Goal: Information Seeking & Learning: Learn about a topic

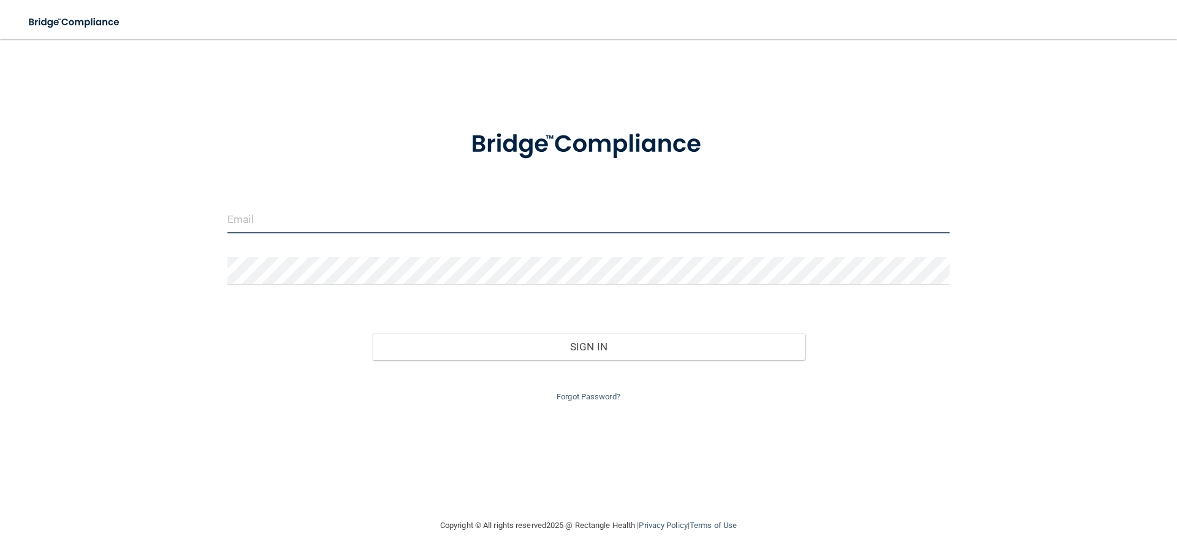
click at [356, 218] on input "email" at bounding box center [588, 220] width 722 height 28
type input "[PERSON_NAME][EMAIL_ADDRESS][DOMAIN_NAME]"
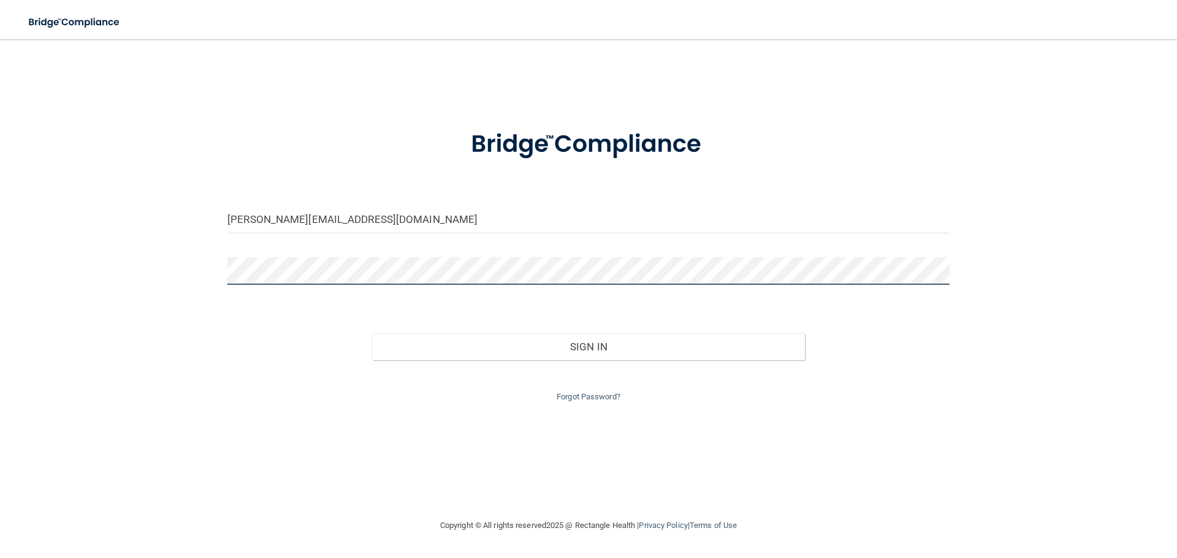
click at [372, 333] on button "Sign In" at bounding box center [588, 346] width 433 height 27
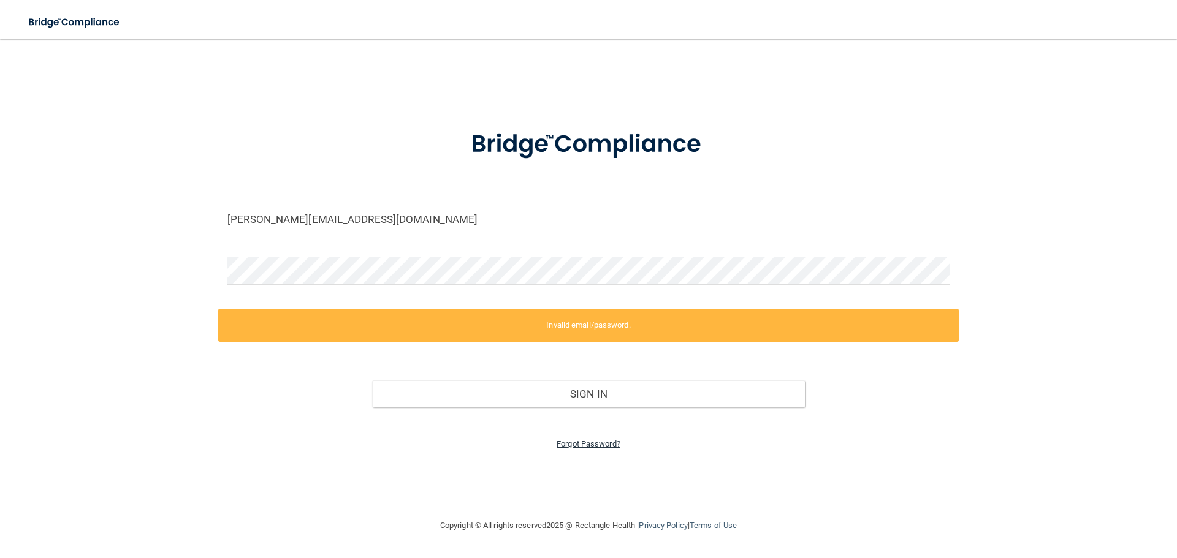
click at [571, 444] on link "Forgot Password?" at bounding box center [588, 443] width 64 height 9
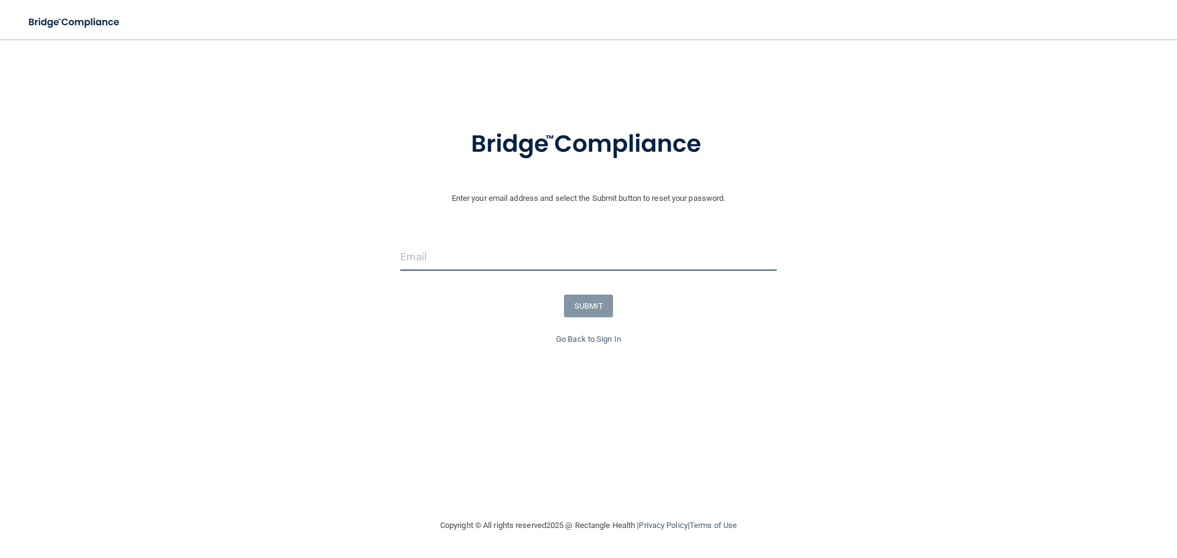
click at [436, 257] on input "email" at bounding box center [588, 257] width 376 height 28
type input "[PERSON_NAME][EMAIL_ADDRESS][DOMAIN_NAME]"
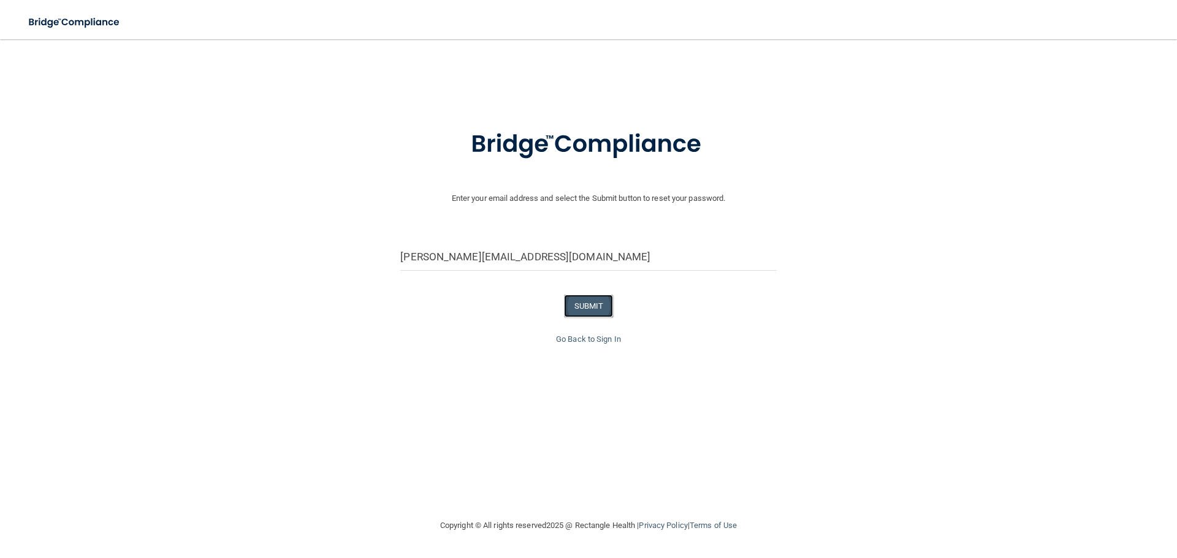
click at [608, 309] on button "SUBMIT" at bounding box center [589, 306] width 50 height 23
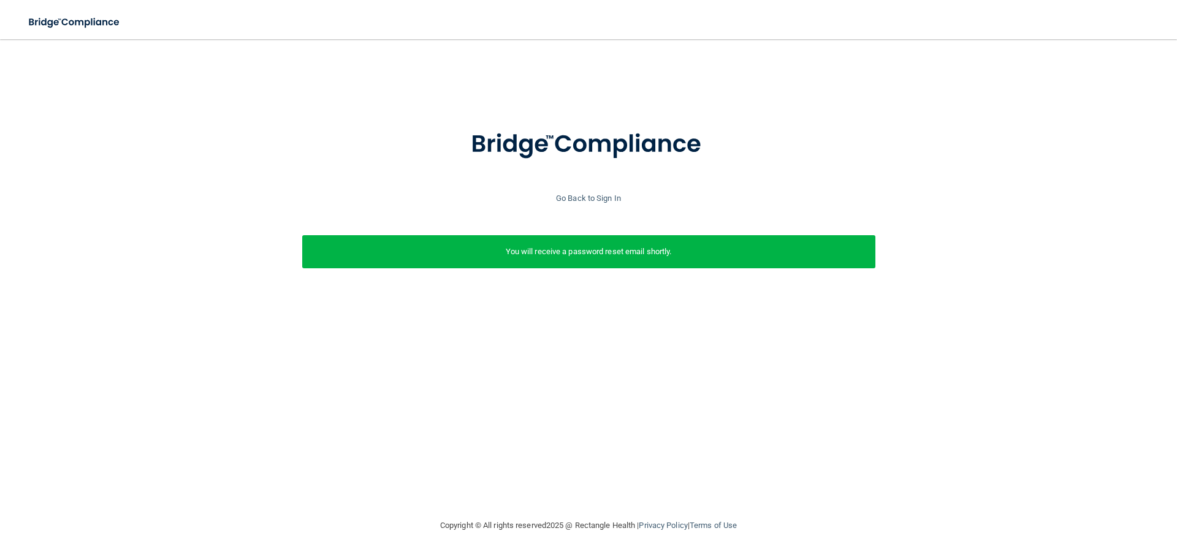
click at [611, 254] on p "You will receive a password reset email shortly." at bounding box center [588, 252] width 555 height 15
click at [582, 199] on link "Go Back to Sign In" at bounding box center [588, 198] width 65 height 9
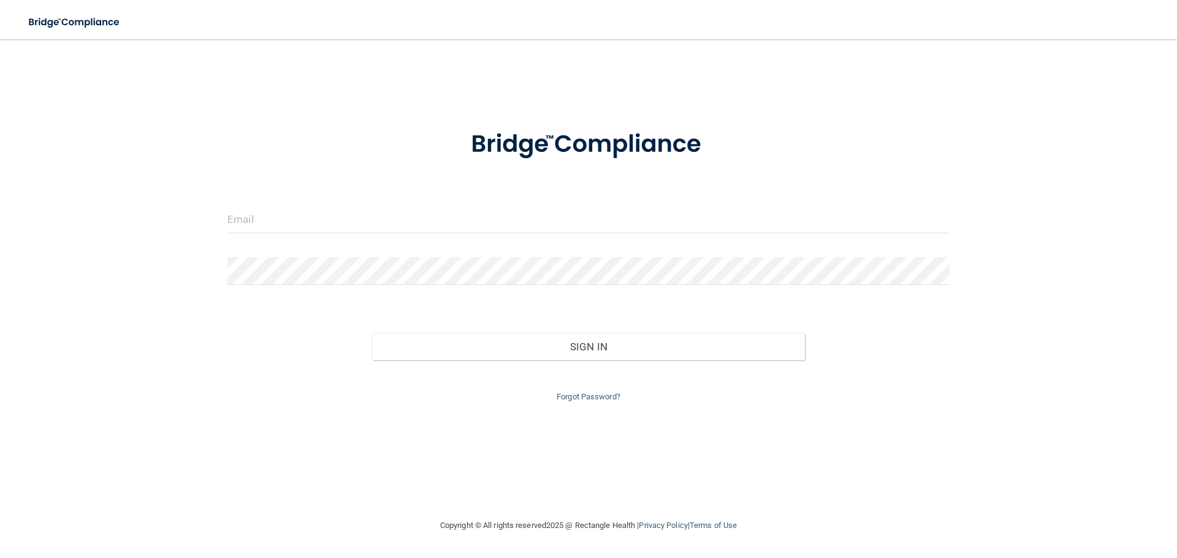
click at [525, 237] on div at bounding box center [588, 224] width 740 height 37
click at [517, 217] on input "email" at bounding box center [588, 220] width 722 height 28
click at [575, 384] on div "Forgot Password?" at bounding box center [588, 382] width 740 height 44
click at [577, 399] on link "Forgot Password?" at bounding box center [588, 396] width 64 height 9
click at [518, 254] on input "email" at bounding box center [588, 257] width 376 height 28
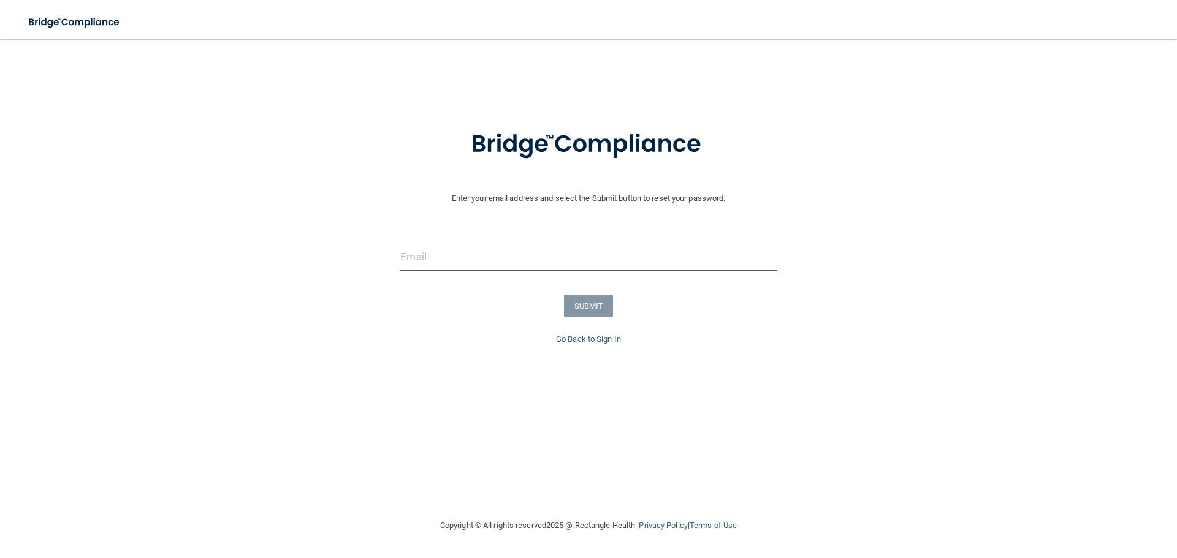
type input "kristina.robinson2011@yahoo.com"
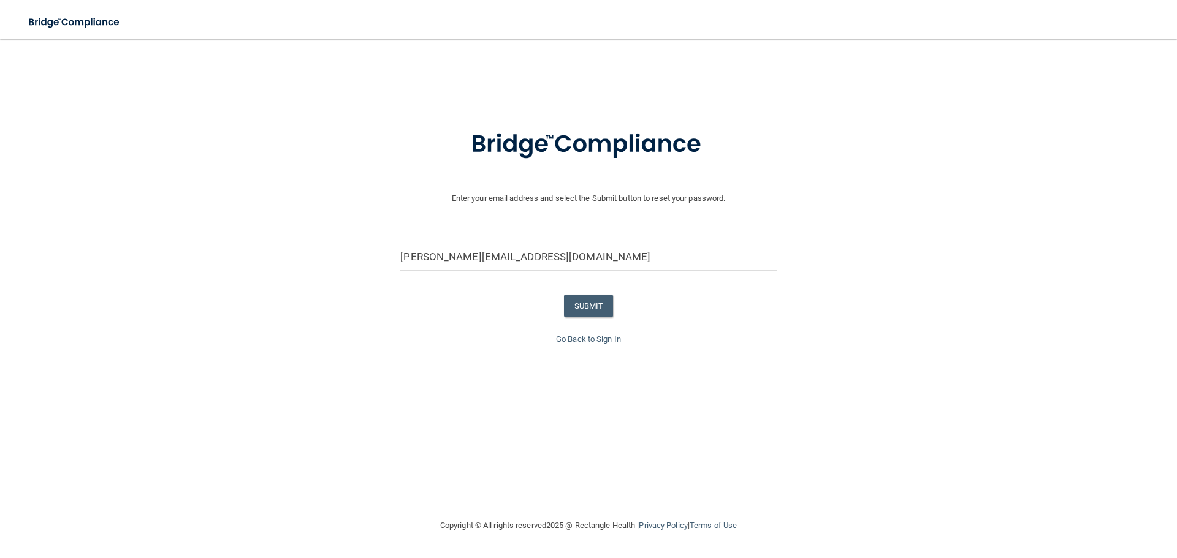
click at [912, 307] on div "SUBMIT" at bounding box center [588, 306] width 1183 height 23
click at [590, 301] on button "SUBMIT" at bounding box center [589, 306] width 50 height 23
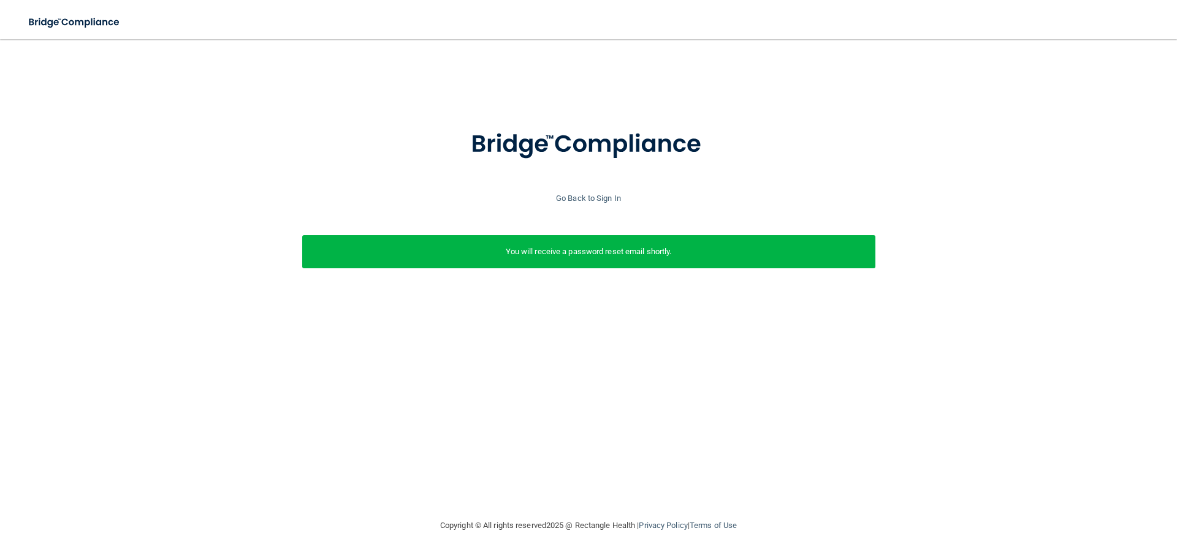
click at [566, 256] on p "You will receive a password reset email shortly." at bounding box center [588, 252] width 555 height 15
click at [582, 186] on div at bounding box center [588, 152] width 1164 height 78
click at [585, 203] on div "Go Back to Sign In" at bounding box center [588, 198] width 1183 height 15
click at [585, 199] on link "Go Back to Sign In" at bounding box center [588, 198] width 65 height 9
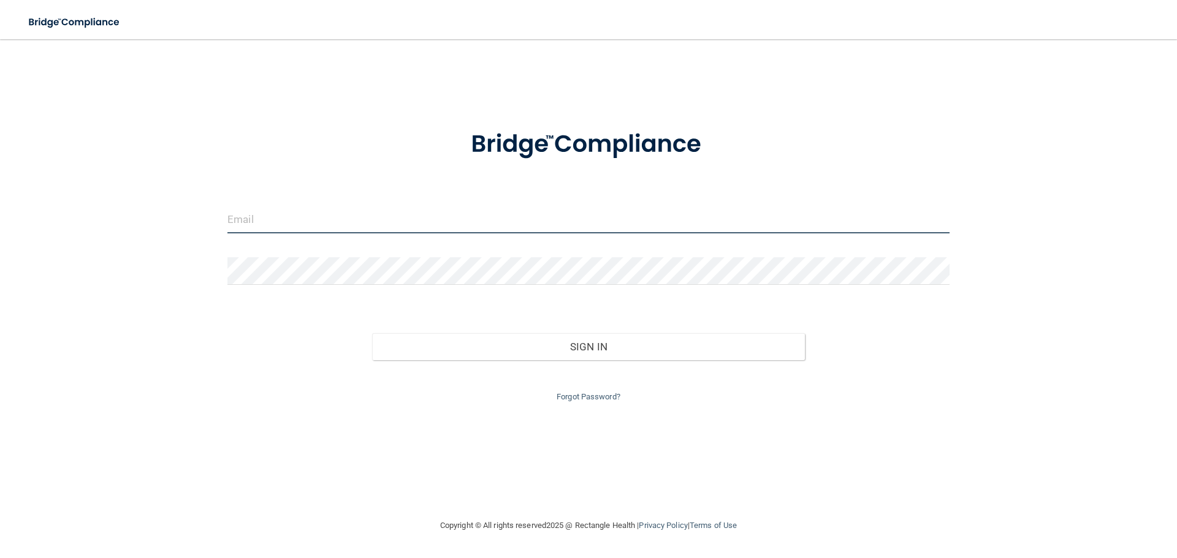
click at [441, 224] on input "email" at bounding box center [588, 220] width 722 height 28
click at [346, 218] on input "email" at bounding box center [588, 220] width 722 height 28
type input "[PERSON_NAME][EMAIL_ADDRESS][PERSON_NAME][DOMAIN_NAME]"
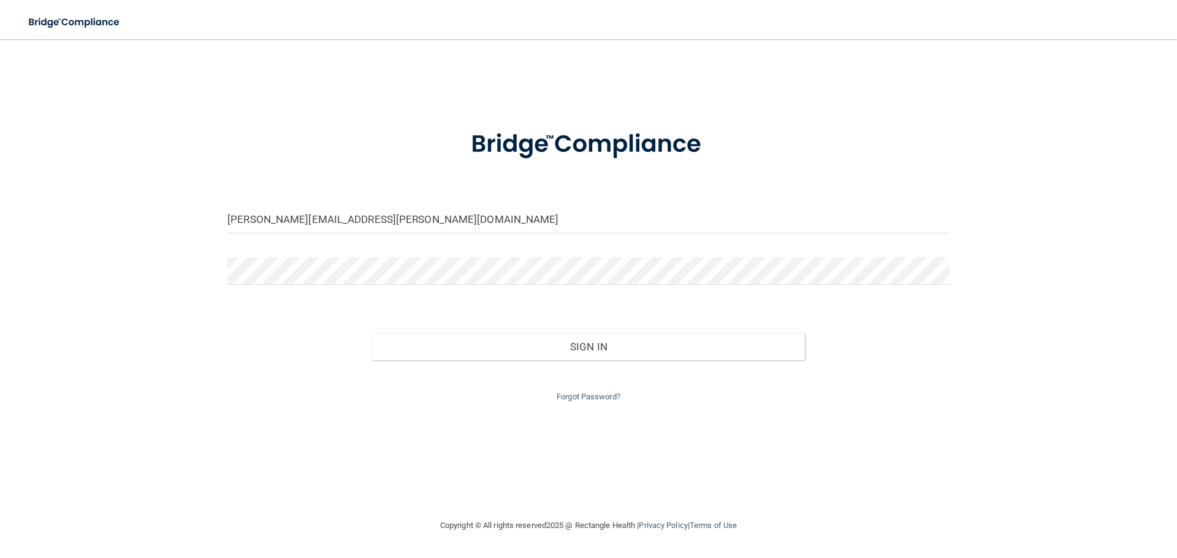
click at [590, 391] on div "Forgot Password?" at bounding box center [588, 382] width 740 height 44
click at [591, 398] on link "Forgot Password?" at bounding box center [588, 396] width 64 height 9
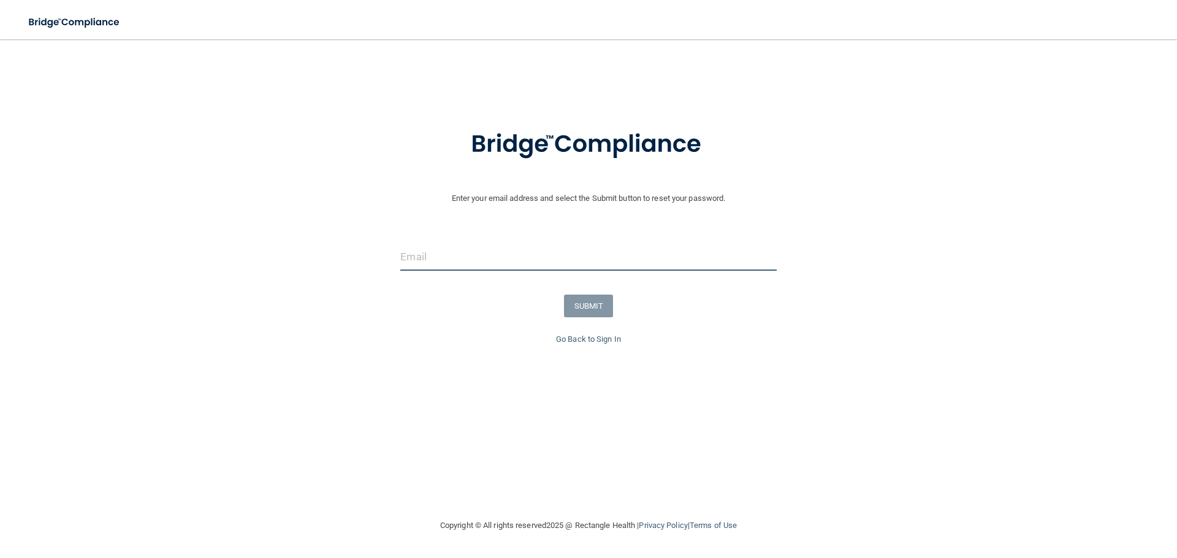
click at [461, 268] on input "email" at bounding box center [588, 257] width 376 height 28
type input "[PERSON_NAME][EMAIL_ADDRESS][PERSON_NAME][DOMAIN_NAME]"
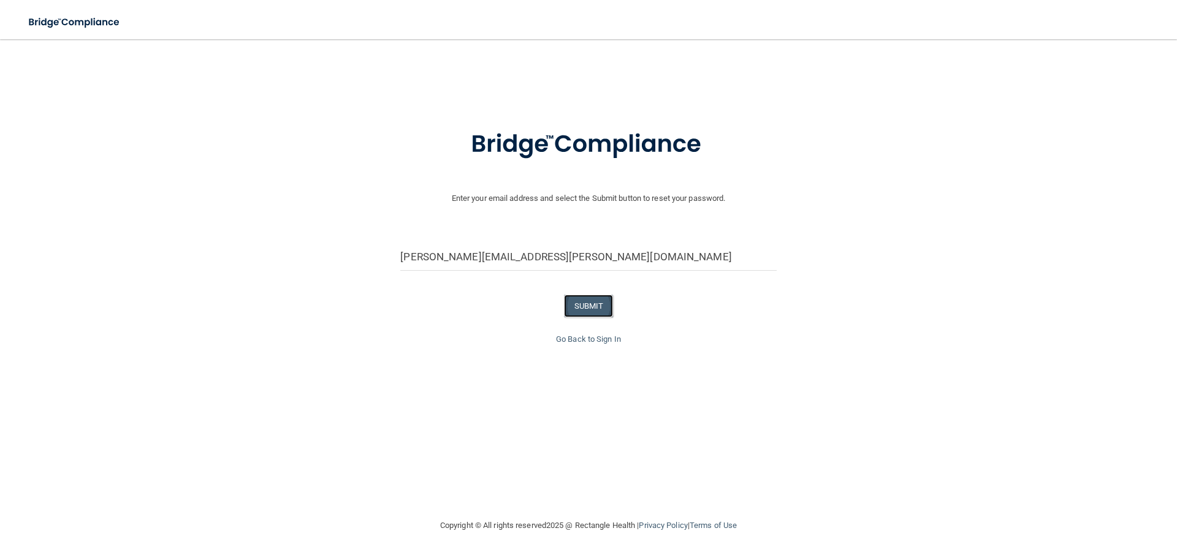
click at [577, 307] on button "SUBMIT" at bounding box center [589, 306] width 50 height 23
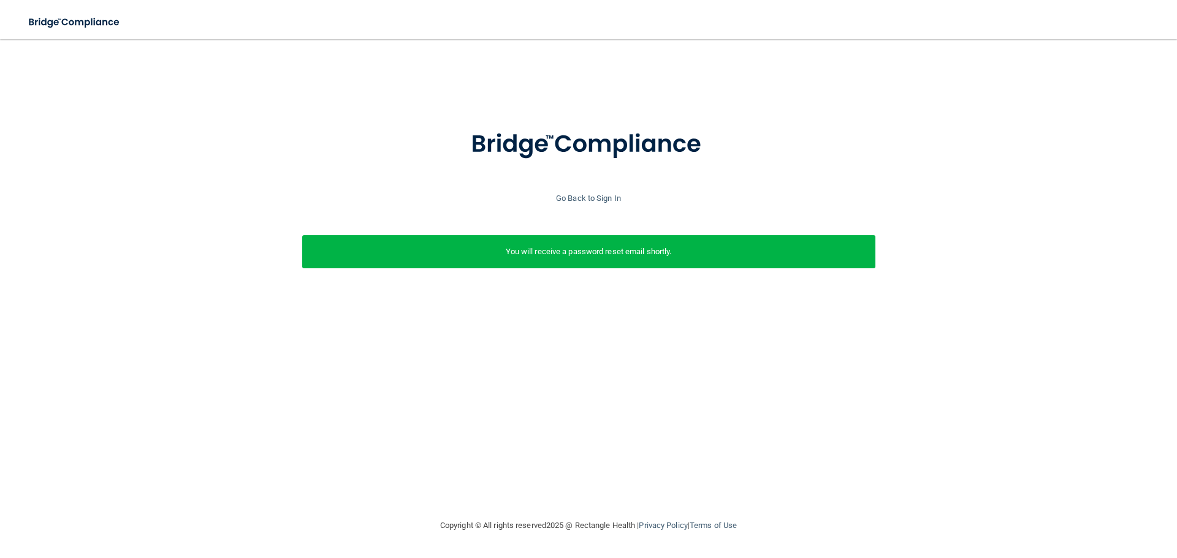
click at [480, 257] on p "You will receive a password reset email shortly." at bounding box center [588, 252] width 555 height 15
click at [585, 196] on link "Go Back to Sign In" at bounding box center [588, 198] width 65 height 9
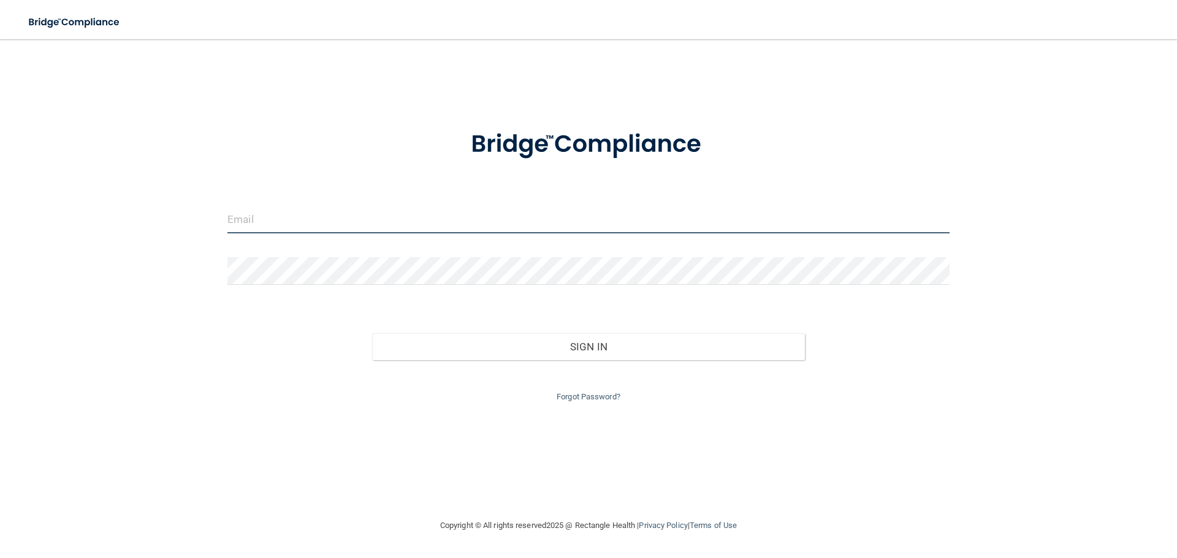
click at [338, 227] on input "email" at bounding box center [588, 220] width 722 height 28
type input "[PERSON_NAME][EMAIL_ADDRESS][PERSON_NAME][DOMAIN_NAME]"
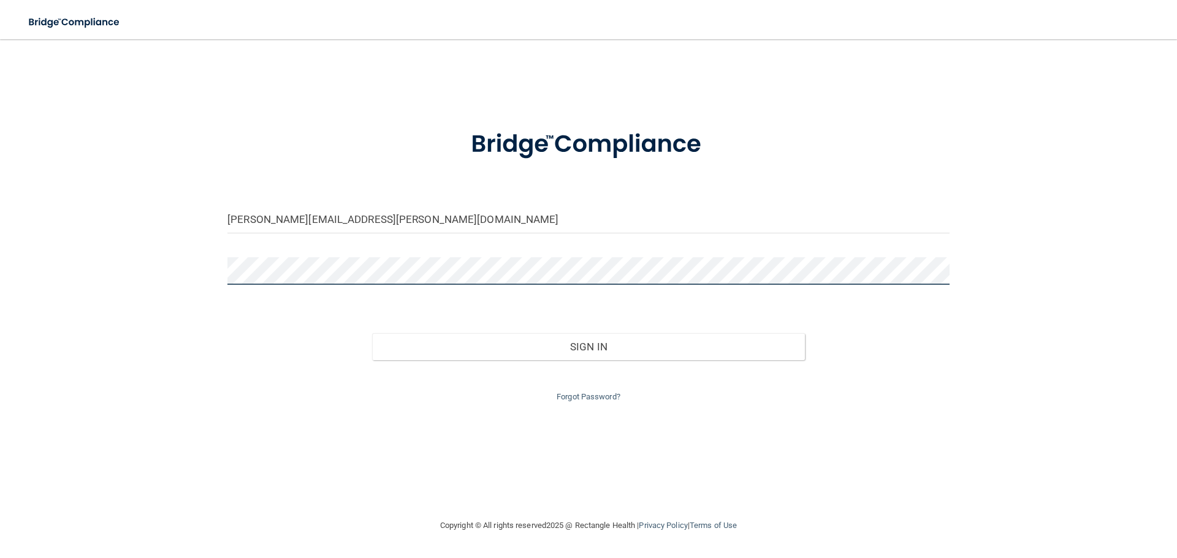
click at [372, 333] on button "Sign In" at bounding box center [588, 346] width 433 height 27
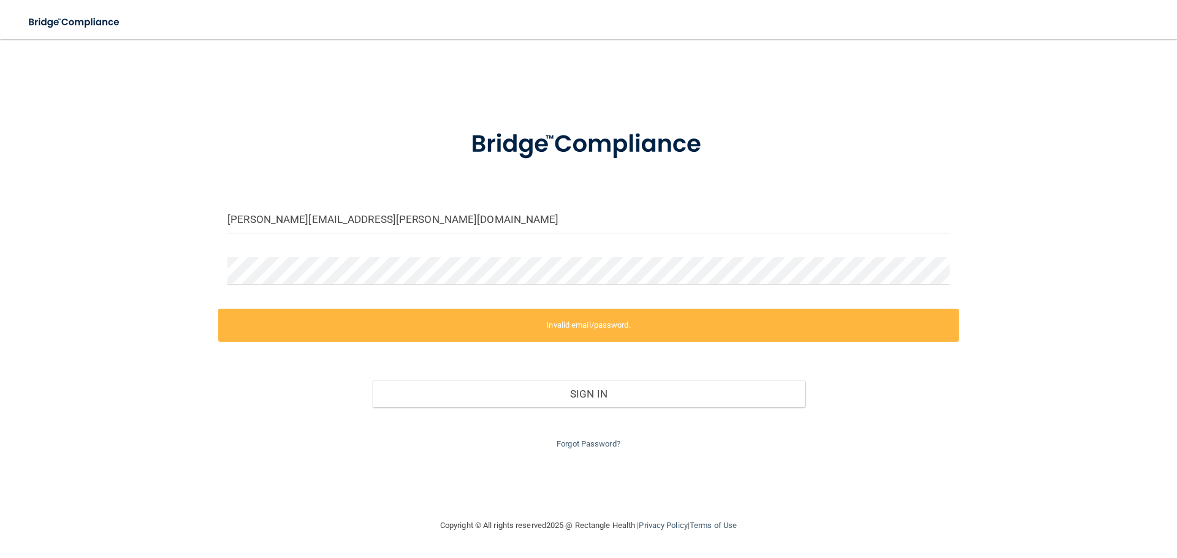
click at [515, 240] on div "[PERSON_NAME][EMAIL_ADDRESS][PERSON_NAME][DOMAIN_NAME]" at bounding box center [588, 224] width 740 height 37
click at [0, 300] on main "kristina.lo.robinson@gmail.com Invalid email/password. You don't have permissio…" at bounding box center [588, 298] width 1177 height 519
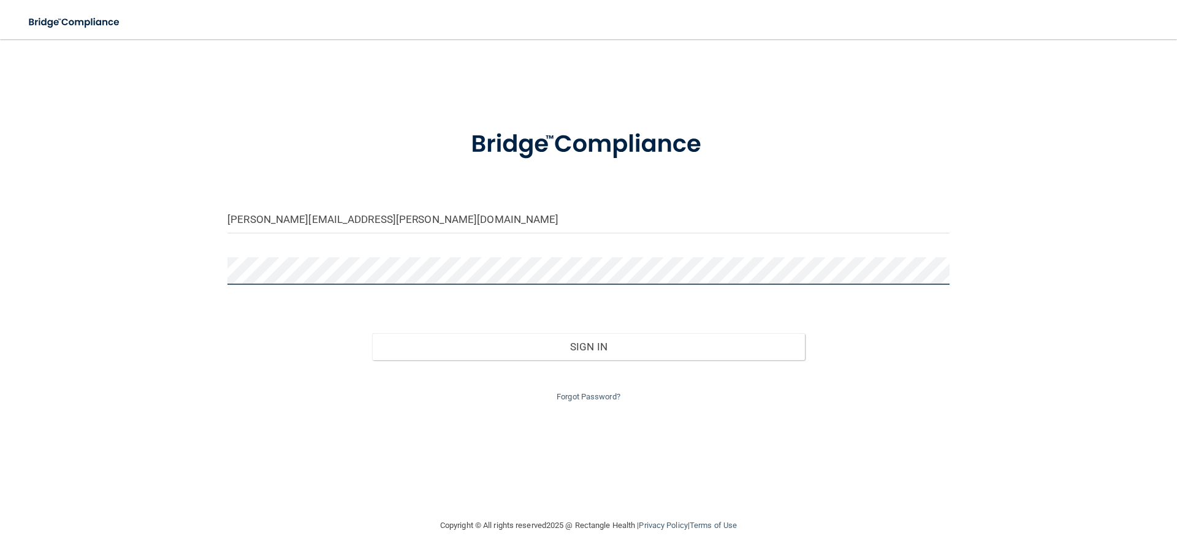
click at [372, 333] on button "Sign In" at bounding box center [588, 346] width 433 height 27
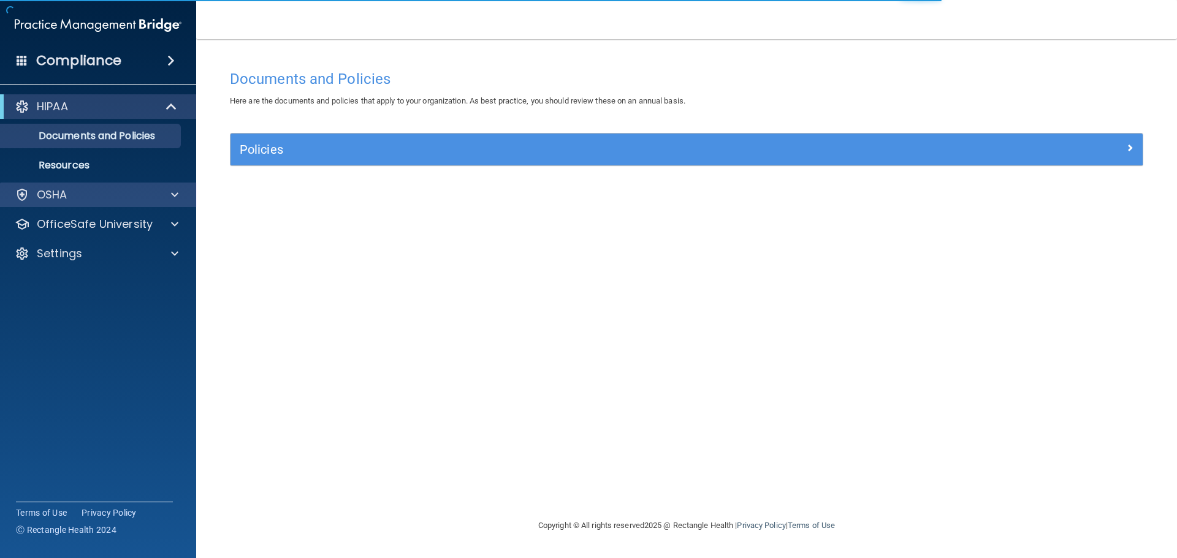
click at [84, 183] on div "OSHA" at bounding box center [98, 195] width 197 height 25
click at [170, 187] on div "OSHA" at bounding box center [98, 195] width 197 height 25
click at [182, 194] on div at bounding box center [172, 195] width 31 height 15
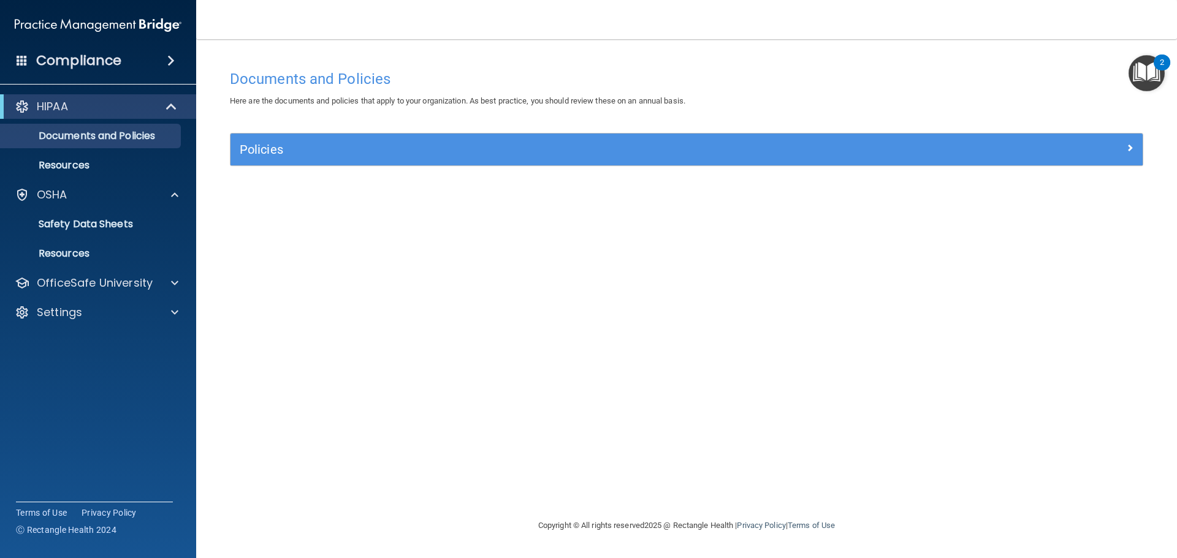
click at [300, 134] on div "Policies" at bounding box center [686, 150] width 912 height 32
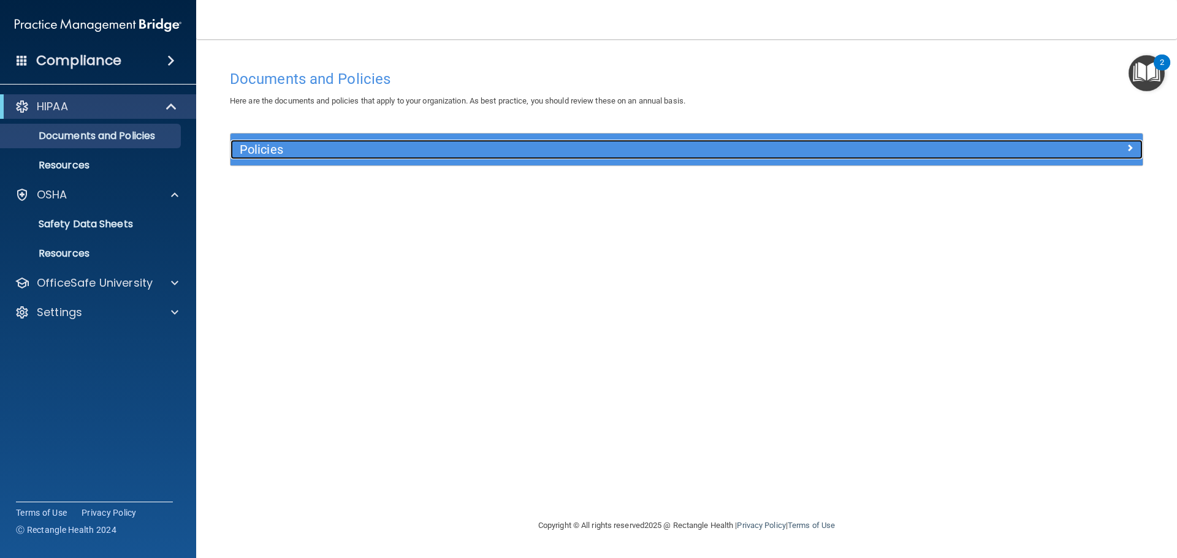
click at [298, 155] on h5 "Policies" at bounding box center [573, 149] width 666 height 13
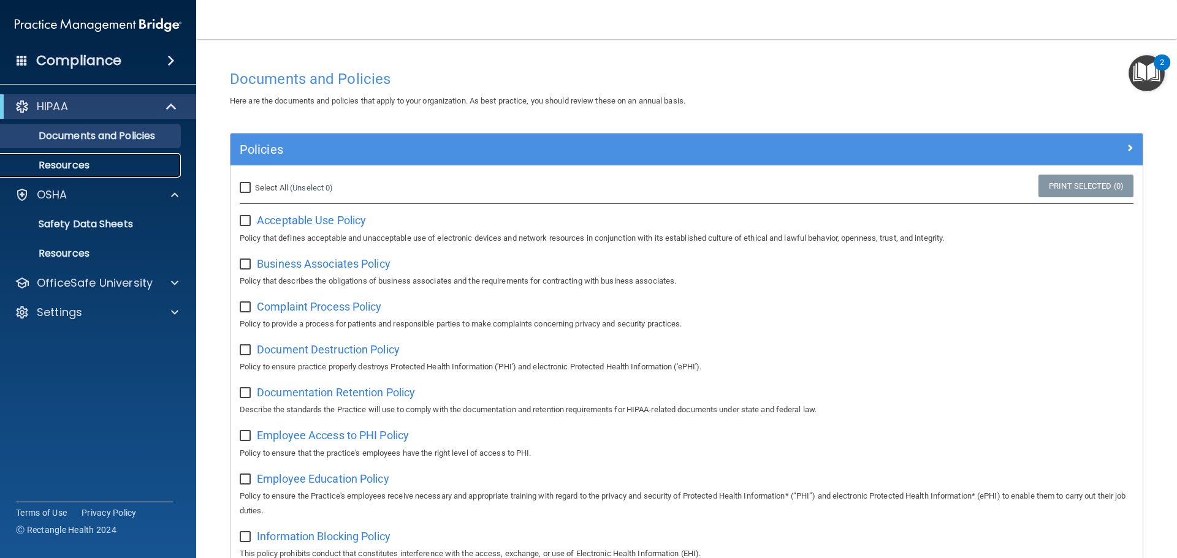
click at [67, 167] on p "Resources" at bounding box center [91, 165] width 167 height 12
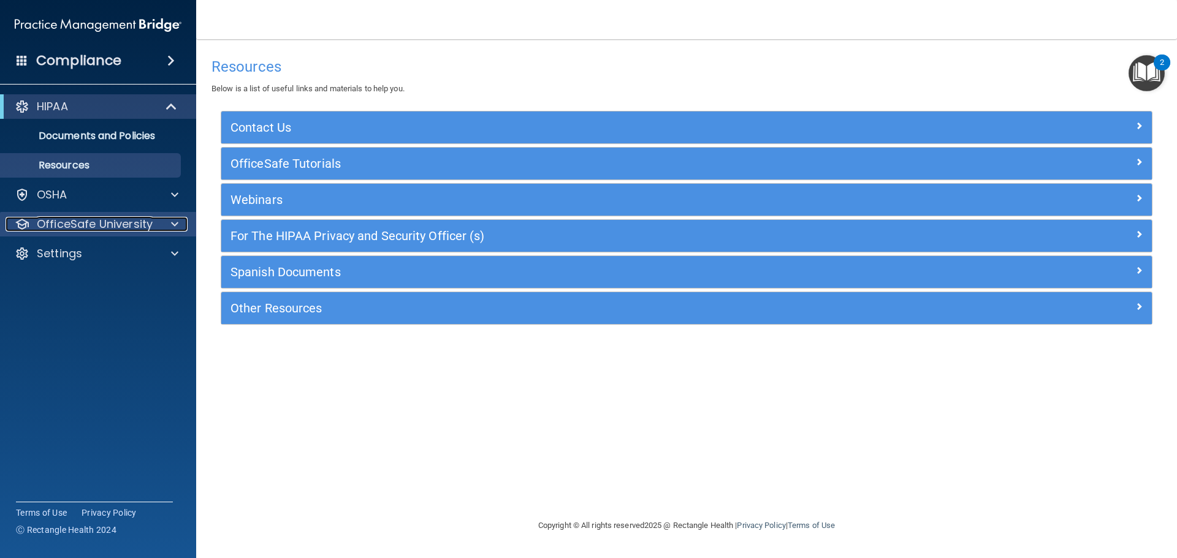
click at [80, 228] on p "OfficeSafe University" at bounding box center [95, 224] width 116 height 15
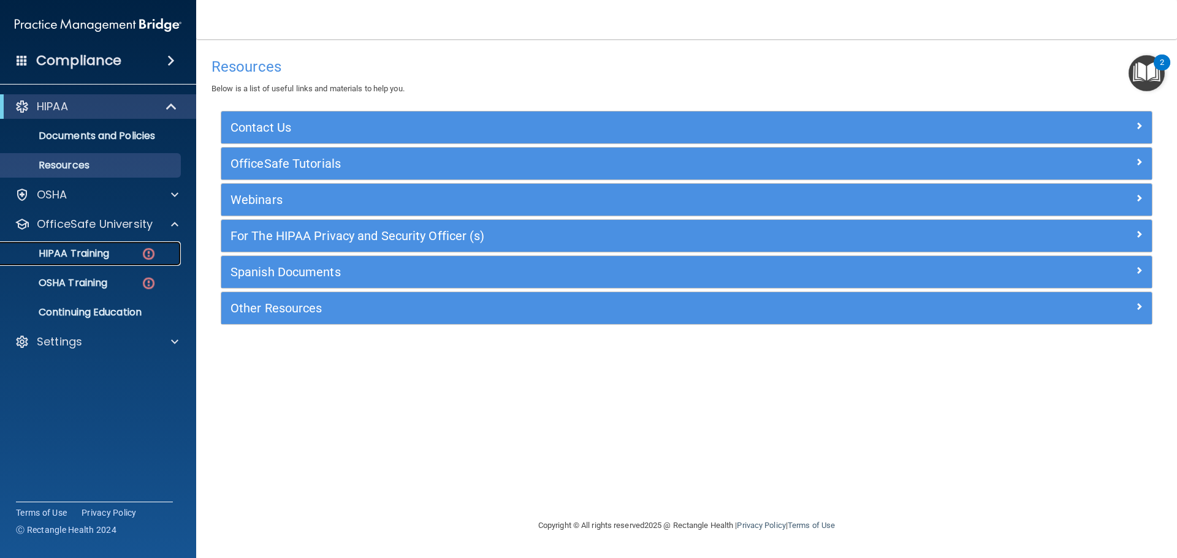
click at [97, 259] on p "HIPAA Training" at bounding box center [58, 254] width 101 height 12
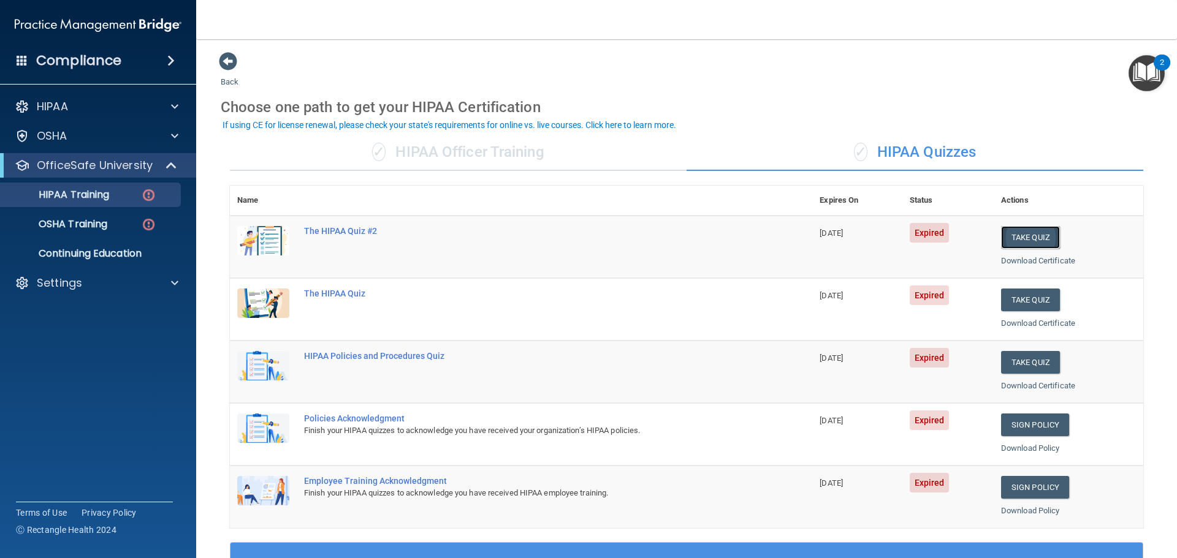
click at [1005, 233] on button "Take Quiz" at bounding box center [1030, 237] width 59 height 23
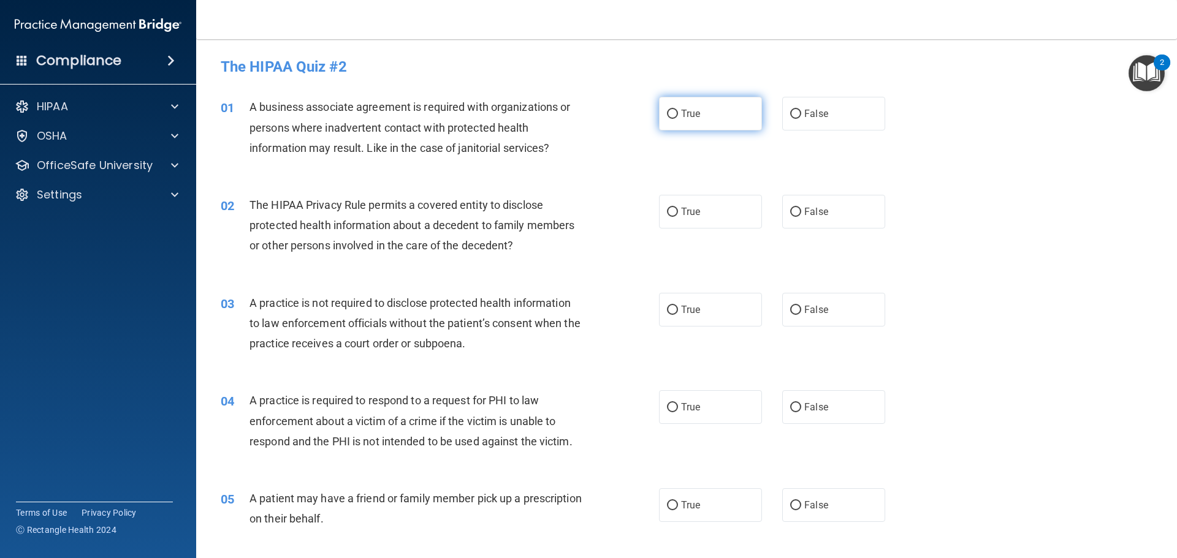
click at [669, 114] on input "True" at bounding box center [672, 114] width 11 height 9
radio input "true"
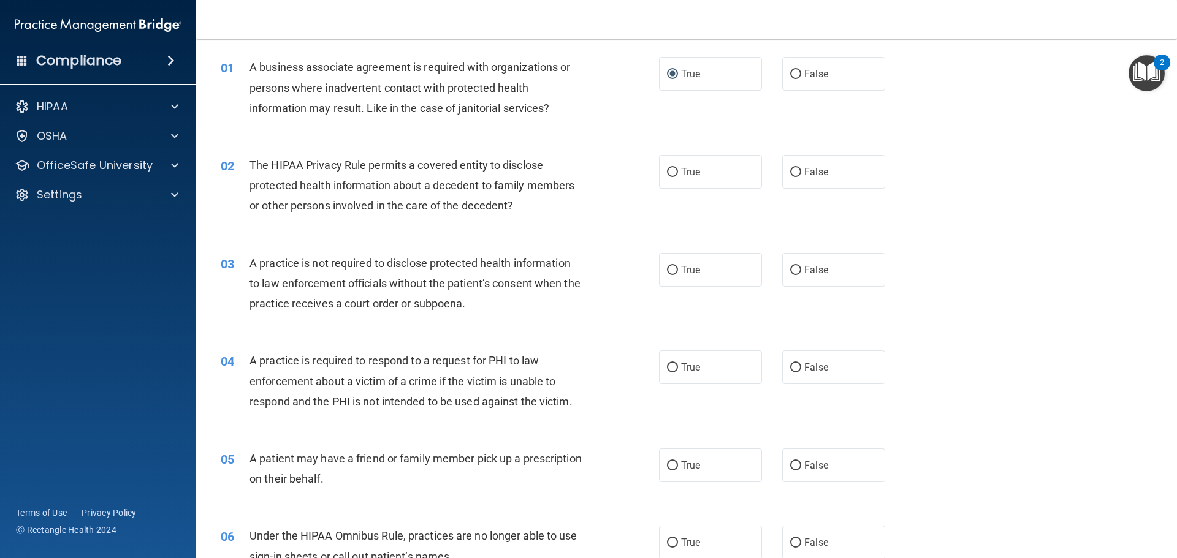
scroll to position [123, 0]
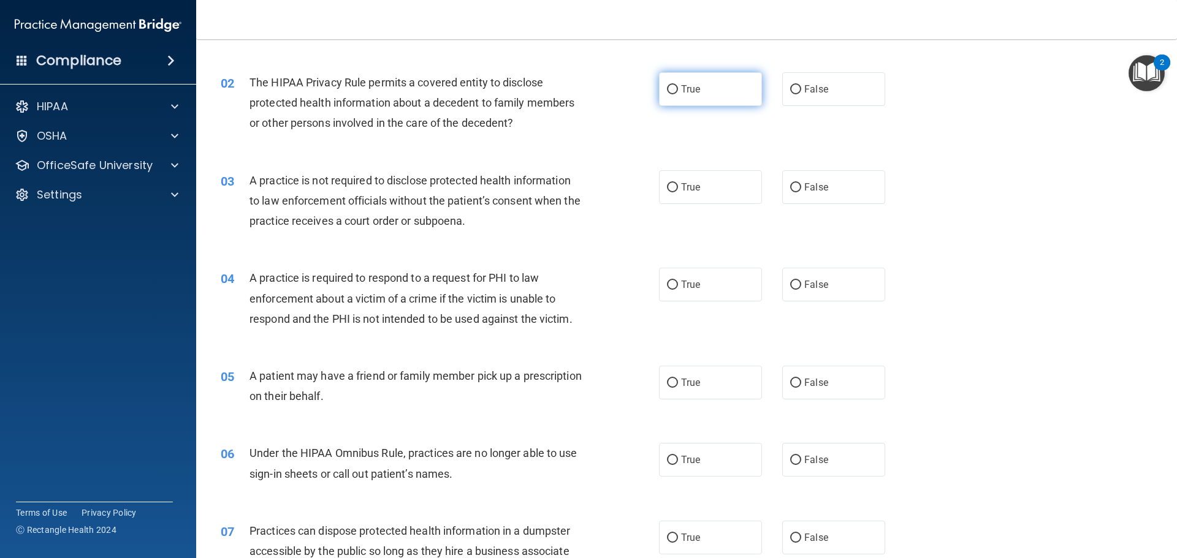
click at [666, 97] on label "True" at bounding box center [710, 89] width 103 height 34
click at [667, 94] on input "True" at bounding box center [672, 89] width 11 height 9
radio input "true"
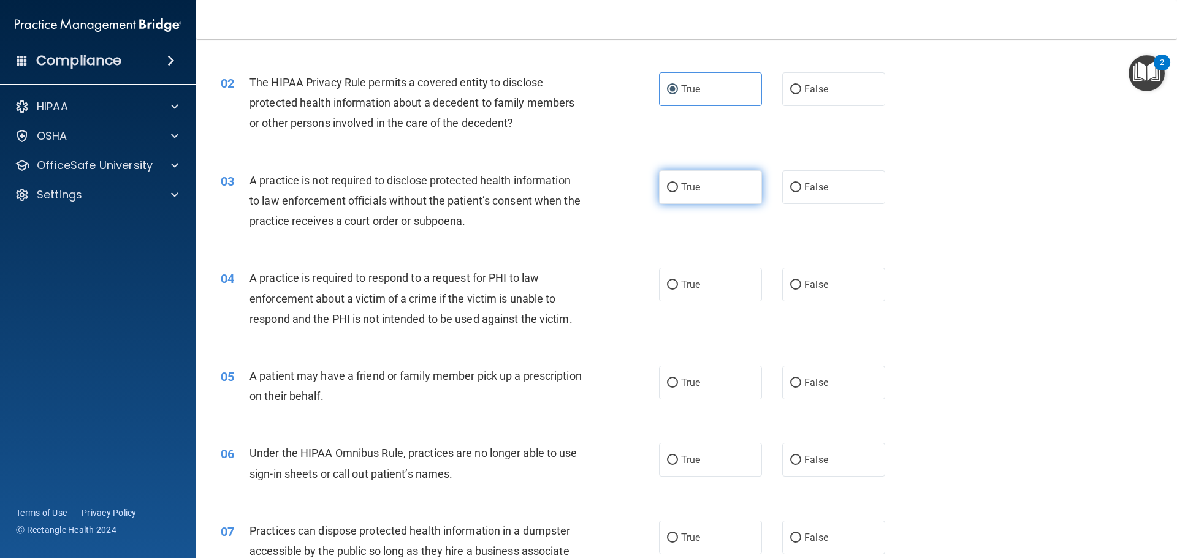
click at [691, 189] on span "True" at bounding box center [690, 187] width 19 height 12
click at [678, 189] on input "True" at bounding box center [672, 187] width 11 height 9
radio input "true"
click at [800, 178] on label "False" at bounding box center [833, 187] width 103 height 34
click at [800, 183] on input "False" at bounding box center [795, 187] width 11 height 9
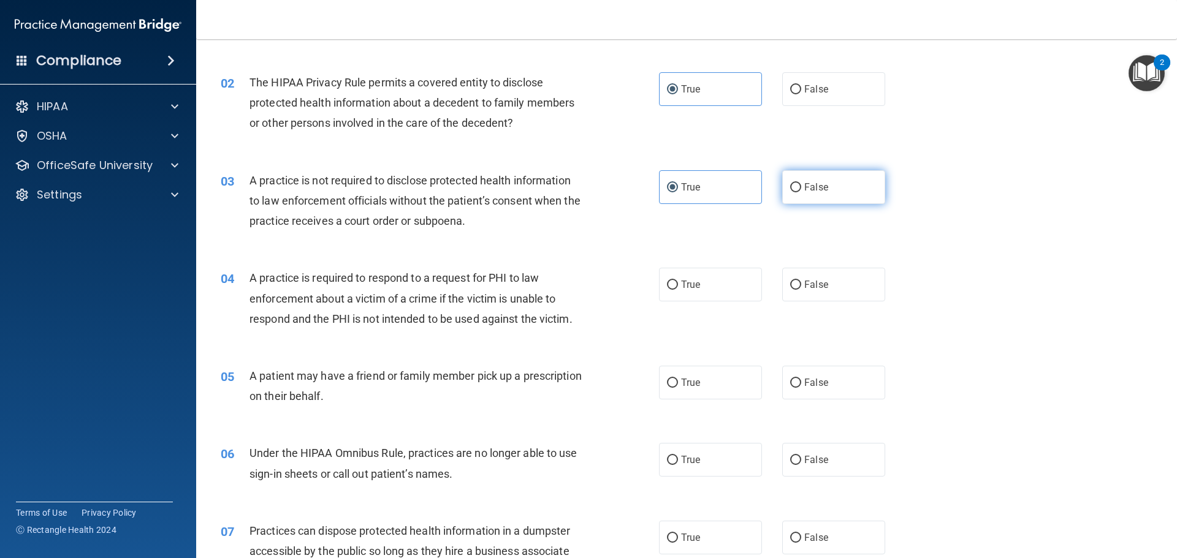
radio input "true"
radio input "false"
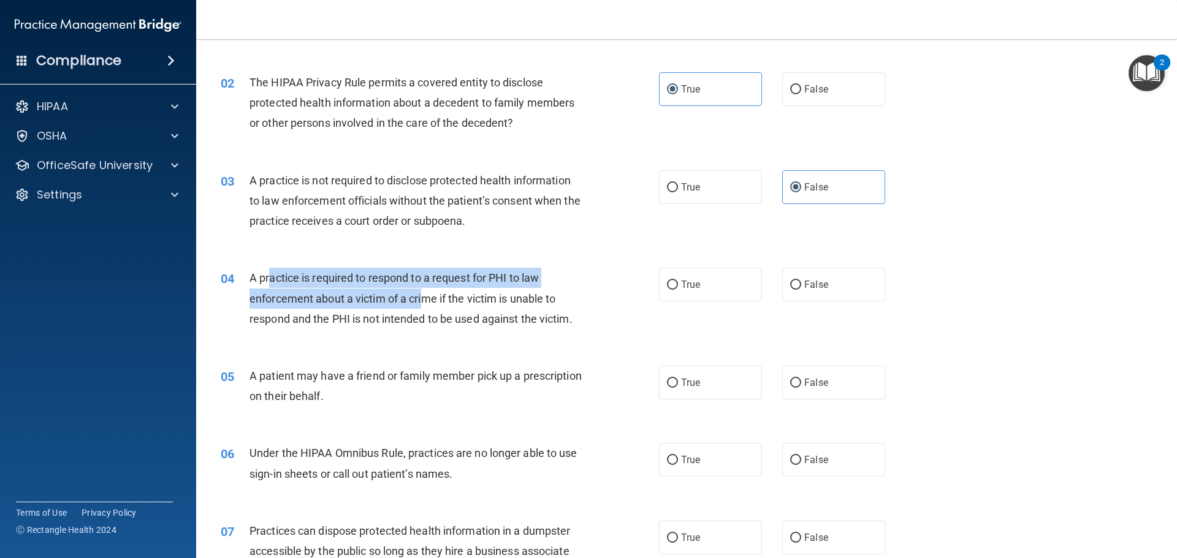
drag, startPoint x: 270, startPoint y: 277, endPoint x: 426, endPoint y: 301, distance: 157.5
click at [426, 301] on span "A practice is required to respond to a request for PHI to law enforcement about…" at bounding box center [410, 297] width 323 height 53
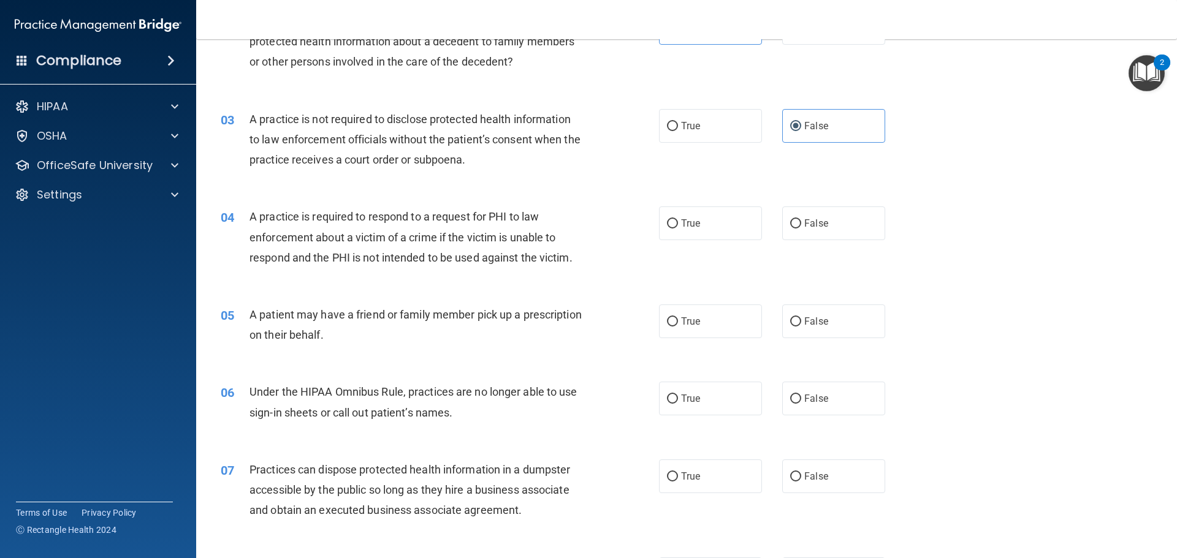
click at [396, 298] on div "05 A patient may have a friend or family member pick up a prescription on their…" at bounding box center [686, 327] width 950 height 77
click at [295, 320] on span "A patient may have a friend or family member pick up a prescription on their be…" at bounding box center [415, 324] width 332 height 33
click at [790, 323] on input "False" at bounding box center [795, 321] width 11 height 9
radio input "true"
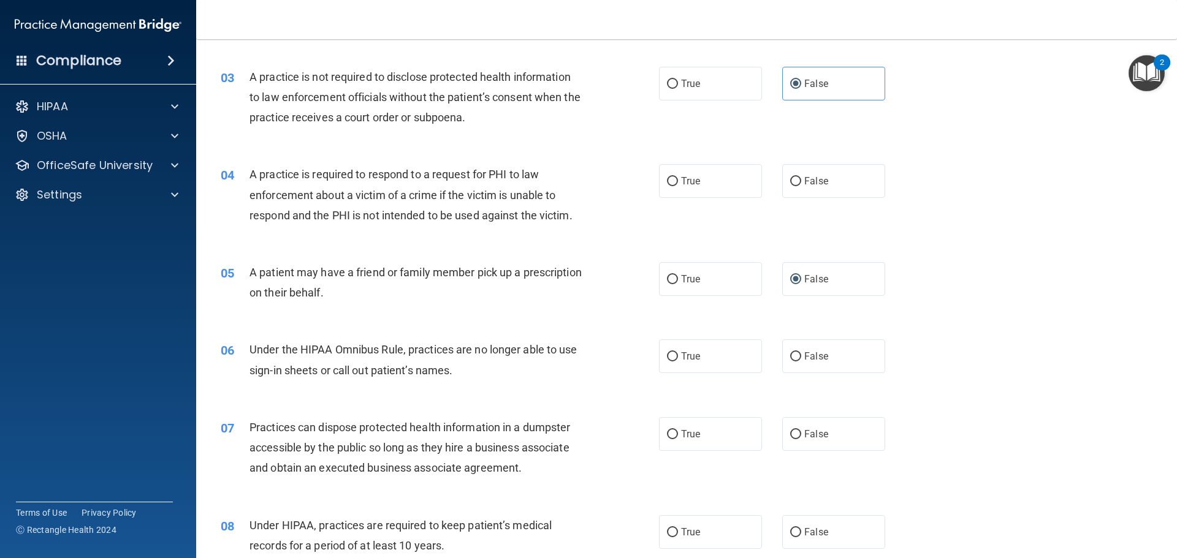
scroll to position [306, 0]
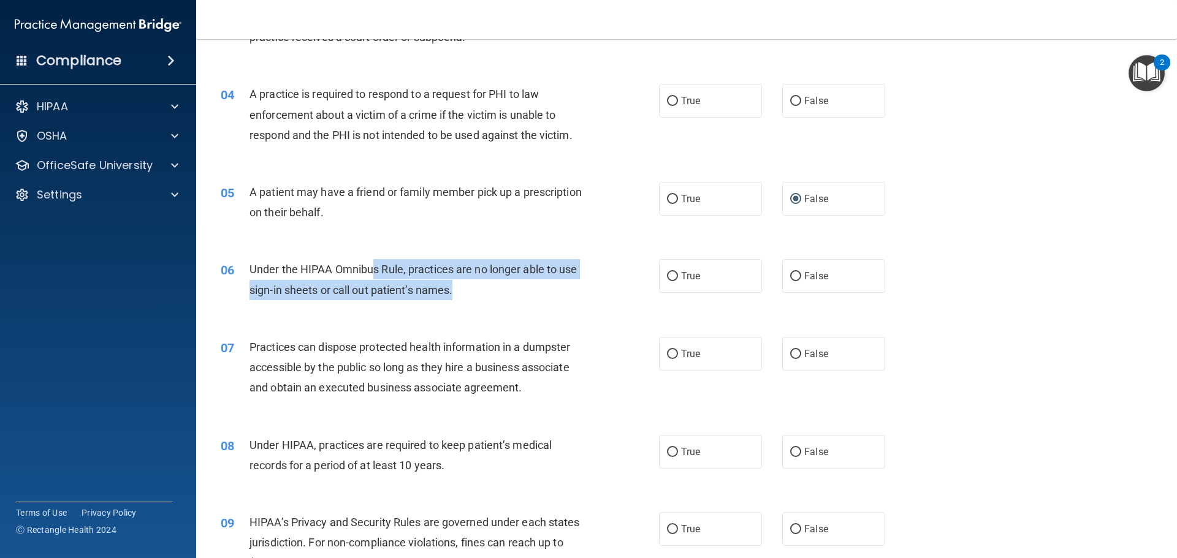
drag, startPoint x: 390, startPoint y: 268, endPoint x: 500, endPoint y: 281, distance: 111.1
click at [500, 281] on div "Under the HIPAA Omnibus Rule, practices are no longer able to use sign-in sheet…" at bounding box center [420, 279] width 343 height 40
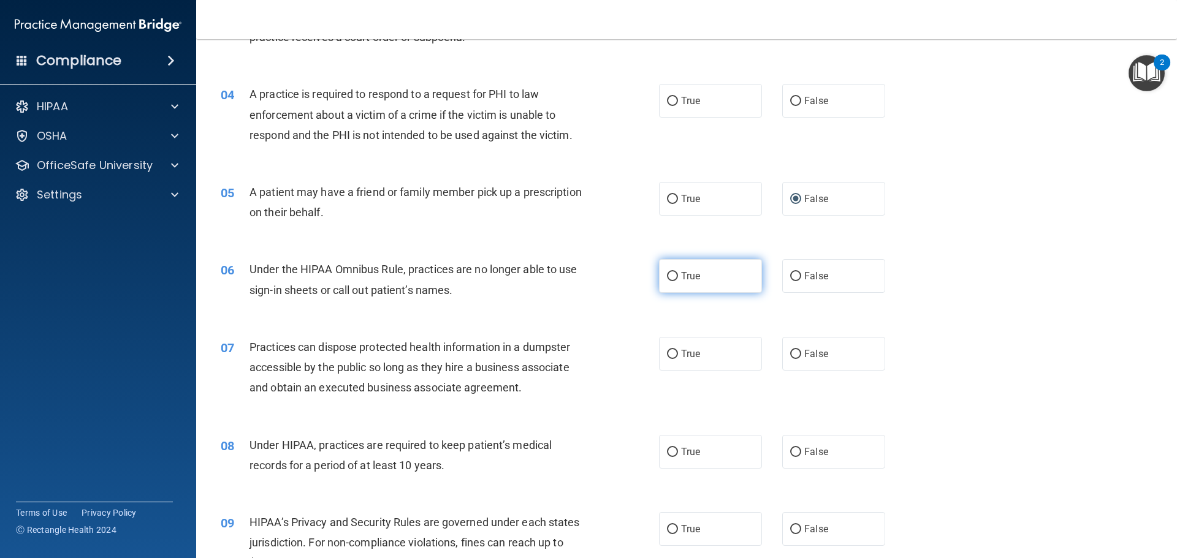
click at [693, 281] on span "True" at bounding box center [690, 276] width 19 height 12
click at [678, 281] on input "True" at bounding box center [672, 276] width 11 height 9
radio input "true"
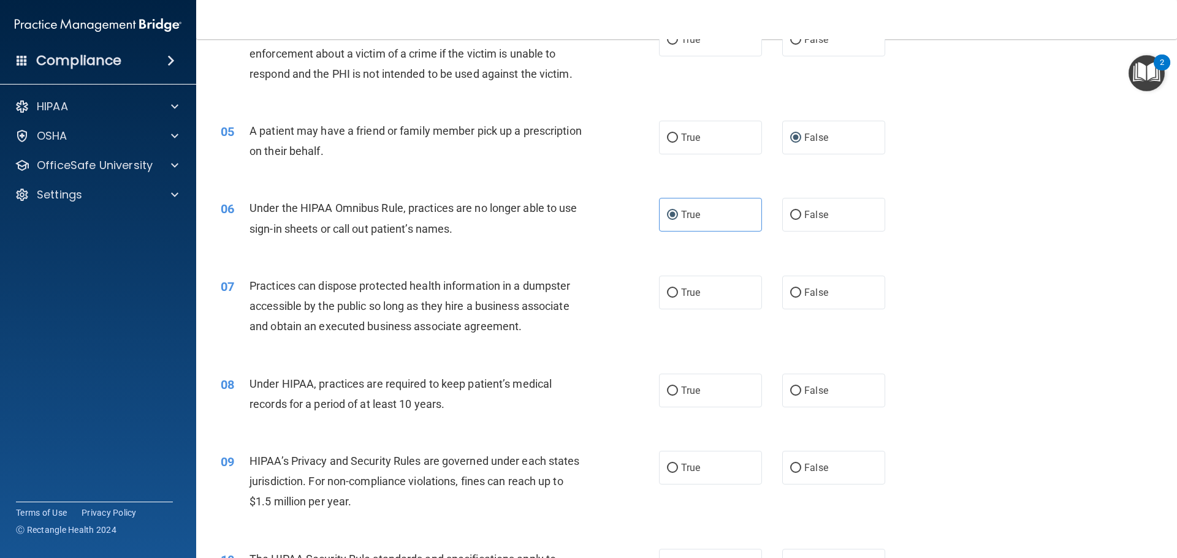
click at [317, 333] on span "Practices can dispose protected health information in a dumpster accessible by …" at bounding box center [409, 305] width 321 height 53
click at [795, 288] on label "False" at bounding box center [833, 293] width 103 height 34
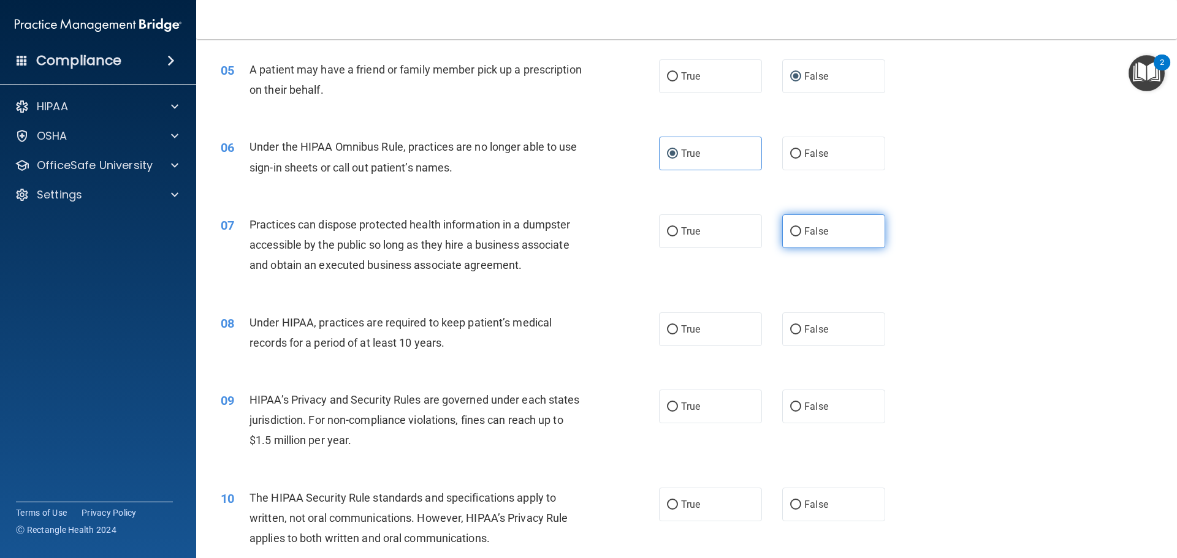
click at [794, 223] on label "False" at bounding box center [833, 231] width 103 height 34
click at [794, 227] on input "False" at bounding box center [795, 231] width 11 height 9
radio input "true"
click at [704, 325] on label "True" at bounding box center [710, 330] width 103 height 34
click at [678, 325] on input "True" at bounding box center [672, 329] width 11 height 9
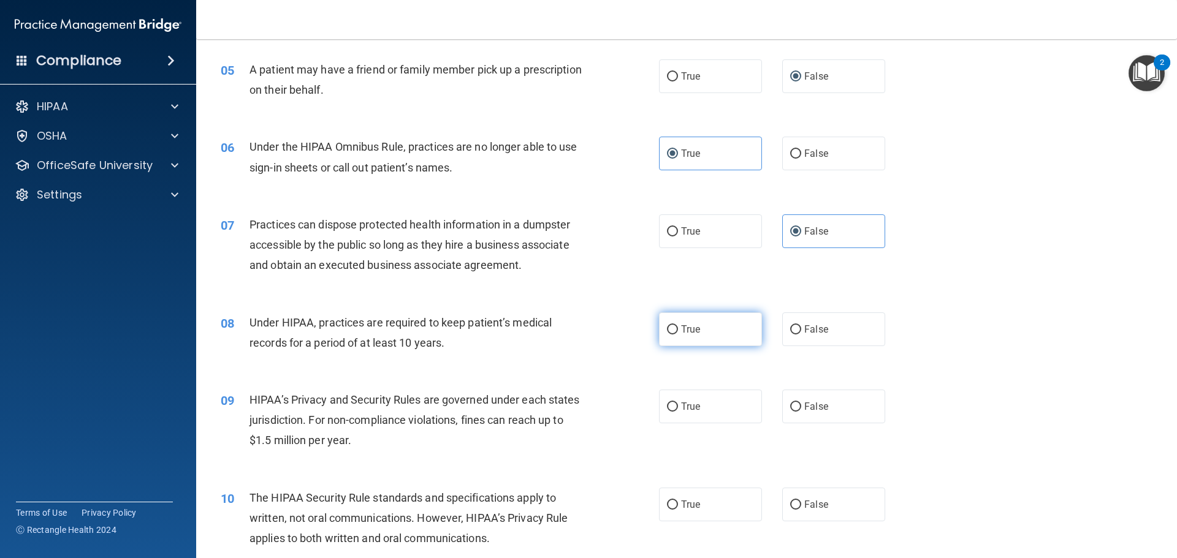
radio input "true"
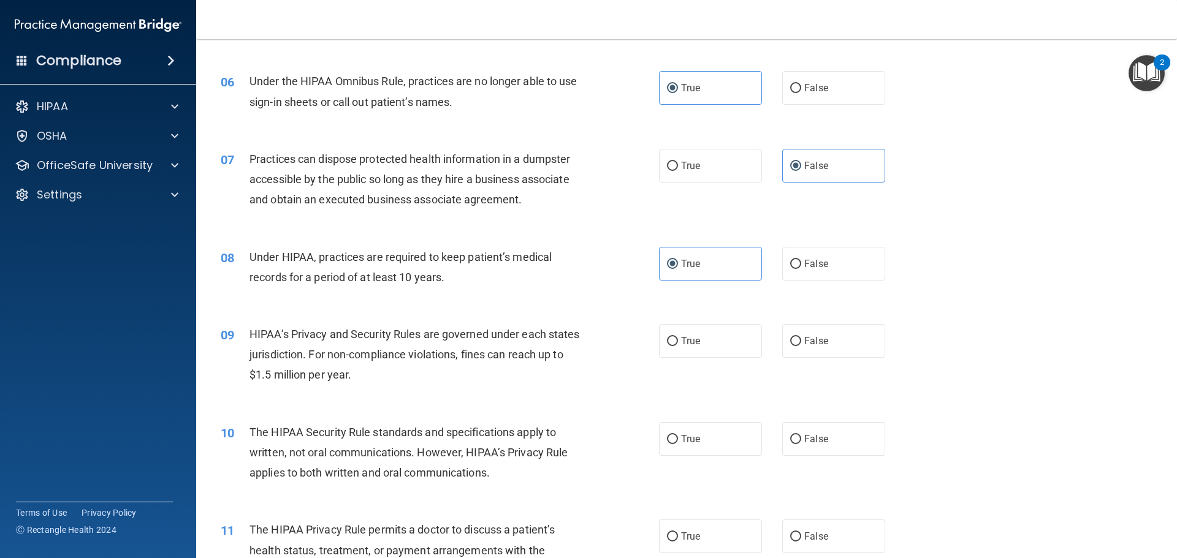
scroll to position [552, 0]
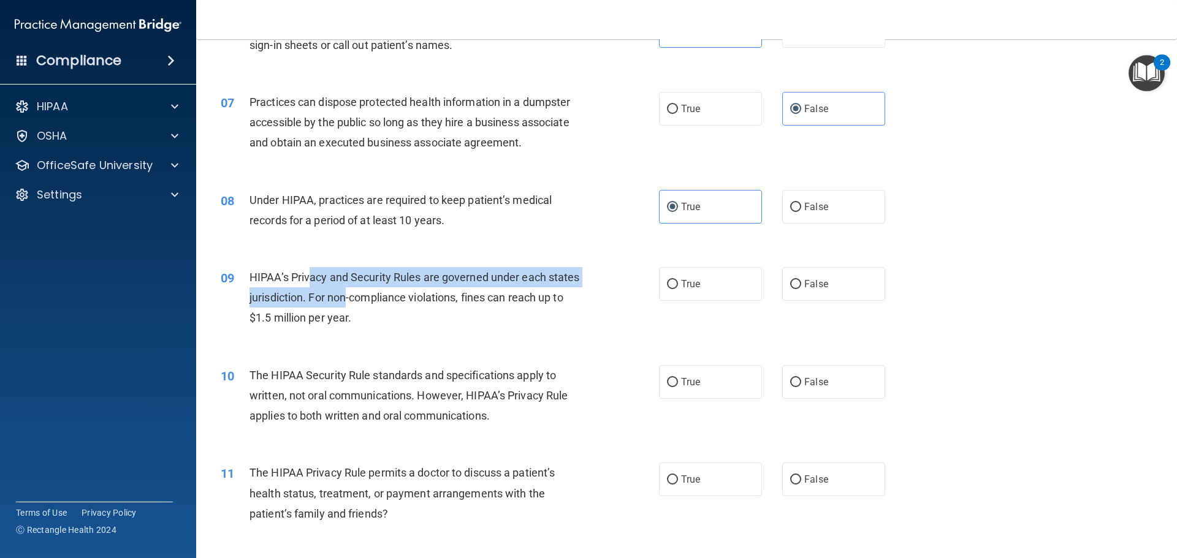
drag, startPoint x: 326, startPoint y: 279, endPoint x: 381, endPoint y: 293, distance: 56.2
click at [381, 293] on span "HIPAA’s Privacy and Security Rules are governed under each states jurisdiction.…" at bounding box center [414, 297] width 330 height 53
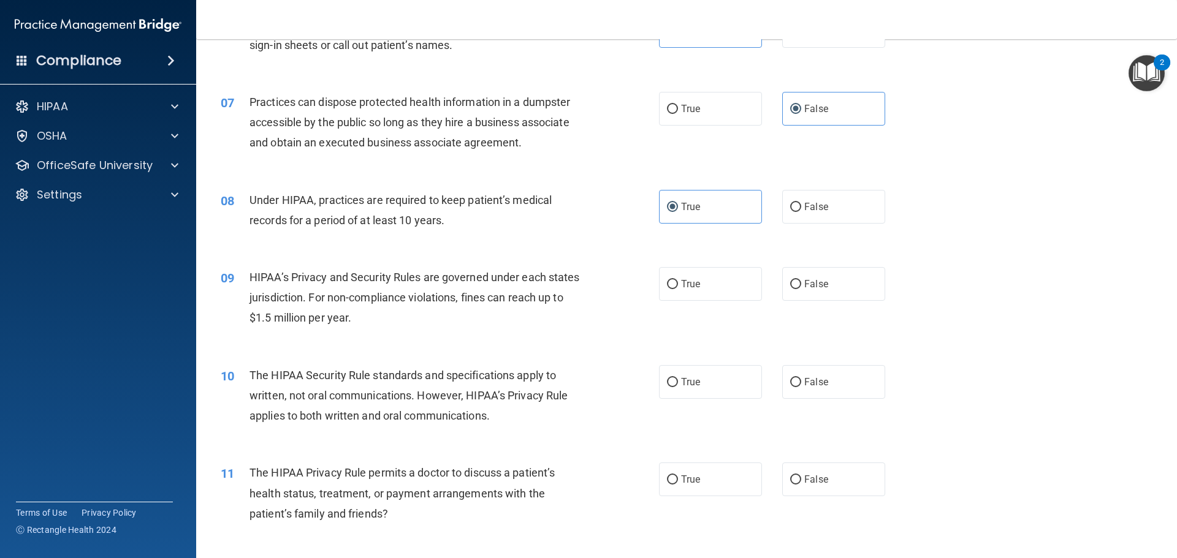
click at [531, 323] on div "HIPAA’s Privacy and Security Rules are governed under each states jurisdiction.…" at bounding box center [420, 297] width 343 height 61
click at [667, 285] on input "True" at bounding box center [672, 284] width 11 height 9
radio input "true"
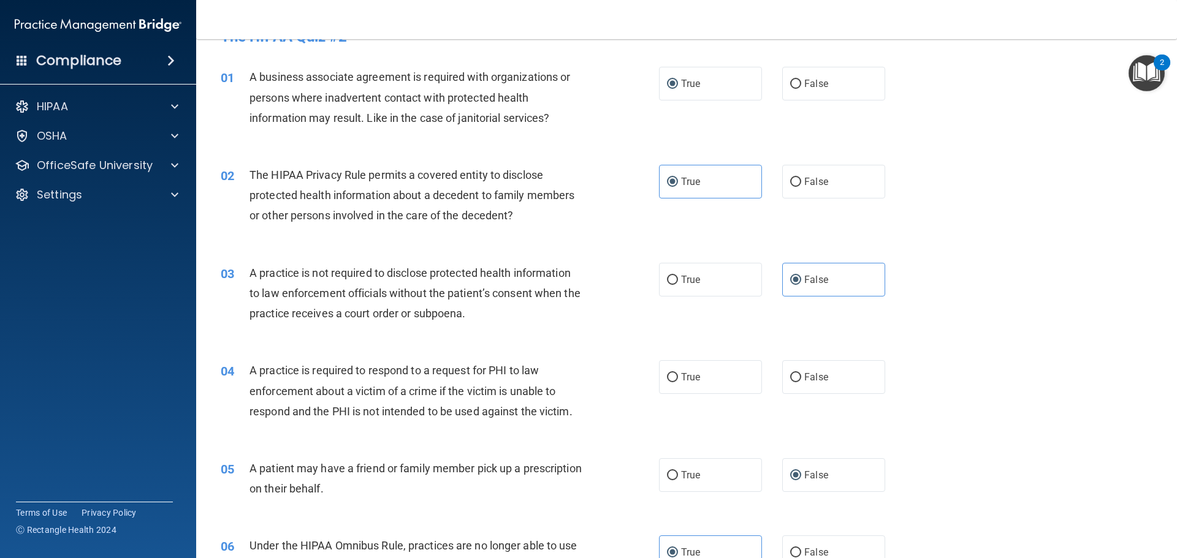
scroll to position [0, 0]
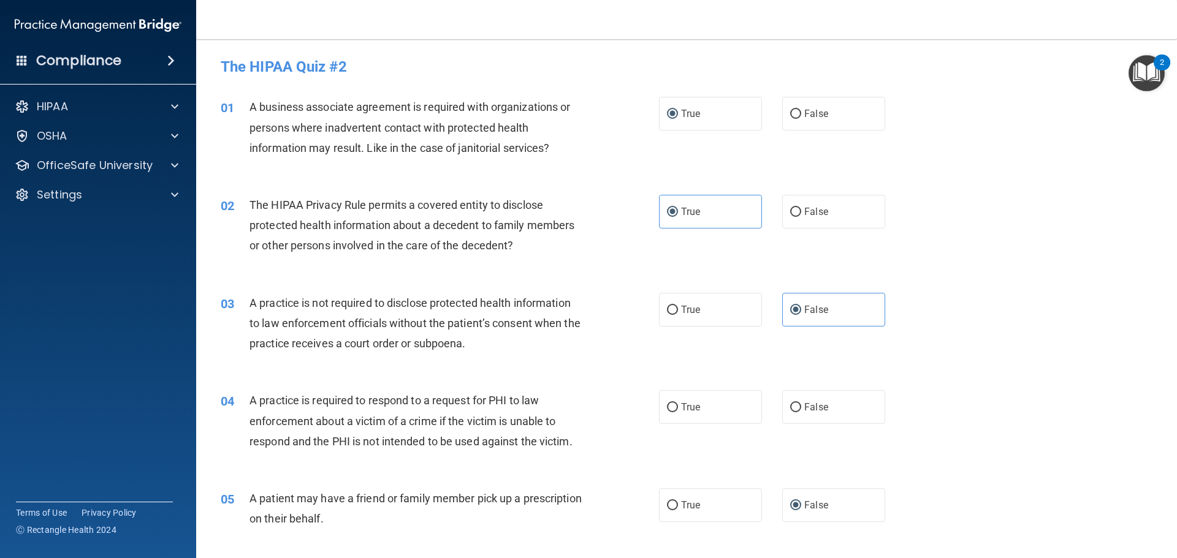
click at [773, 398] on div "True False" at bounding box center [782, 407] width 247 height 34
click at [805, 402] on span "False" at bounding box center [816, 407] width 24 height 12
click at [801, 403] on input "False" at bounding box center [795, 407] width 11 height 9
radio input "true"
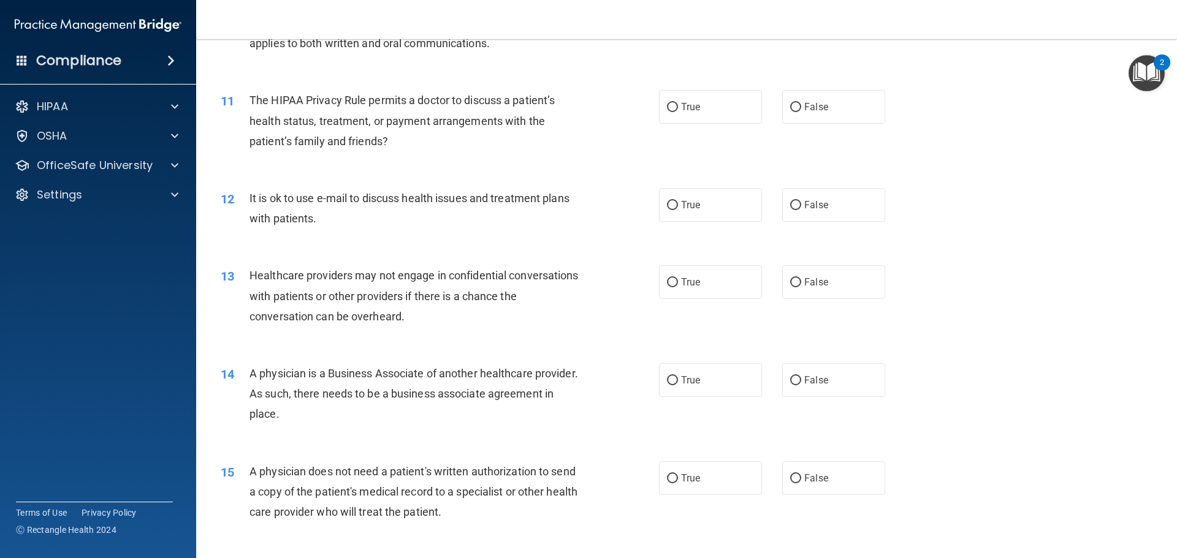
scroll to position [797, 0]
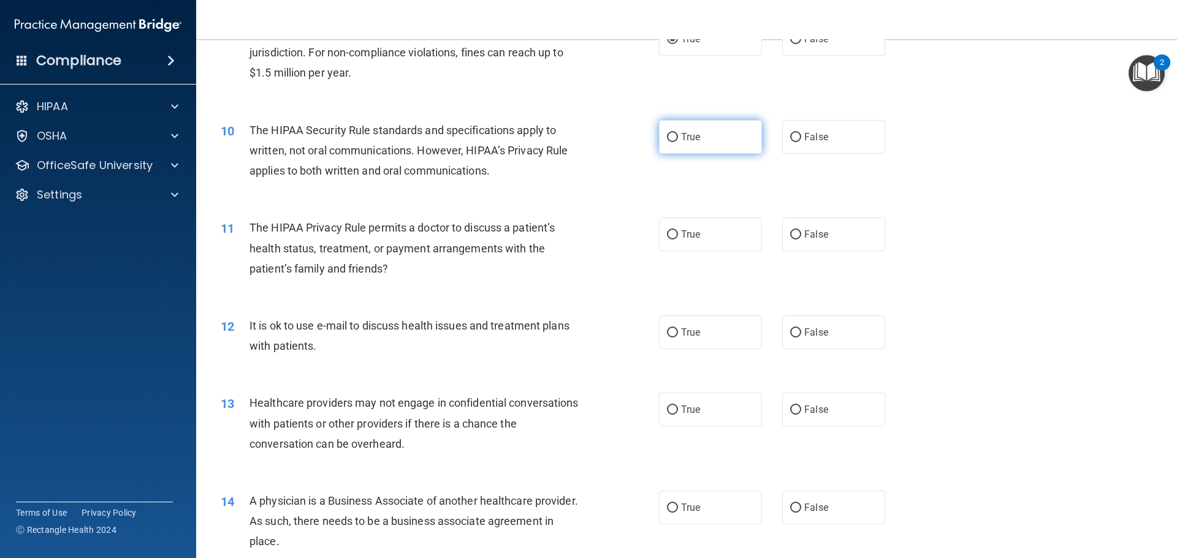
click at [707, 122] on label "True" at bounding box center [710, 137] width 103 height 34
click at [678, 133] on input "True" at bounding box center [672, 137] width 11 height 9
radio input "true"
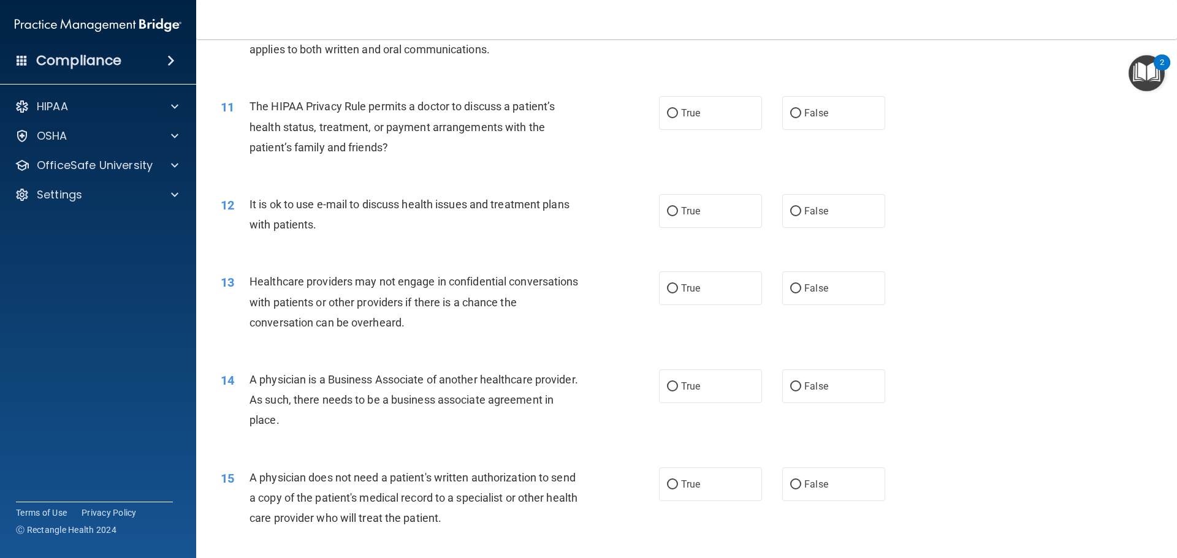
scroll to position [919, 0]
click at [833, 105] on label "False" at bounding box center [833, 112] width 103 height 34
click at [801, 108] on input "False" at bounding box center [795, 112] width 11 height 9
radio input "true"
click at [790, 208] on input "False" at bounding box center [795, 210] width 11 height 9
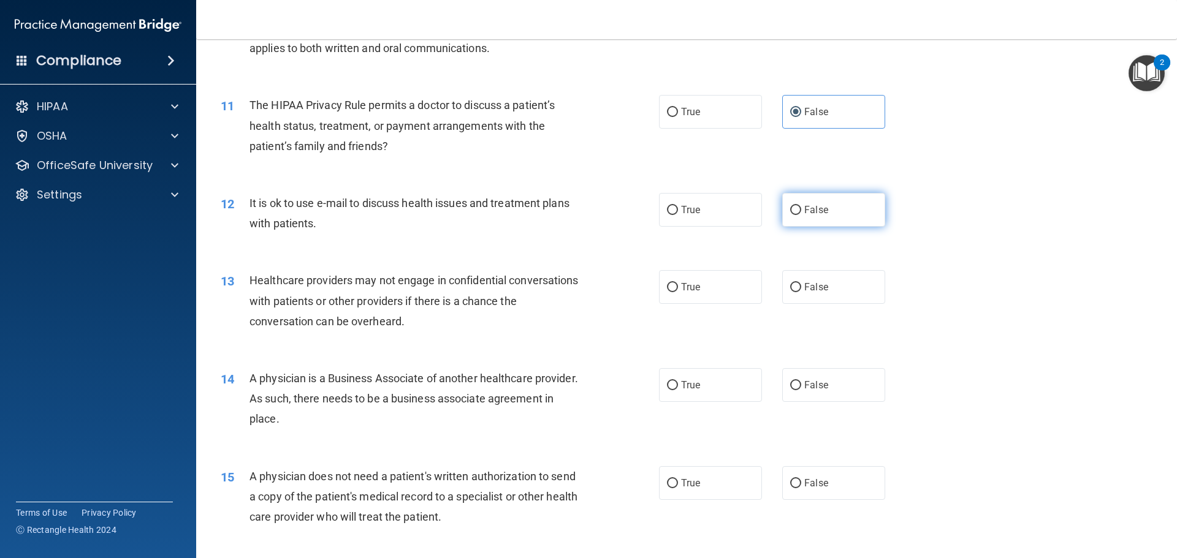
radio input "true"
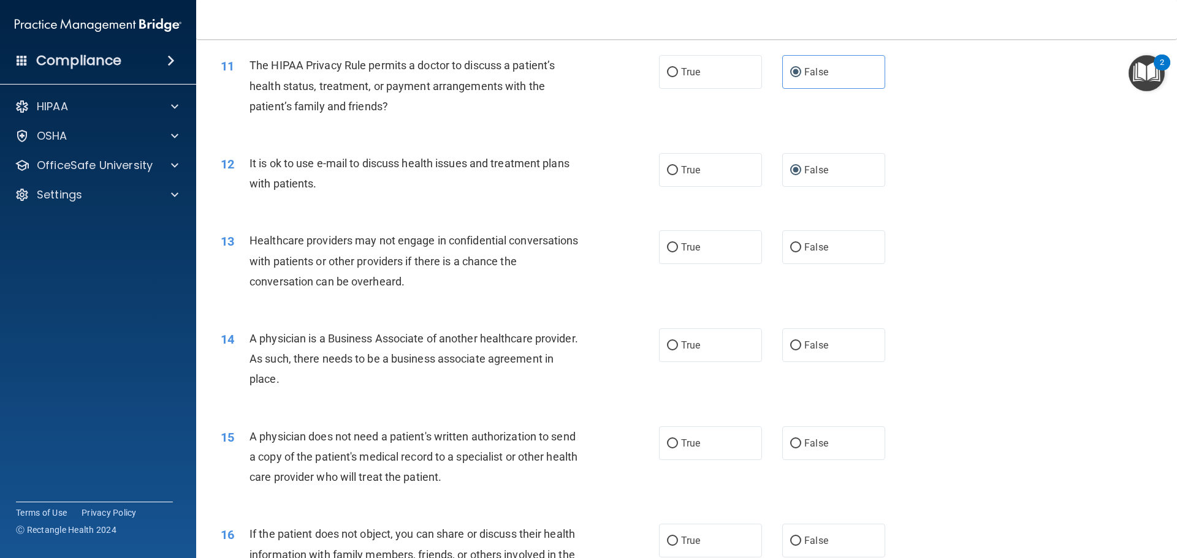
scroll to position [980, 0]
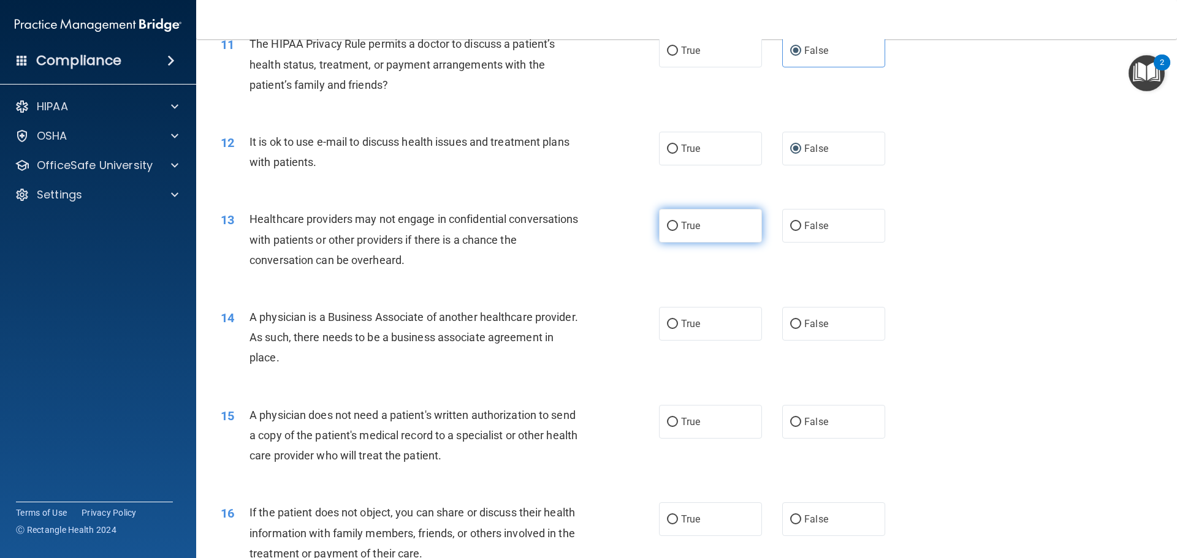
click at [688, 229] on span "True" at bounding box center [690, 226] width 19 height 12
click at [678, 229] on input "True" at bounding box center [672, 226] width 11 height 9
radio input "true"
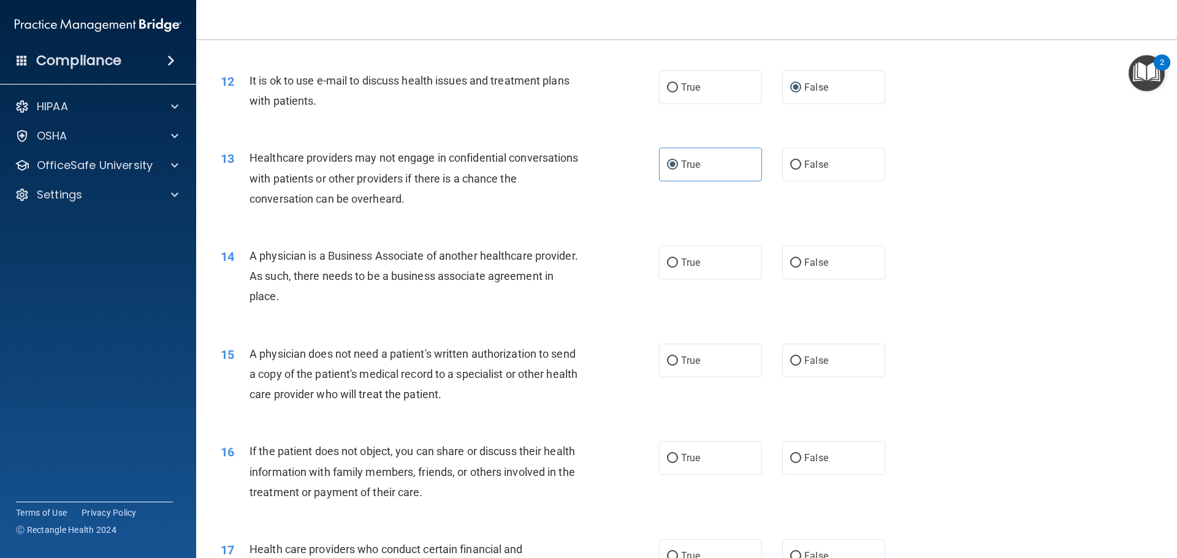
scroll to position [1103, 0]
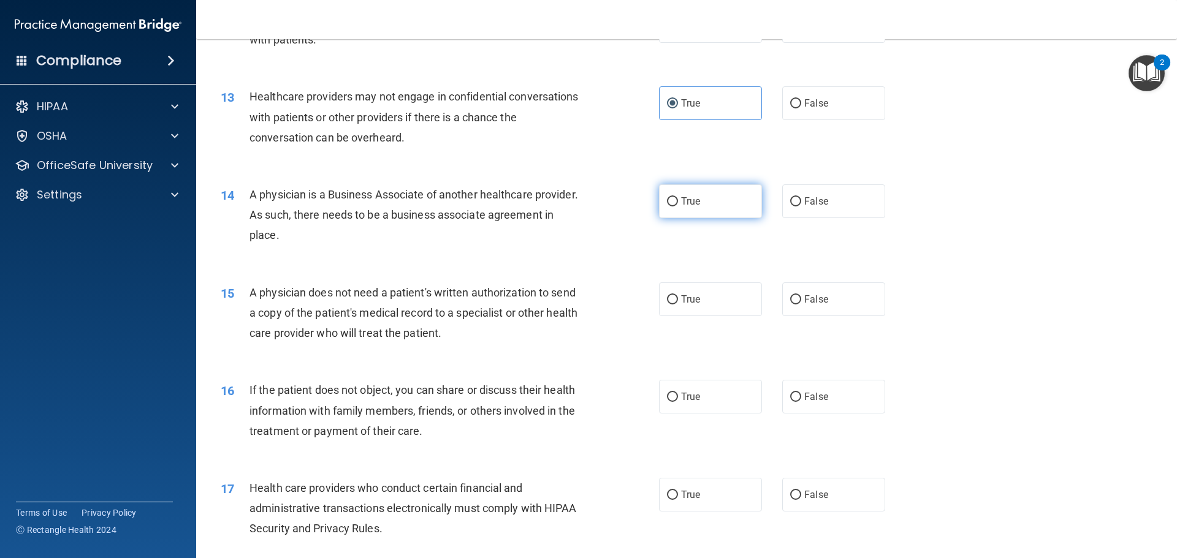
click at [702, 199] on label "True" at bounding box center [710, 201] width 103 height 34
click at [678, 199] on input "True" at bounding box center [672, 201] width 11 height 9
radio input "true"
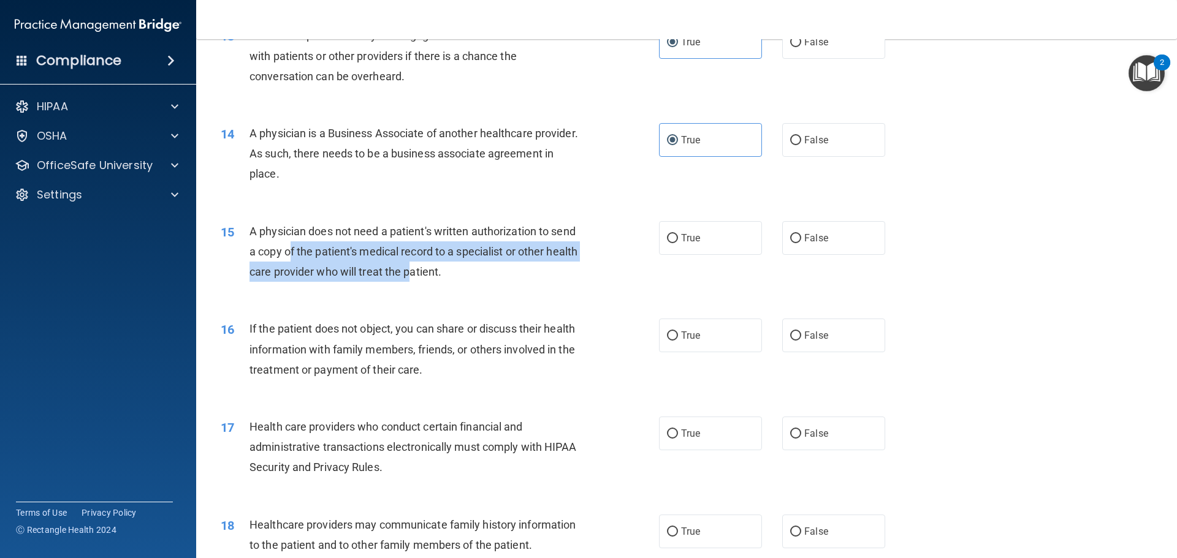
drag, startPoint x: 307, startPoint y: 254, endPoint x: 442, endPoint y: 263, distance: 135.7
click at [442, 263] on div "A physician does not need a patient's written authorization to send a copy of t…" at bounding box center [420, 251] width 343 height 61
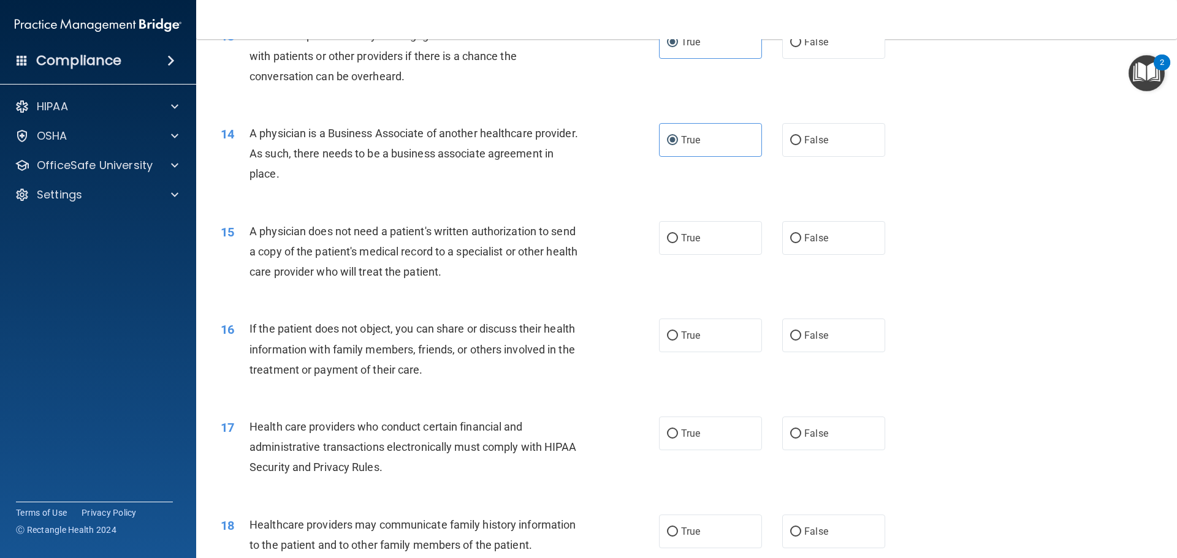
click at [515, 275] on div "A physician does not need a patient's written authorization to send a copy of t…" at bounding box center [420, 251] width 343 height 61
click at [698, 240] on label "True" at bounding box center [710, 238] width 103 height 34
click at [678, 240] on input "True" at bounding box center [672, 238] width 11 height 9
radio input "true"
click at [805, 240] on span "False" at bounding box center [816, 238] width 24 height 12
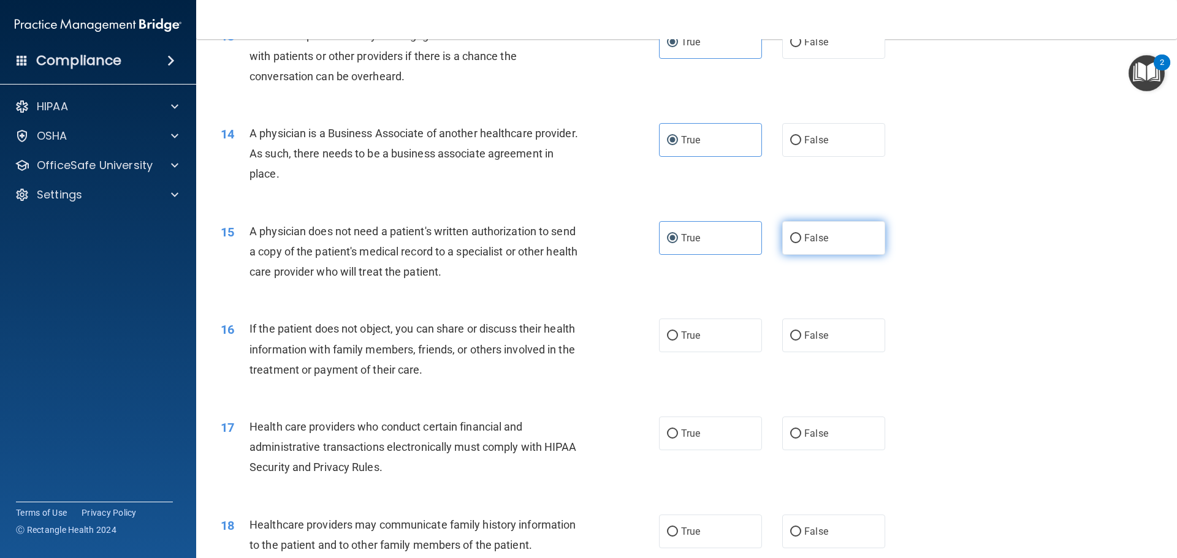
click at [801, 240] on input "False" at bounding box center [795, 238] width 11 height 9
radio input "true"
radio input "false"
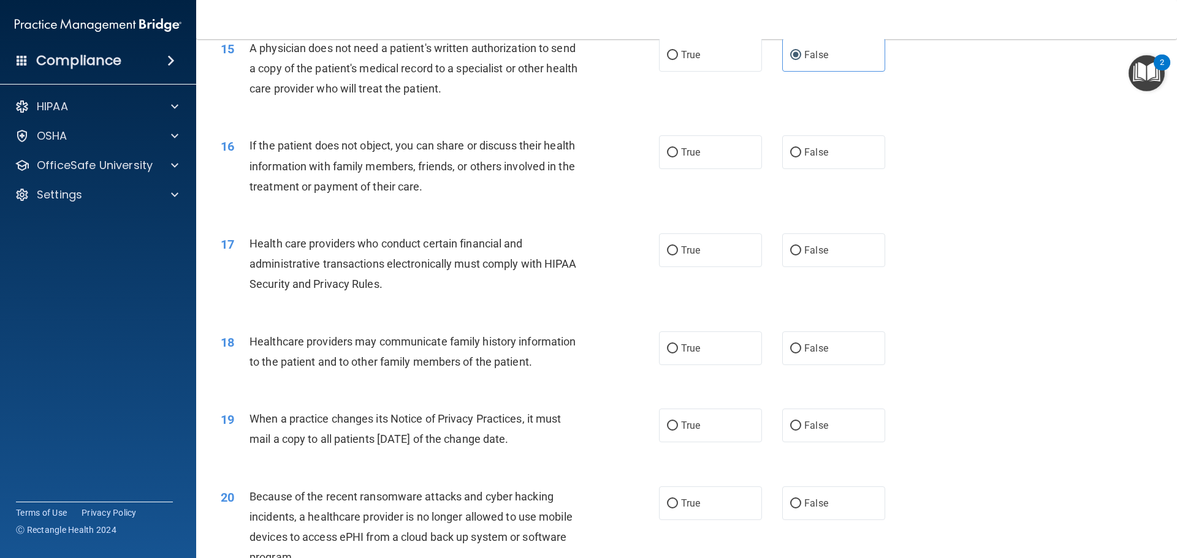
scroll to position [1348, 0]
click at [813, 140] on label "False" at bounding box center [833, 152] width 103 height 34
click at [801, 148] on input "False" at bounding box center [795, 152] width 11 height 9
radio input "true"
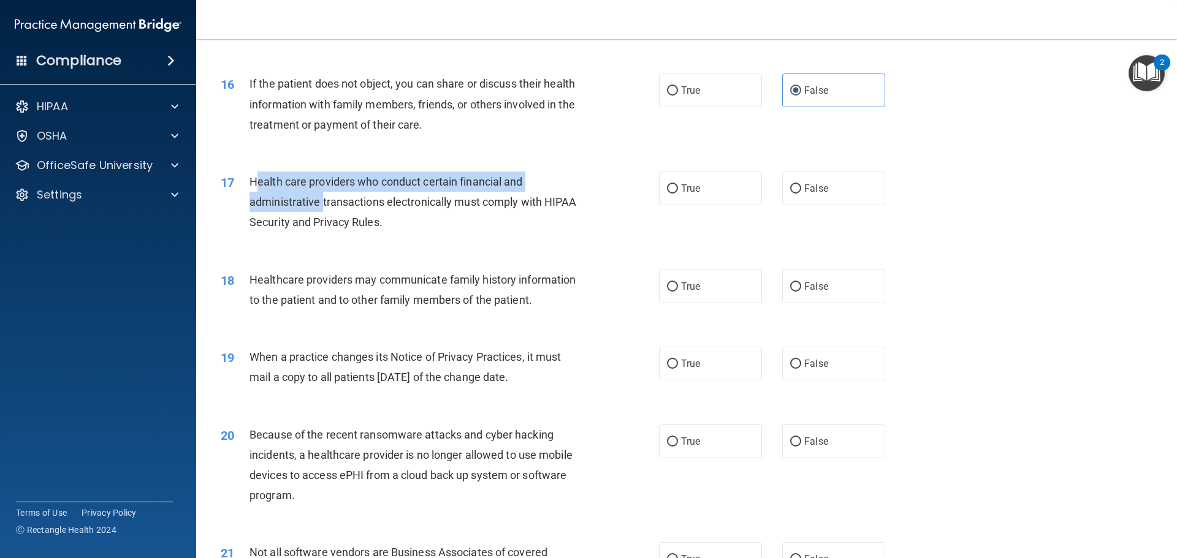
drag, startPoint x: 253, startPoint y: 180, endPoint x: 323, endPoint y: 204, distance: 73.8
click at [323, 204] on span "Health care providers who conduct certain financial and administrative transact…" at bounding box center [412, 201] width 327 height 53
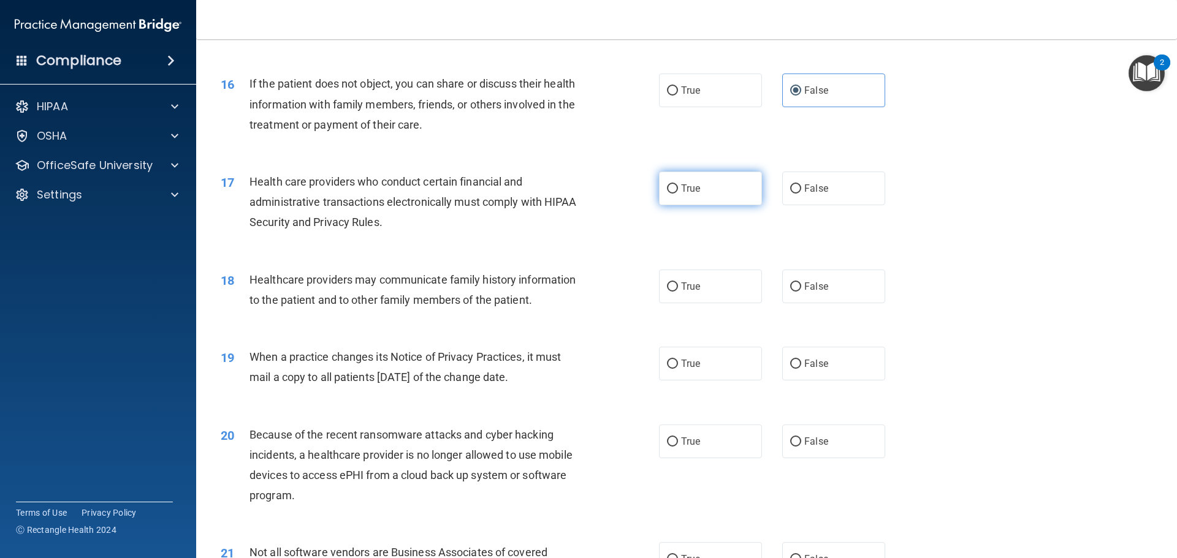
click at [683, 184] on span "True" at bounding box center [690, 189] width 19 height 12
click at [678, 184] on input "True" at bounding box center [672, 188] width 11 height 9
radio input "true"
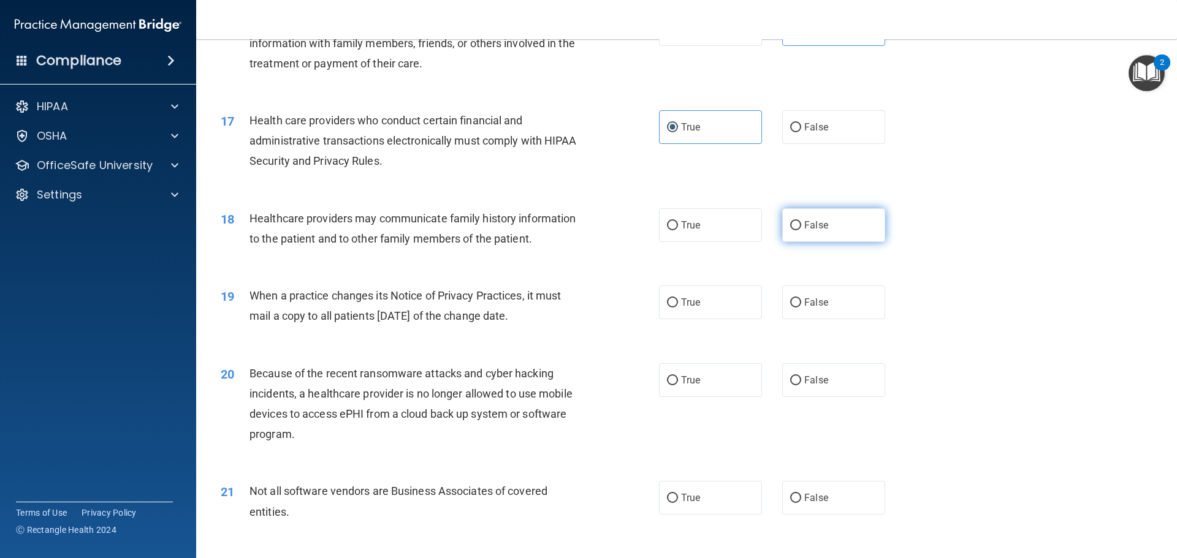
click at [795, 224] on input "False" at bounding box center [795, 225] width 11 height 9
radio input "true"
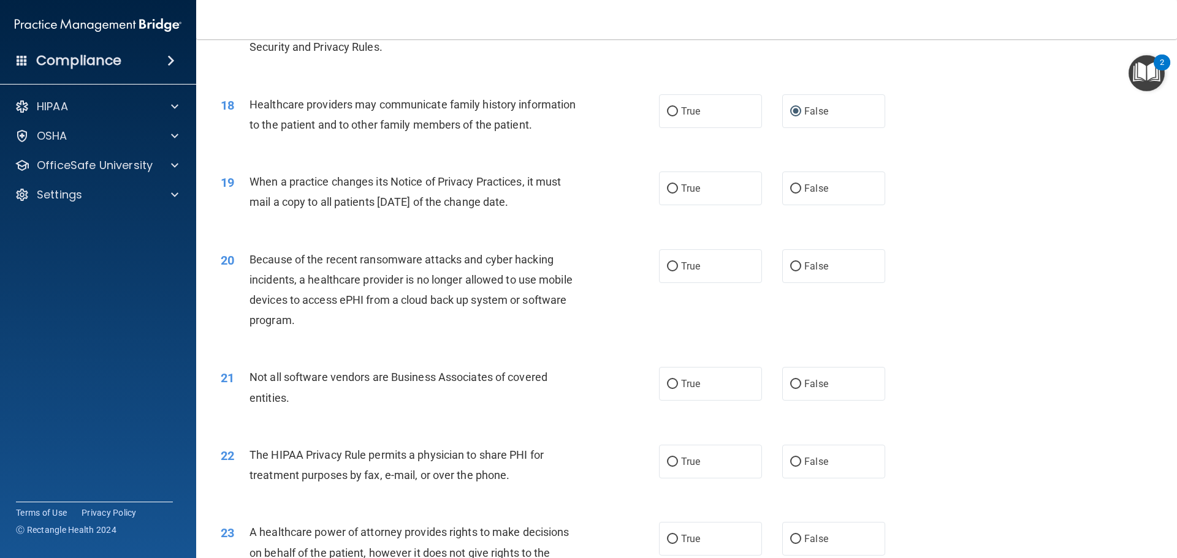
scroll to position [1593, 0]
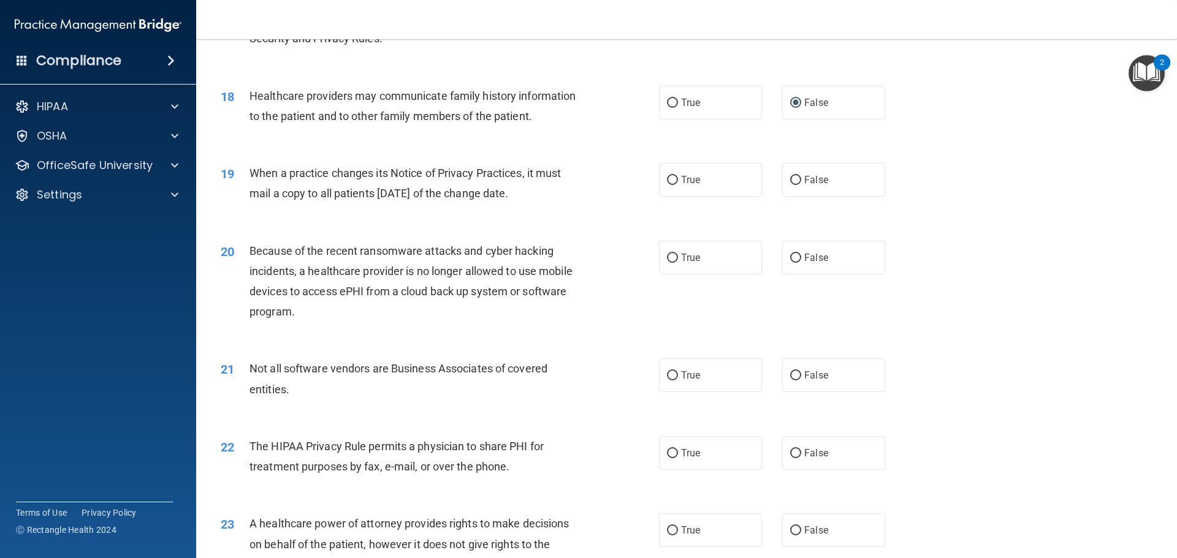
drag, startPoint x: 732, startPoint y: 183, endPoint x: 672, endPoint y: 200, distance: 62.0
click at [732, 183] on label "True" at bounding box center [710, 180] width 103 height 34
click at [678, 183] on input "True" at bounding box center [672, 180] width 11 height 9
radio input "true"
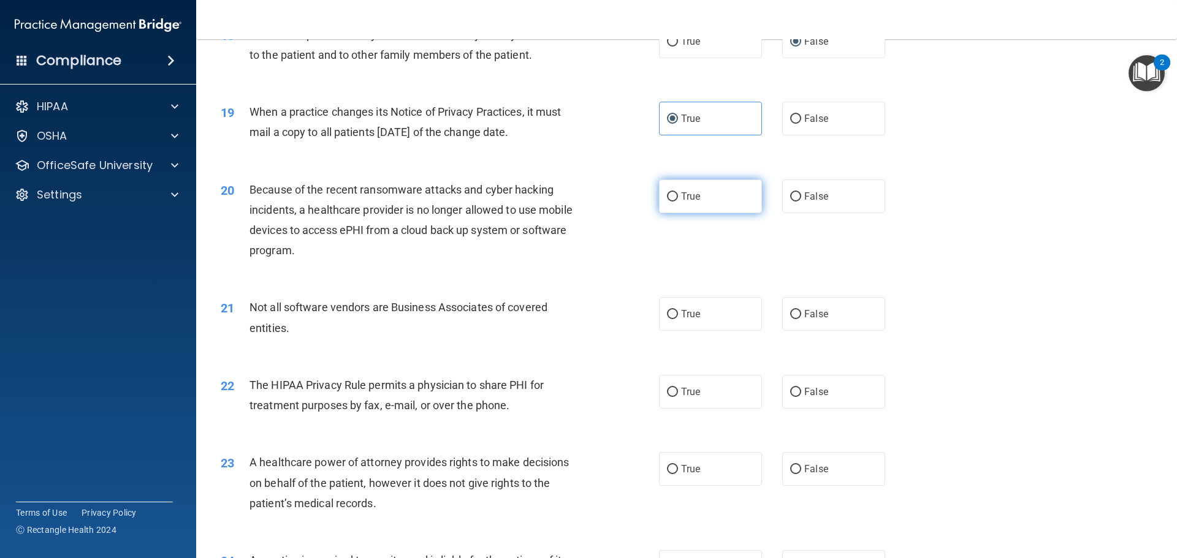
click at [675, 192] on label "True" at bounding box center [710, 197] width 103 height 34
click at [675, 192] on input "True" at bounding box center [672, 196] width 11 height 9
radio input "true"
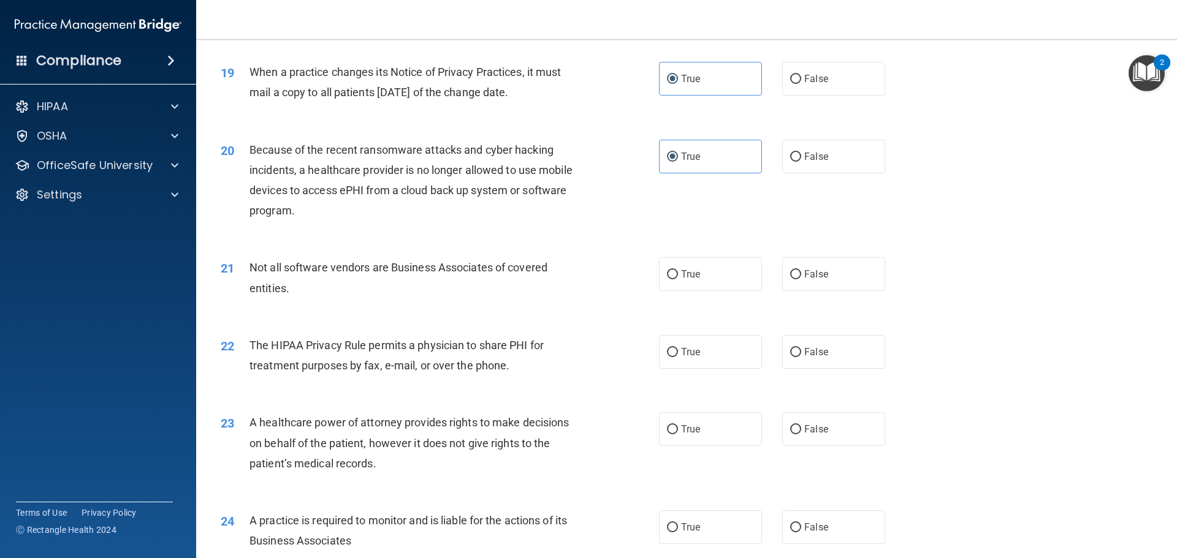
scroll to position [1716, 0]
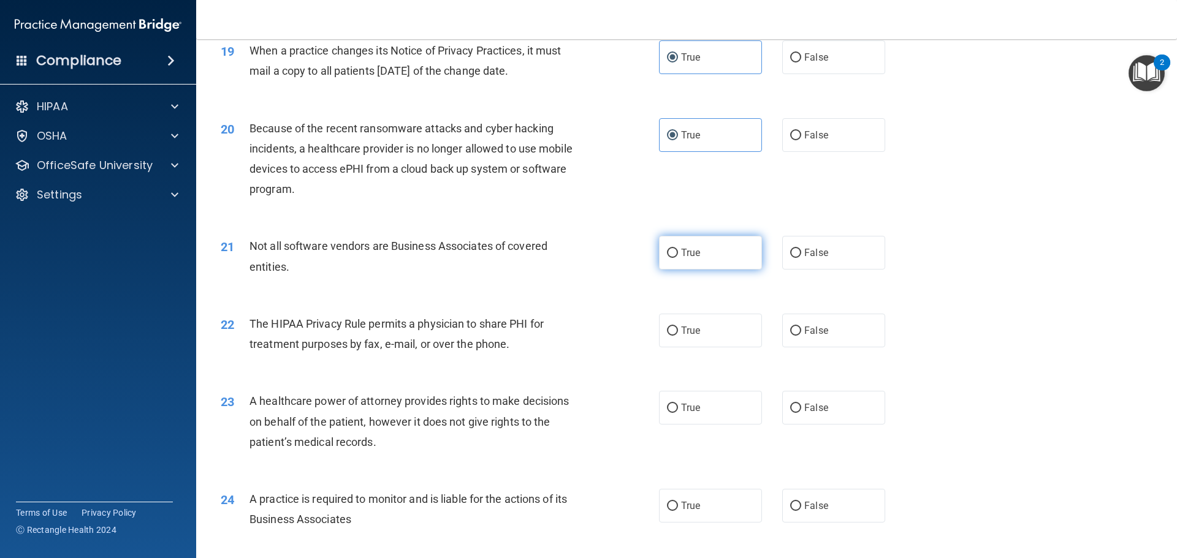
click at [676, 251] on label "True" at bounding box center [710, 253] width 103 height 34
click at [676, 251] on input "True" at bounding box center [672, 253] width 11 height 9
radio input "true"
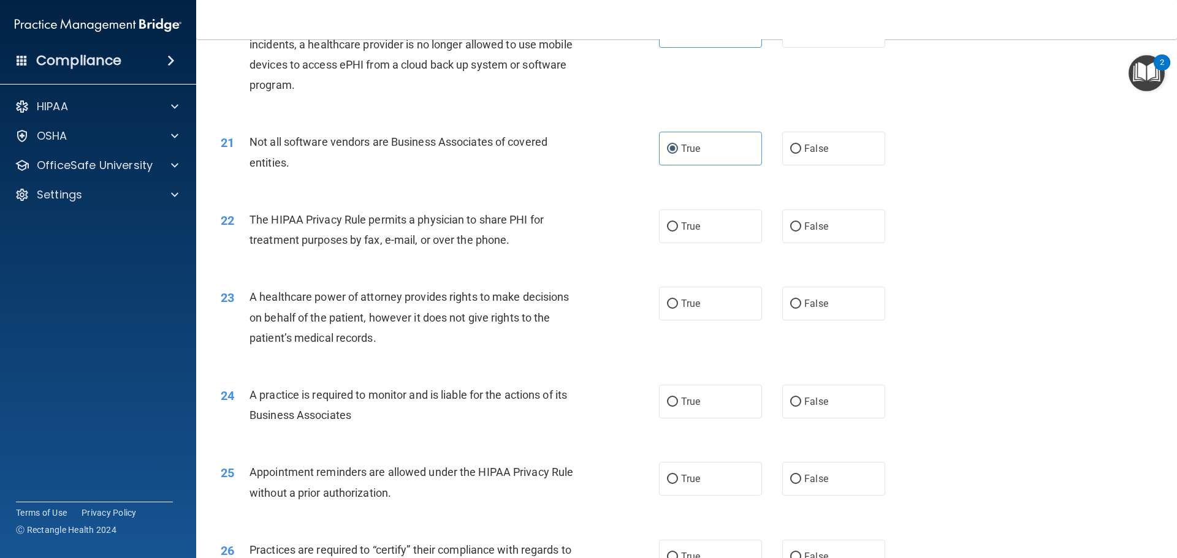
scroll to position [1838, 0]
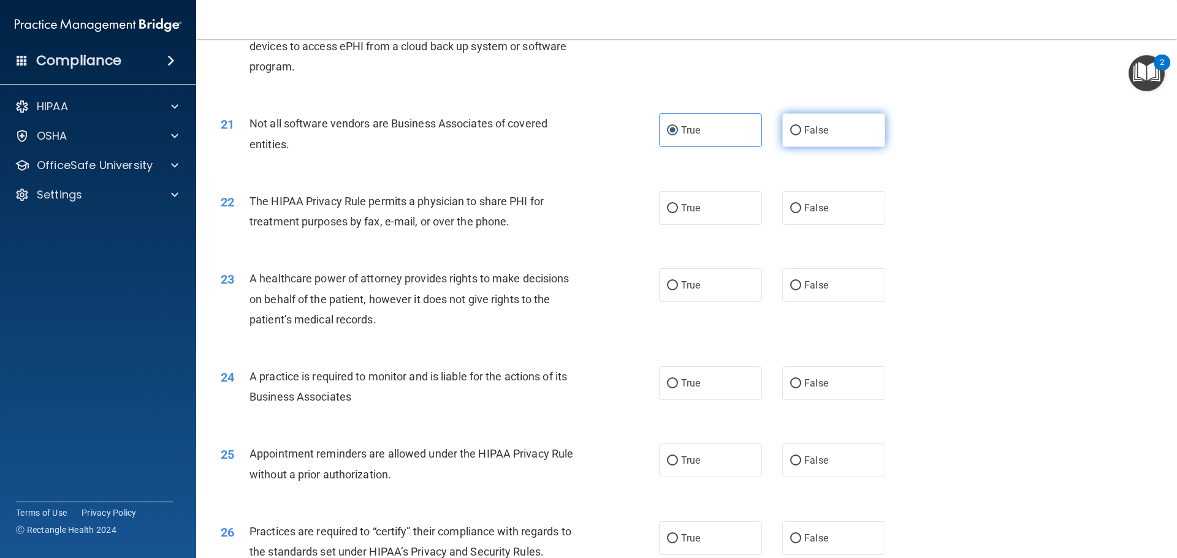
click at [792, 140] on label "False" at bounding box center [833, 130] width 103 height 34
click at [792, 135] on input "False" at bounding box center [795, 130] width 11 height 9
radio input "true"
radio input "false"
drag, startPoint x: 389, startPoint y: 210, endPoint x: 446, endPoint y: 171, distance: 69.2
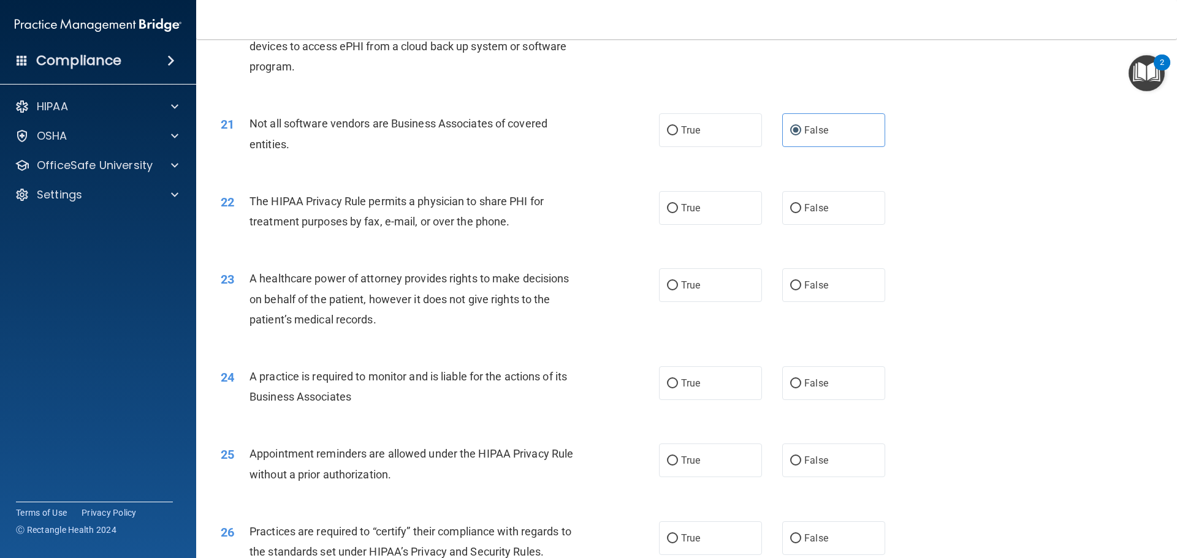
click at [446, 171] on div "21 Not all software vendors are Business Associates of covered entities. True F…" at bounding box center [686, 136] width 950 height 77
click at [830, 203] on label "False" at bounding box center [833, 208] width 103 height 34
click at [801, 204] on input "False" at bounding box center [795, 208] width 11 height 9
radio input "true"
click at [723, 294] on label "True" at bounding box center [710, 285] width 103 height 34
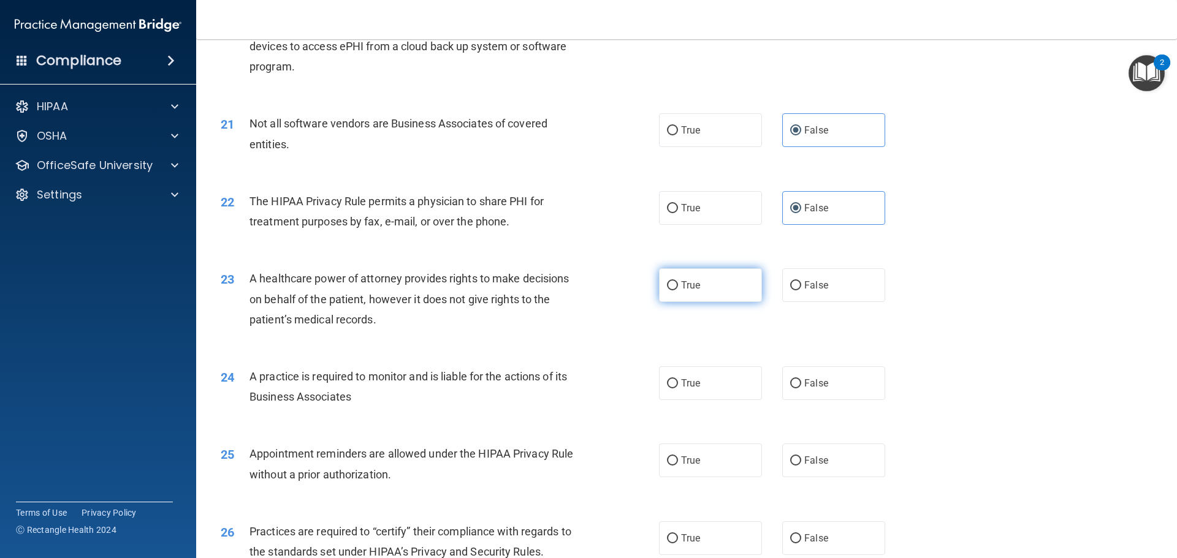
click at [678, 290] on input "True" at bounding box center [672, 285] width 11 height 9
radio input "true"
click at [810, 402] on div "24 A practice is required to monitor and is liable for the actions of its Busin…" at bounding box center [686, 389] width 950 height 77
click at [804, 384] on span "False" at bounding box center [816, 383] width 24 height 12
click at [799, 384] on input "False" at bounding box center [795, 383] width 11 height 9
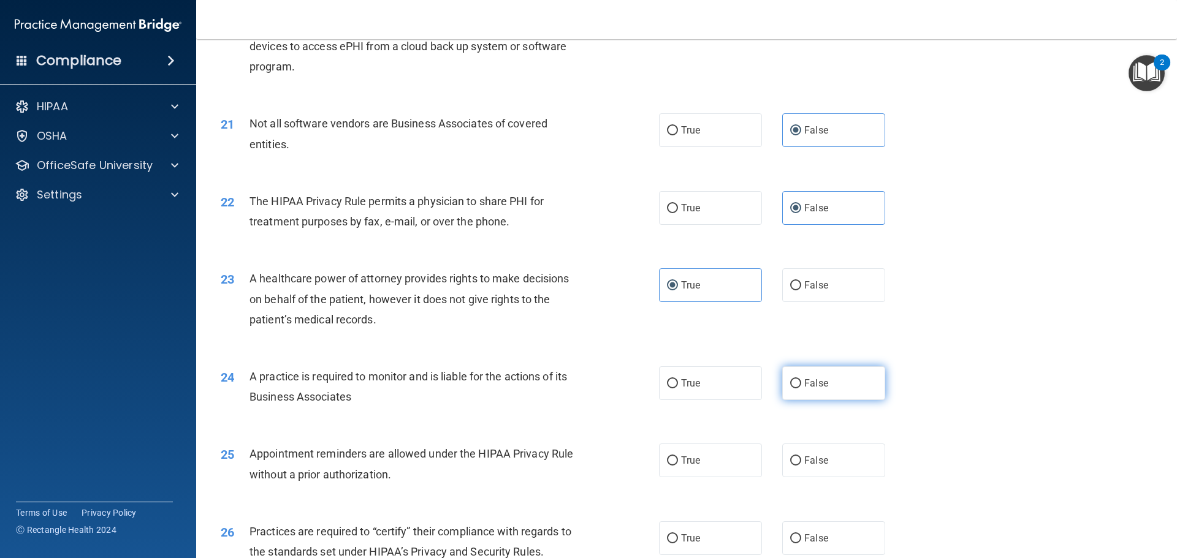
radio input "true"
click at [706, 462] on label "True" at bounding box center [710, 461] width 103 height 34
click at [678, 462] on input "True" at bounding box center [672, 461] width 11 height 9
radio input "true"
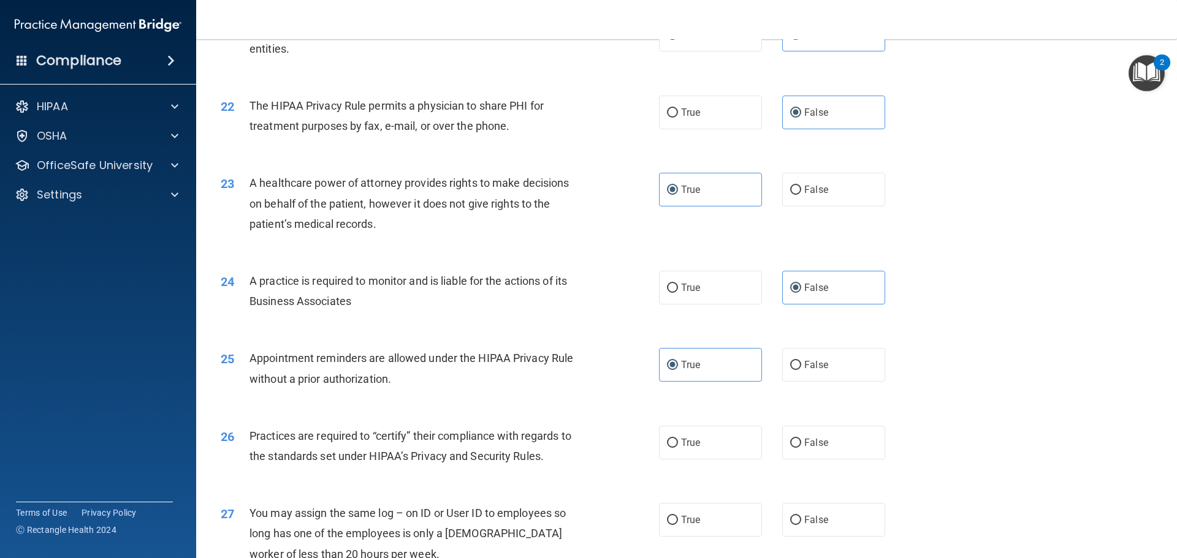
scroll to position [2084, 0]
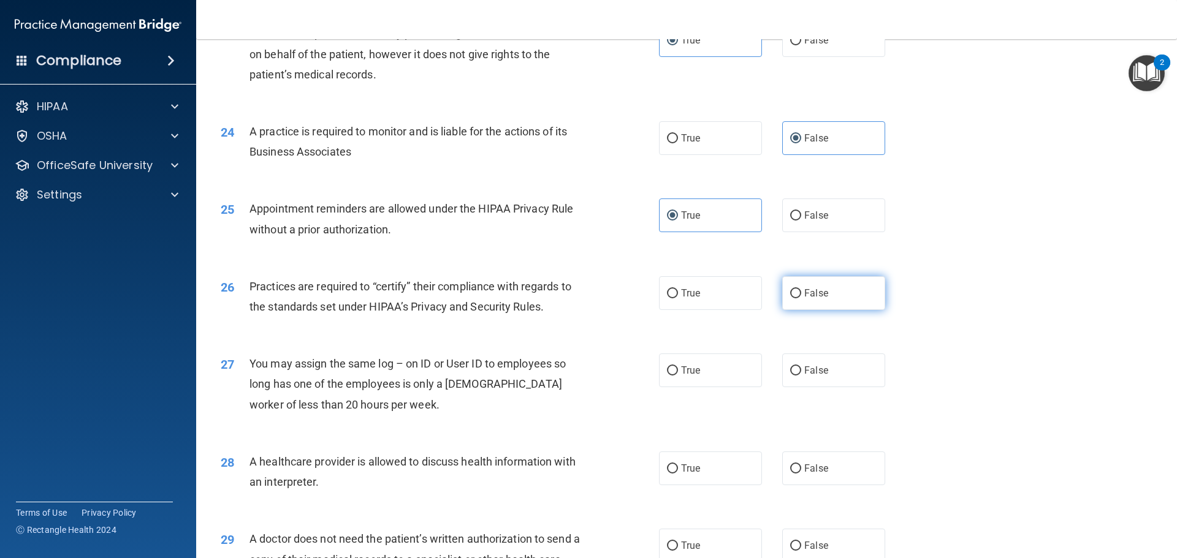
click at [809, 291] on span "False" at bounding box center [816, 293] width 24 height 12
click at [801, 291] on input "False" at bounding box center [795, 293] width 11 height 9
radio input "true"
drag, startPoint x: 803, startPoint y: 374, endPoint x: 809, endPoint y: 463, distance: 89.1
click at [804, 375] on span "False" at bounding box center [816, 371] width 24 height 12
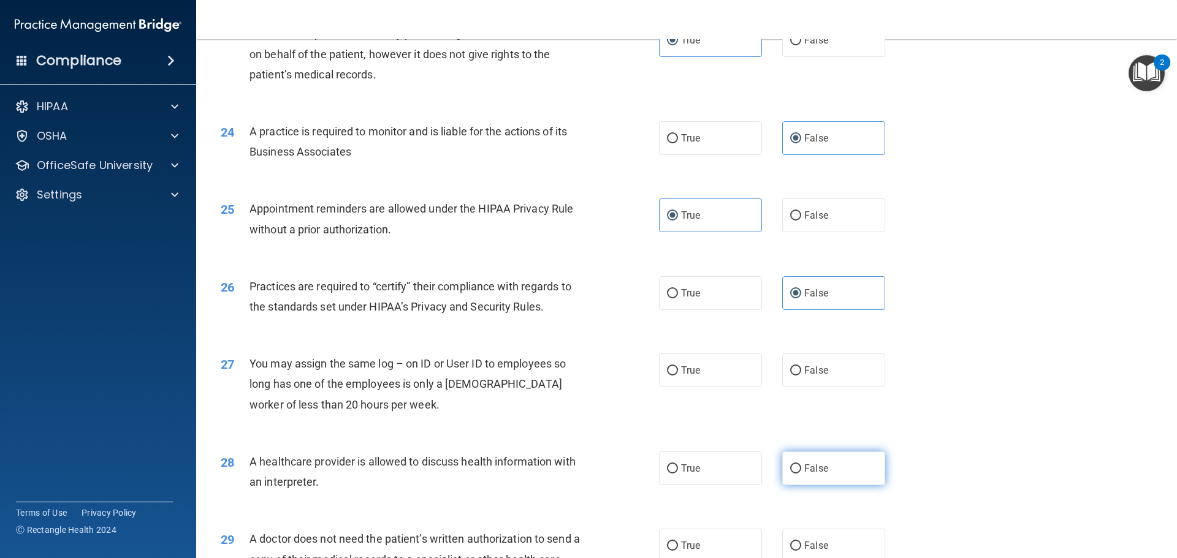
click at [801, 375] on input "False" at bounding box center [795, 370] width 11 height 9
radio input "true"
click at [812, 483] on label "False" at bounding box center [833, 469] width 103 height 34
click at [801, 474] on input "False" at bounding box center [795, 469] width 11 height 9
radio input "true"
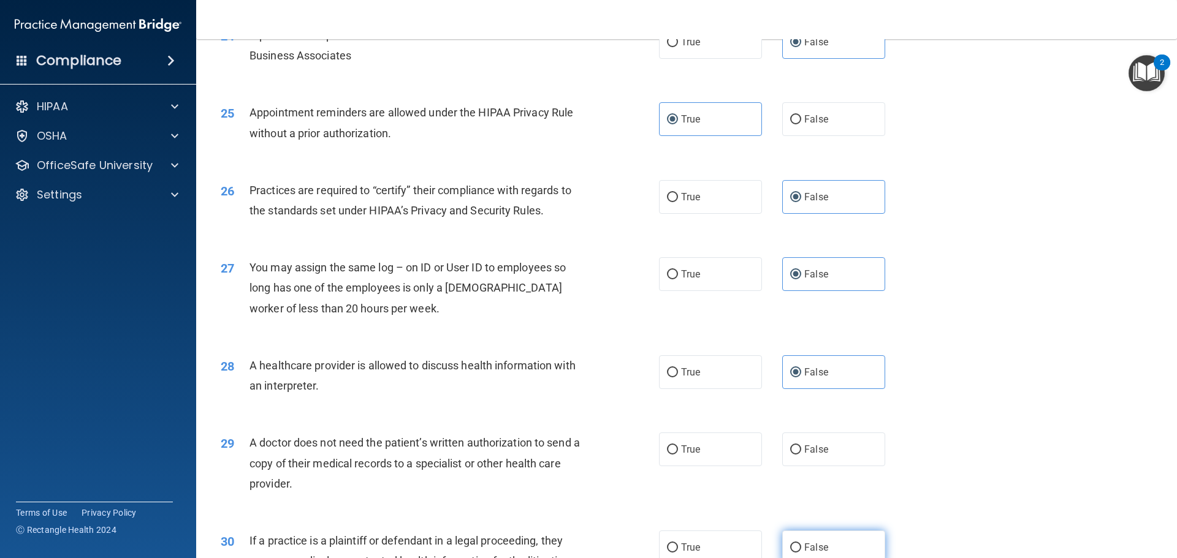
scroll to position [2294, 0]
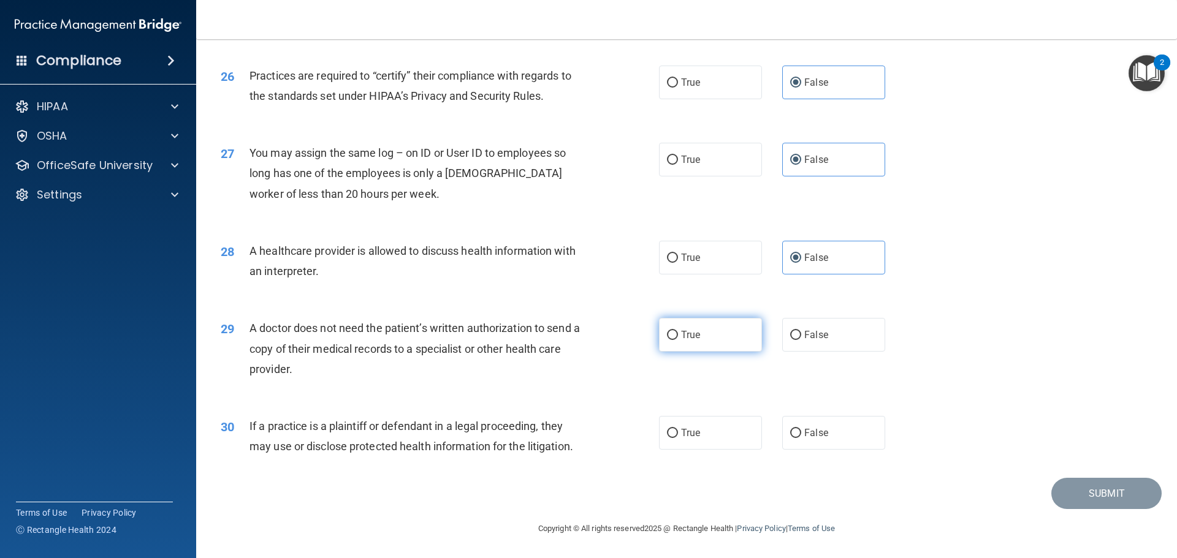
click at [689, 329] on span "True" at bounding box center [690, 335] width 19 height 12
click at [678, 331] on input "True" at bounding box center [672, 335] width 11 height 9
radio input "true"
click at [690, 430] on span "True" at bounding box center [690, 433] width 19 height 12
click at [678, 430] on input "True" at bounding box center [672, 433] width 11 height 9
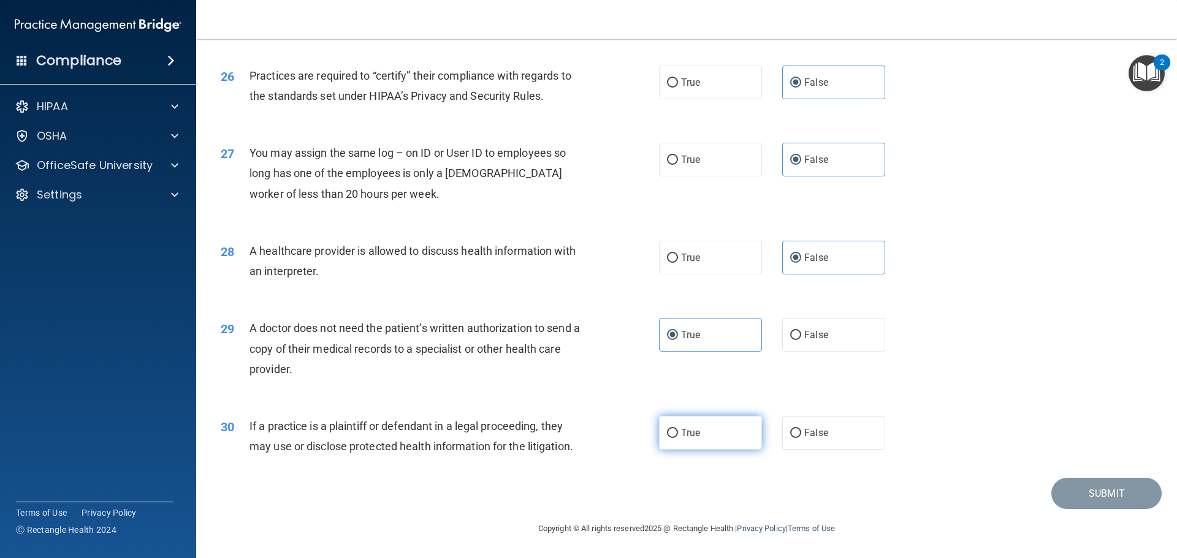
radio input "true"
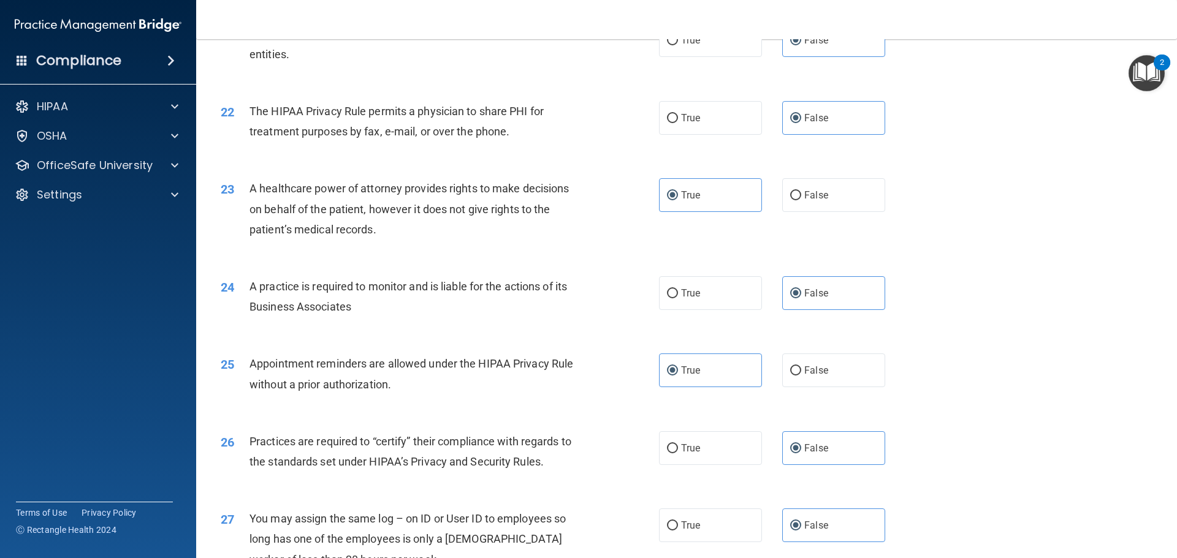
scroll to position [1927, 0]
click at [990, 146] on div "22 The HIPAA Privacy Rule permits a physician to share PHI for treatment purpos…" at bounding box center [686, 126] width 950 height 77
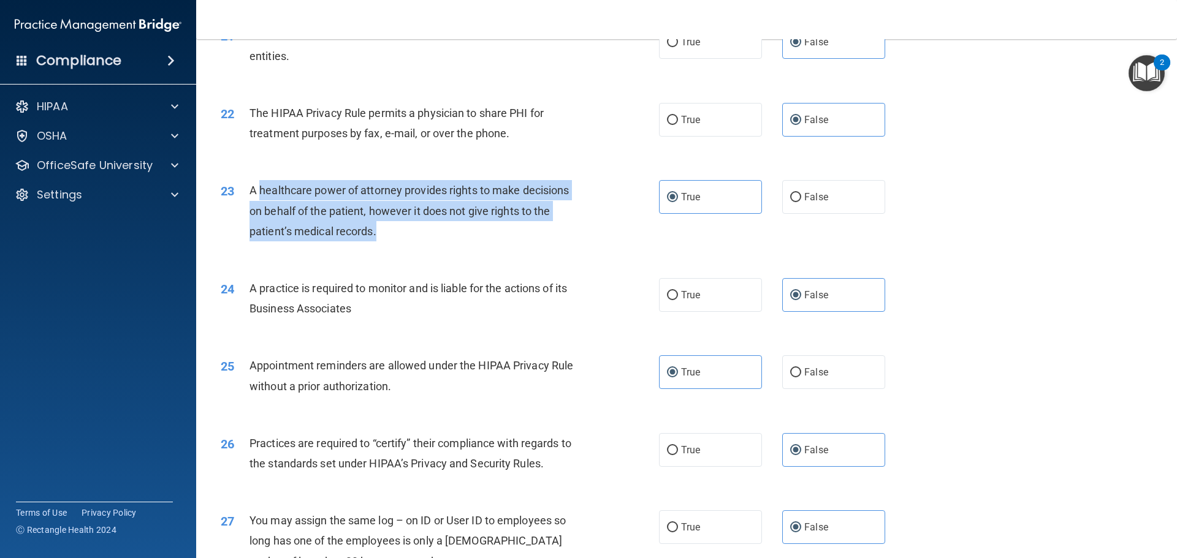
drag, startPoint x: 260, startPoint y: 189, endPoint x: 432, endPoint y: 237, distance: 178.7
click at [432, 237] on div "A healthcare power of attorney provides rights to make decisions on behalf of t…" at bounding box center [420, 210] width 343 height 61
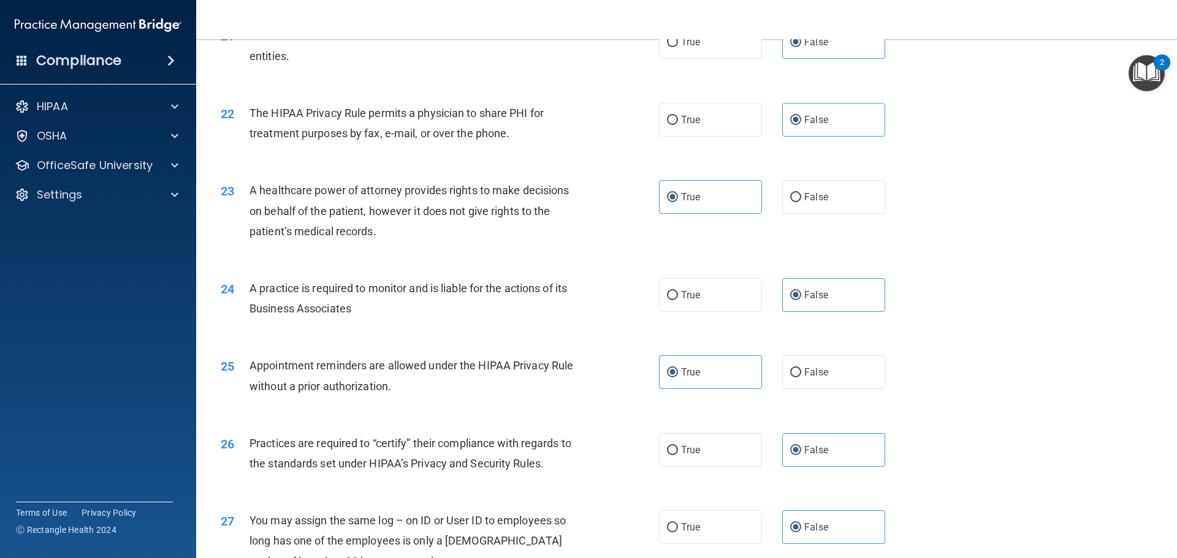
click at [1132, 327] on div "24 A practice is required to monitor and is liable for the actions of its Busin…" at bounding box center [686, 301] width 950 height 77
click at [1005, 251] on div "23 A healthcare power of attorney provides rights to make decisions on behalf o…" at bounding box center [686, 214] width 950 height 98
click at [794, 192] on label "False" at bounding box center [833, 197] width 103 height 34
click at [794, 193] on input "False" at bounding box center [795, 197] width 11 height 9
radio input "true"
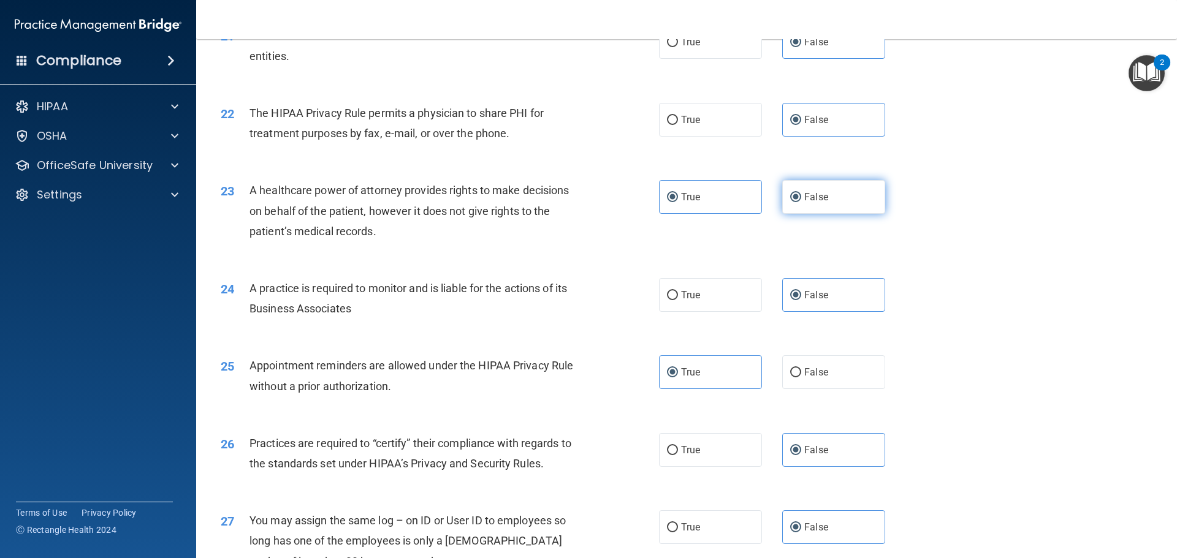
radio input "false"
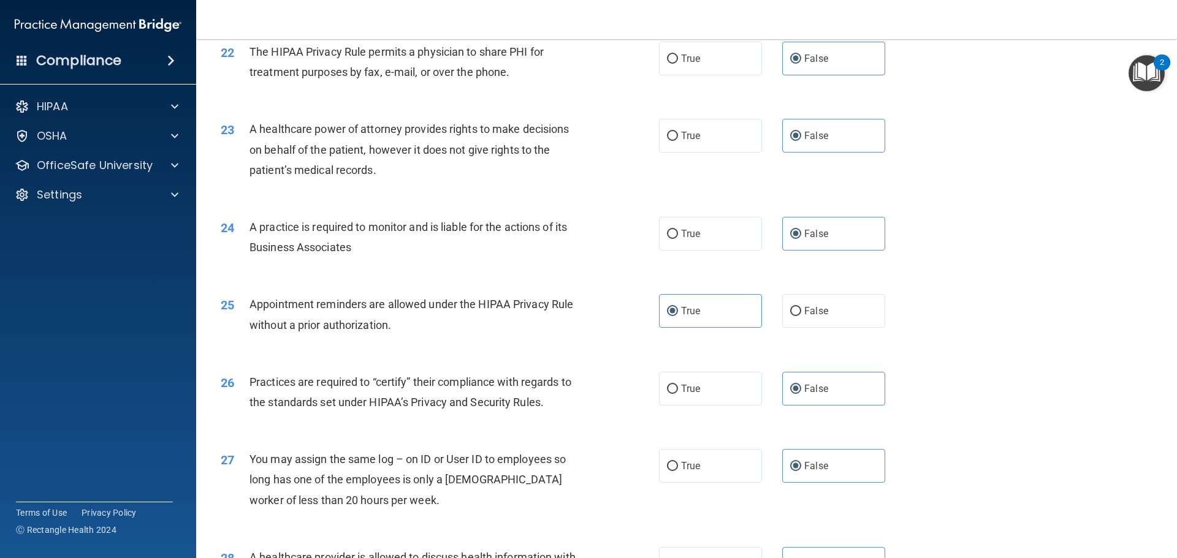
scroll to position [2049, 0]
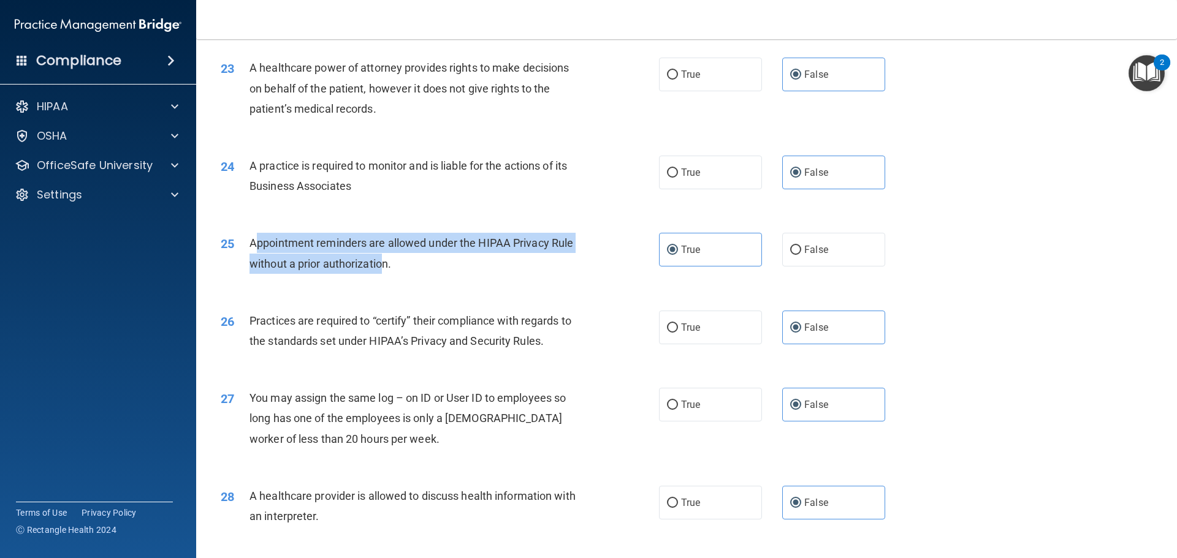
drag, startPoint x: 254, startPoint y: 238, endPoint x: 381, endPoint y: 269, distance: 131.2
click at [381, 269] on span "Appointment reminders are allowed under the HIPAA Privacy Rule without a prior …" at bounding box center [411, 253] width 324 height 33
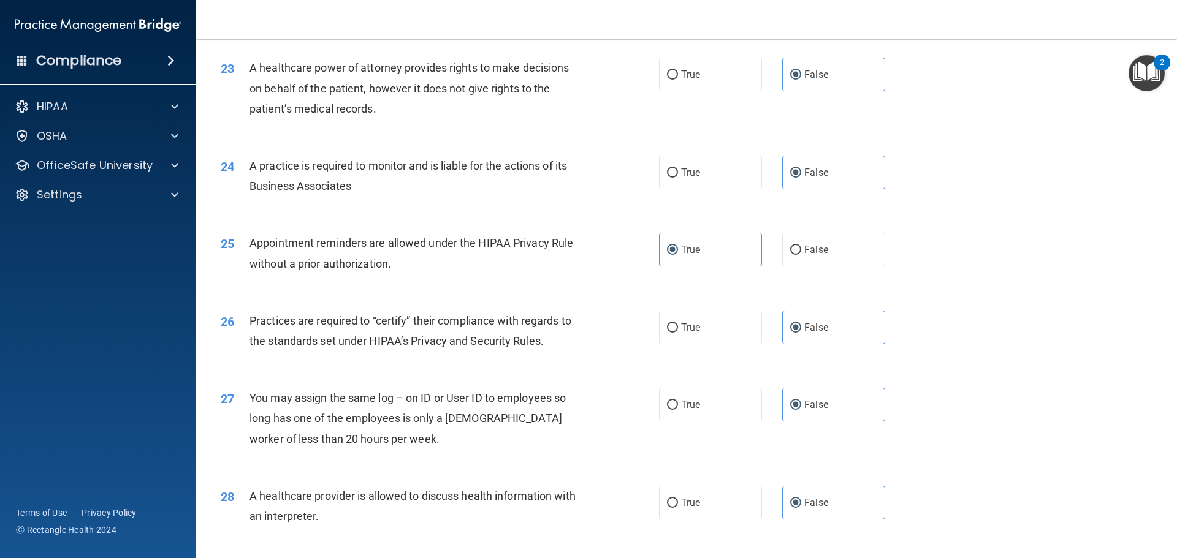
click at [461, 294] on div "25 Appointment reminders are allowed under the HIPAA Privacy Rule without a pri…" at bounding box center [686, 256] width 950 height 77
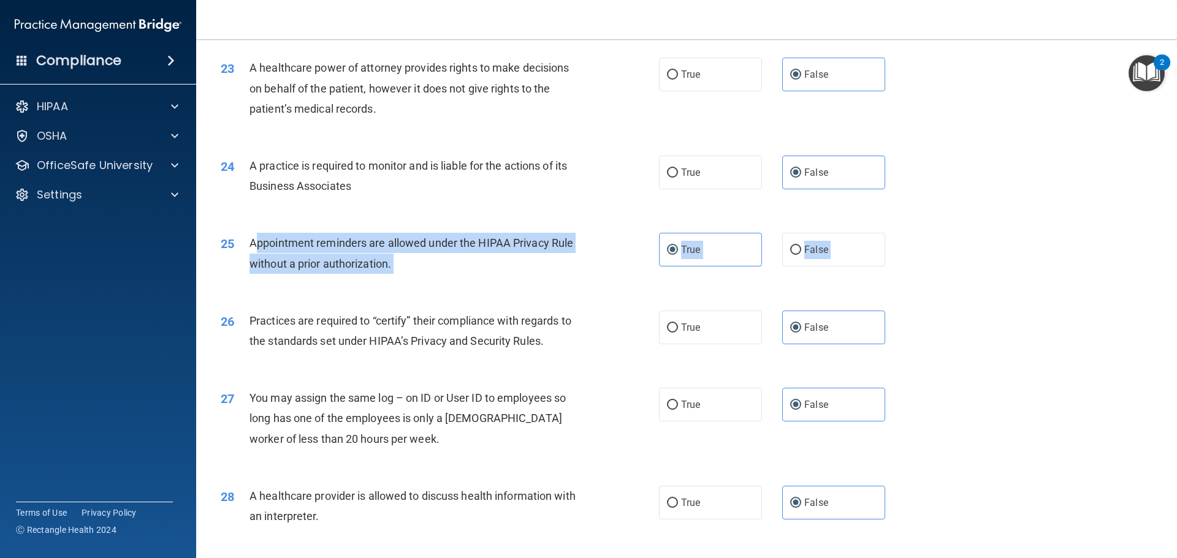
drag, startPoint x: 256, startPoint y: 241, endPoint x: 445, endPoint y: 296, distance: 197.1
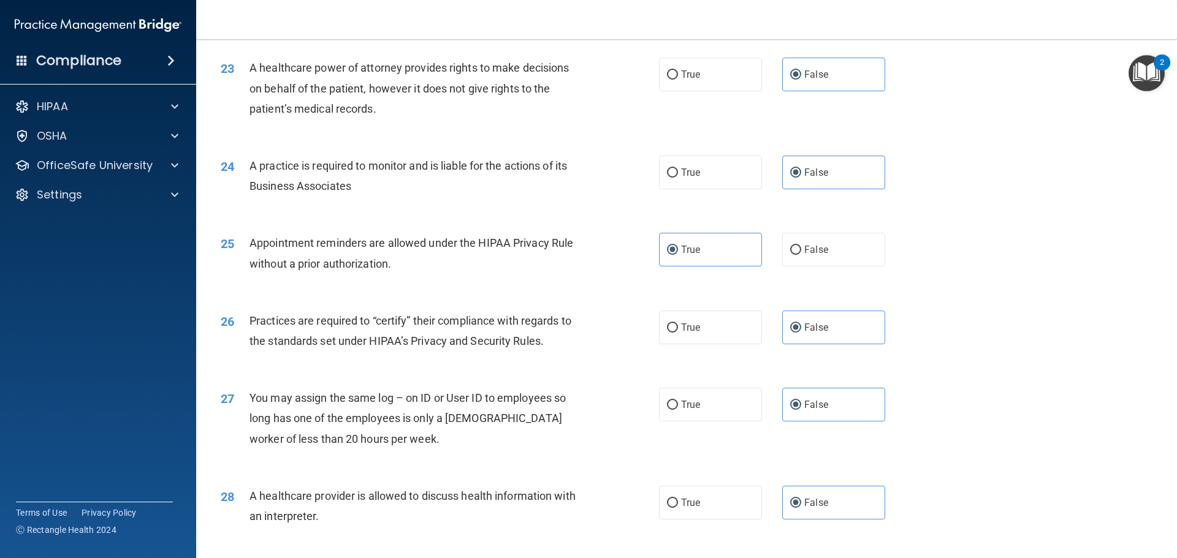
click at [438, 293] on div "25 Appointment reminders are allowed under the HIPAA Privacy Rule without a pri…" at bounding box center [686, 256] width 950 height 77
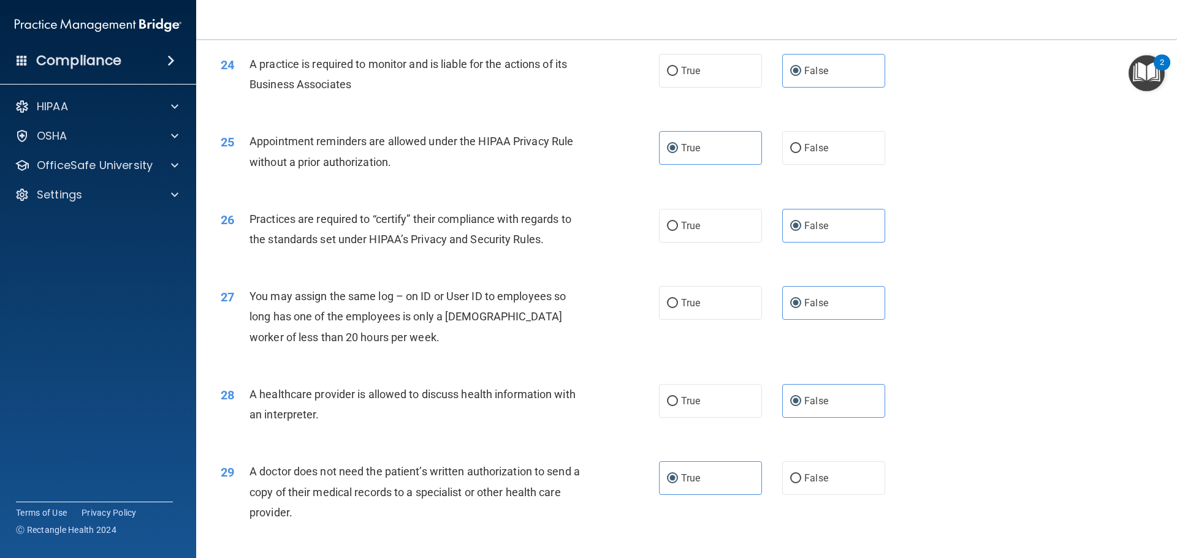
scroll to position [2172, 0]
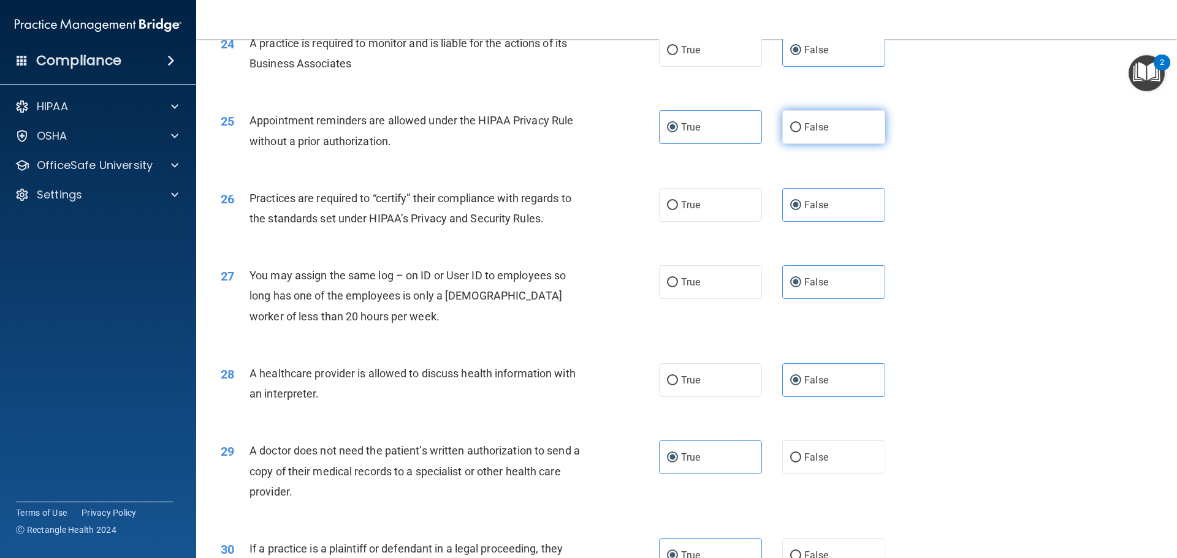
click at [800, 136] on label "False" at bounding box center [833, 127] width 103 height 34
click at [800, 132] on input "False" at bounding box center [795, 127] width 11 height 9
radio input "true"
radio input "false"
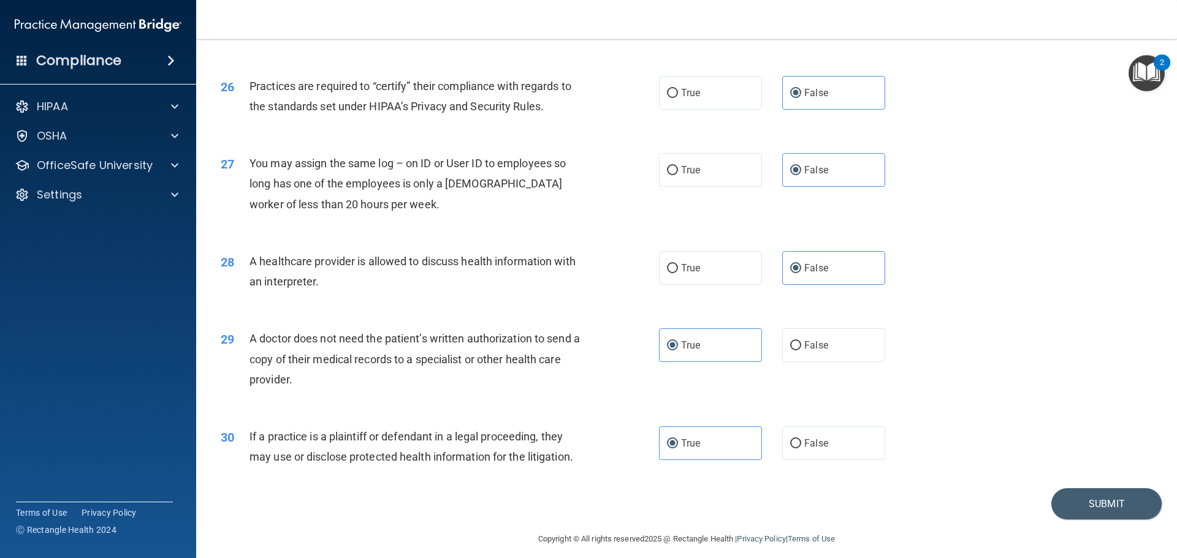
scroll to position [2294, 0]
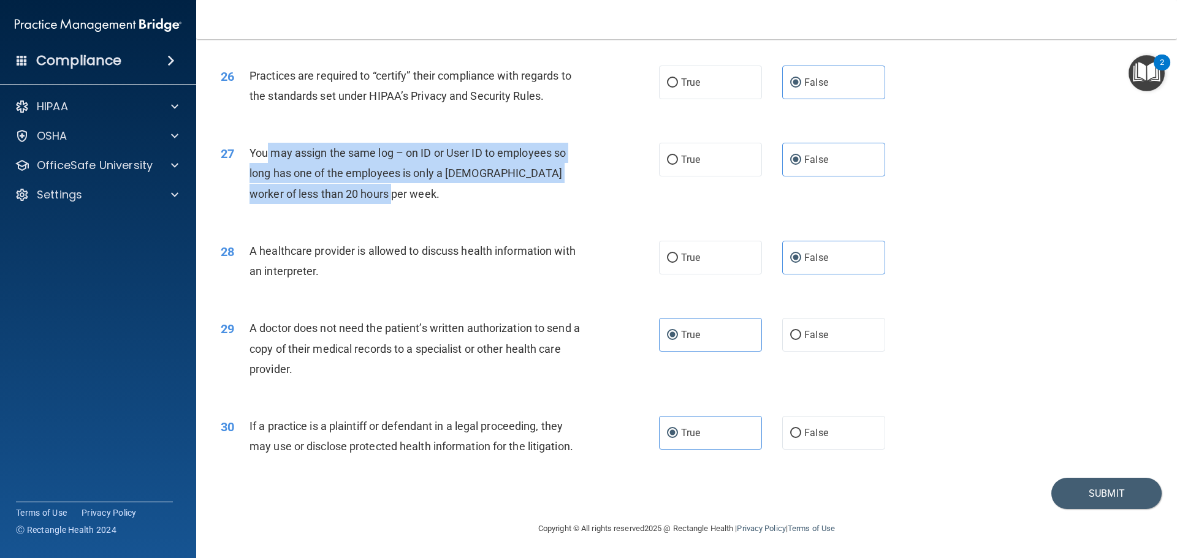
drag, startPoint x: 269, startPoint y: 158, endPoint x: 422, endPoint y: 186, distance: 155.2
click at [422, 186] on div "You may assign the same log – on ID or User ID to employees so long has one of …" at bounding box center [420, 173] width 343 height 61
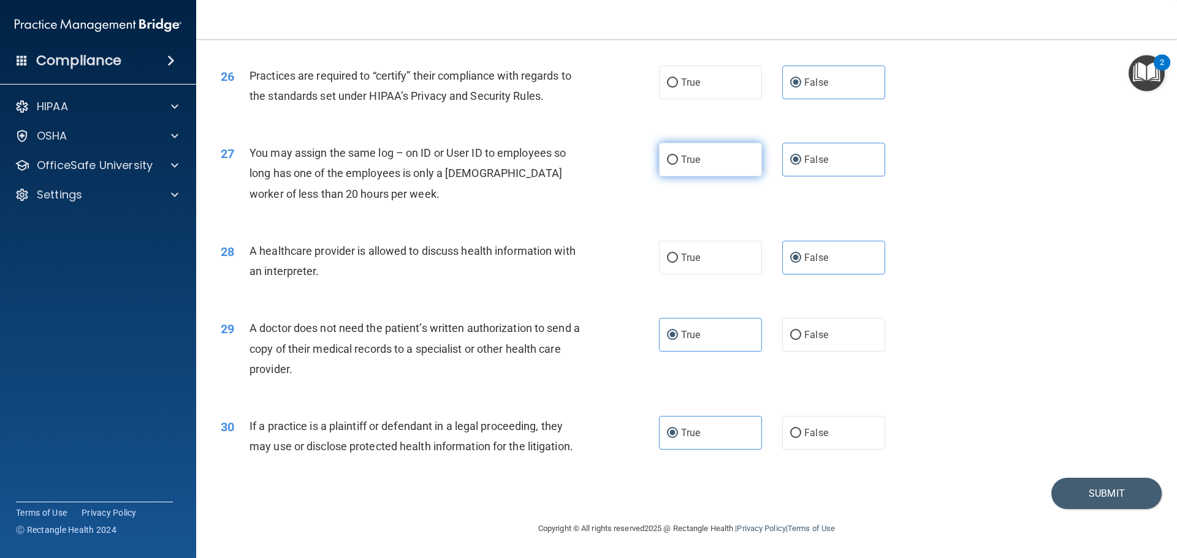
click at [705, 153] on label "True" at bounding box center [710, 160] width 103 height 34
click at [678, 156] on input "True" at bounding box center [672, 160] width 11 height 9
radio input "true"
radio input "false"
click at [700, 160] on label "True" at bounding box center [710, 160] width 103 height 34
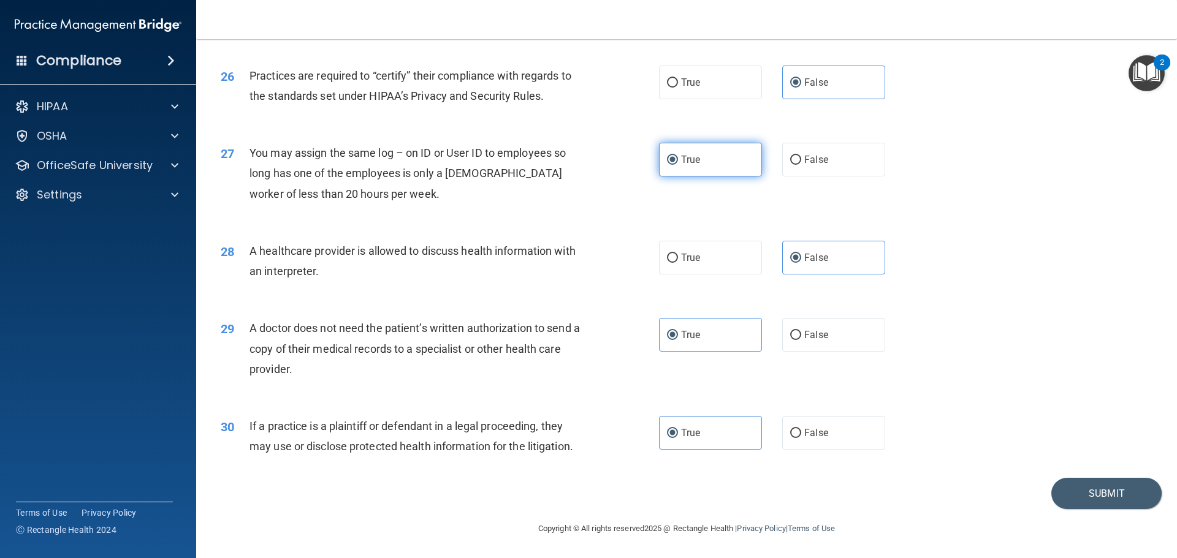
click at [678, 160] on input "True" at bounding box center [672, 160] width 11 height 9
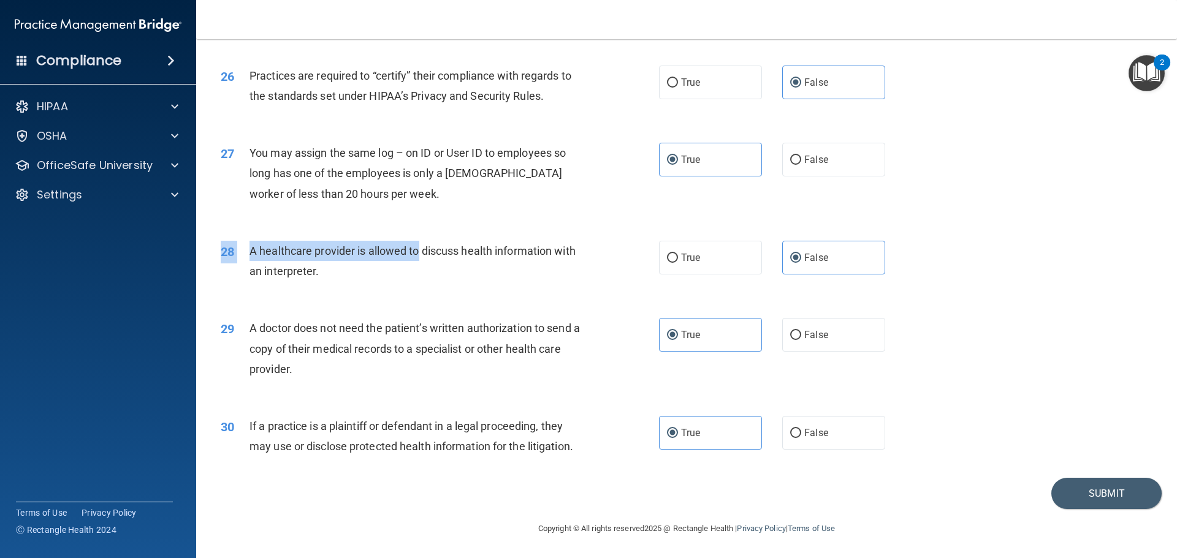
drag, startPoint x: 267, startPoint y: 238, endPoint x: 420, endPoint y: 249, distance: 153.6
click at [420, 249] on div "28 A healthcare provider is allowed to discuss health information with an inter…" at bounding box center [686, 264] width 950 height 77
click at [325, 319] on div "A doctor does not need the patient’s written authorization to send a copy of th…" at bounding box center [420, 348] width 343 height 61
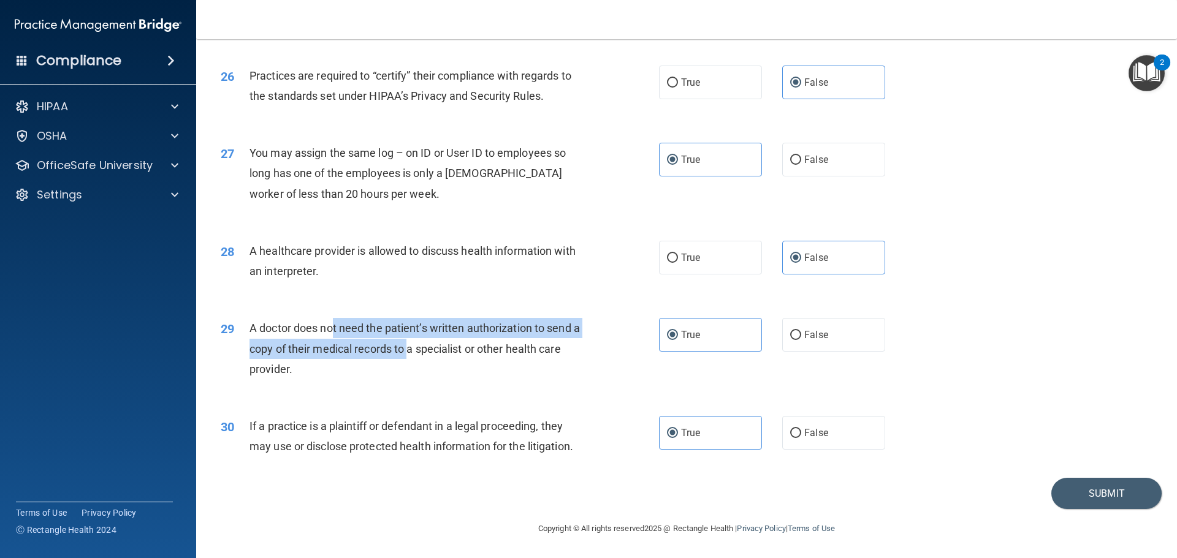
drag, startPoint x: 328, startPoint y: 332, endPoint x: 415, endPoint y: 347, distance: 88.5
click at [415, 347] on span "A doctor does not need the patient’s written authorization to send a copy of th…" at bounding box center [414, 348] width 330 height 53
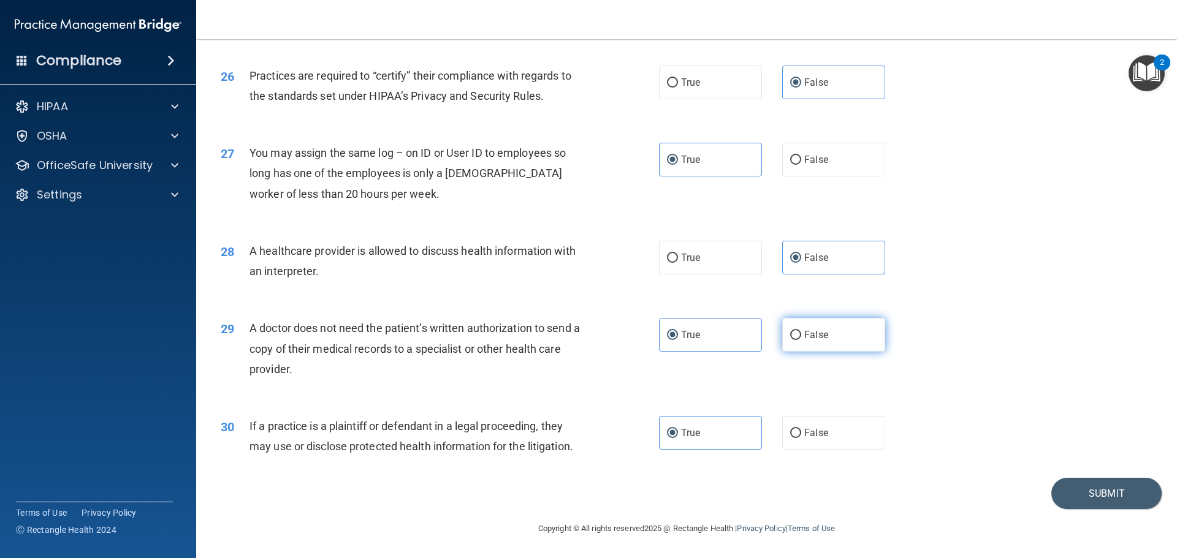
click at [772, 327] on div "True False" at bounding box center [782, 335] width 247 height 34
click at [811, 337] on span "False" at bounding box center [816, 335] width 24 height 12
click at [801, 337] on input "False" at bounding box center [795, 335] width 11 height 9
radio input "true"
radio input "false"
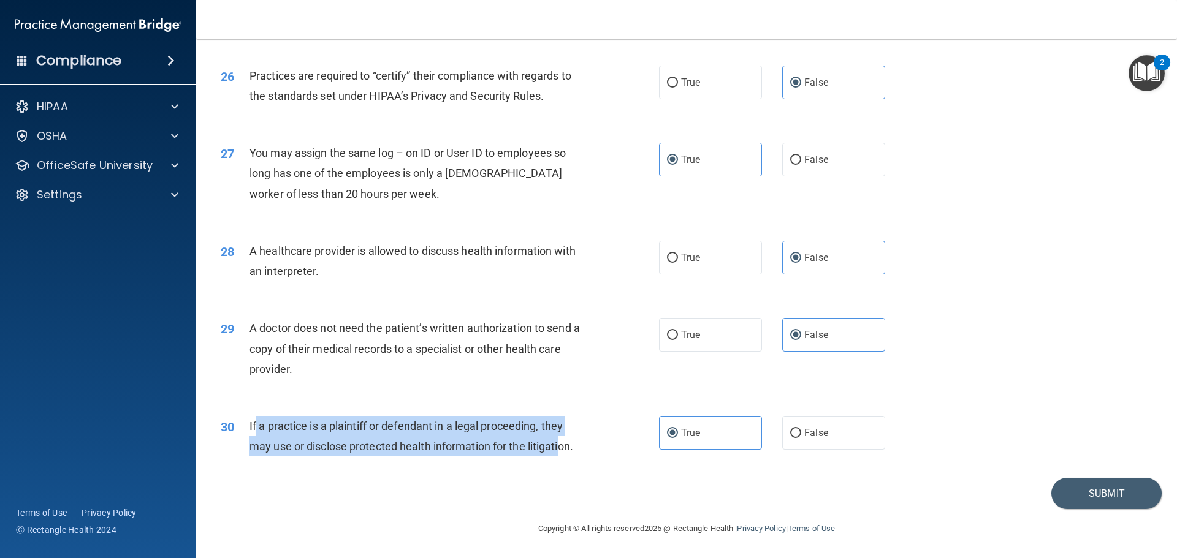
drag, startPoint x: 254, startPoint y: 423, endPoint x: 563, endPoint y: 444, distance: 309.6
click at [563, 444] on span "If a practice is a plaintiff or defendant in a legal proceeding, they may use o…" at bounding box center [411, 436] width 324 height 33
click at [791, 433] on input "False" at bounding box center [795, 433] width 11 height 9
radio input "true"
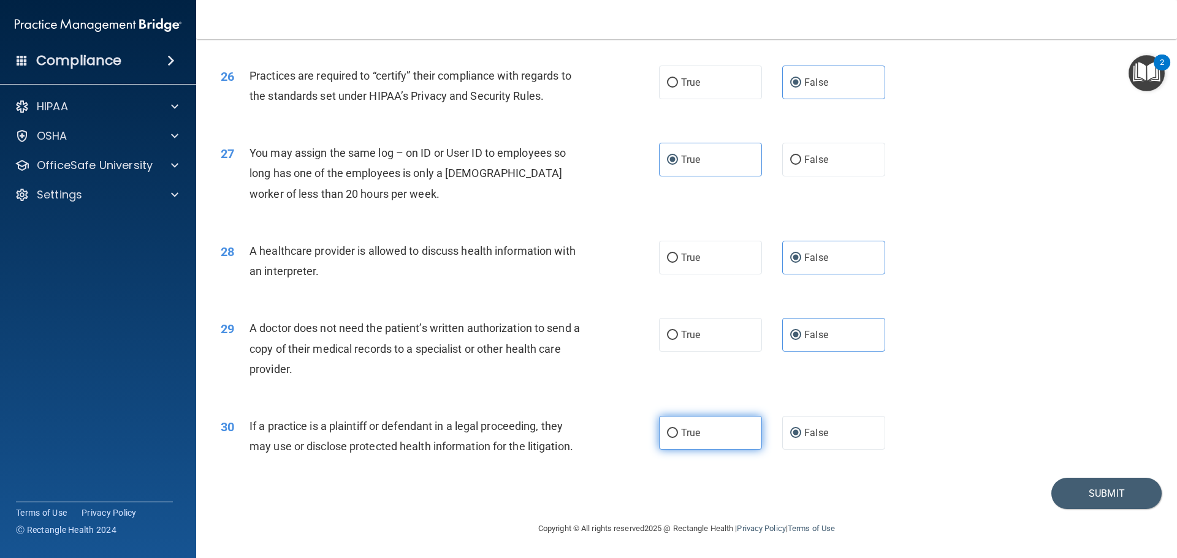
click at [715, 428] on label "True" at bounding box center [710, 433] width 103 height 34
click at [678, 429] on input "True" at bounding box center [672, 433] width 11 height 9
radio input "true"
radio input "false"
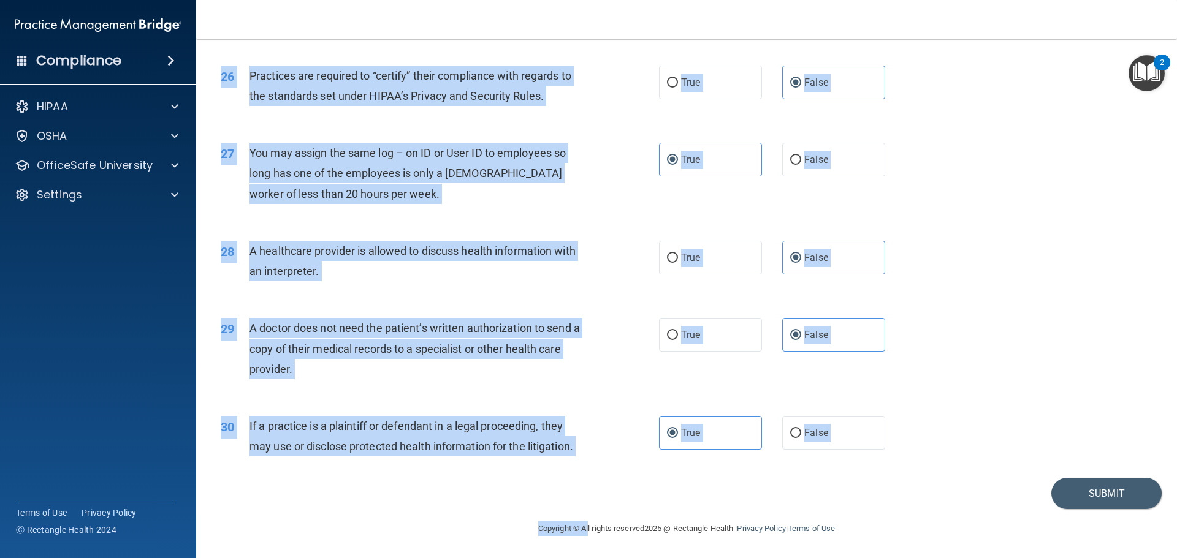
drag, startPoint x: 221, startPoint y: 63, endPoint x: 576, endPoint y: 587, distance: 632.8
click at [576, 558] on html "Compliance HIPAA Documents and Policies Report an Incident Business Associates …" at bounding box center [588, 279] width 1177 height 558
copy main "The HIPAA Quiz #2 This quiz doesn’t expire until 05/06/2025. Are you sure you w…"
click at [1070, 347] on div "29 A doctor does not need the patient’s written authorization to send a copy of…" at bounding box center [686, 352] width 950 height 98
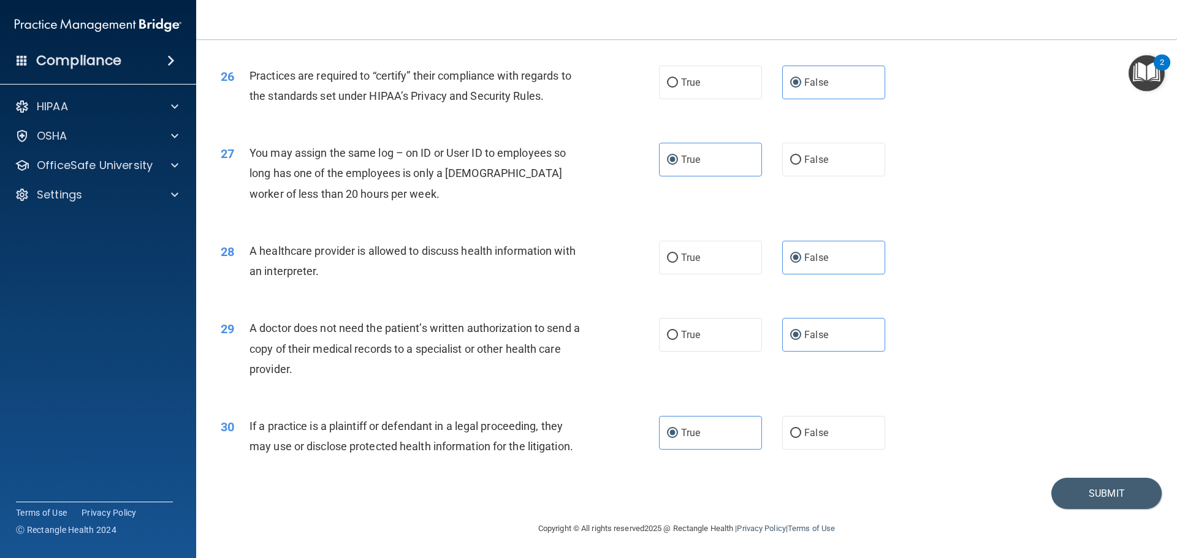
click at [1076, 476] on div "30 If a practice is a plaintiff or defendant in a legal proceeding, they may us…" at bounding box center [686, 439] width 950 height 77
click at [1075, 489] on button "Submit" at bounding box center [1106, 493] width 110 height 31
click at [1073, 495] on button "Submit" at bounding box center [1106, 493] width 110 height 31
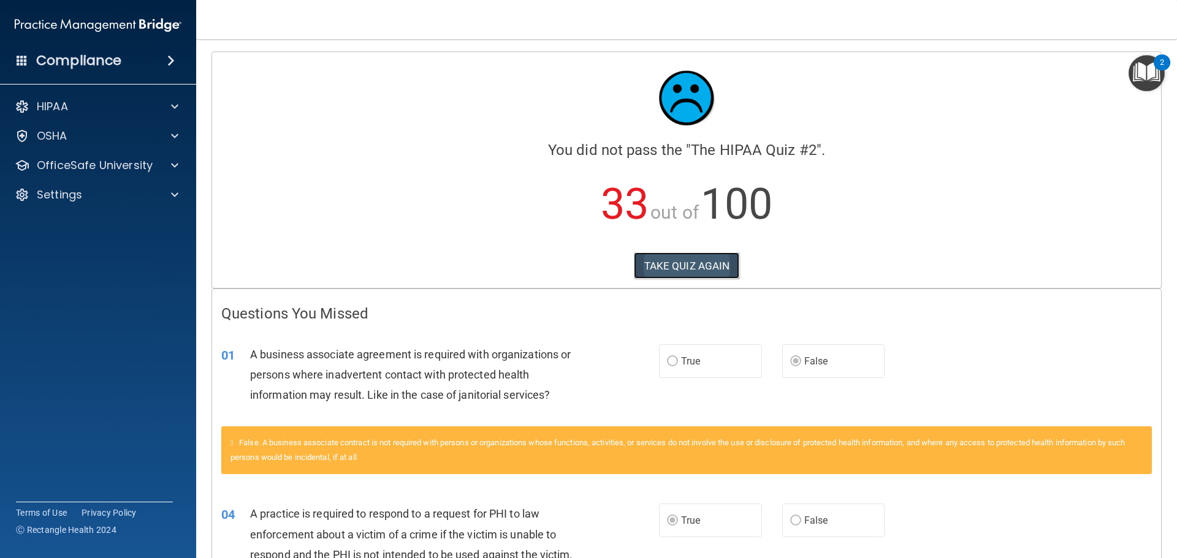
click at [682, 264] on button "TAKE QUIZ AGAIN" at bounding box center [687, 265] width 106 height 27
click at [675, 261] on button "TAKE QUIZ AGAIN" at bounding box center [687, 265] width 106 height 27
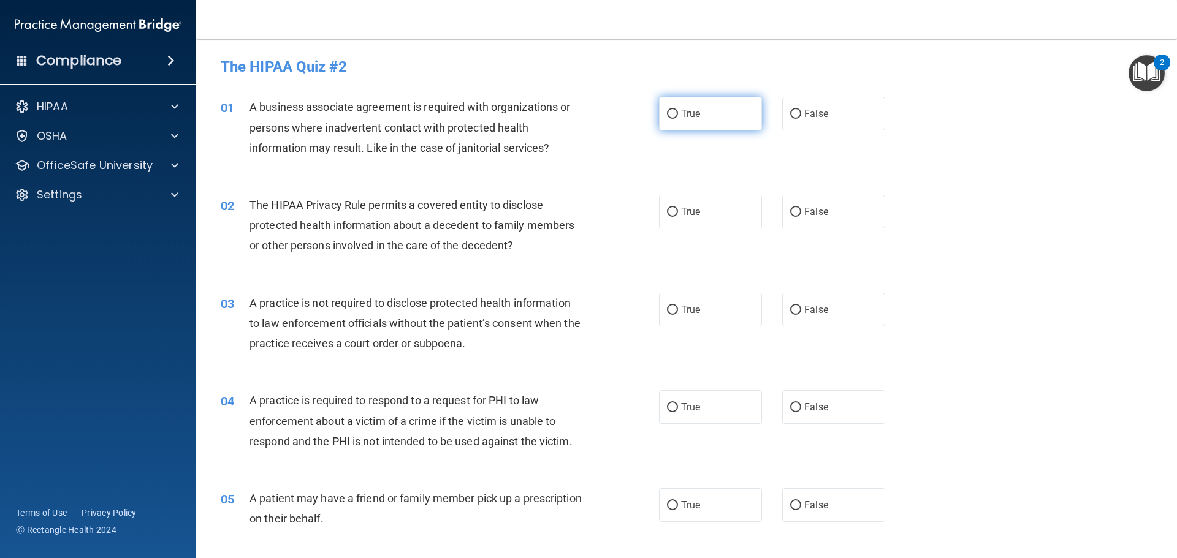
click at [675, 113] on label "True" at bounding box center [710, 114] width 103 height 34
click at [675, 113] on input "True" at bounding box center [672, 114] width 11 height 9
radio input "true"
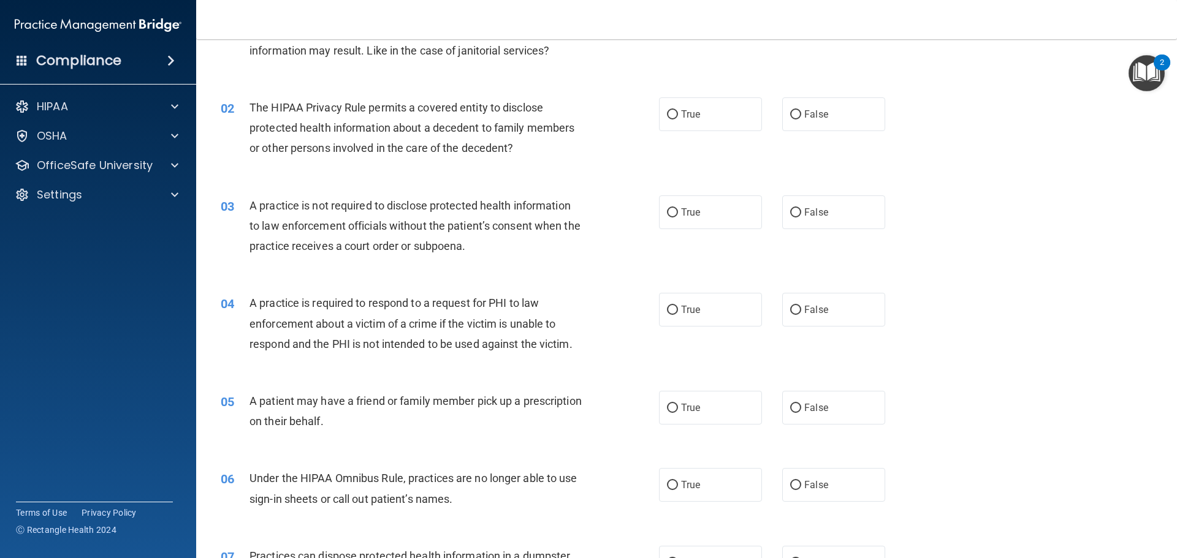
scroll to position [123, 0]
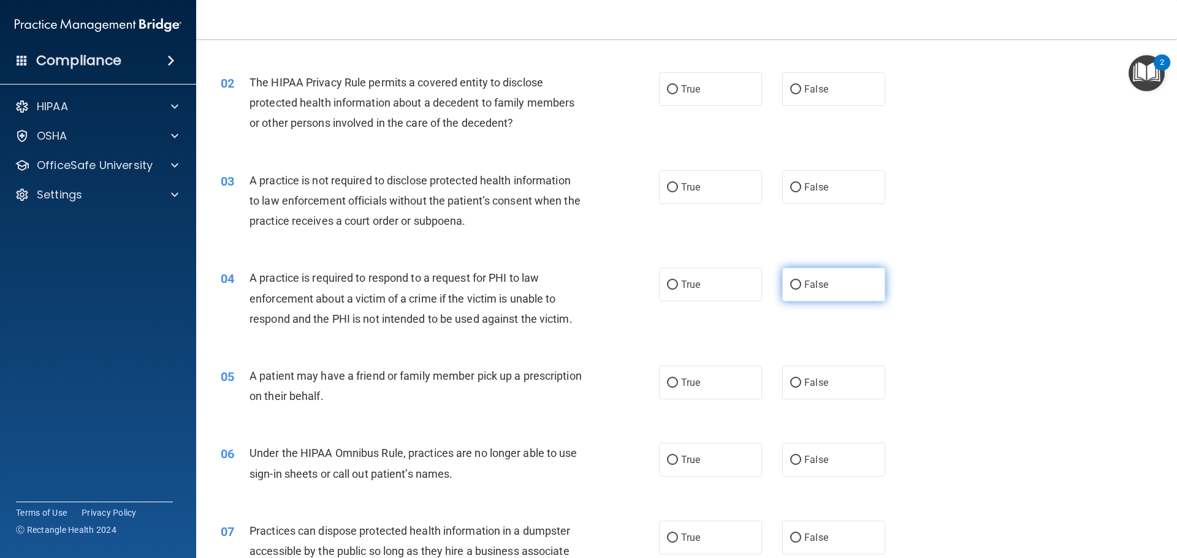
click at [805, 283] on span "False" at bounding box center [816, 285] width 24 height 12
click at [801, 283] on input "False" at bounding box center [795, 285] width 11 height 9
radio input "true"
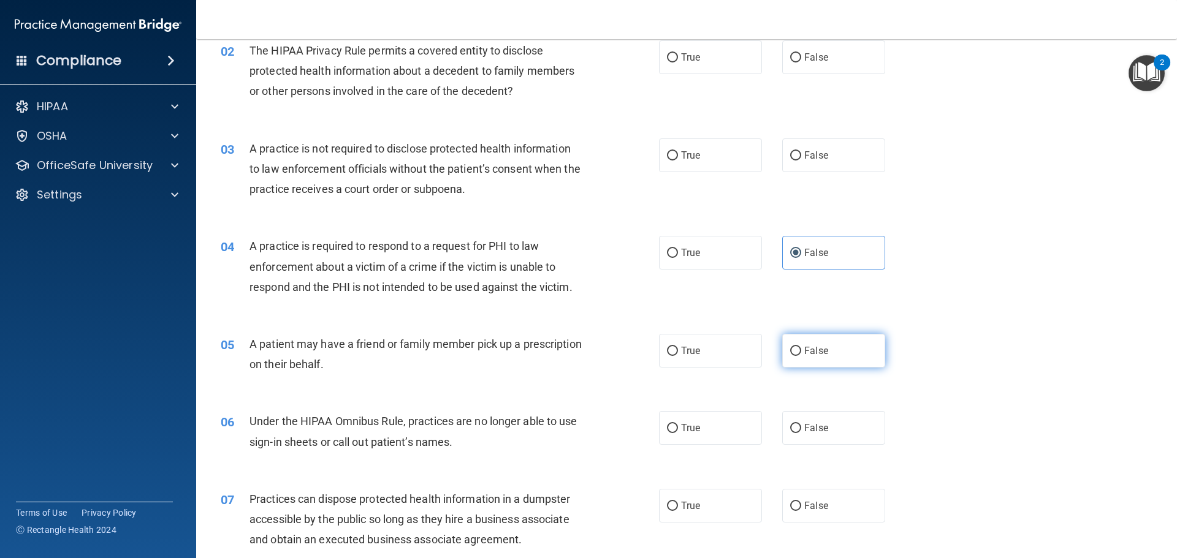
scroll to position [184, 0]
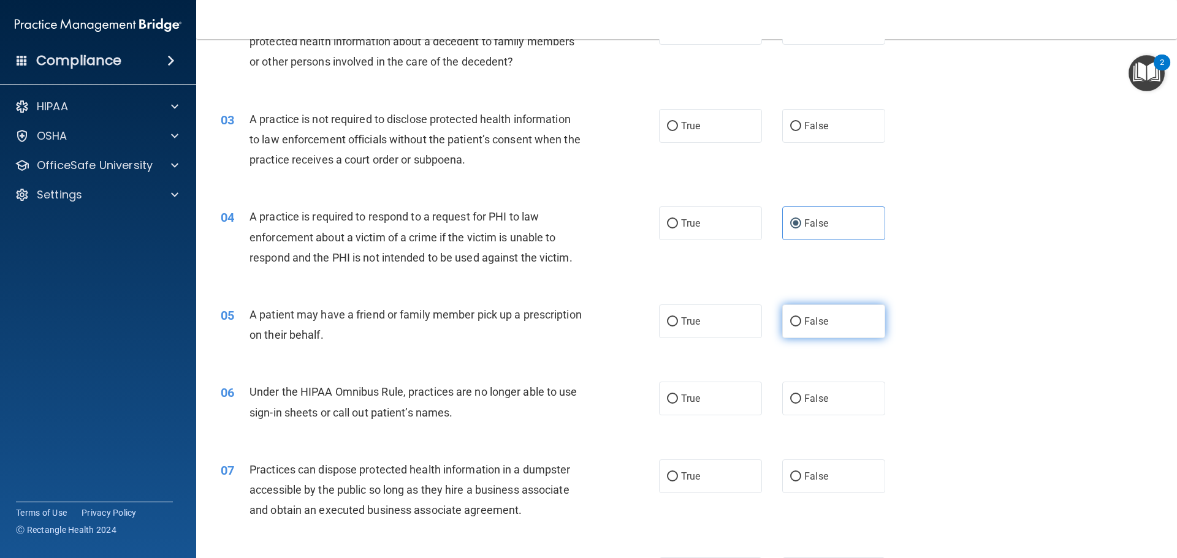
click at [798, 313] on label "False" at bounding box center [833, 322] width 103 height 34
click at [798, 317] on input "False" at bounding box center [795, 321] width 11 height 9
radio input "true"
click at [672, 395] on input "True" at bounding box center [672, 399] width 11 height 9
radio input "true"
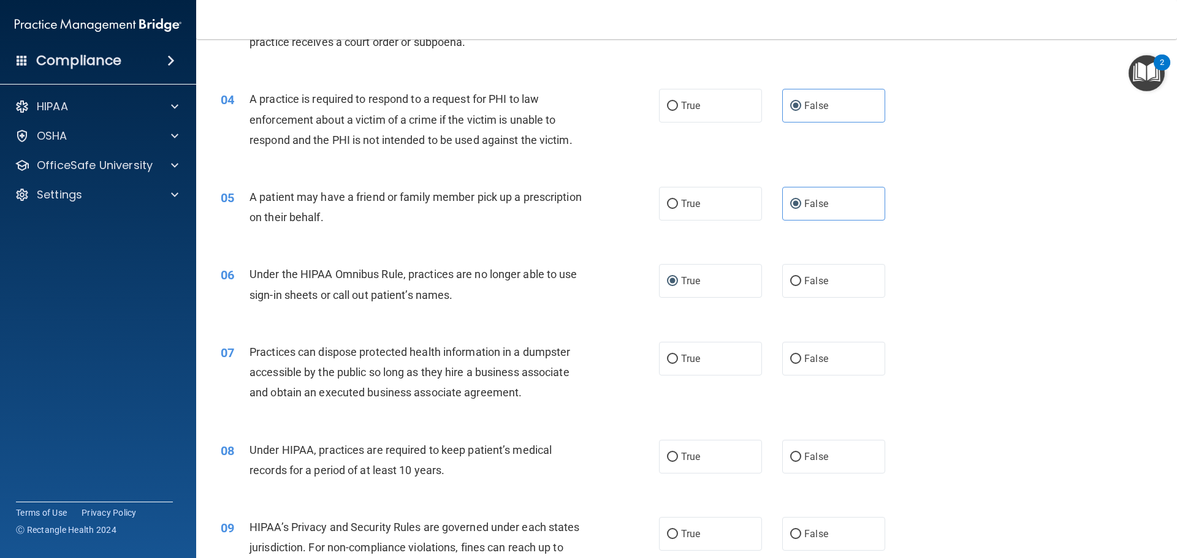
scroll to position [306, 0]
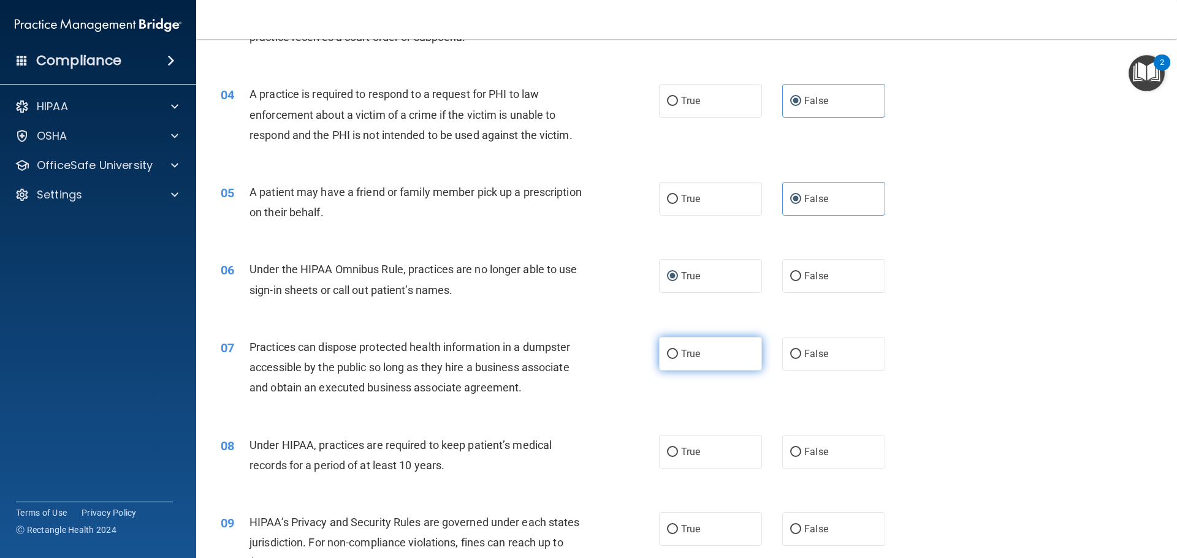
click at [705, 354] on label "True" at bounding box center [710, 354] width 103 height 34
click at [678, 354] on input "True" at bounding box center [672, 354] width 11 height 9
radio input "true"
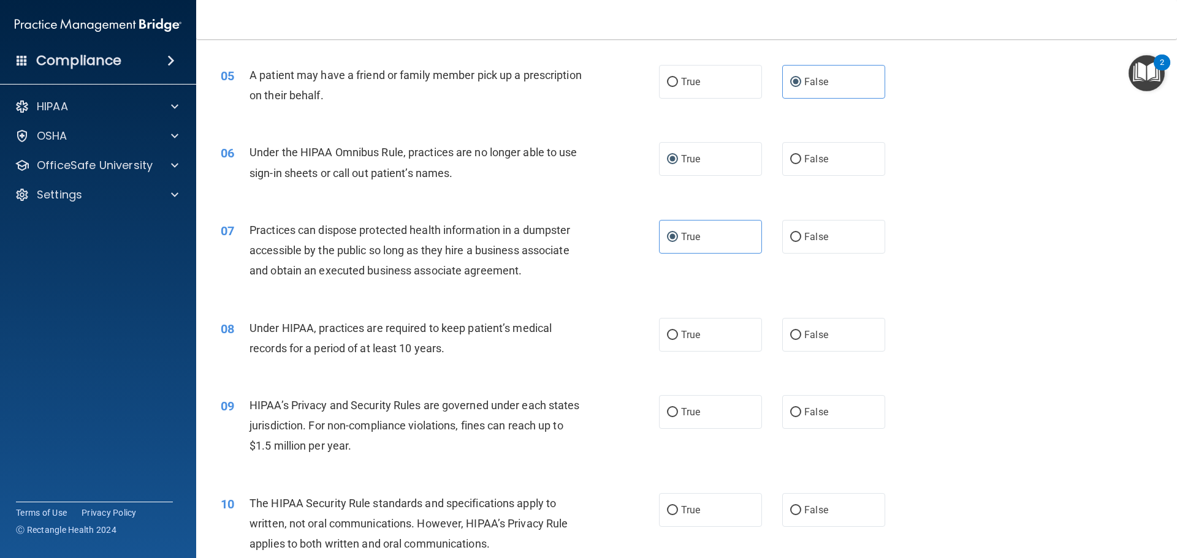
scroll to position [429, 0]
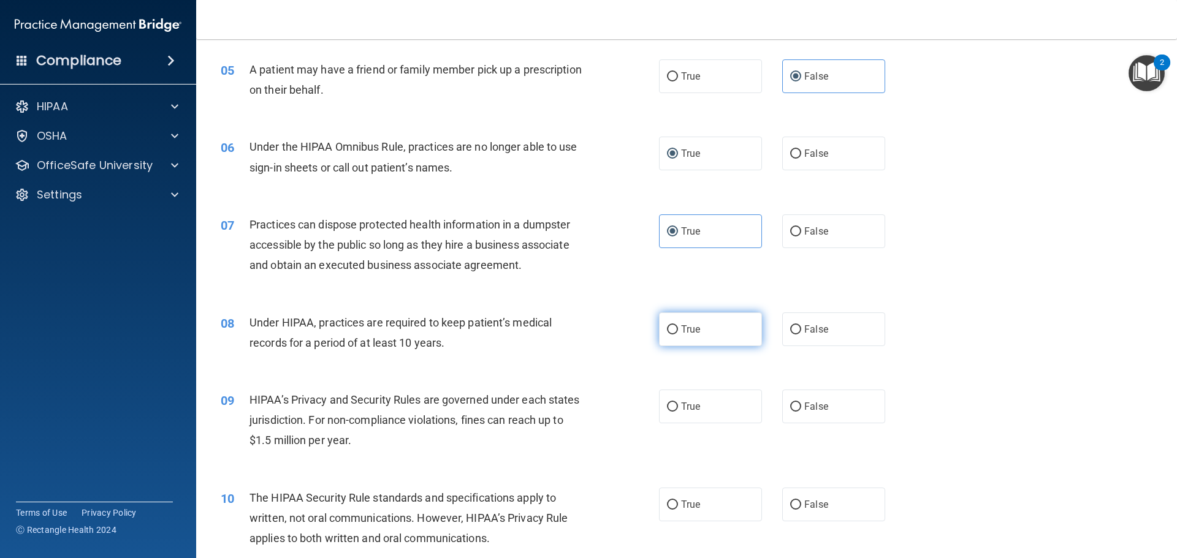
click at [662, 322] on label "True" at bounding box center [710, 330] width 103 height 34
click at [667, 325] on input "True" at bounding box center [672, 329] width 11 height 9
radio input "true"
click at [674, 412] on label "True" at bounding box center [710, 407] width 103 height 34
click at [674, 412] on input "True" at bounding box center [672, 407] width 11 height 9
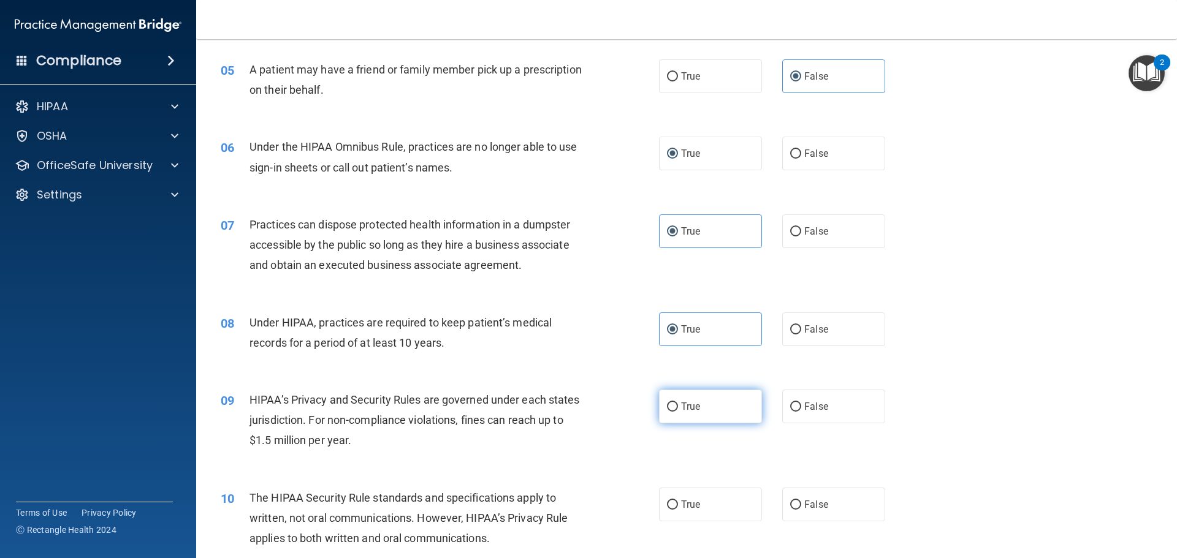
radio input "true"
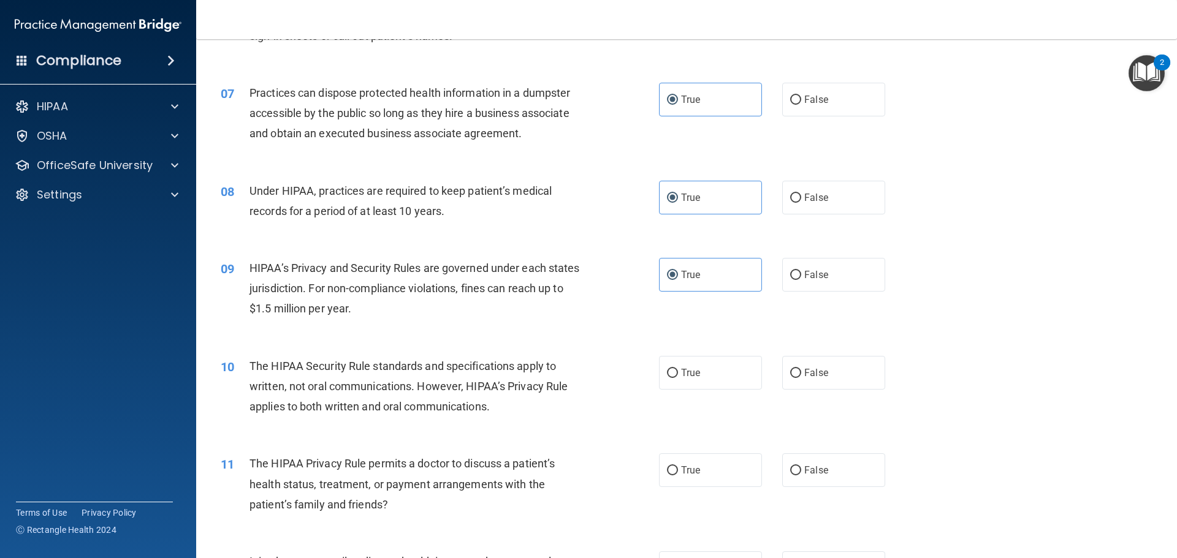
scroll to position [613, 0]
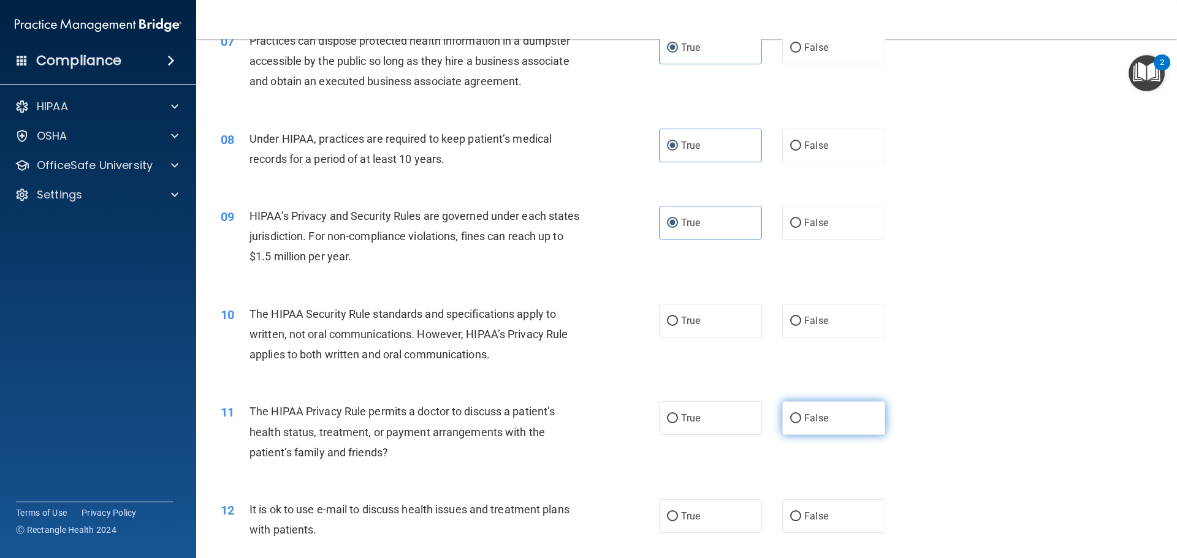
click at [805, 401] on label "False" at bounding box center [833, 418] width 103 height 34
click at [801, 414] on input "False" at bounding box center [795, 418] width 11 height 9
radio input "true"
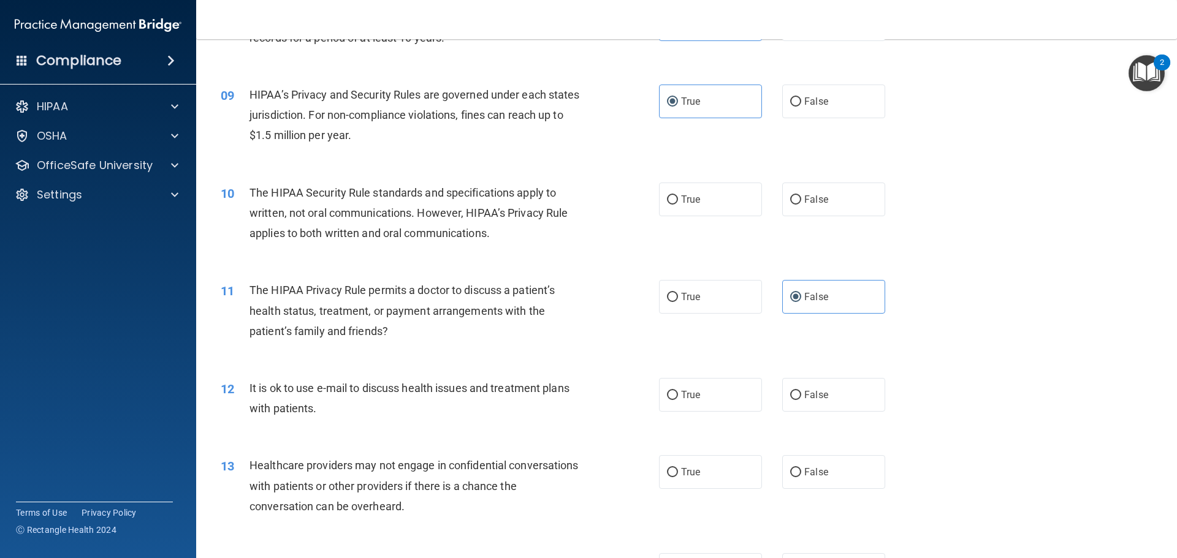
scroll to position [735, 0]
click at [822, 403] on label "False" at bounding box center [833, 394] width 103 height 34
click at [801, 399] on input "False" at bounding box center [795, 394] width 11 height 9
radio input "true"
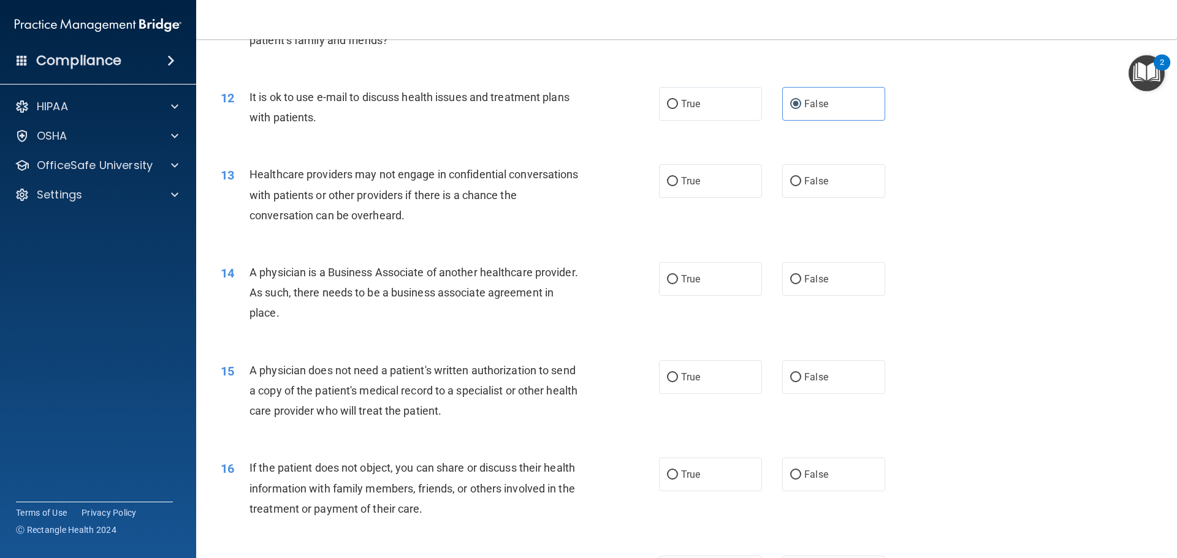
scroll to position [919, 0]
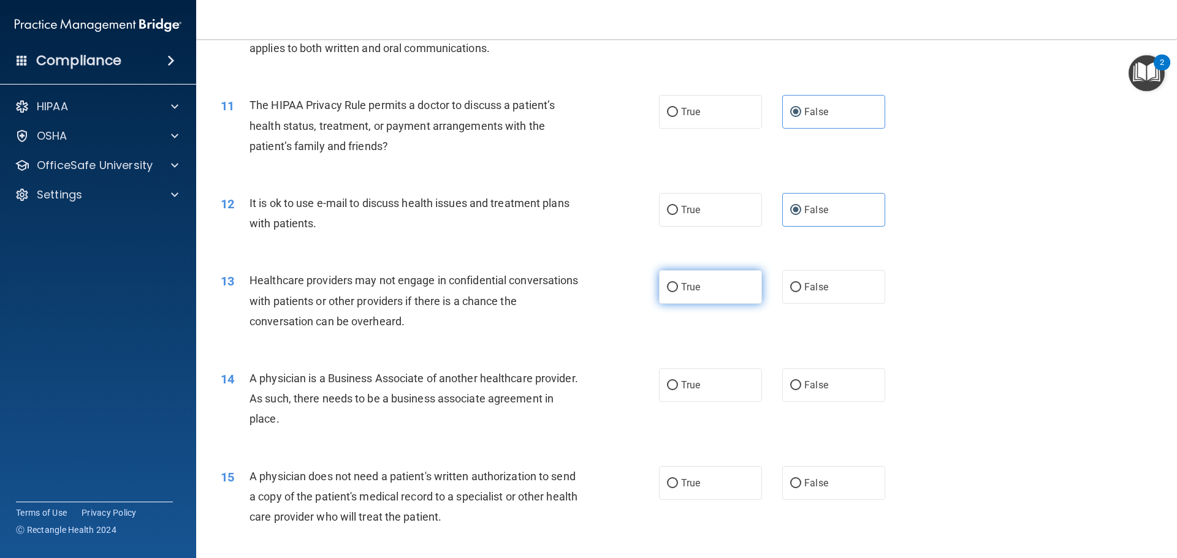
click at [700, 288] on label "True" at bounding box center [710, 287] width 103 height 34
click at [678, 288] on input "True" at bounding box center [672, 287] width 11 height 9
radio input "true"
click at [697, 380] on label "True" at bounding box center [710, 385] width 103 height 34
click at [678, 381] on input "True" at bounding box center [672, 385] width 11 height 9
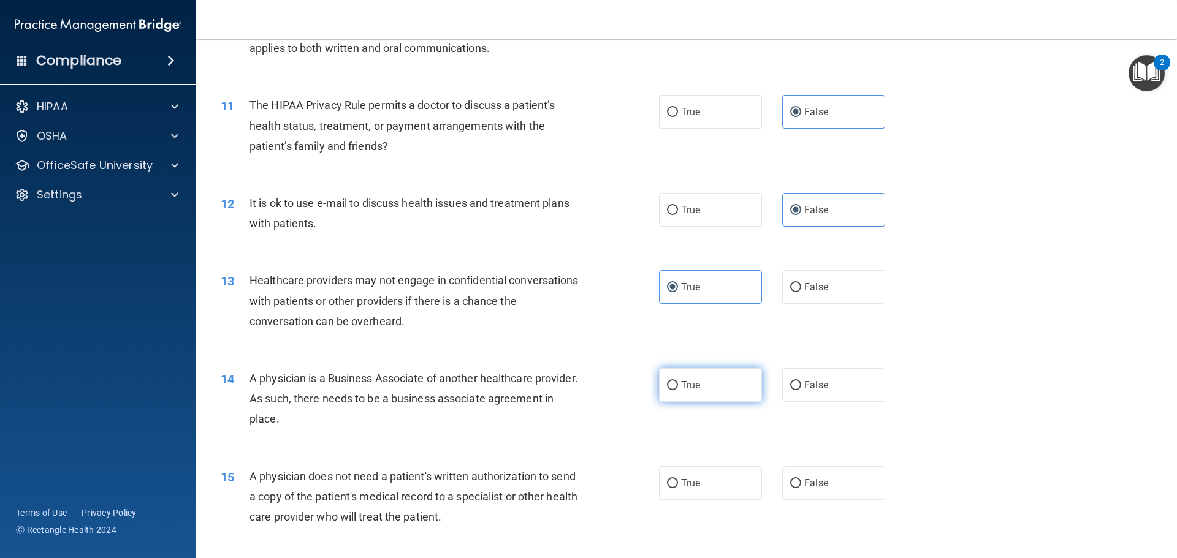
radio input "true"
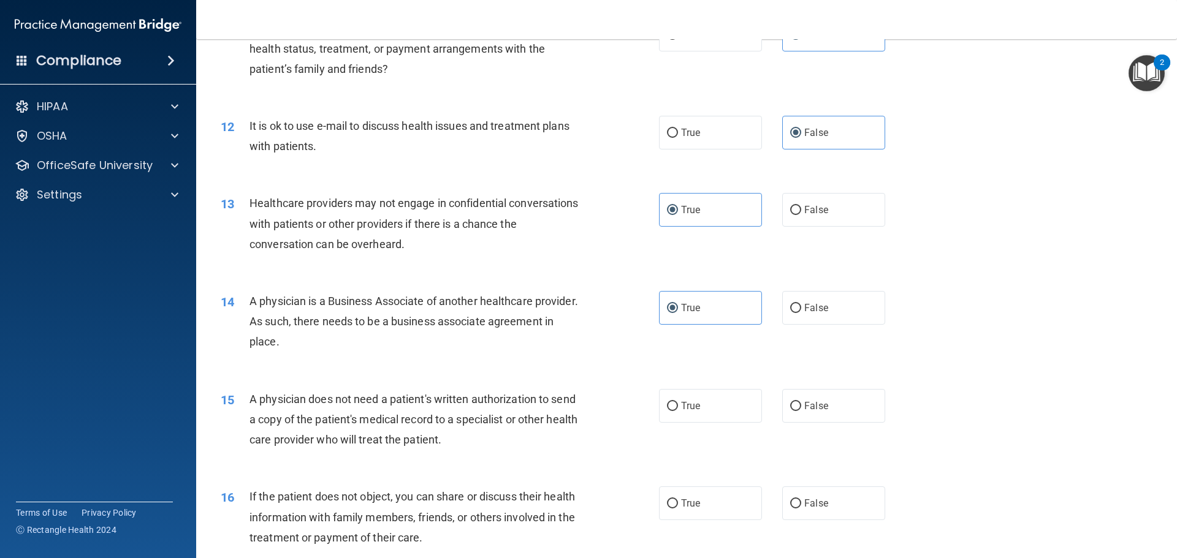
scroll to position [1042, 0]
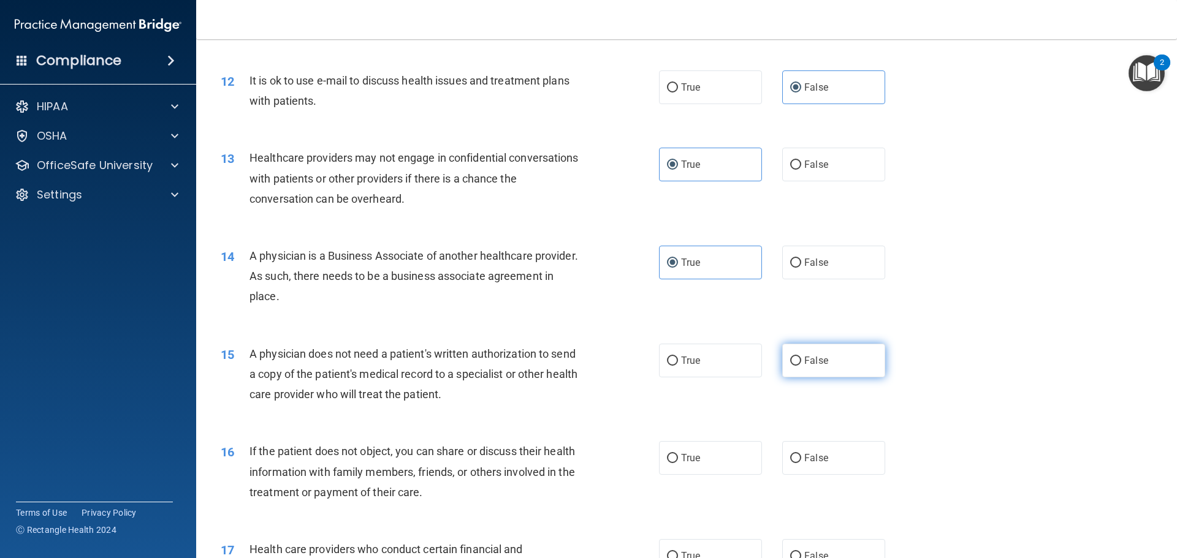
click at [804, 358] on span "False" at bounding box center [816, 361] width 24 height 12
click at [801, 358] on input "False" at bounding box center [795, 361] width 11 height 9
radio input "true"
click at [798, 444] on label "False" at bounding box center [833, 458] width 103 height 34
click at [798, 454] on input "False" at bounding box center [795, 458] width 11 height 9
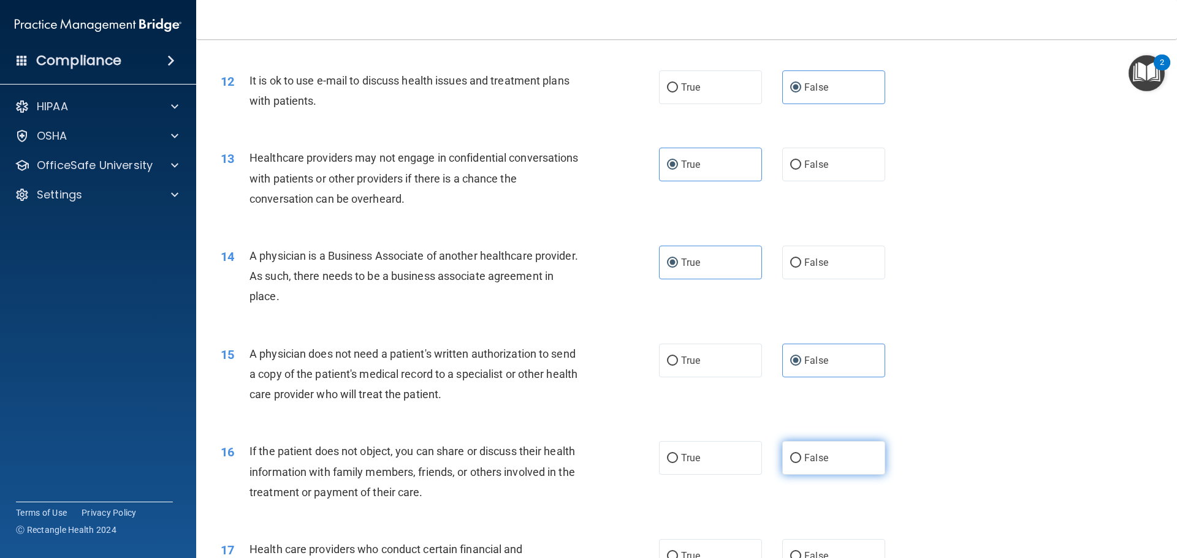
radio input "true"
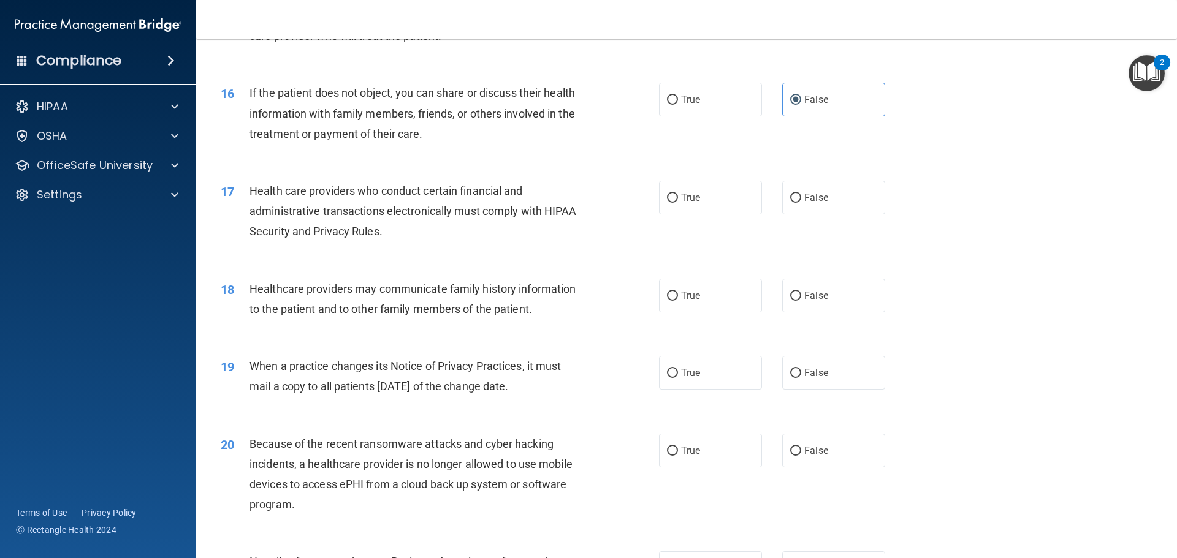
scroll to position [1409, 0]
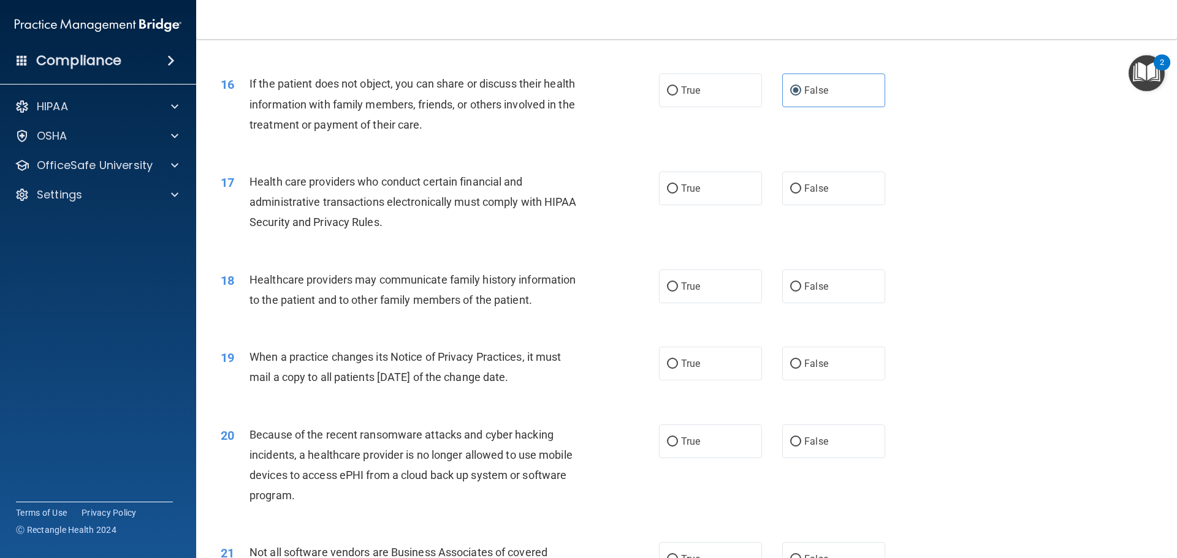
click at [708, 384] on div "19 When a practice changes its Notice of Privacy Practices, it must mail a copy…" at bounding box center [686, 370] width 950 height 77
click at [703, 377] on label "True" at bounding box center [710, 364] width 103 height 34
click at [678, 369] on input "True" at bounding box center [672, 364] width 11 height 9
radio input "true"
click at [667, 446] on input "True" at bounding box center [672, 442] width 11 height 9
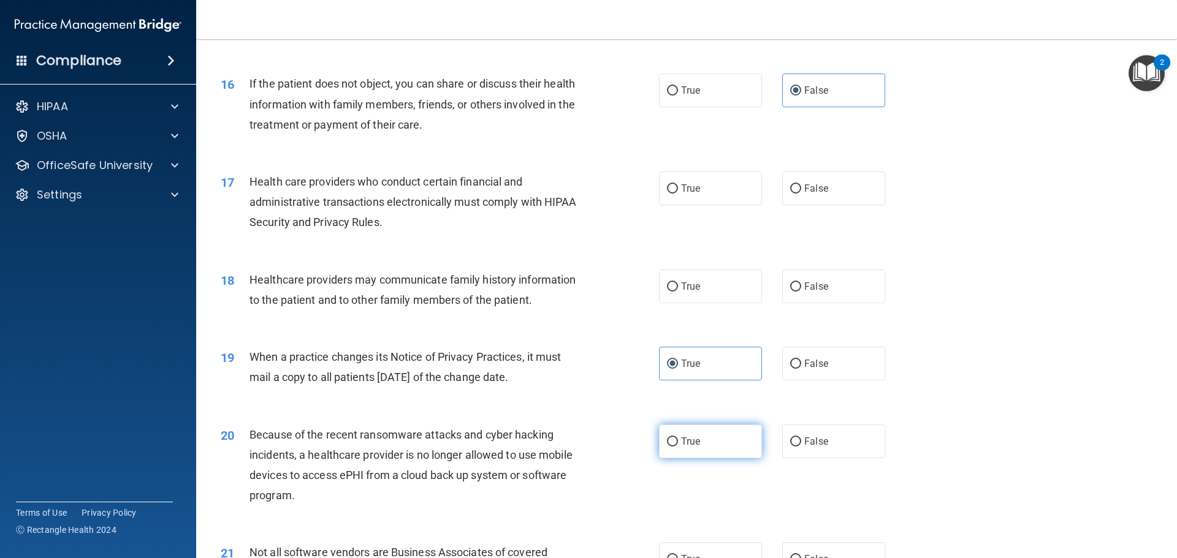
radio input "true"
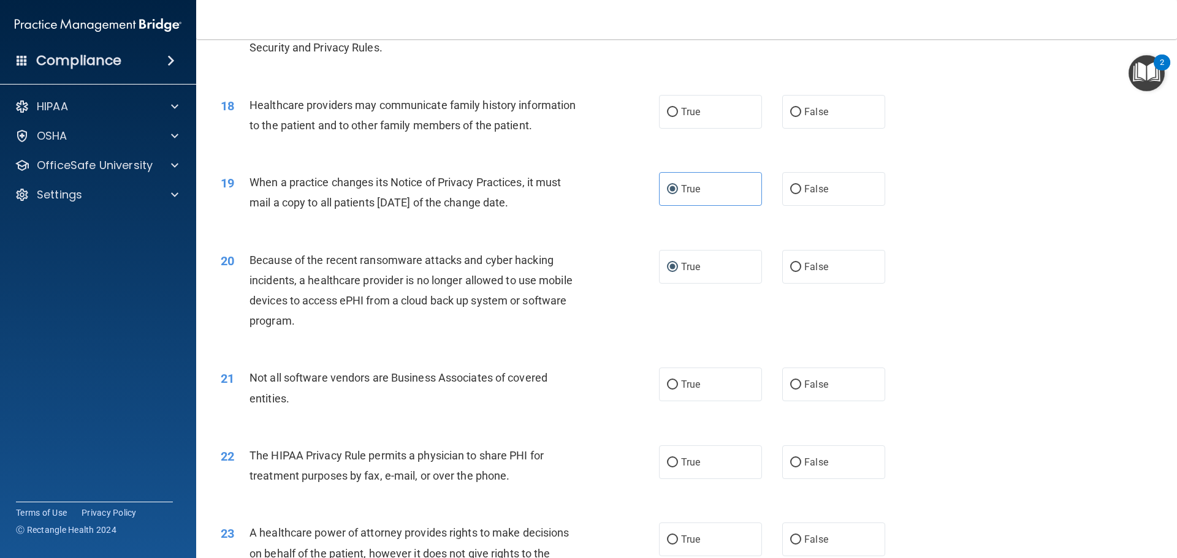
scroll to position [1593, 0]
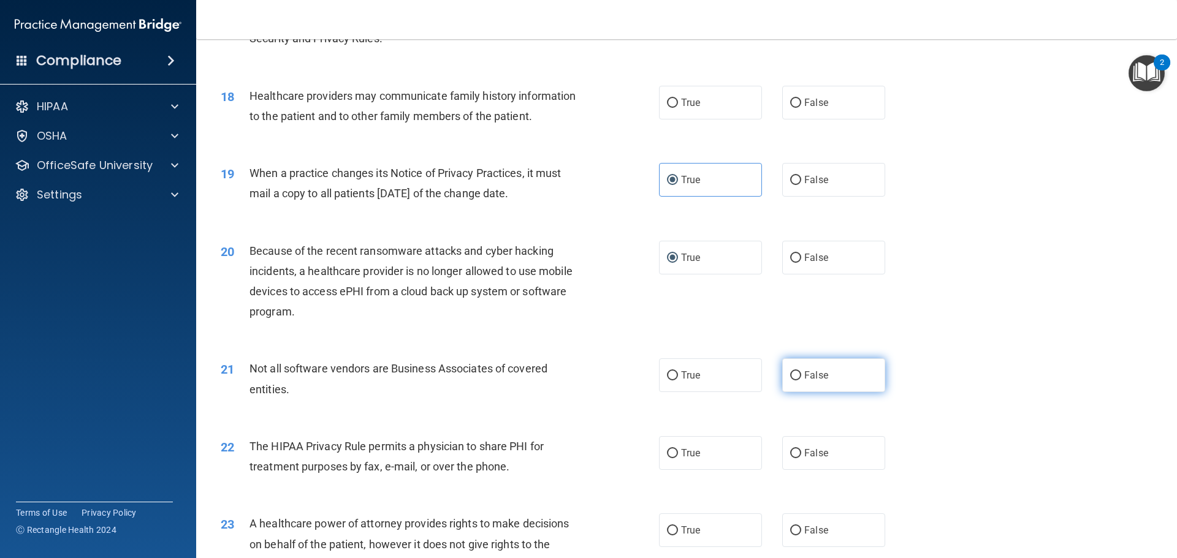
drag, startPoint x: 836, startPoint y: 369, endPoint x: 834, endPoint y: 375, distance: 6.6
click at [835, 374] on label "False" at bounding box center [833, 375] width 103 height 34
click at [801, 374] on input "False" at bounding box center [795, 375] width 11 height 9
radio input "true"
click at [810, 460] on label "False" at bounding box center [833, 453] width 103 height 34
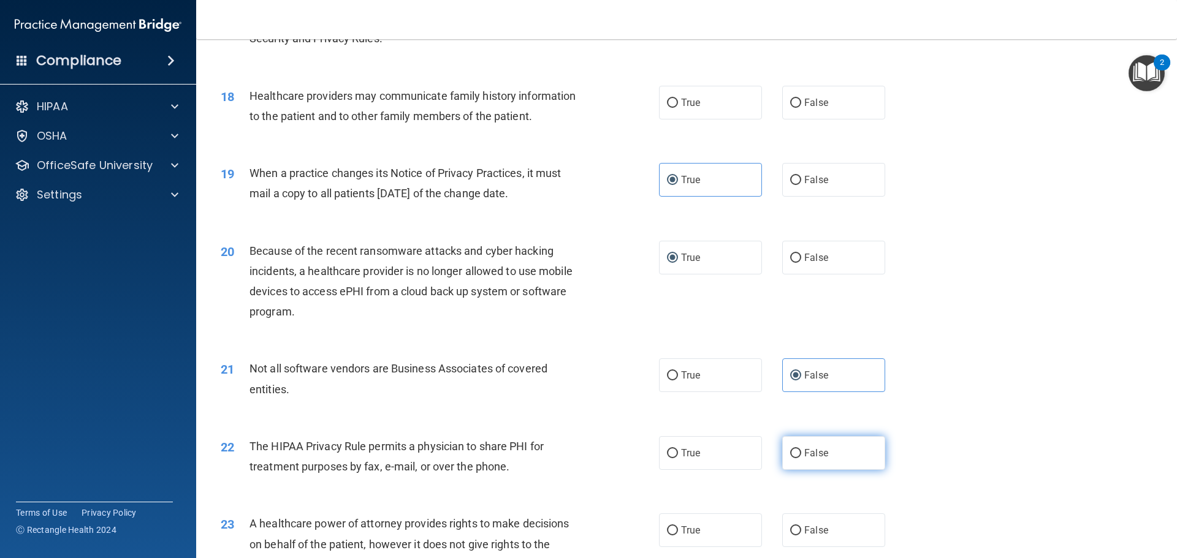
click at [801, 458] on input "False" at bounding box center [795, 453] width 11 height 9
radio input "true"
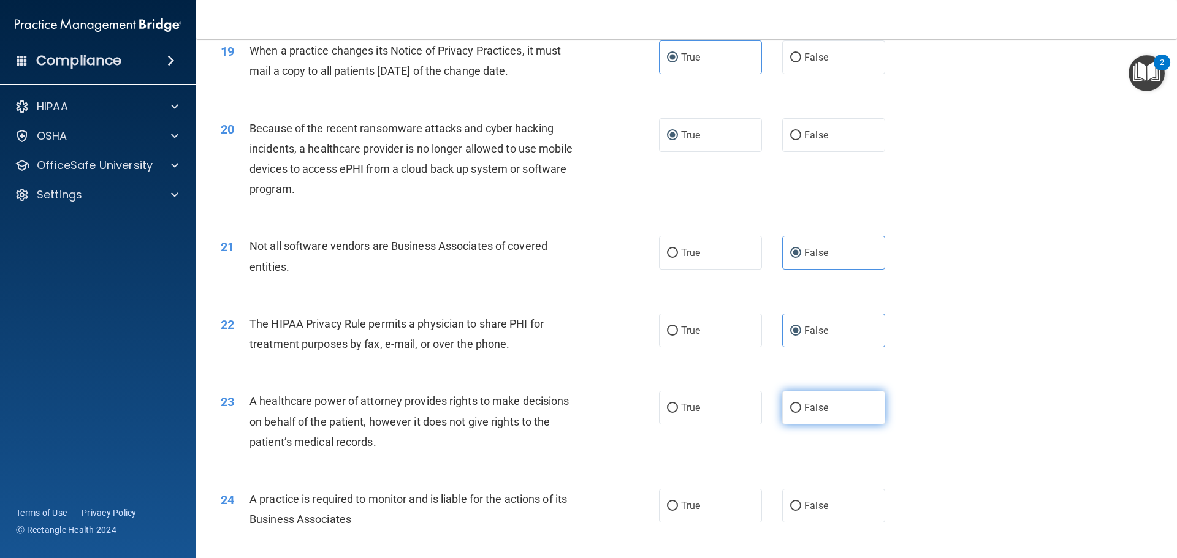
click at [804, 418] on label "False" at bounding box center [833, 408] width 103 height 34
click at [801, 413] on input "False" at bounding box center [795, 408] width 11 height 9
radio input "true"
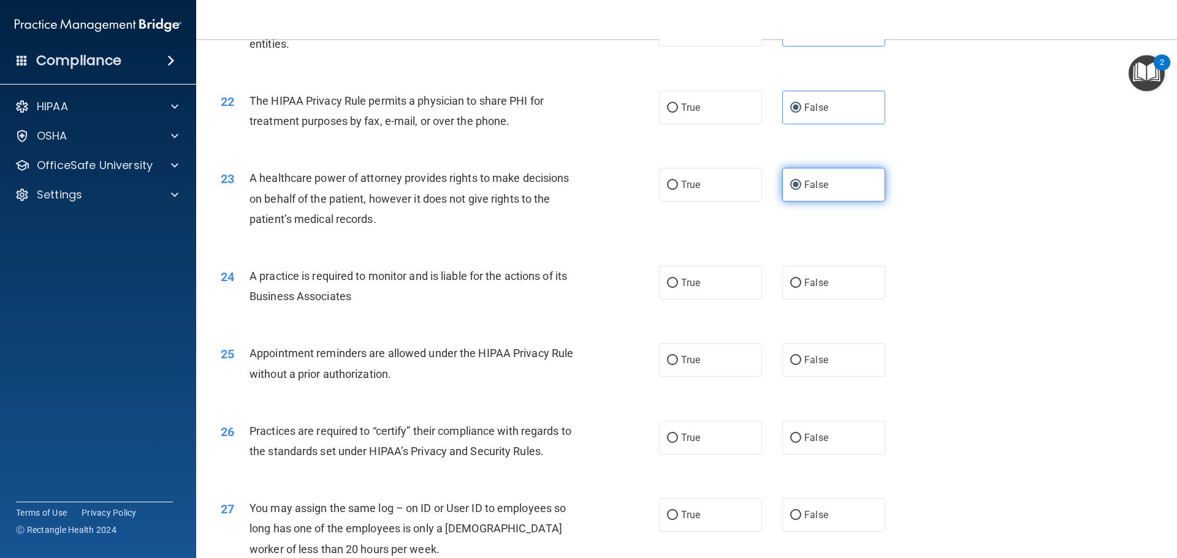
scroll to position [1961, 0]
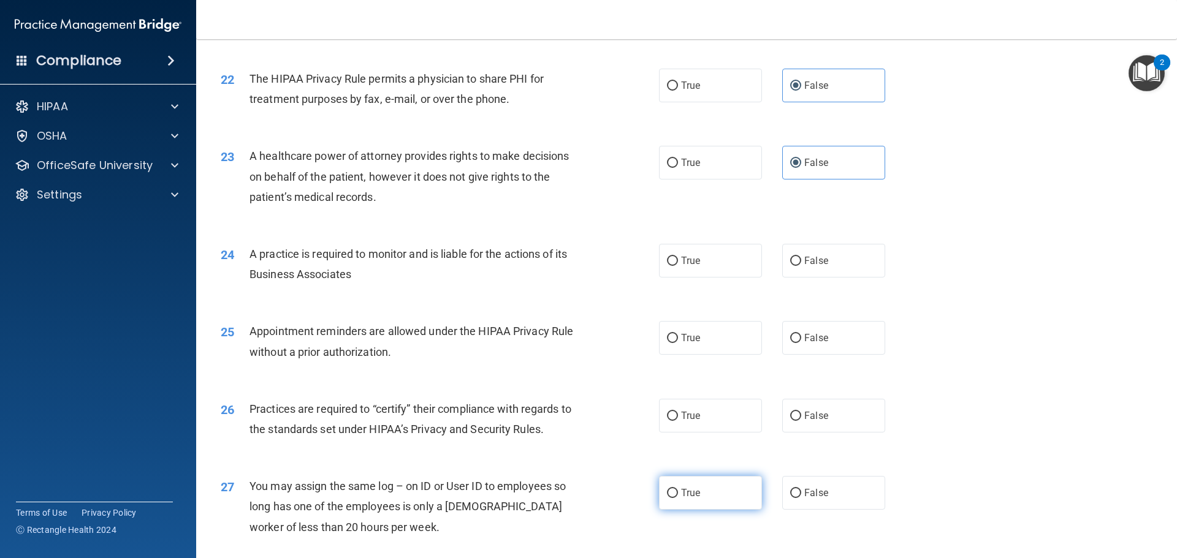
click at [686, 499] on label "True" at bounding box center [710, 493] width 103 height 34
click at [678, 498] on input "True" at bounding box center [672, 493] width 11 height 9
radio input "true"
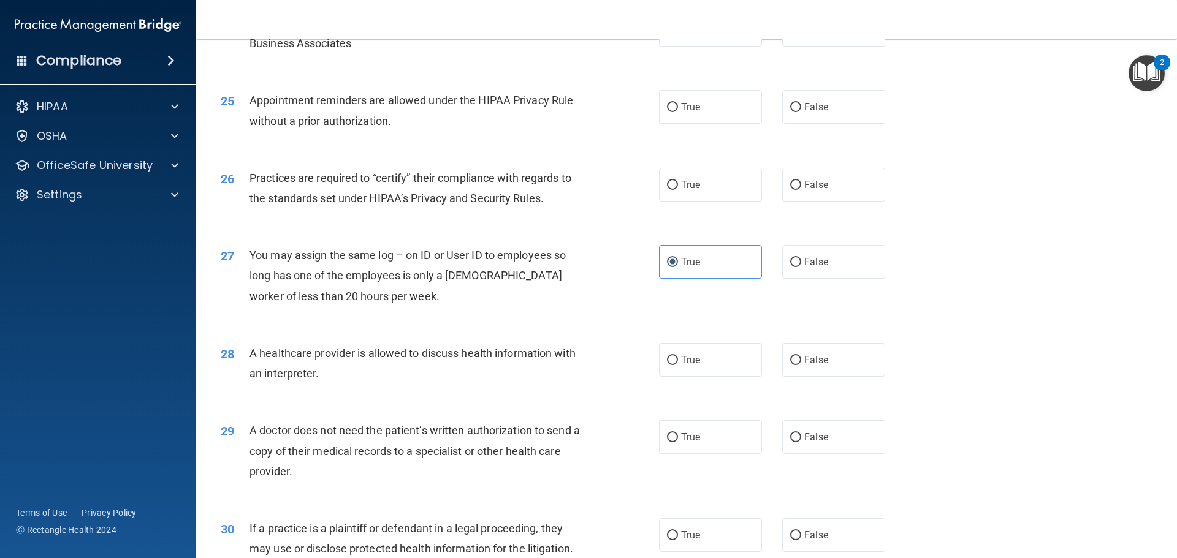
scroll to position [2206, 0]
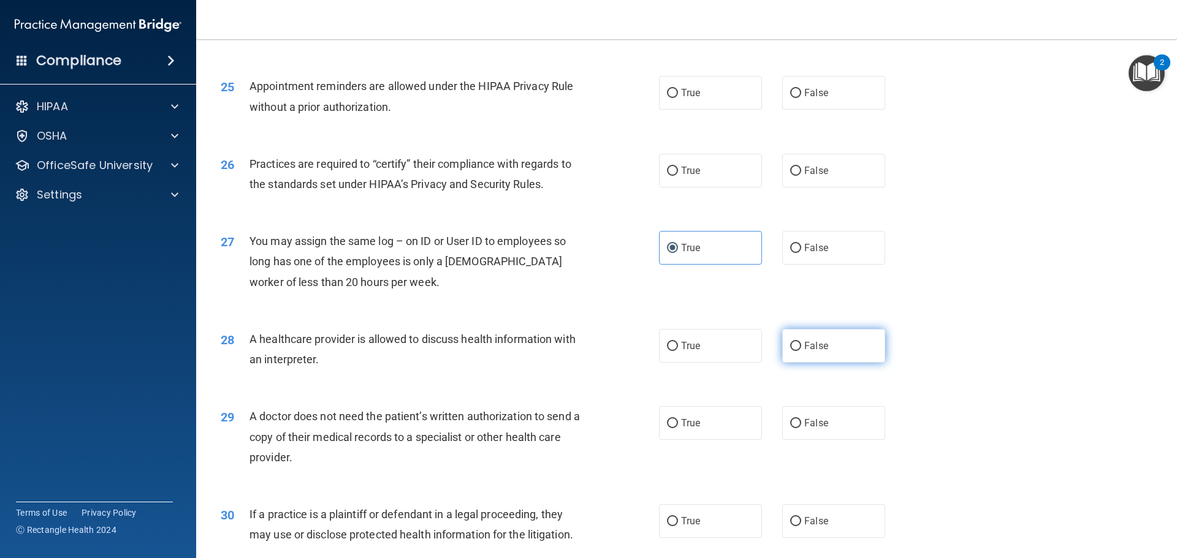
click at [805, 343] on span "False" at bounding box center [816, 346] width 24 height 12
click at [801, 343] on input "False" at bounding box center [795, 346] width 11 height 9
radio input "true"
click at [813, 433] on label "False" at bounding box center [833, 423] width 103 height 34
click at [801, 428] on input "False" at bounding box center [795, 423] width 11 height 9
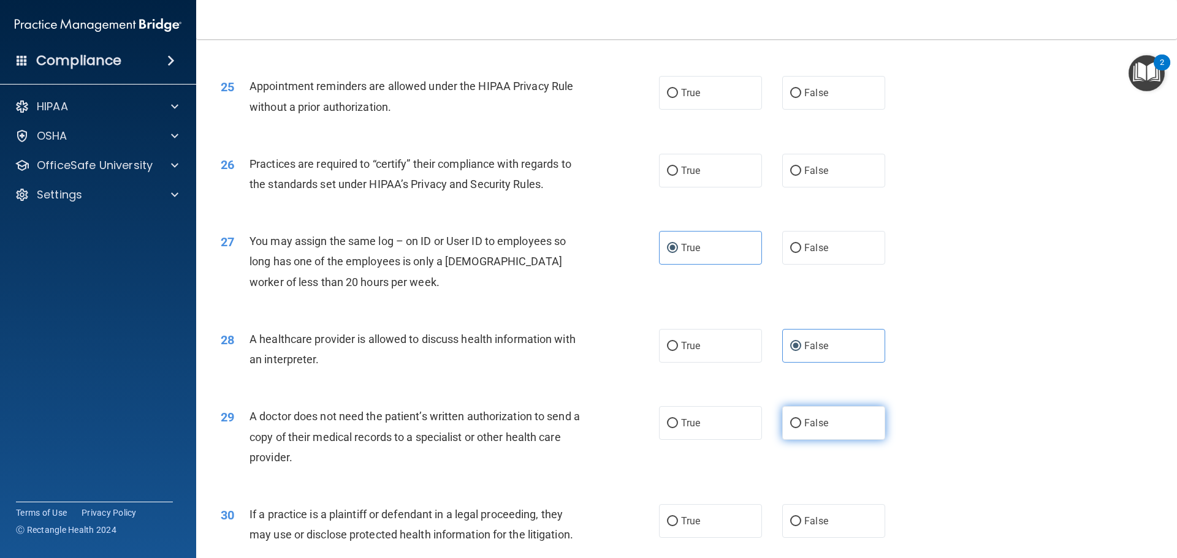
radio input "true"
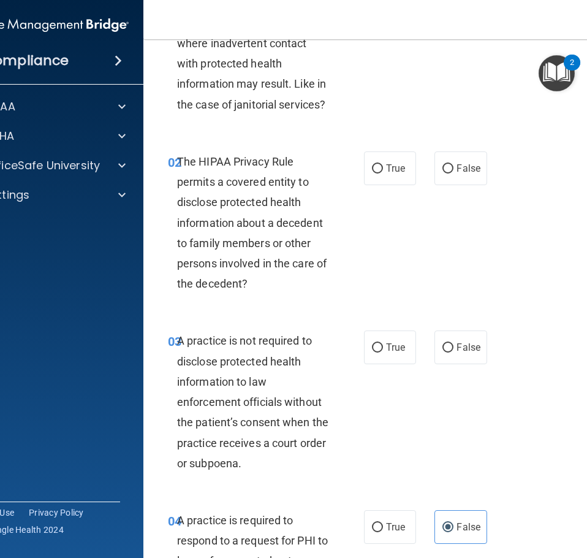
scroll to position [0, 0]
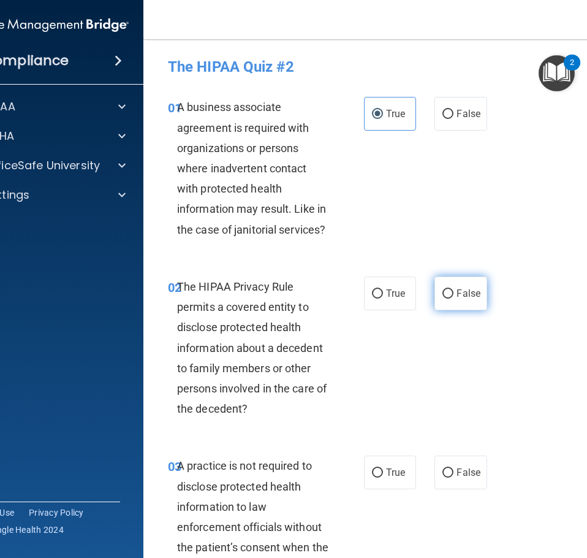
click at [468, 291] on span "False" at bounding box center [469, 293] width 24 height 12
click at [453, 291] on input "False" at bounding box center [447, 293] width 11 height 9
radio input "true"
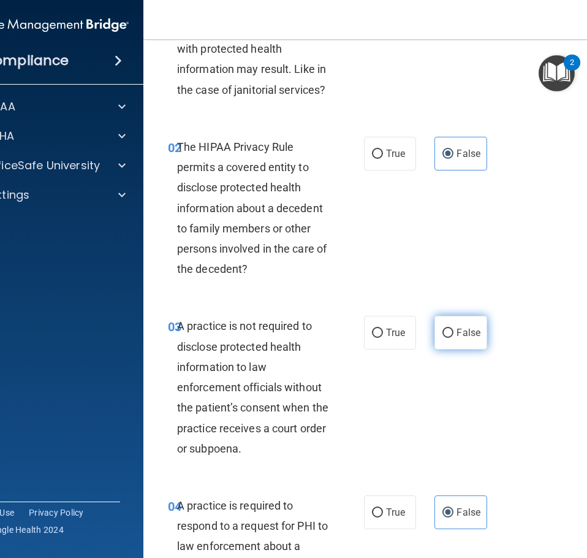
scroll to position [184, 0]
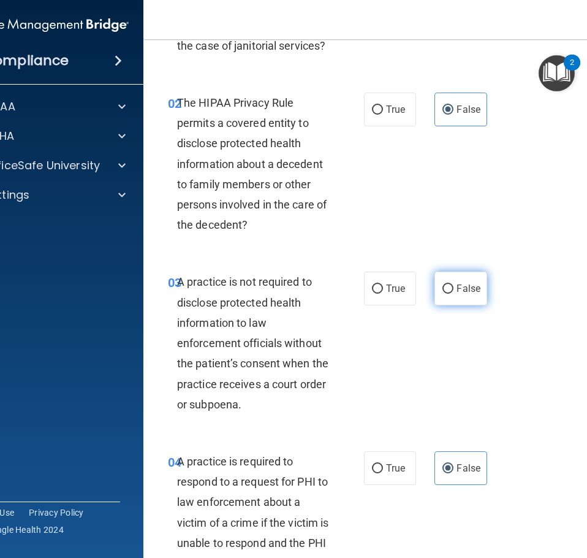
click at [463, 293] on span "False" at bounding box center [469, 289] width 24 height 12
click at [453, 293] on input "False" at bounding box center [447, 288] width 11 height 9
radio input "true"
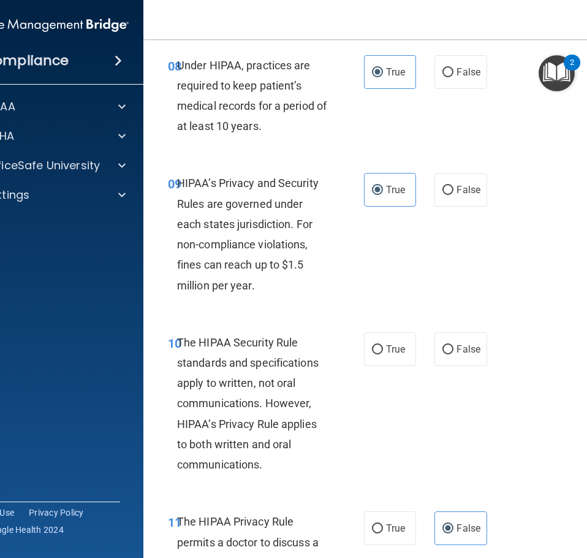
scroll to position [1226, 0]
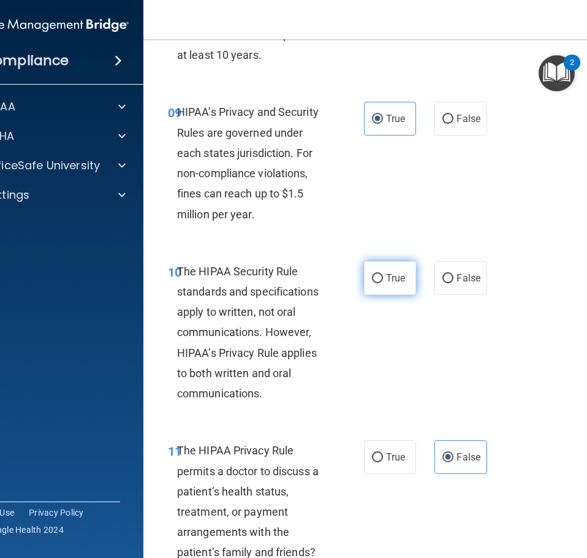
click at [389, 279] on span "True" at bounding box center [395, 278] width 19 height 12
click at [383, 279] on input "True" at bounding box center [377, 278] width 11 height 9
radio input "true"
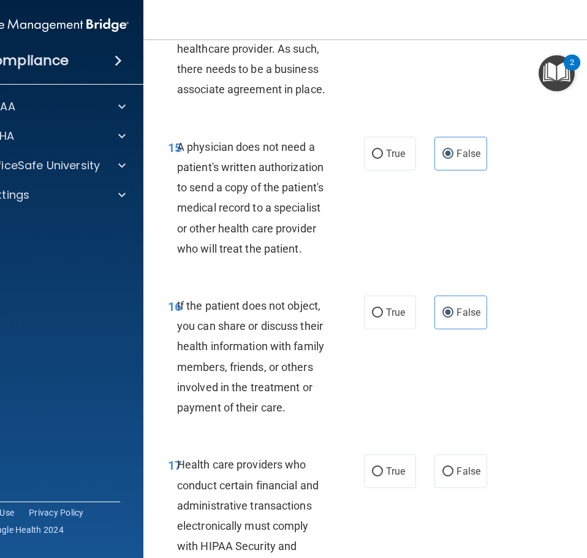
scroll to position [2206, 0]
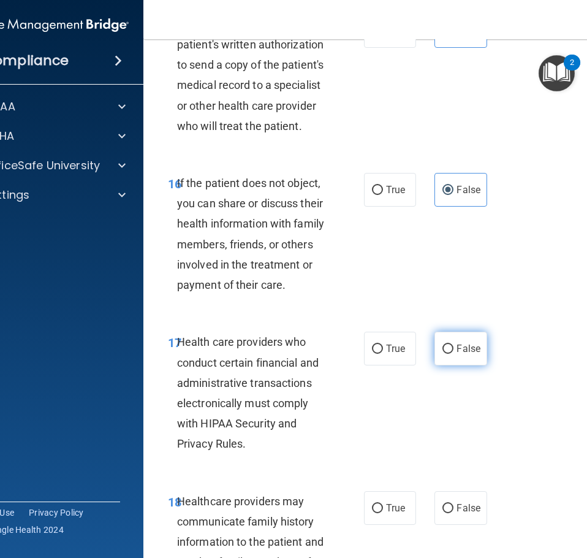
click at [463, 353] on span "False" at bounding box center [469, 349] width 24 height 12
click at [453, 353] on input "False" at bounding box center [447, 348] width 11 height 9
radio input "true"
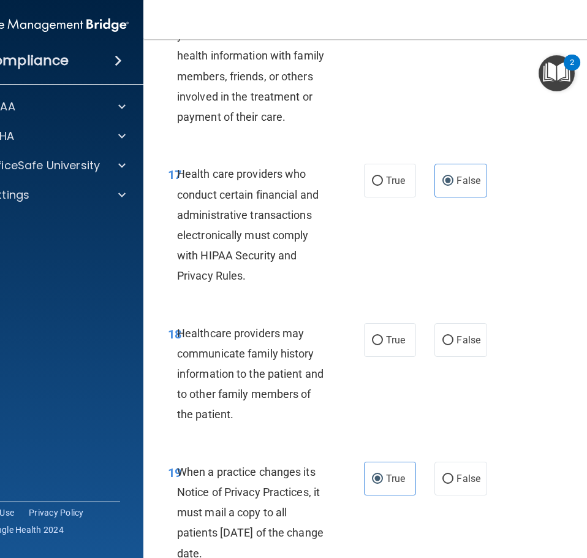
scroll to position [2390, 0]
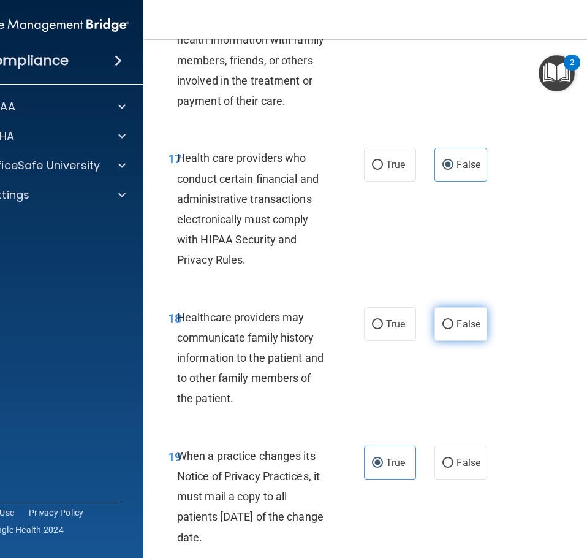
click at [447, 327] on input "False" at bounding box center [447, 324] width 11 height 9
radio input "true"
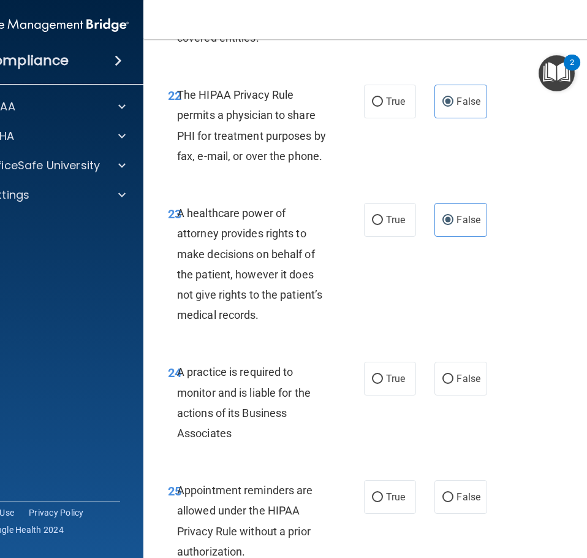
scroll to position [3248, 0]
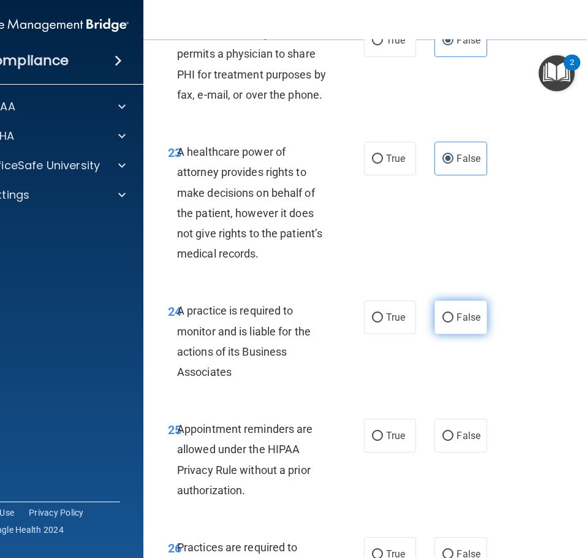
click at [474, 314] on span "False" at bounding box center [469, 317] width 24 height 12
click at [453, 314] on input "False" at bounding box center [447, 317] width 11 height 9
radio input "true"
click at [460, 427] on label "False" at bounding box center [460, 436] width 52 height 34
click at [453, 431] on input "False" at bounding box center [447, 435] width 11 height 9
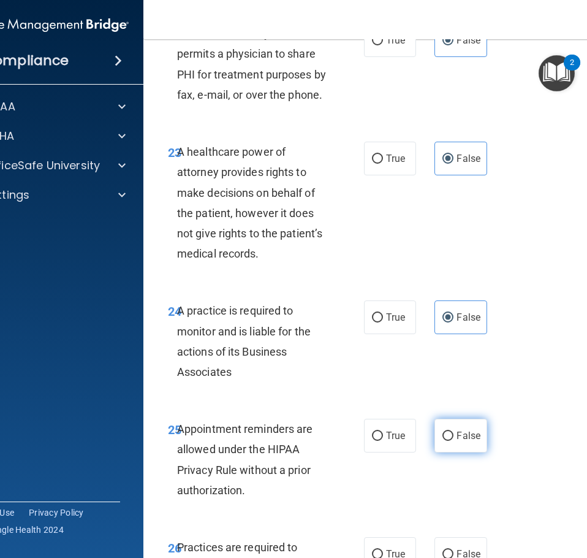
radio input "true"
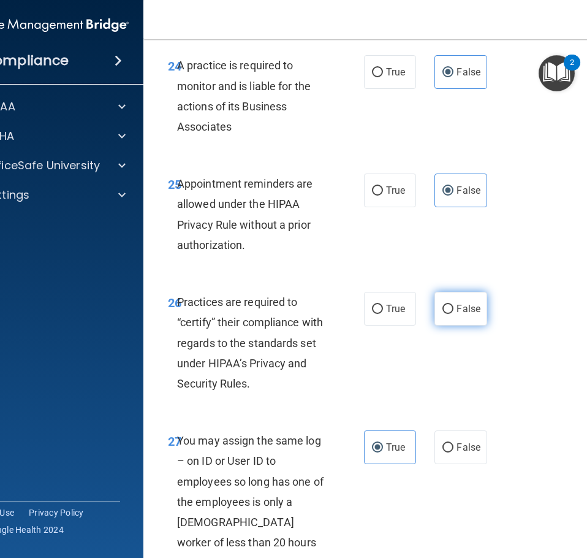
click at [447, 300] on label "False" at bounding box center [460, 309] width 52 height 34
click at [447, 305] on input "False" at bounding box center [447, 309] width 11 height 9
radio input "true"
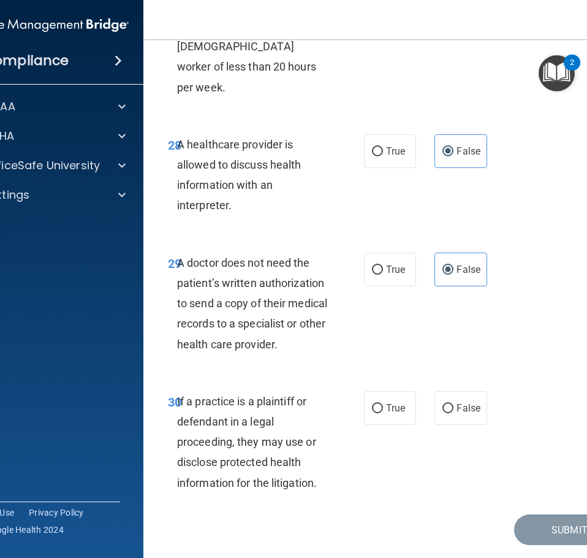
scroll to position [3983, 0]
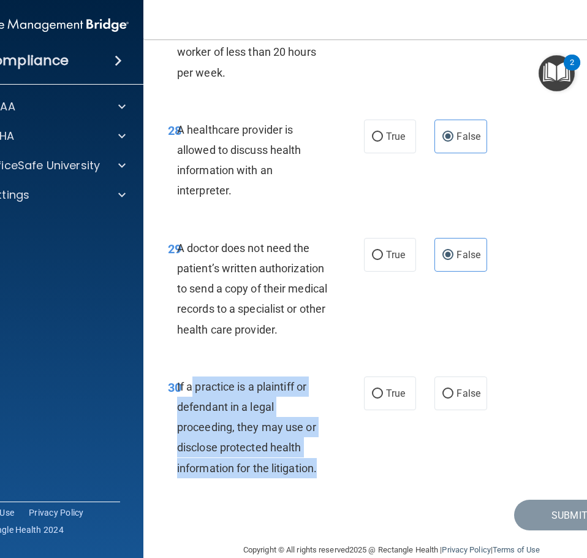
drag, startPoint x: 188, startPoint y: 360, endPoint x: 319, endPoint y: 463, distance: 166.2
click at [319, 463] on div "30 If a practice is a plaintiff or defendant in a legal proceeding, they may us…" at bounding box center [266, 430] width 233 height 108
click at [378, 389] on input "True" at bounding box center [377, 393] width 11 height 9
radio input "true"
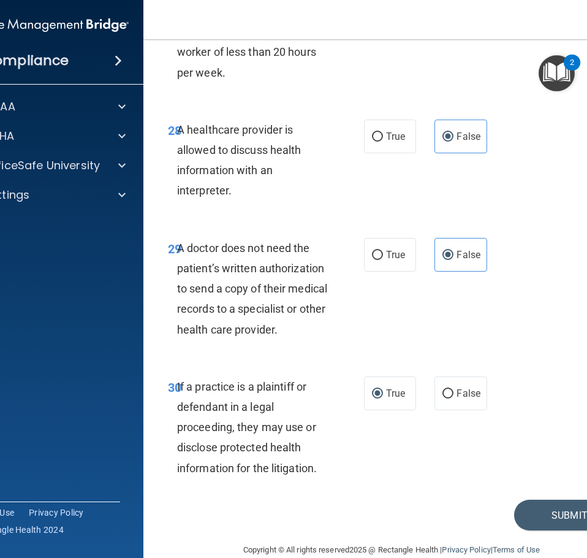
click at [384, 447] on div "30 If a practice is a plaintiff or defendant in a legal proceeding, they may us…" at bounding box center [392, 430] width 466 height 138
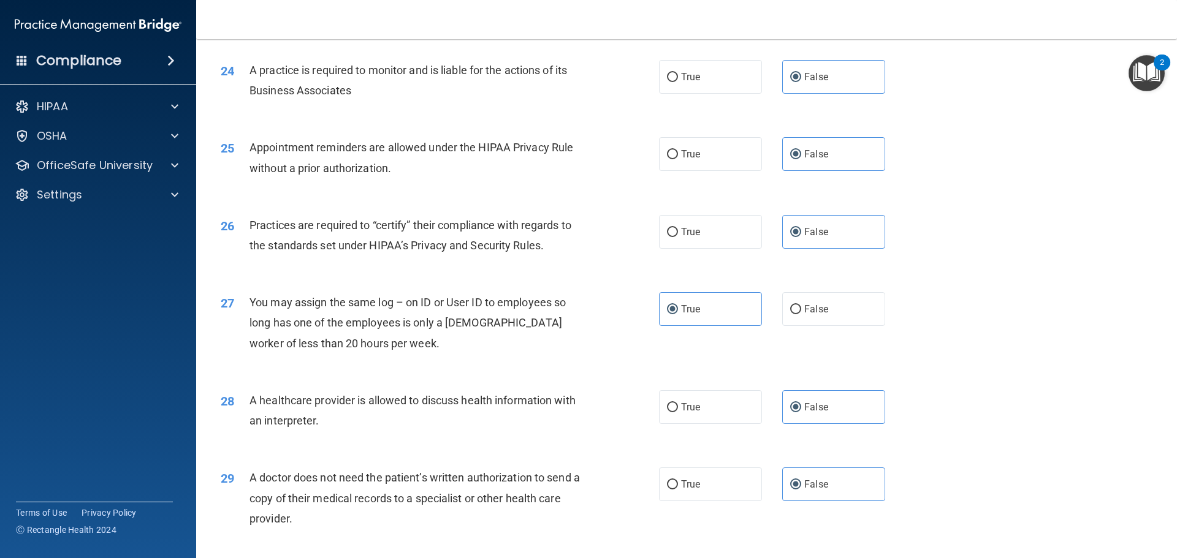
scroll to position [2294, 0]
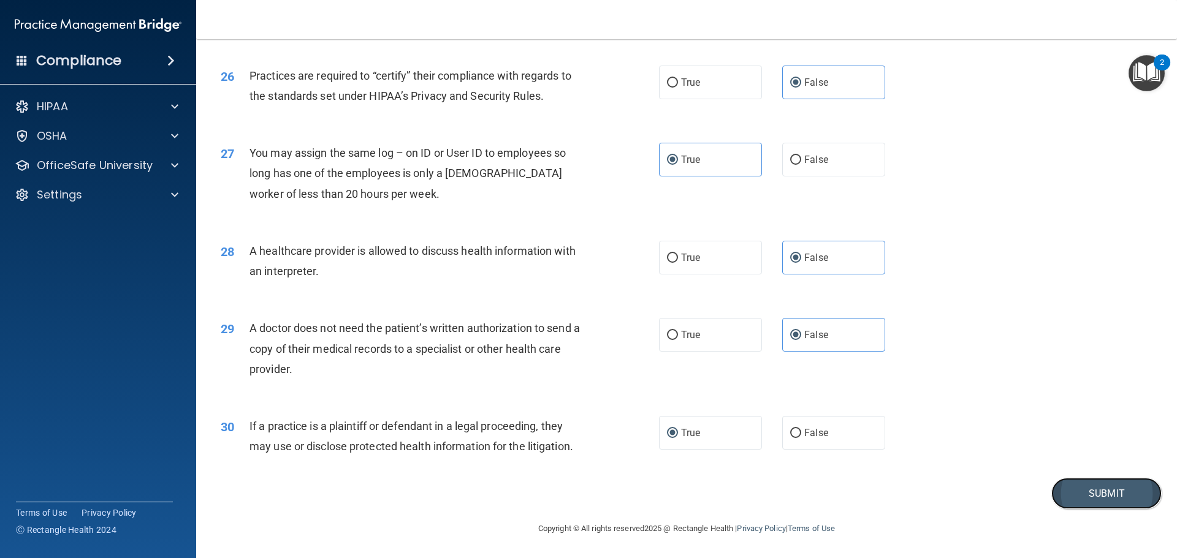
click at [1064, 490] on button "Submit" at bounding box center [1106, 493] width 110 height 31
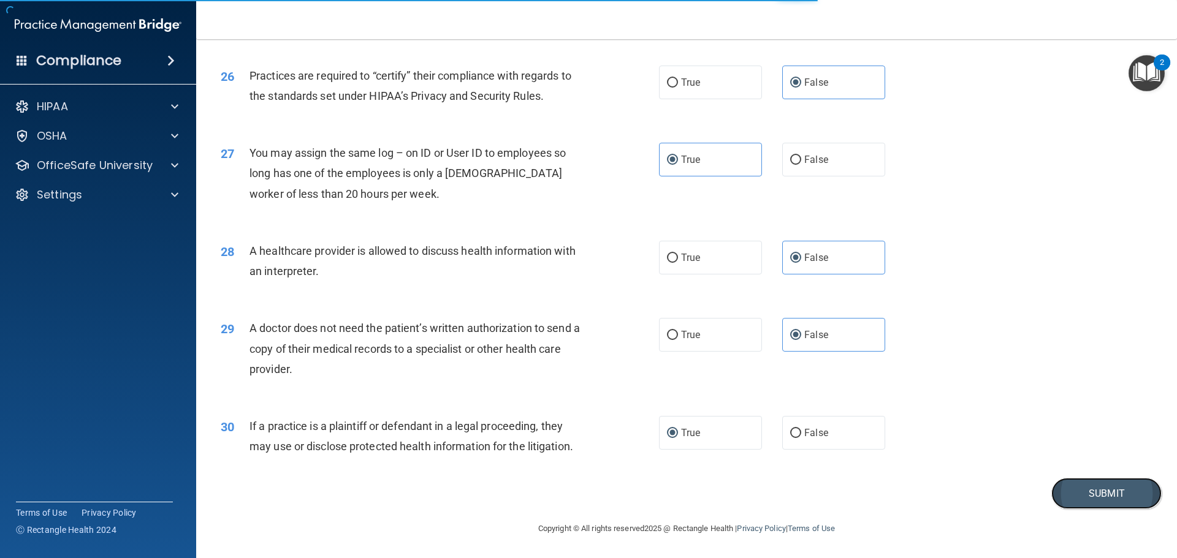
click at [1073, 487] on button "Submit" at bounding box center [1106, 493] width 110 height 31
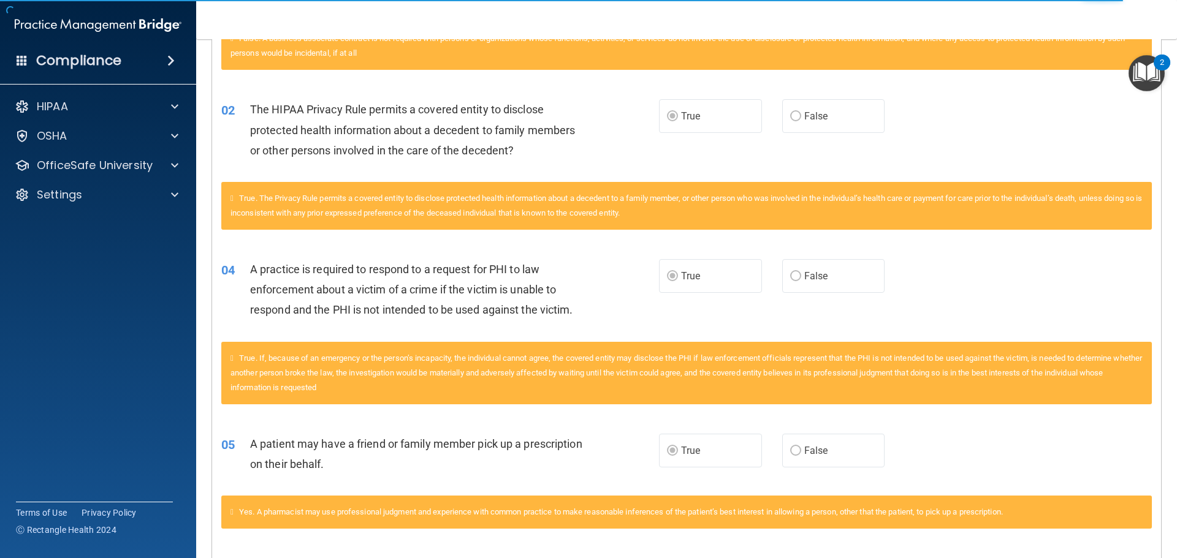
scroll to position [429, 0]
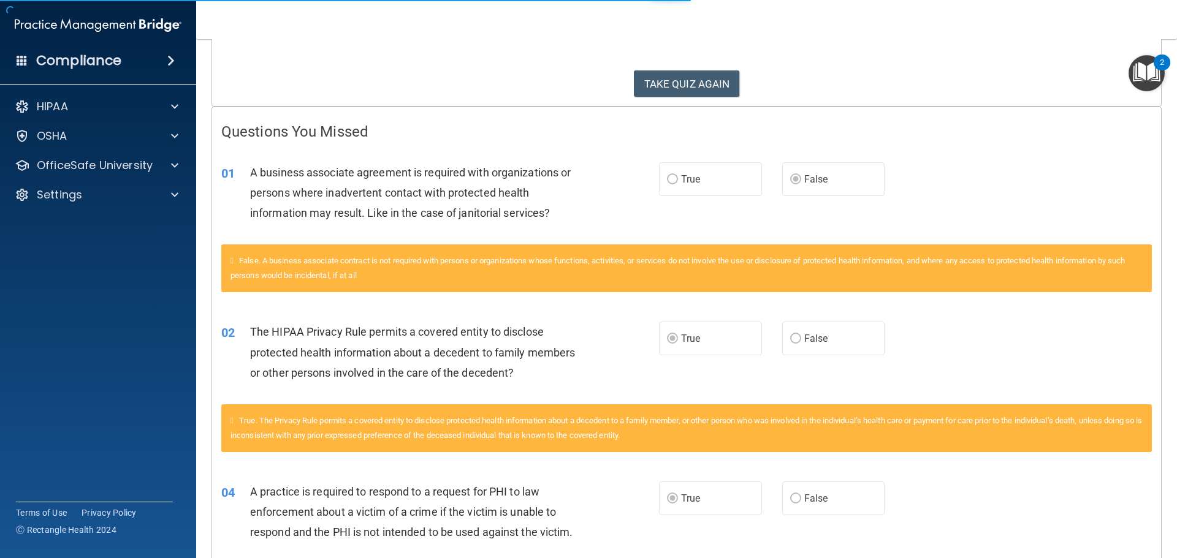
scroll to position [123, 0]
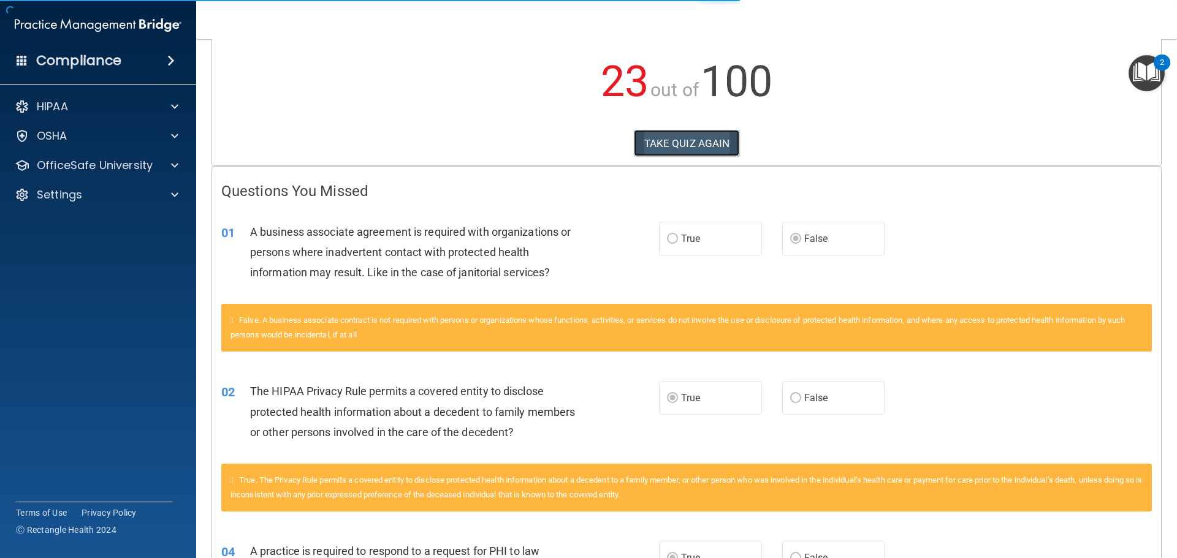
click at [704, 141] on button "TAKE QUIZ AGAIN" at bounding box center [687, 143] width 106 height 27
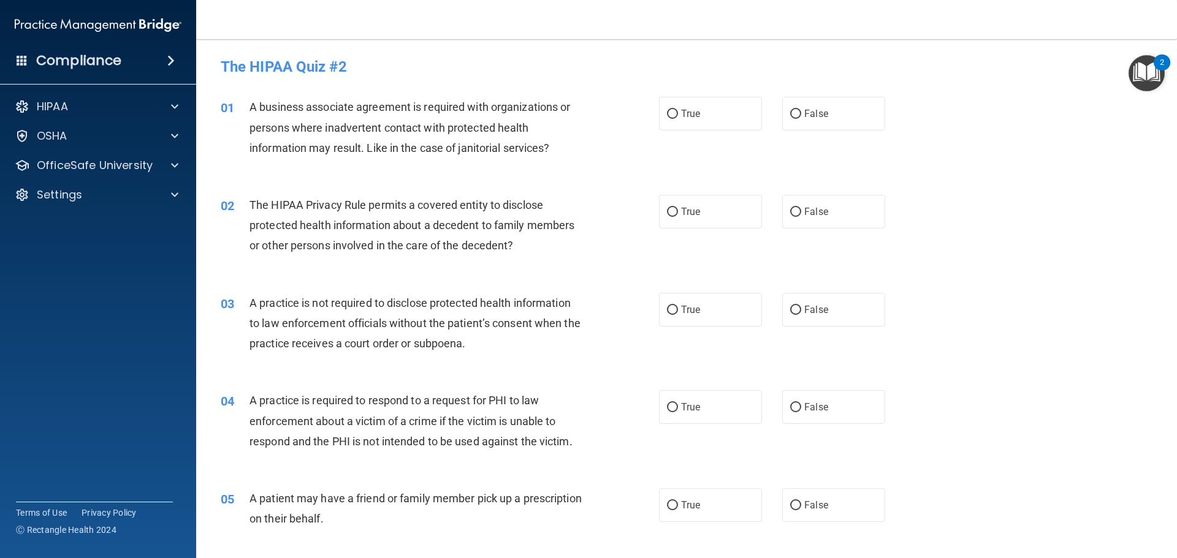
click at [718, 115] on label "True" at bounding box center [710, 114] width 103 height 34
click at [678, 115] on input "True" at bounding box center [672, 114] width 11 height 9
radio input "true"
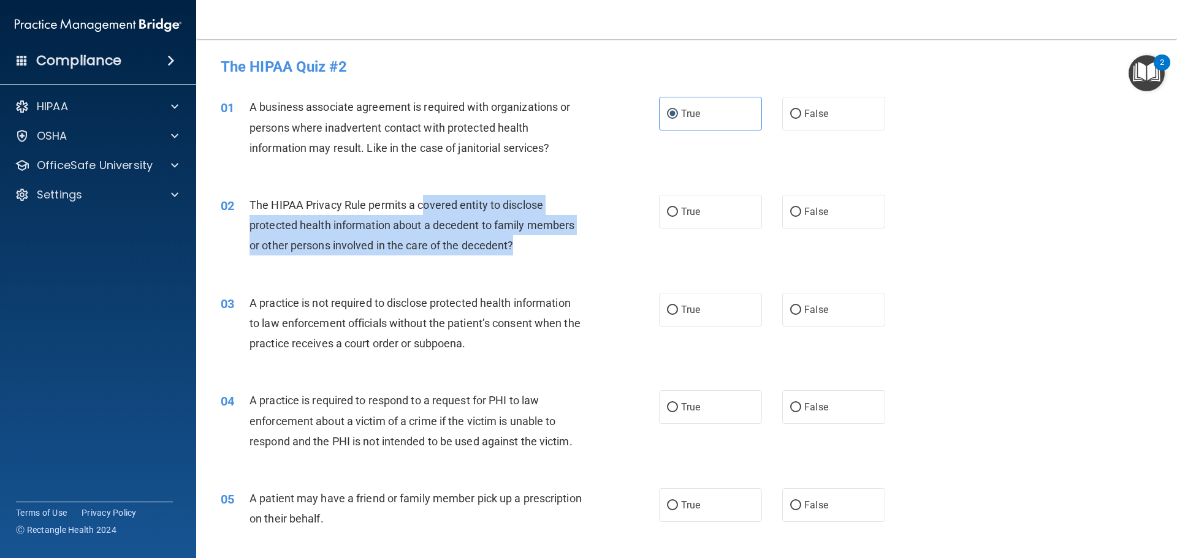
drag, startPoint x: 425, startPoint y: 196, endPoint x: 544, endPoint y: 256, distance: 132.9
click at [544, 256] on div "The HIPAA Privacy Rule permits a covered entity to disclose protected health in…" at bounding box center [420, 225] width 343 height 61
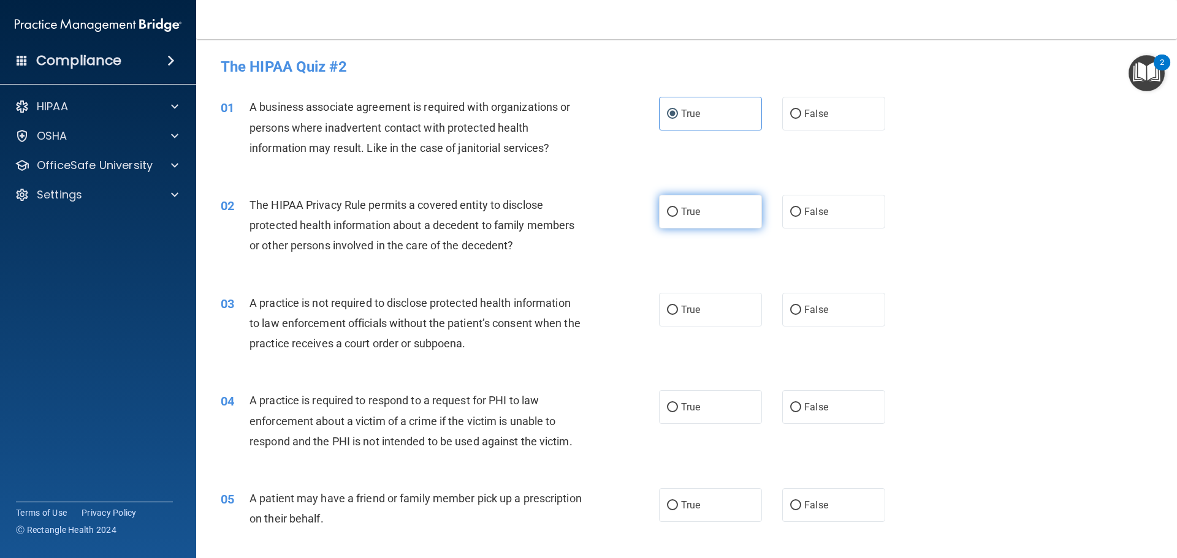
click at [659, 203] on label "True" at bounding box center [710, 212] width 103 height 34
click at [667, 208] on input "True" at bounding box center [672, 212] width 11 height 9
radio input "true"
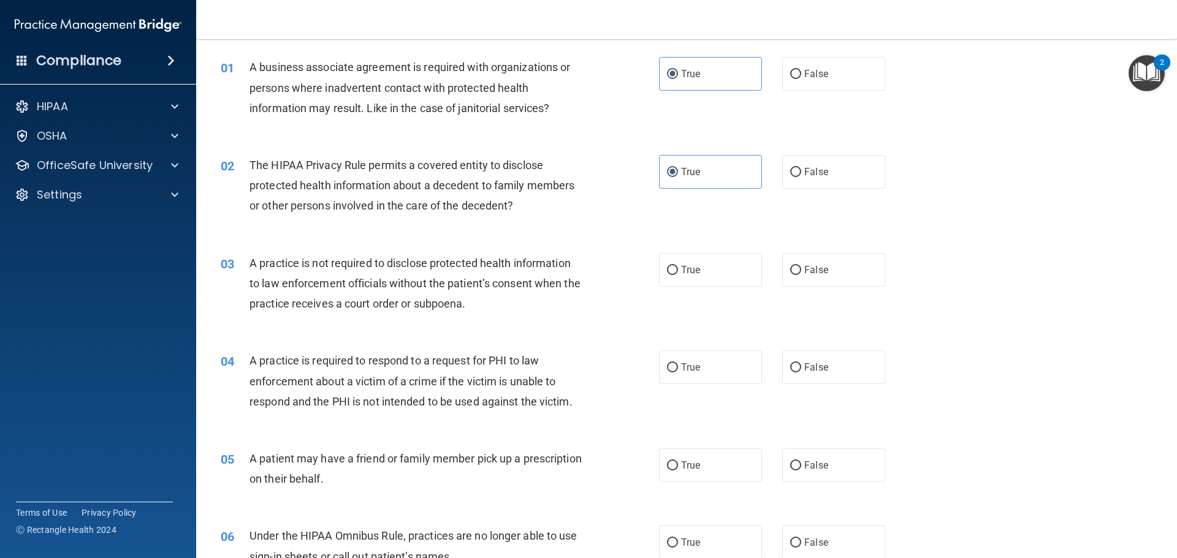
scroll to position [61, 0]
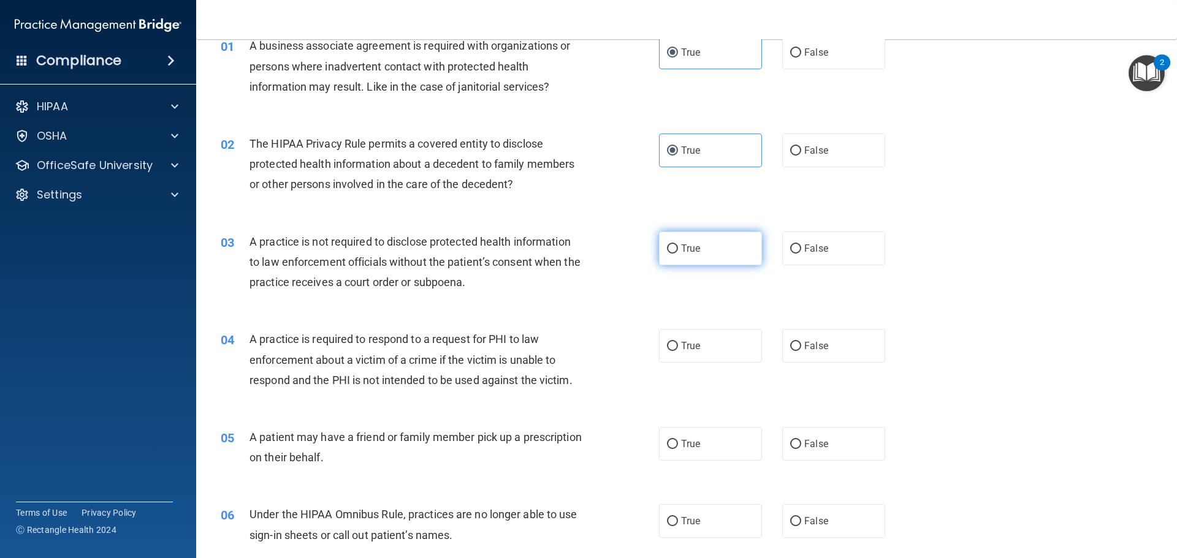
click at [689, 248] on span "True" at bounding box center [690, 249] width 19 height 12
click at [678, 248] on input "True" at bounding box center [672, 249] width 11 height 9
radio input "true"
click at [829, 358] on label "False" at bounding box center [833, 346] width 103 height 34
click at [801, 351] on input "False" at bounding box center [795, 346] width 11 height 9
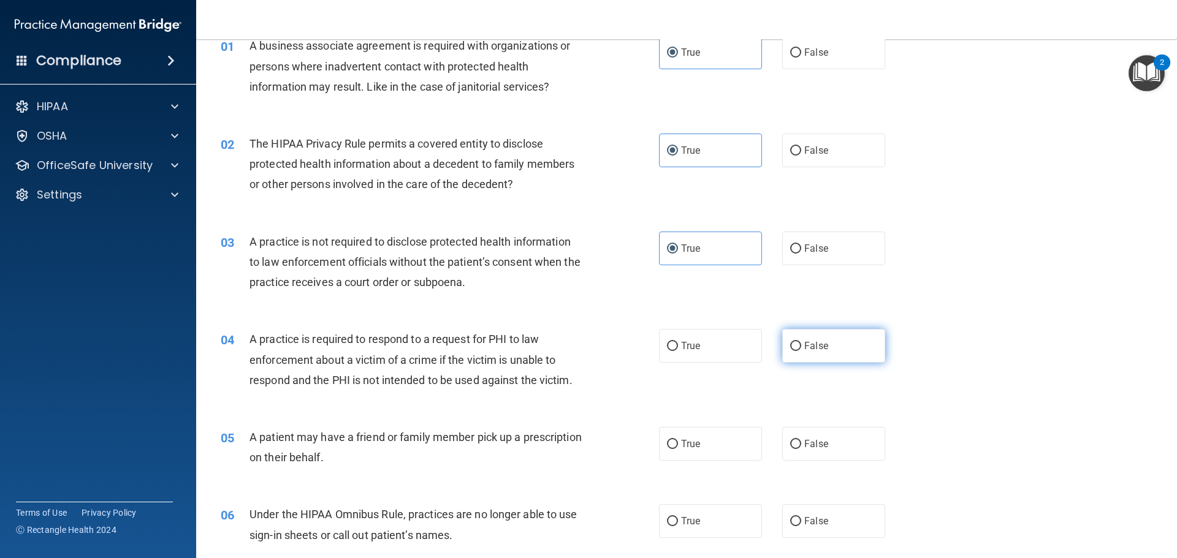
radio input "true"
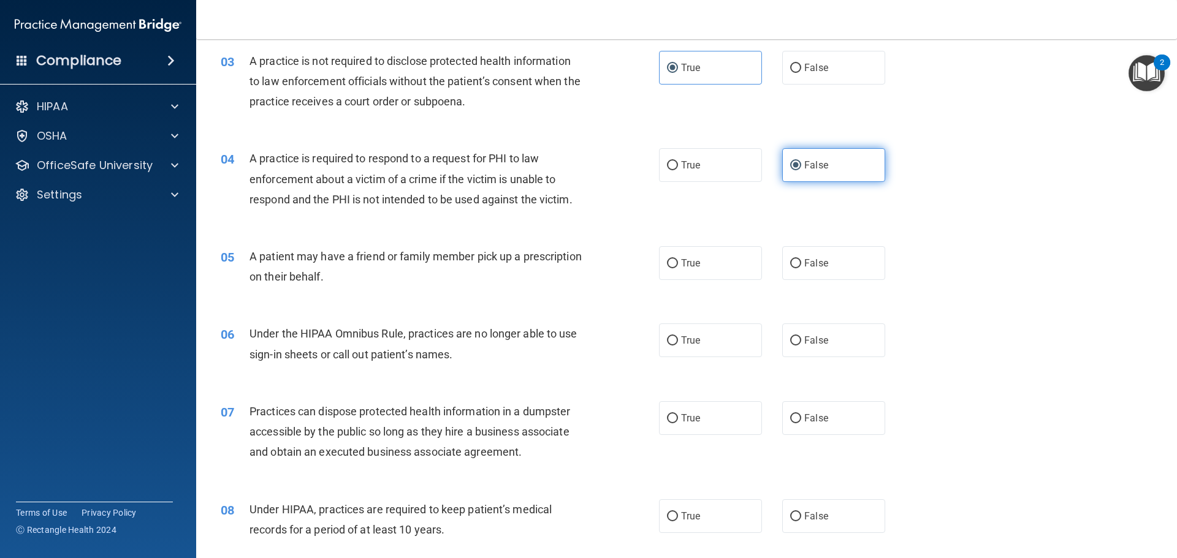
scroll to position [245, 0]
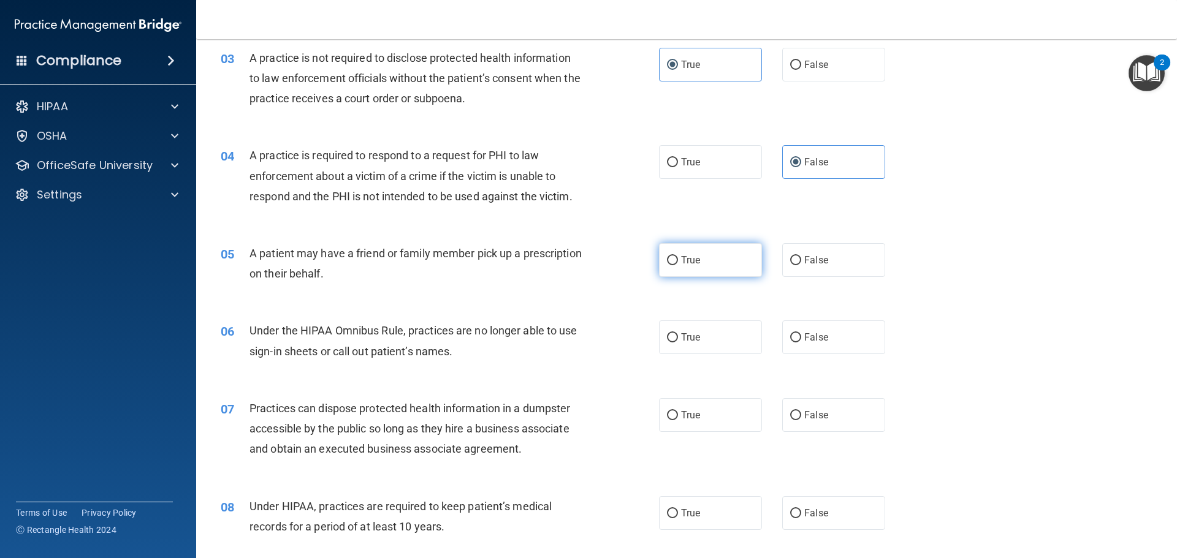
click at [669, 253] on label "True" at bounding box center [710, 260] width 103 height 34
click at [669, 256] on input "True" at bounding box center [672, 260] width 11 height 9
radio input "true"
click at [822, 264] on label "False" at bounding box center [833, 260] width 103 height 34
click at [801, 264] on input "False" at bounding box center [795, 260] width 11 height 9
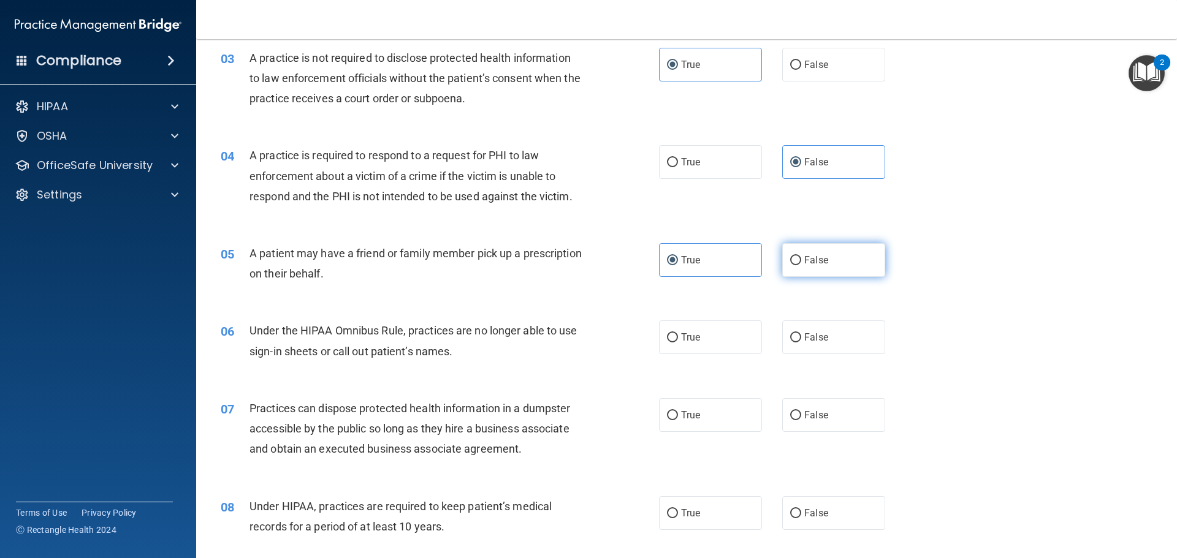
radio input "true"
radio input "false"
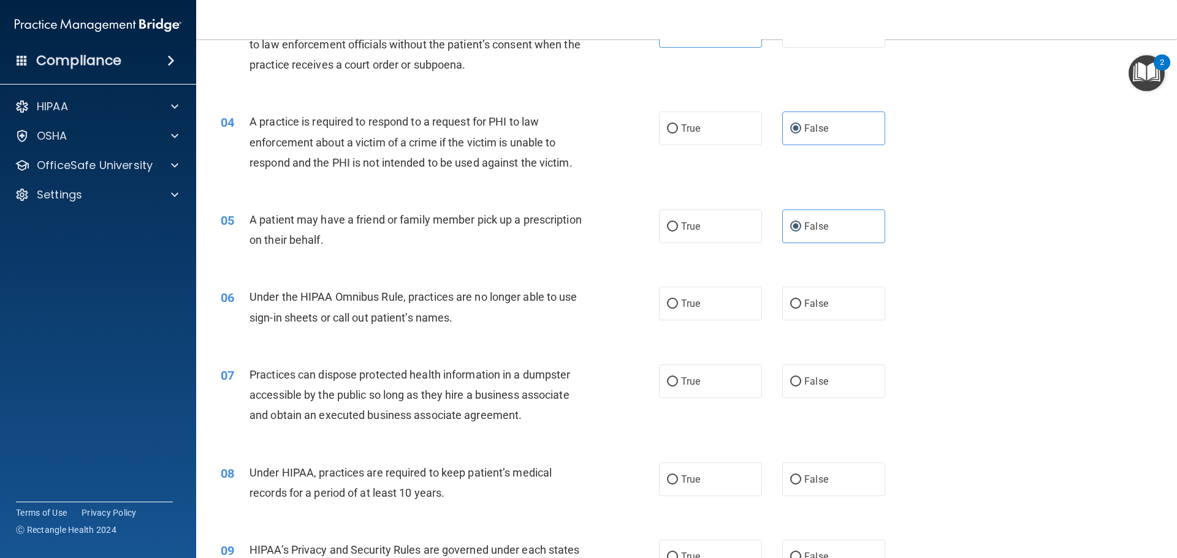
scroll to position [306, 0]
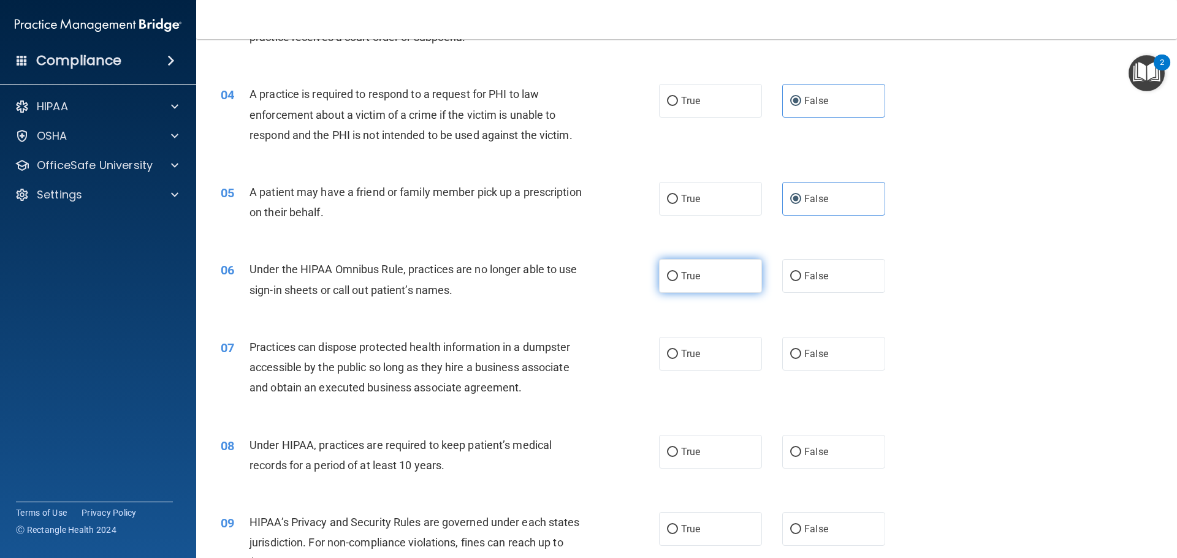
click at [700, 279] on label "True" at bounding box center [710, 276] width 103 height 34
click at [678, 279] on input "True" at bounding box center [672, 276] width 11 height 9
radio input "true"
click at [851, 355] on label "False" at bounding box center [833, 354] width 103 height 34
click at [801, 355] on input "False" at bounding box center [795, 354] width 11 height 9
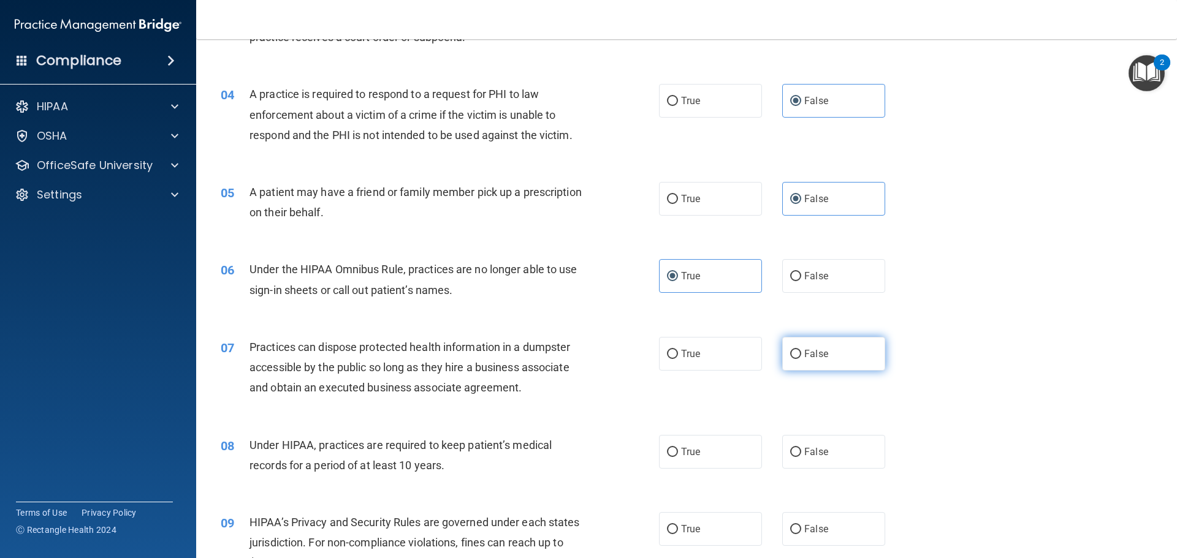
radio input "true"
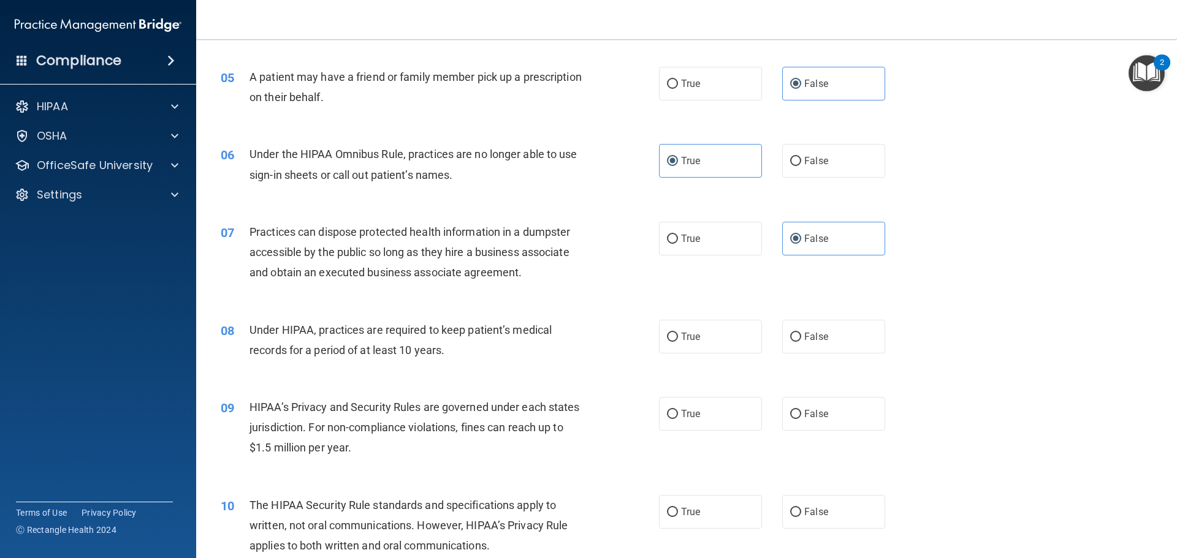
scroll to position [429, 0]
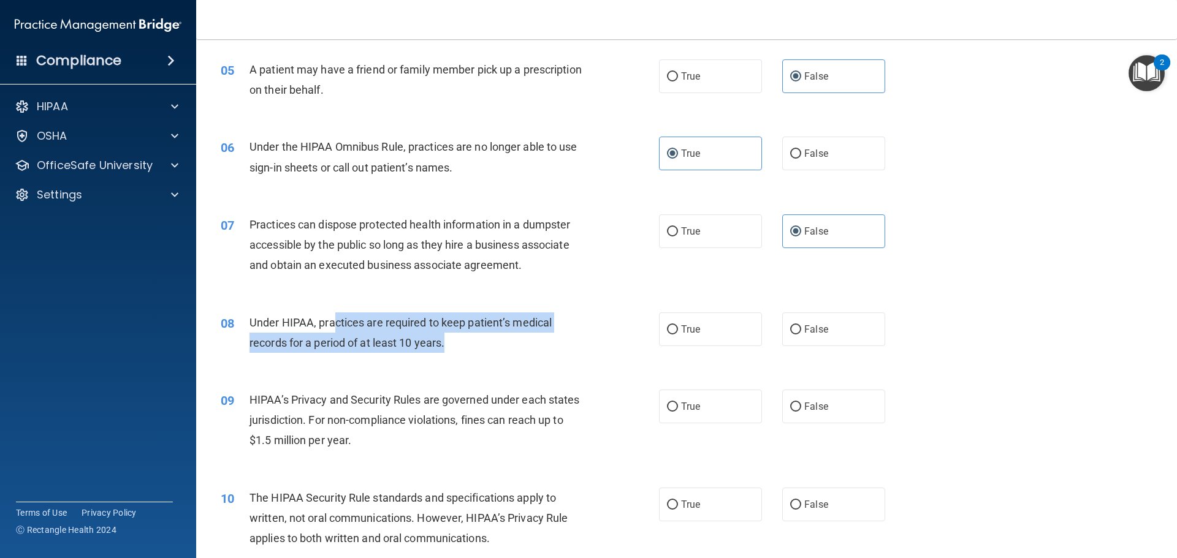
drag, startPoint x: 332, startPoint y: 325, endPoint x: 545, endPoint y: 338, distance: 213.0
click at [545, 338] on div "Under HIPAA, practices are required to keep patient’s medical records for a per…" at bounding box center [420, 333] width 343 height 40
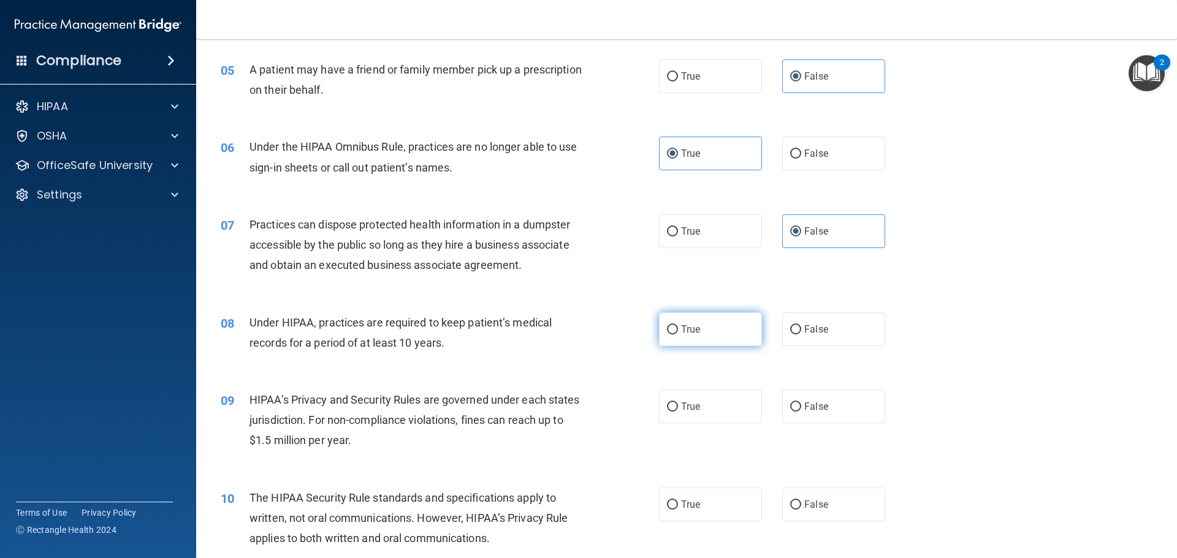
click at [687, 328] on span "True" at bounding box center [690, 330] width 19 height 12
click at [678, 328] on input "True" at bounding box center [672, 329] width 11 height 9
radio input "true"
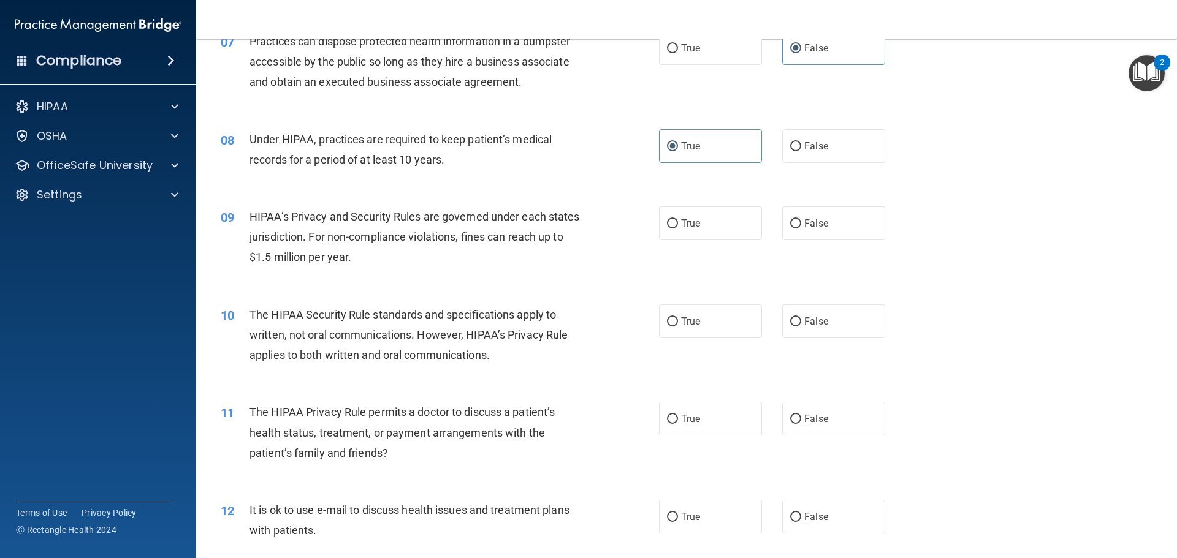
scroll to position [613, 0]
click at [696, 214] on label "True" at bounding box center [710, 223] width 103 height 34
click at [678, 219] on input "True" at bounding box center [672, 223] width 11 height 9
radio input "true"
click at [821, 430] on label "False" at bounding box center [833, 418] width 103 height 34
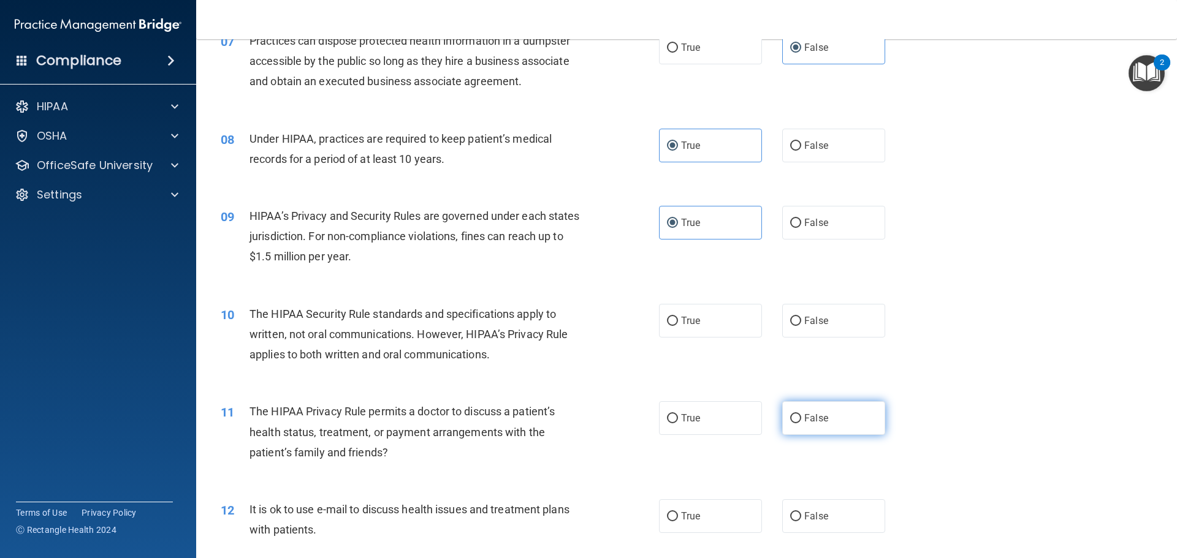
click at [801, 423] on input "False" at bounding box center [795, 418] width 11 height 9
radio input "true"
click at [678, 314] on label "True" at bounding box center [710, 321] width 103 height 34
click at [678, 317] on input "True" at bounding box center [672, 321] width 11 height 9
radio input "true"
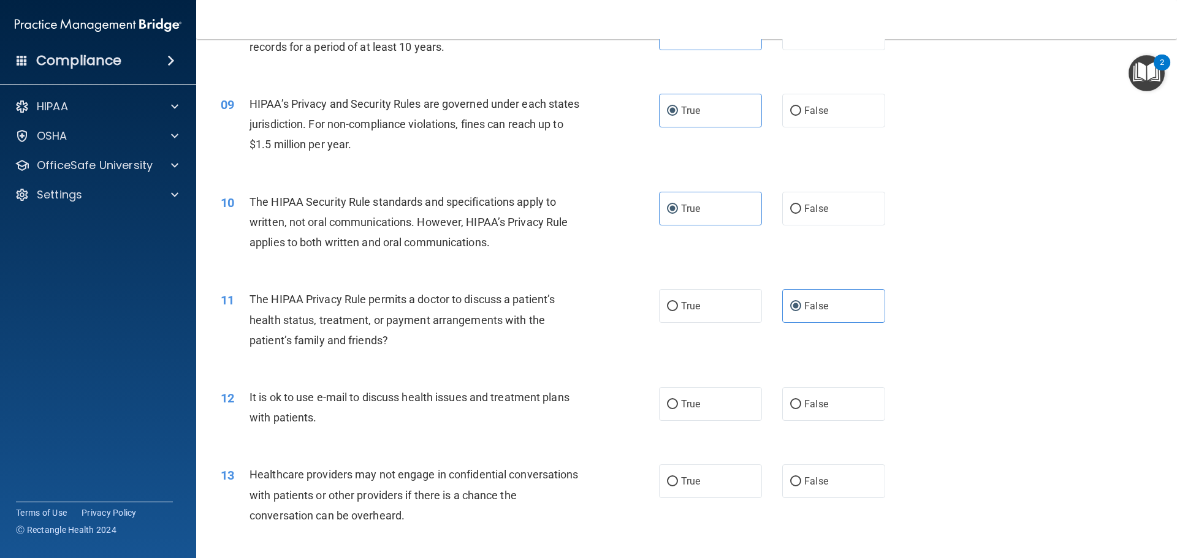
scroll to position [735, 0]
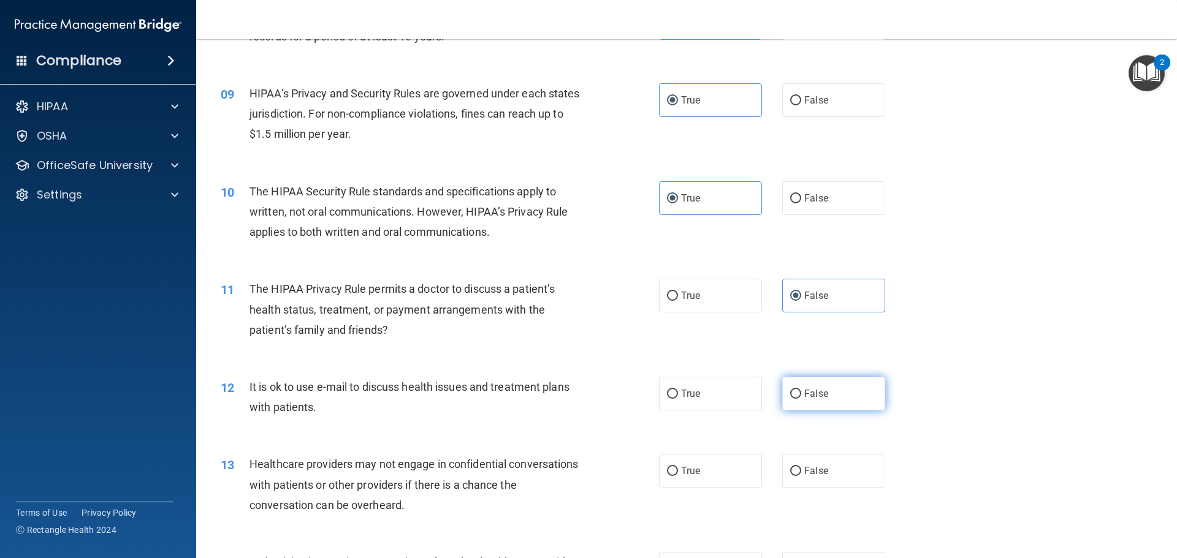
click at [793, 396] on input "False" at bounding box center [795, 394] width 11 height 9
radio input "true"
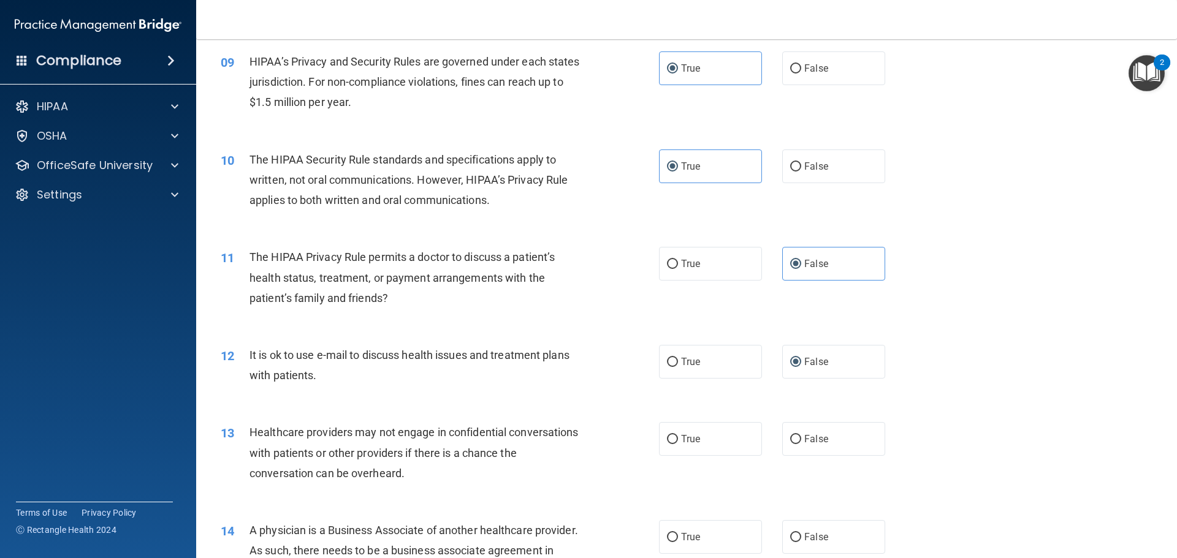
scroll to position [797, 0]
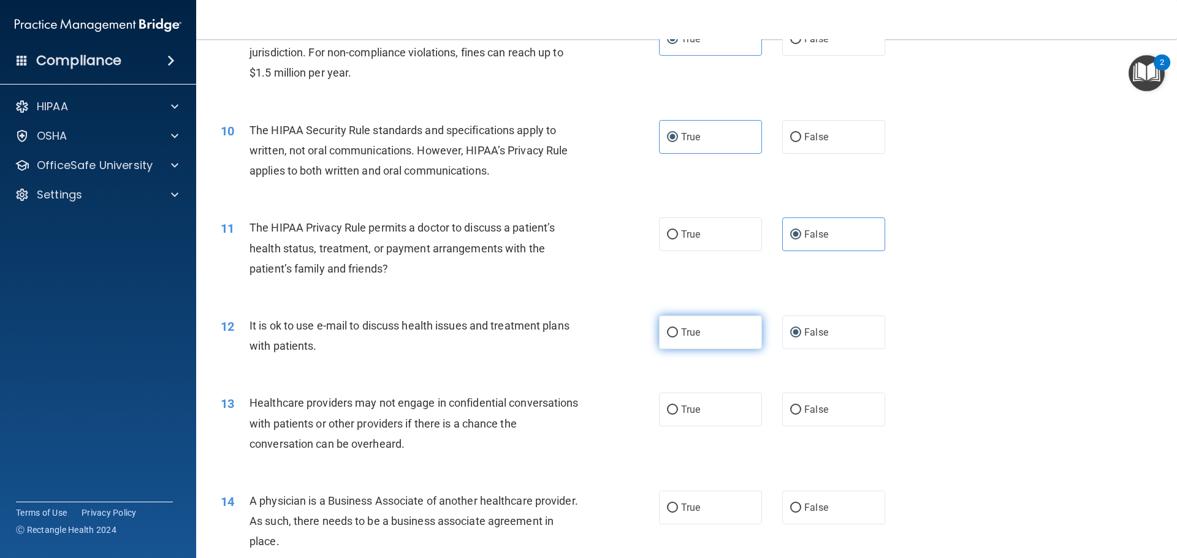
click at [692, 332] on span "True" at bounding box center [690, 333] width 19 height 12
click at [678, 332] on input "True" at bounding box center [672, 332] width 11 height 9
radio input "true"
click at [782, 331] on label "False" at bounding box center [833, 333] width 103 height 34
click at [790, 331] on input "False" at bounding box center [795, 332] width 11 height 9
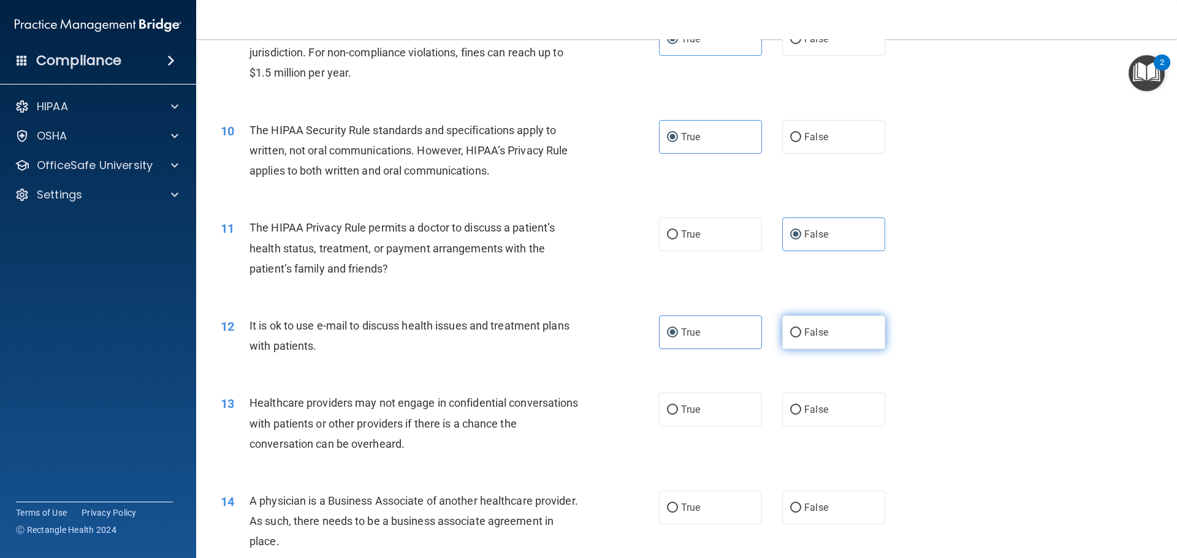
radio input "true"
radio input "false"
click at [708, 411] on label "True" at bounding box center [710, 410] width 103 height 34
click at [678, 411] on input "True" at bounding box center [672, 410] width 11 height 9
radio input "true"
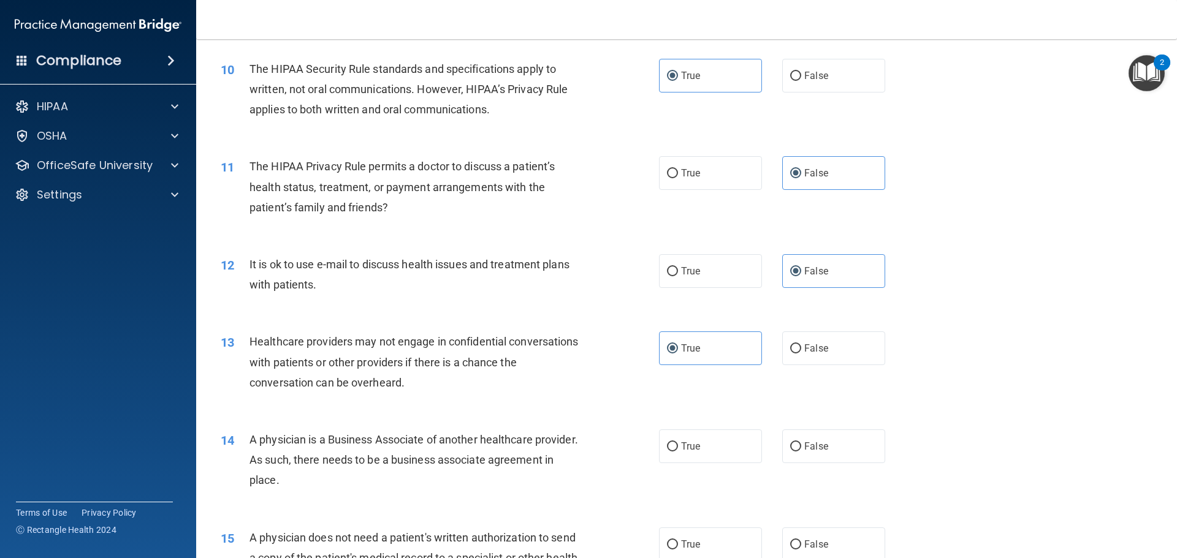
scroll to position [919, 0]
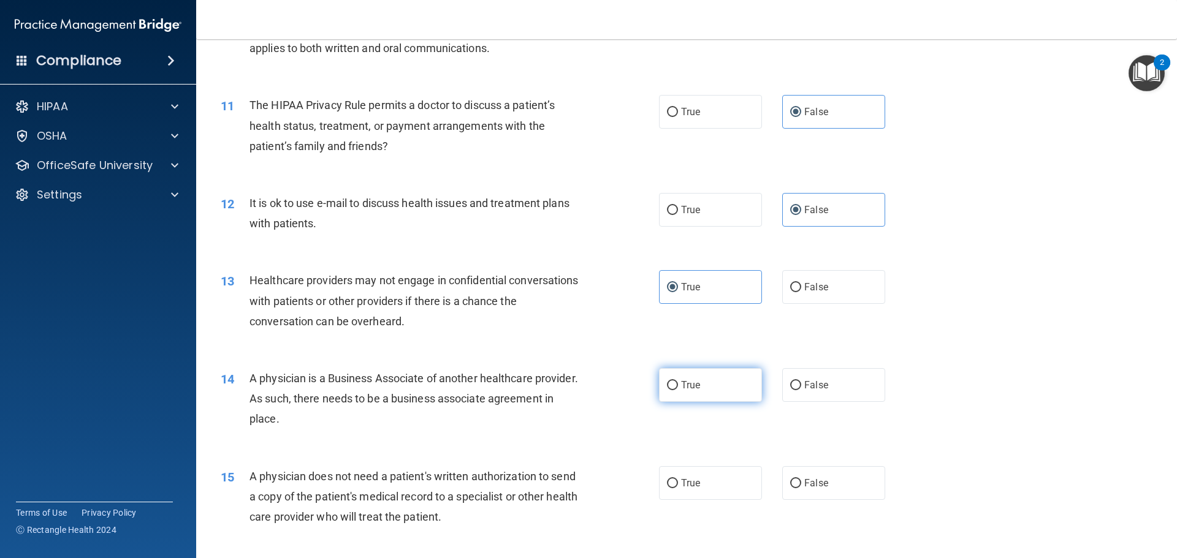
click at [710, 375] on label "True" at bounding box center [710, 385] width 103 height 34
click at [678, 381] on input "True" at bounding box center [672, 385] width 11 height 9
radio input "true"
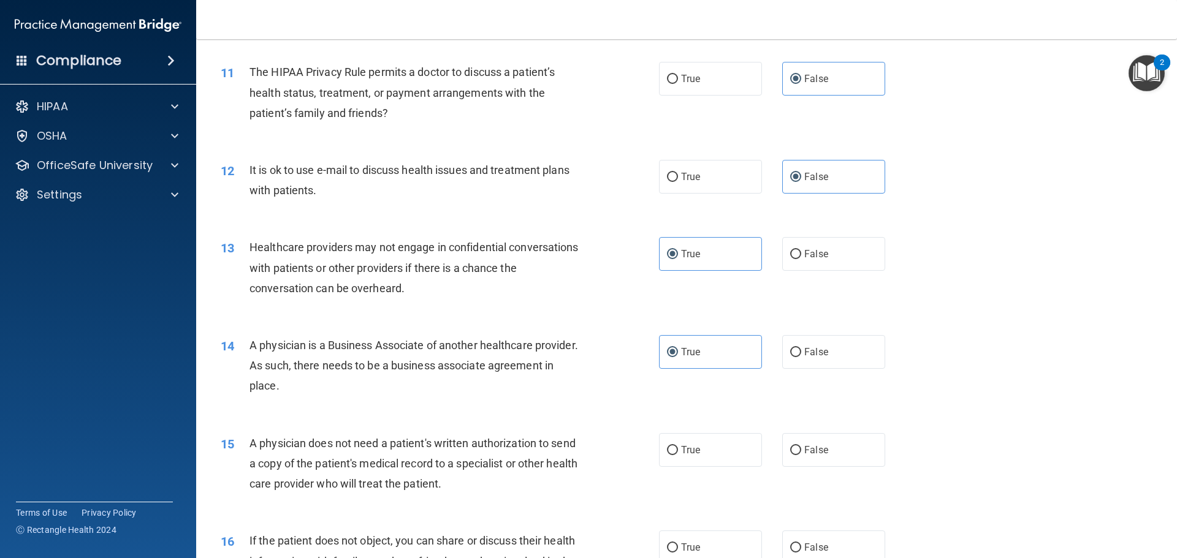
scroll to position [1042, 0]
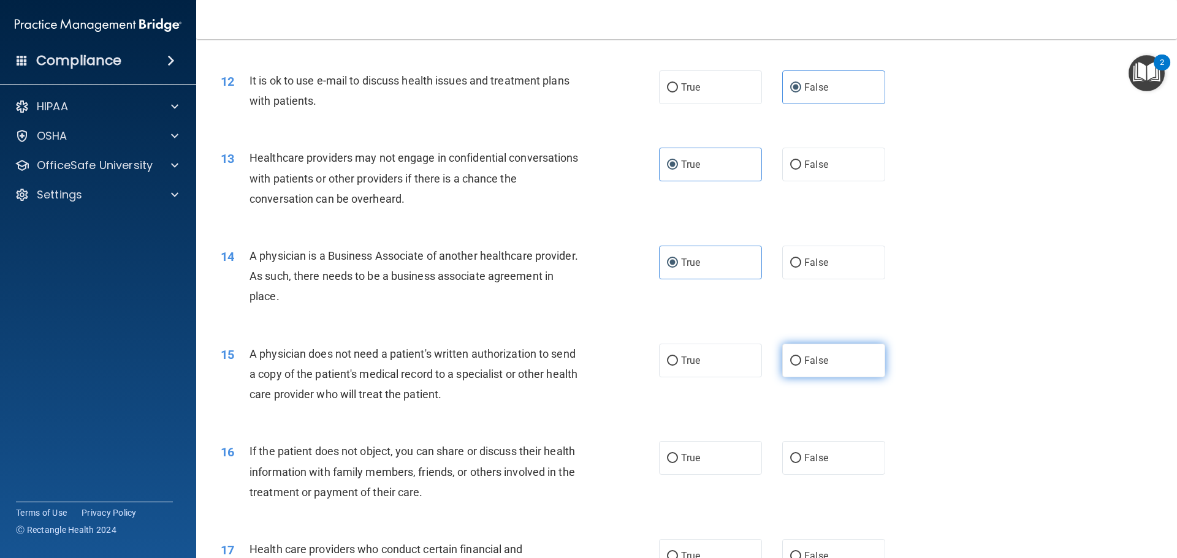
click at [832, 360] on label "False" at bounding box center [833, 361] width 103 height 34
click at [801, 360] on input "False" at bounding box center [795, 361] width 11 height 9
radio input "true"
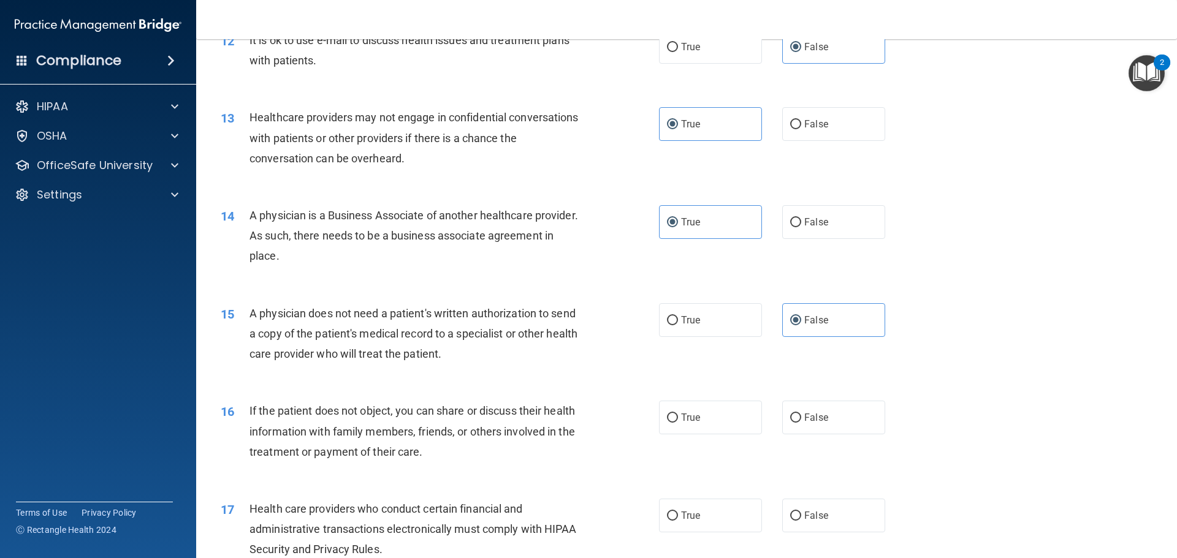
scroll to position [1103, 0]
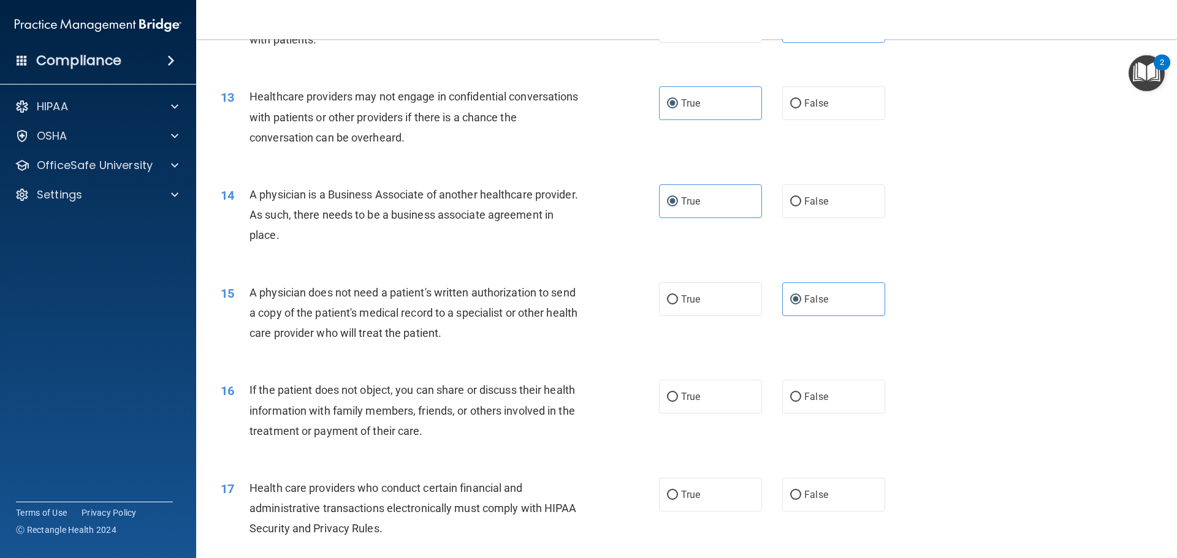
drag, startPoint x: 832, startPoint y: 362, endPoint x: 830, endPoint y: 369, distance: 6.9
click at [831, 366] on div "01 A business associate agreement is required with organizations or persons whe…" at bounding box center [686, 323] width 950 height 2691
click at [832, 394] on label "False" at bounding box center [833, 397] width 103 height 34
click at [801, 394] on input "False" at bounding box center [795, 397] width 11 height 9
radio input "true"
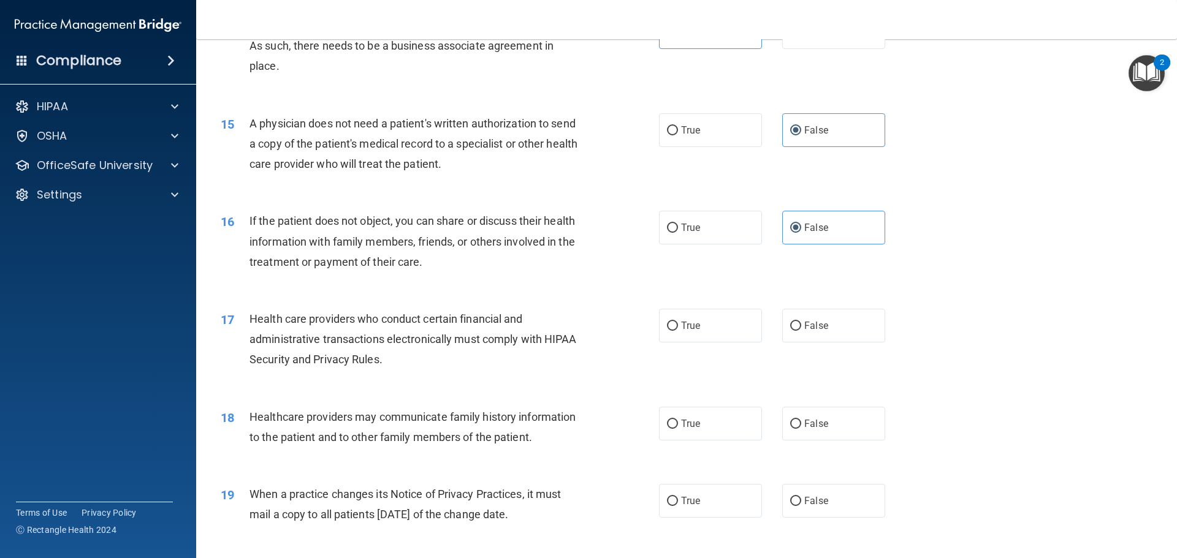
scroll to position [1287, 0]
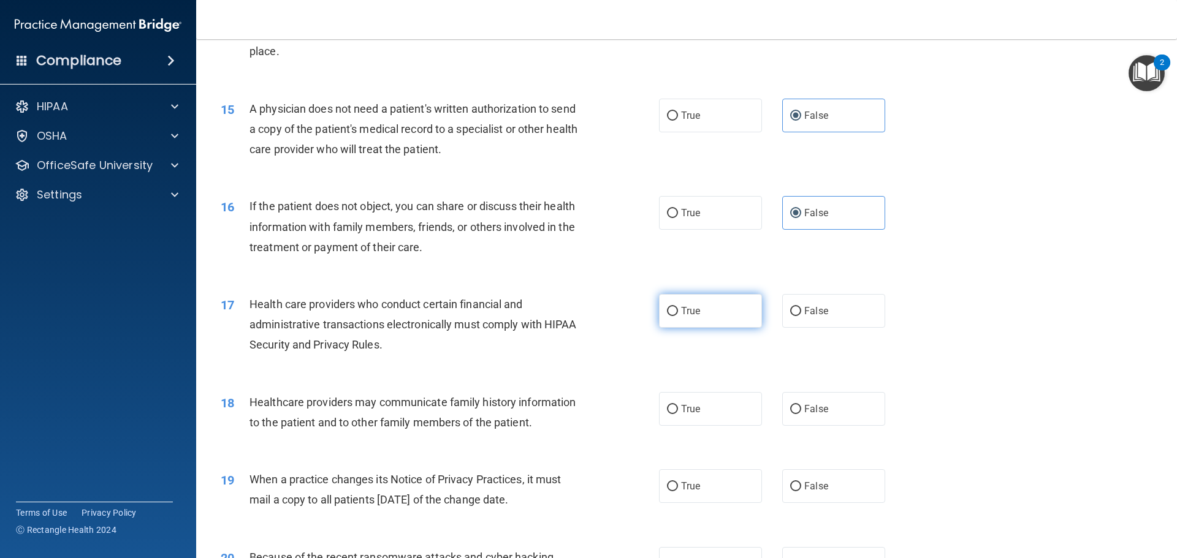
drag, startPoint x: 709, startPoint y: 311, endPoint x: 724, endPoint y: 323, distance: 19.6
click at [709, 310] on label "True" at bounding box center [710, 311] width 103 height 34
click at [678, 310] on input "True" at bounding box center [672, 311] width 11 height 9
radio input "true"
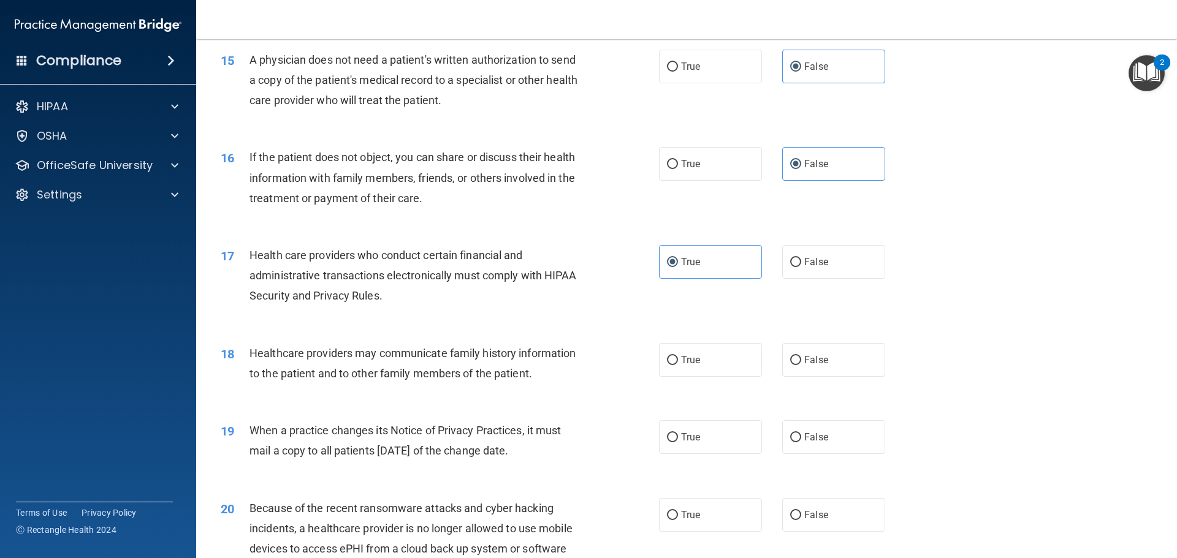
scroll to position [1409, 0]
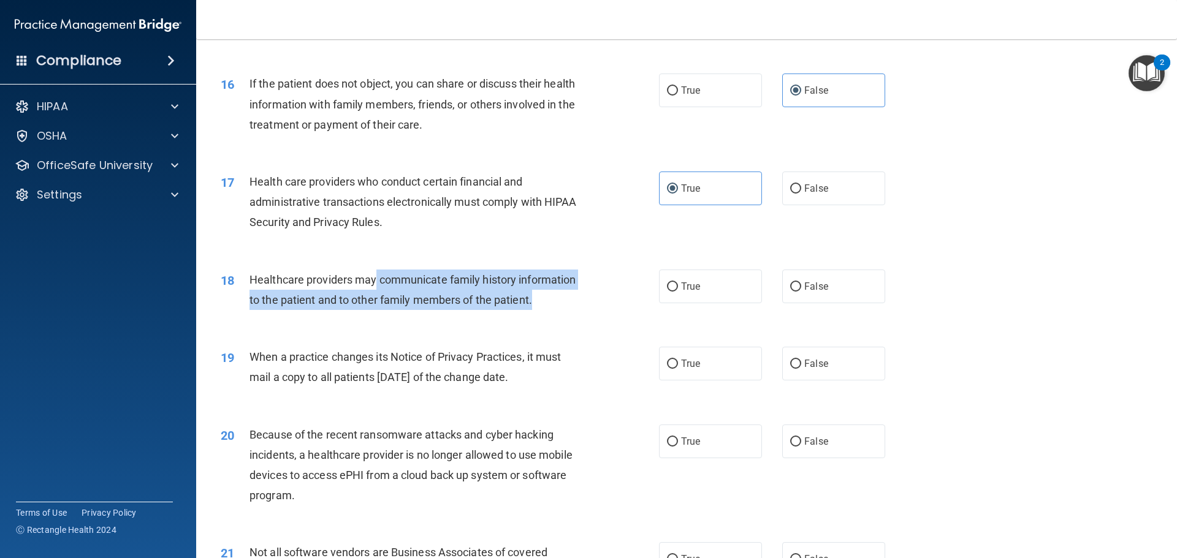
drag, startPoint x: 375, startPoint y: 279, endPoint x: 572, endPoint y: 298, distance: 198.2
click at [572, 298] on div "Healthcare providers may communicate family history information to the patient …" at bounding box center [420, 290] width 343 height 40
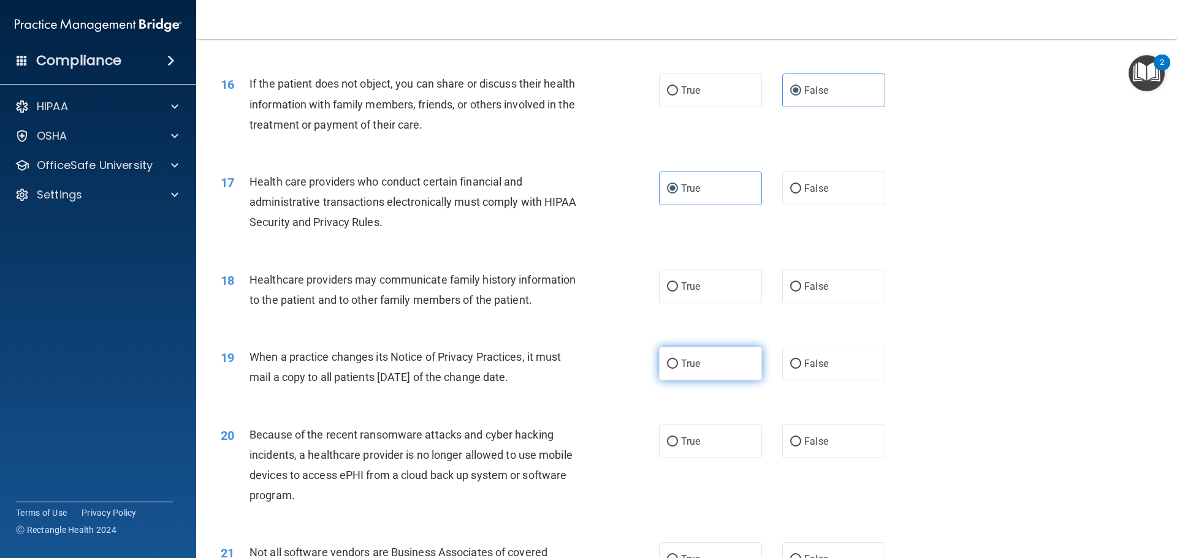
click at [688, 373] on label "True" at bounding box center [710, 364] width 103 height 34
click at [678, 369] on input "True" at bounding box center [672, 364] width 11 height 9
radio input "true"
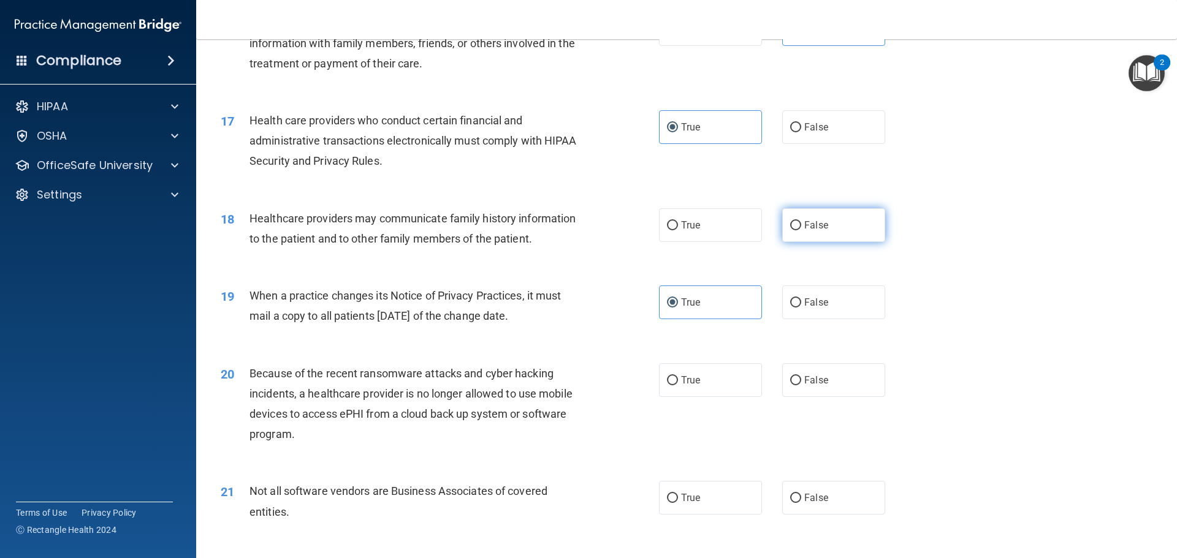
drag, startPoint x: 816, startPoint y: 226, endPoint x: 1034, endPoint y: 295, distance: 228.9
click at [817, 226] on span "False" at bounding box center [816, 225] width 24 height 12
click at [801, 226] on input "False" at bounding box center [795, 225] width 11 height 9
radio input "true"
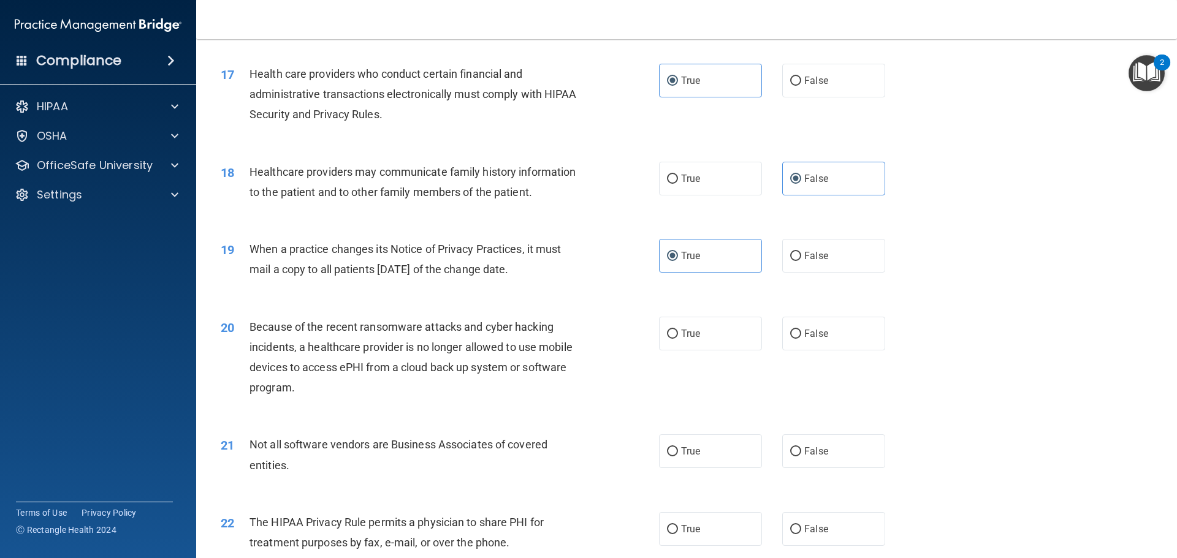
scroll to position [1593, 0]
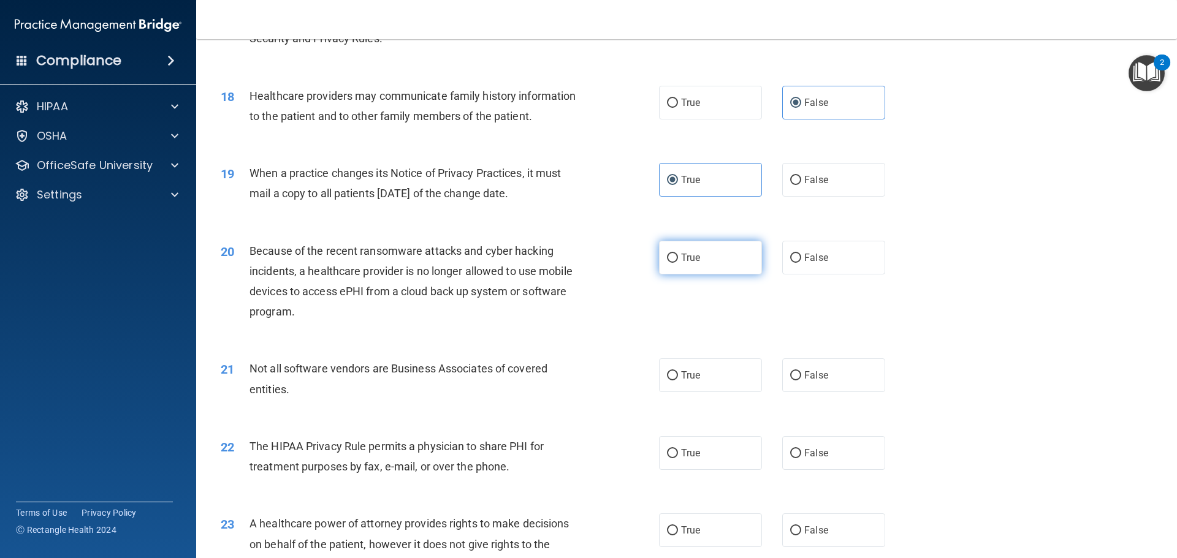
click at [685, 259] on span "True" at bounding box center [690, 258] width 19 height 12
click at [678, 259] on input "True" at bounding box center [672, 258] width 11 height 9
radio input "true"
click at [832, 379] on label "False" at bounding box center [833, 375] width 103 height 34
click at [801, 379] on input "False" at bounding box center [795, 375] width 11 height 9
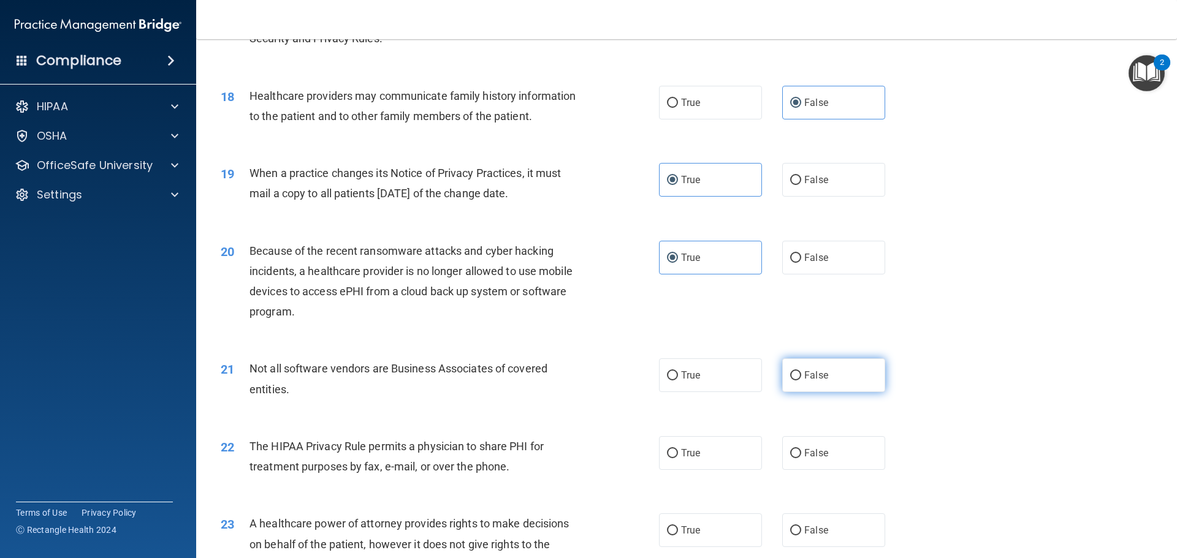
radio input "true"
click at [809, 438] on label "False" at bounding box center [833, 453] width 103 height 34
click at [801, 449] on input "False" at bounding box center [795, 453] width 11 height 9
radio input "true"
click at [818, 493] on div "22 The HIPAA Privacy Rule permits a physician to share PHI for treatment purpos…" at bounding box center [686, 459] width 950 height 77
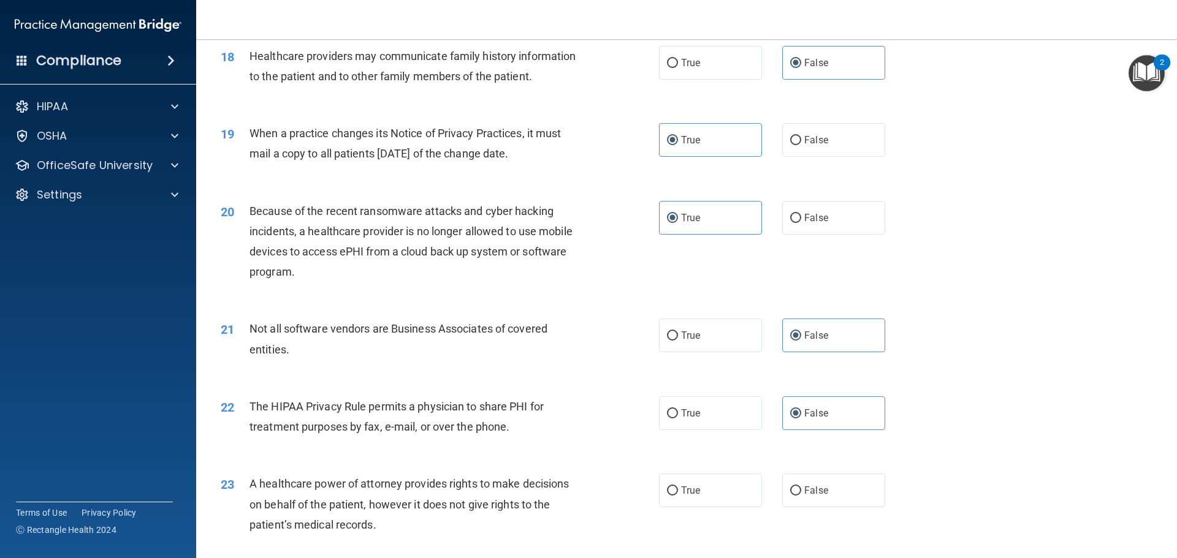
scroll to position [1655, 0]
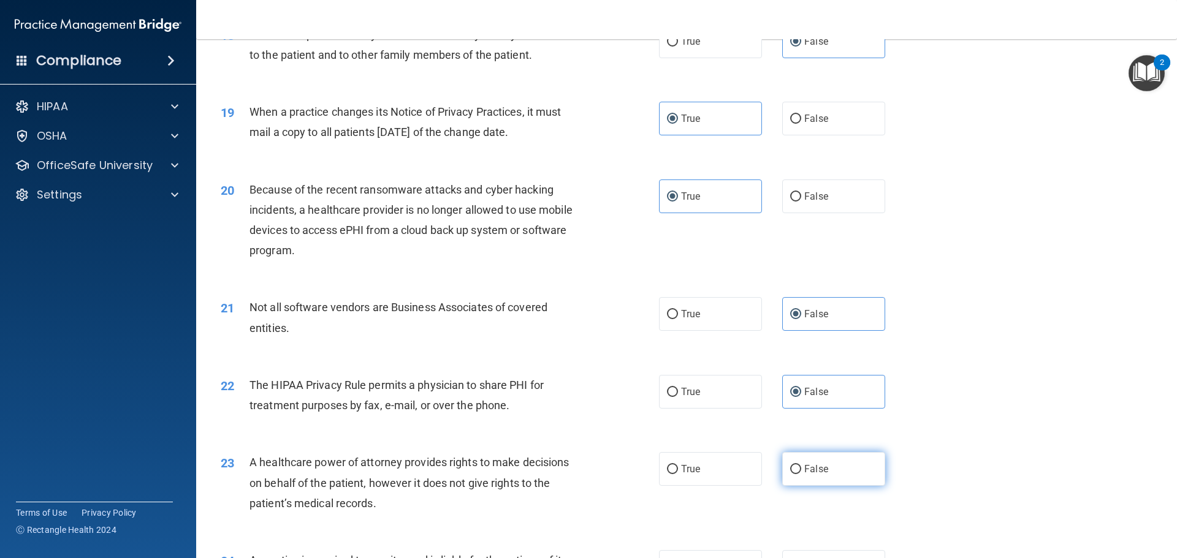
drag, startPoint x: 819, startPoint y: 469, endPoint x: 862, endPoint y: 469, distance: 42.3
click at [819, 470] on span "False" at bounding box center [816, 469] width 24 height 12
click at [801, 470] on input "False" at bounding box center [795, 469] width 11 height 9
radio input "true"
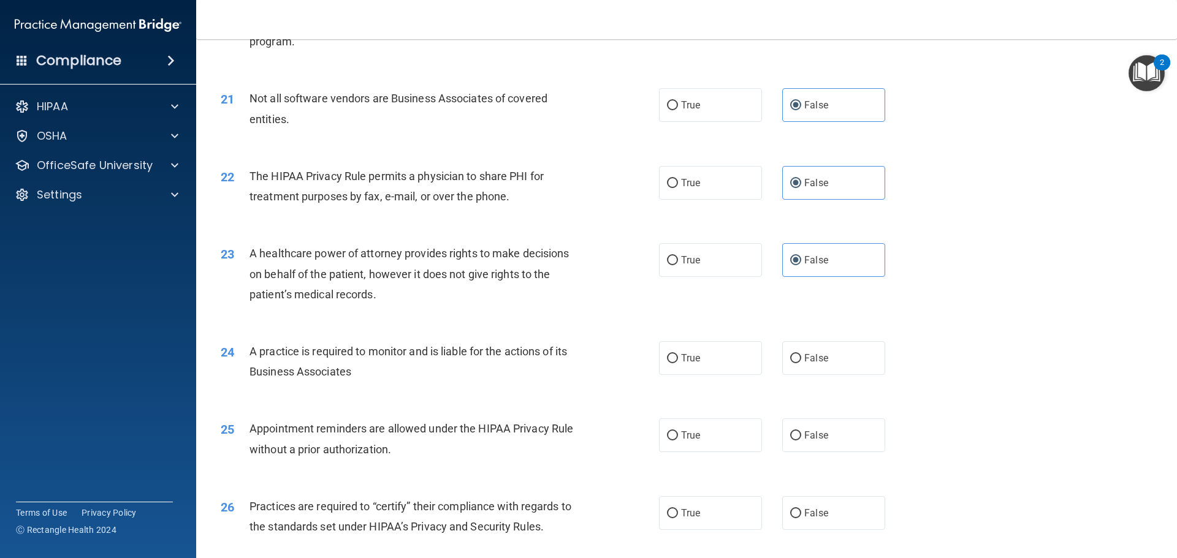
scroll to position [1900, 0]
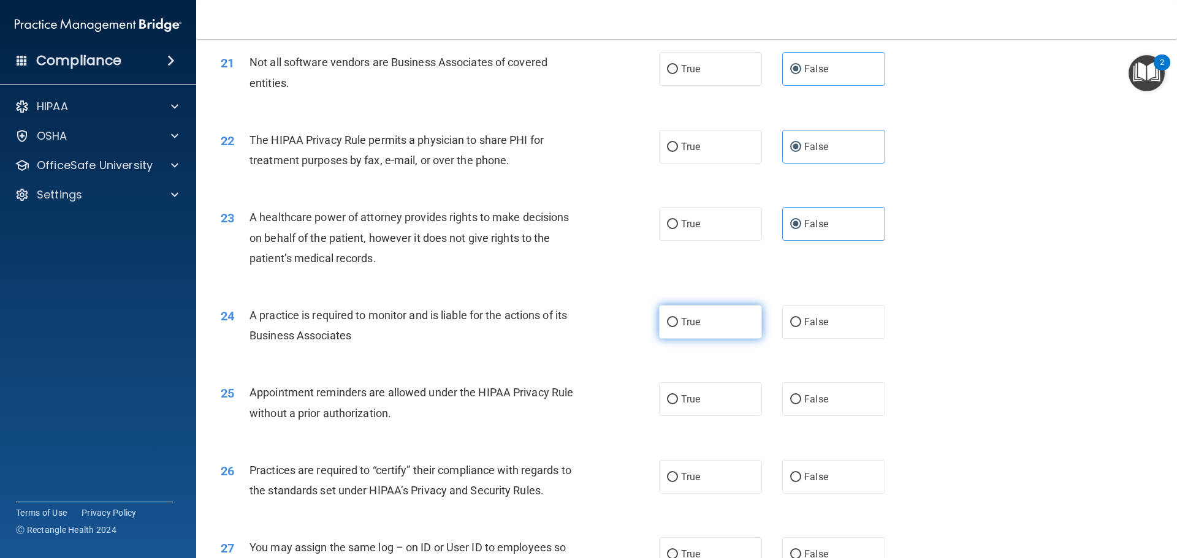
click at [702, 324] on label "True" at bounding box center [710, 322] width 103 height 34
click at [678, 324] on input "True" at bounding box center [672, 322] width 11 height 9
radio input "true"
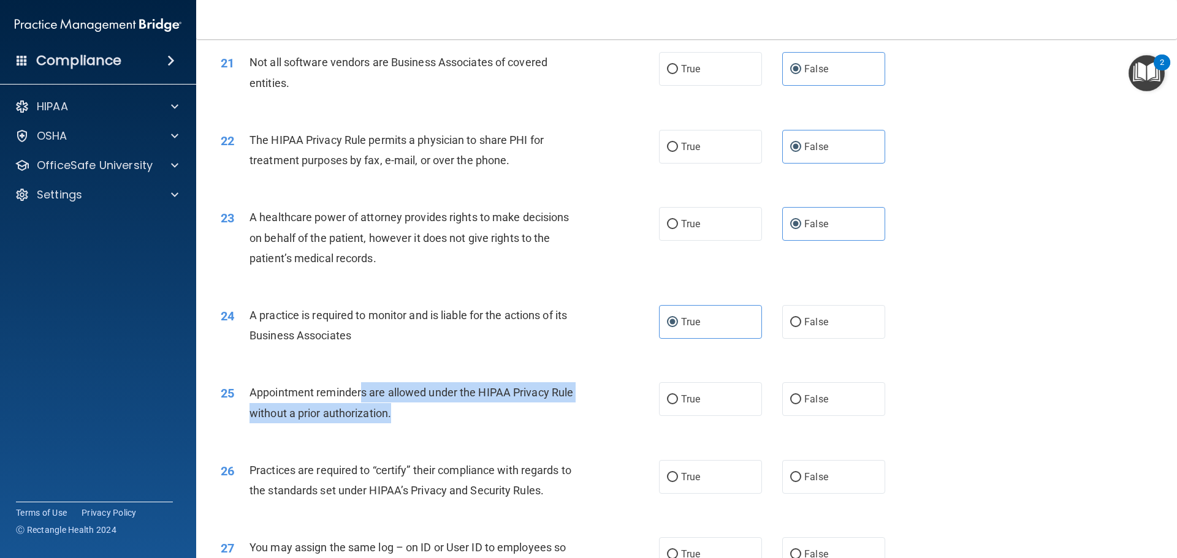
drag, startPoint x: 361, startPoint y: 396, endPoint x: 469, endPoint y: 405, distance: 108.8
click at [469, 405] on div "Appointment reminders are allowed under the HIPAA Privacy Rule without a prior …" at bounding box center [420, 402] width 343 height 40
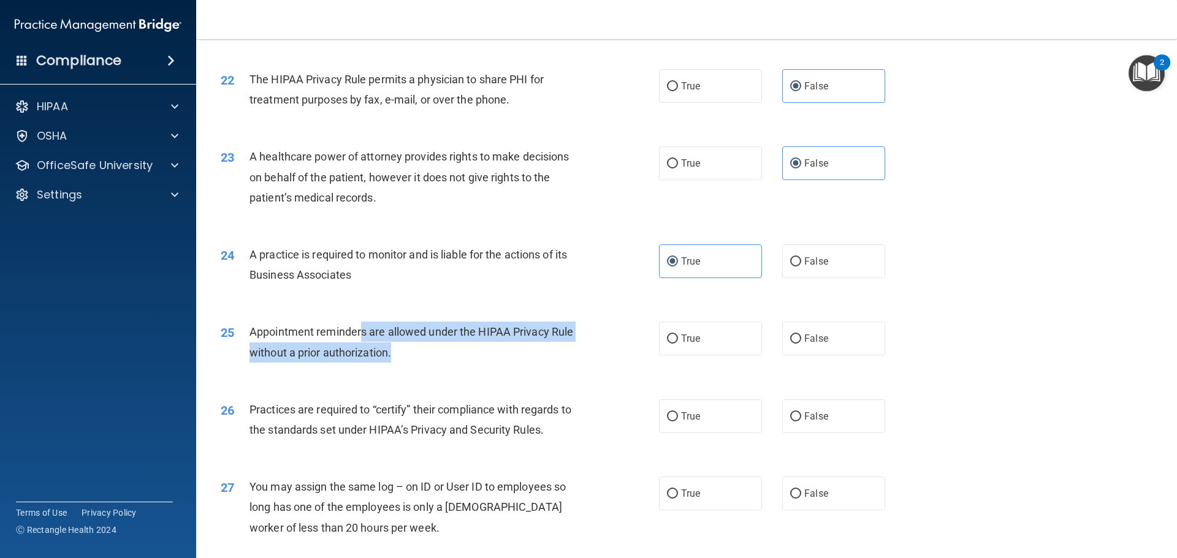
scroll to position [1961, 0]
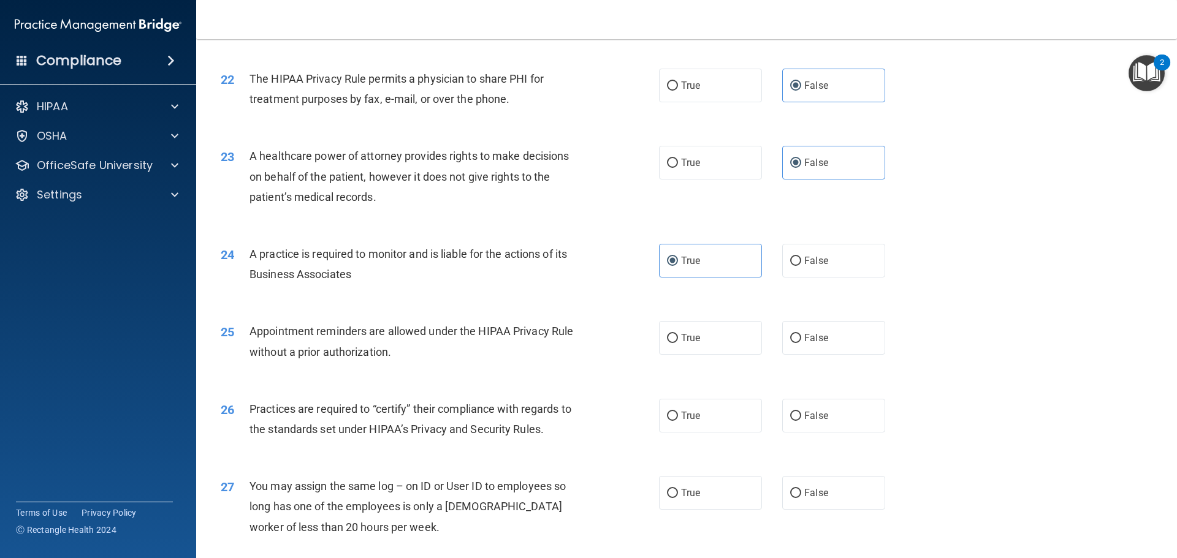
click at [767, 330] on div "True False" at bounding box center [782, 338] width 247 height 34
click at [732, 337] on label "True" at bounding box center [710, 338] width 103 height 34
click at [678, 337] on input "True" at bounding box center [672, 338] width 11 height 9
radio input "true"
click at [805, 330] on label "False" at bounding box center [833, 338] width 103 height 34
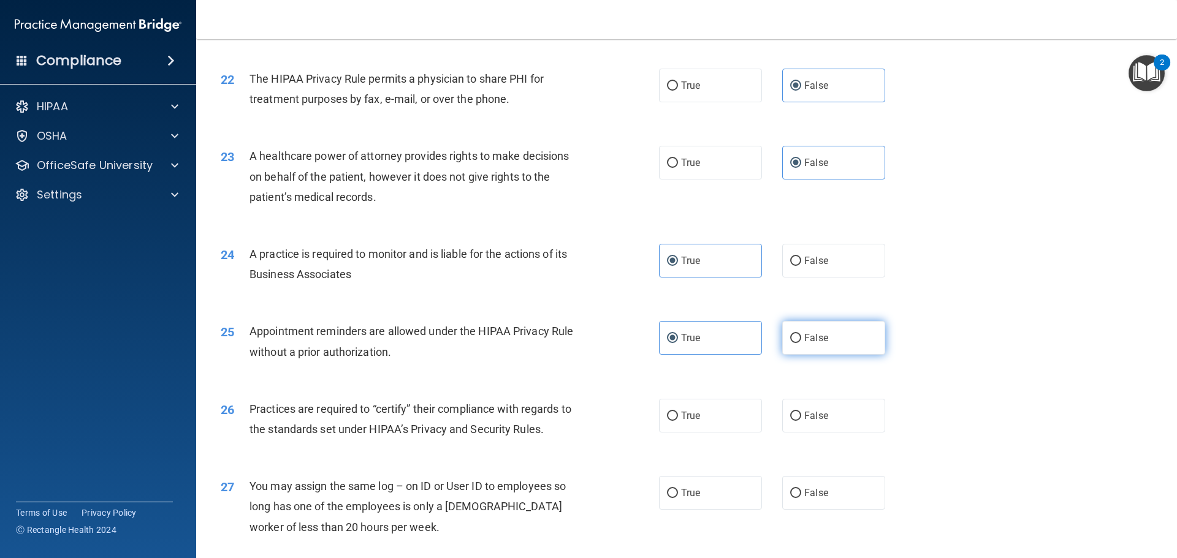
click at [801, 334] on input "False" at bounding box center [795, 338] width 11 height 9
radio input "true"
radio input "false"
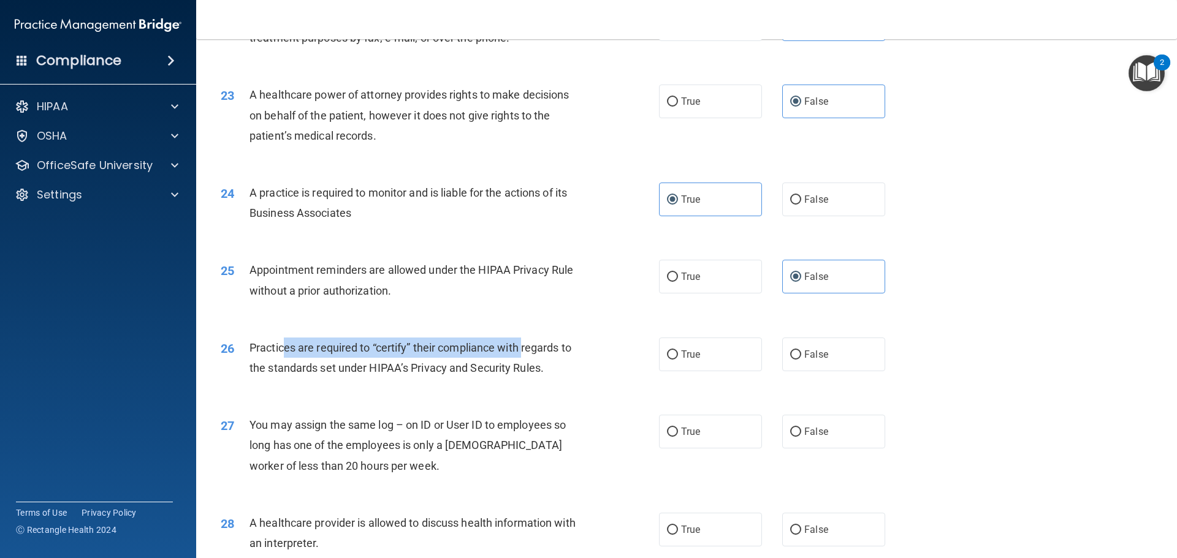
drag, startPoint x: 286, startPoint y: 351, endPoint x: 528, endPoint y: 351, distance: 242.7
click at [526, 351] on span "Practices are required to “certify” their compliance with regards to the standa…" at bounding box center [410, 357] width 322 height 33
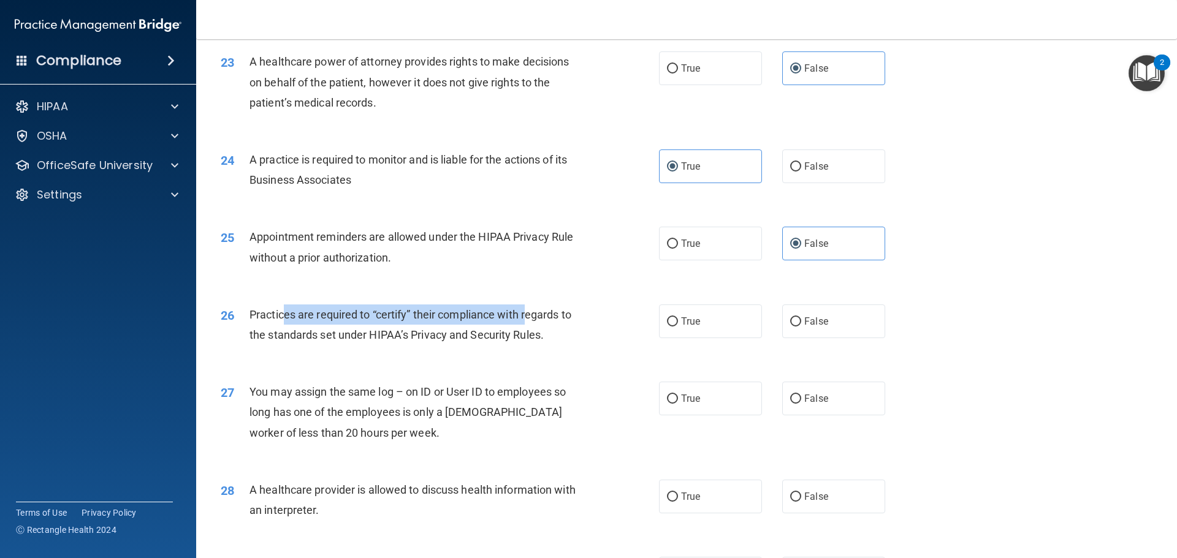
scroll to position [2084, 0]
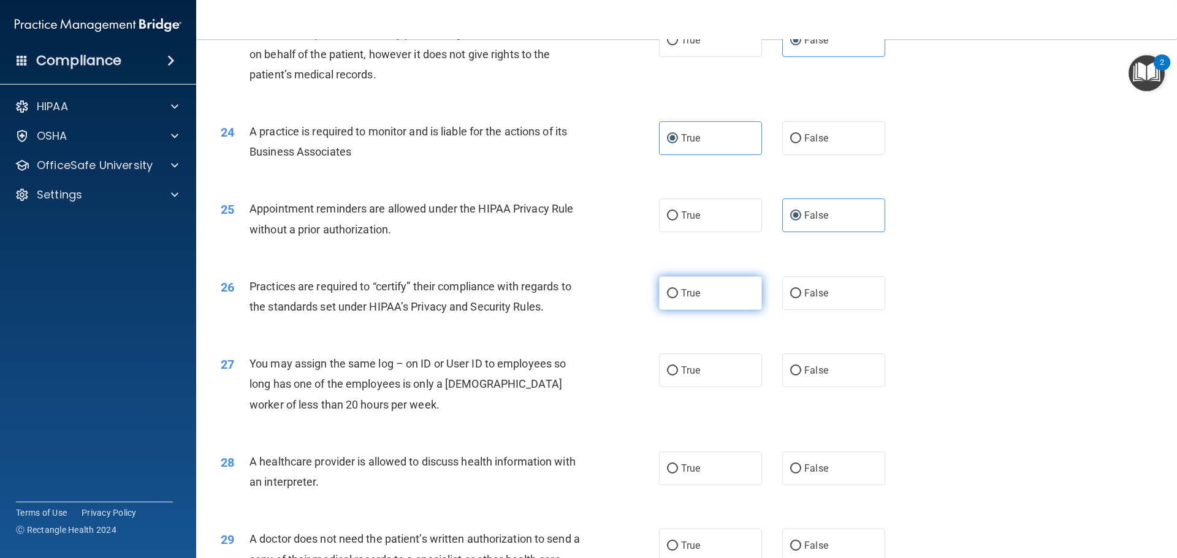
click at [687, 298] on span "True" at bounding box center [690, 293] width 19 height 12
click at [678, 298] on input "True" at bounding box center [672, 293] width 11 height 9
radio input "true"
drag, startPoint x: 316, startPoint y: 374, endPoint x: 428, endPoint y: 396, distance: 114.2
click at [425, 384] on div "You may assign the same log – on ID or User ID to employees so long has one of …" at bounding box center [420, 384] width 343 height 61
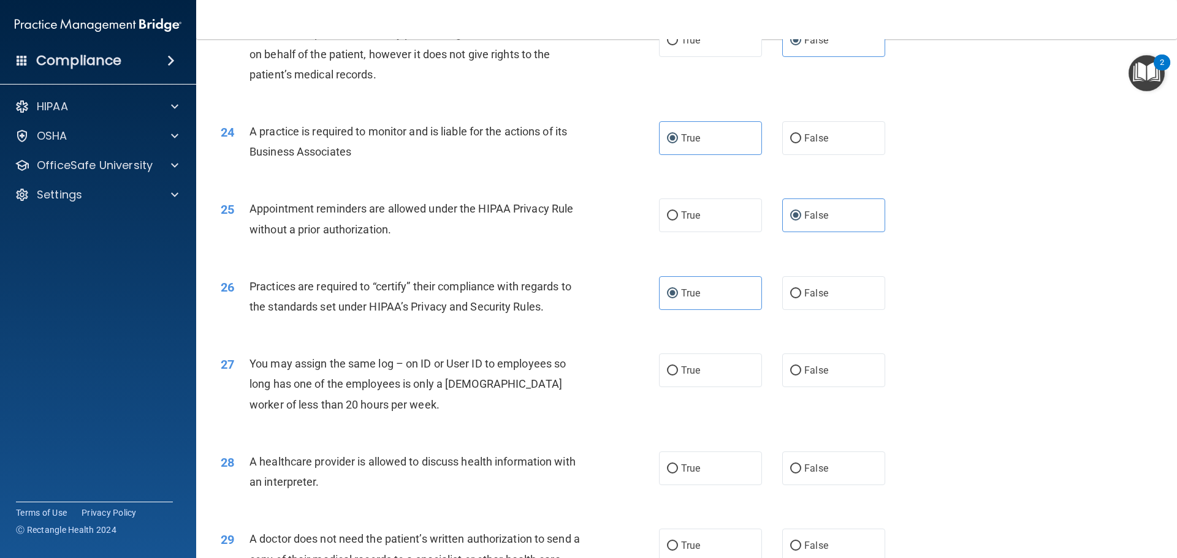
click at [428, 396] on div "You may assign the same log – on ID or User ID to employees so long has one of …" at bounding box center [420, 384] width 343 height 61
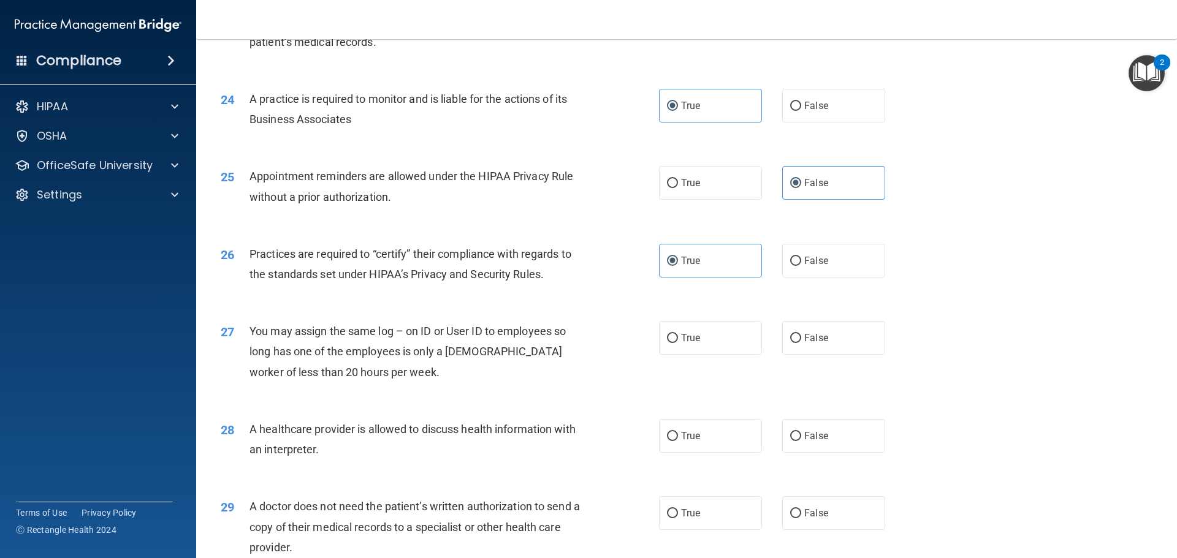
scroll to position [2145, 0]
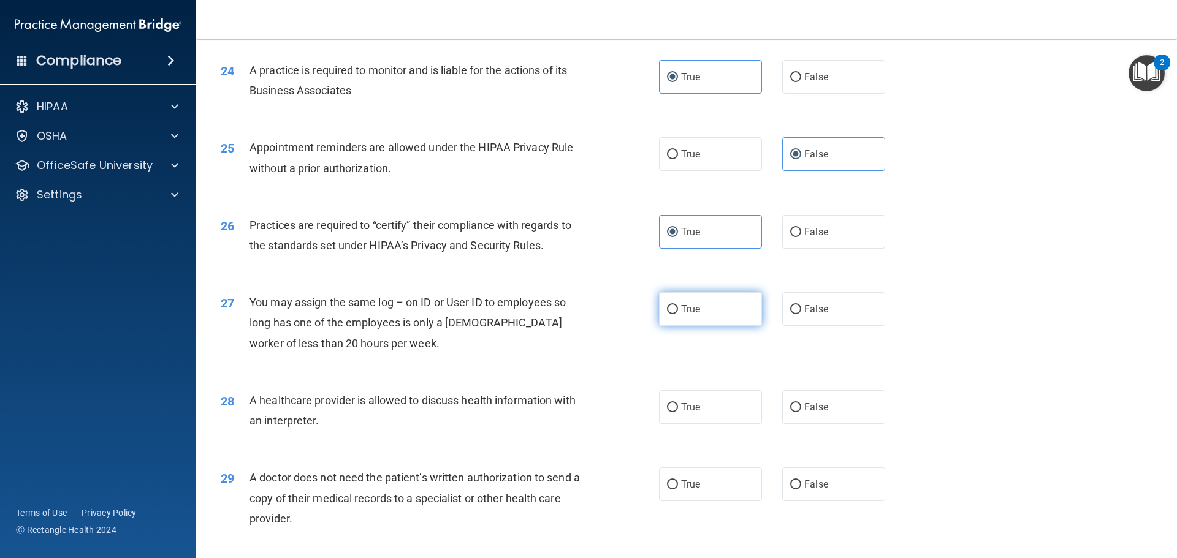
click at [725, 306] on label "True" at bounding box center [710, 309] width 103 height 34
click at [678, 306] on input "True" at bounding box center [672, 309] width 11 height 9
radio input "true"
click at [833, 407] on label "False" at bounding box center [833, 407] width 103 height 34
click at [801, 407] on input "False" at bounding box center [795, 407] width 11 height 9
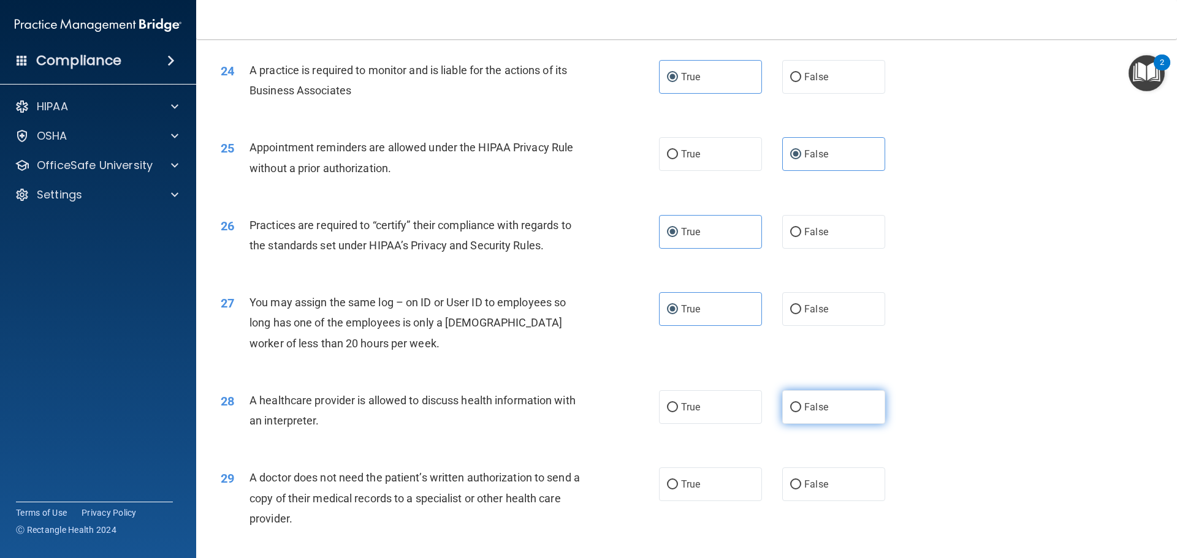
radio input "true"
click at [805, 491] on label "False" at bounding box center [833, 485] width 103 height 34
click at [801, 490] on input "False" at bounding box center [795, 484] width 11 height 9
radio input "true"
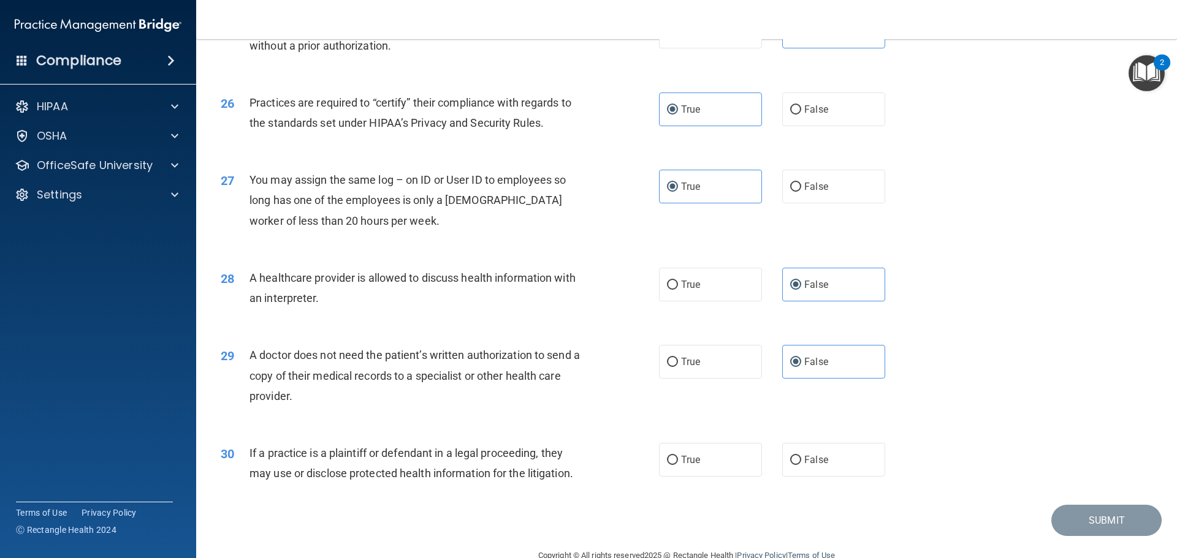
scroll to position [2294, 0]
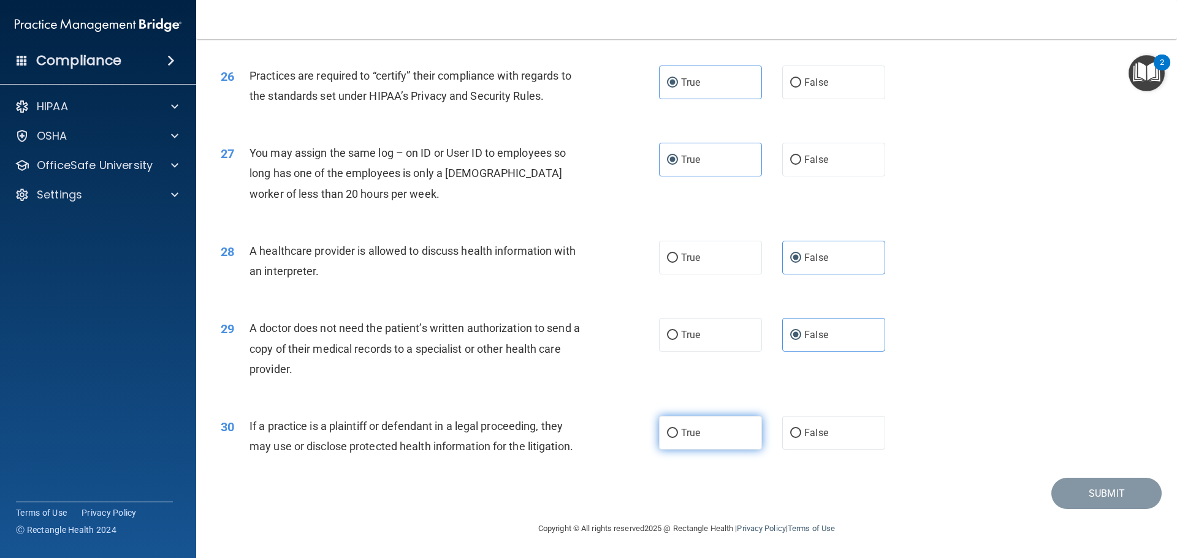
click at [679, 447] on label "True" at bounding box center [710, 433] width 103 height 34
click at [678, 438] on input "True" at bounding box center [672, 433] width 11 height 9
radio input "true"
click at [1089, 503] on button "Submit" at bounding box center [1106, 493] width 110 height 31
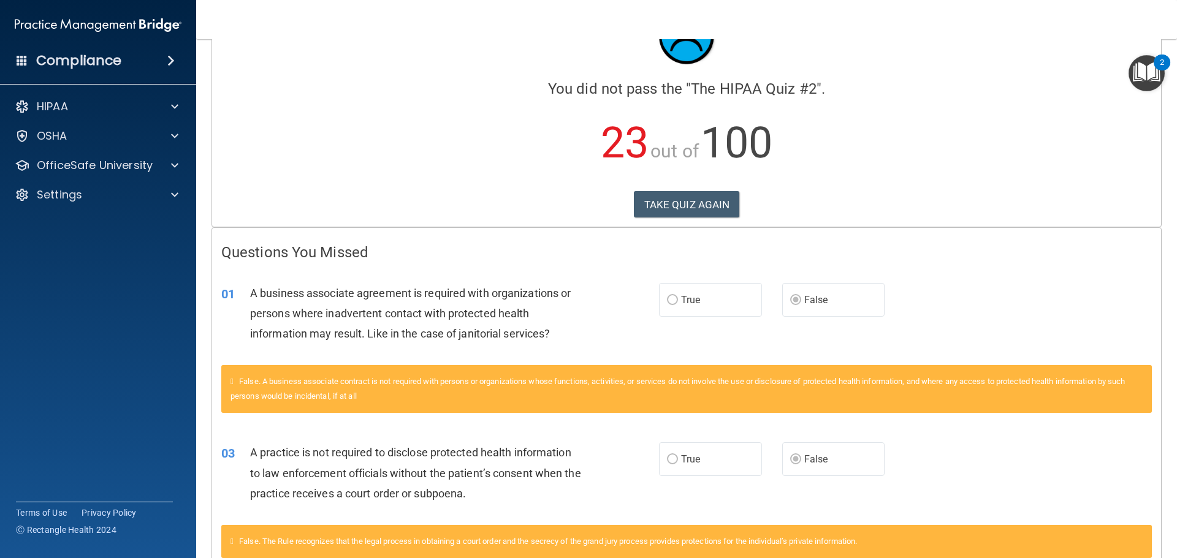
scroll to position [184, 0]
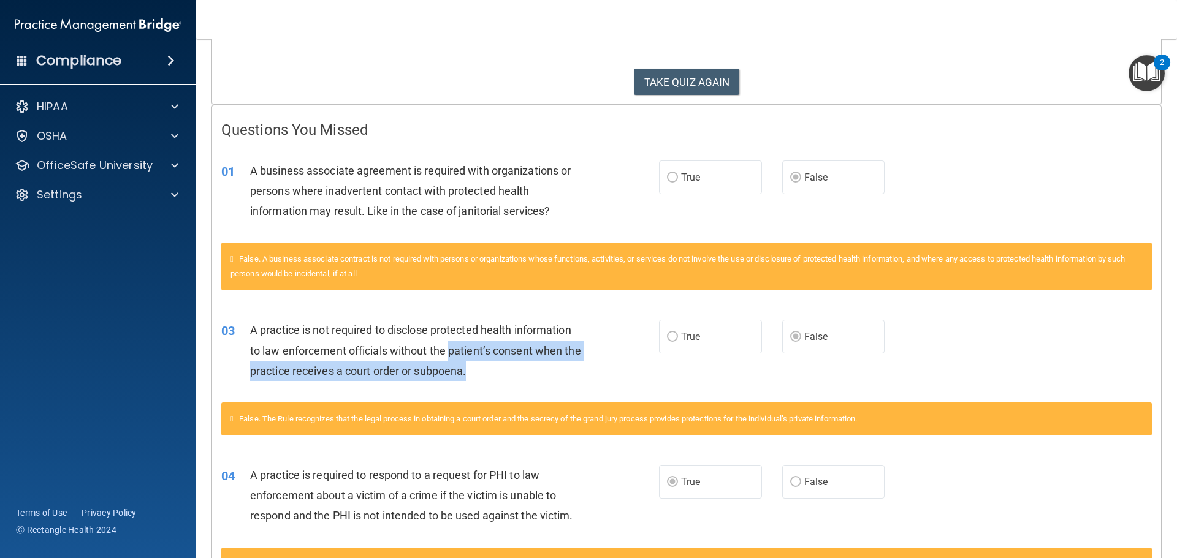
drag, startPoint x: 452, startPoint y: 343, endPoint x: 583, endPoint y: 376, distance: 135.7
click at [583, 376] on div "A practice is not required to disclose protected health information to law enfo…" at bounding box center [421, 350] width 342 height 61
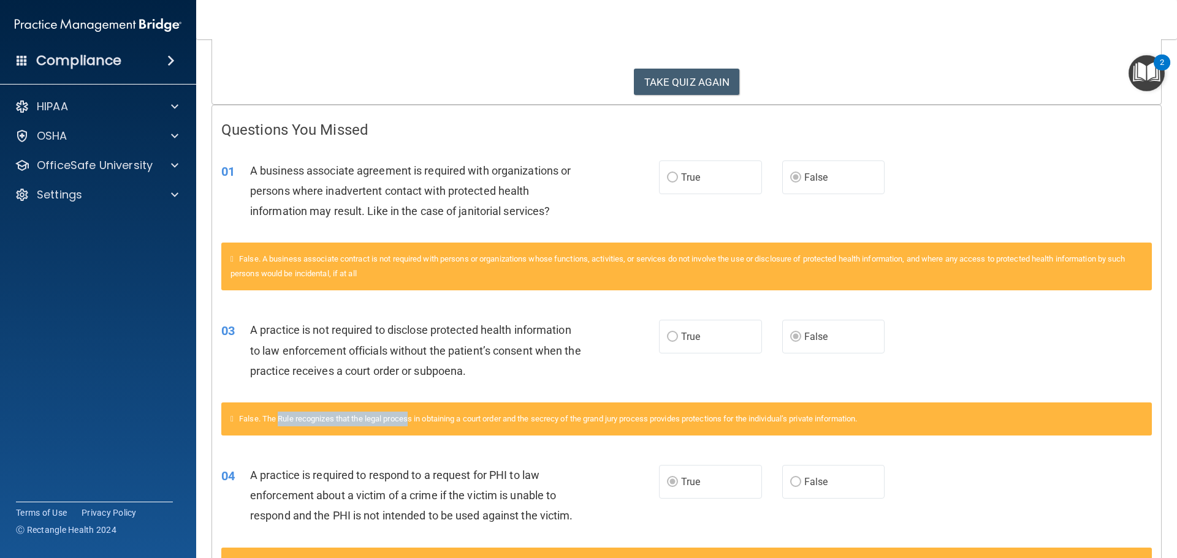
drag, startPoint x: 332, startPoint y: 420, endPoint x: 414, endPoint y: 430, distance: 82.1
click at [414, 430] on div "False. The Rule recognizes that the legal process in obtaining a court order an…" at bounding box center [686, 419] width 930 height 33
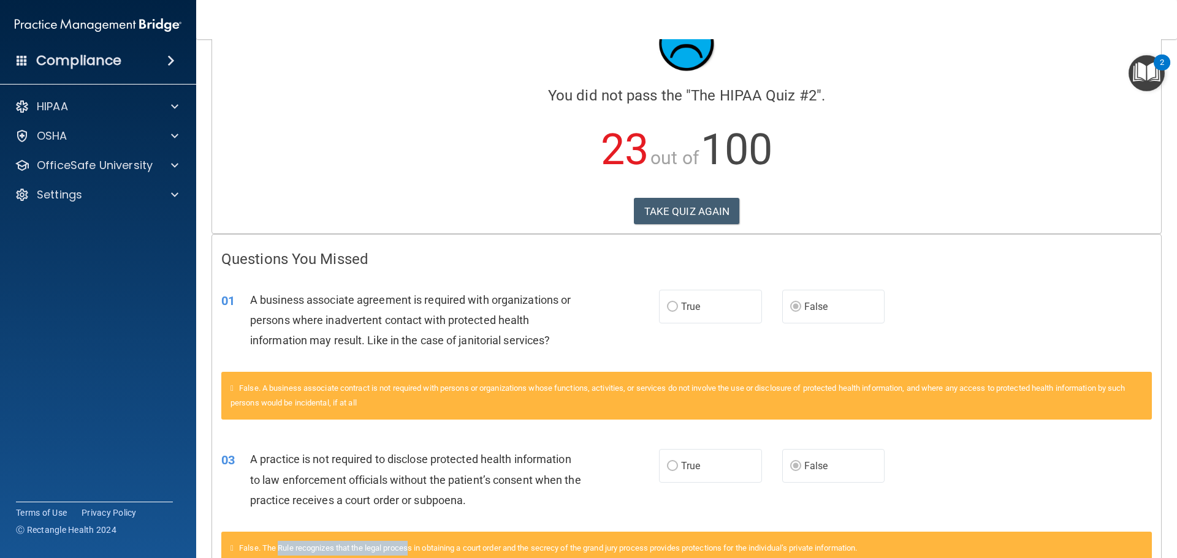
scroll to position [0, 0]
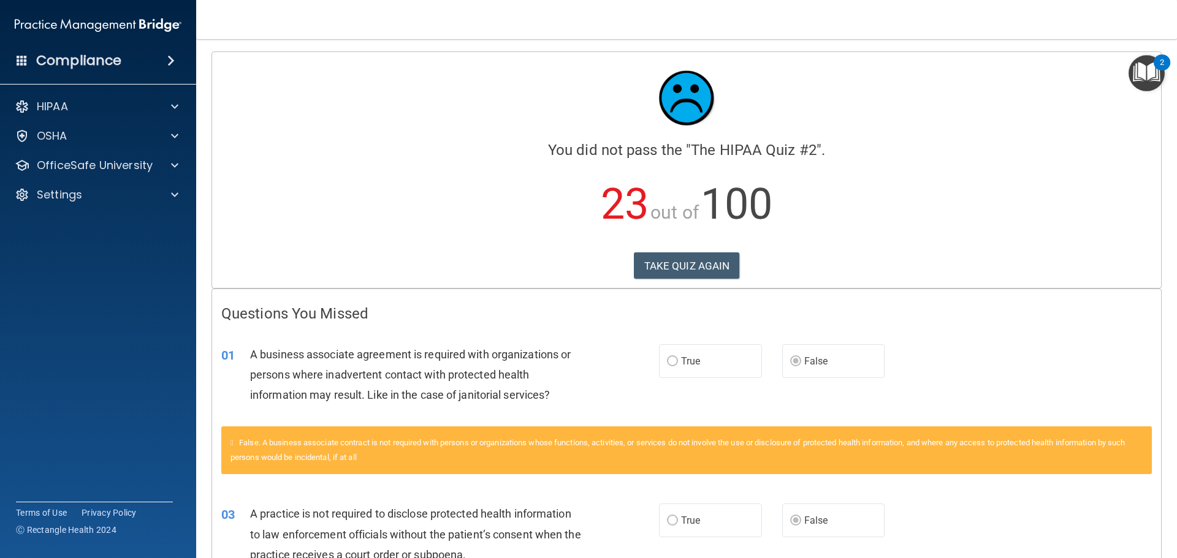
drag, startPoint x: 767, startPoint y: 250, endPoint x: 715, endPoint y: 280, distance: 60.1
click at [767, 252] on div "Calculating your score.... You did not pass the " The HIPAA Quiz #2 ". 23 out o…" at bounding box center [686, 170] width 949 height 236
click at [712, 280] on div "Calculating your score.... You did not pass the " The HIPAA Quiz #2 ". 23 out o…" at bounding box center [686, 170] width 949 height 236
click at [720, 253] on button "TAKE QUIZ AGAIN" at bounding box center [687, 265] width 106 height 27
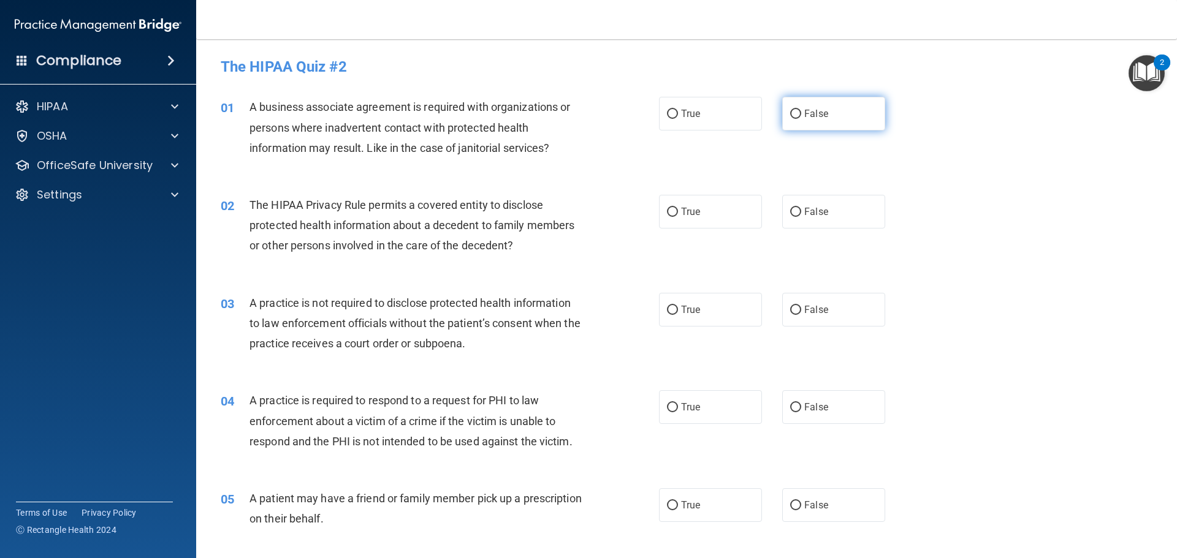
click at [815, 103] on label "False" at bounding box center [833, 114] width 103 height 34
click at [801, 110] on input "False" at bounding box center [795, 114] width 11 height 9
radio input "true"
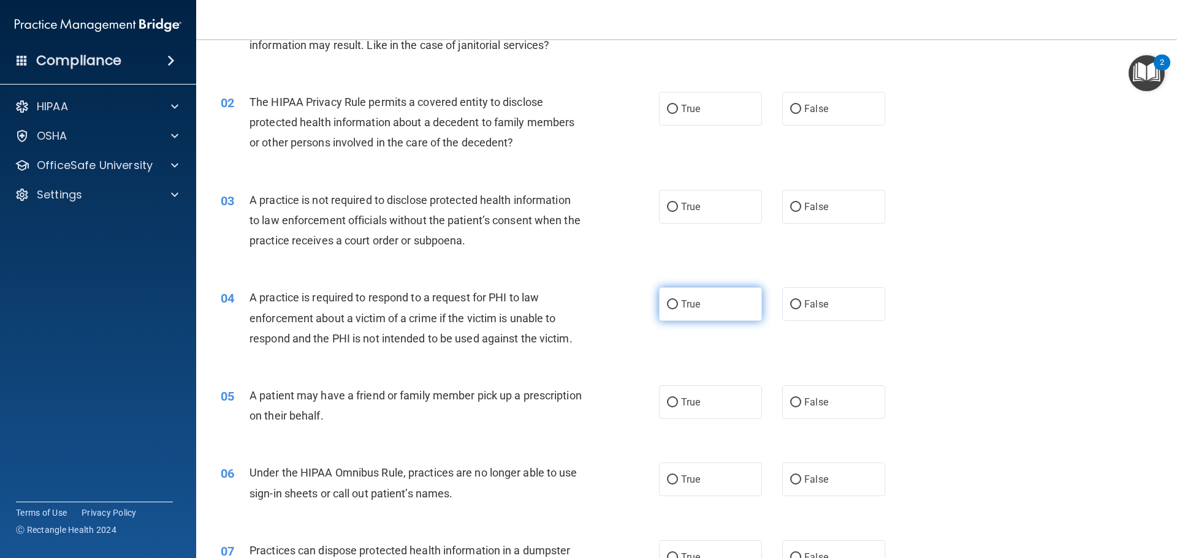
scroll to position [123, 0]
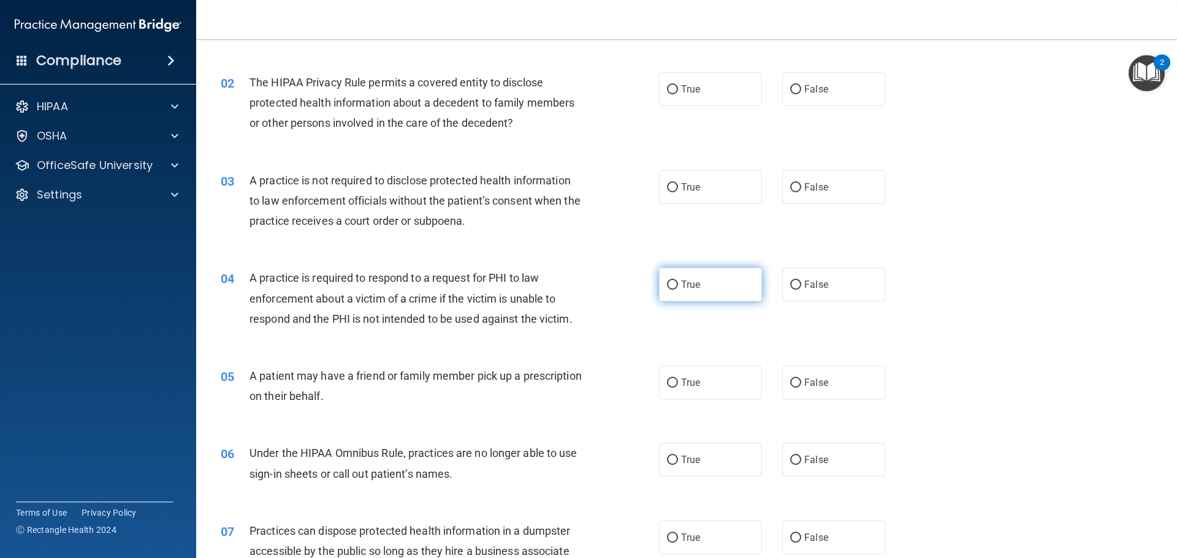
click at [692, 291] on label "True" at bounding box center [710, 285] width 103 height 34
click at [678, 290] on input "True" at bounding box center [672, 285] width 11 height 9
radio input "true"
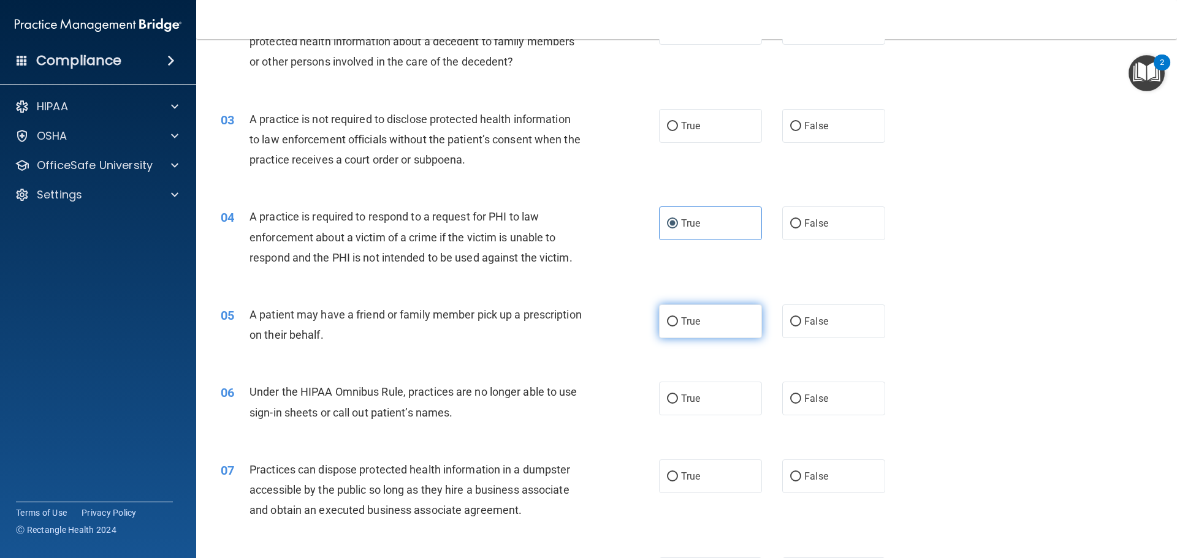
click at [699, 322] on label "True" at bounding box center [710, 322] width 103 height 34
click at [678, 322] on input "True" at bounding box center [672, 321] width 11 height 9
radio input "true"
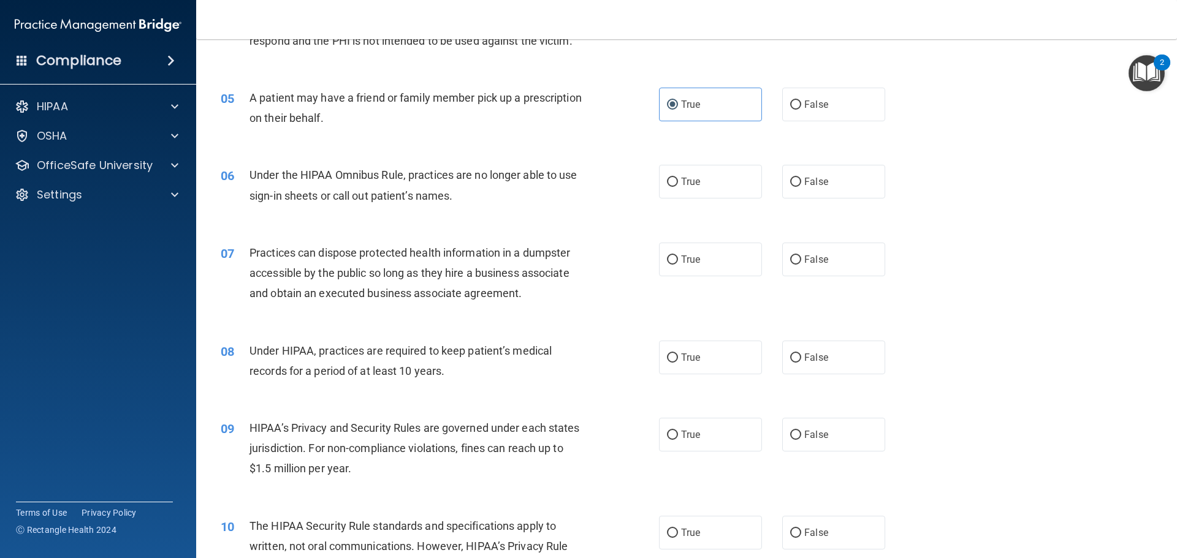
scroll to position [429, 0]
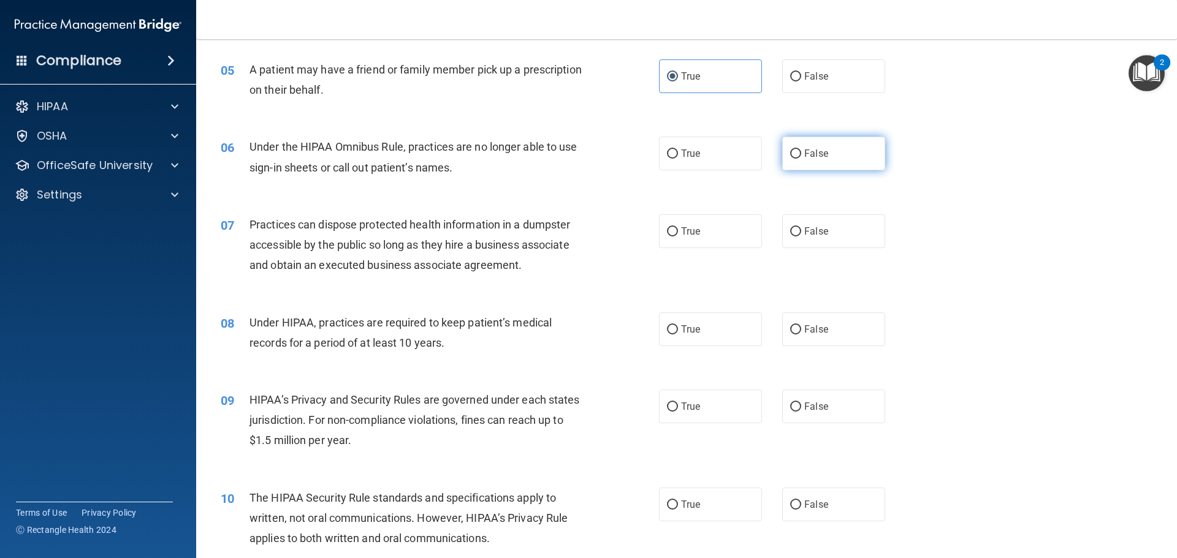
click at [821, 153] on span "False" at bounding box center [816, 154] width 24 height 12
click at [801, 153] on input "False" at bounding box center [795, 154] width 11 height 9
radio input "true"
drag, startPoint x: 619, startPoint y: 241, endPoint x: 673, endPoint y: 226, distance: 56.7
click at [625, 237] on div "07 Practices can dispose protected health information in a dumpster accessible …" at bounding box center [439, 247] width 475 height 67
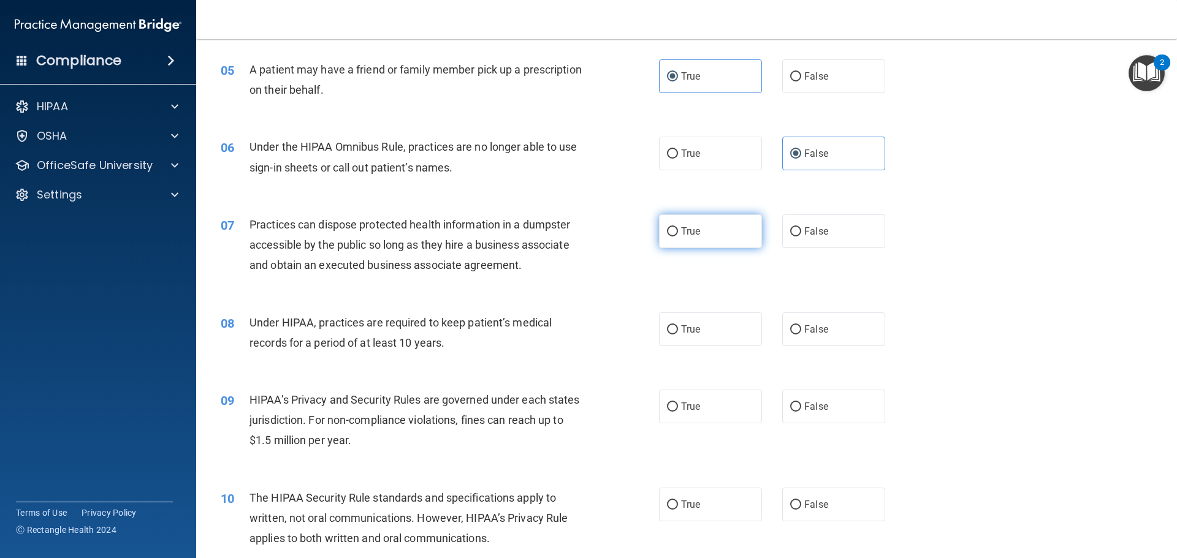
click at [673, 226] on label "True" at bounding box center [710, 231] width 103 height 34
click at [673, 227] on input "True" at bounding box center [672, 231] width 11 height 9
radio input "true"
click at [831, 235] on label "False" at bounding box center [833, 231] width 103 height 34
click at [801, 235] on input "False" at bounding box center [795, 231] width 11 height 9
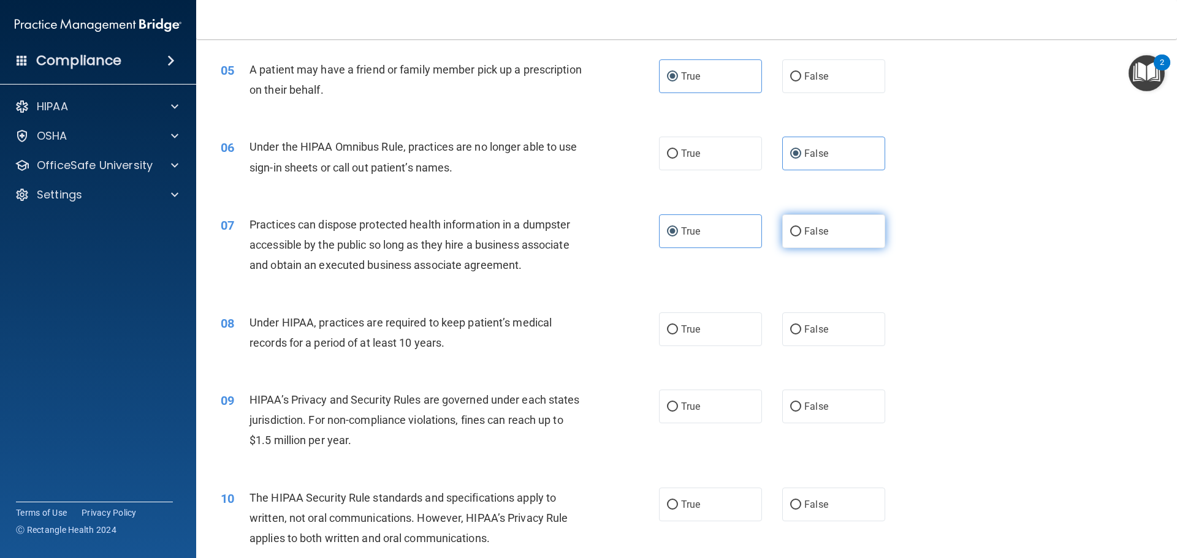
radio input "true"
radio input "false"
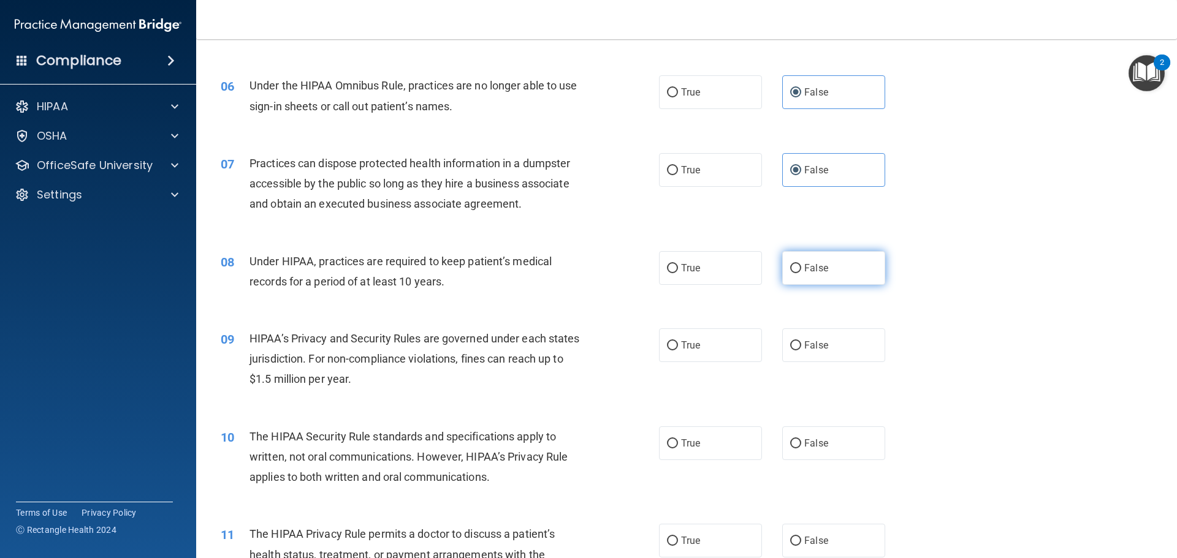
click at [824, 264] on label "False" at bounding box center [833, 268] width 103 height 34
click at [801, 264] on input "False" at bounding box center [795, 268] width 11 height 9
radio input "true"
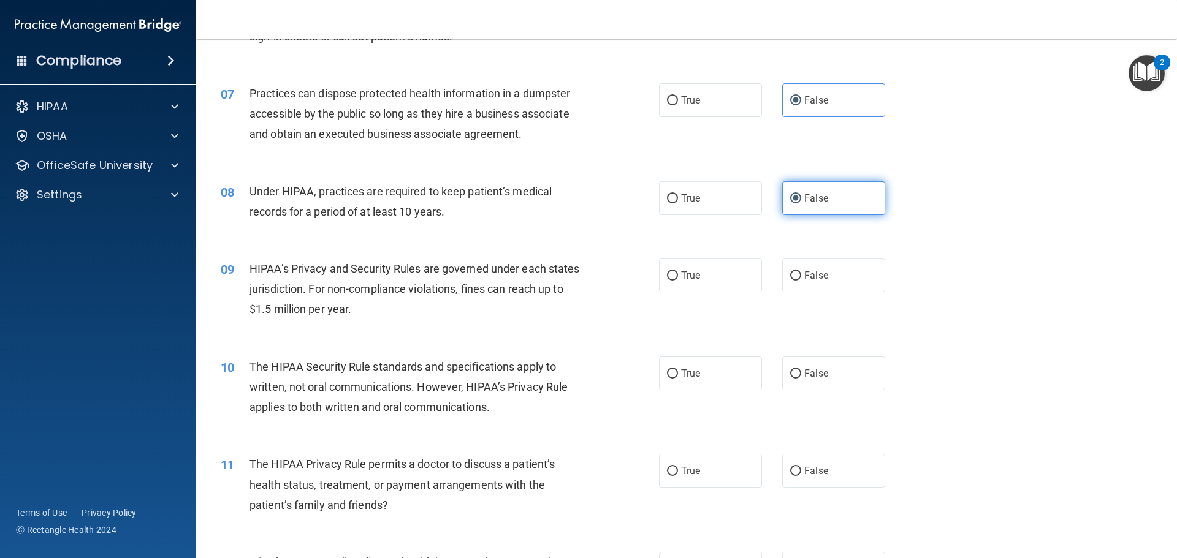
scroll to position [613, 0]
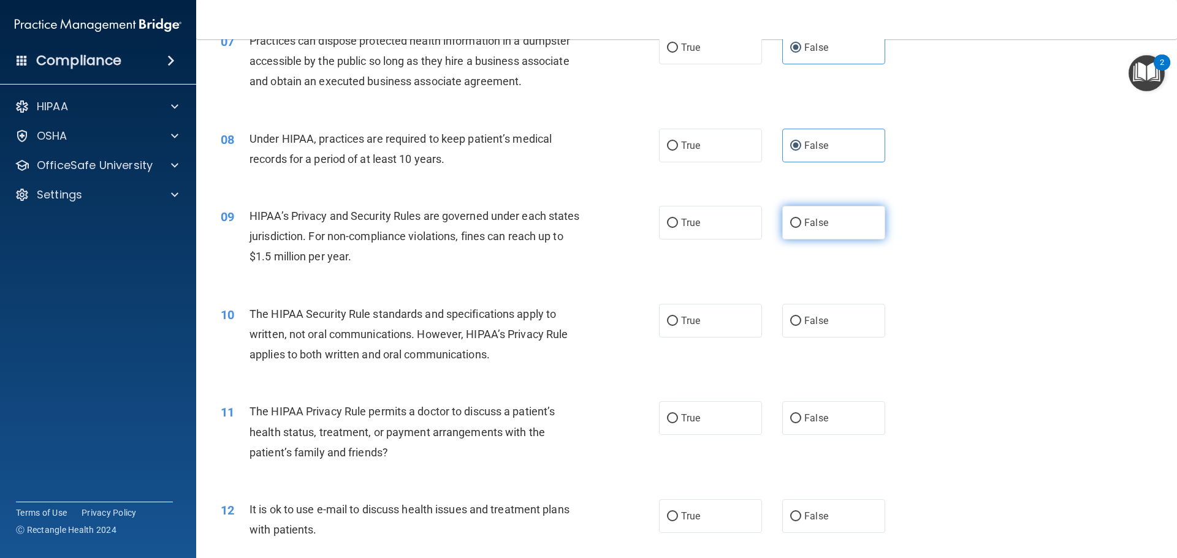
click at [806, 238] on label "False" at bounding box center [833, 223] width 103 height 34
click at [801, 228] on input "False" at bounding box center [795, 223] width 11 height 9
radio input "true"
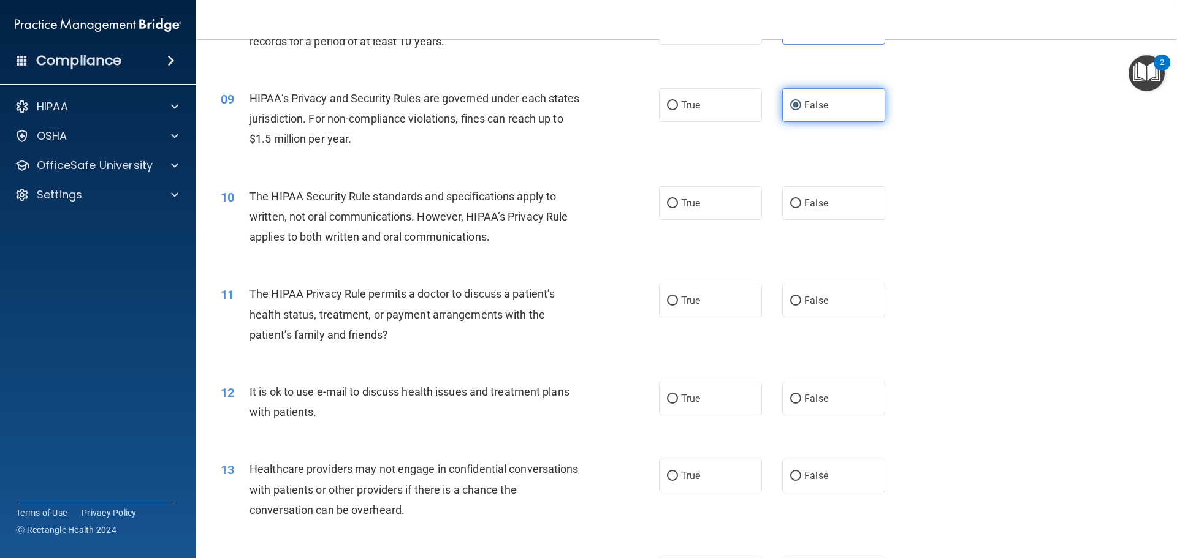
scroll to position [735, 0]
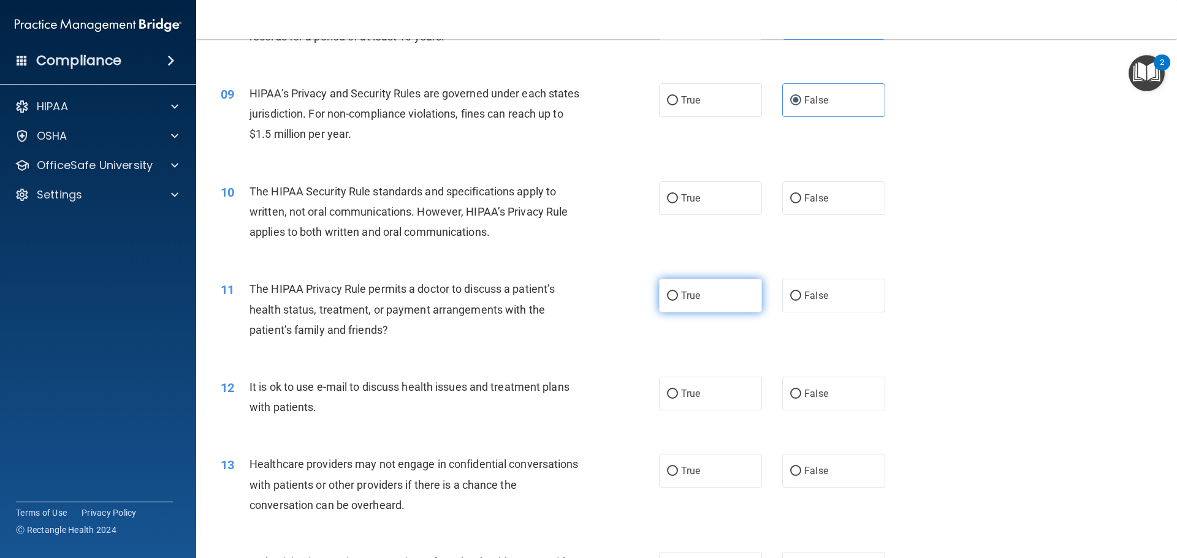
click at [702, 302] on label "True" at bounding box center [710, 296] width 103 height 34
click at [678, 301] on input "True" at bounding box center [672, 296] width 11 height 9
radio input "true"
click at [688, 399] on span "True" at bounding box center [690, 394] width 19 height 12
click at [678, 399] on input "True" at bounding box center [672, 394] width 11 height 9
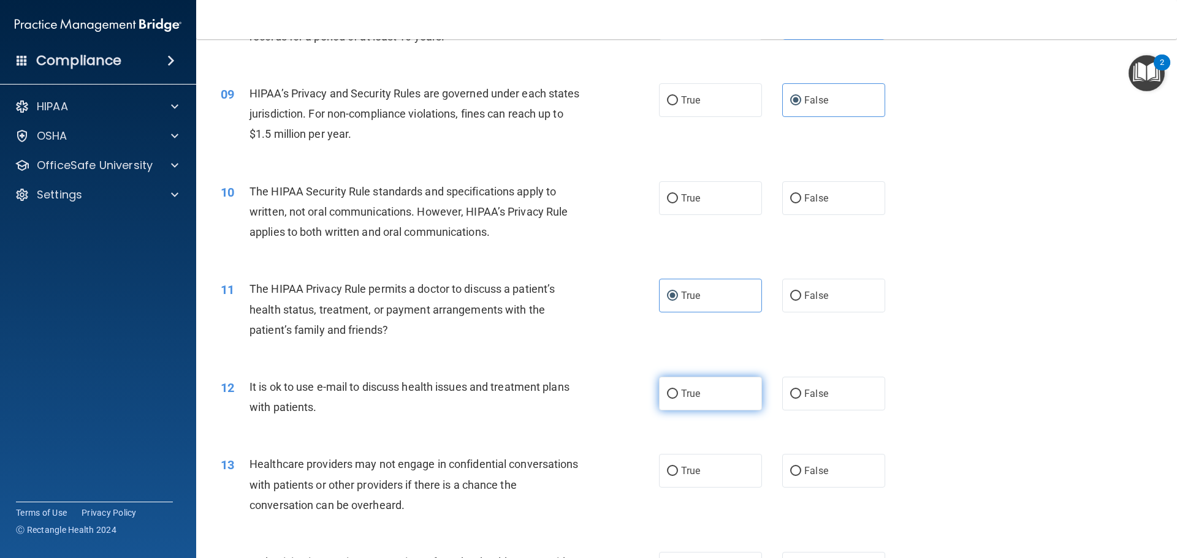
radio input "true"
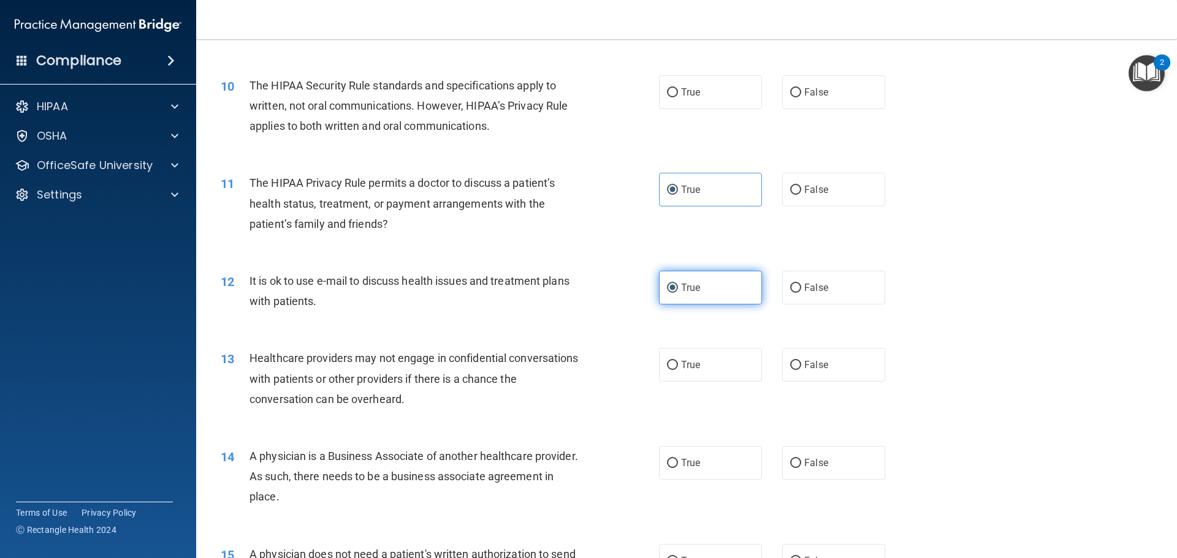
scroll to position [858, 0]
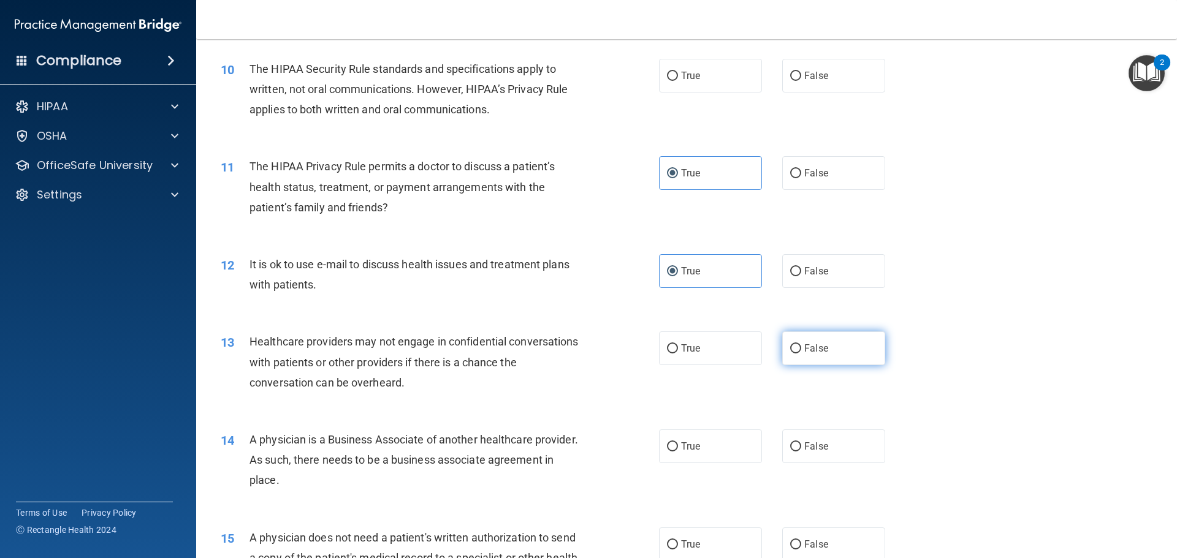
click at [807, 343] on span "False" at bounding box center [816, 349] width 24 height 12
click at [801, 344] on input "False" at bounding box center [795, 348] width 11 height 9
radio input "true"
click at [810, 444] on span "False" at bounding box center [816, 447] width 24 height 12
click at [801, 444] on input "False" at bounding box center [795, 446] width 11 height 9
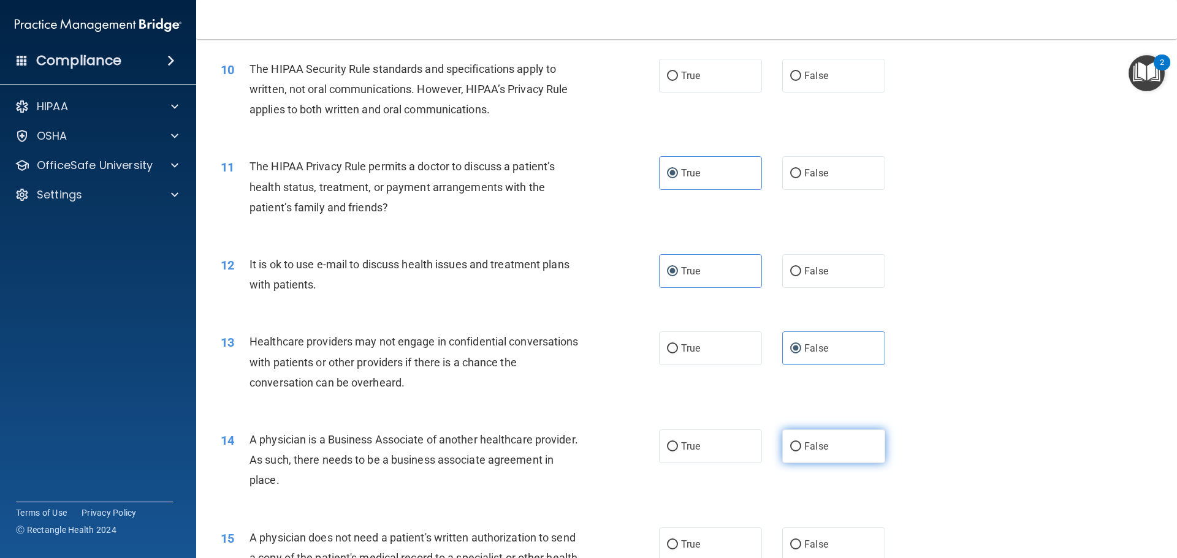
radio input "true"
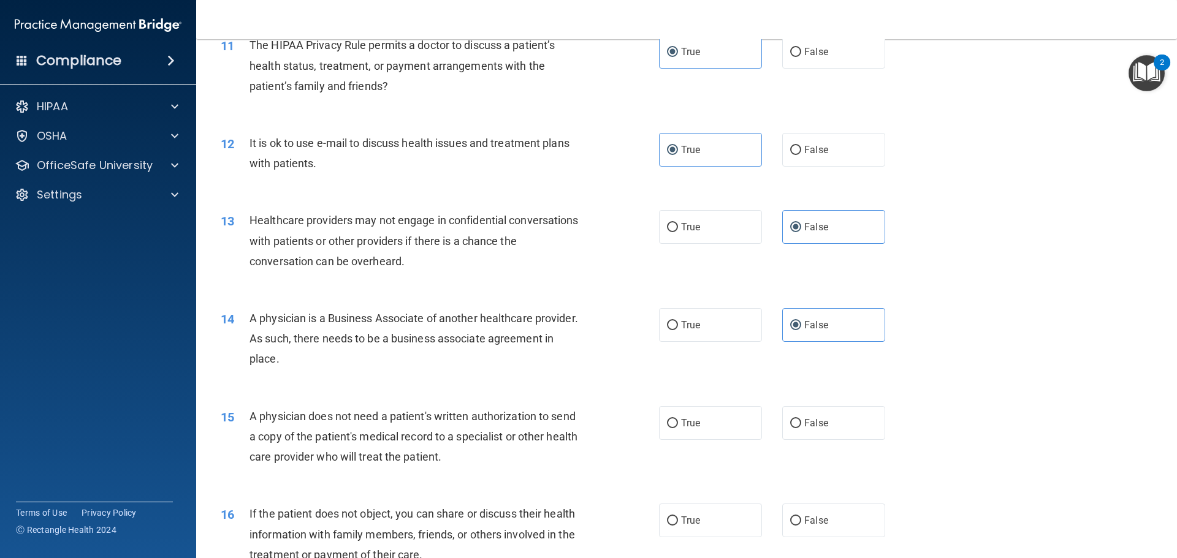
scroll to position [980, 0]
click at [694, 419] on span "True" at bounding box center [690, 422] width 19 height 12
click at [678, 419] on input "True" at bounding box center [672, 422] width 11 height 9
radio input "true"
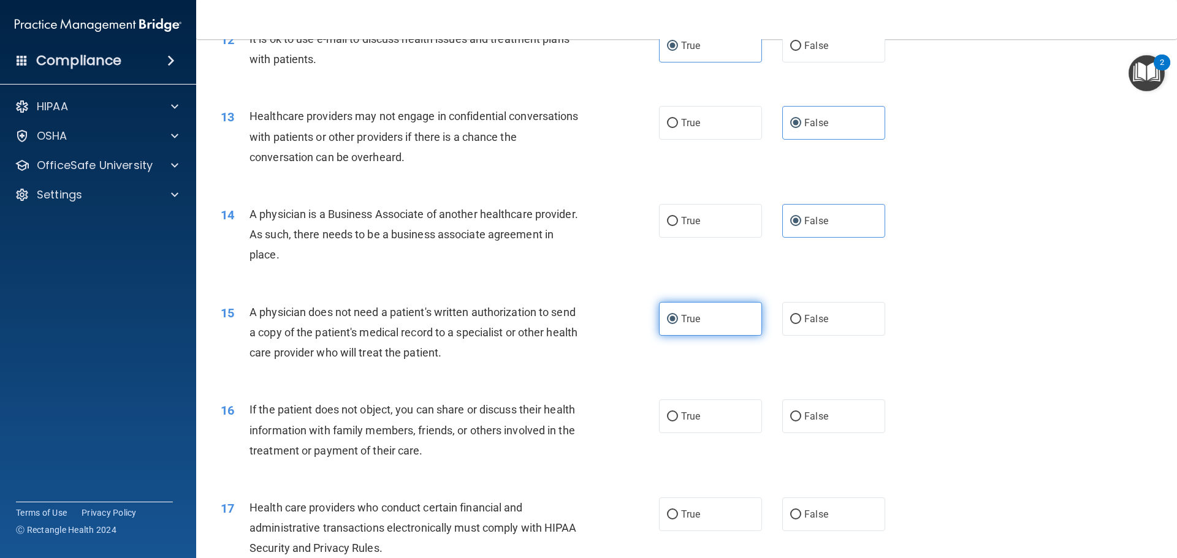
scroll to position [1103, 0]
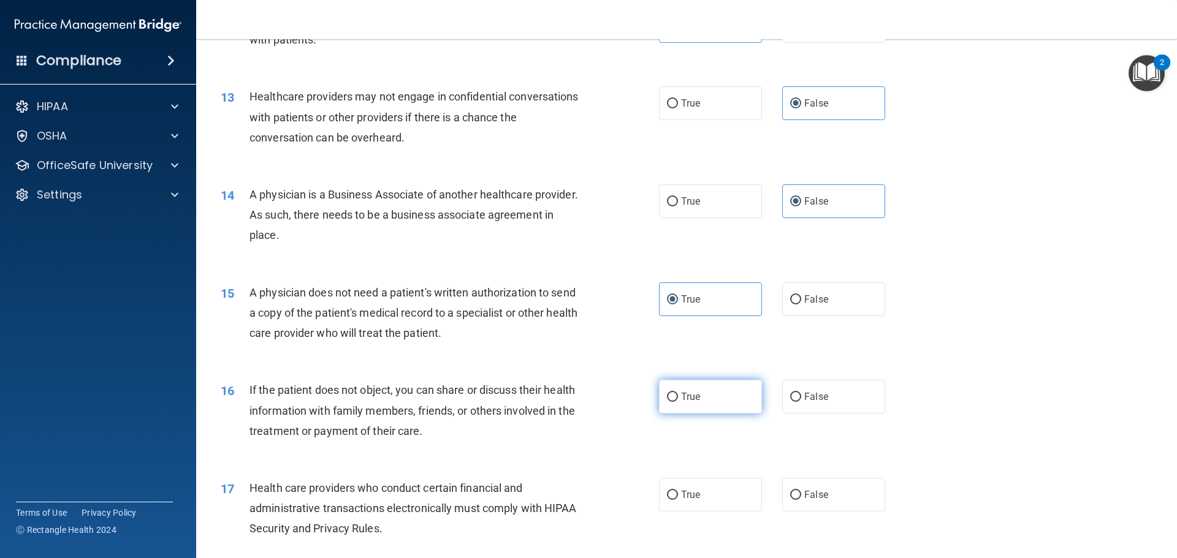
click at [691, 394] on span "True" at bounding box center [690, 397] width 19 height 12
click at [678, 394] on input "True" at bounding box center [672, 397] width 11 height 9
radio input "true"
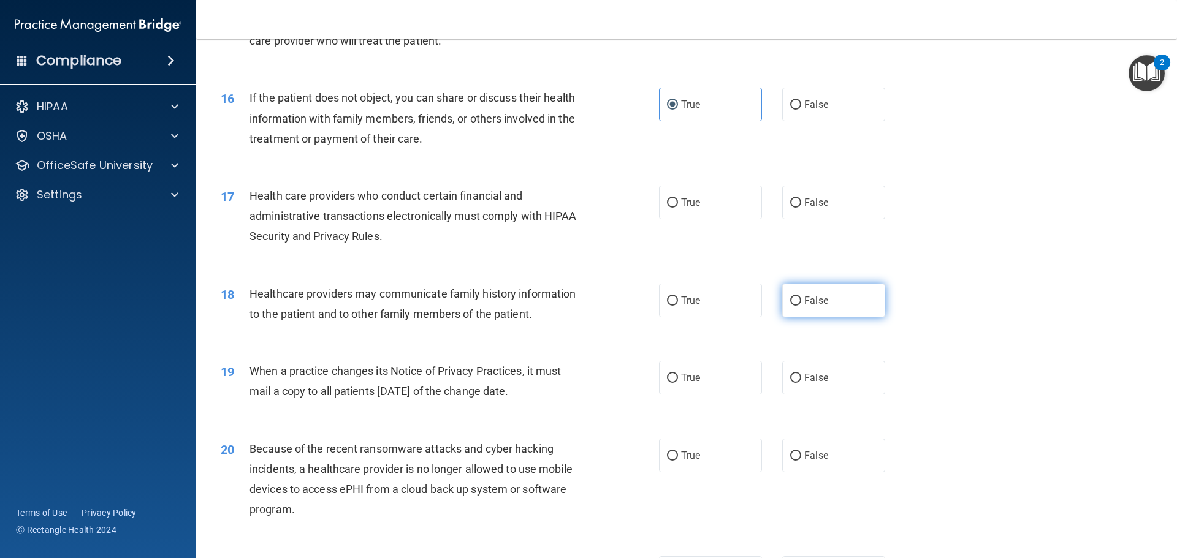
scroll to position [1409, 0]
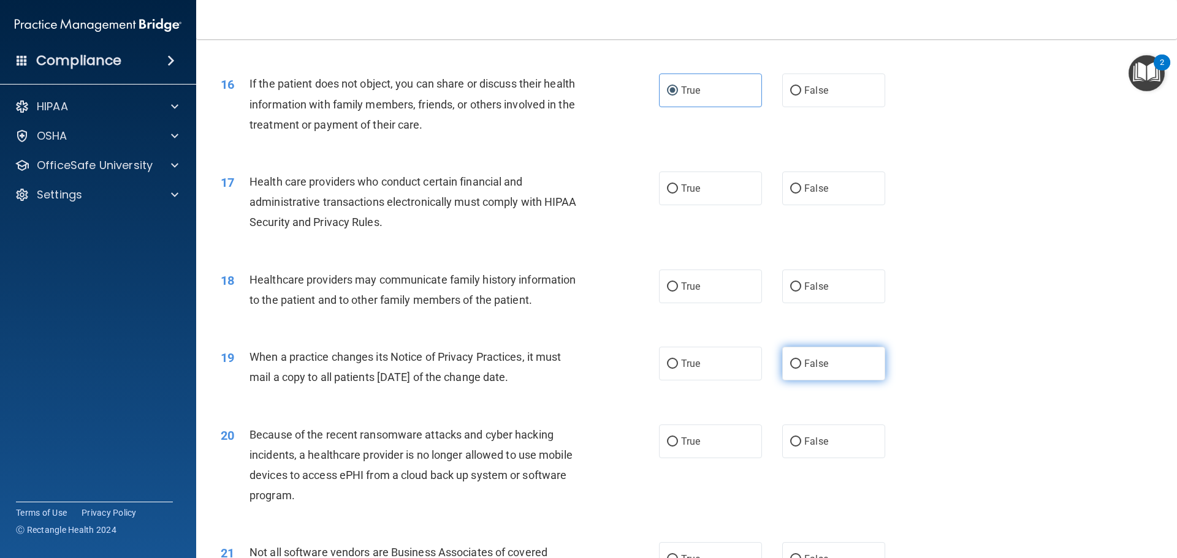
click at [794, 371] on label "False" at bounding box center [833, 364] width 103 height 34
click at [794, 369] on input "False" at bounding box center [795, 364] width 11 height 9
radio input "true"
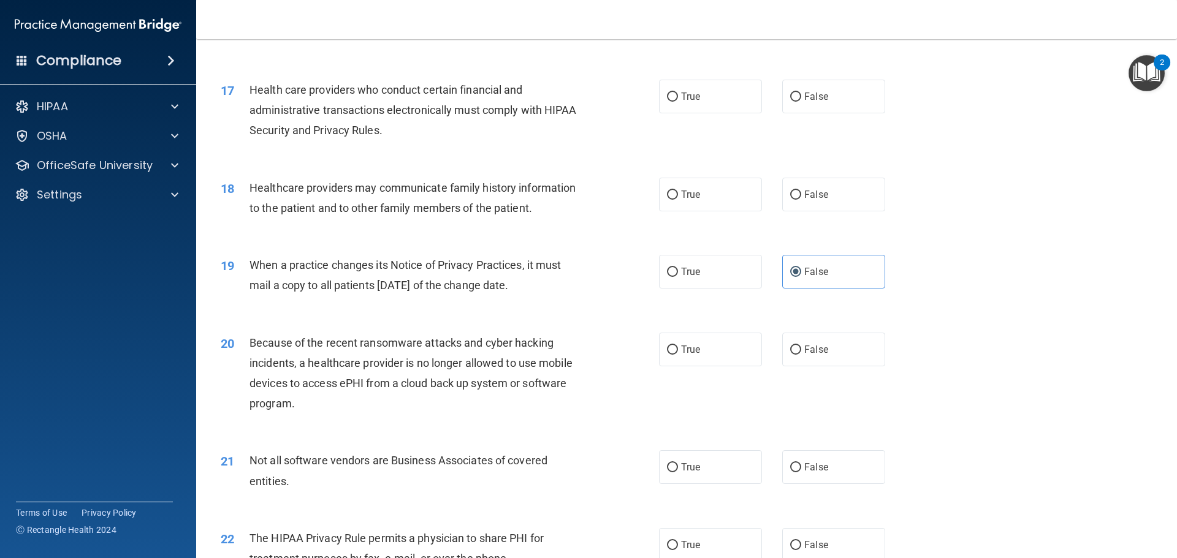
scroll to position [1532, 0]
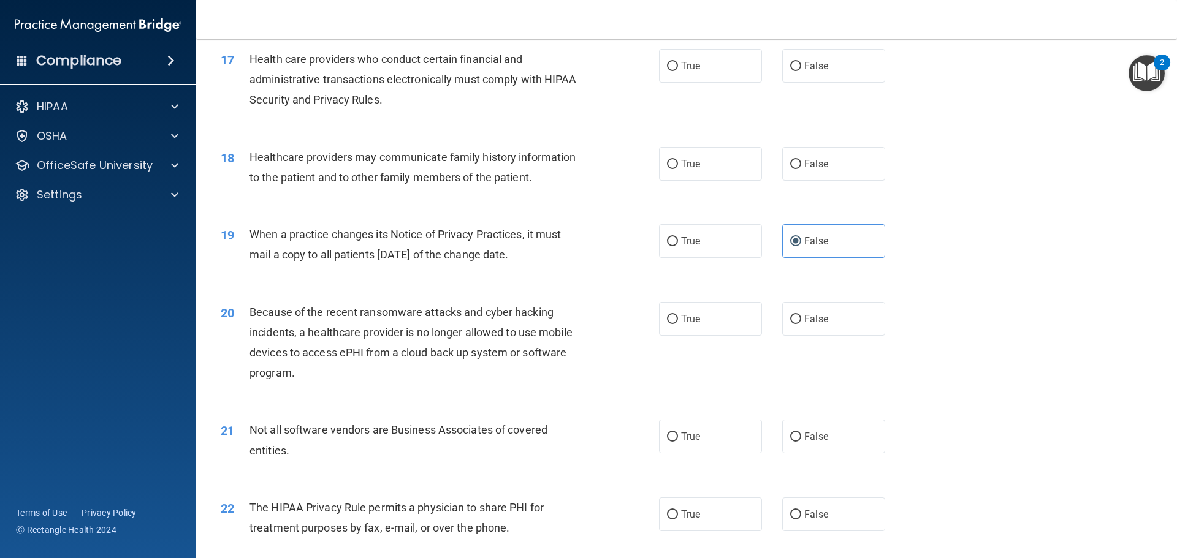
click at [680, 342] on div "20 Because of the recent ransomware attacks and cyber hacking incidents, a heal…" at bounding box center [686, 346] width 950 height 118
click at [792, 319] on input "False" at bounding box center [795, 319] width 11 height 9
radio input "true"
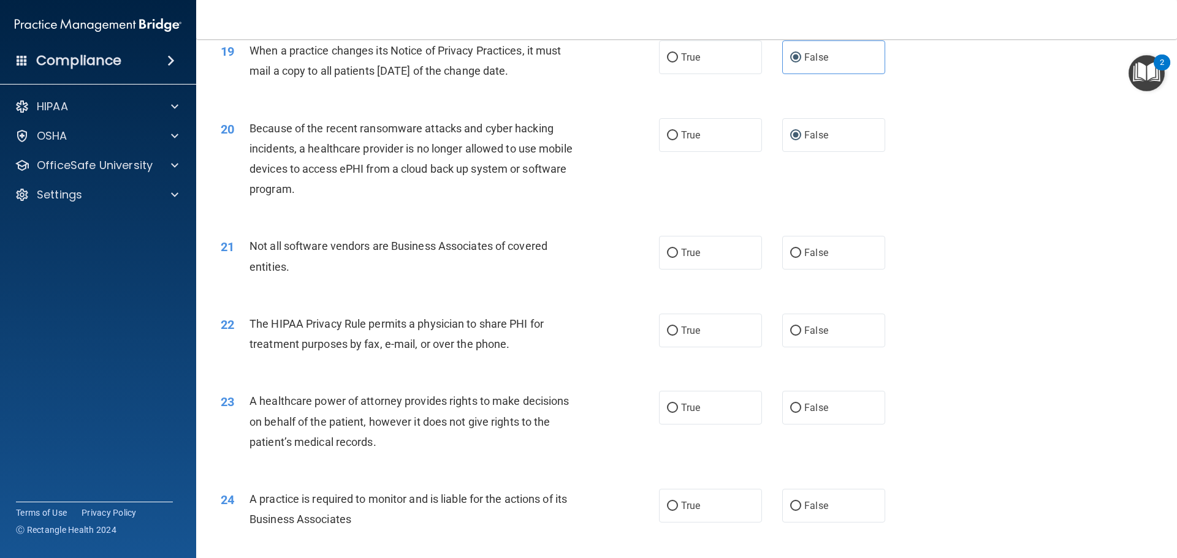
scroll to position [1777, 0]
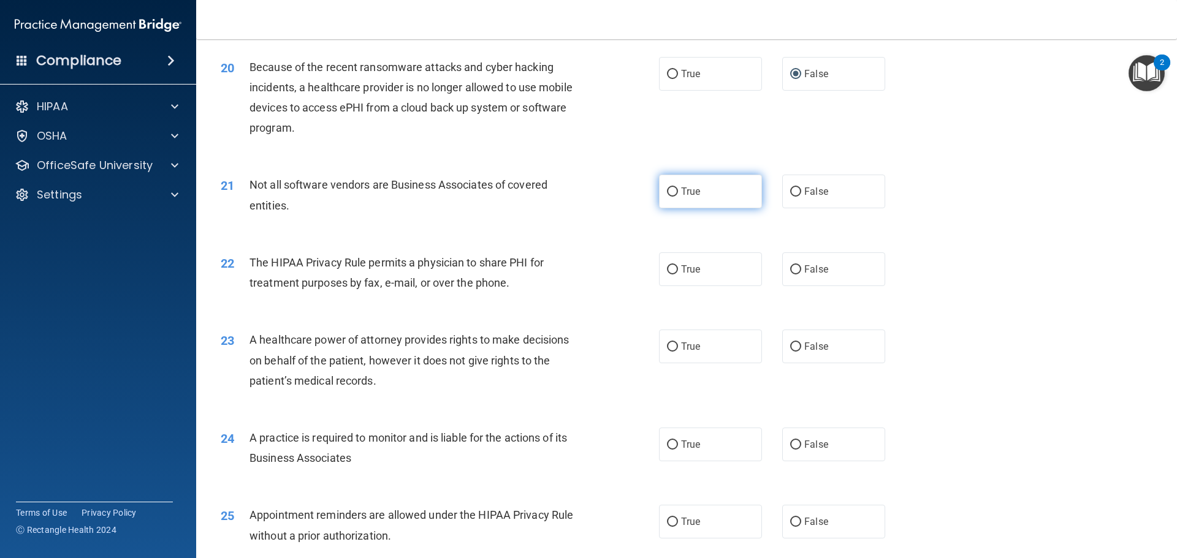
click at [716, 197] on label "True" at bounding box center [710, 192] width 103 height 34
click at [678, 197] on input "True" at bounding box center [672, 192] width 11 height 9
radio input "true"
click at [700, 260] on label "True" at bounding box center [710, 269] width 103 height 34
click at [678, 265] on input "True" at bounding box center [672, 269] width 11 height 9
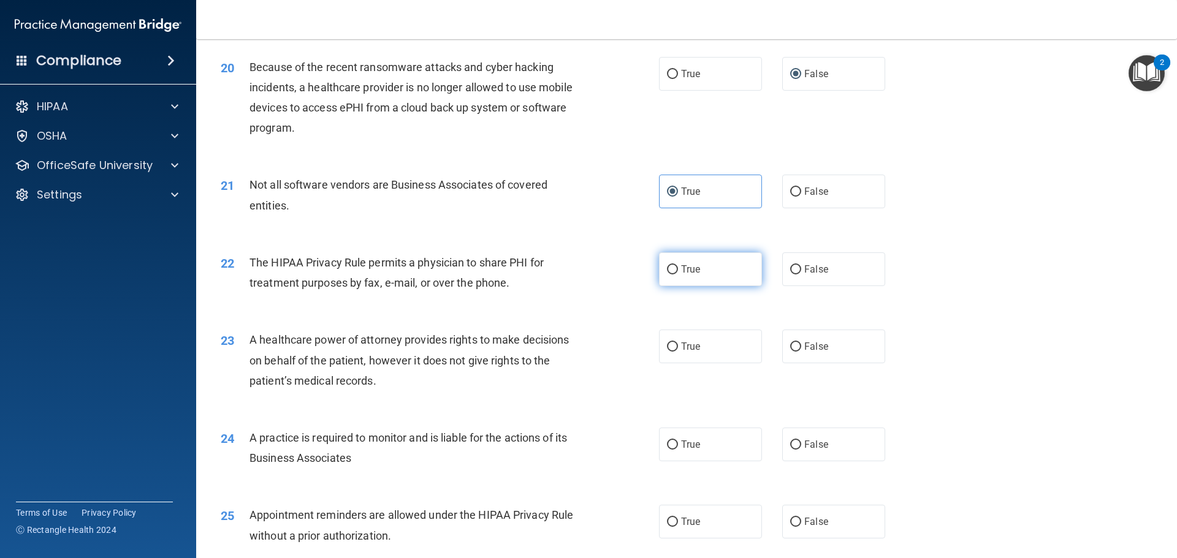
radio input "true"
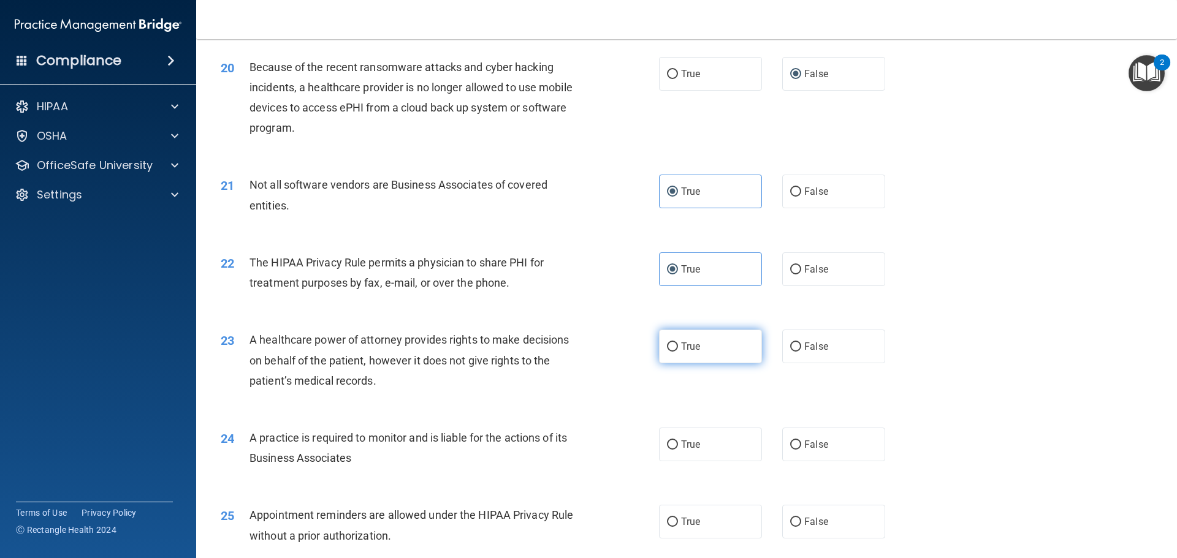
click at [702, 333] on label "True" at bounding box center [710, 347] width 103 height 34
click at [678, 343] on input "True" at bounding box center [672, 347] width 11 height 9
radio input "true"
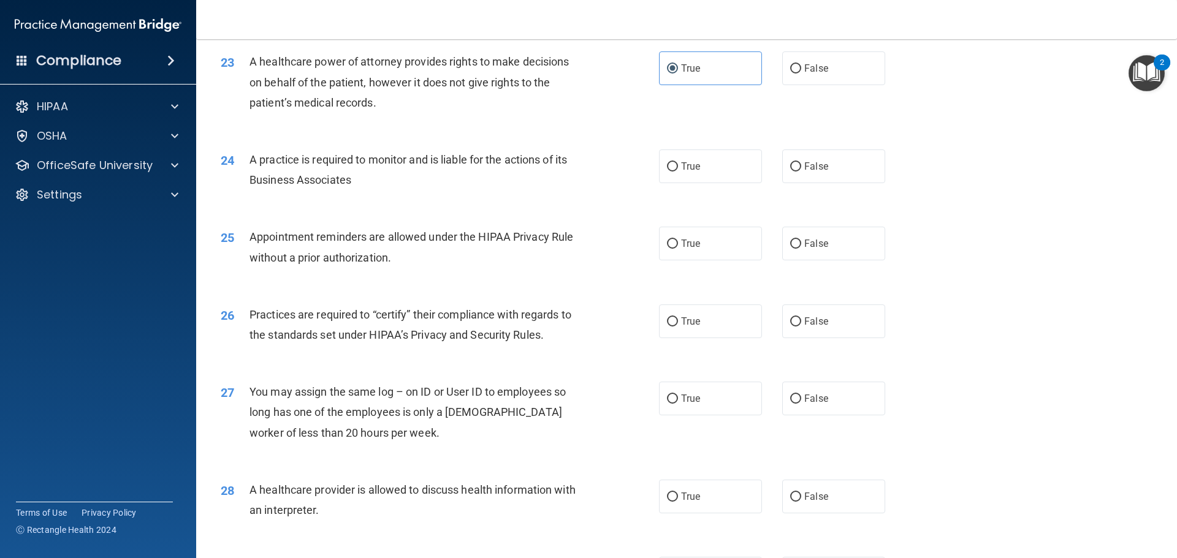
scroll to position [2084, 0]
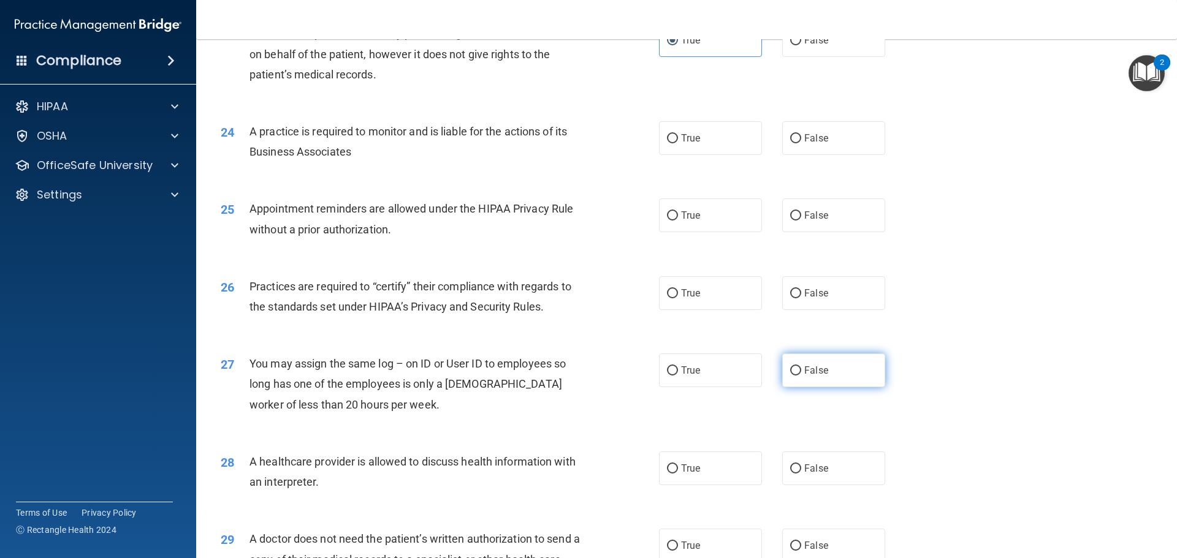
click at [805, 371] on span "False" at bounding box center [816, 371] width 24 height 12
click at [801, 371] on input "False" at bounding box center [795, 370] width 11 height 9
radio input "true"
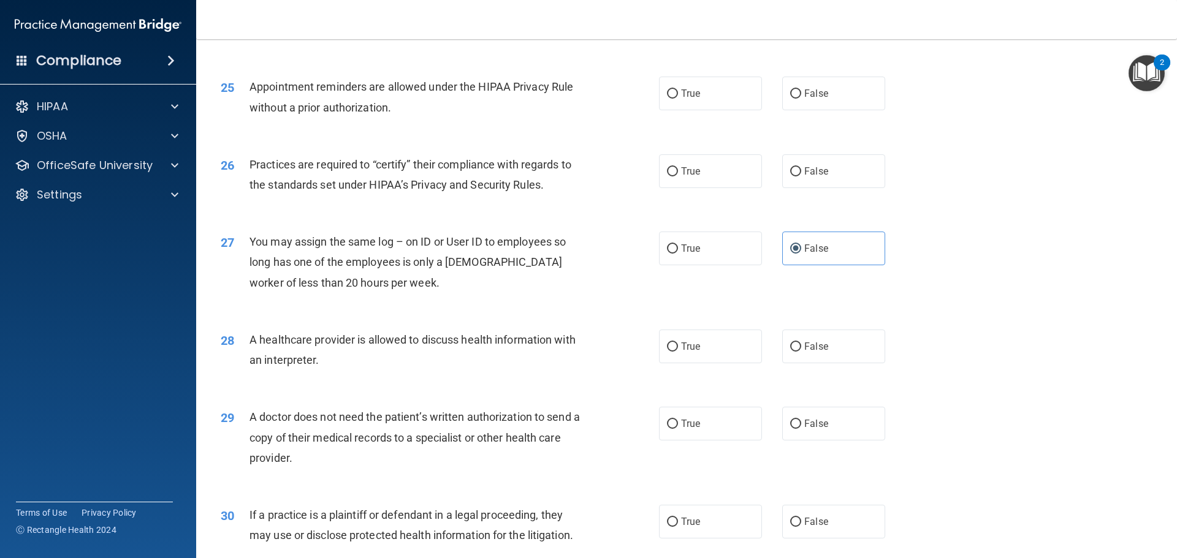
scroll to position [2206, 0]
click at [699, 360] on label "True" at bounding box center [710, 346] width 103 height 34
click at [678, 351] on input "True" at bounding box center [672, 346] width 11 height 9
radio input "true"
click at [669, 422] on input "True" at bounding box center [672, 423] width 11 height 9
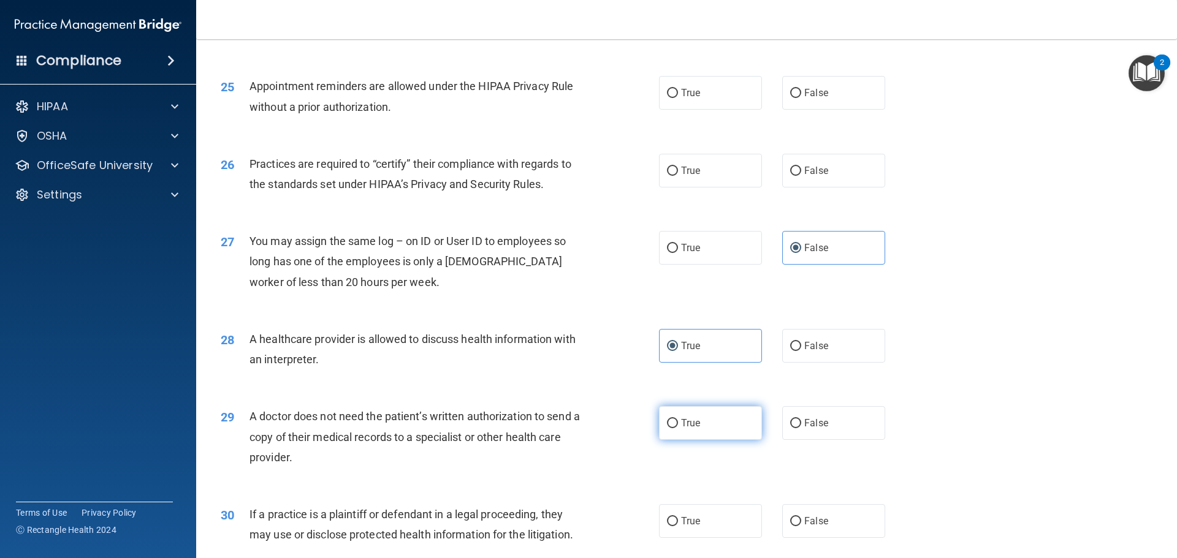
radio input "true"
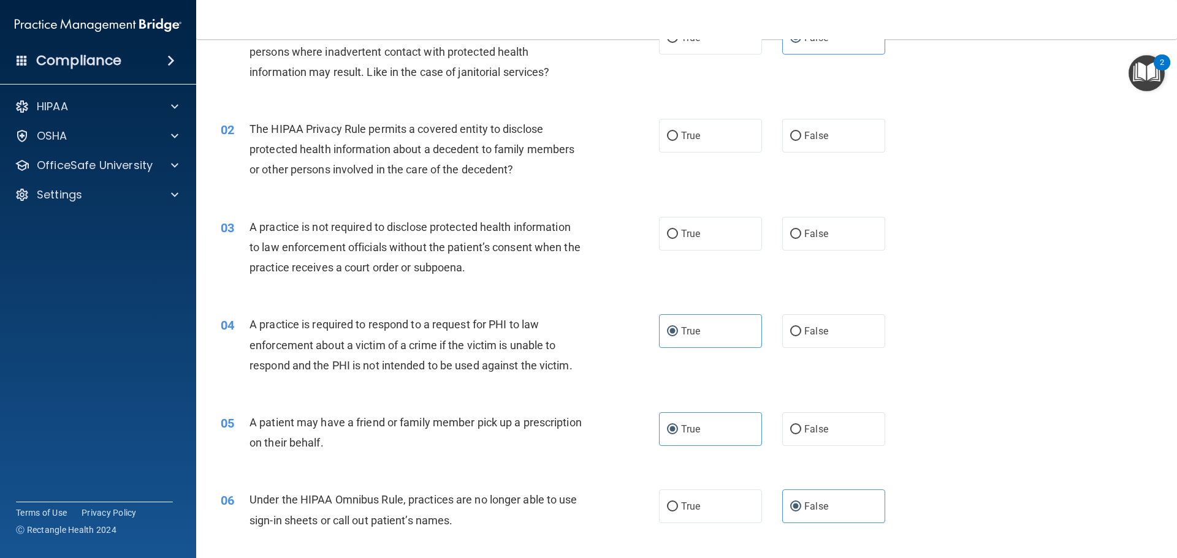
scroll to position [0, 0]
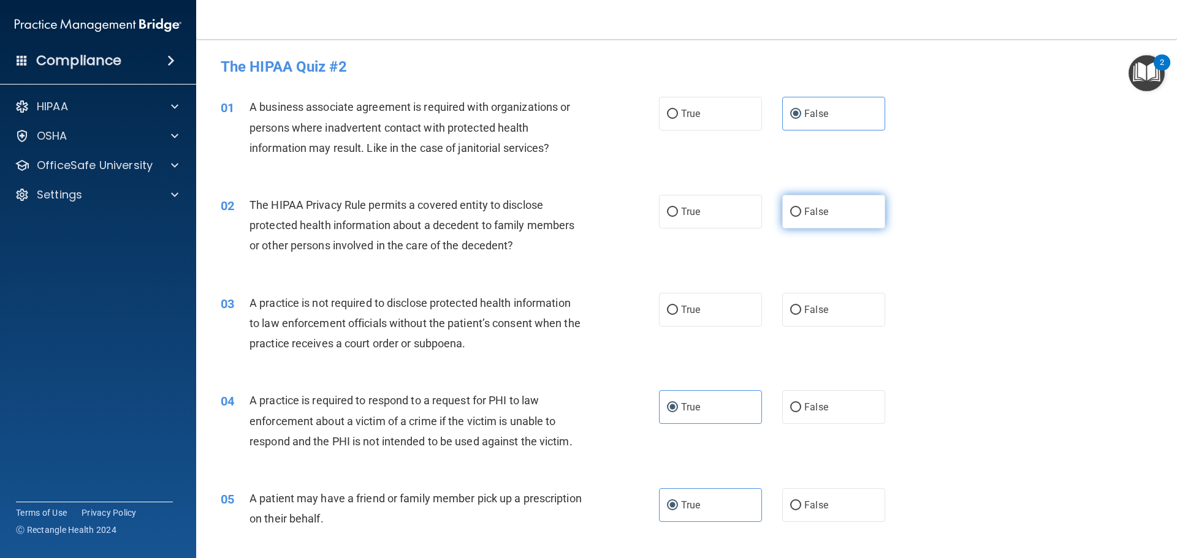
click at [811, 216] on span "False" at bounding box center [816, 212] width 24 height 12
click at [801, 216] on input "False" at bounding box center [795, 212] width 11 height 9
radio input "true"
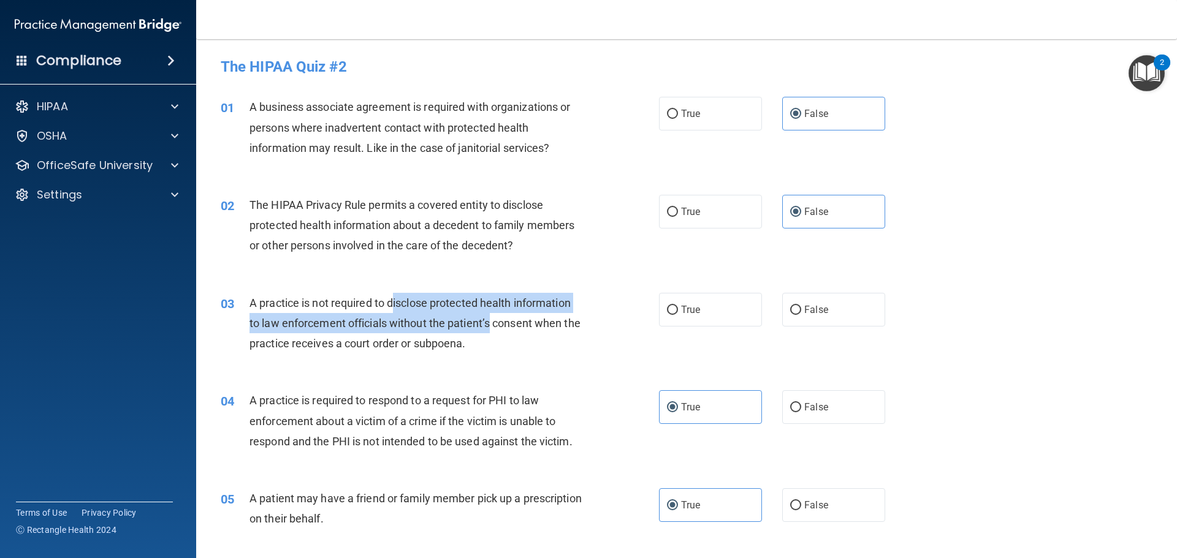
drag, startPoint x: 395, startPoint y: 301, endPoint x: 491, endPoint y: 327, distance: 100.2
click at [491, 327] on span "A practice is not required to disclose protected health information to law enfo…" at bounding box center [414, 323] width 331 height 53
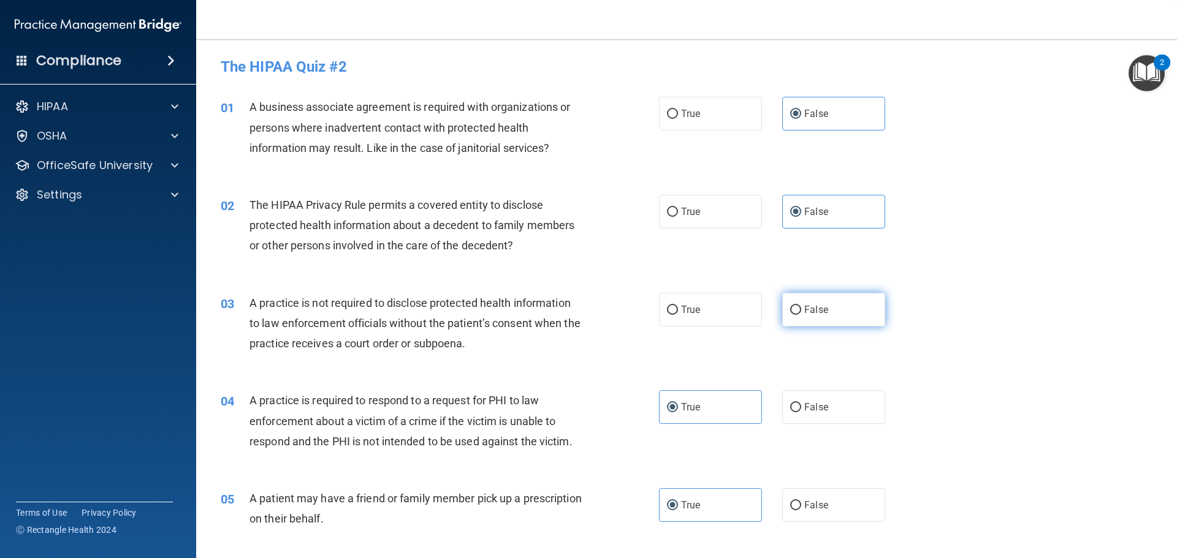
click at [811, 314] on span "False" at bounding box center [816, 310] width 24 height 12
click at [801, 314] on input "False" at bounding box center [795, 310] width 11 height 9
radio input "true"
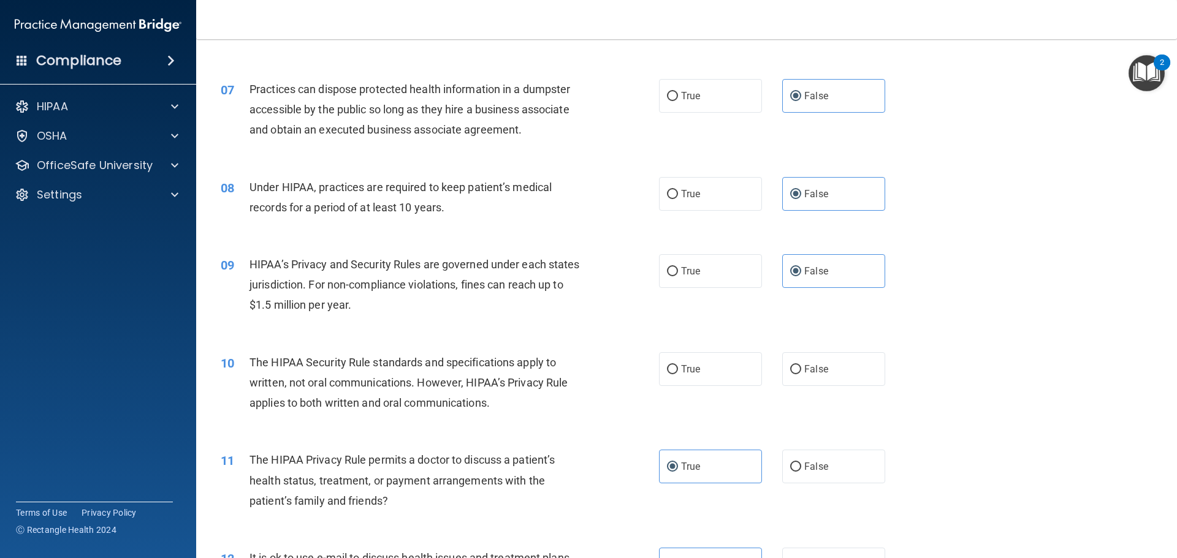
scroll to position [613, 0]
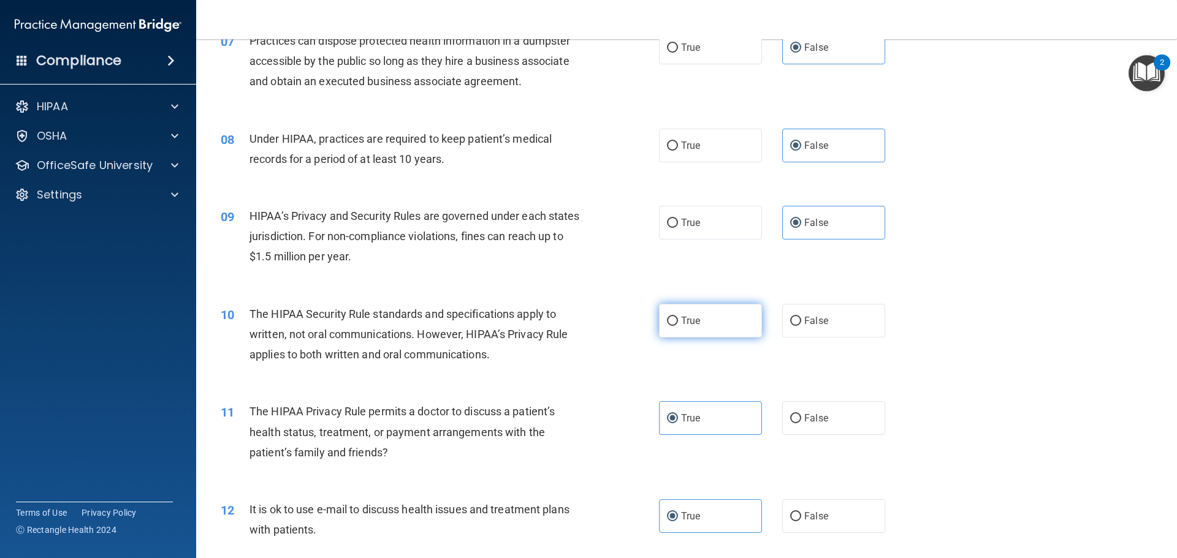
click at [694, 323] on span "True" at bounding box center [690, 321] width 19 height 12
click at [678, 323] on input "True" at bounding box center [672, 321] width 11 height 9
radio input "true"
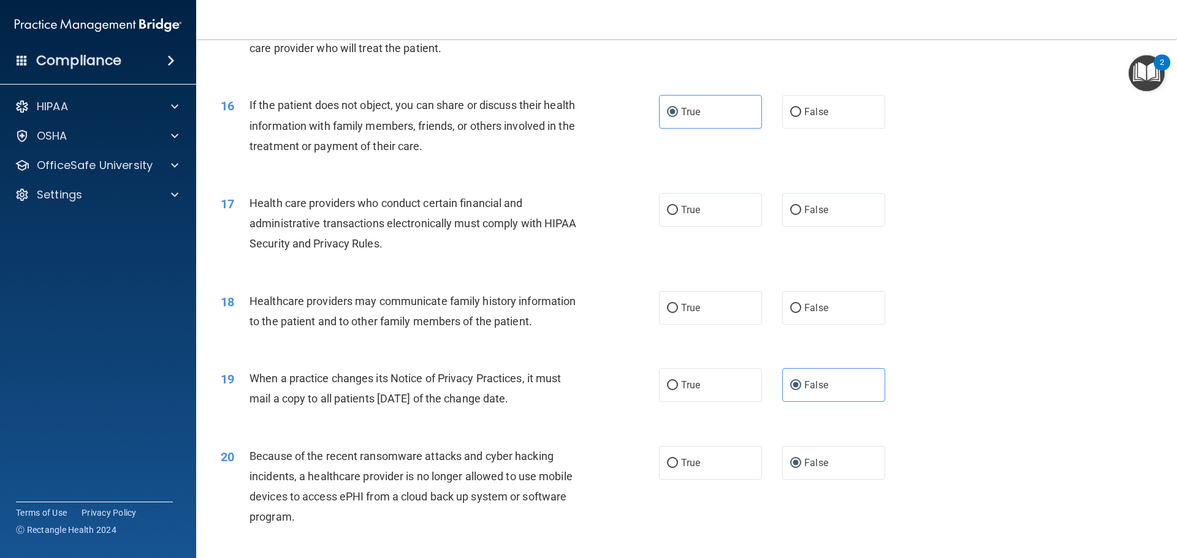
scroll to position [1409, 0]
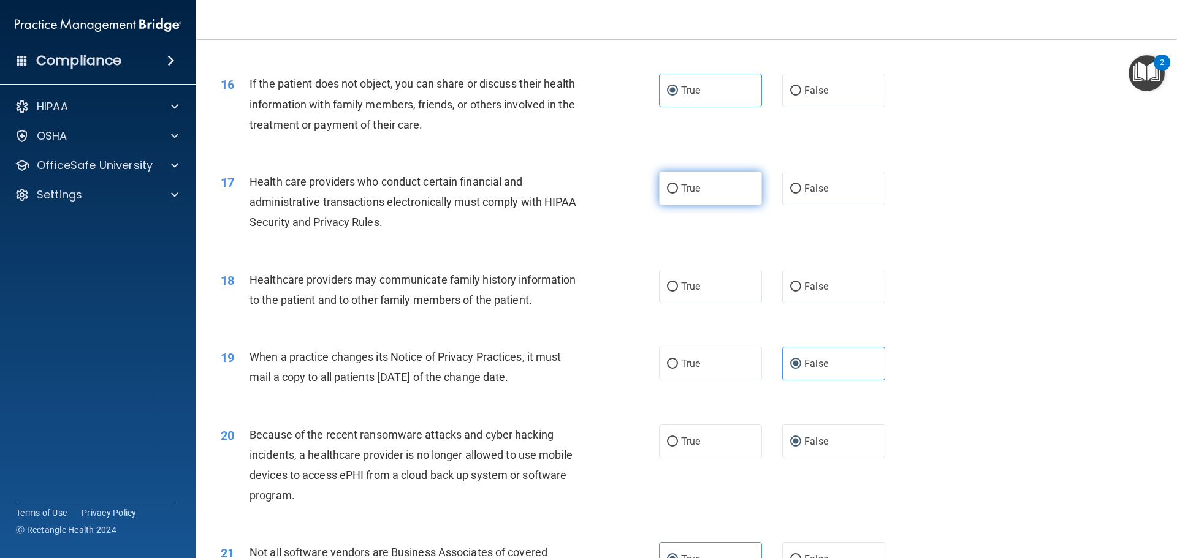
click at [700, 189] on label "True" at bounding box center [710, 189] width 103 height 34
click at [678, 189] on input "True" at bounding box center [672, 188] width 11 height 9
radio input "true"
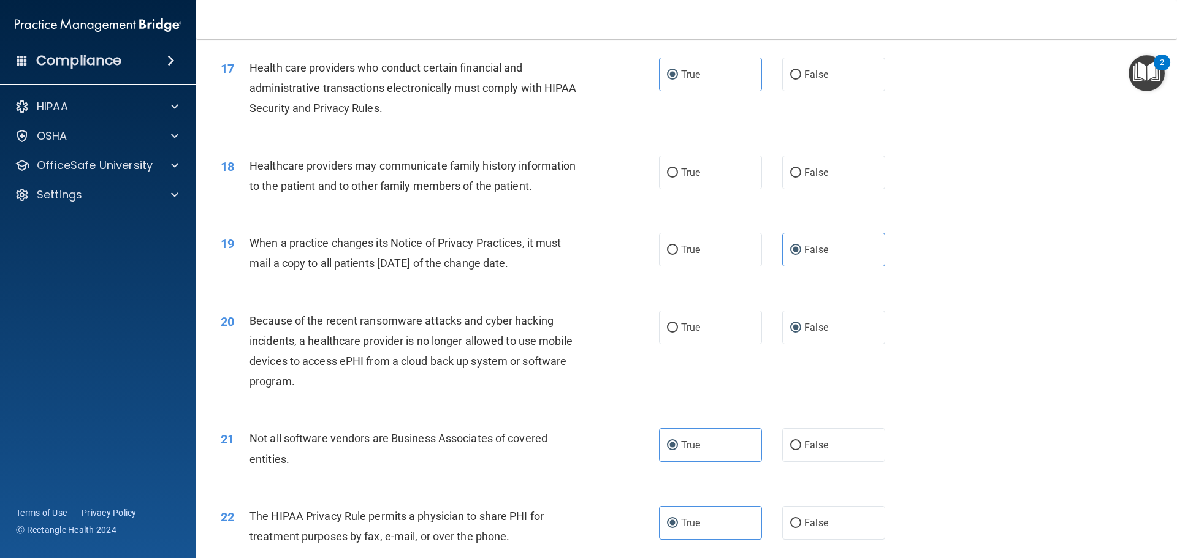
scroll to position [1532, 0]
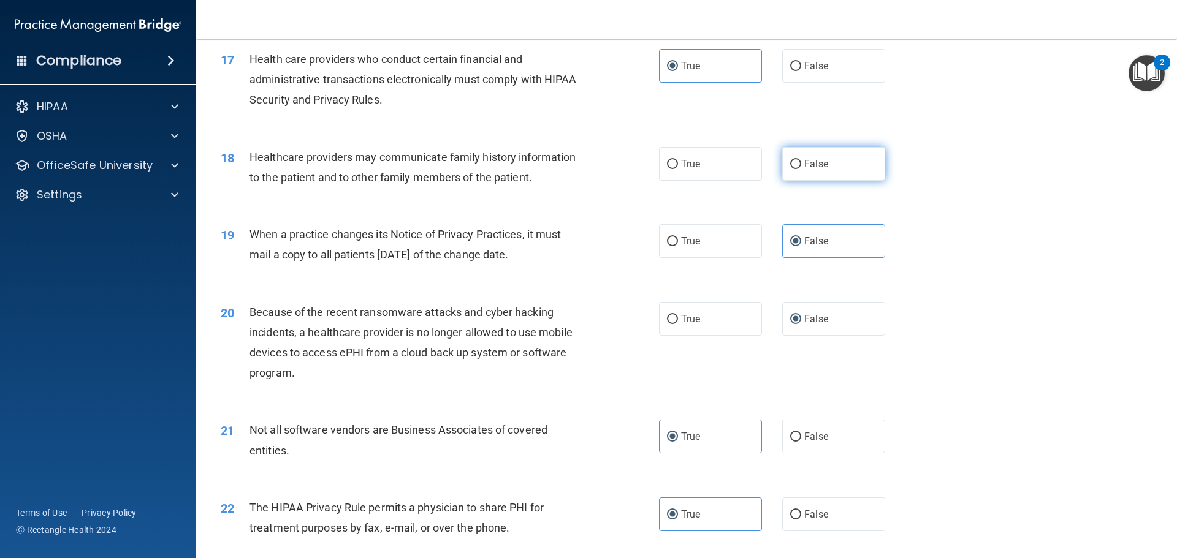
click at [821, 170] on label "False" at bounding box center [833, 164] width 103 height 34
click at [801, 169] on input "False" at bounding box center [795, 164] width 11 height 9
radio input "true"
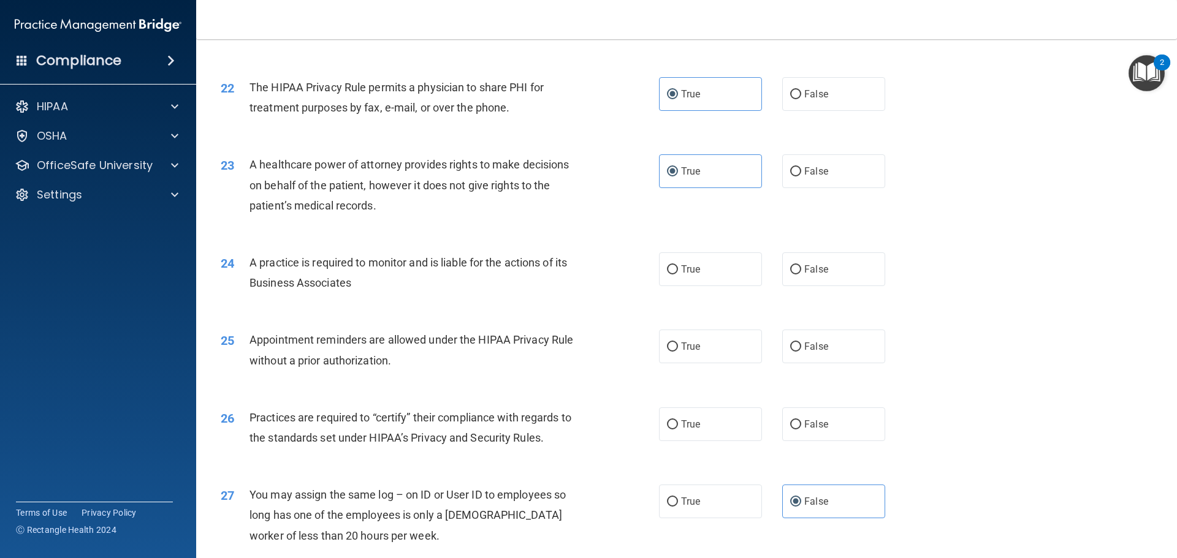
scroll to position [1961, 0]
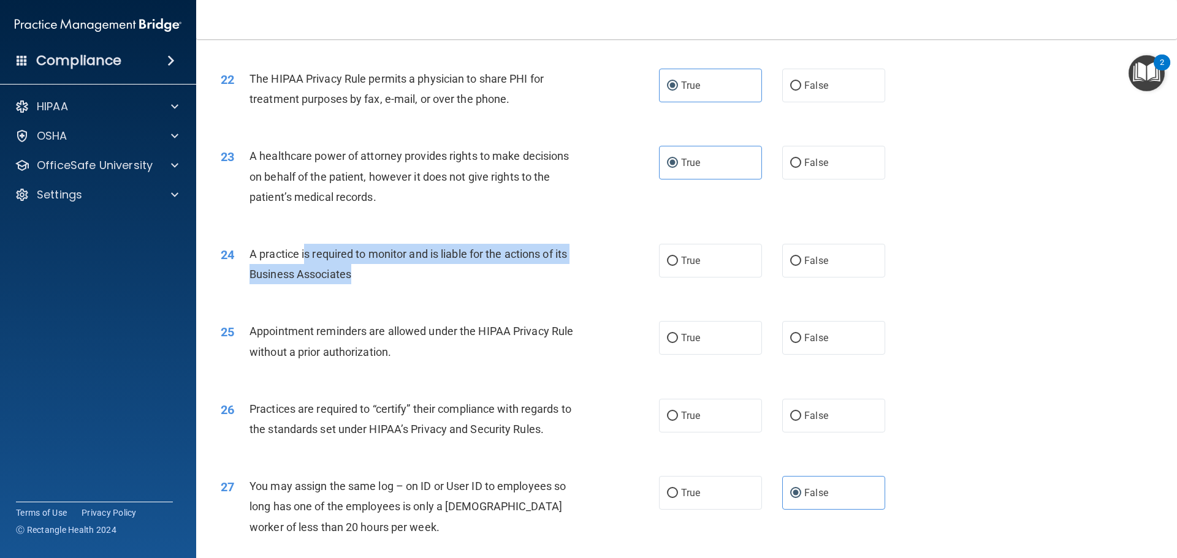
drag, startPoint x: 305, startPoint y: 259, endPoint x: 389, endPoint y: 276, distance: 85.8
click at [389, 276] on div "A practice is required to monitor and is liable for the actions of its Business…" at bounding box center [420, 264] width 343 height 40
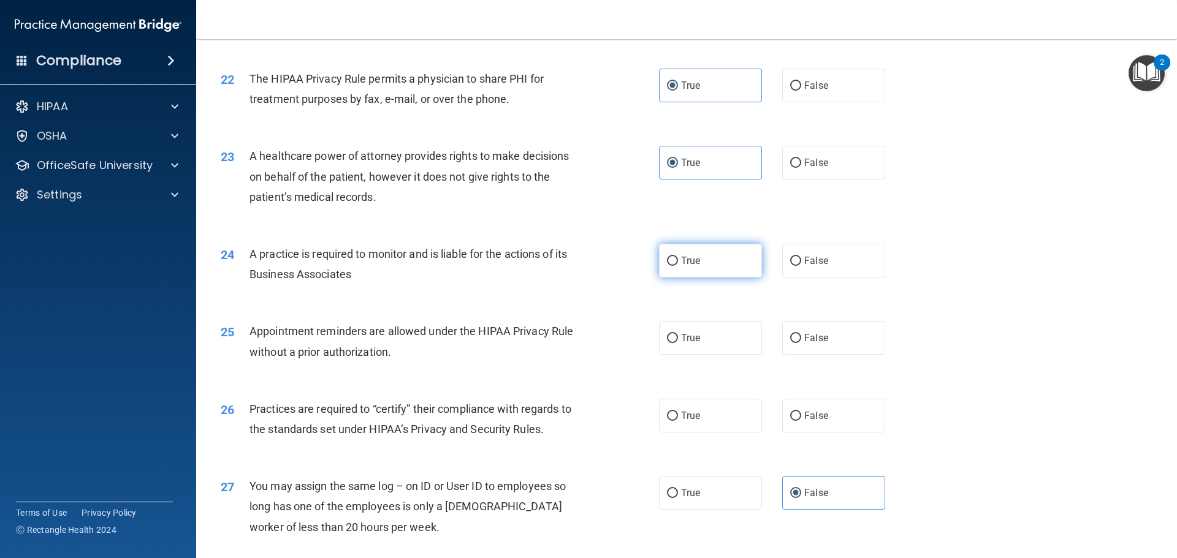
click at [681, 263] on span "True" at bounding box center [690, 261] width 19 height 12
click at [678, 263] on input "True" at bounding box center [672, 261] width 11 height 9
radio input "true"
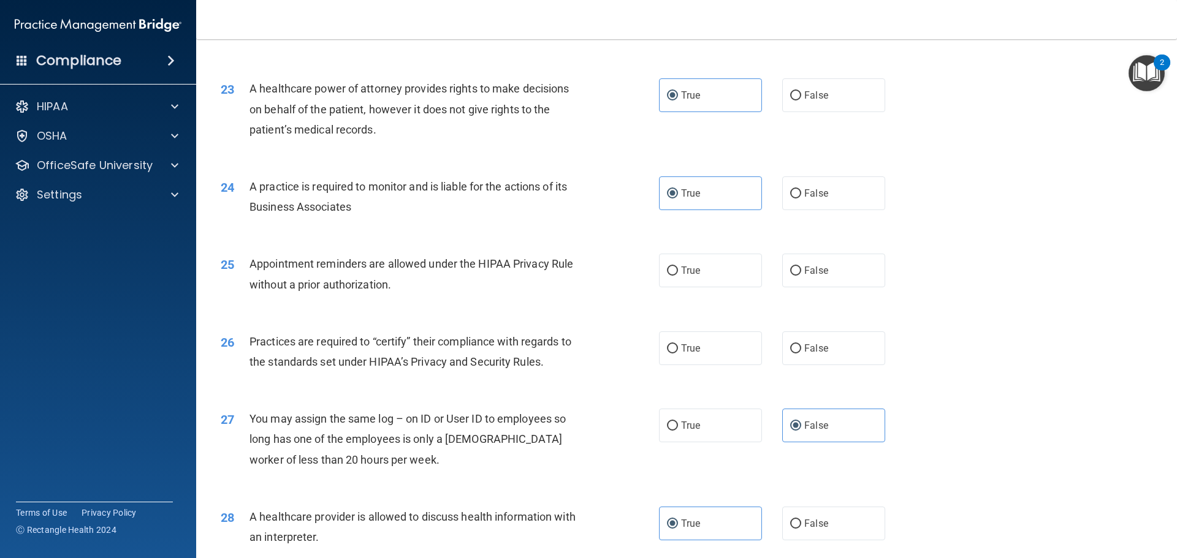
scroll to position [2084, 0]
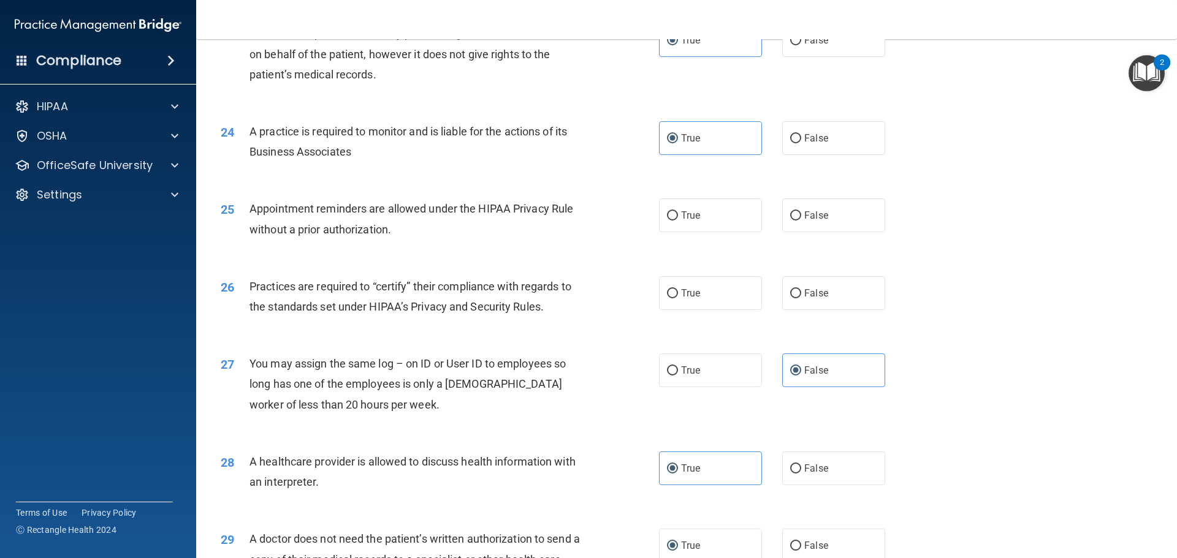
click at [772, 218] on div "True False" at bounding box center [782, 216] width 247 height 34
click at [835, 214] on label "False" at bounding box center [833, 216] width 103 height 34
click at [801, 214] on input "False" at bounding box center [795, 215] width 11 height 9
radio input "true"
click at [681, 212] on span "True" at bounding box center [690, 216] width 19 height 12
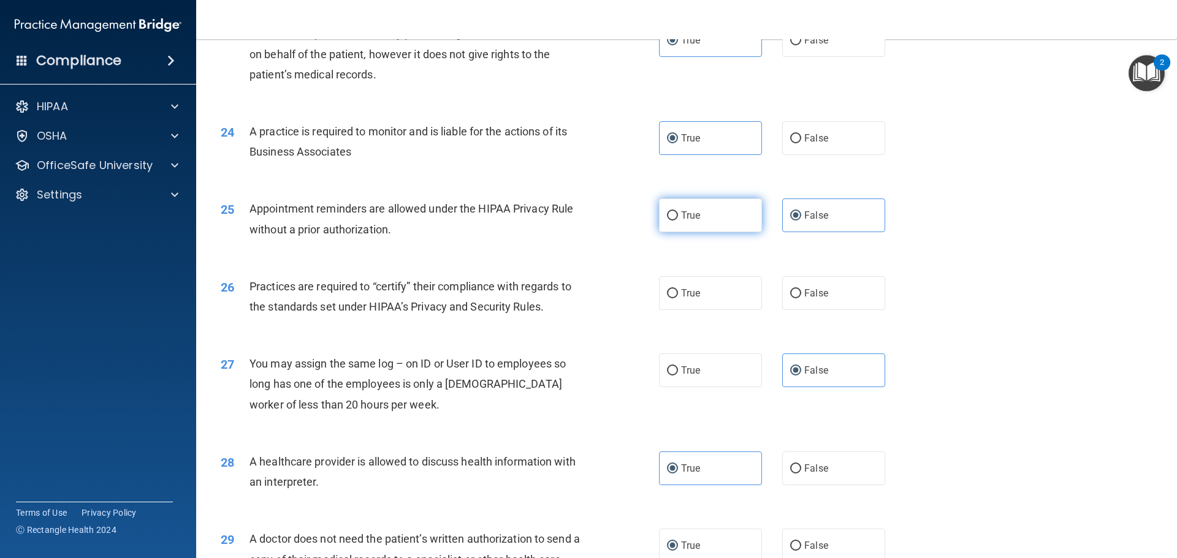
click at [678, 212] on input "True" at bounding box center [672, 215] width 11 height 9
radio input "true"
click at [851, 222] on label "False" at bounding box center [833, 216] width 103 height 34
click at [801, 221] on input "False" at bounding box center [795, 215] width 11 height 9
radio input "true"
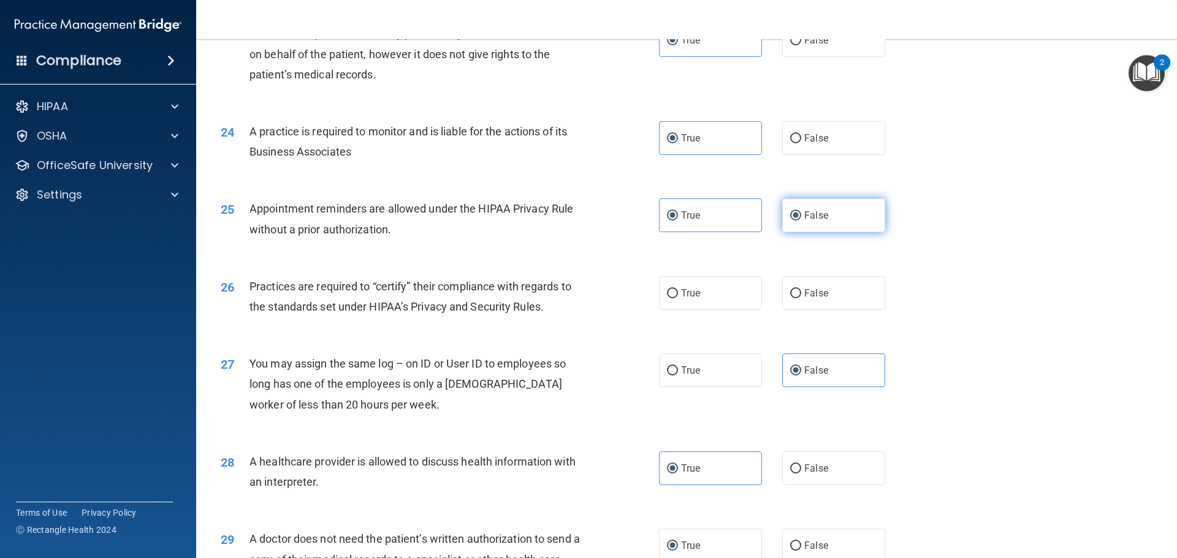
radio input "false"
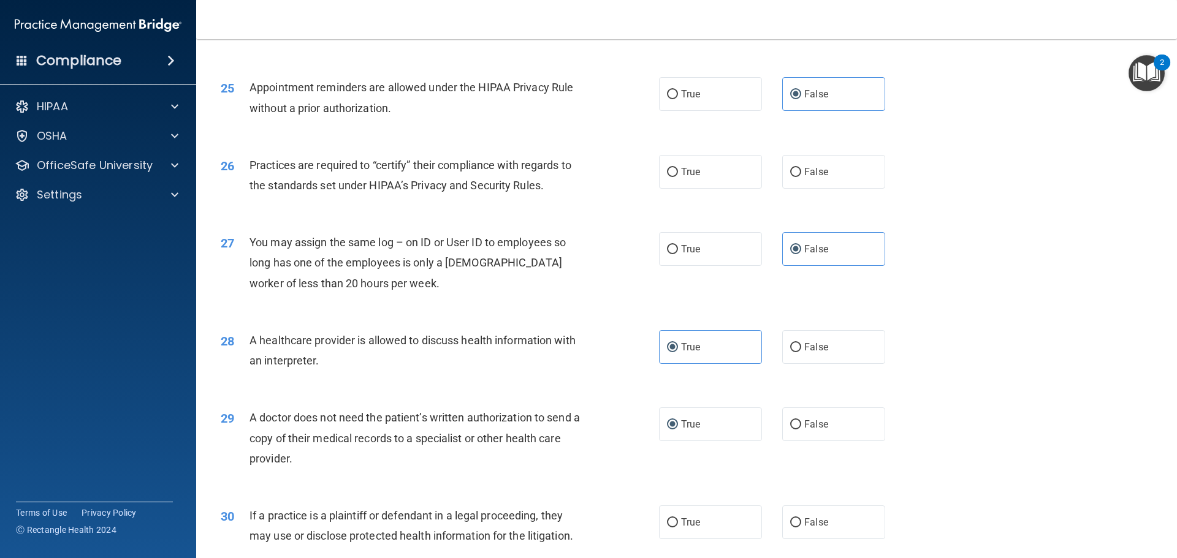
scroll to position [2206, 0]
click at [681, 175] on span "True" at bounding box center [690, 171] width 19 height 12
click at [678, 175] on input "True" at bounding box center [672, 171] width 11 height 9
radio input "true"
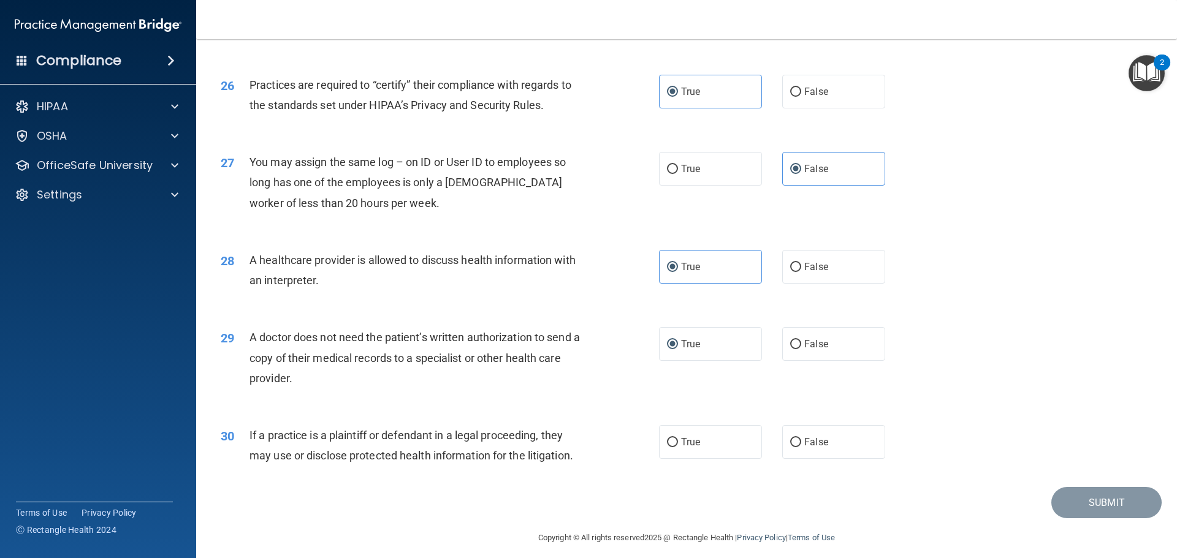
scroll to position [2294, 0]
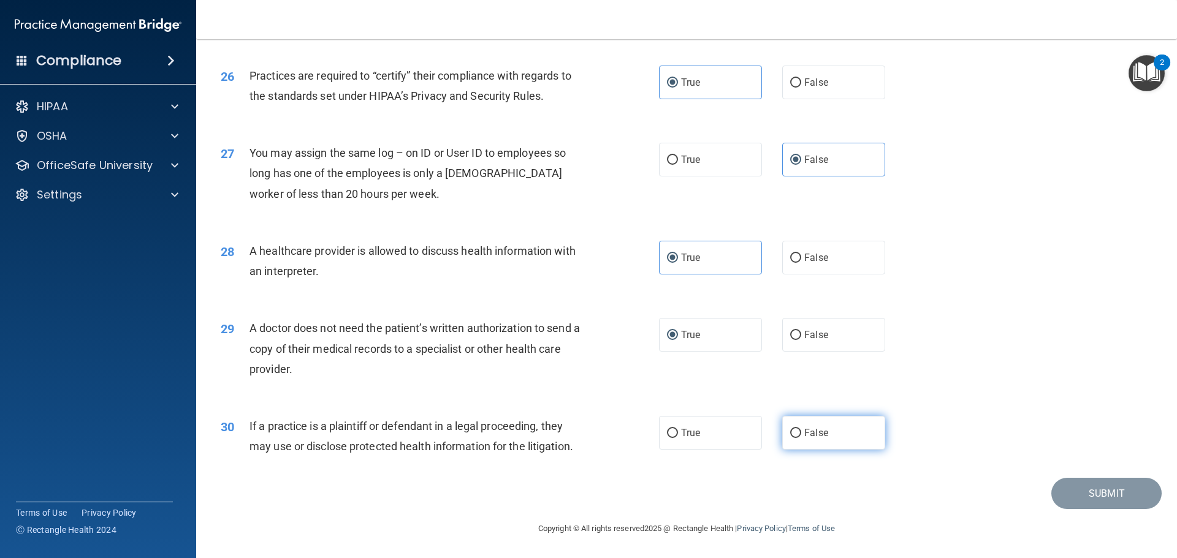
click at [816, 449] on label "False" at bounding box center [833, 433] width 103 height 34
click at [801, 438] on input "False" at bounding box center [795, 433] width 11 height 9
radio input "true"
click at [706, 415] on div "30 If a practice is a plaintiff or defendant in a legal proceeding, they may us…" at bounding box center [686, 439] width 950 height 77
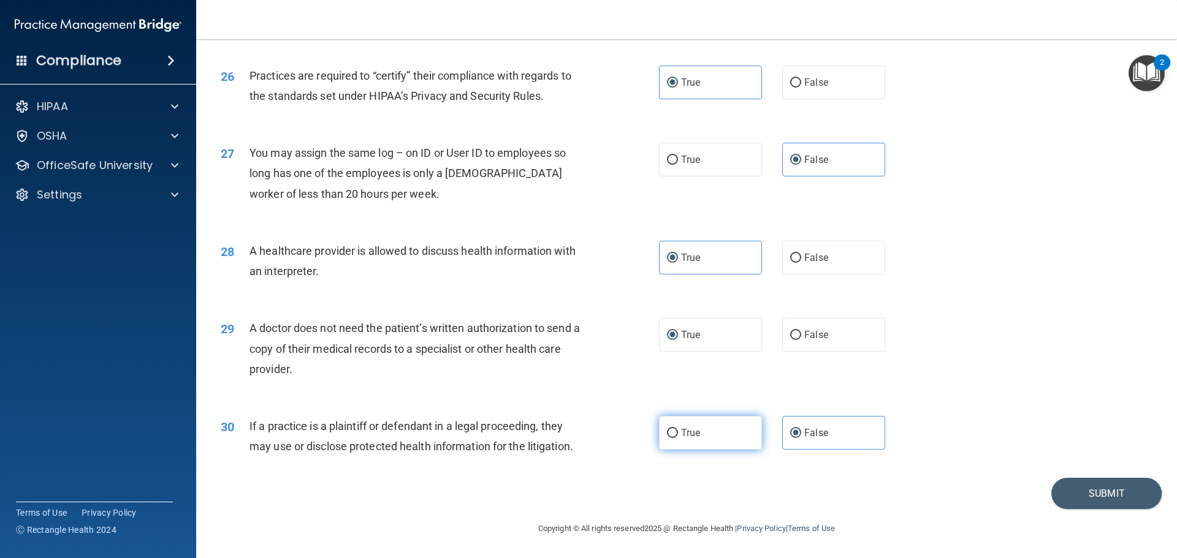
click at [691, 436] on span "True" at bounding box center [690, 433] width 19 height 12
click at [678, 436] on input "True" at bounding box center [672, 433] width 11 height 9
radio input "true"
radio input "false"
click at [1050, 348] on div "29 A doctor does not need the patient’s written authorization to send a copy of…" at bounding box center [686, 352] width 950 height 98
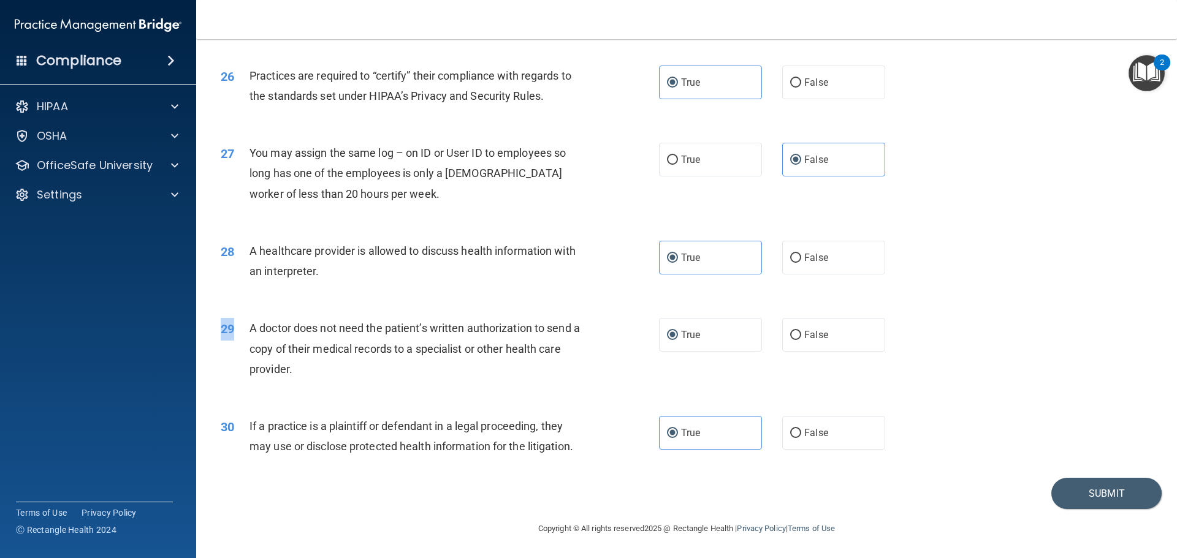
click at [1050, 348] on div "29 A doctor does not need the patient’s written authorization to send a copy of…" at bounding box center [686, 352] width 950 height 98
click at [1082, 483] on button "Submit" at bounding box center [1106, 493] width 110 height 31
click at [1075, 496] on button "Submit" at bounding box center [1106, 493] width 110 height 31
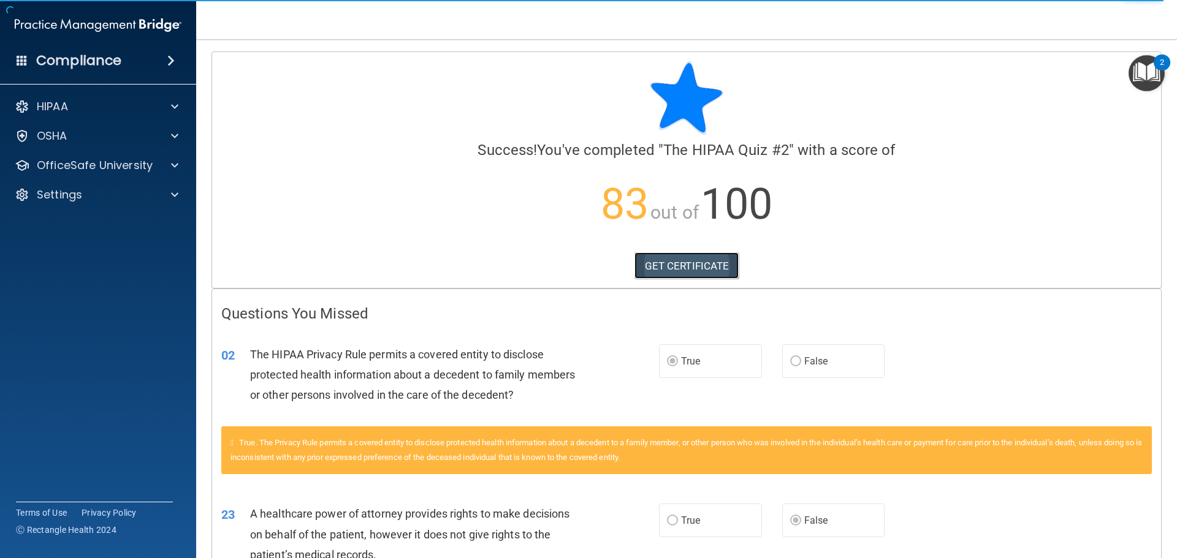
click at [695, 261] on link "GET CERTIFICATE" at bounding box center [686, 265] width 105 height 27
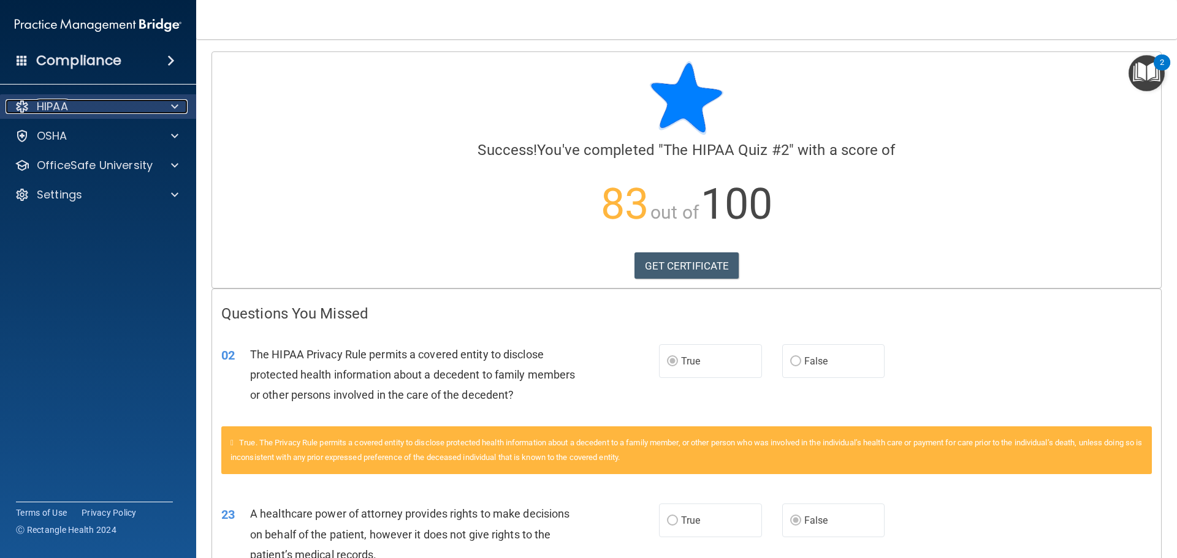
click at [75, 106] on div "HIPAA" at bounding box center [82, 106] width 152 height 15
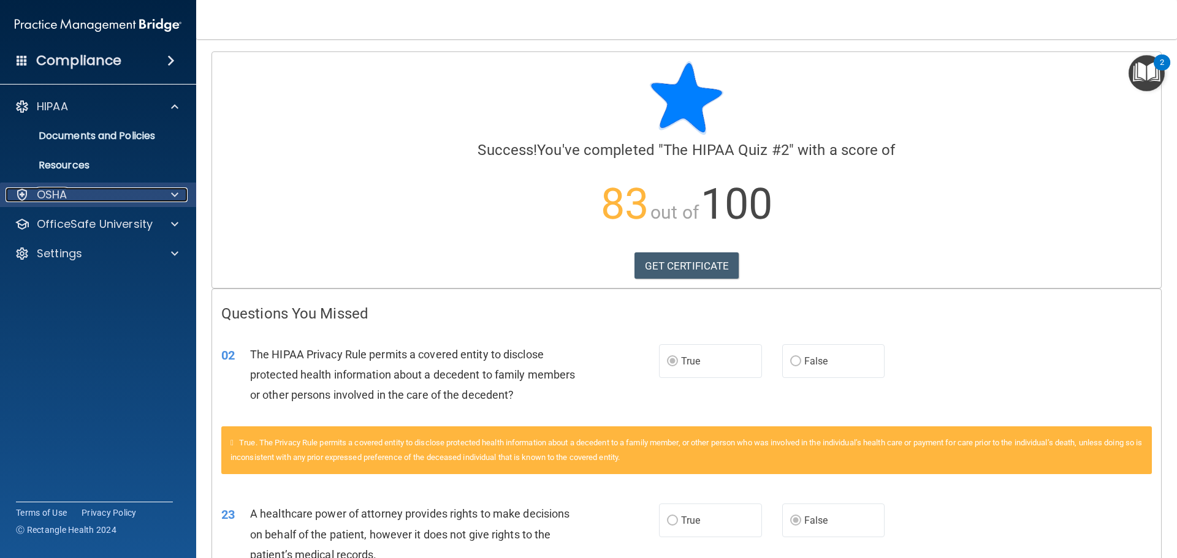
click at [111, 195] on div "OSHA" at bounding box center [82, 195] width 152 height 15
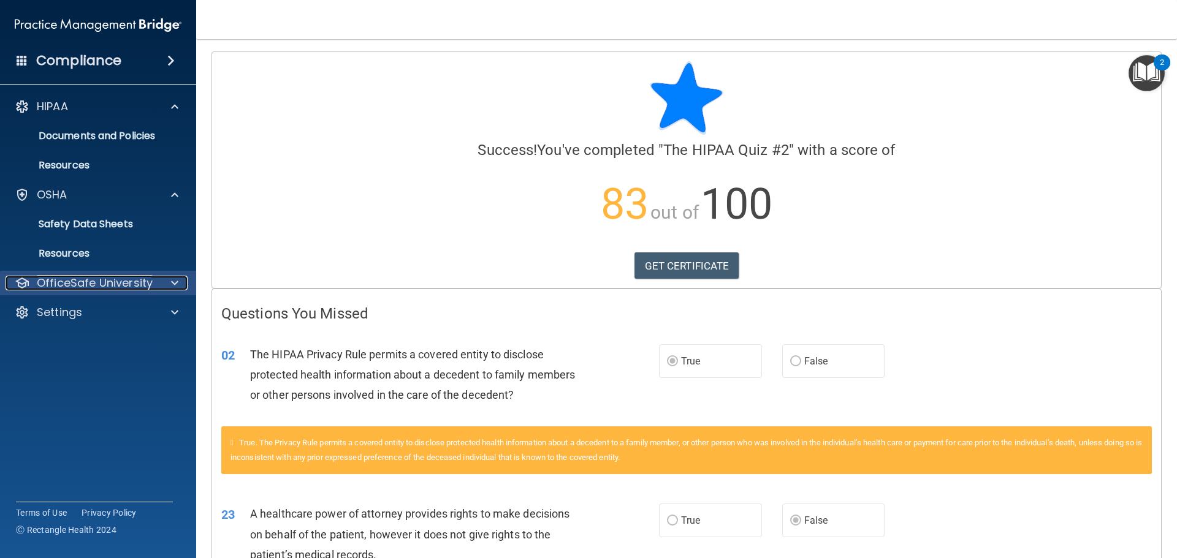
click at [128, 279] on p "OfficeSafe University" at bounding box center [95, 283] width 116 height 15
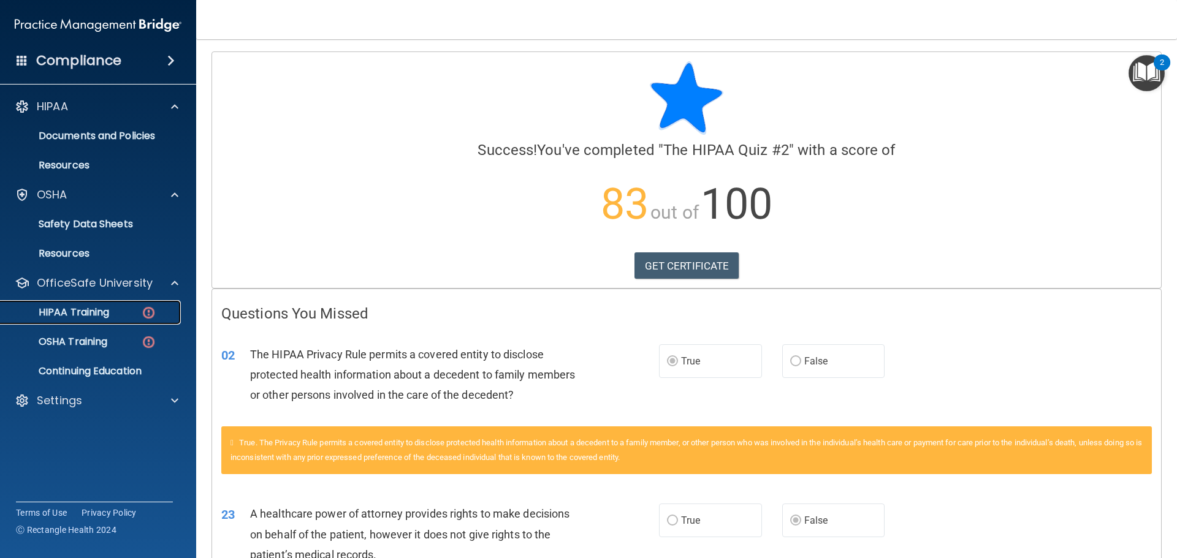
click at [96, 312] on p "HIPAA Training" at bounding box center [58, 312] width 101 height 12
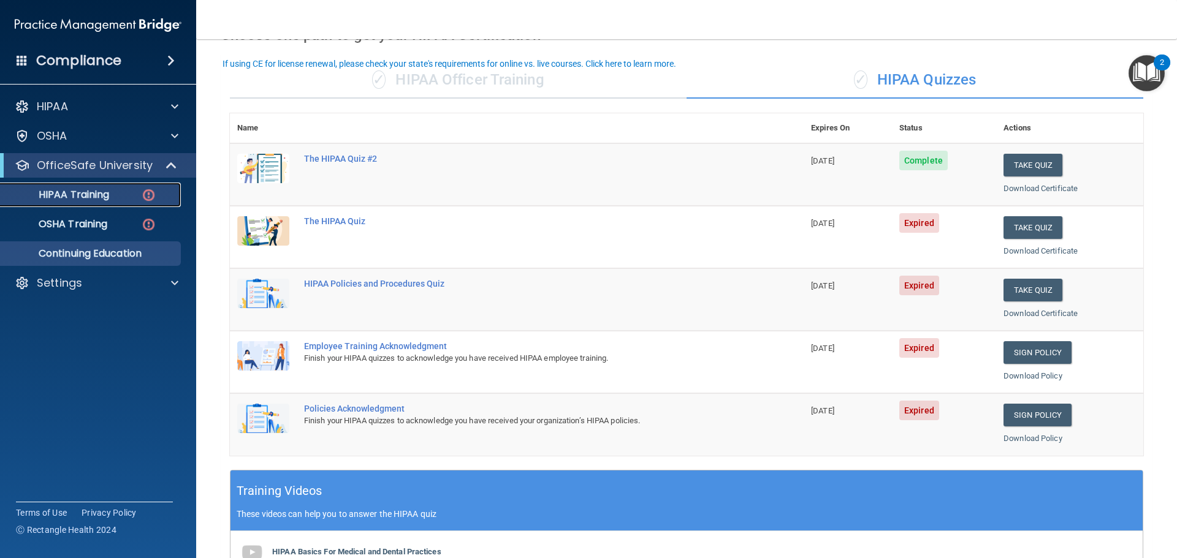
scroll to position [61, 0]
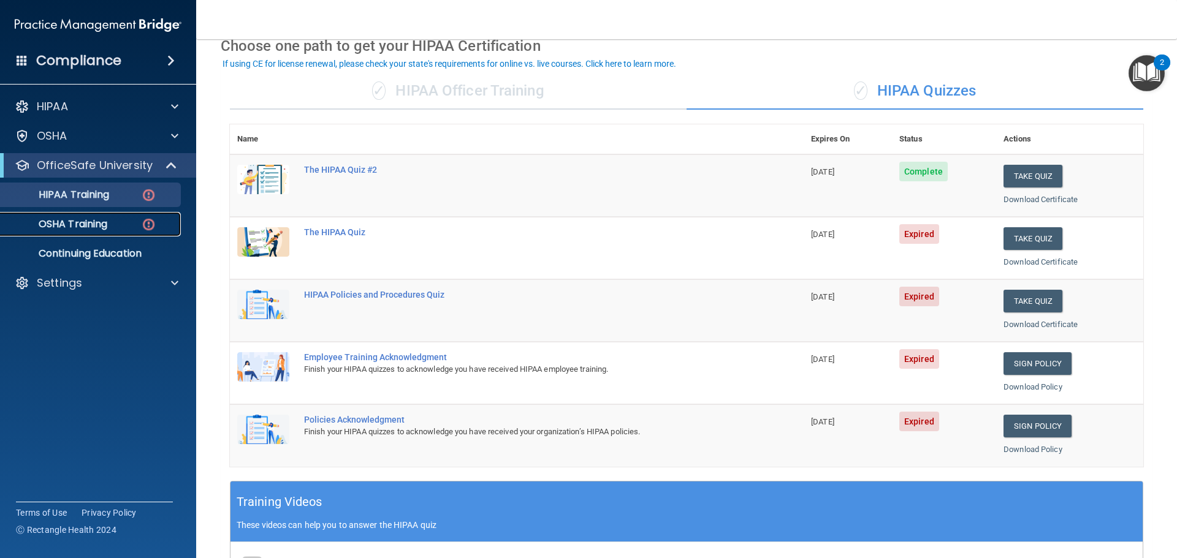
click at [97, 222] on p "OSHA Training" at bounding box center [57, 224] width 99 height 12
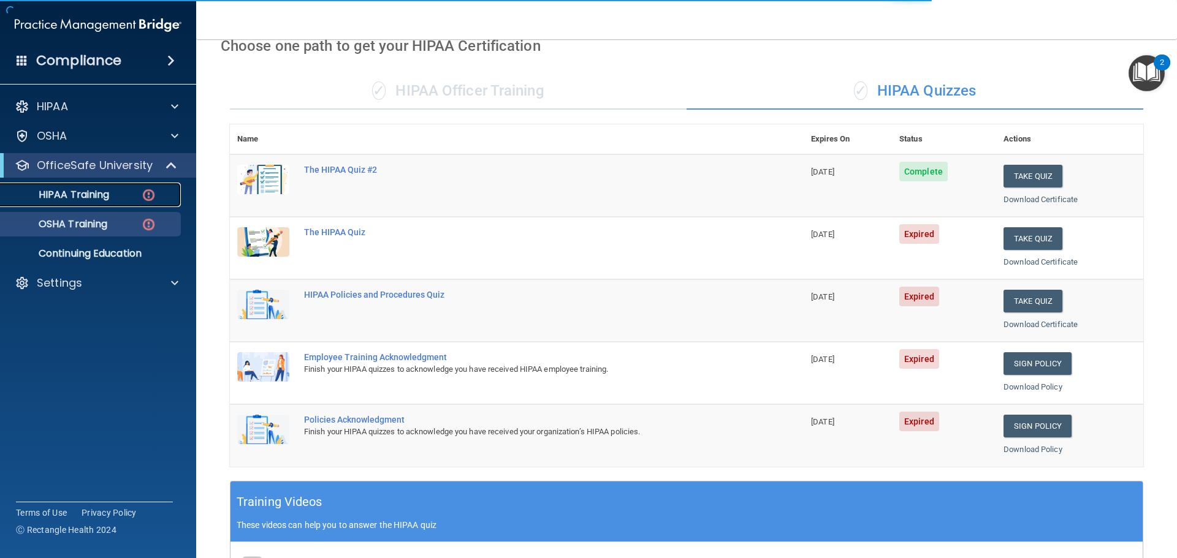
click at [104, 191] on p "HIPAA Training" at bounding box center [58, 195] width 101 height 12
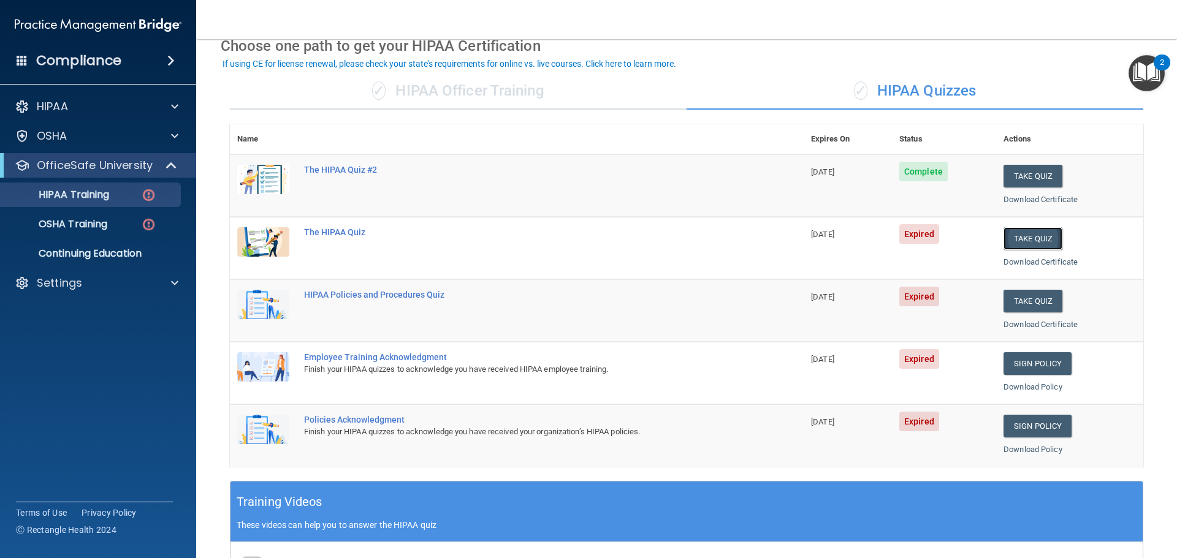
click at [1005, 241] on button "Take Quiz" at bounding box center [1032, 238] width 59 height 23
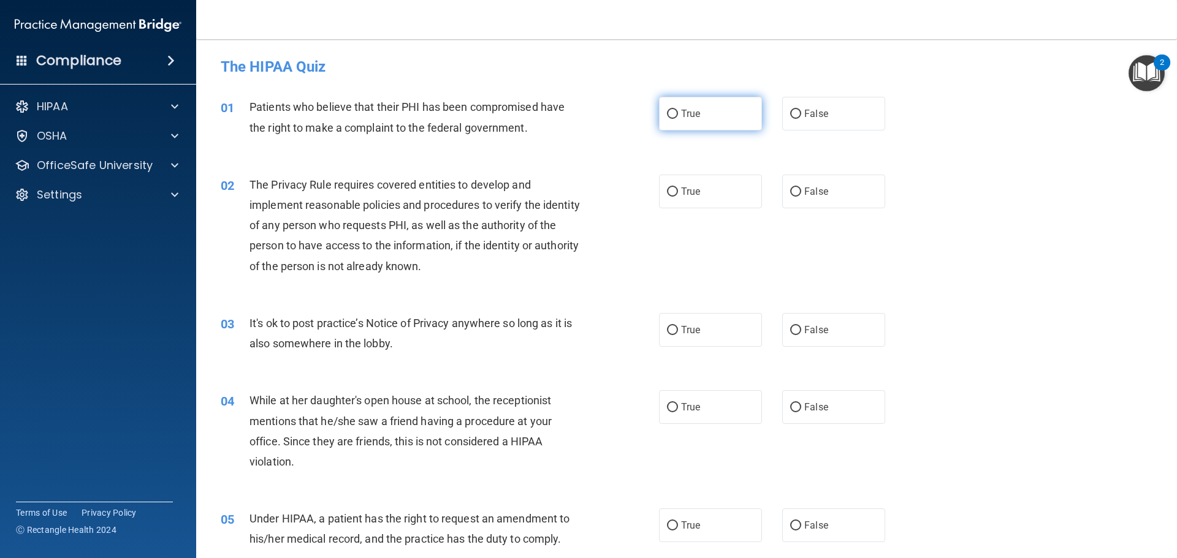
click at [698, 123] on label "True" at bounding box center [710, 114] width 103 height 34
click at [678, 119] on input "True" at bounding box center [672, 114] width 11 height 9
radio input "true"
click at [708, 204] on label "True" at bounding box center [710, 192] width 103 height 34
click at [678, 197] on input "True" at bounding box center [672, 192] width 11 height 9
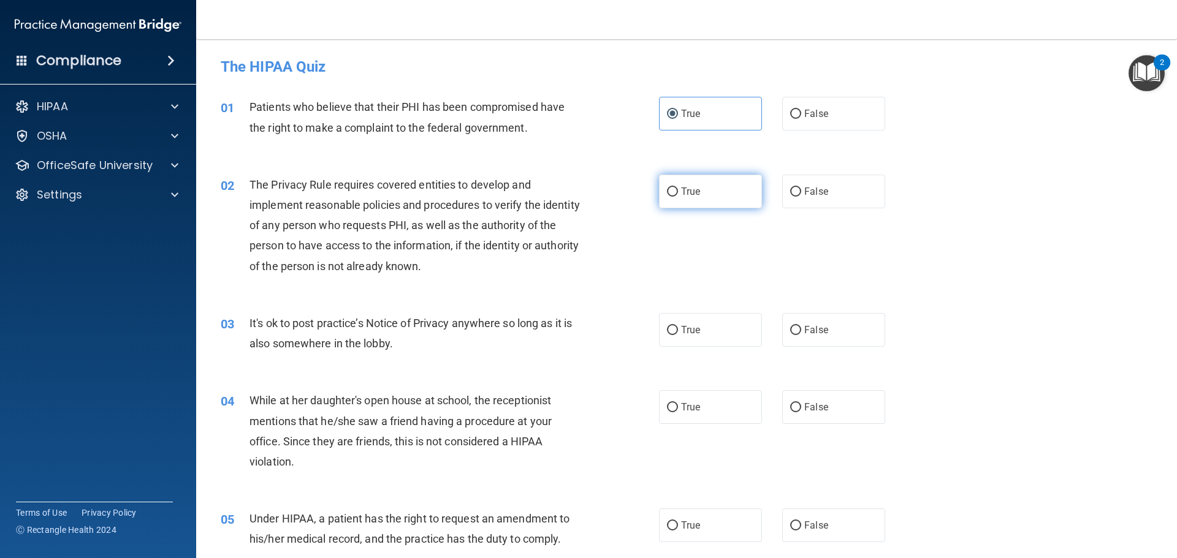
radio input "true"
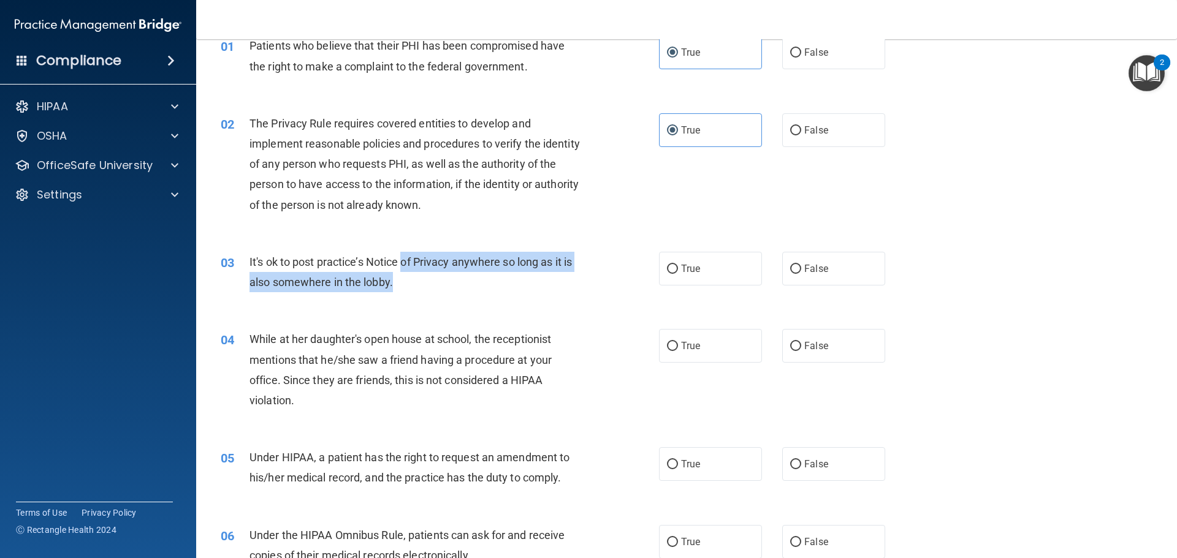
drag, startPoint x: 411, startPoint y: 260, endPoint x: 470, endPoint y: 294, distance: 68.3
click at [470, 294] on div "03 It's ok to post practice’s Notice of Privacy anywhere so long as it is also …" at bounding box center [439, 275] width 475 height 47
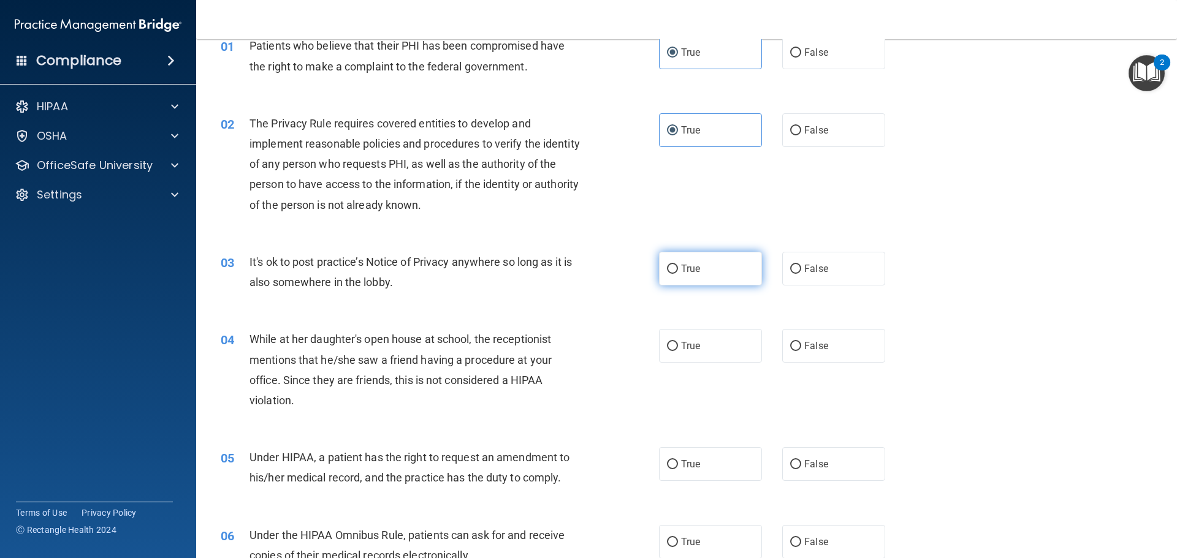
click at [691, 274] on label "True" at bounding box center [710, 269] width 103 height 34
click at [678, 274] on input "True" at bounding box center [672, 269] width 11 height 9
radio input "true"
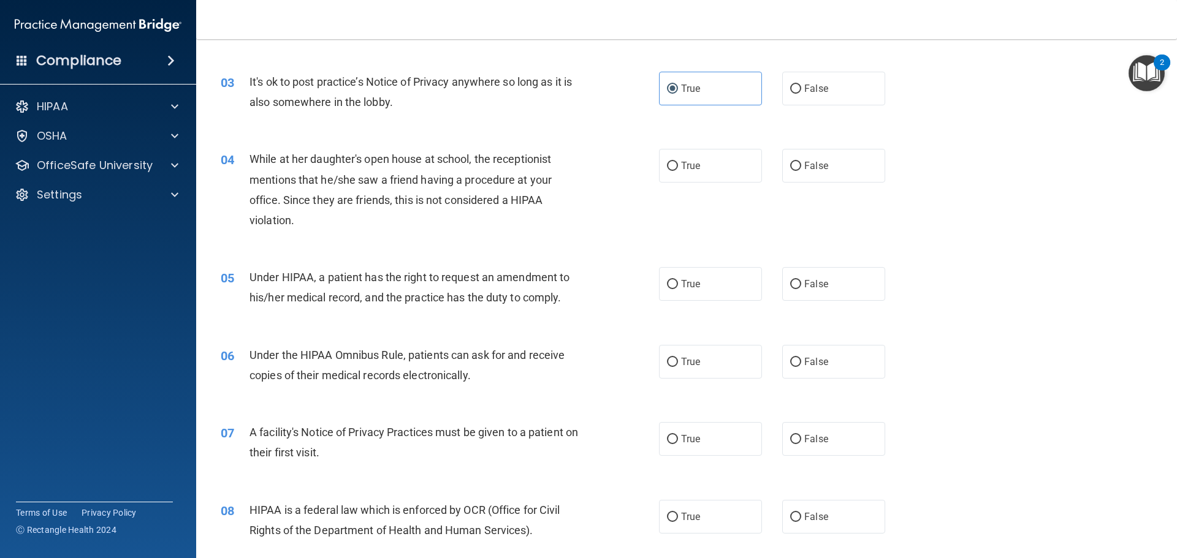
scroll to position [245, 0]
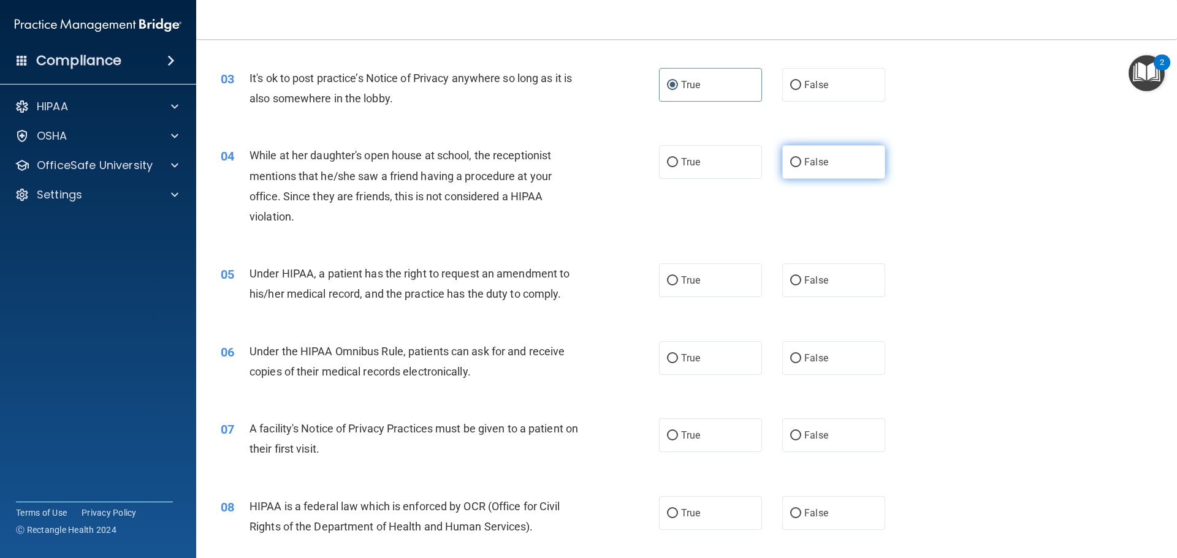
click at [784, 174] on label "False" at bounding box center [833, 162] width 103 height 34
click at [790, 167] on input "False" at bounding box center [795, 162] width 11 height 9
radio input "true"
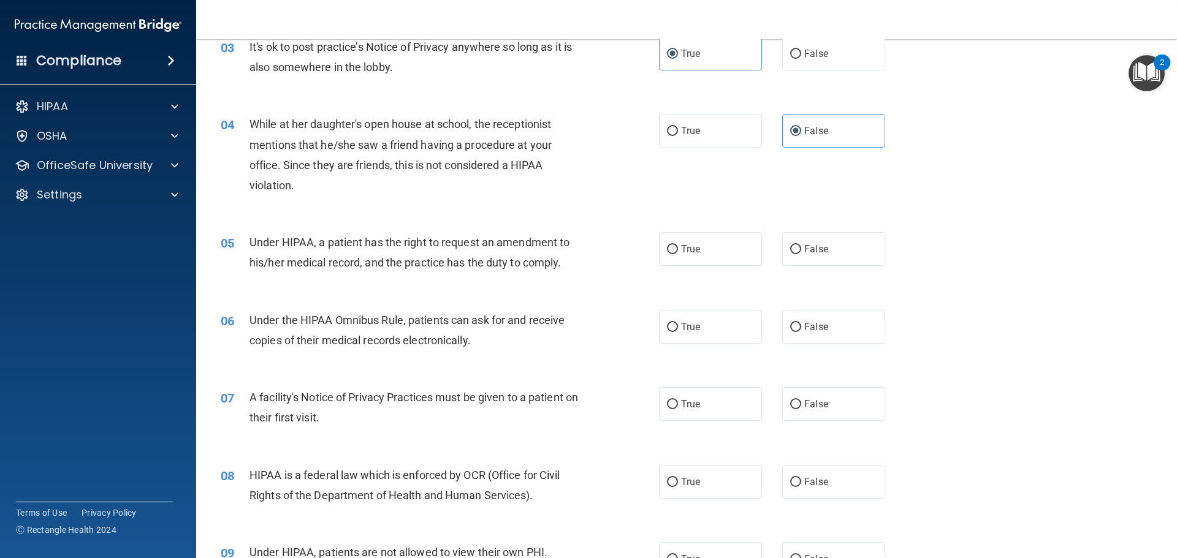
scroll to position [306, 0]
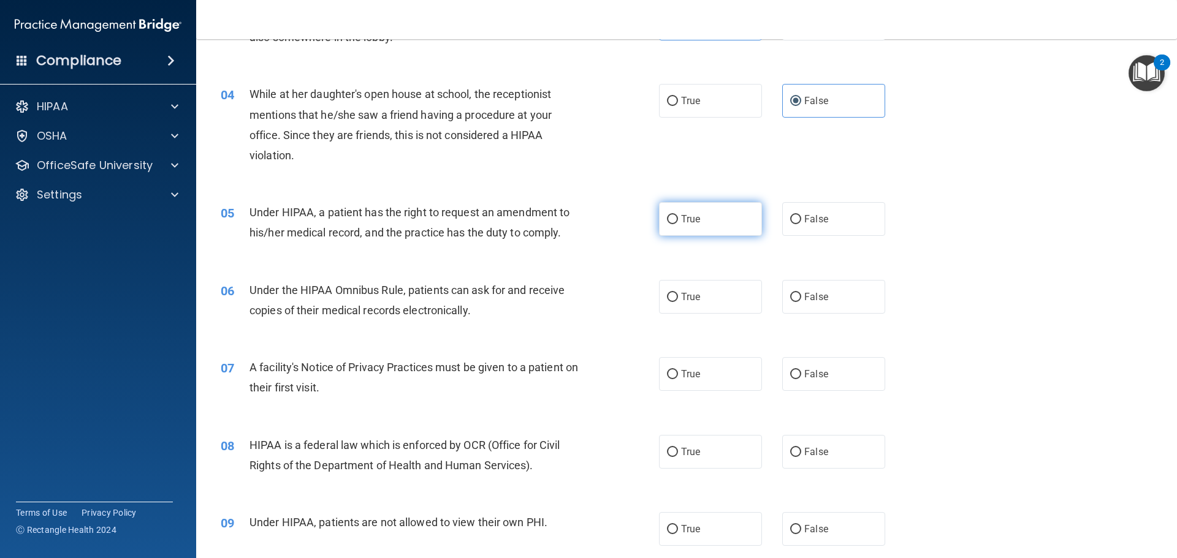
click at [701, 211] on label "True" at bounding box center [710, 219] width 103 height 34
click at [678, 215] on input "True" at bounding box center [672, 219] width 11 height 9
radio input "true"
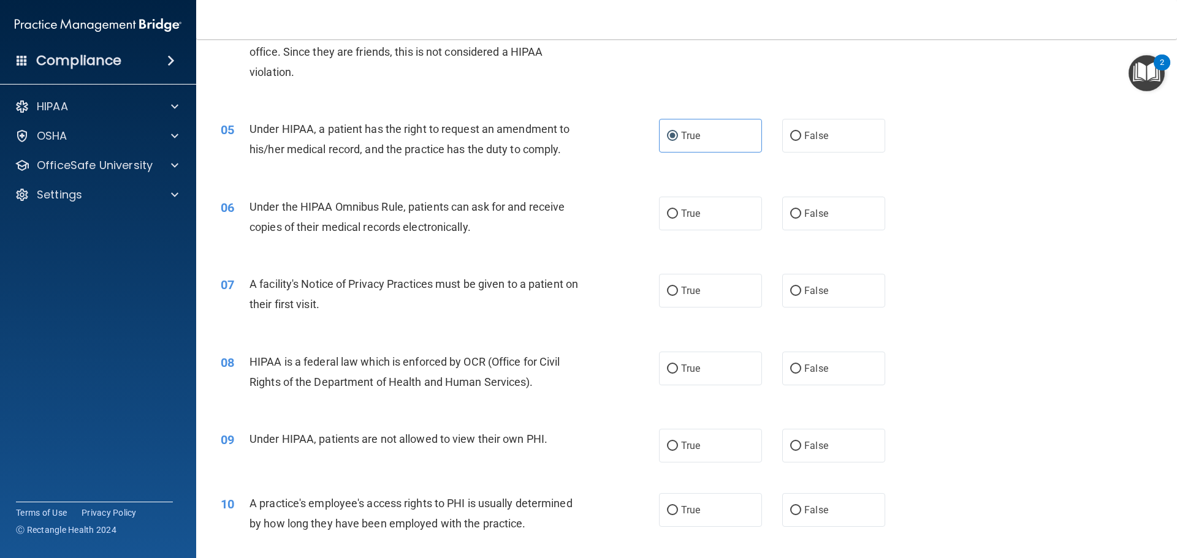
scroll to position [429, 0]
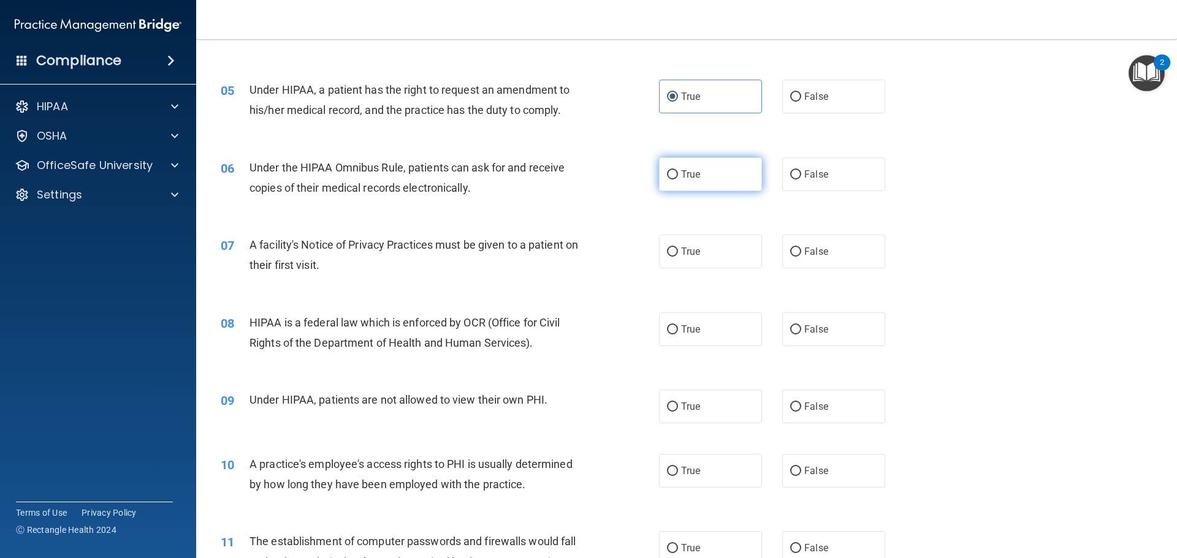
click at [684, 176] on span "True" at bounding box center [690, 175] width 19 height 12
click at [678, 176] on input "True" at bounding box center [672, 174] width 11 height 9
radio input "true"
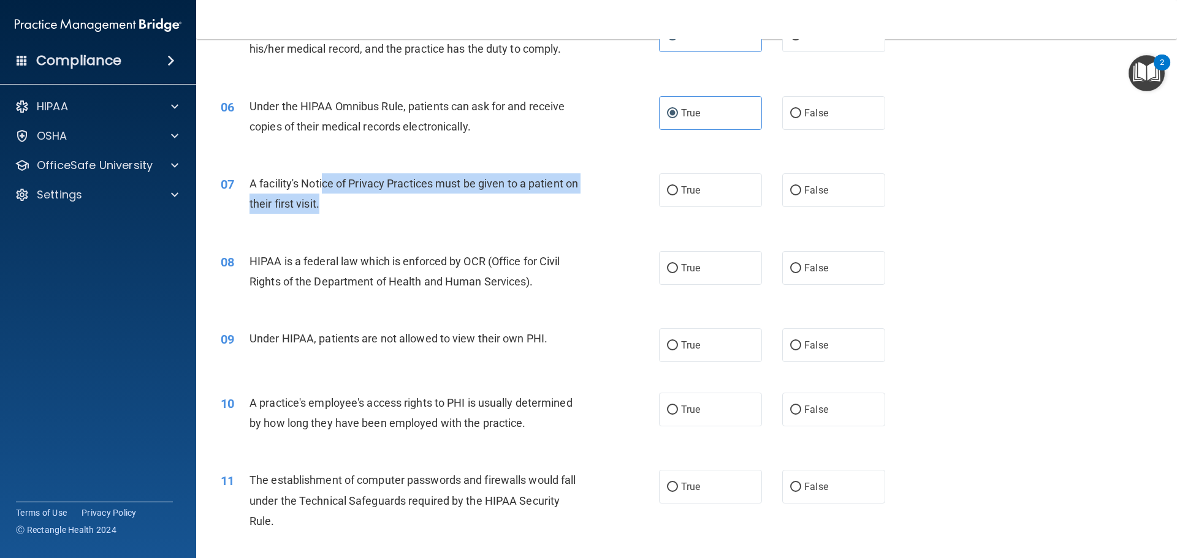
drag, startPoint x: 324, startPoint y: 177, endPoint x: 459, endPoint y: 197, distance: 136.3
click at [459, 197] on div "A facility's Notice of Privacy Practices must be given to a patient on their fi…" at bounding box center [420, 193] width 343 height 40
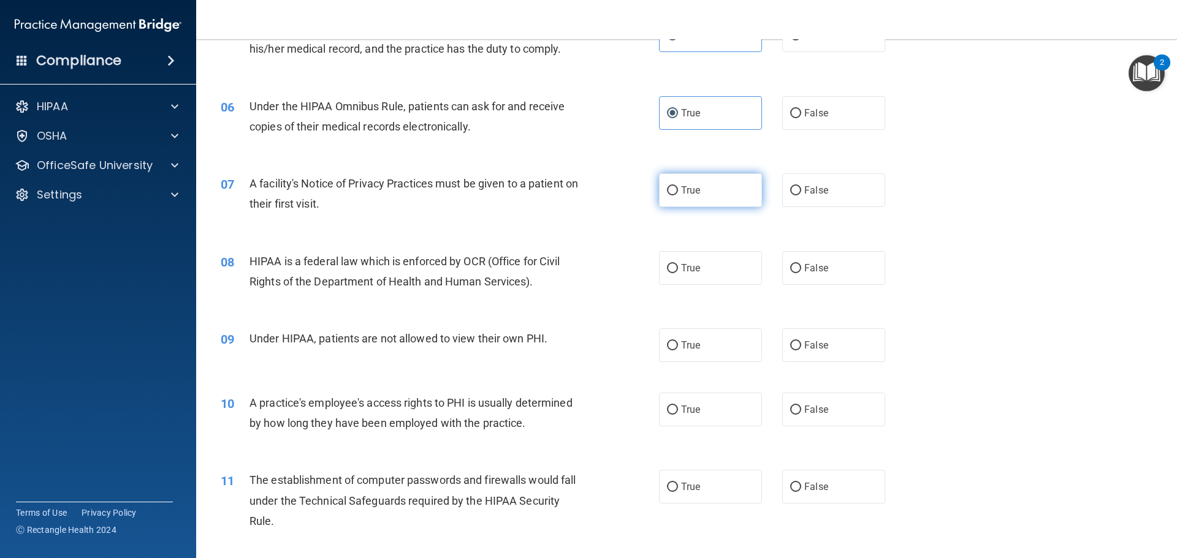
click at [681, 197] on label "True" at bounding box center [710, 190] width 103 height 34
click at [678, 195] on input "True" at bounding box center [672, 190] width 11 height 9
radio input "true"
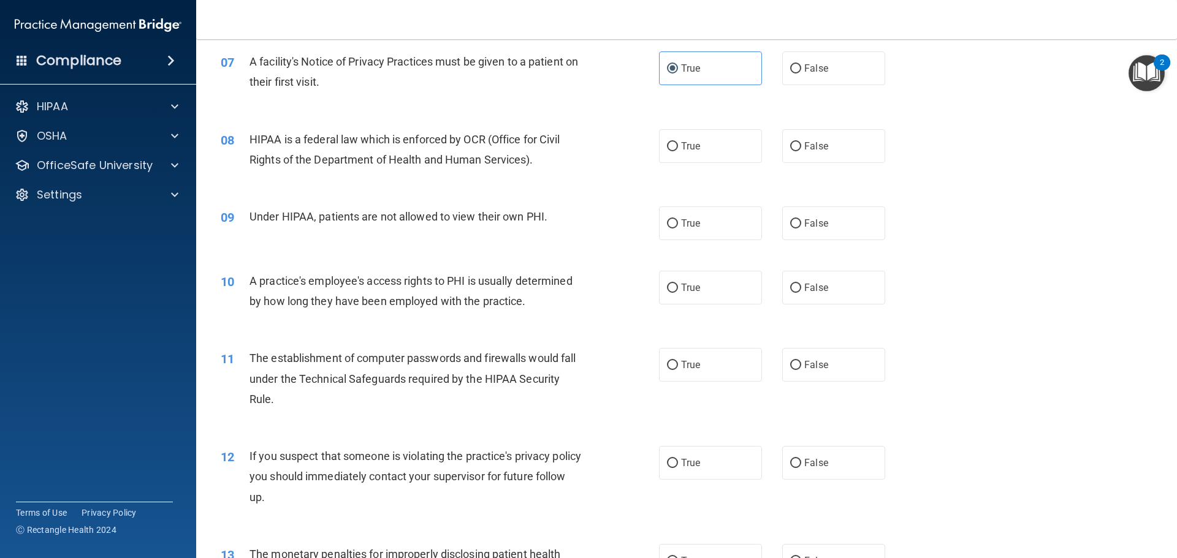
scroll to position [613, 0]
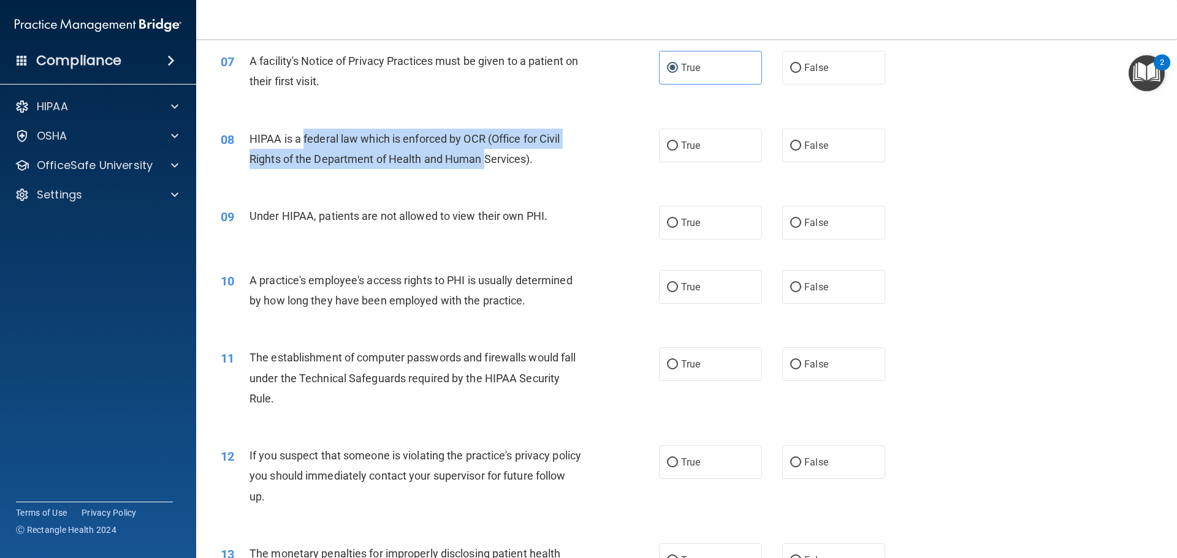
drag, startPoint x: 308, startPoint y: 138, endPoint x: 493, endPoint y: 173, distance: 188.8
click at [493, 173] on div "08 HIPAA is a federal law which is enforced by OCR (Office for Civil Rights of …" at bounding box center [439, 152] width 475 height 47
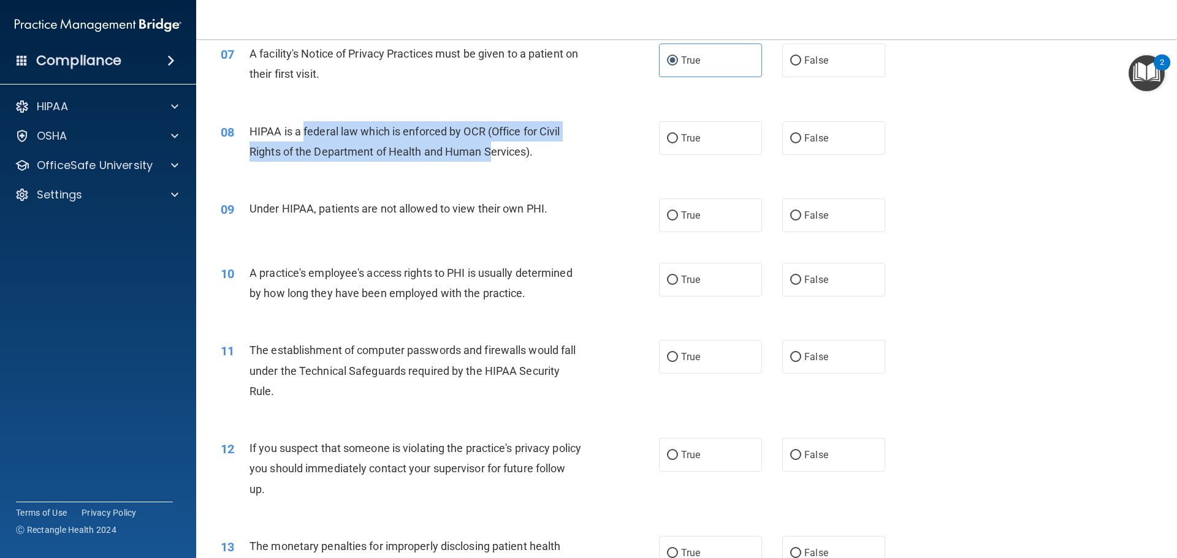
scroll to position [504, 0]
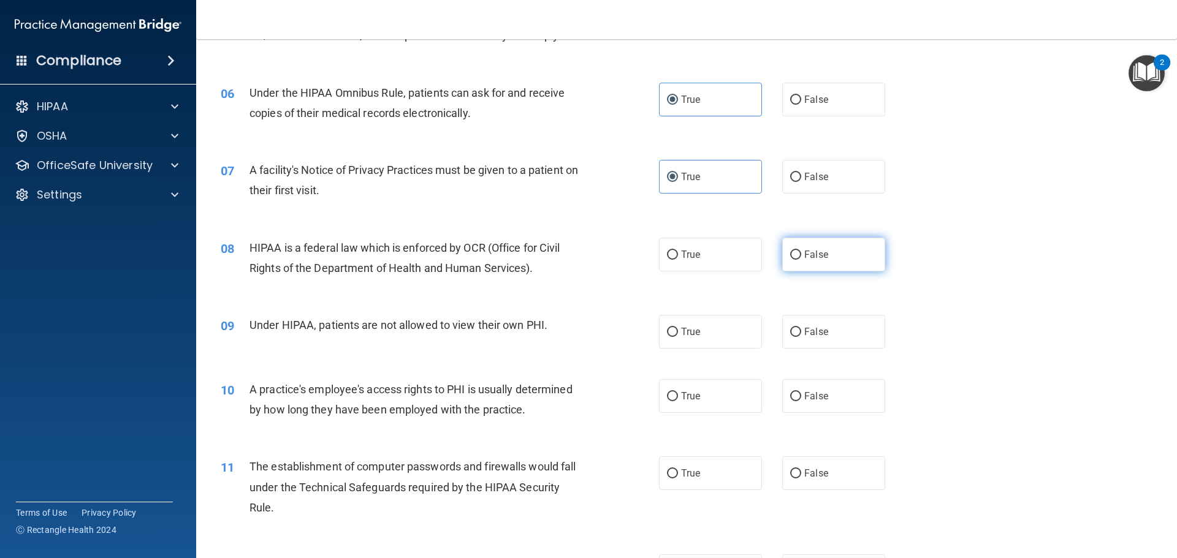
click at [853, 249] on label "False" at bounding box center [833, 255] width 103 height 34
click at [801, 251] on input "False" at bounding box center [795, 255] width 11 height 9
radio input "true"
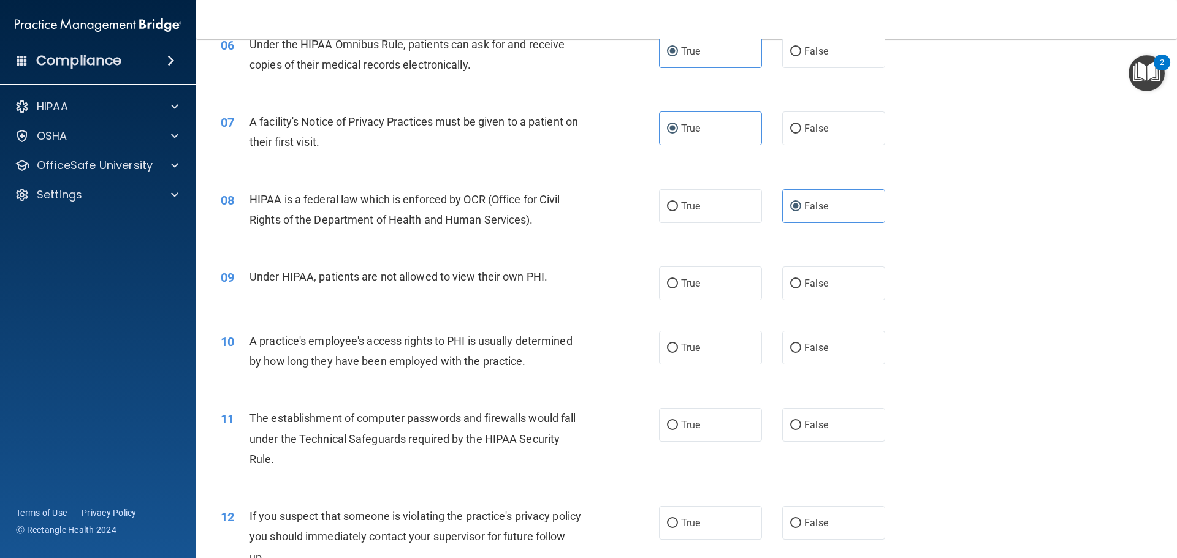
scroll to position [626, 0]
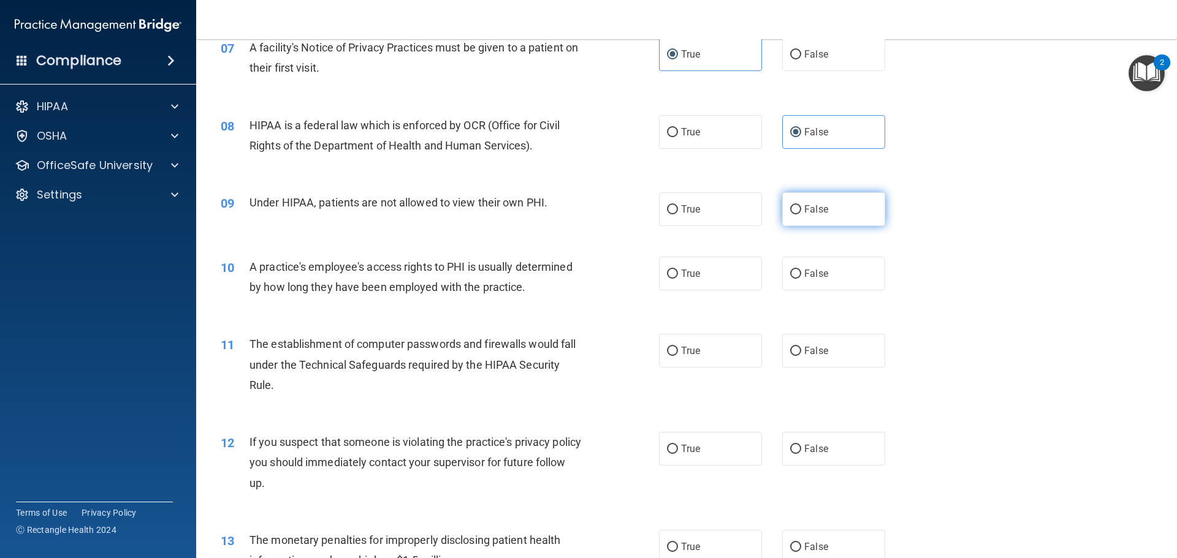
click at [854, 211] on label "False" at bounding box center [833, 209] width 103 height 34
click at [801, 211] on input "False" at bounding box center [795, 209] width 11 height 9
radio input "true"
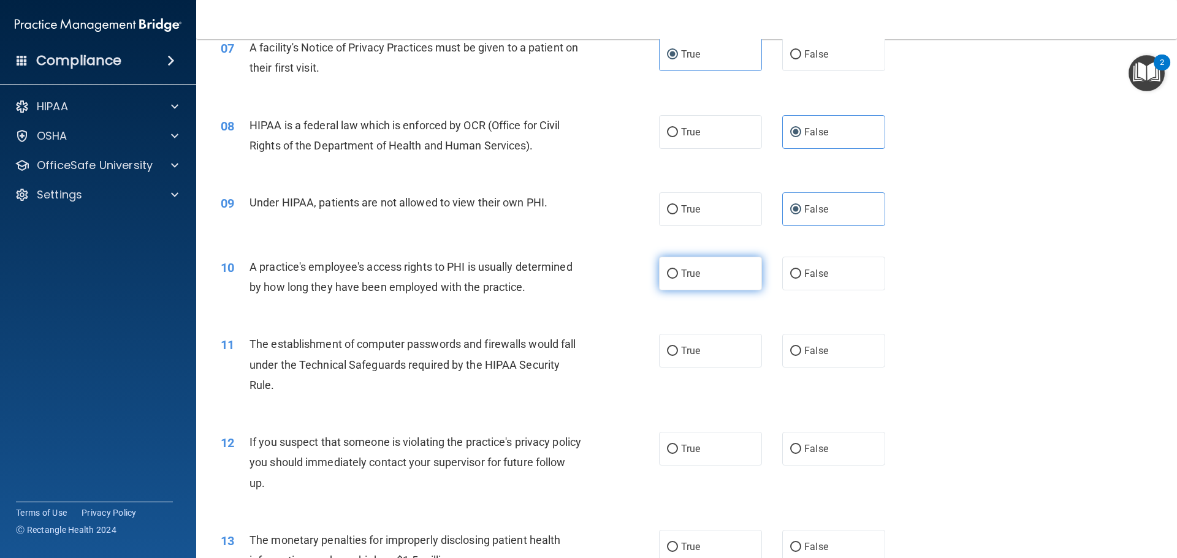
click at [670, 279] on label "True" at bounding box center [710, 274] width 103 height 34
click at [670, 279] on input "True" at bounding box center [672, 274] width 11 height 9
radio input "true"
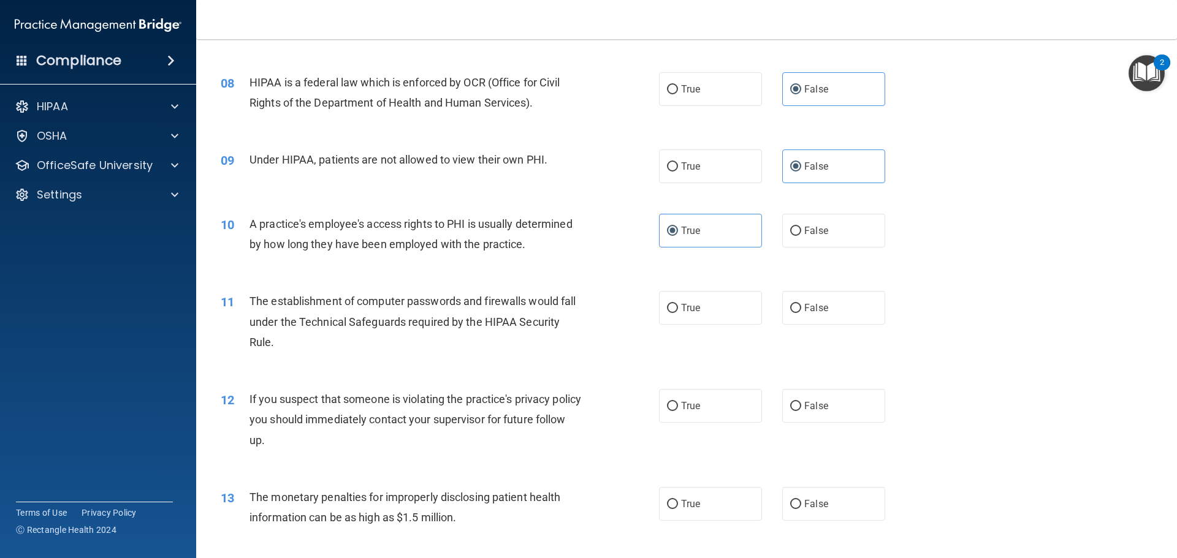
scroll to position [810, 0]
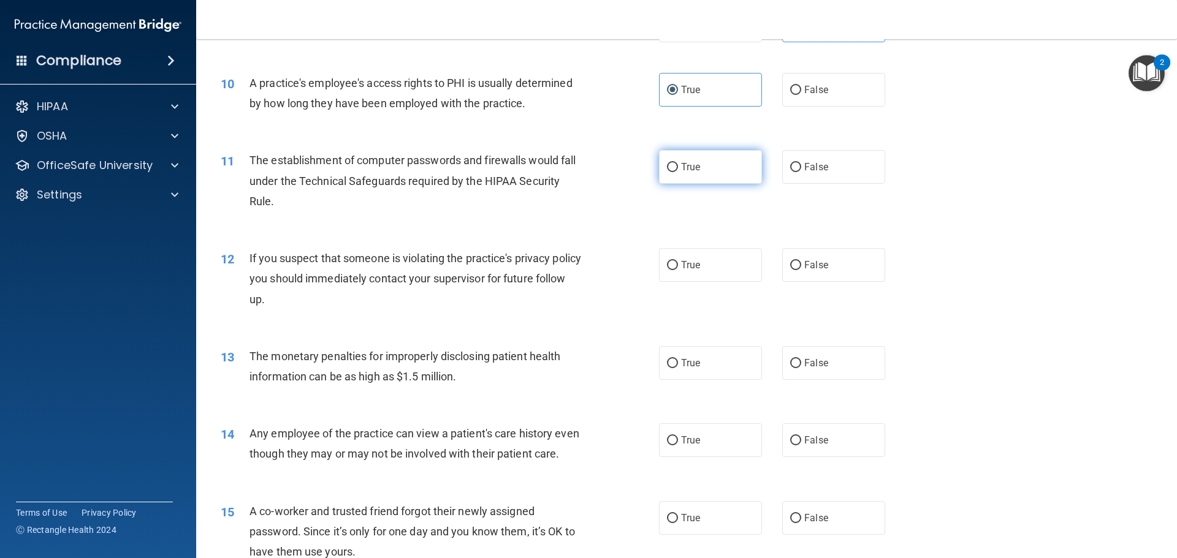
click at [682, 175] on label "True" at bounding box center [710, 167] width 103 height 34
click at [678, 172] on input "True" at bounding box center [672, 167] width 11 height 9
radio input "true"
click at [735, 267] on label "True" at bounding box center [710, 265] width 103 height 34
click at [678, 267] on input "True" at bounding box center [672, 265] width 11 height 9
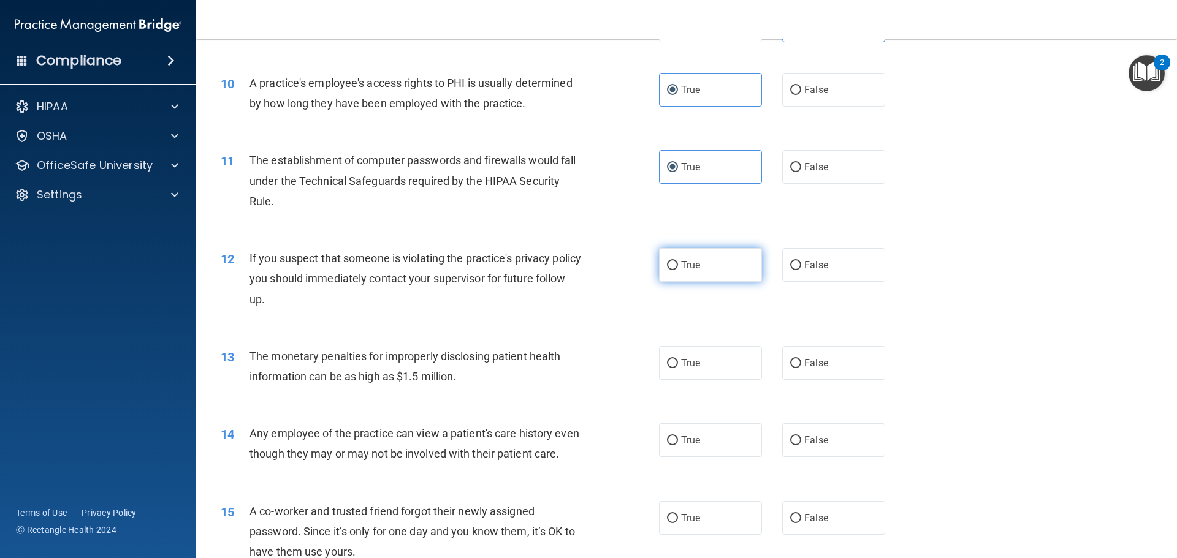
radio input "true"
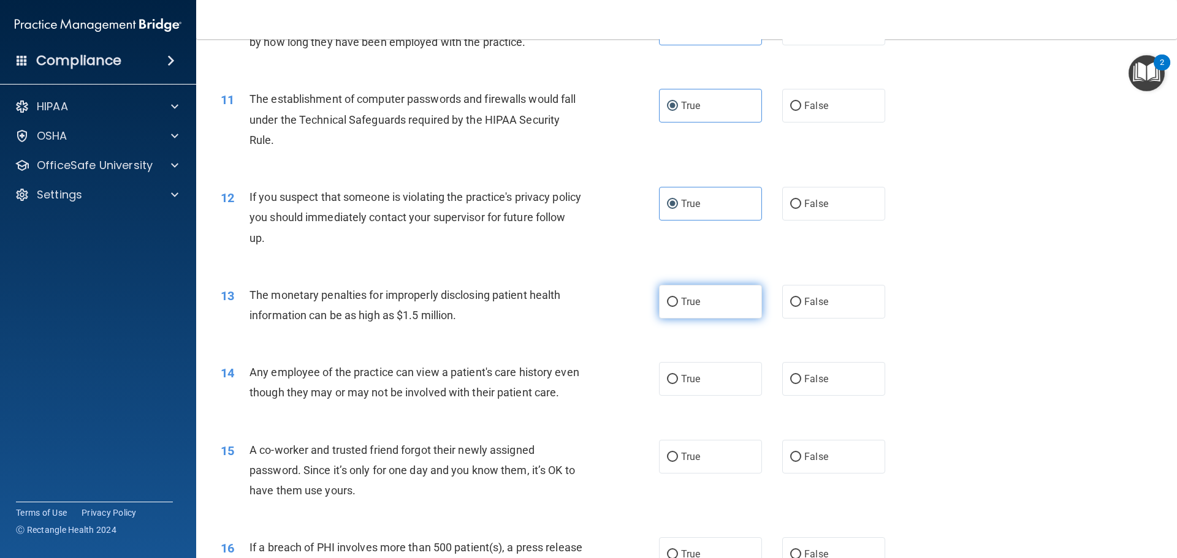
click at [685, 298] on span "True" at bounding box center [690, 302] width 19 height 12
click at [678, 298] on input "True" at bounding box center [672, 302] width 11 height 9
radio input "true"
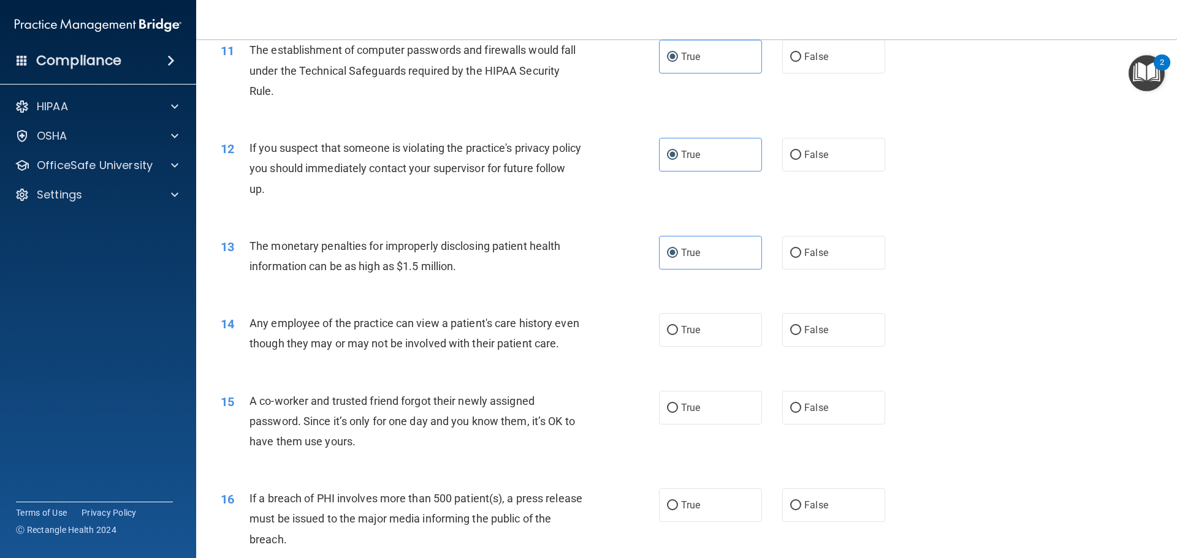
scroll to position [994, 0]
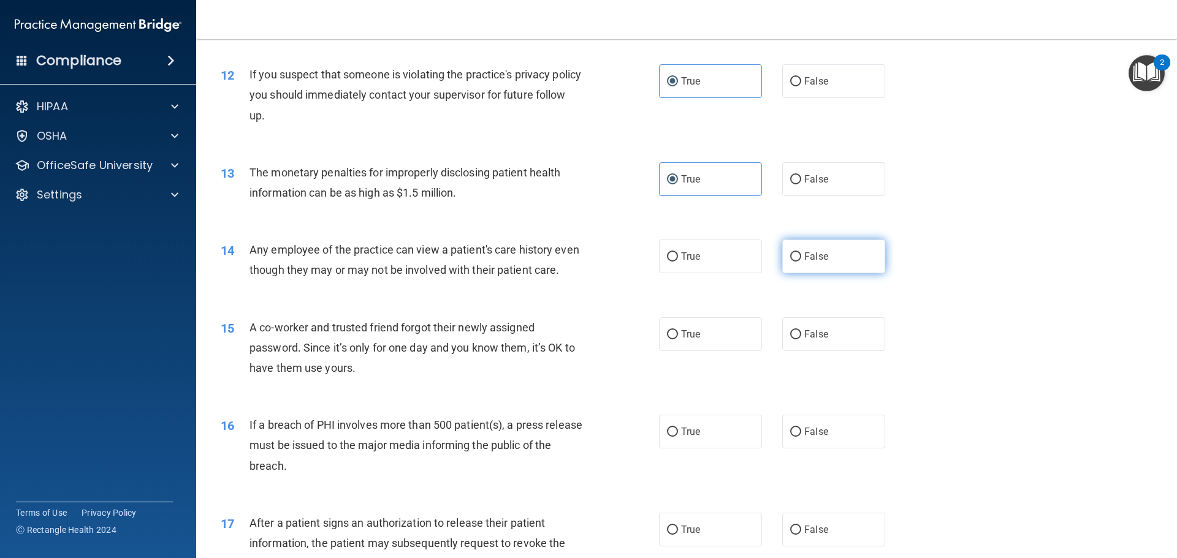
click at [805, 266] on label "False" at bounding box center [833, 257] width 103 height 34
click at [801, 262] on input "False" at bounding box center [795, 256] width 11 height 9
radio input "true"
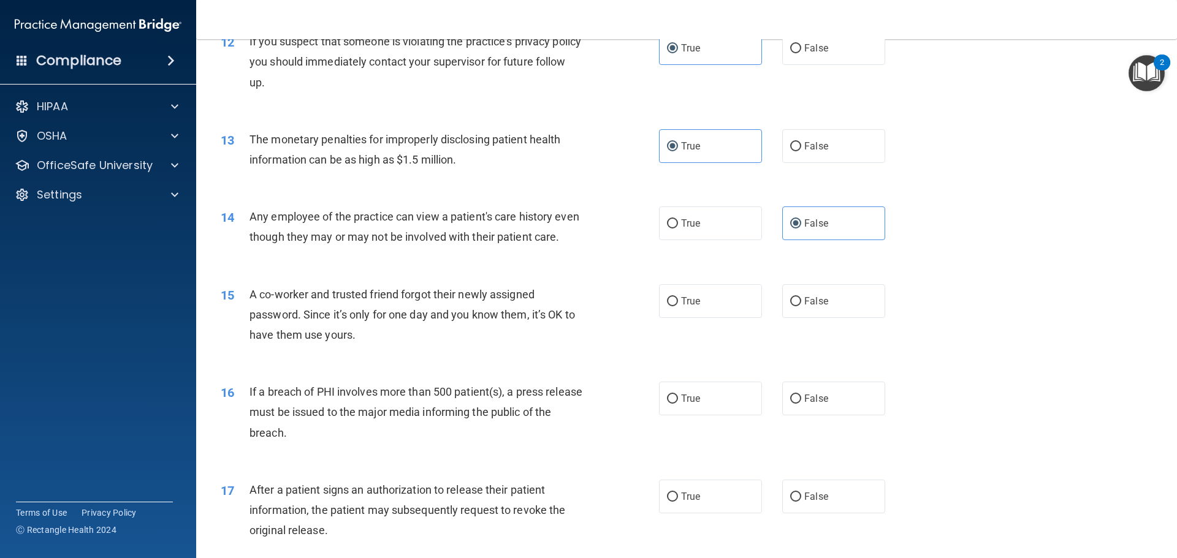
scroll to position [1117, 0]
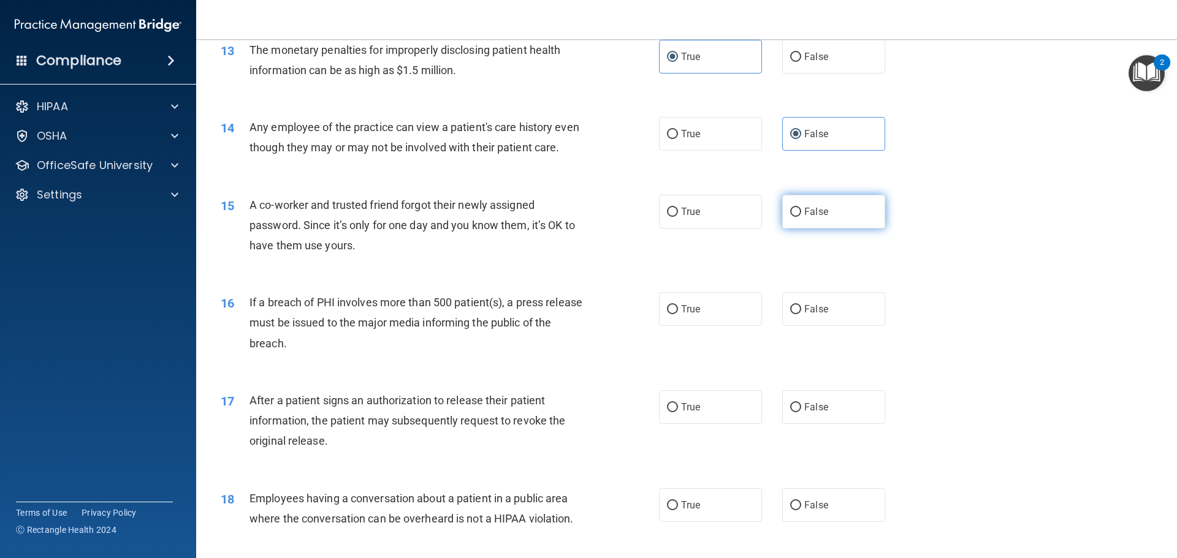
click at [870, 229] on label "False" at bounding box center [833, 212] width 103 height 34
click at [801, 217] on input "False" at bounding box center [795, 212] width 11 height 9
radio input "true"
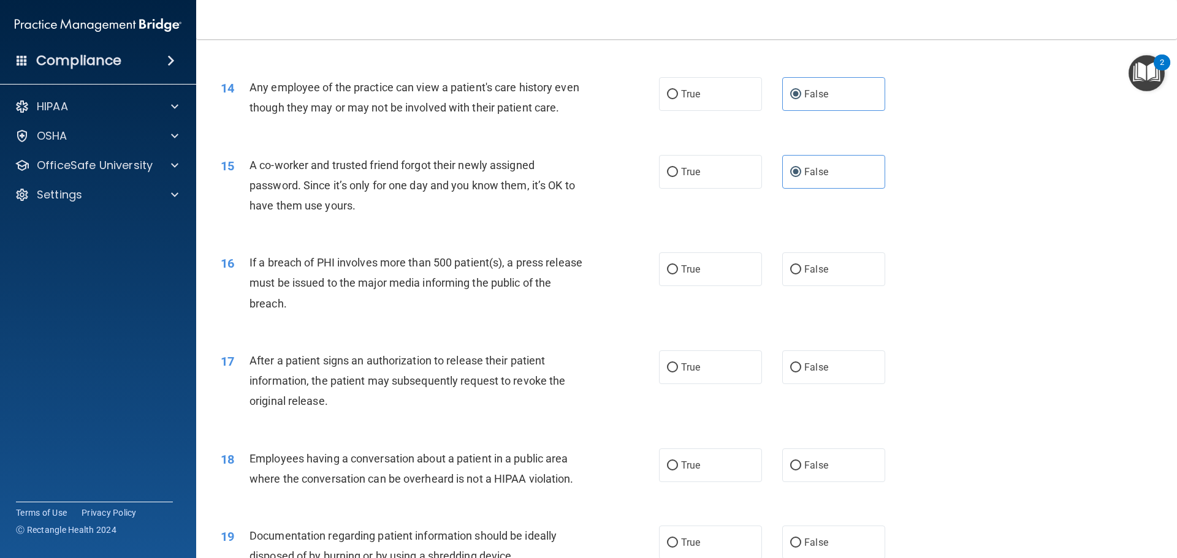
scroll to position [1178, 0]
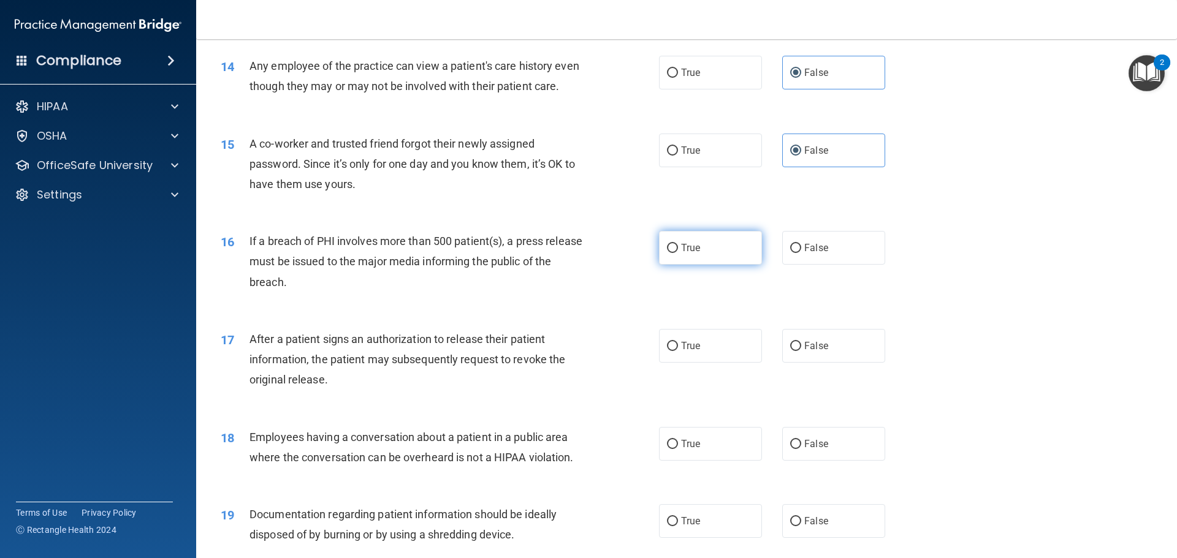
click at [672, 253] on input "True" at bounding box center [672, 248] width 11 height 9
radio input "true"
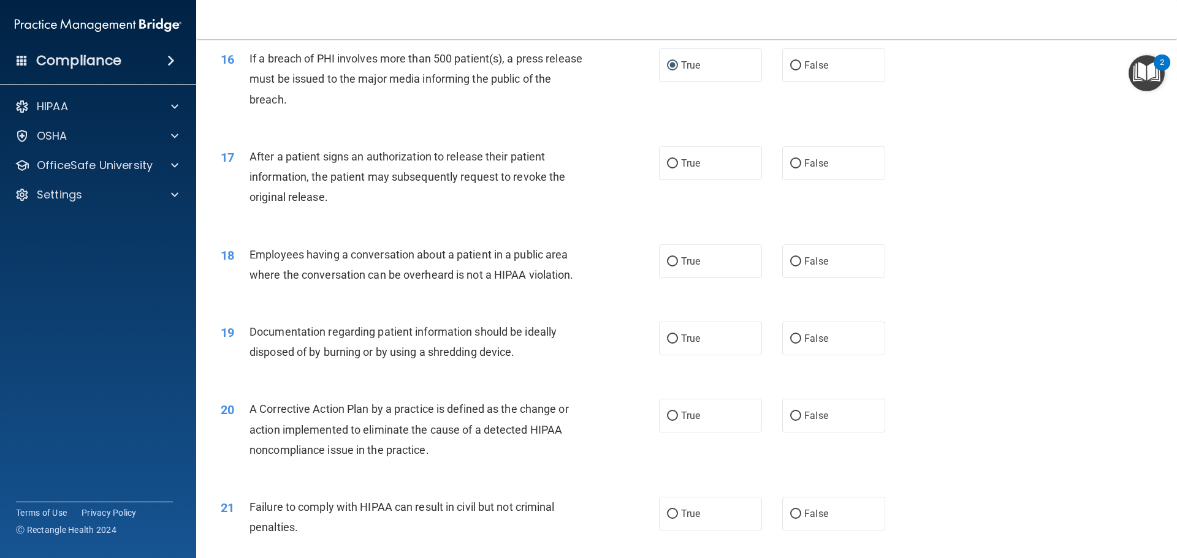
scroll to position [1362, 0]
click at [693, 168] on span "True" at bounding box center [690, 162] width 19 height 12
click at [678, 167] on input "True" at bounding box center [672, 162] width 11 height 9
radio input "true"
click at [813, 266] on span "False" at bounding box center [816, 260] width 24 height 12
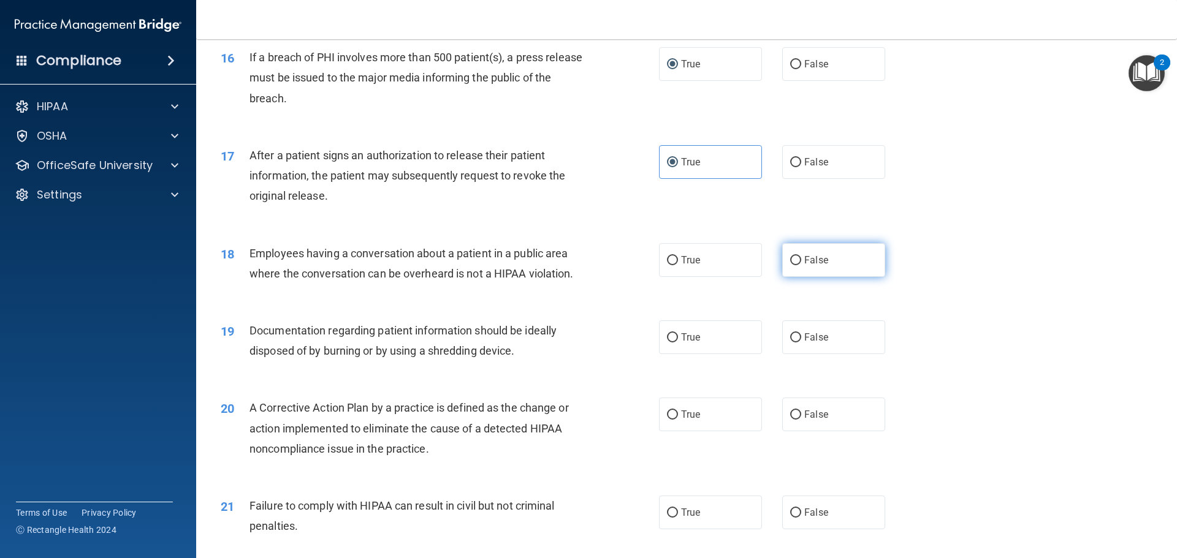
click at [801, 265] on input "False" at bounding box center [795, 260] width 11 height 9
radio input "true"
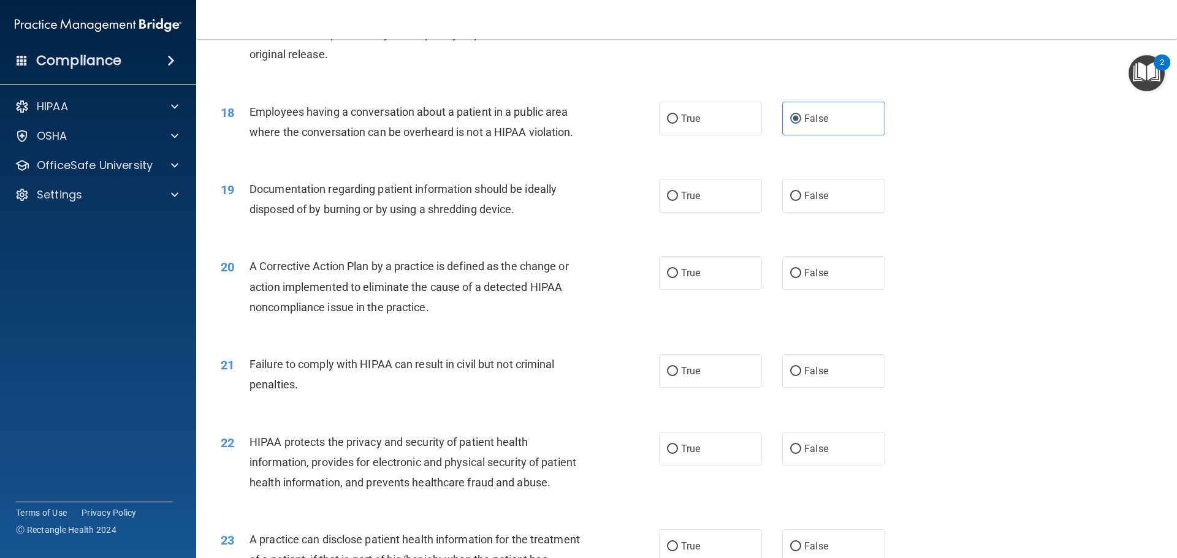
scroll to position [1546, 0]
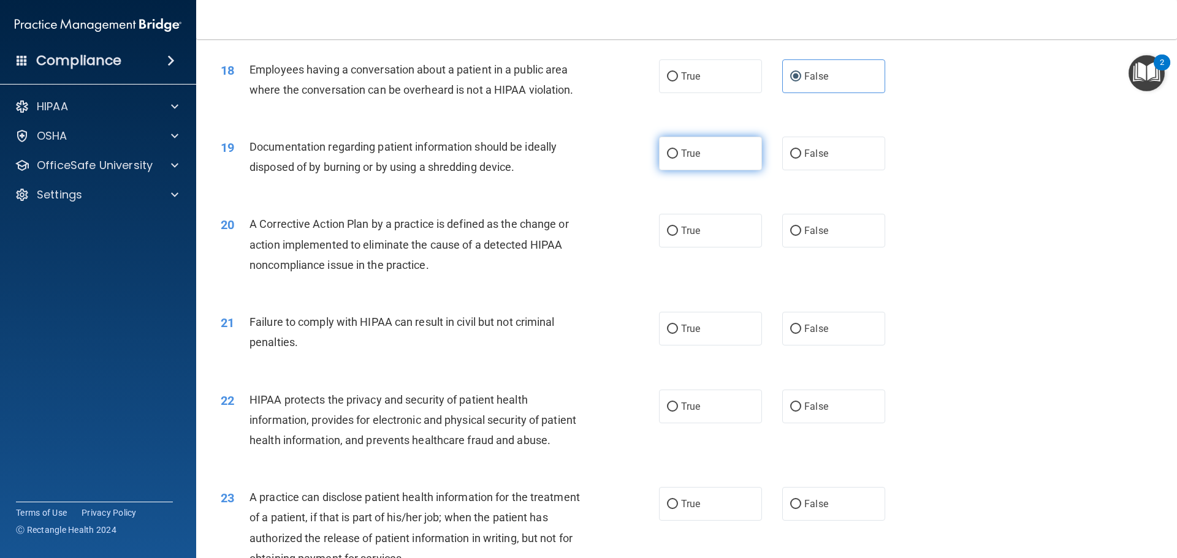
click at [669, 159] on input "True" at bounding box center [672, 154] width 11 height 9
radio input "true"
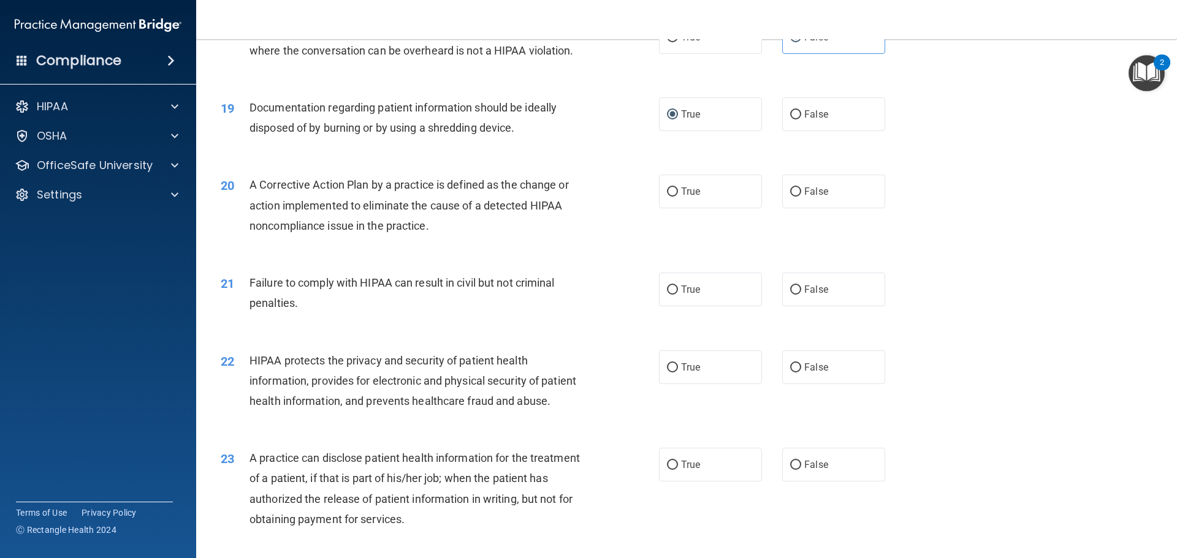
scroll to position [1668, 0]
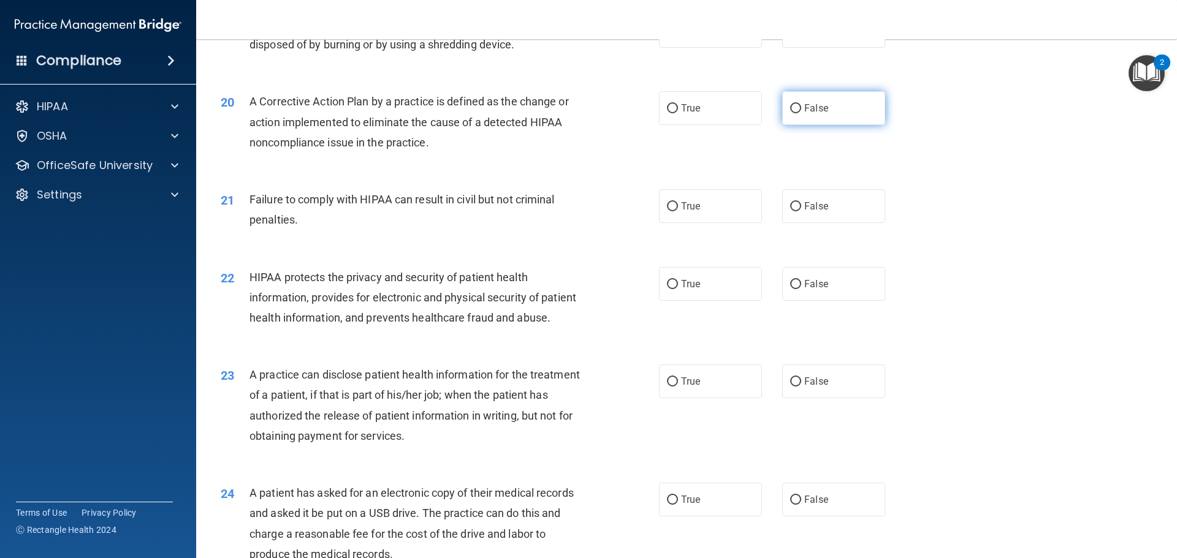
click at [817, 114] on span "False" at bounding box center [816, 108] width 24 height 12
click at [801, 113] on input "False" at bounding box center [795, 108] width 11 height 9
radio input "true"
drag, startPoint x: 816, startPoint y: 238, endPoint x: 783, endPoint y: 222, distance: 36.7
click at [783, 222] on label "False" at bounding box center [833, 206] width 103 height 34
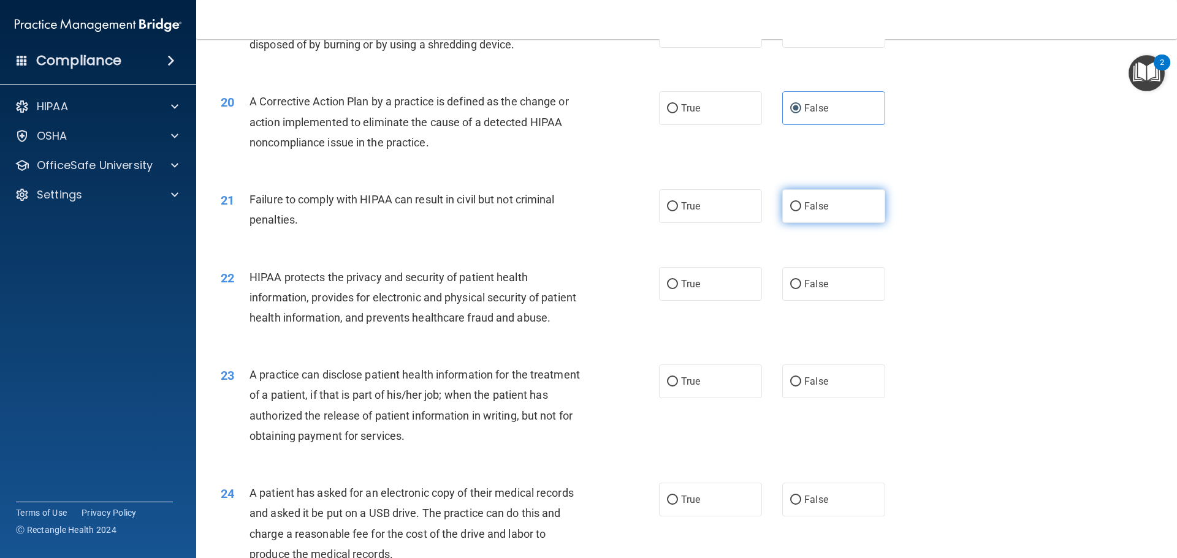
click at [790, 211] on input "False" at bounding box center [795, 206] width 11 height 9
radio input "true"
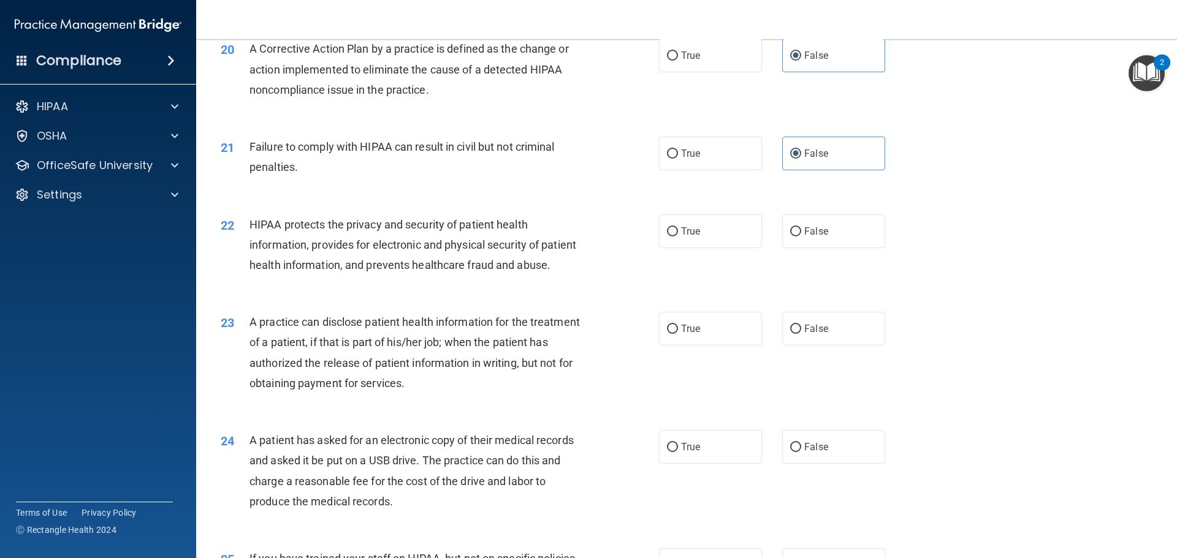
scroll to position [1852, 0]
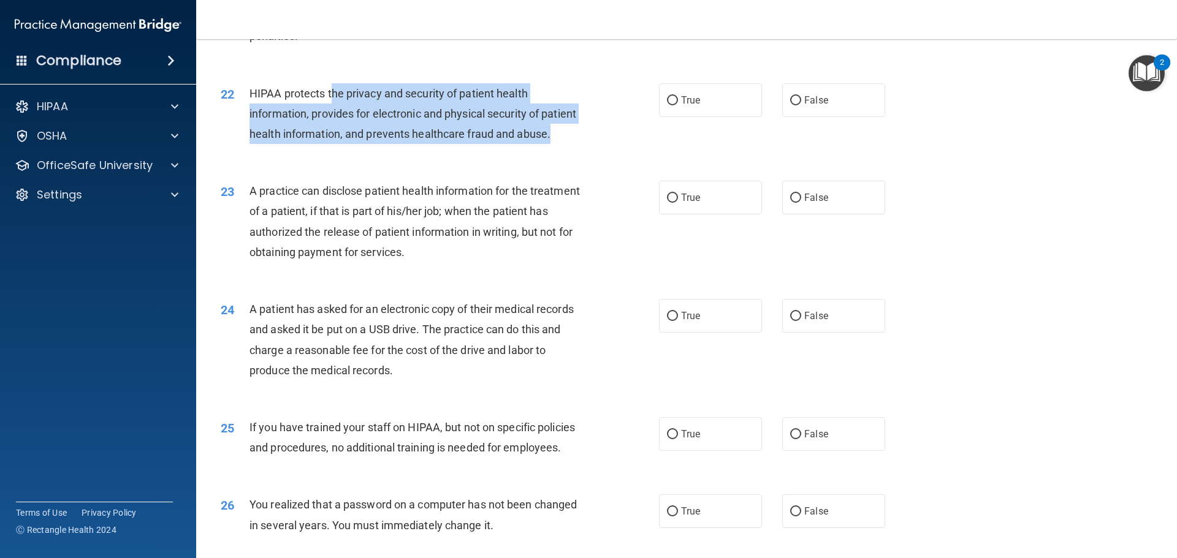
drag, startPoint x: 398, startPoint y: 116, endPoint x: 563, endPoint y: 170, distance: 173.8
click at [563, 145] on div "HIPAA protects the privacy and security of patient health information, provides…" at bounding box center [420, 113] width 343 height 61
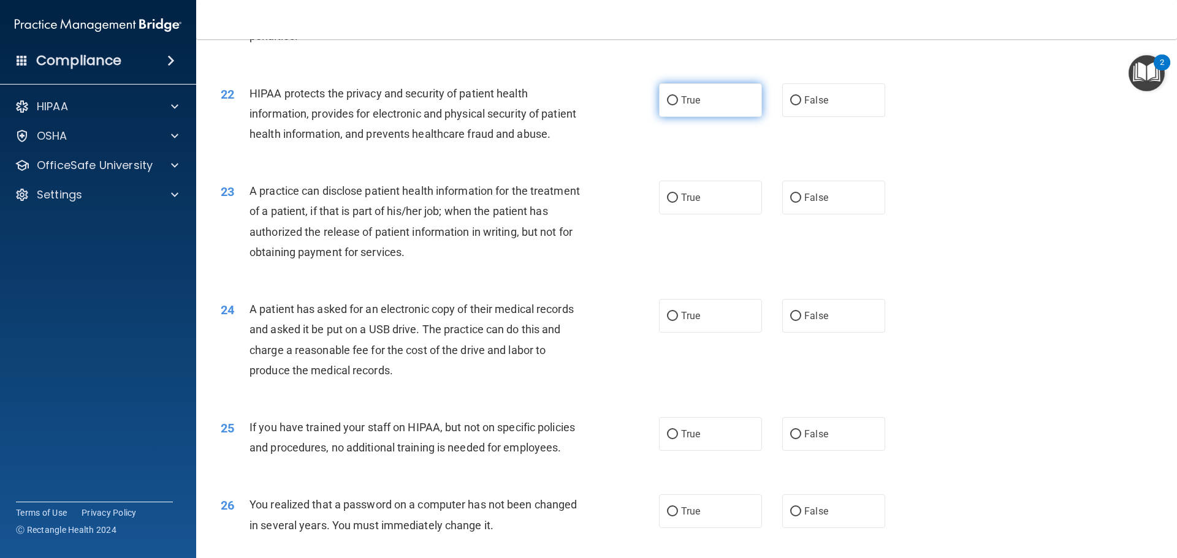
click at [751, 113] on label "True" at bounding box center [710, 100] width 103 height 34
click at [678, 105] on input "True" at bounding box center [672, 100] width 11 height 9
radio input "true"
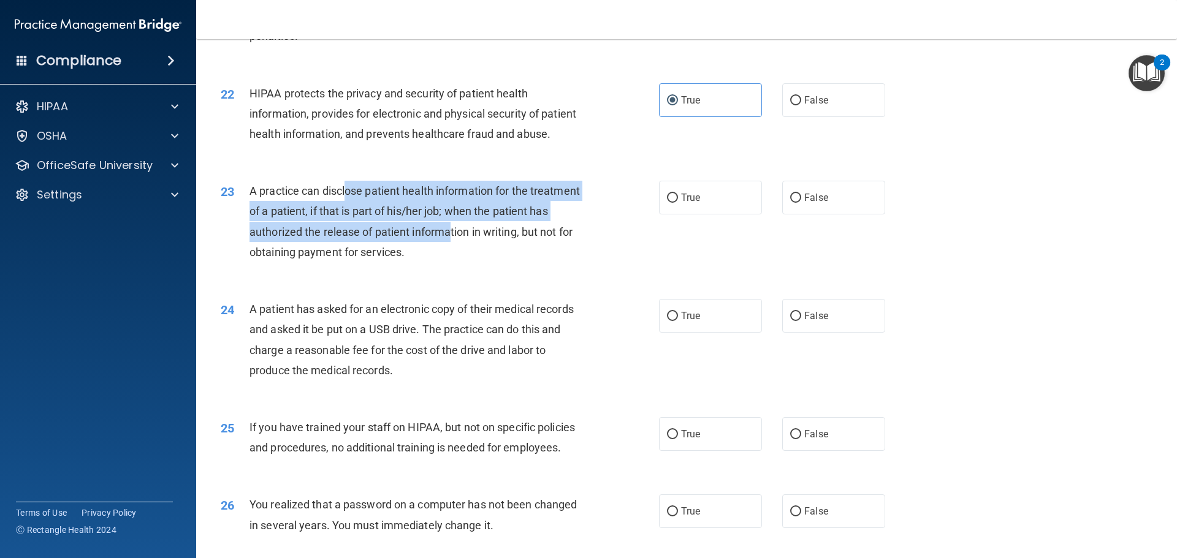
drag, startPoint x: 363, startPoint y: 227, endPoint x: 509, endPoint y: 264, distance: 149.7
click at [509, 262] on div "A practice can disclose patient health information for the treatment of a patie…" at bounding box center [420, 222] width 343 height 82
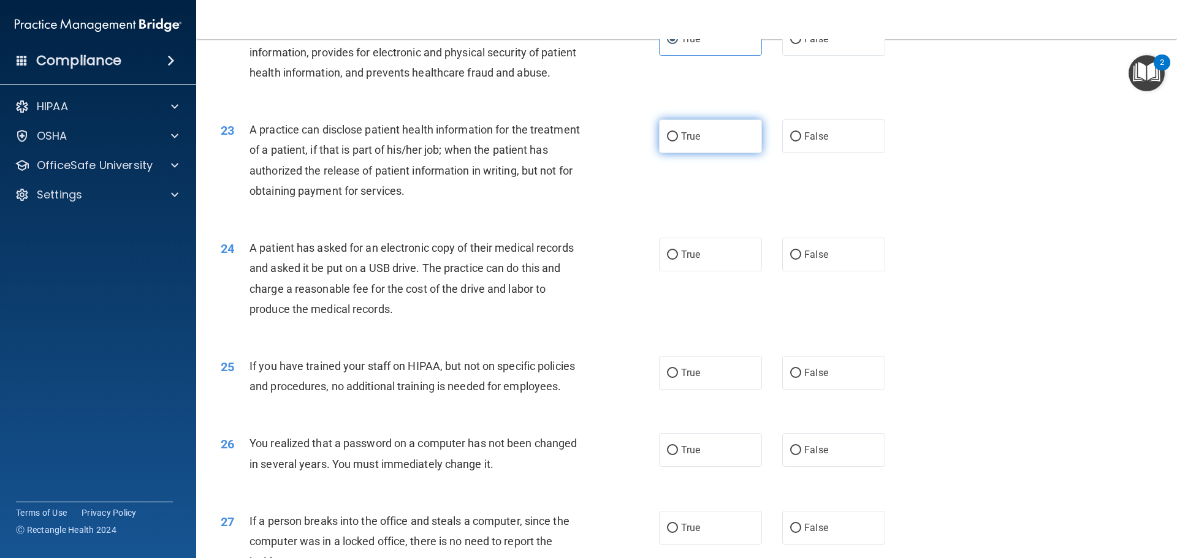
click at [707, 153] on label "True" at bounding box center [710, 136] width 103 height 34
click at [678, 142] on input "True" at bounding box center [672, 136] width 11 height 9
radio input "true"
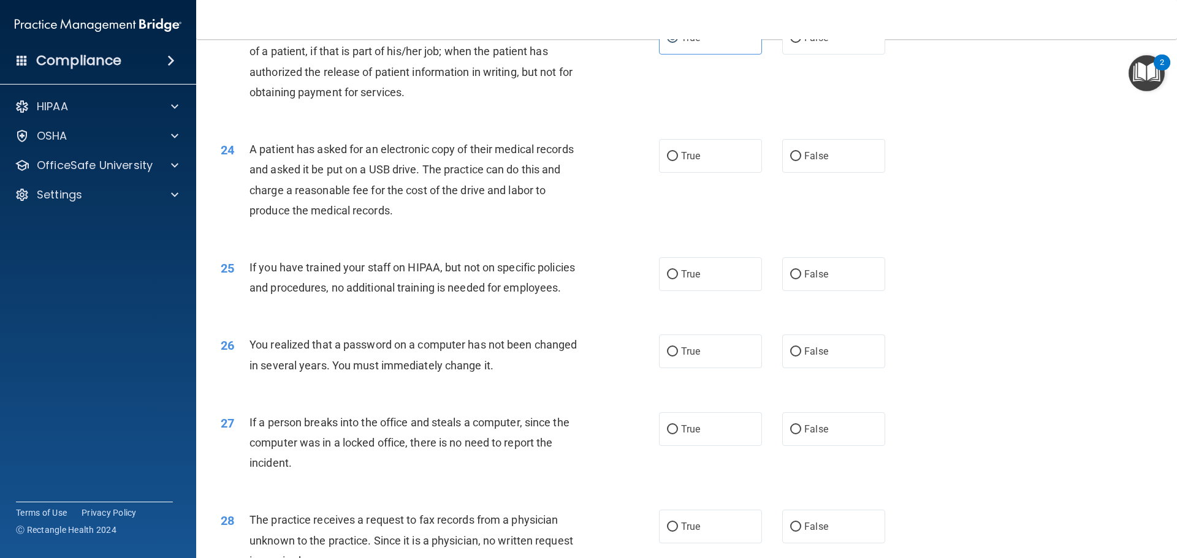
scroll to position [2036, 0]
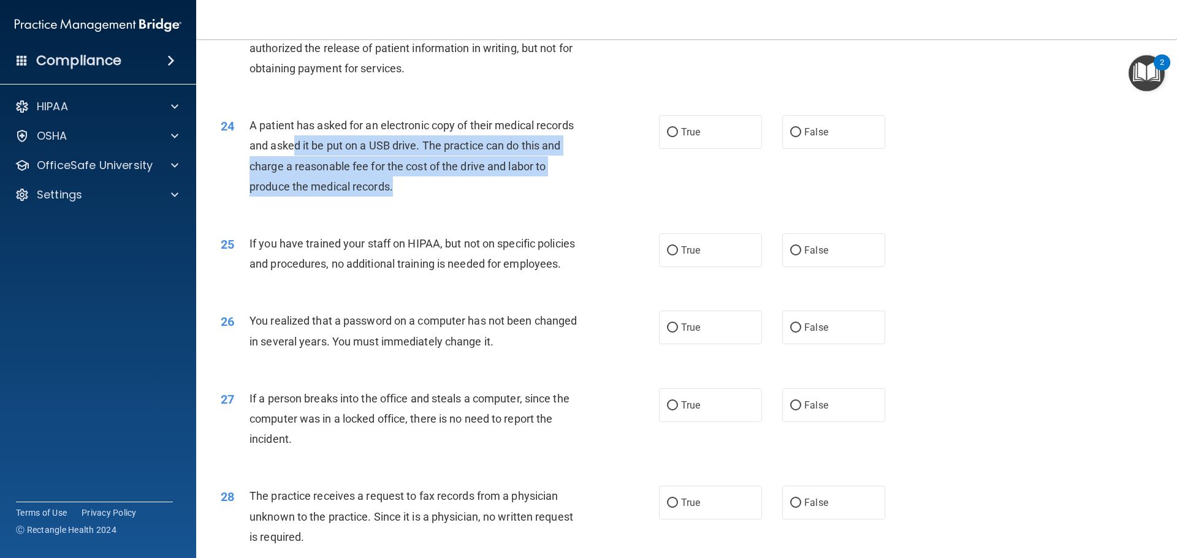
drag, startPoint x: 295, startPoint y: 176, endPoint x: 407, endPoint y: 219, distance: 120.1
click at [407, 197] on div "A patient has asked for an electronic copy of their medical records and asked i…" at bounding box center [420, 156] width 343 height 82
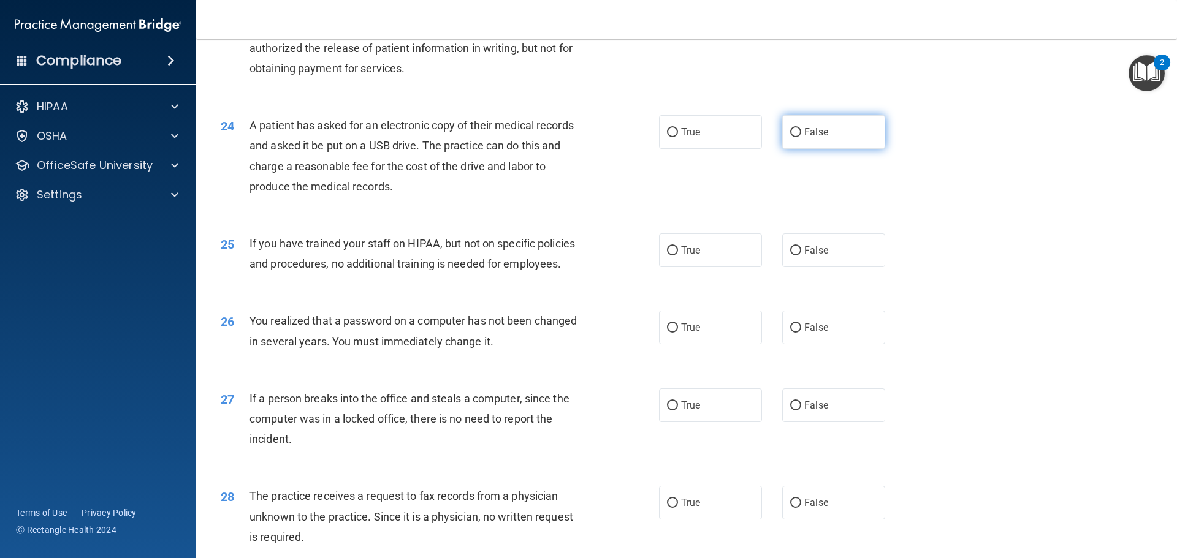
click at [811, 149] on label "False" at bounding box center [833, 132] width 103 height 34
click at [801, 137] on input "False" at bounding box center [795, 132] width 11 height 9
radio input "true"
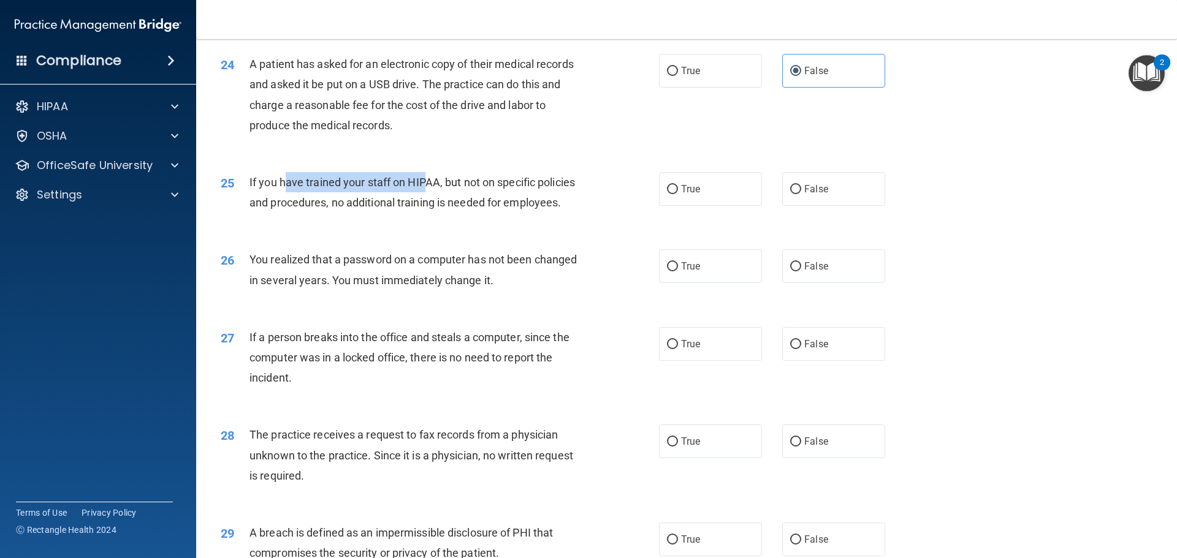
drag, startPoint x: 287, startPoint y: 219, endPoint x: 427, endPoint y: 231, distance: 140.2
click at [427, 213] on div "If you have trained your staff on HIPAA, but not on specific policies and proce…" at bounding box center [420, 192] width 343 height 40
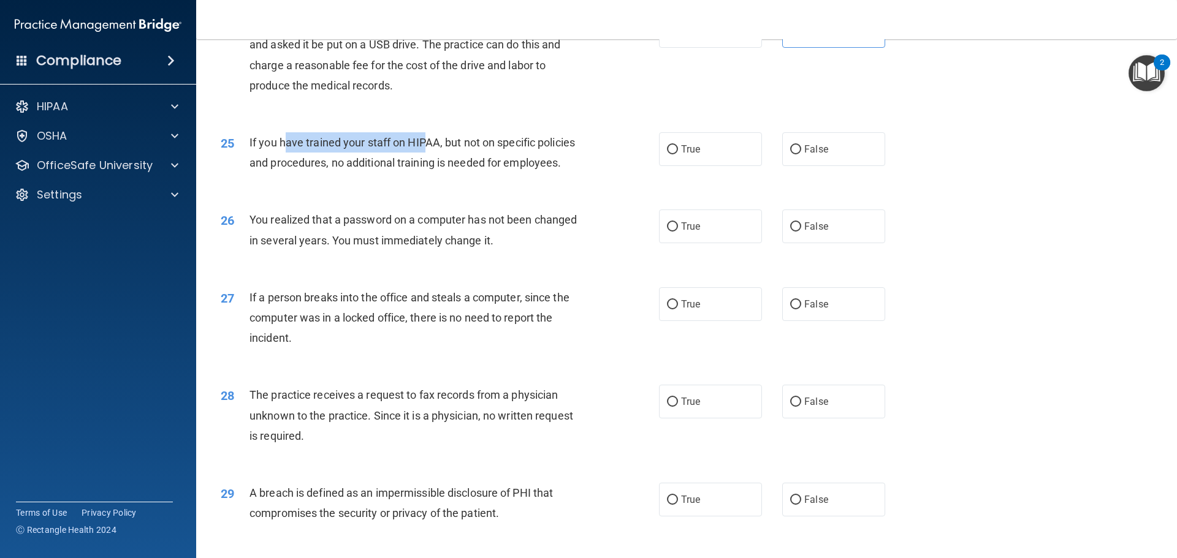
scroll to position [2158, 0]
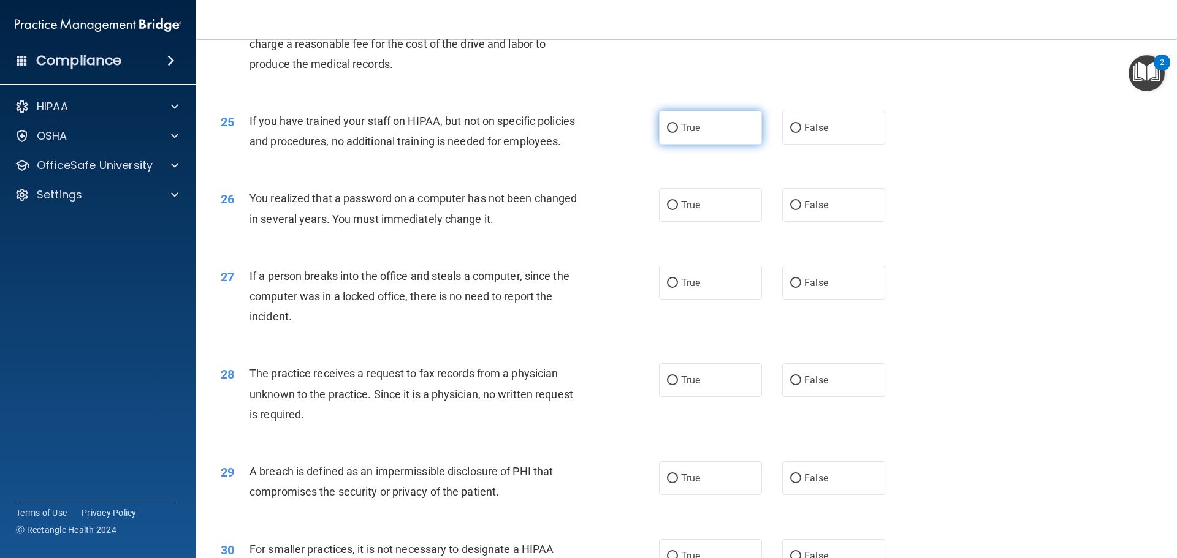
click at [700, 145] on label "True" at bounding box center [710, 128] width 103 height 34
click at [678, 133] on input "True" at bounding box center [672, 128] width 11 height 9
radio input "true"
click at [811, 145] on label "False" at bounding box center [833, 128] width 103 height 34
click at [801, 133] on input "False" at bounding box center [795, 128] width 11 height 9
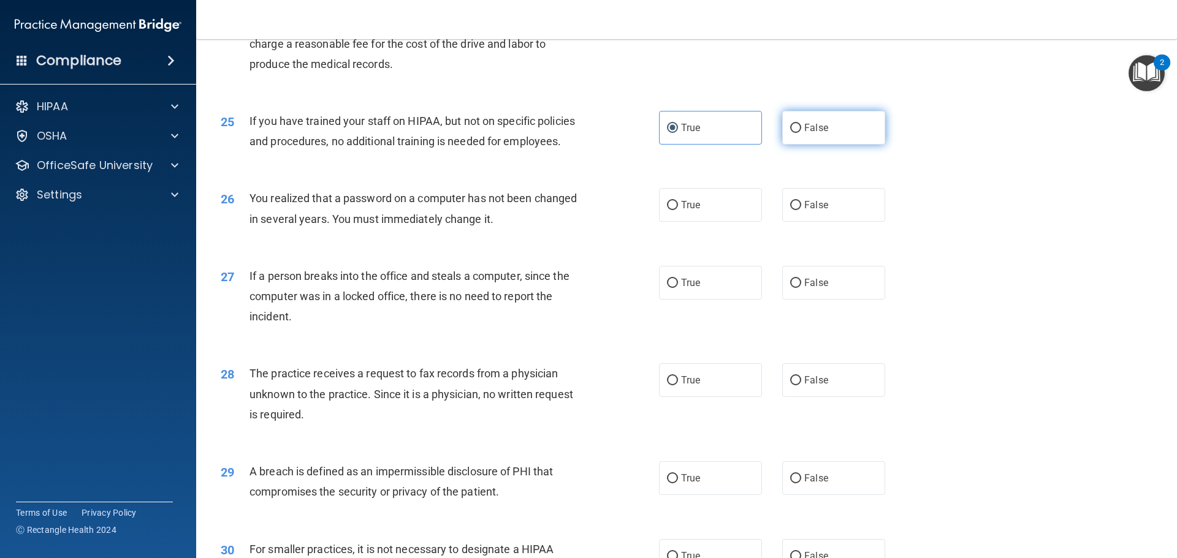
radio input "true"
radio input "false"
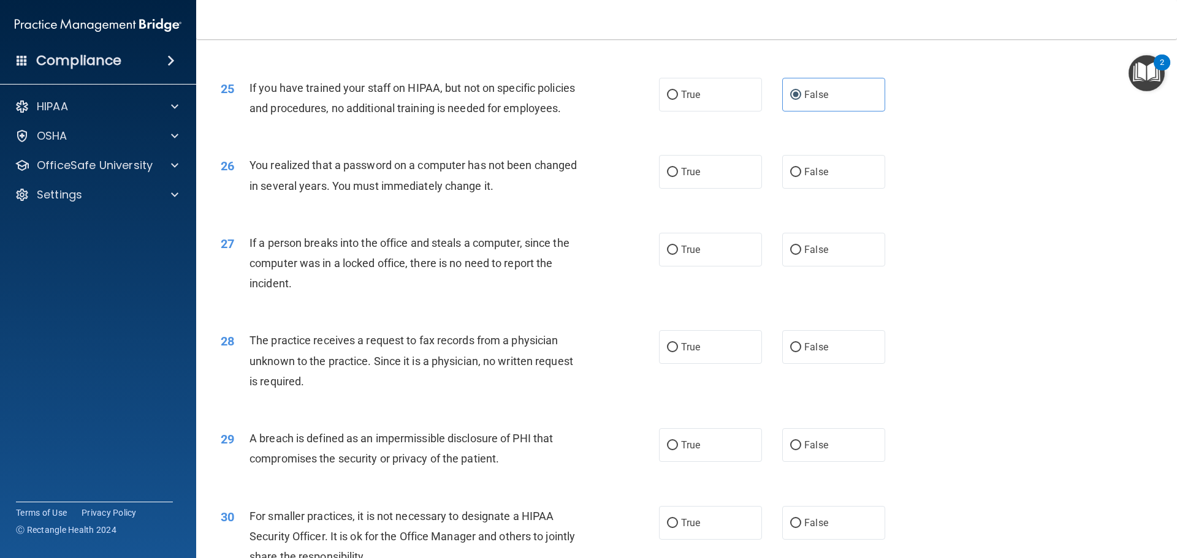
scroll to position [2220, 0]
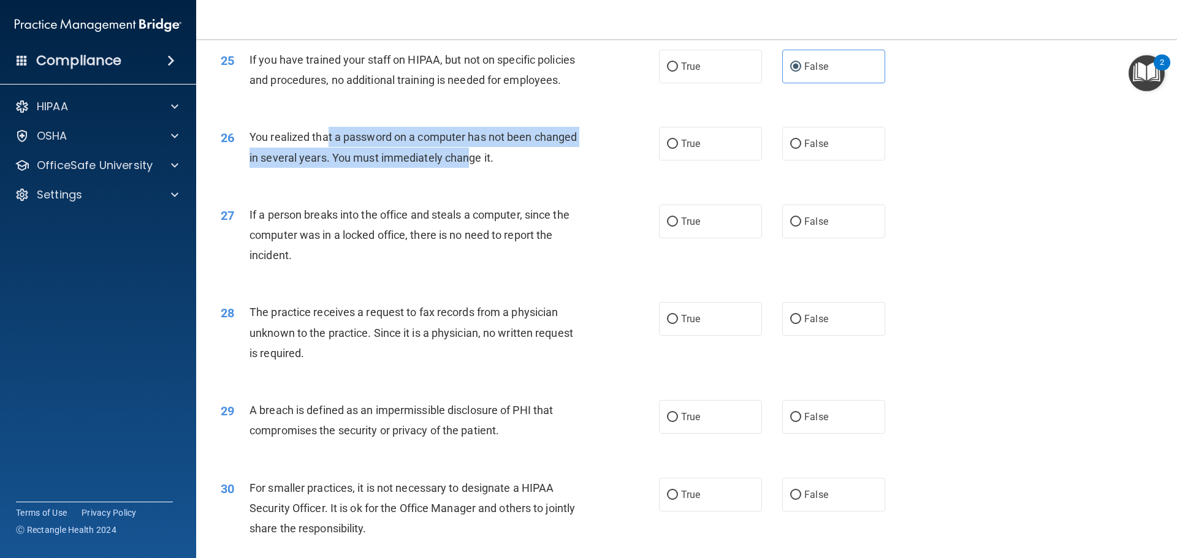
drag, startPoint x: 327, startPoint y: 187, endPoint x: 467, endPoint y: 191, distance: 140.4
click at [467, 167] on div "You realized that a password on a computer has not been changed in several year…" at bounding box center [420, 147] width 343 height 40
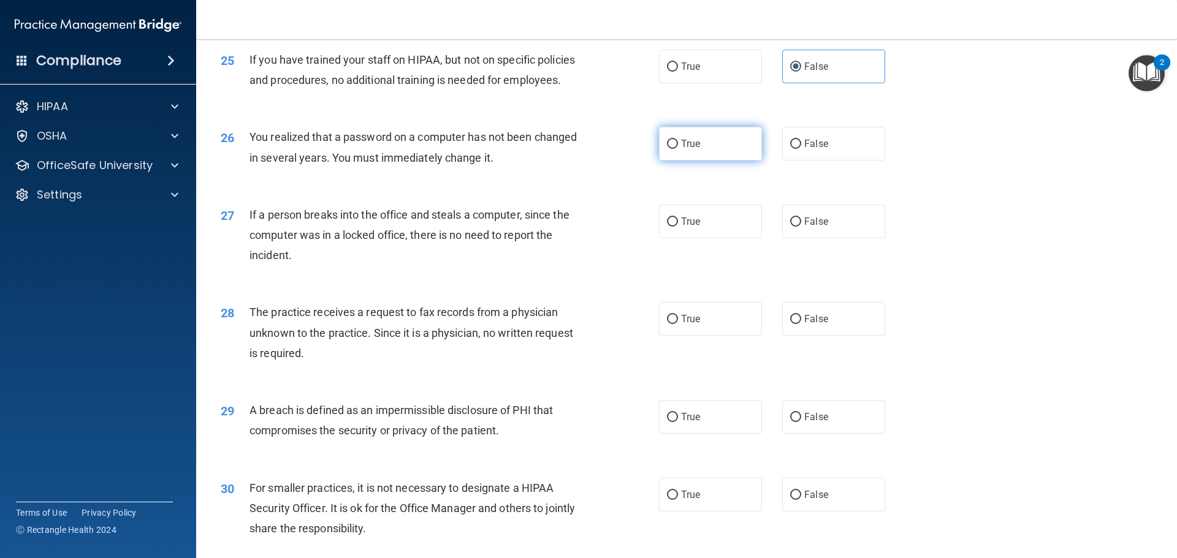
click at [696, 150] on span "True" at bounding box center [690, 144] width 19 height 12
click at [678, 149] on input "True" at bounding box center [672, 144] width 11 height 9
radio input "true"
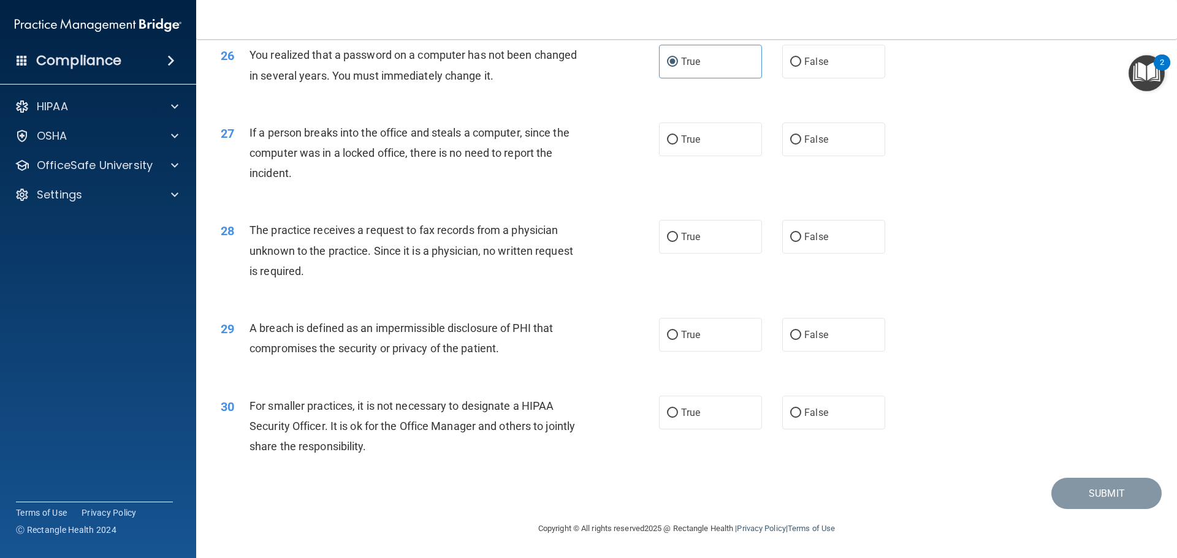
scroll to position [2342, 0]
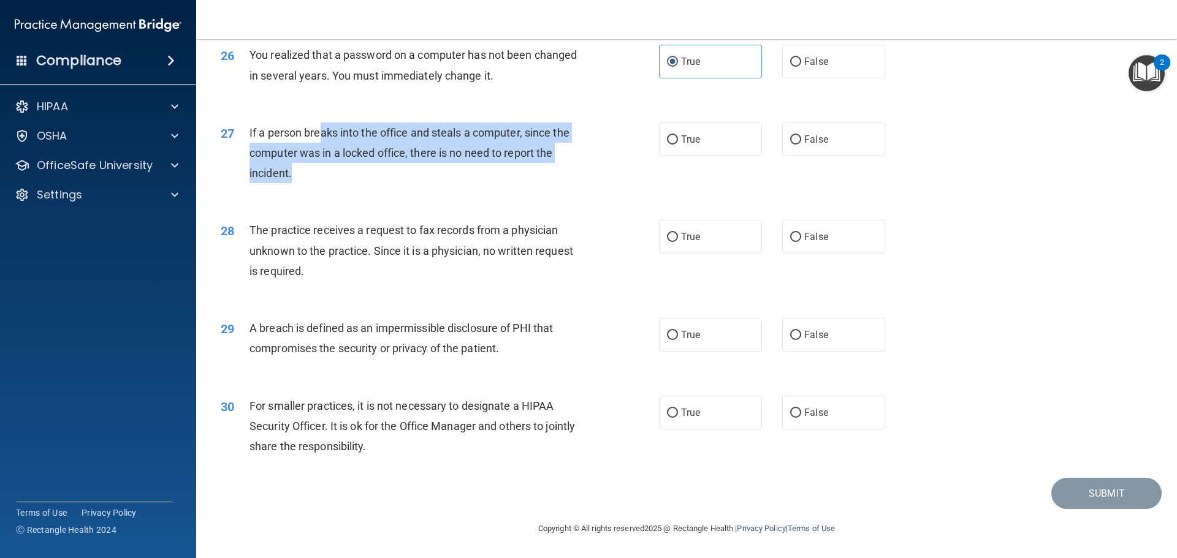
drag, startPoint x: 321, startPoint y: 136, endPoint x: 478, endPoint y: 173, distance: 161.7
click at [478, 173] on div "If a person breaks into the office and steals a computer, since the computer wa…" at bounding box center [420, 153] width 343 height 61
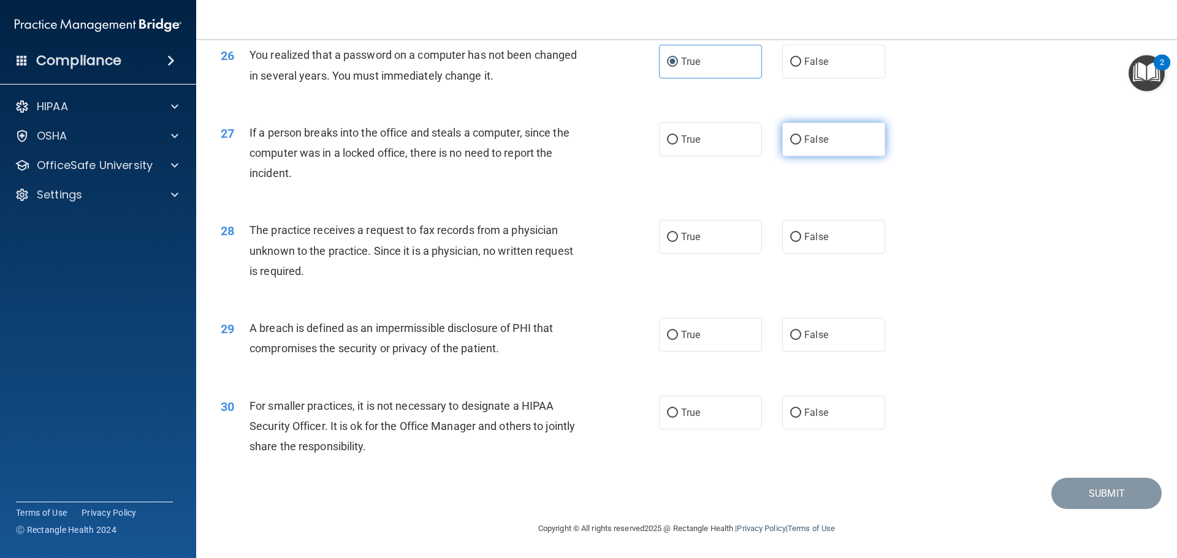
click at [830, 135] on label "False" at bounding box center [833, 140] width 103 height 34
click at [801, 135] on input "False" at bounding box center [795, 139] width 11 height 9
radio input "true"
click at [840, 235] on label "False" at bounding box center [833, 237] width 103 height 34
click at [801, 235] on input "False" at bounding box center [795, 237] width 11 height 9
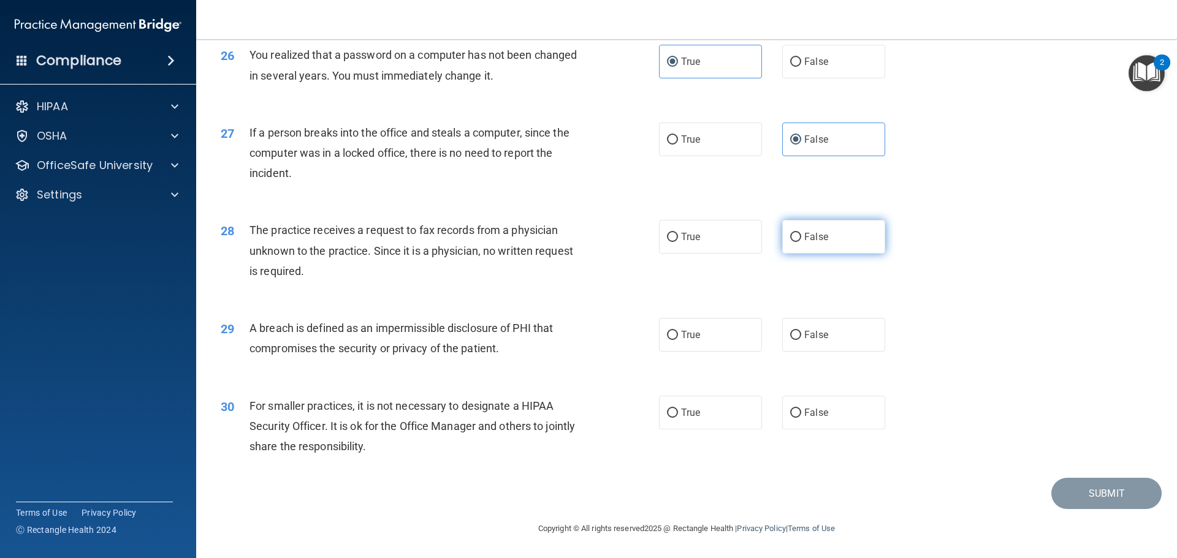
radio input "true"
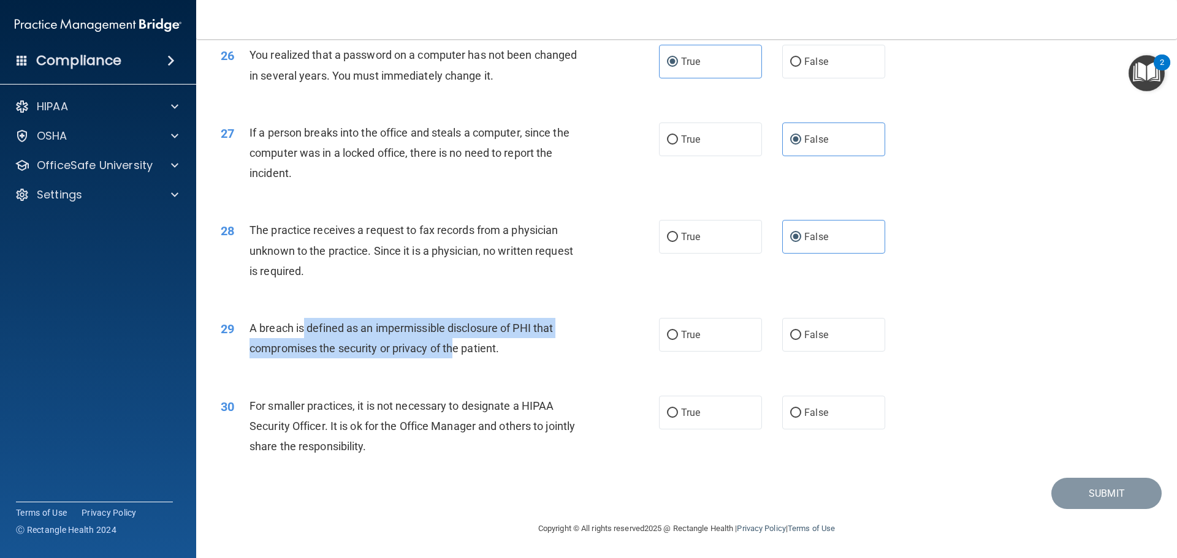
drag, startPoint x: 305, startPoint y: 328, endPoint x: 454, endPoint y: 354, distance: 151.1
click at [454, 354] on span "A breach is defined as an impermissible disclosure of PHI that compromises the …" at bounding box center [400, 338] width 303 height 33
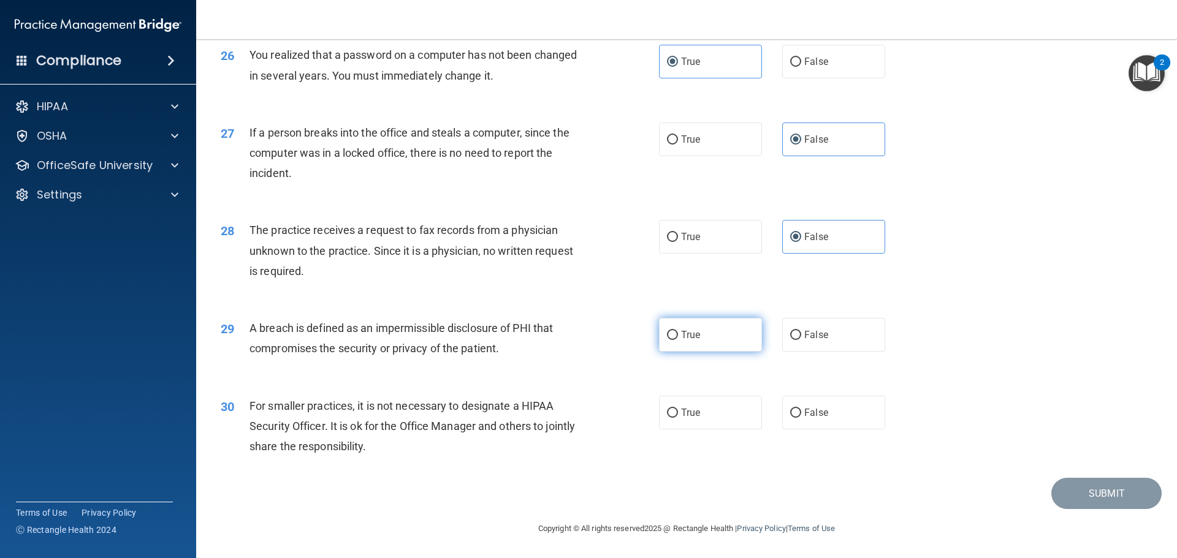
click at [689, 338] on span "True" at bounding box center [690, 335] width 19 height 12
click at [678, 338] on input "True" at bounding box center [672, 335] width 11 height 9
radio input "true"
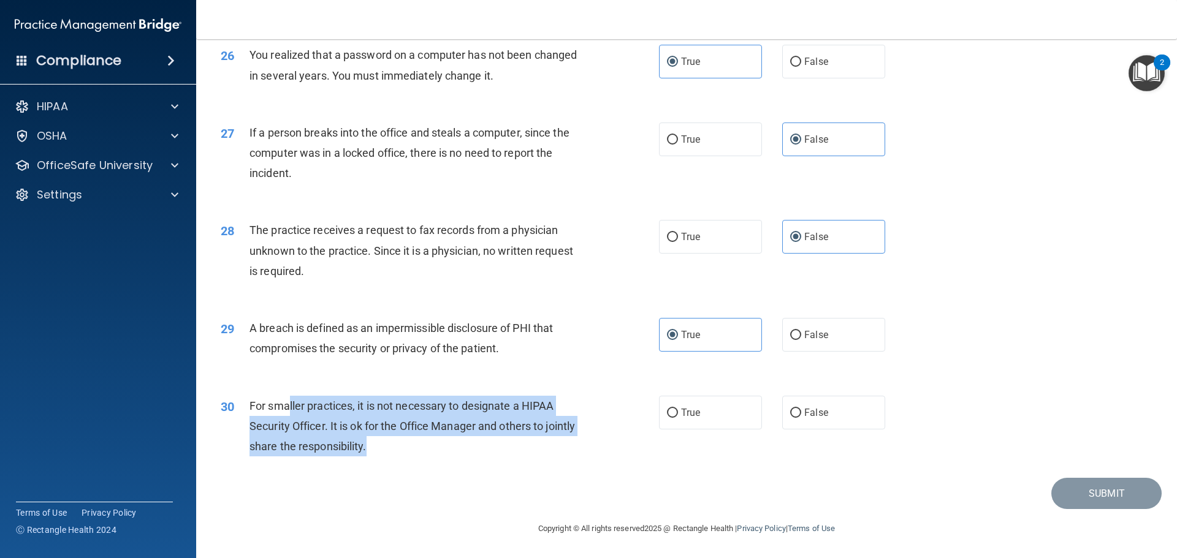
drag, startPoint x: 287, startPoint y: 403, endPoint x: 458, endPoint y: 441, distance: 174.5
click at [455, 441] on div "For smaller practices, it is not necessary to designate a HIPAA Security Office…" at bounding box center [420, 426] width 343 height 61
click at [819, 414] on span "False" at bounding box center [816, 413] width 24 height 12
click at [801, 414] on input "False" at bounding box center [795, 413] width 11 height 9
radio input "true"
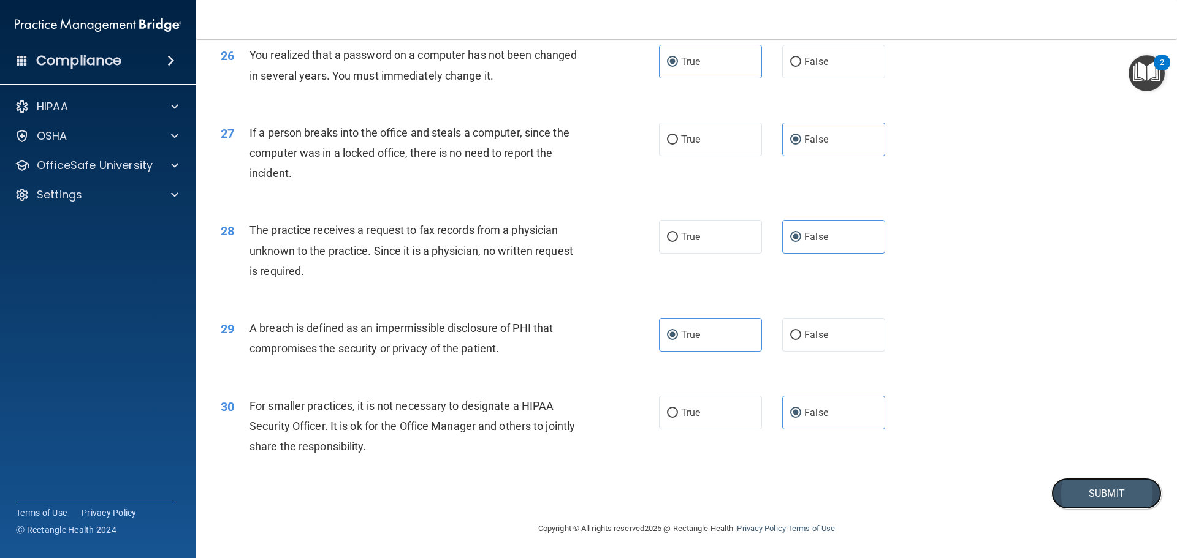
click at [1051, 488] on button "Submit" at bounding box center [1106, 493] width 110 height 31
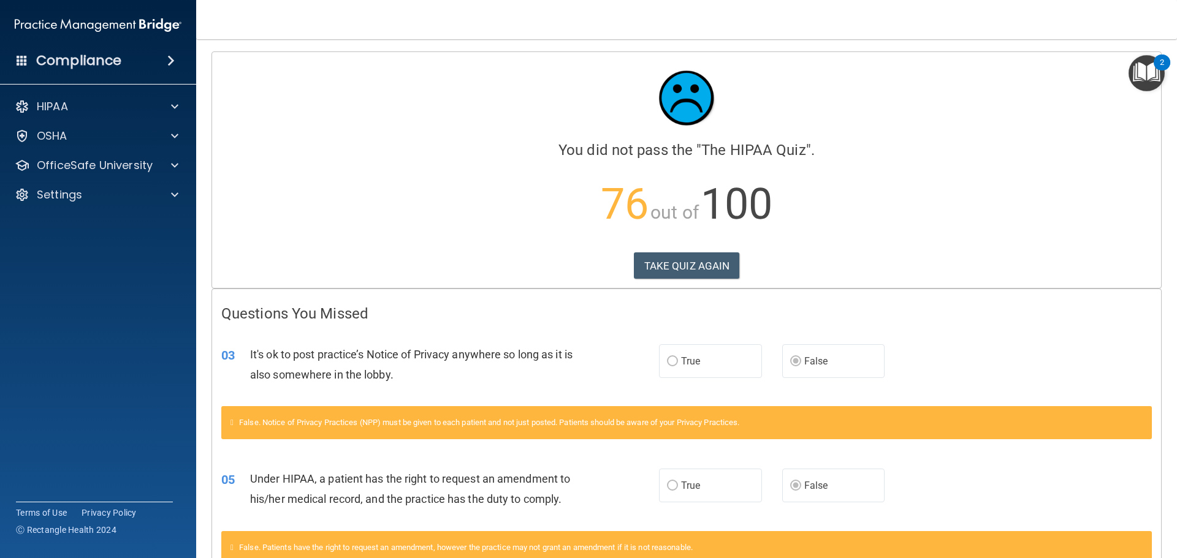
click at [662, 455] on div "05 Under HIPAA, a patient has the right to request an amendment to his/her medi…" at bounding box center [686, 491] width 949 height 77
drag, startPoint x: 662, startPoint y: 455, endPoint x: 289, endPoint y: 366, distance: 383.6
click at [289, 366] on div "It's ok to post practice’s Notice of Privacy anywhere so long as it is also som…" at bounding box center [421, 364] width 342 height 40
click at [663, 273] on button "TAKE QUIZ AGAIN" at bounding box center [687, 265] width 106 height 27
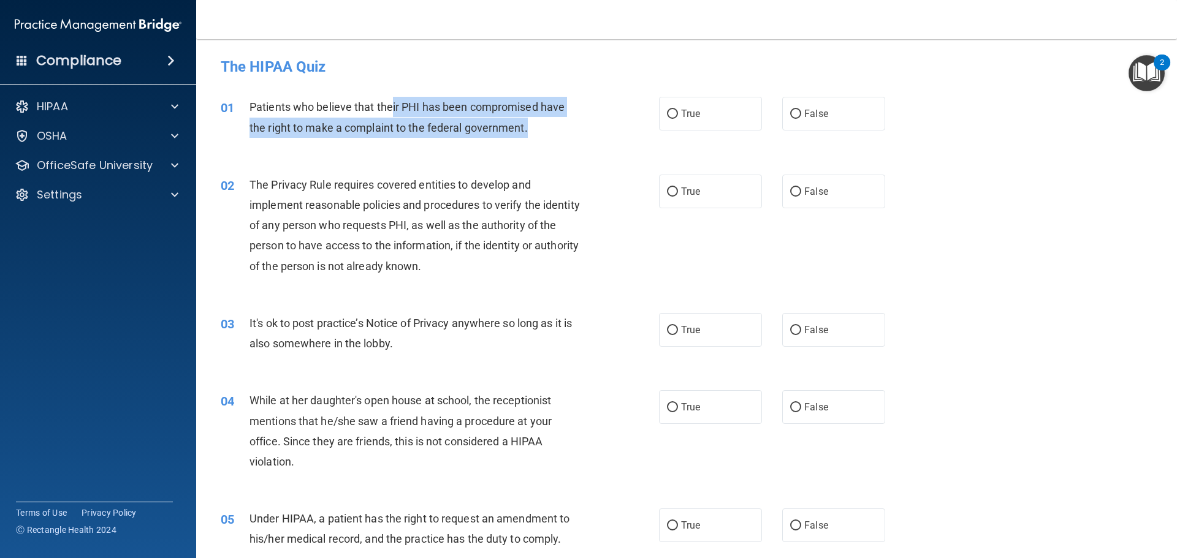
drag, startPoint x: 461, startPoint y: 110, endPoint x: 598, endPoint y: 118, distance: 137.5
click at [598, 118] on div "01 Patients who believe that their PHI has been compromised have the right to m…" at bounding box center [439, 120] width 475 height 47
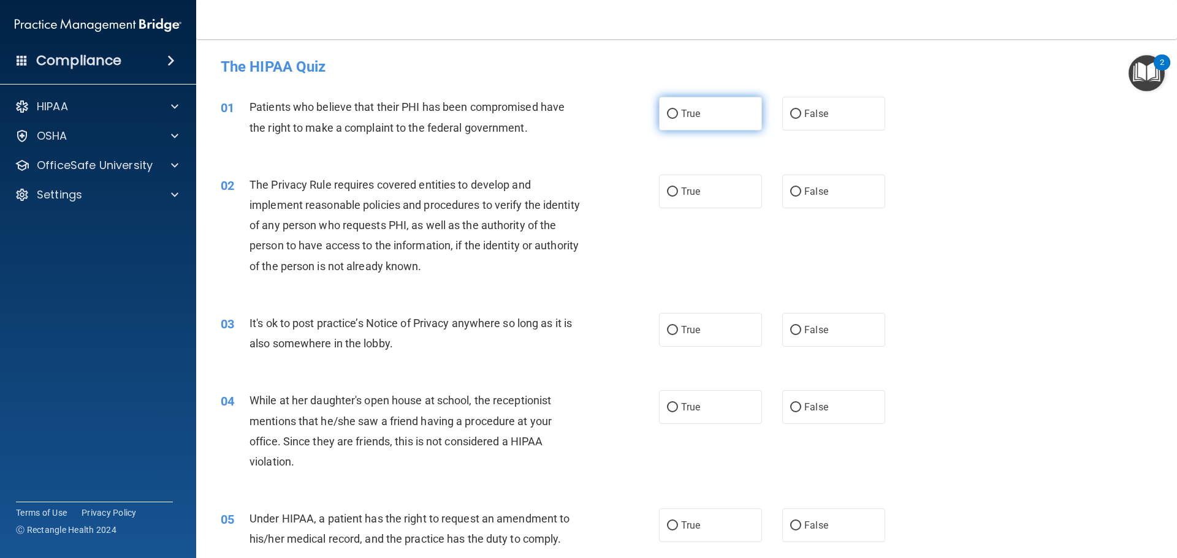
click at [697, 115] on label "True" at bounding box center [710, 114] width 103 height 34
click at [678, 115] on input "True" at bounding box center [672, 114] width 11 height 9
radio input "true"
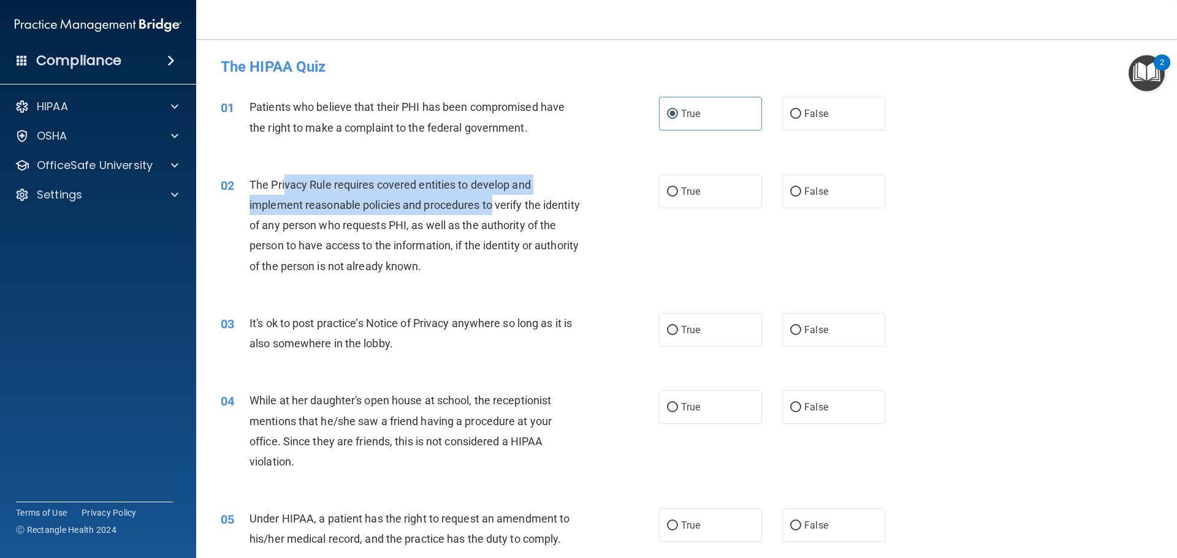
drag, startPoint x: 412, startPoint y: 202, endPoint x: 495, endPoint y: 215, distance: 83.7
click at [495, 215] on div "The Privacy Rule requires covered entities to develop and implement reasonable …" at bounding box center [420, 226] width 343 height 102
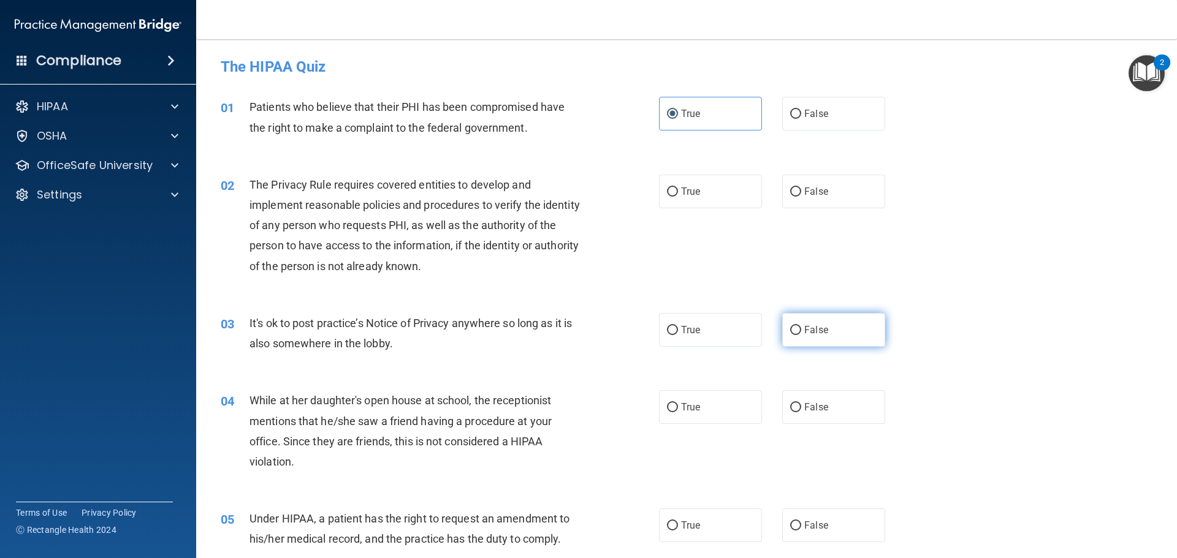
click at [828, 340] on label "False" at bounding box center [833, 330] width 103 height 34
click at [801, 335] on input "False" at bounding box center [795, 330] width 11 height 9
radio input "true"
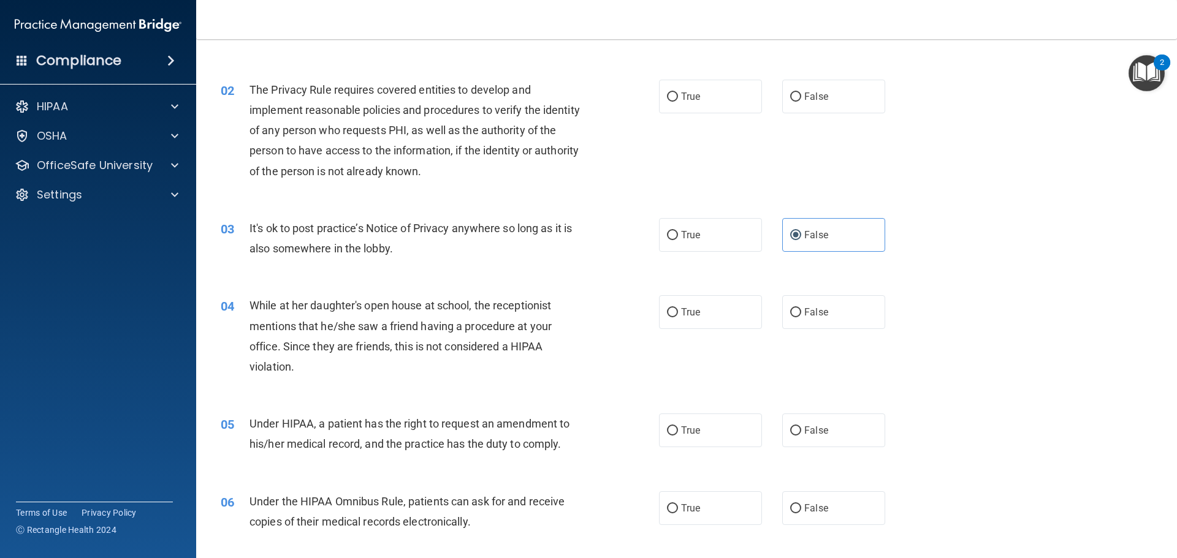
scroll to position [123, 0]
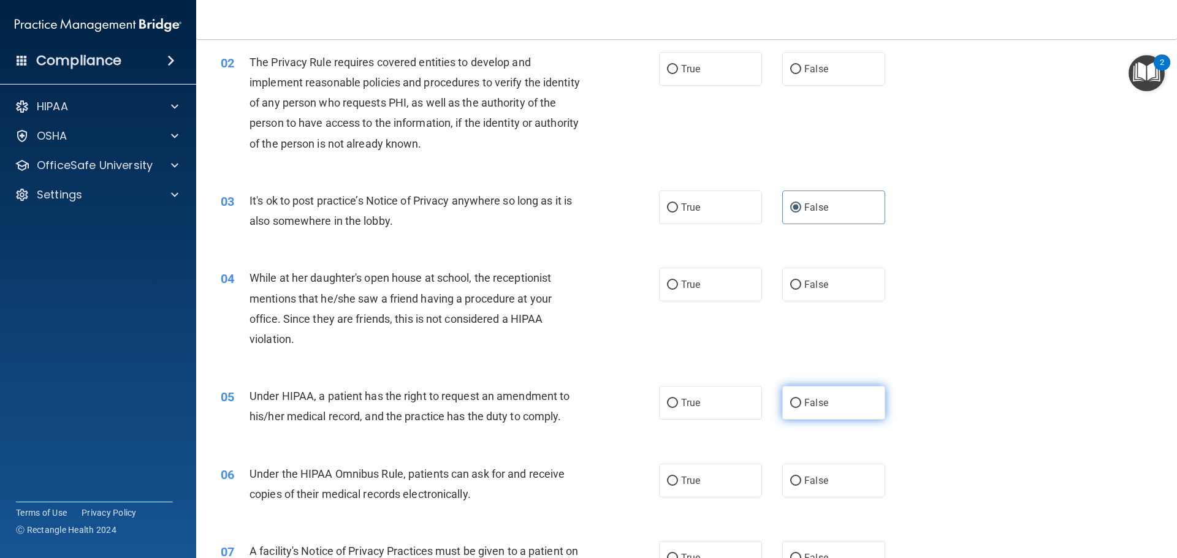
click at [805, 406] on span "False" at bounding box center [816, 403] width 24 height 12
click at [801, 406] on input "False" at bounding box center [795, 403] width 11 height 9
radio input "true"
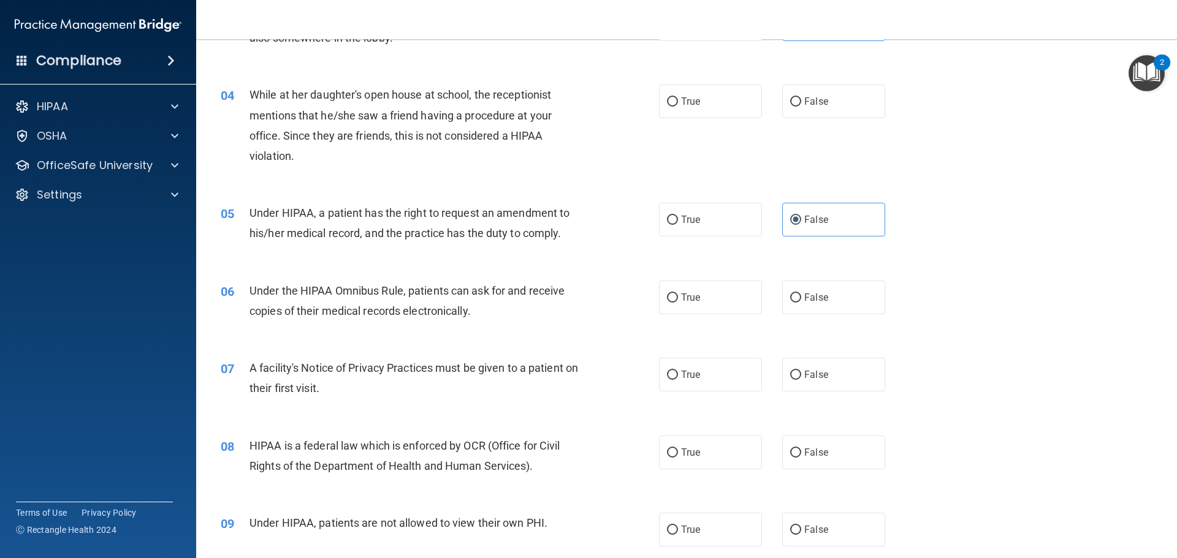
scroll to position [306, 0]
click at [668, 444] on label "True" at bounding box center [710, 452] width 103 height 34
click at [668, 448] on input "True" at bounding box center [672, 452] width 11 height 9
radio input "true"
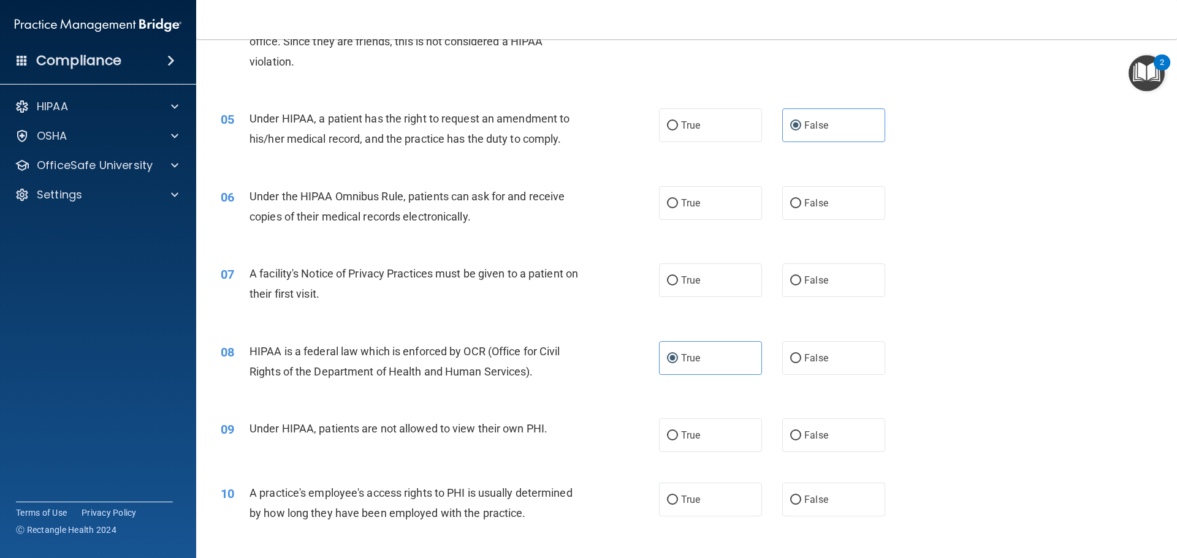
scroll to position [429, 0]
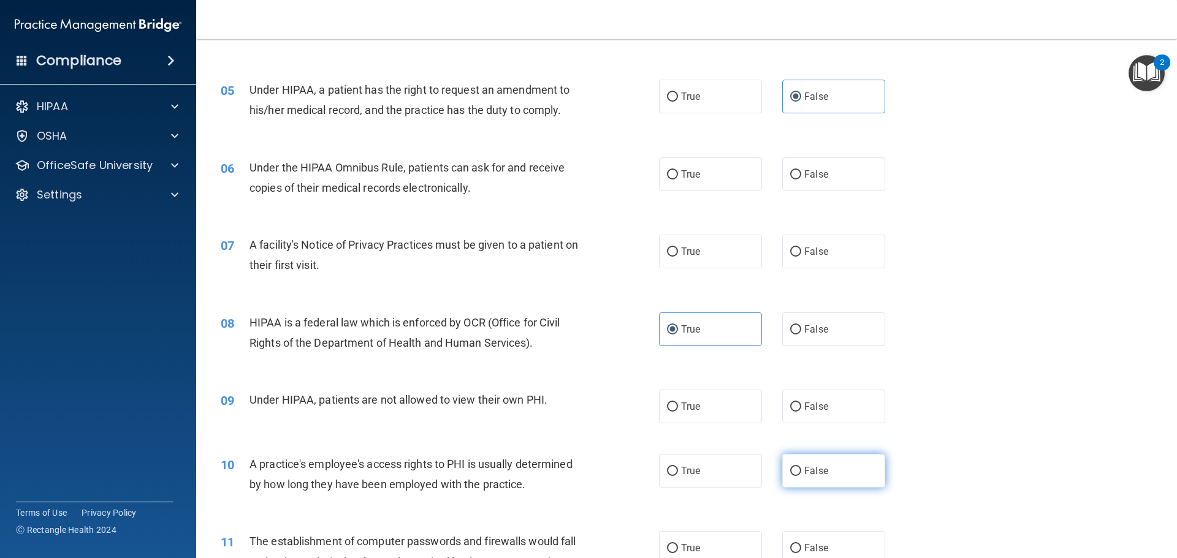
click at [804, 483] on label "False" at bounding box center [833, 471] width 103 height 34
click at [801, 476] on input "False" at bounding box center [795, 471] width 11 height 9
radio input "true"
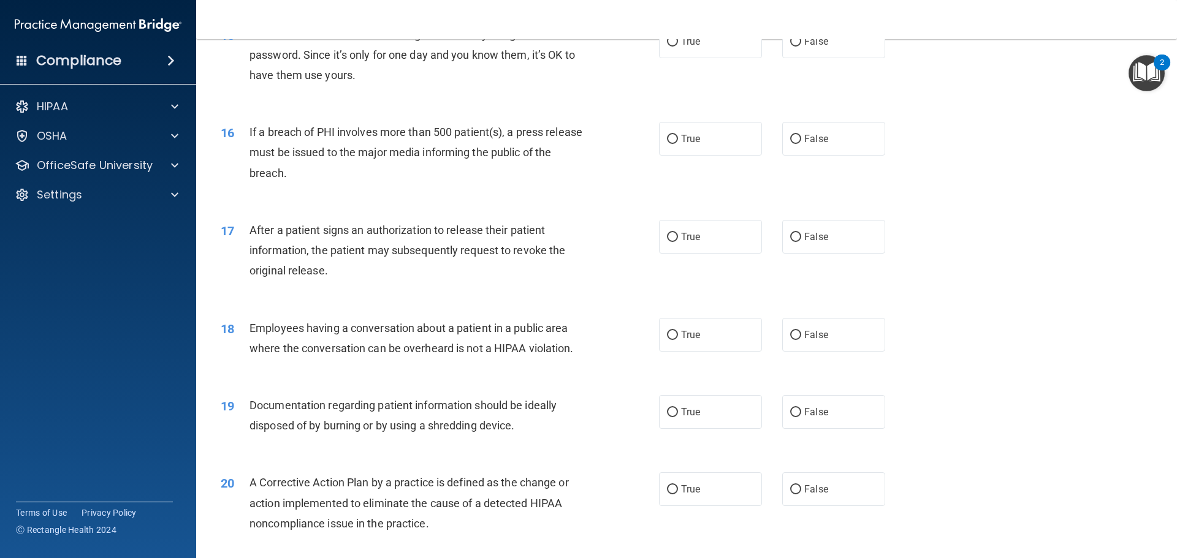
scroll to position [1471, 0]
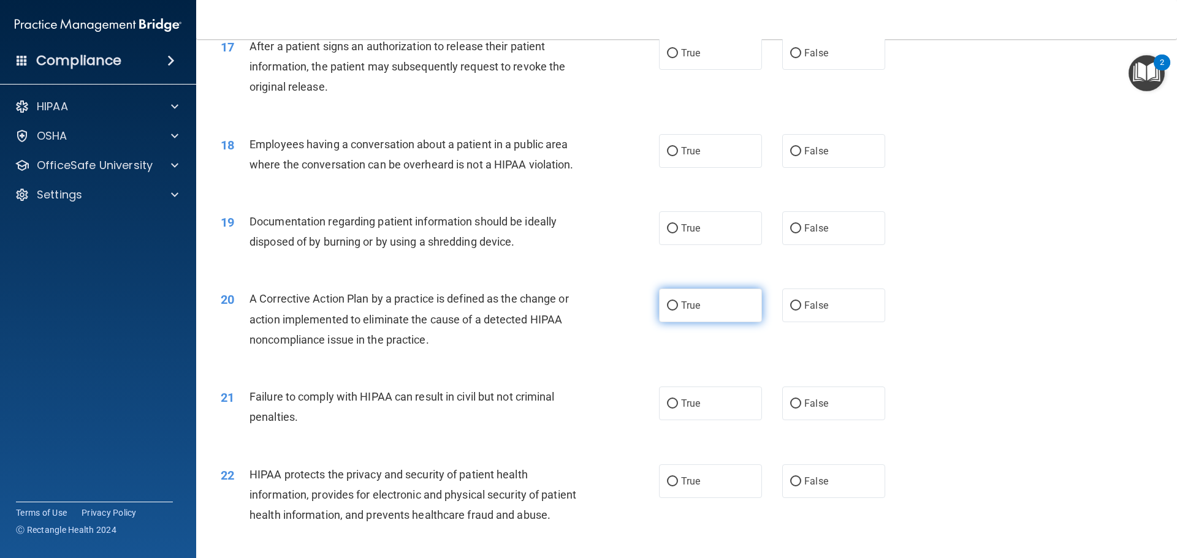
click at [691, 322] on label "True" at bounding box center [710, 306] width 103 height 34
click at [678, 311] on input "True" at bounding box center [672, 306] width 11 height 9
radio input "true"
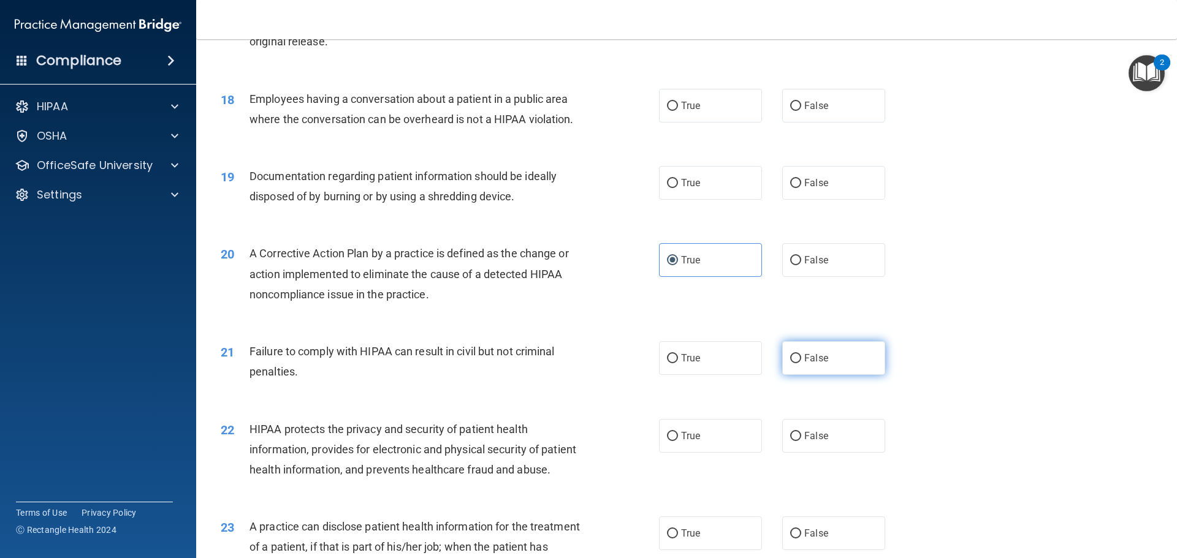
scroll to position [1655, 0]
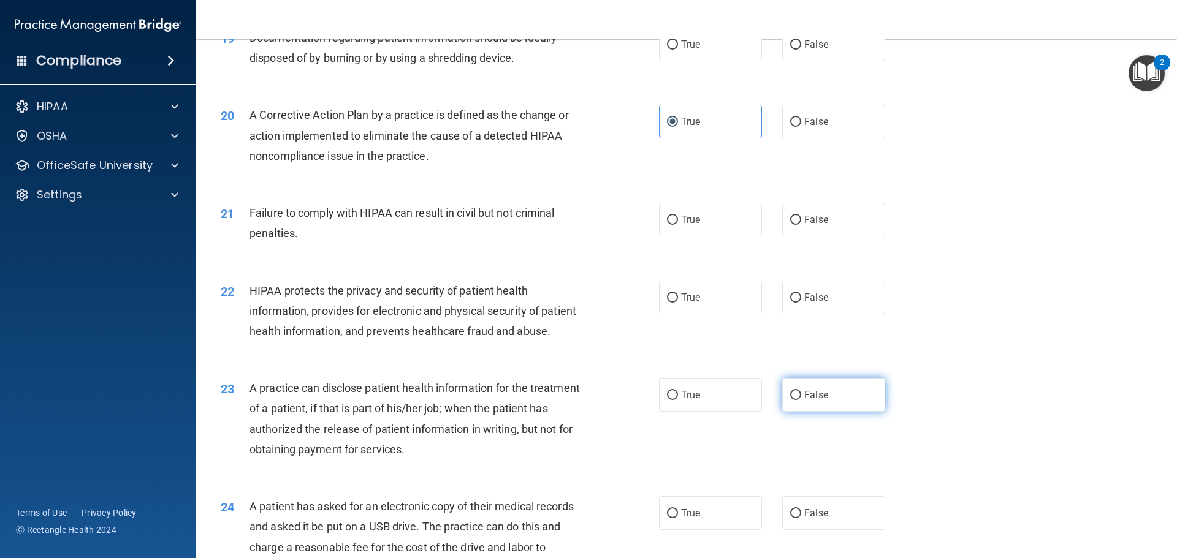
click at [791, 412] on label "False" at bounding box center [833, 395] width 103 height 34
click at [791, 400] on input "False" at bounding box center [795, 395] width 11 height 9
radio input "true"
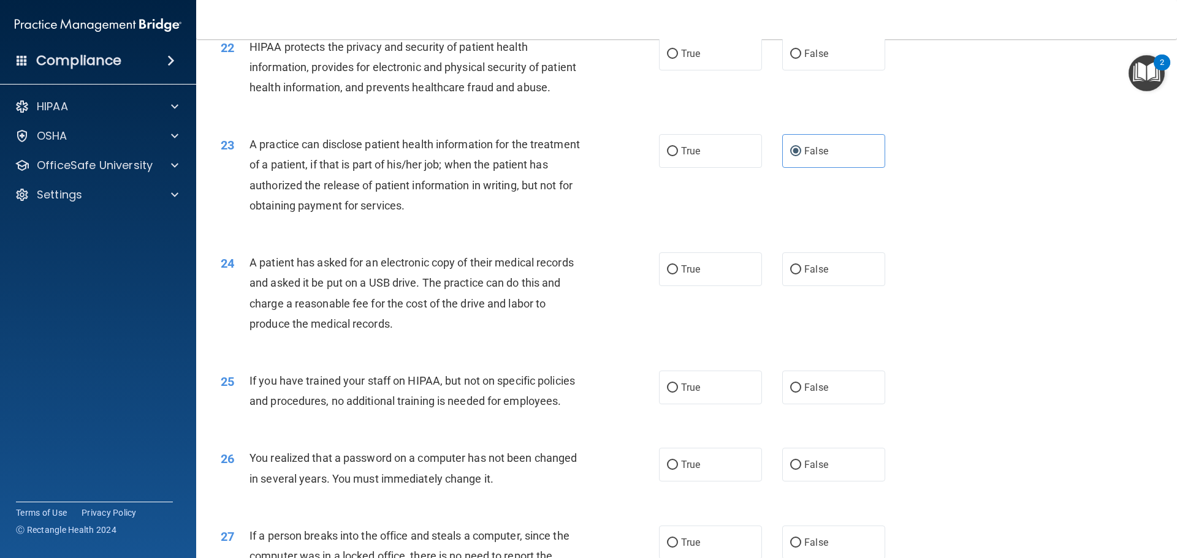
scroll to position [1900, 0]
click at [681, 274] on span "True" at bounding box center [690, 268] width 19 height 12
click at [678, 273] on input "True" at bounding box center [672, 268] width 11 height 9
radio input "true"
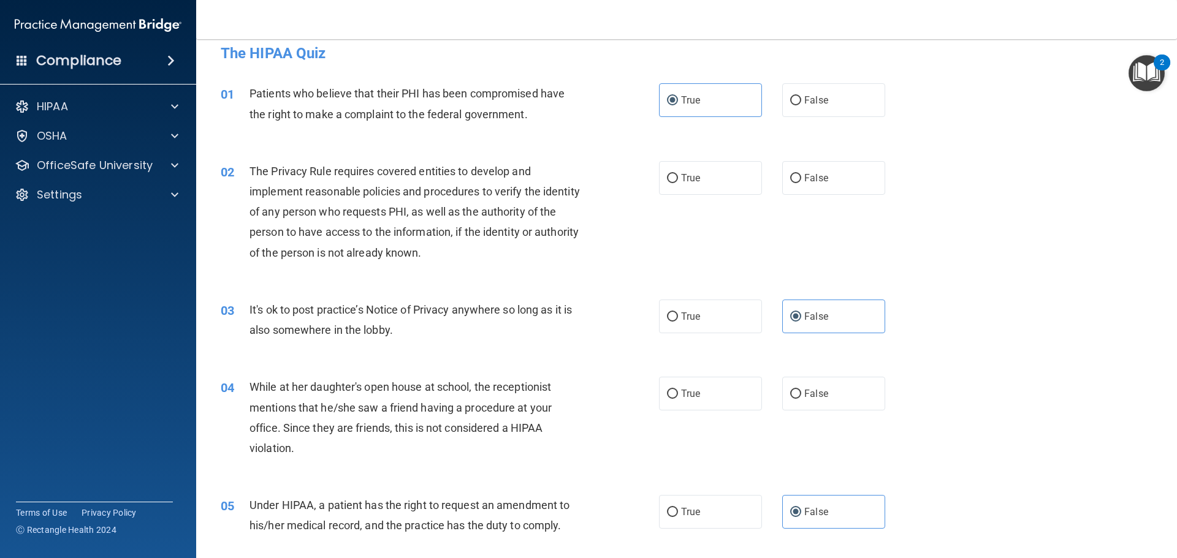
scroll to position [0, 0]
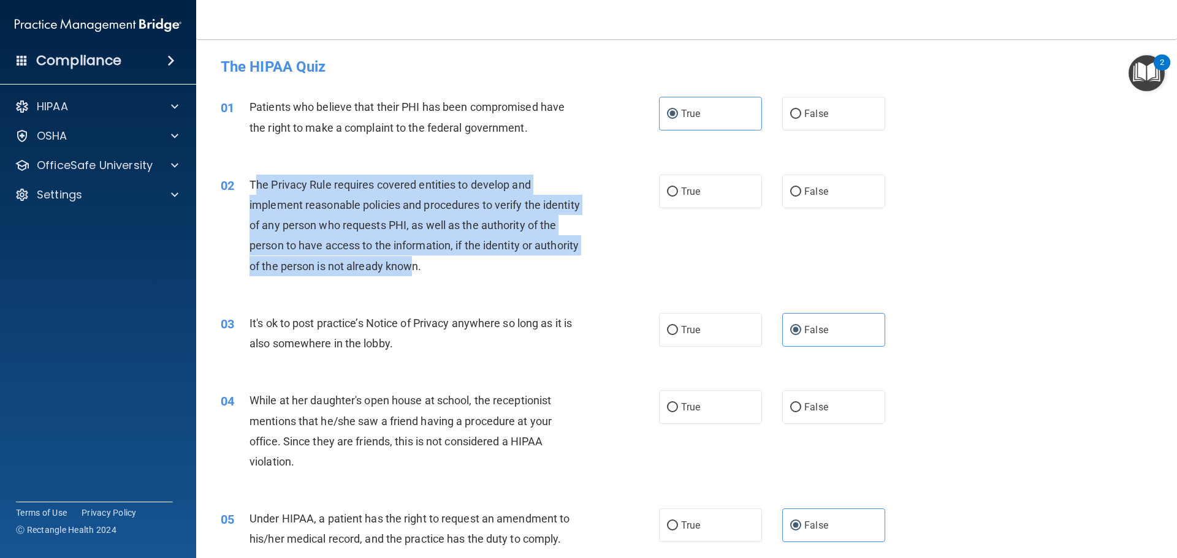
drag, startPoint x: 253, startPoint y: 187, endPoint x: 461, endPoint y: 273, distance: 225.6
click at [461, 273] on div "The Privacy Rule requires covered entities to develop and implement reasonable …" at bounding box center [420, 226] width 343 height 102
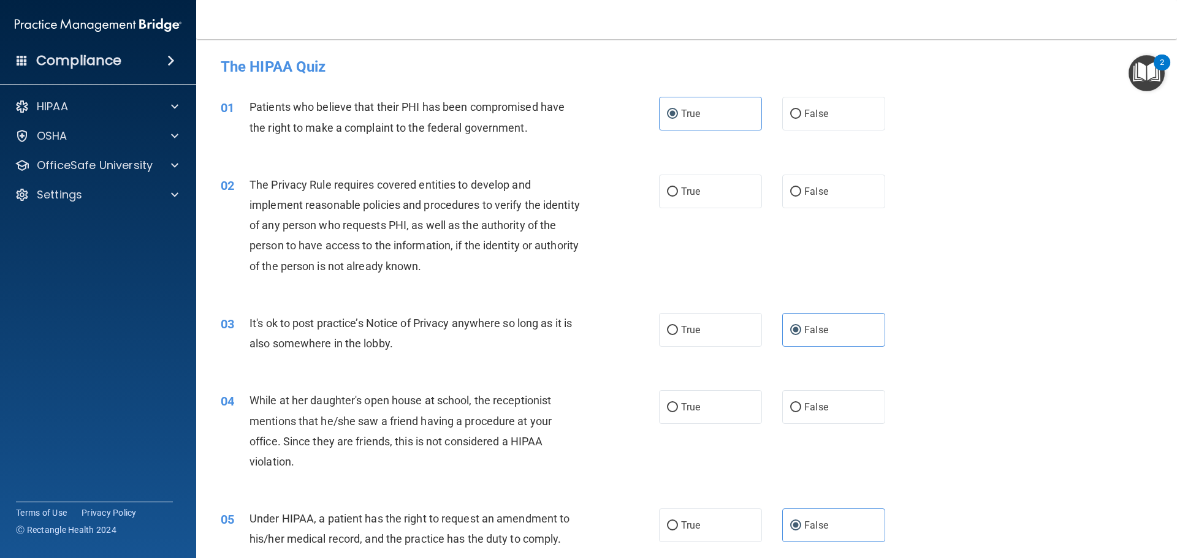
click at [535, 344] on div "It's ok to post practice’s Notice of Privacy anywhere so long as it is also som…" at bounding box center [420, 333] width 343 height 40
click at [689, 190] on span "True" at bounding box center [690, 192] width 19 height 12
click at [678, 190] on input "True" at bounding box center [672, 192] width 11 height 9
radio input "true"
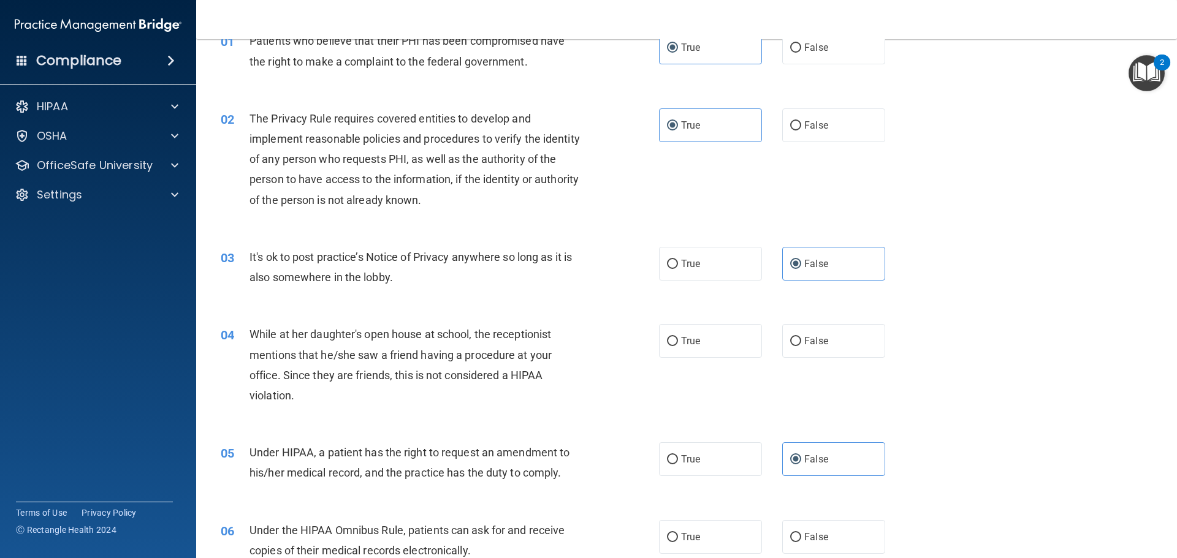
scroll to position [184, 0]
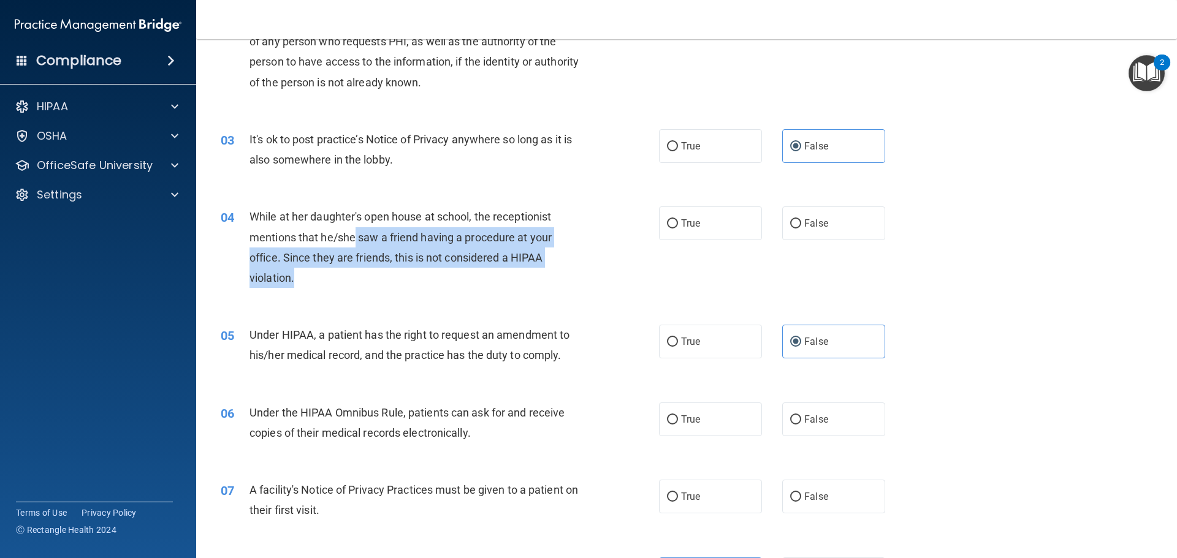
drag, startPoint x: 354, startPoint y: 239, endPoint x: 582, endPoint y: 274, distance: 231.2
click at [582, 274] on div "While at her daughter's open house at school, the receptionist mentions that he…" at bounding box center [420, 248] width 343 height 82
click at [791, 222] on input "False" at bounding box center [795, 223] width 11 height 9
radio input "true"
click at [490, 293] on div "04 While at her daughter's open house at school, the receptionist mentions that…" at bounding box center [439, 251] width 475 height 88
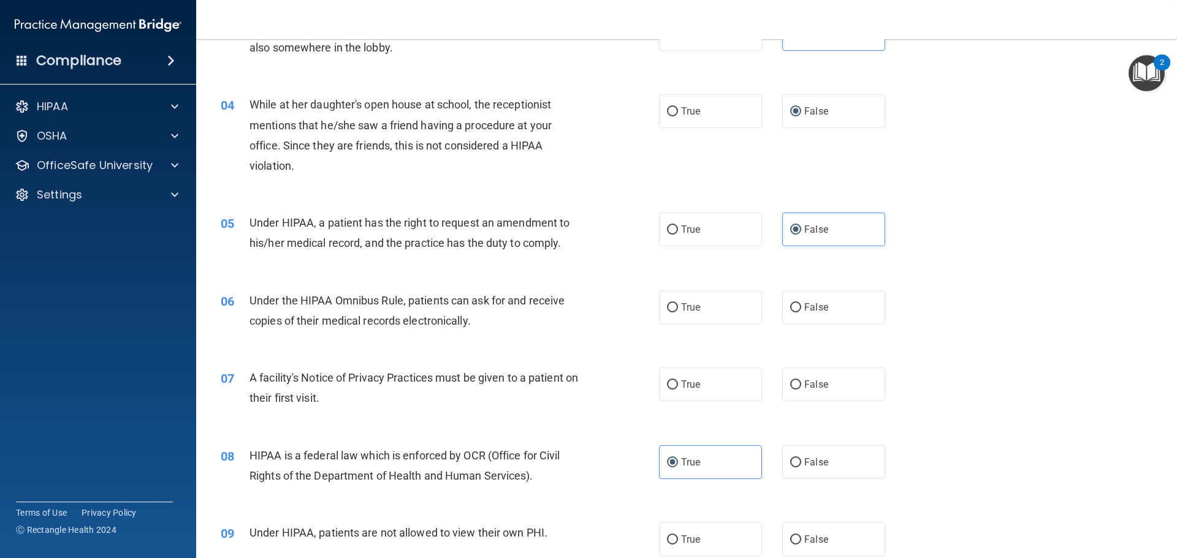
scroll to position [306, 0]
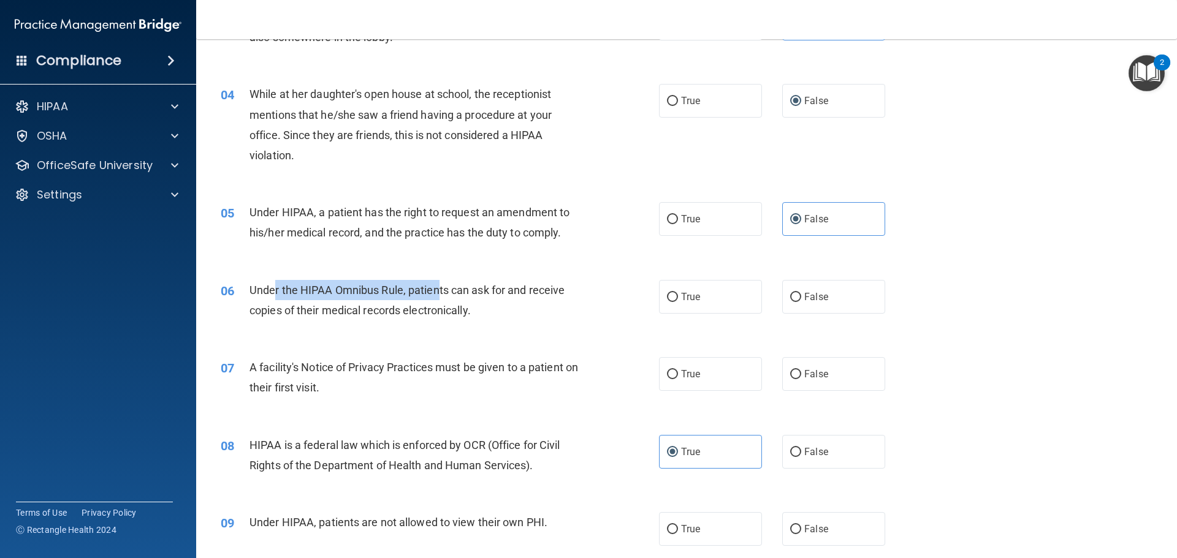
drag, startPoint x: 272, startPoint y: 282, endPoint x: 436, endPoint y: 299, distance: 165.1
click at [436, 299] on div "Under the HIPAA Omnibus Rule, patients can ask for and receive copies of their …" at bounding box center [420, 300] width 343 height 40
click at [713, 295] on label "True" at bounding box center [710, 297] width 103 height 34
click at [678, 295] on input "True" at bounding box center [672, 297] width 11 height 9
radio input "true"
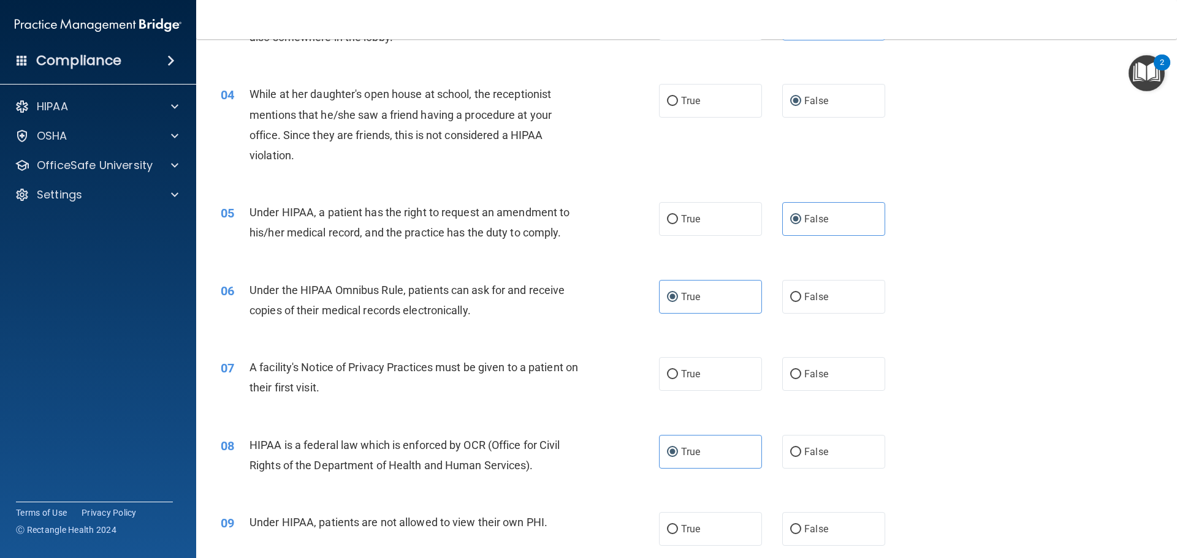
scroll to position [429, 0]
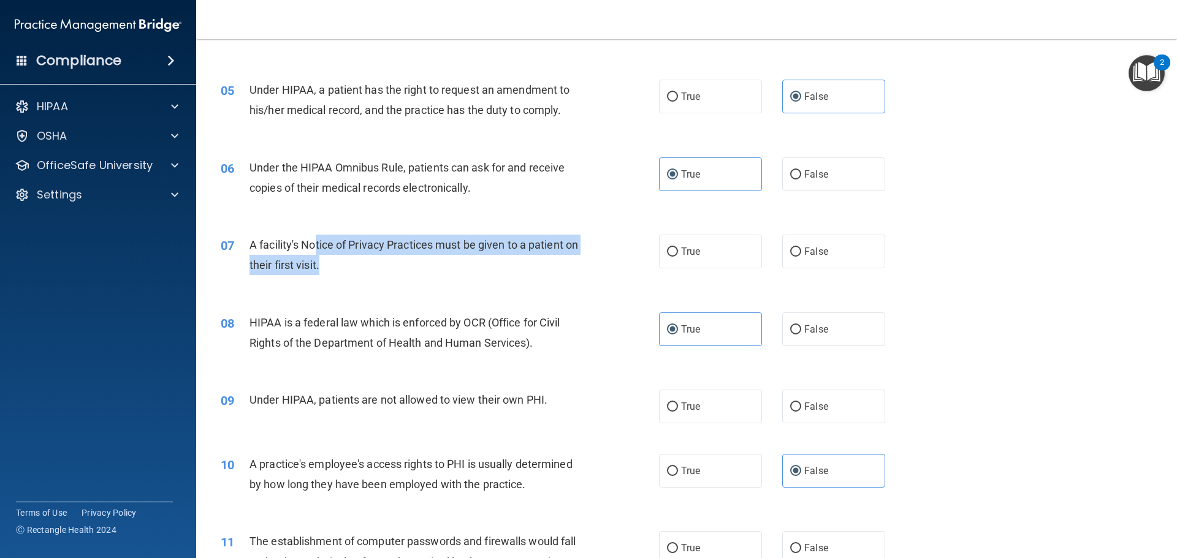
drag, startPoint x: 314, startPoint y: 236, endPoint x: 529, endPoint y: 267, distance: 217.9
click at [529, 267] on div "A facility's Notice of Privacy Practices must be given to a patient on their fi…" at bounding box center [420, 255] width 343 height 40
click at [648, 250] on div "07 A facility's Notice of Privacy Practices must be given to a patient on their…" at bounding box center [439, 258] width 475 height 47
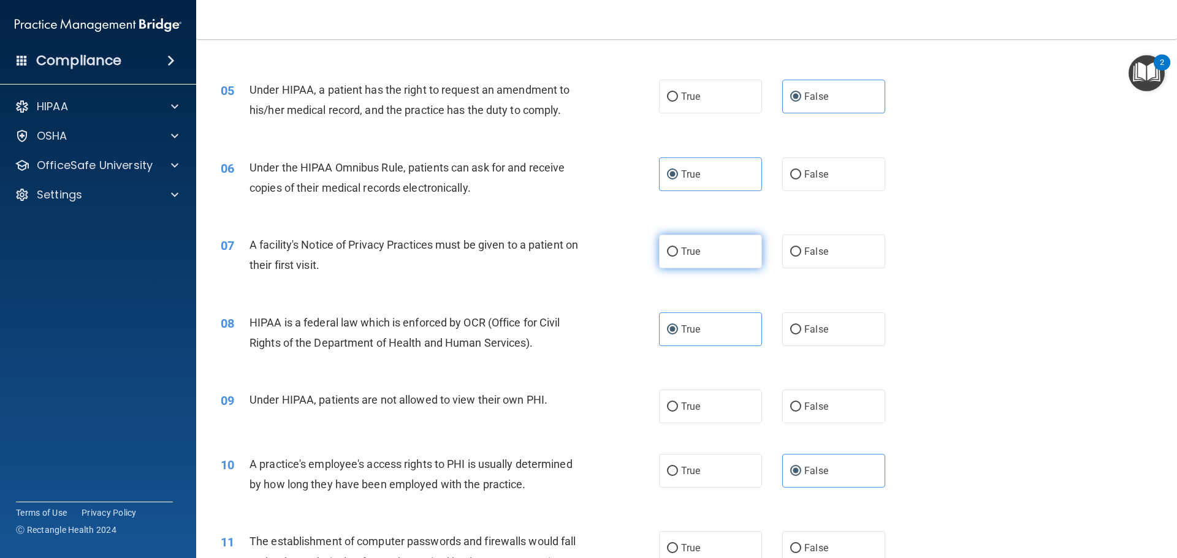
click at [676, 252] on label "True" at bounding box center [710, 252] width 103 height 34
click at [676, 252] on input "True" at bounding box center [672, 252] width 11 height 9
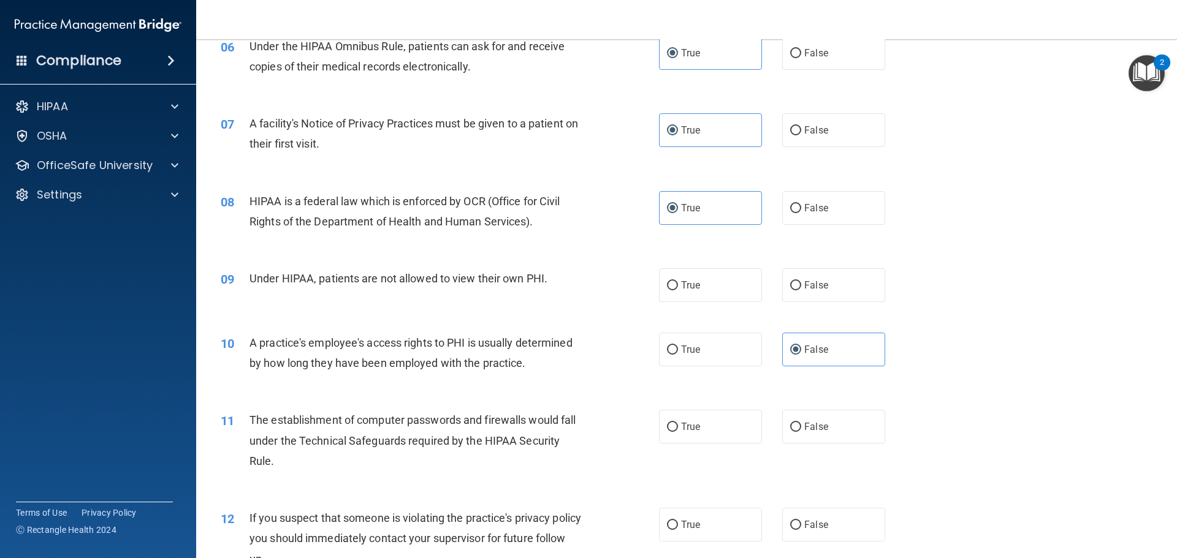
scroll to position [552, 0]
click at [824, 290] on label "False" at bounding box center [833, 284] width 103 height 34
click at [801, 289] on input "False" at bounding box center [795, 284] width 11 height 9
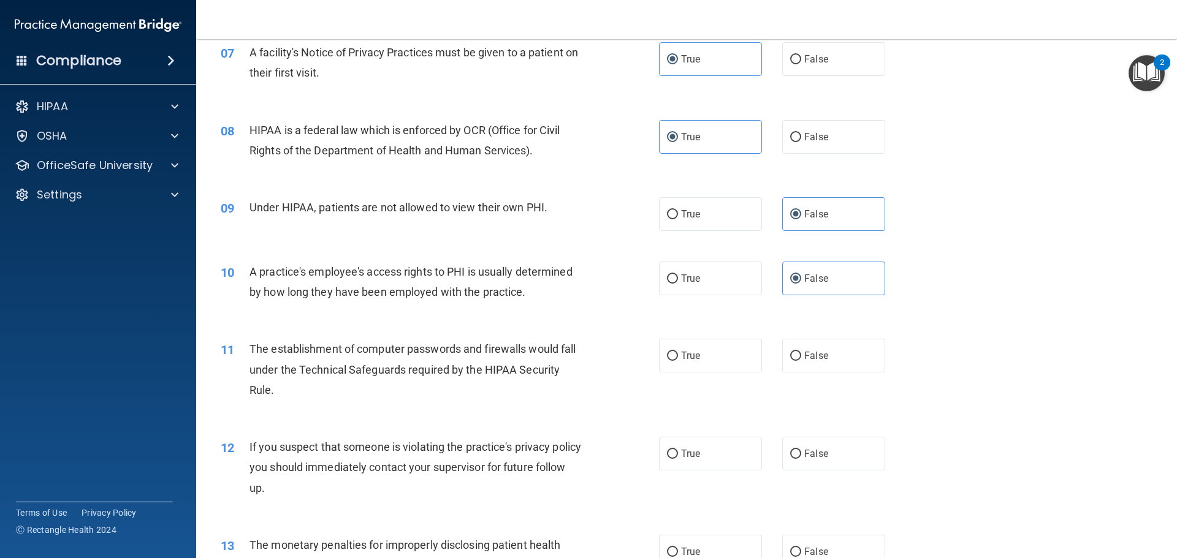
scroll to position [735, 0]
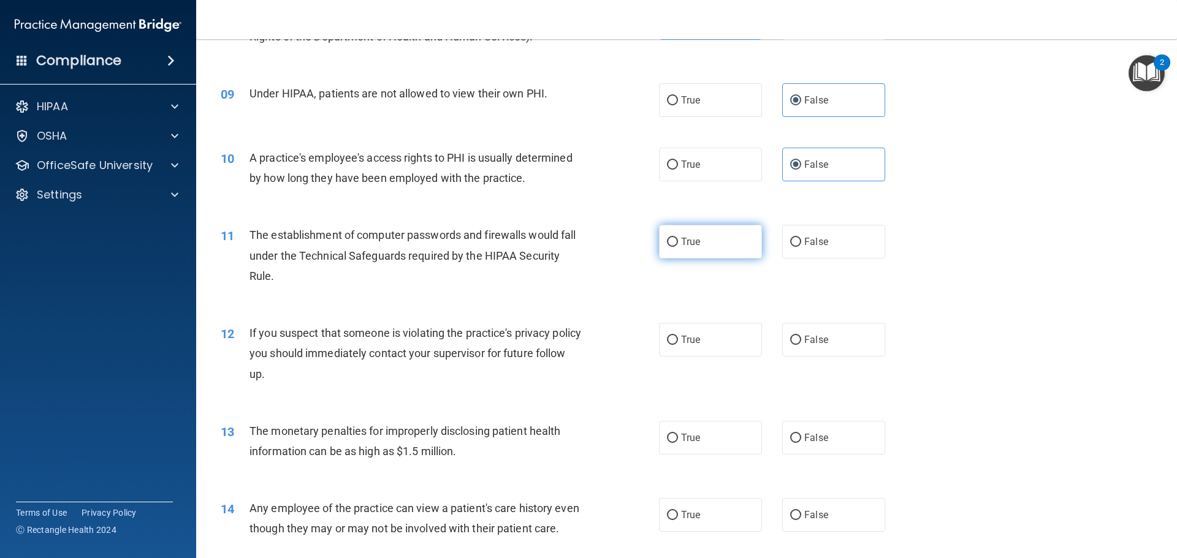
click at [667, 241] on input "True" at bounding box center [672, 242] width 11 height 9
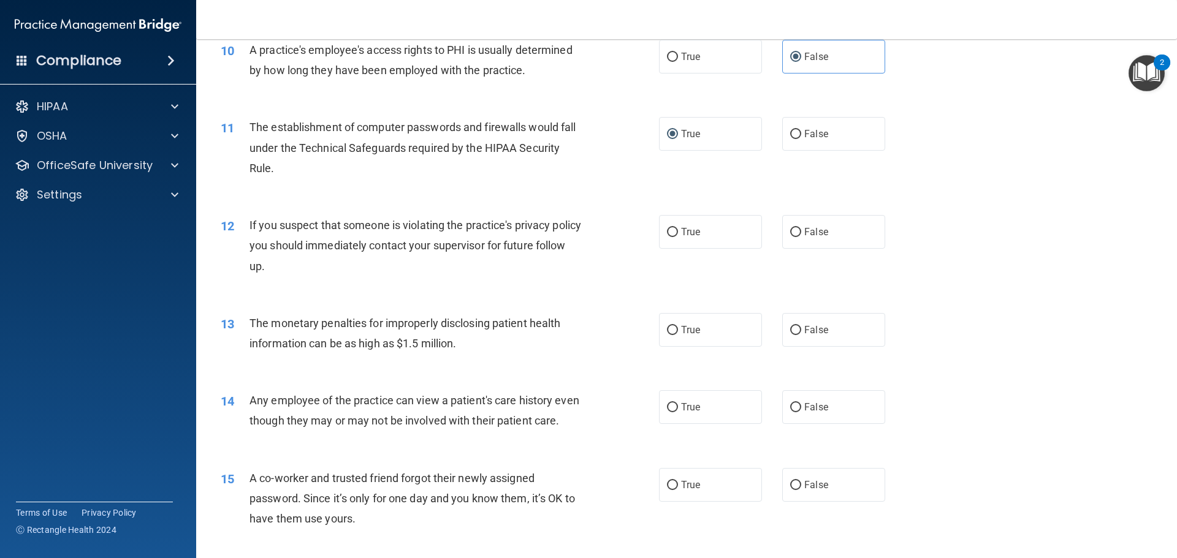
scroll to position [858, 0]
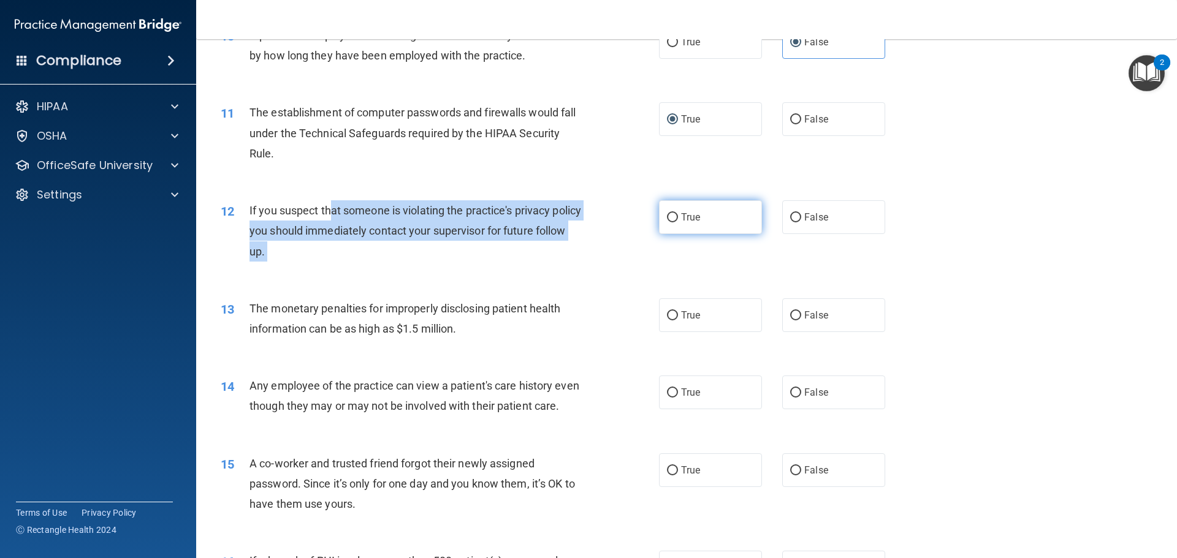
drag, startPoint x: 365, startPoint y: 202, endPoint x: 661, endPoint y: 228, distance: 297.2
click at [906, 200] on ng-form "12 If you suspect that someone is violating the practice's privacy policy you s…" at bounding box center [906, 200] width 0 height 0
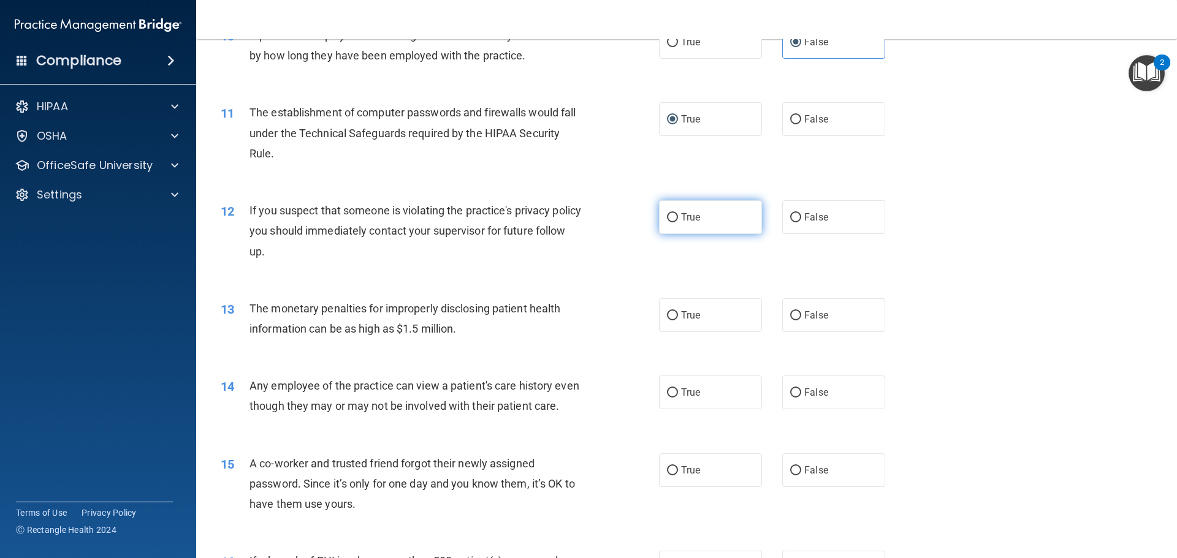
click at [745, 230] on label "True" at bounding box center [710, 217] width 103 height 34
click at [678, 222] on input "True" at bounding box center [672, 217] width 11 height 9
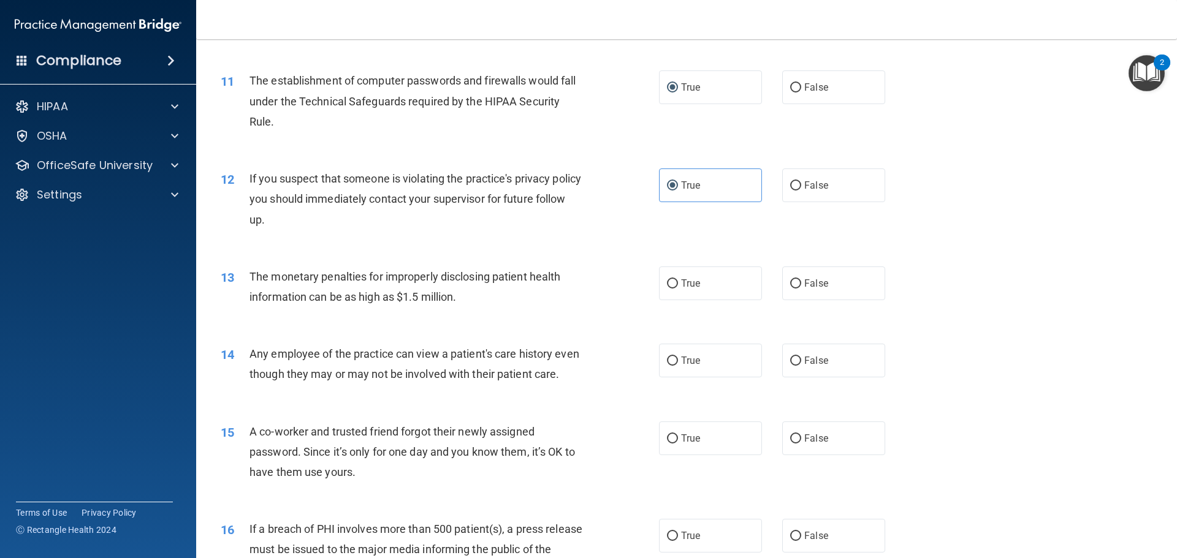
scroll to position [919, 0]
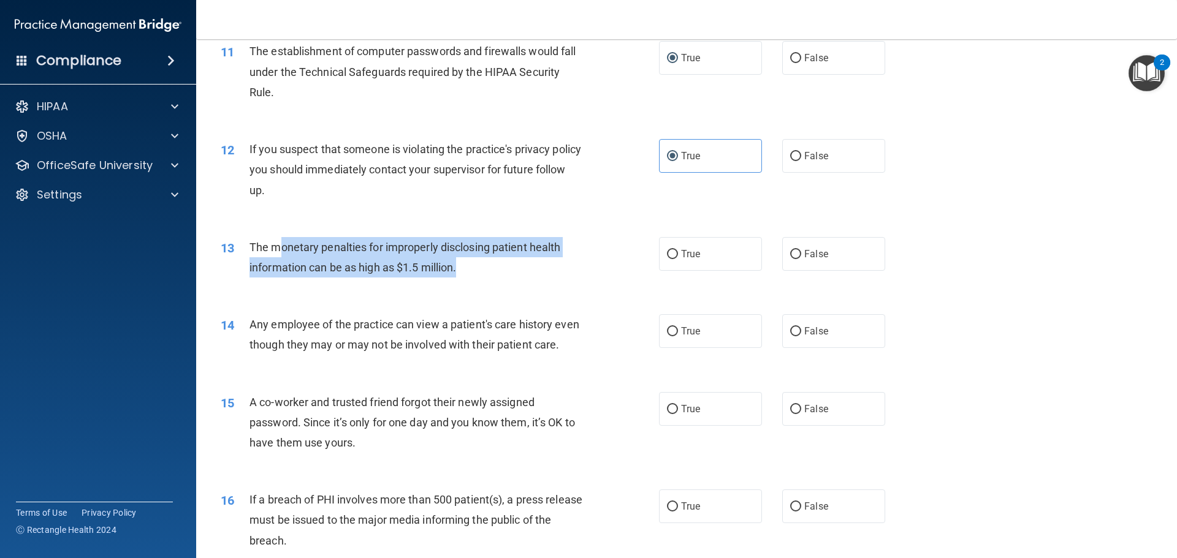
drag, startPoint x: 280, startPoint y: 250, endPoint x: 512, endPoint y: 260, distance: 232.5
click at [512, 260] on div "The monetary penalties for improperly disclosing patient health information can…" at bounding box center [420, 257] width 343 height 40
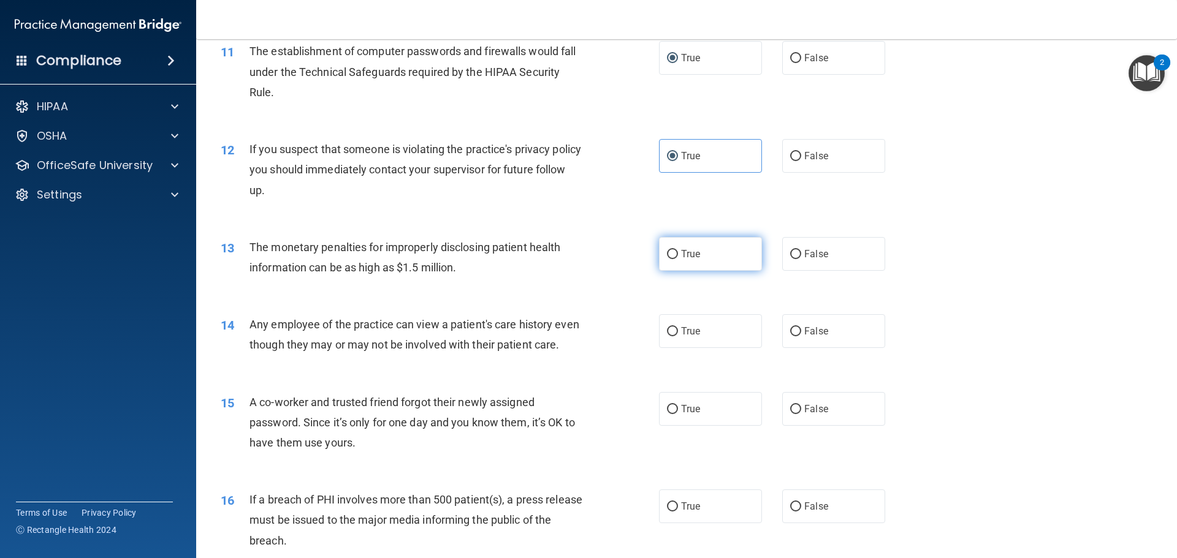
click at [700, 252] on label "True" at bounding box center [710, 254] width 103 height 34
click at [678, 252] on input "True" at bounding box center [672, 254] width 11 height 9
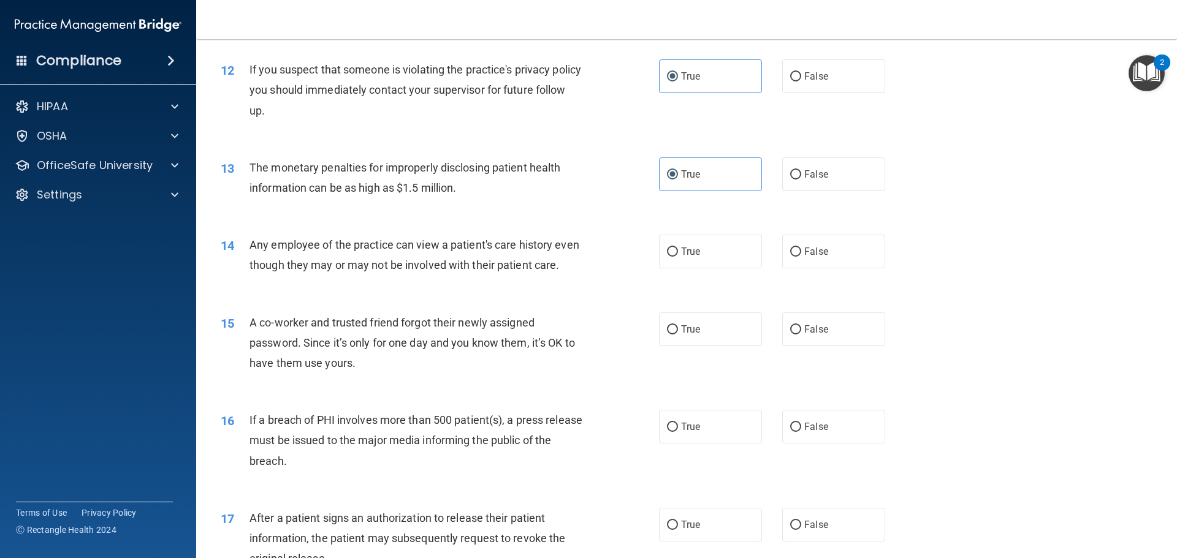
scroll to position [1042, 0]
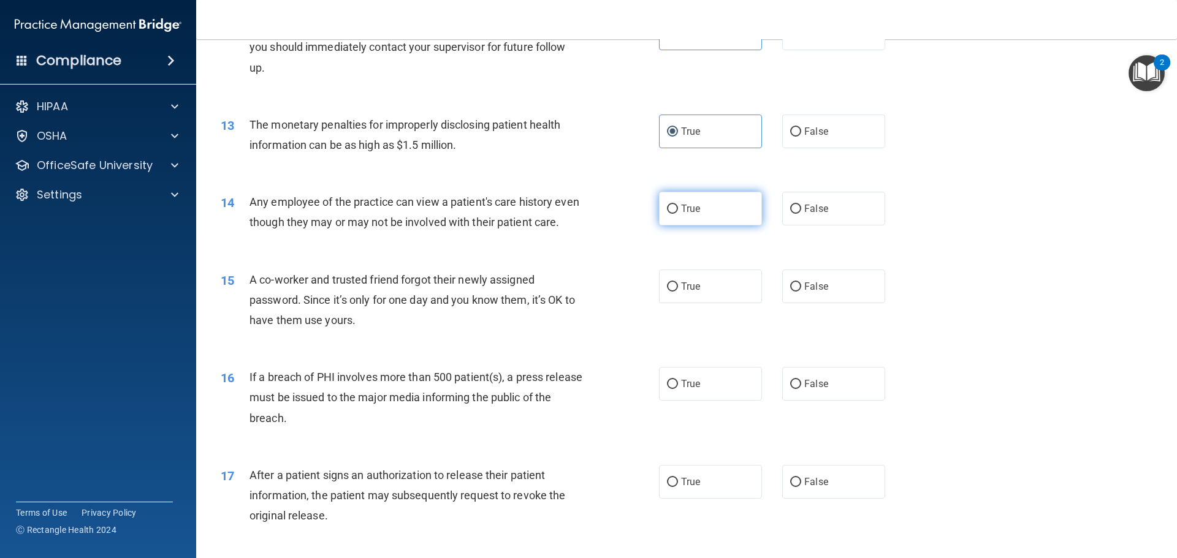
click at [673, 217] on label "True" at bounding box center [710, 209] width 103 height 34
click at [673, 214] on input "True" at bounding box center [672, 209] width 11 height 9
click at [835, 214] on label "False" at bounding box center [833, 209] width 103 height 34
click at [801, 214] on input "False" at bounding box center [795, 209] width 11 height 9
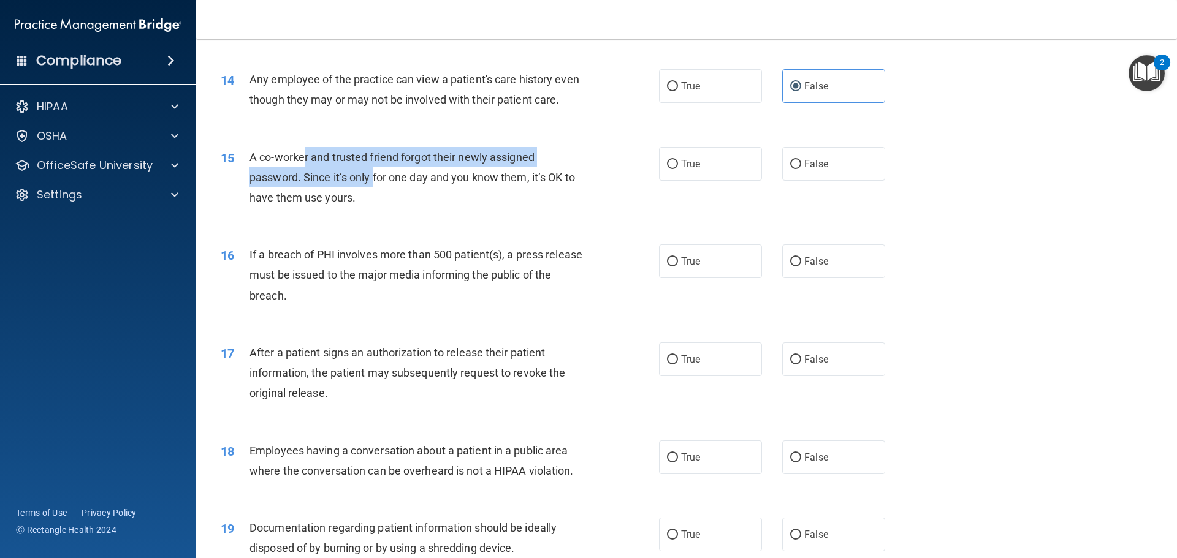
drag, startPoint x: 303, startPoint y: 175, endPoint x: 373, endPoint y: 200, distance: 74.2
click at [373, 200] on span "A co-worker and trusted friend forgot their newly assigned password. Since it’s…" at bounding box center [411, 177] width 325 height 53
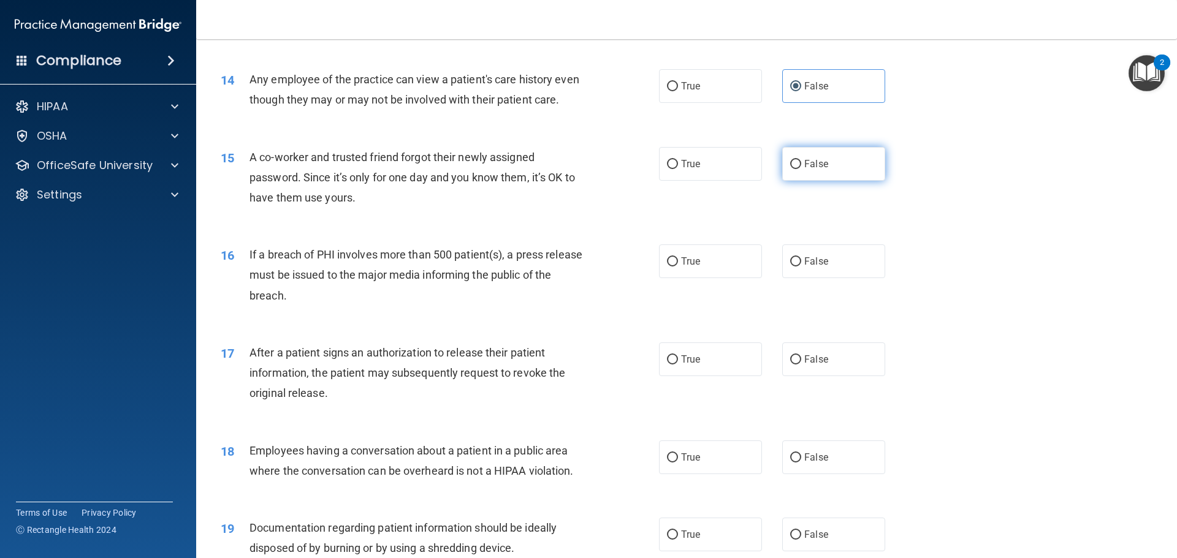
click at [815, 170] on span "False" at bounding box center [816, 164] width 24 height 12
click at [801, 169] on input "False" at bounding box center [795, 164] width 11 height 9
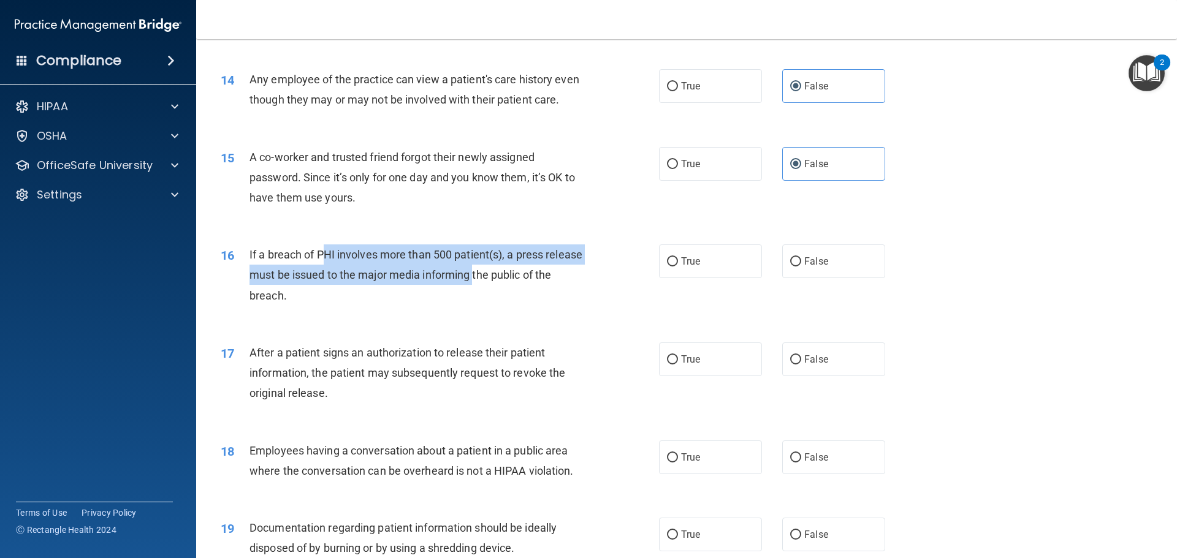
drag, startPoint x: 466, startPoint y: 284, endPoint x: 514, endPoint y: 290, distance: 48.2
click at [514, 290] on span "If a breach of PHI involves more than 500 patient(s), a press release must be i…" at bounding box center [415, 274] width 333 height 53
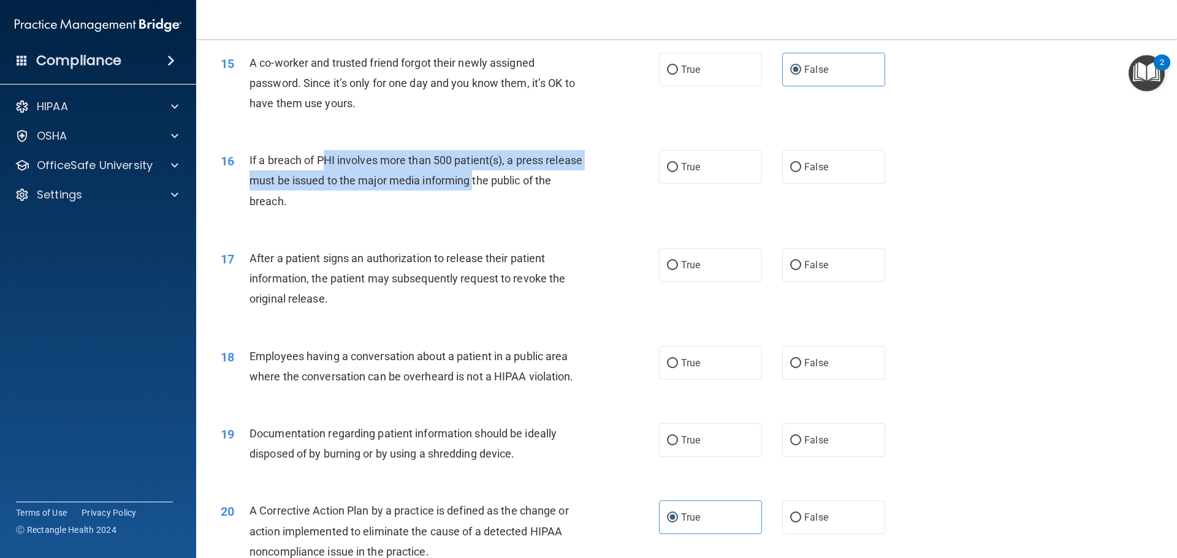
scroll to position [1287, 0]
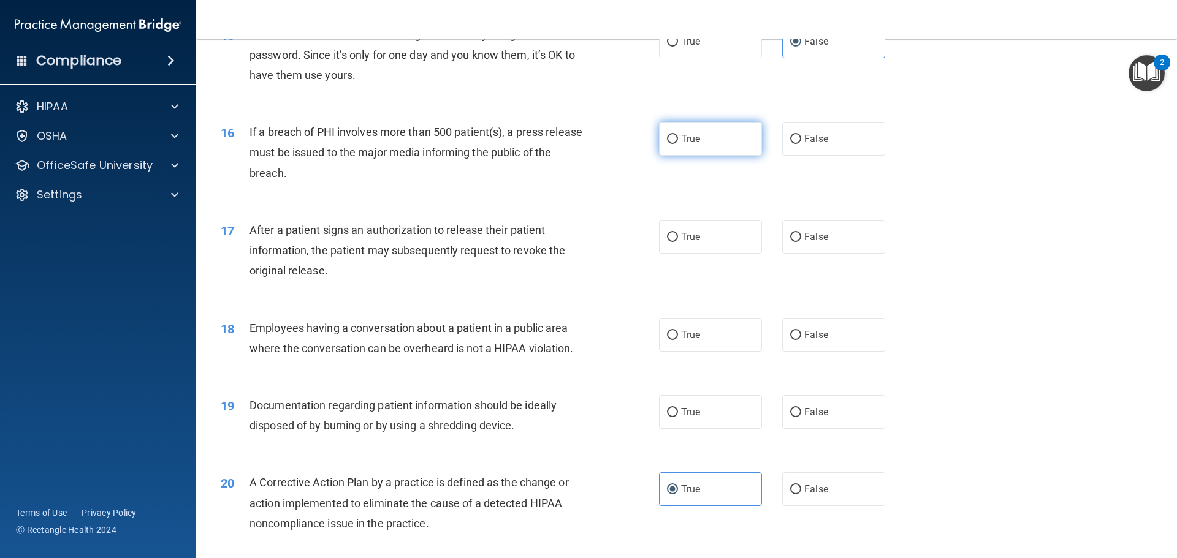
click at [701, 150] on label "True" at bounding box center [710, 139] width 103 height 34
click at [678, 144] on input "True" at bounding box center [672, 139] width 11 height 9
drag, startPoint x: 419, startPoint y: 271, endPoint x: 491, endPoint y: 276, distance: 72.4
click at [491, 276] on span "After a patient signs an authorization to release their patient information, th…" at bounding box center [407, 250] width 316 height 53
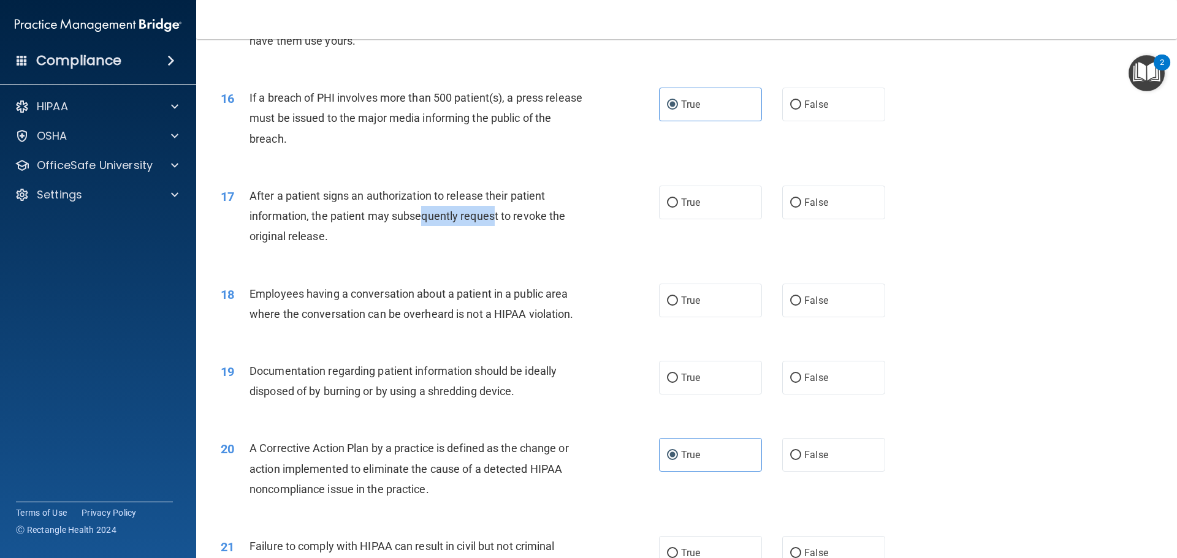
scroll to position [1348, 0]
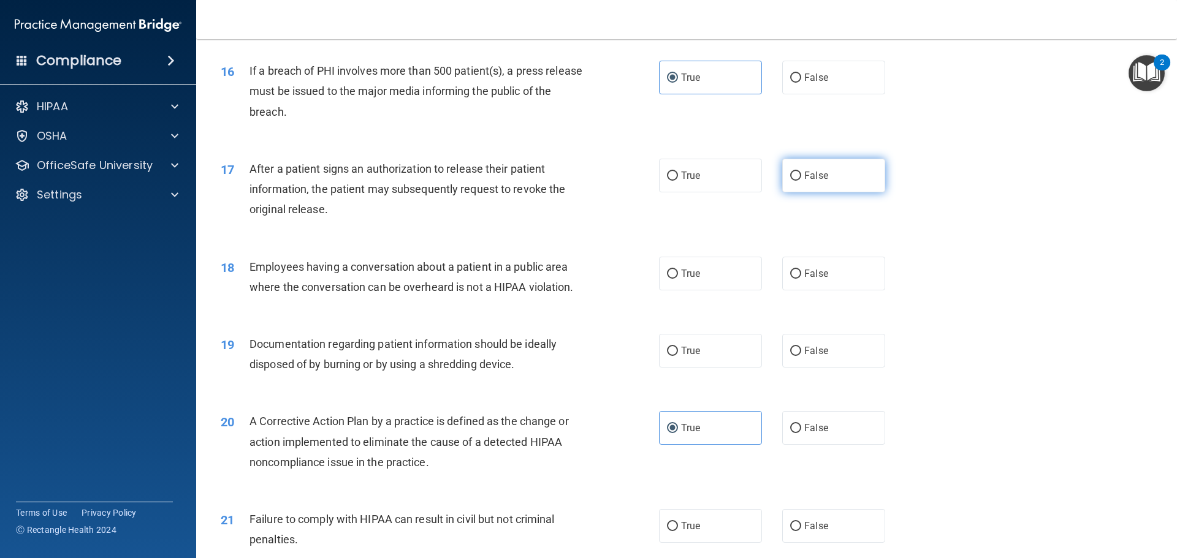
click at [825, 192] on label "False" at bounding box center [833, 176] width 103 height 34
click at [801, 181] on input "False" at bounding box center [795, 176] width 11 height 9
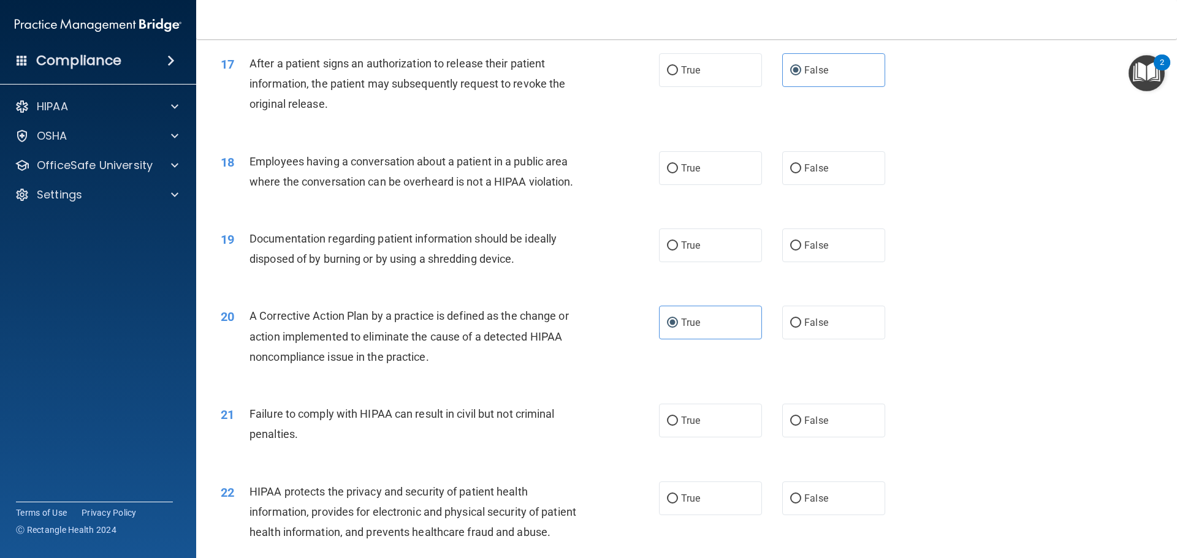
scroll to position [1471, 0]
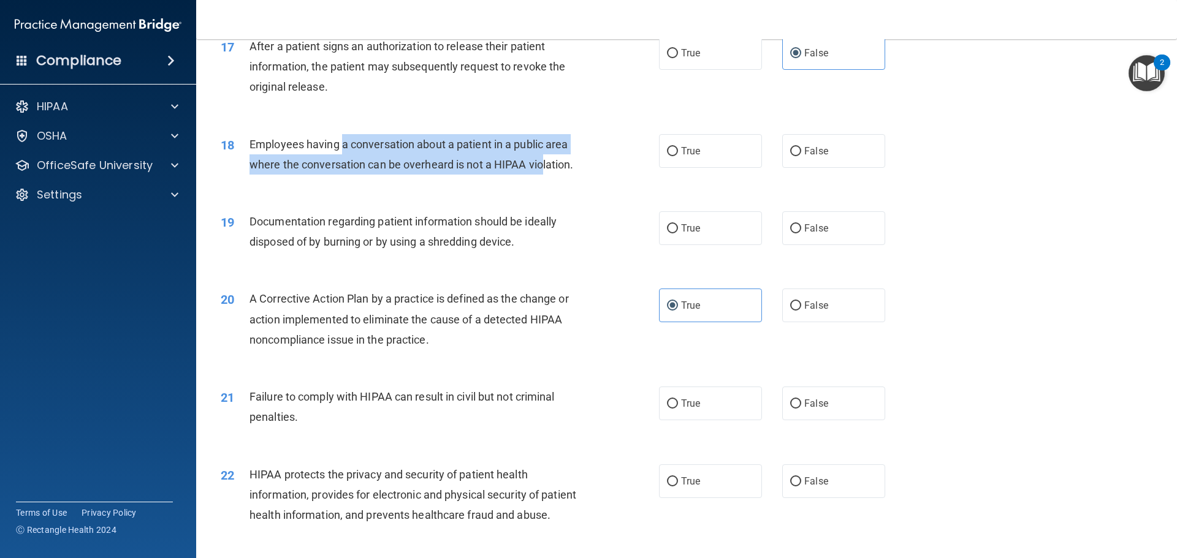
drag, startPoint x: 341, startPoint y: 172, endPoint x: 544, endPoint y: 183, distance: 203.1
click at [544, 175] on div "Employees having a conversation about a patient in a public area where the conv…" at bounding box center [420, 154] width 343 height 40
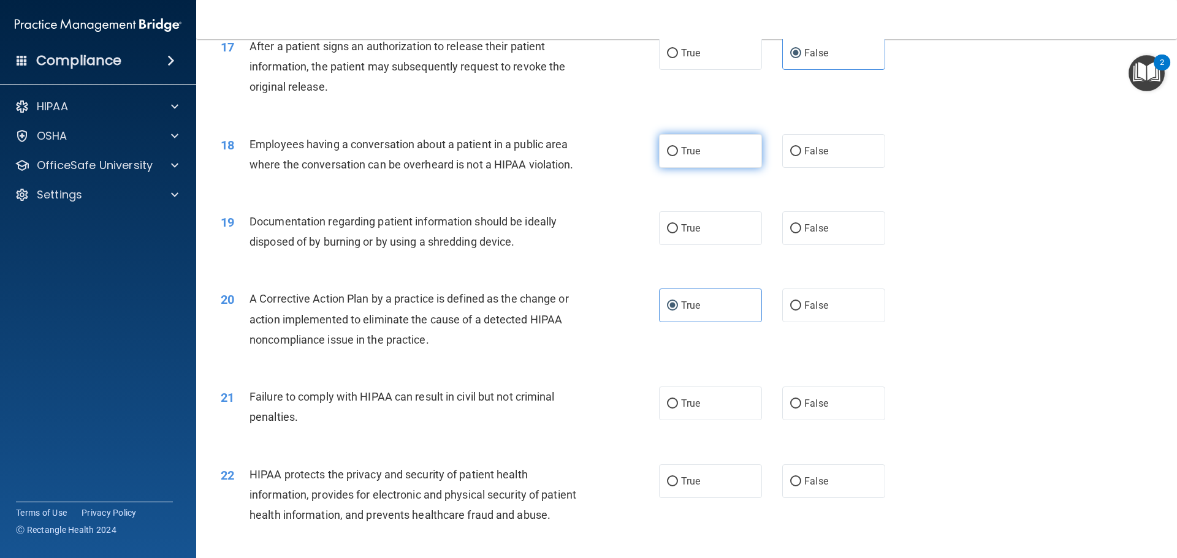
click at [691, 157] on span "True" at bounding box center [690, 151] width 19 height 12
click at [678, 156] on input "True" at bounding box center [672, 151] width 11 height 9
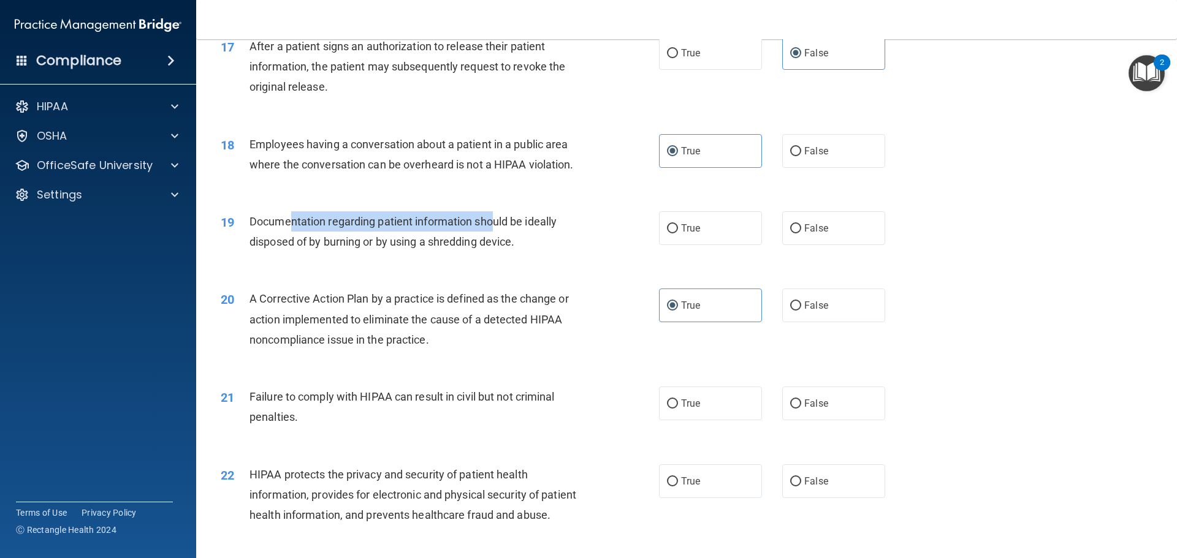
drag, startPoint x: 333, startPoint y: 237, endPoint x: 495, endPoint y: 248, distance: 161.5
click at [495, 248] on div "Documentation regarding patient information should be ideally disposed of by bu…" at bounding box center [420, 231] width 343 height 40
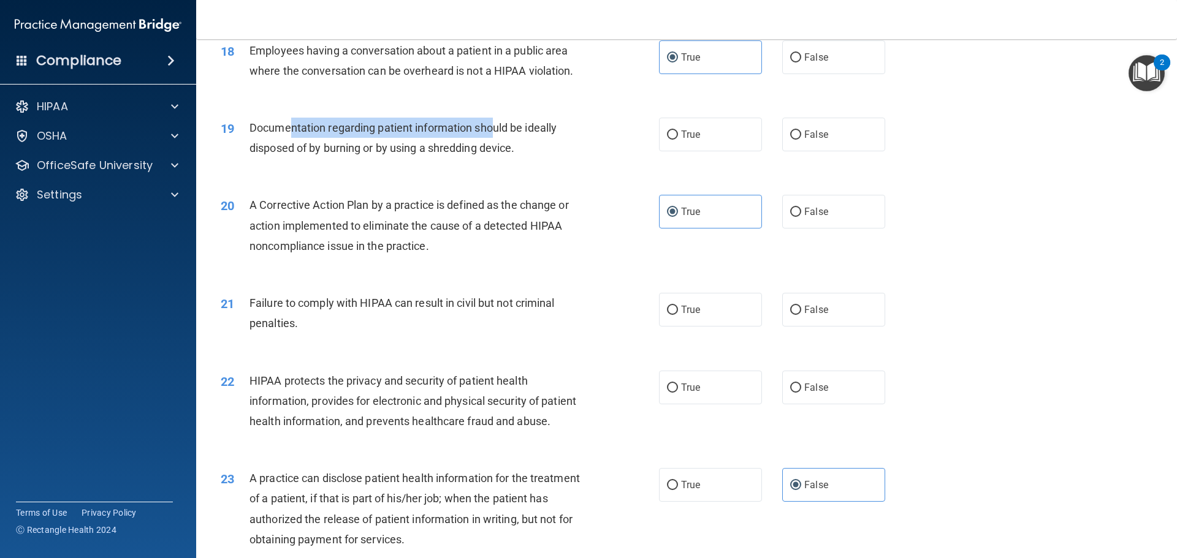
scroll to position [1593, 0]
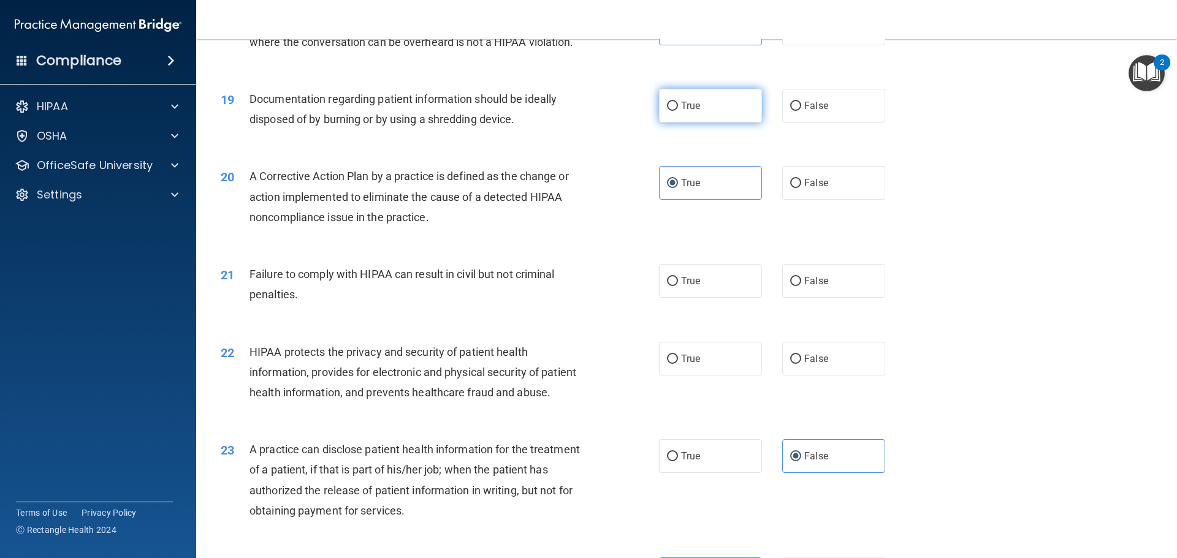
click at [694, 112] on span "True" at bounding box center [690, 106] width 19 height 12
click at [678, 111] on input "True" at bounding box center [672, 106] width 11 height 9
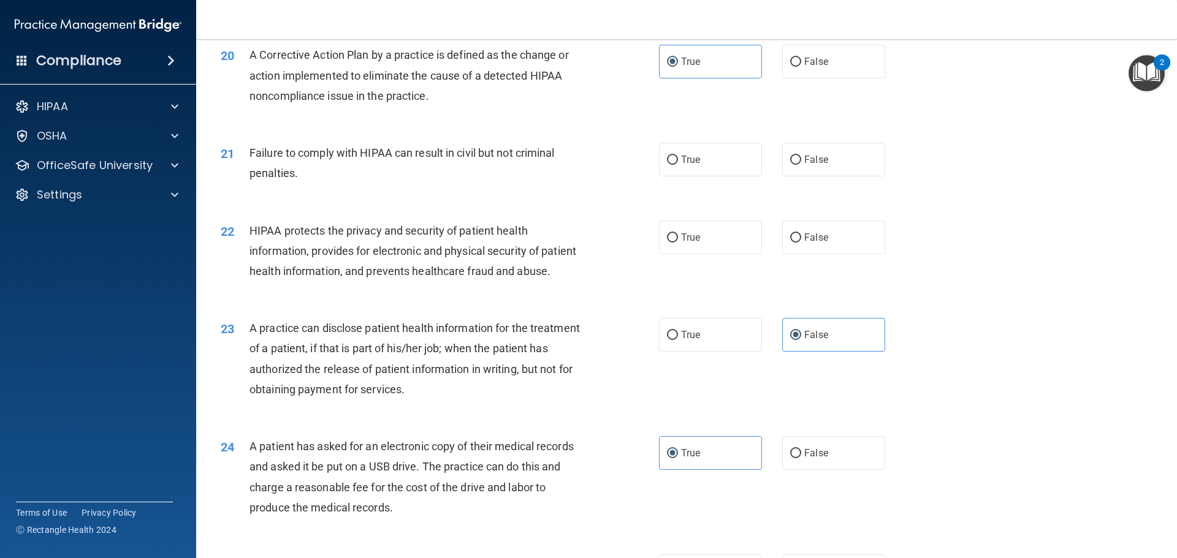
scroll to position [1716, 0]
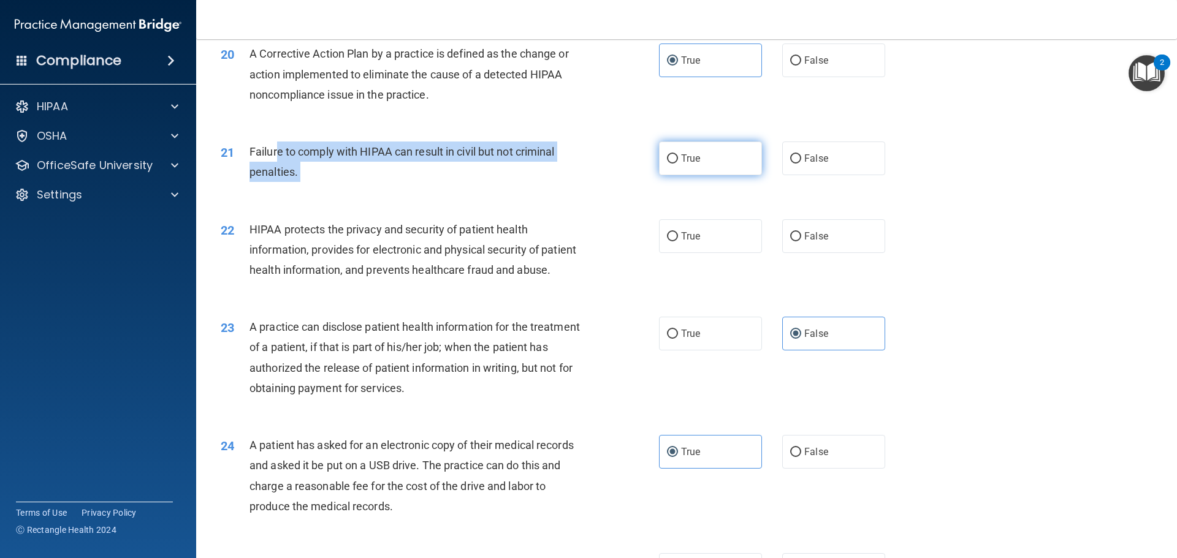
drag, startPoint x: 358, startPoint y: 162, endPoint x: 667, endPoint y: 166, distance: 309.5
click at [906, 142] on ng-form "21 Failure to comply with HIPAA can result in civil but not criminal penalties.…" at bounding box center [906, 142] width 0 height 0
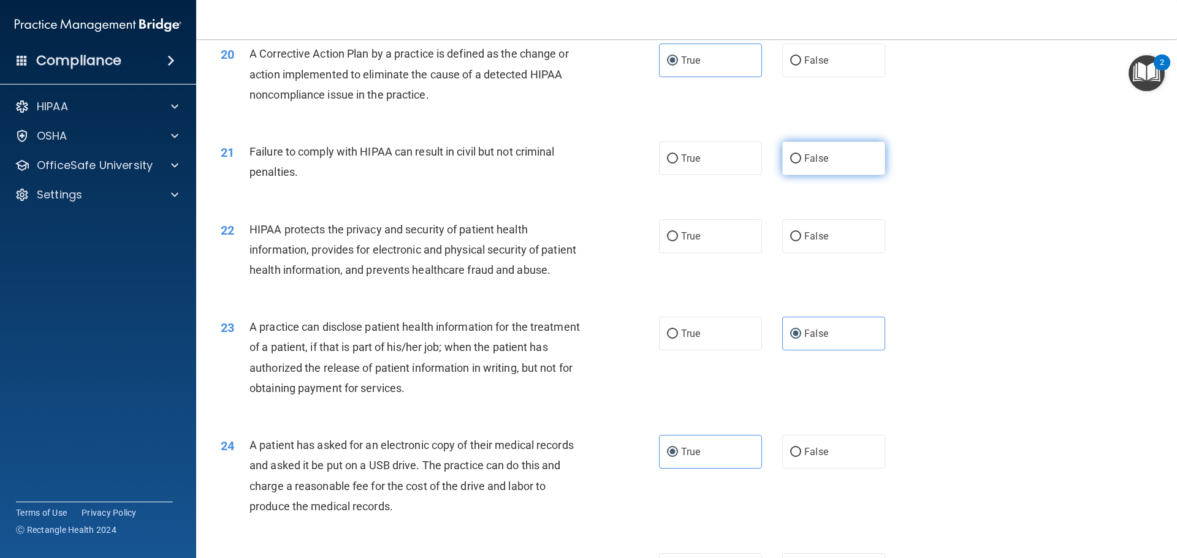
click at [835, 175] on label "False" at bounding box center [833, 159] width 103 height 34
click at [801, 164] on input "False" at bounding box center [795, 158] width 11 height 9
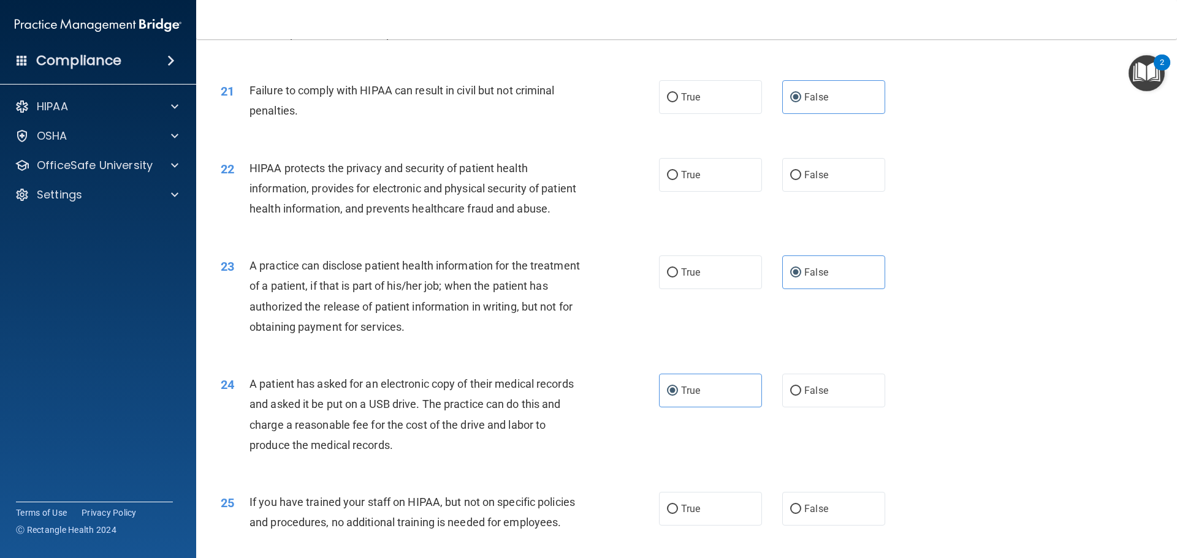
scroll to position [1838, 0]
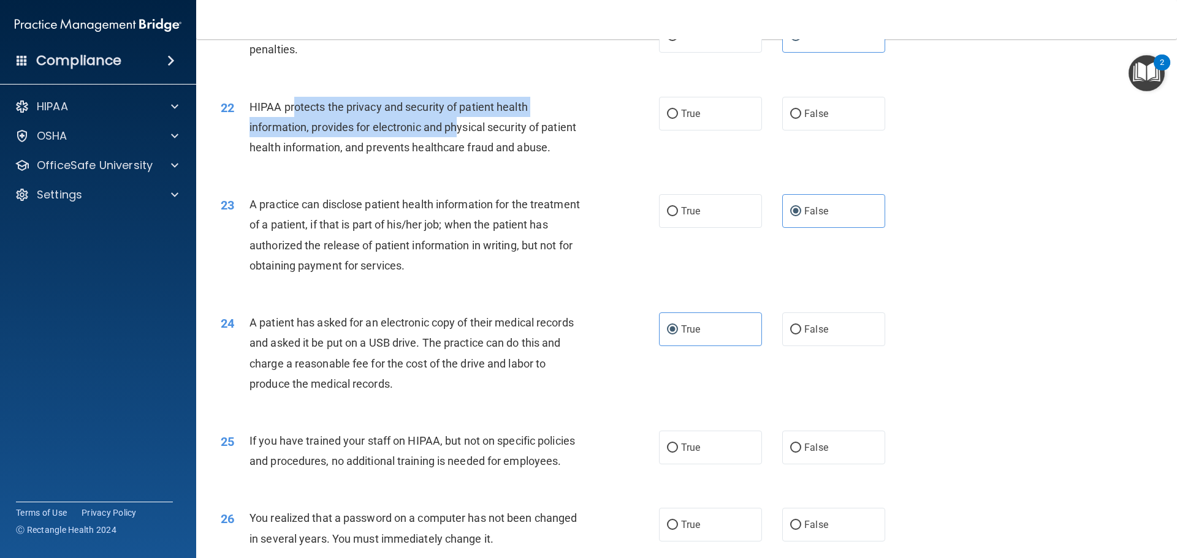
drag, startPoint x: 326, startPoint y: 133, endPoint x: 465, endPoint y: 174, distance: 144.5
click at [460, 151] on span "HIPAA protects the privacy and security of patient health information, provides…" at bounding box center [412, 127] width 327 height 53
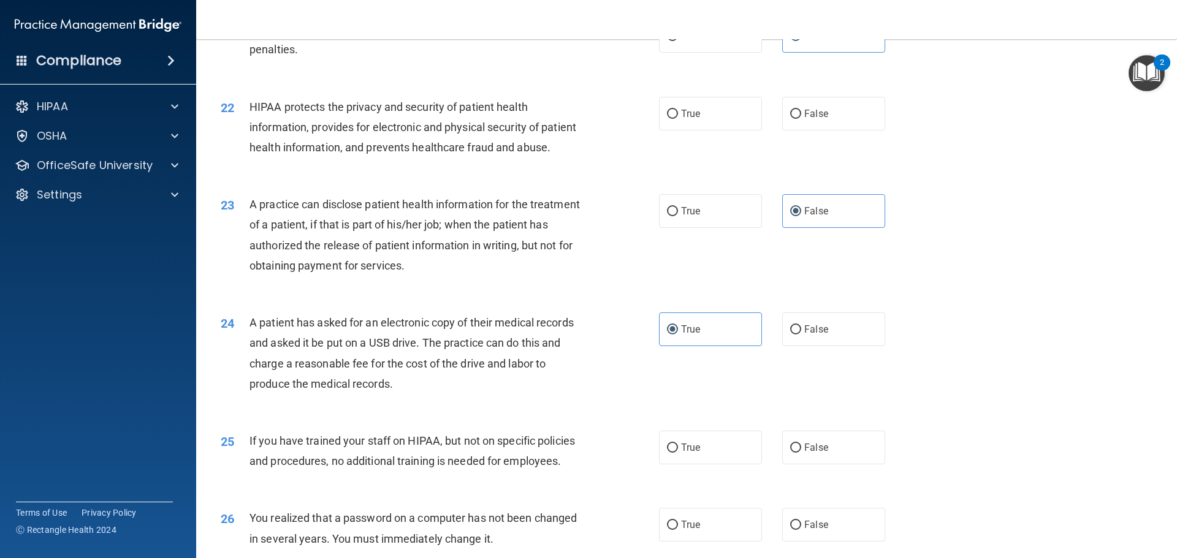
click at [675, 111] on div "22 HIPAA protects the privacy and security of patient health information, provi…" at bounding box center [686, 131] width 950 height 98
click at [683, 119] on span "True" at bounding box center [690, 114] width 19 height 12
click at [678, 119] on input "True" at bounding box center [672, 114] width 11 height 9
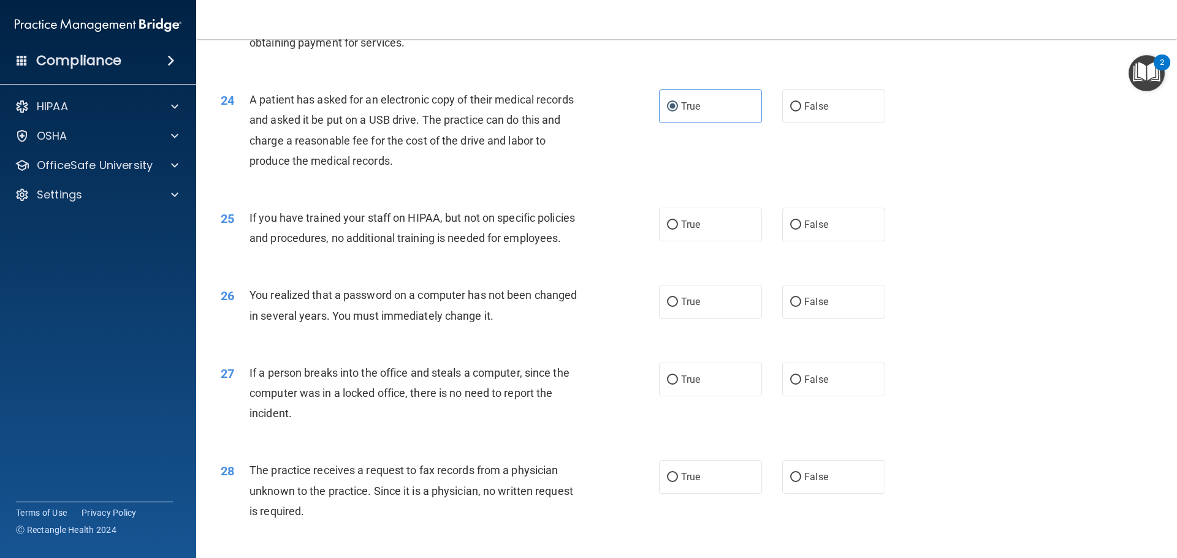
scroll to position [2084, 0]
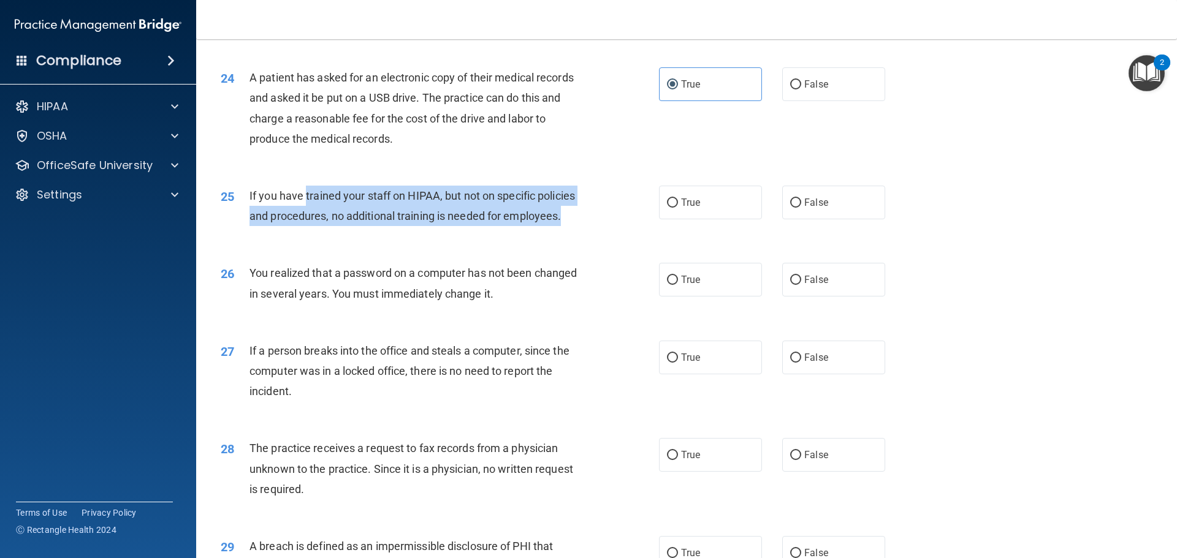
drag, startPoint x: 348, startPoint y: 245, endPoint x: 575, endPoint y: 252, distance: 227.5
click at [575, 226] on div "If you have trained your staff on HIPAA, but not on specific policies and proce…" at bounding box center [420, 206] width 343 height 40
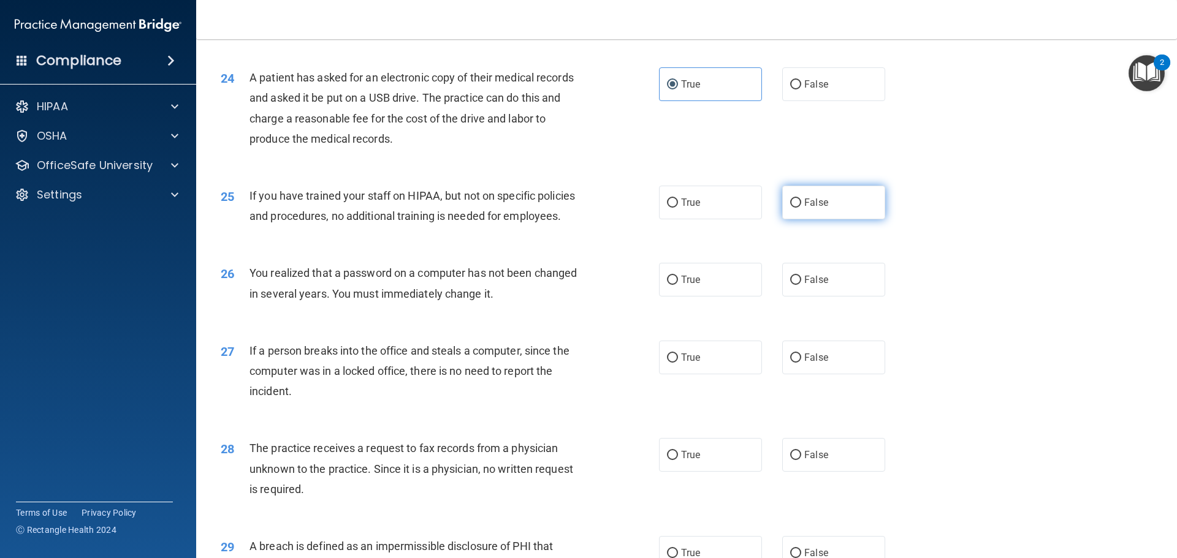
click at [825, 219] on label "False" at bounding box center [833, 203] width 103 height 34
click at [801, 208] on input "False" at bounding box center [795, 203] width 11 height 9
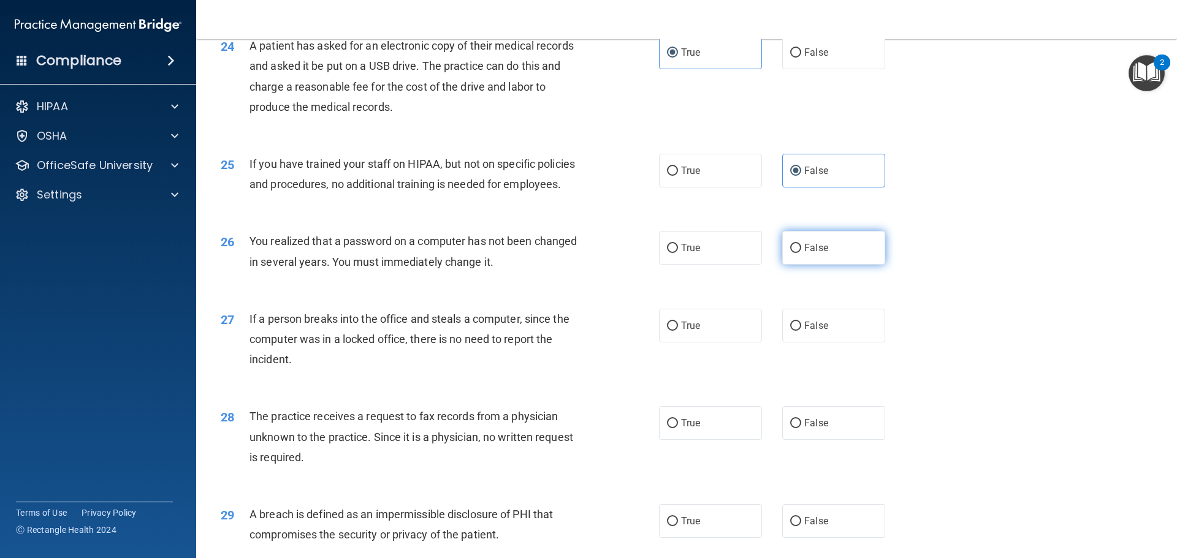
scroll to position [2145, 0]
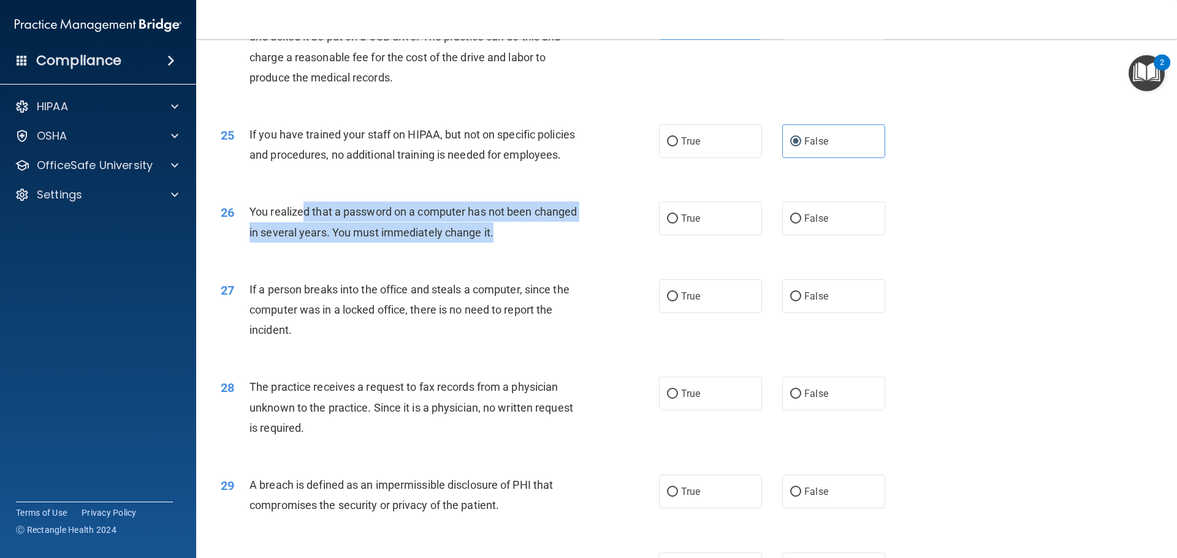
drag, startPoint x: 304, startPoint y: 256, endPoint x: 509, endPoint y: 280, distance: 206.8
click at [509, 242] on div "You realized that a password on a computer has not been changed in several year…" at bounding box center [420, 222] width 343 height 40
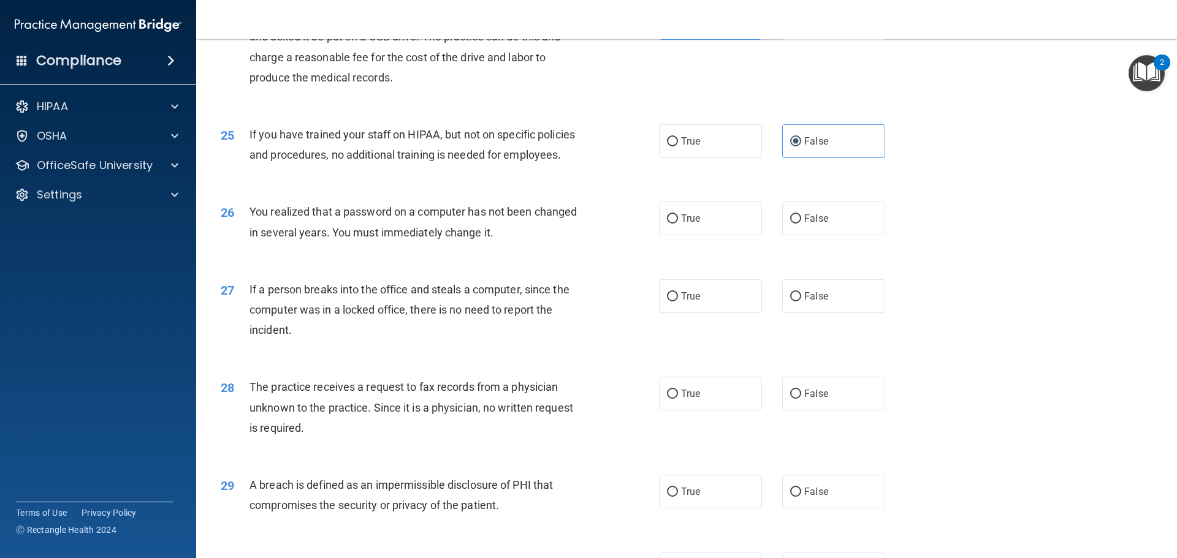
click at [703, 264] on div "26 You realized that a password on a computer has not been changed in several y…" at bounding box center [686, 224] width 950 height 77
click at [670, 224] on input "True" at bounding box center [672, 218] width 11 height 9
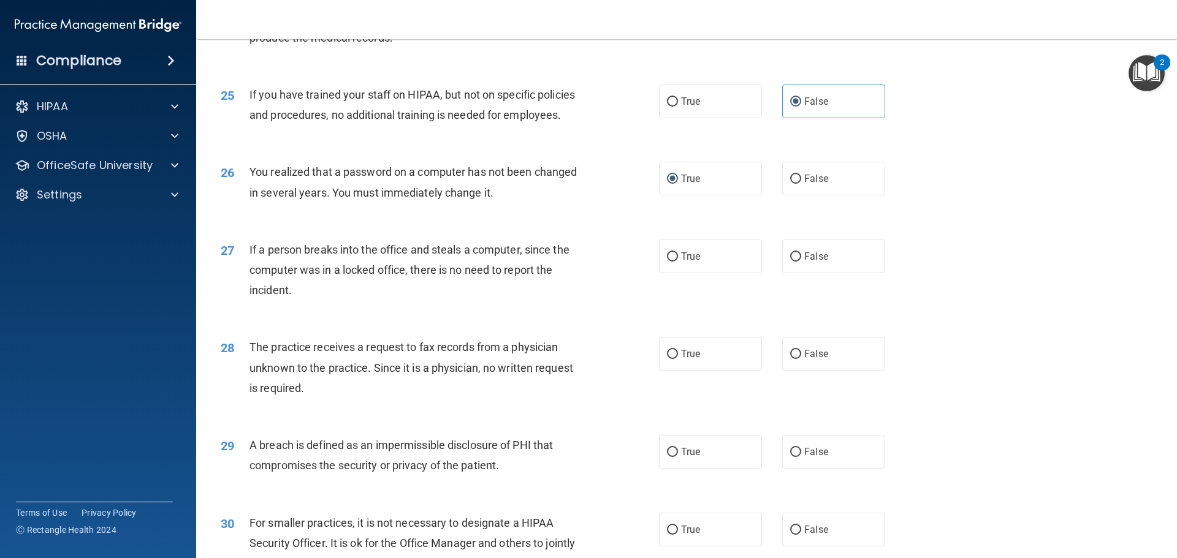
scroll to position [2206, 0]
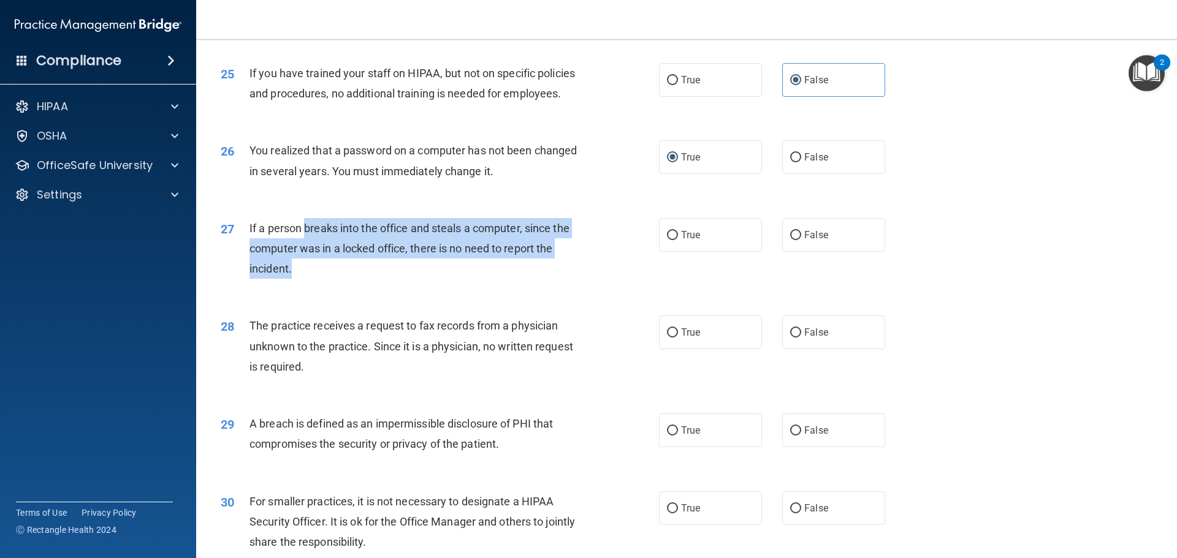
drag, startPoint x: 452, startPoint y: 281, endPoint x: 597, endPoint y: 308, distance: 147.6
click at [597, 286] on div "27 If a person breaks into the office and steals a computer, since the computer…" at bounding box center [439, 251] width 475 height 67
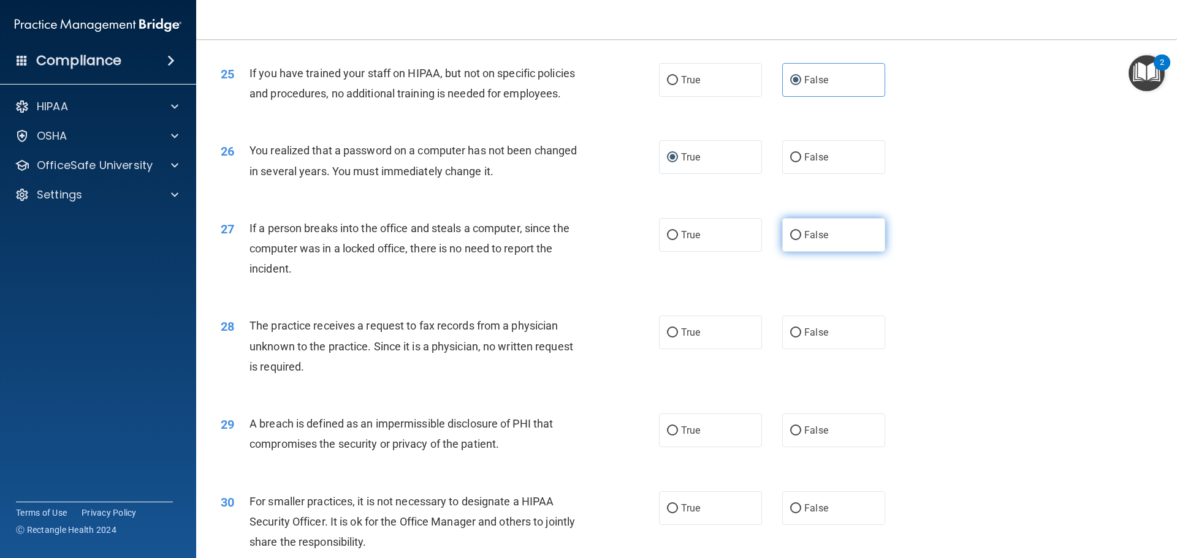
click at [849, 252] on label "False" at bounding box center [833, 235] width 103 height 34
click at [801, 240] on input "False" at bounding box center [795, 235] width 11 height 9
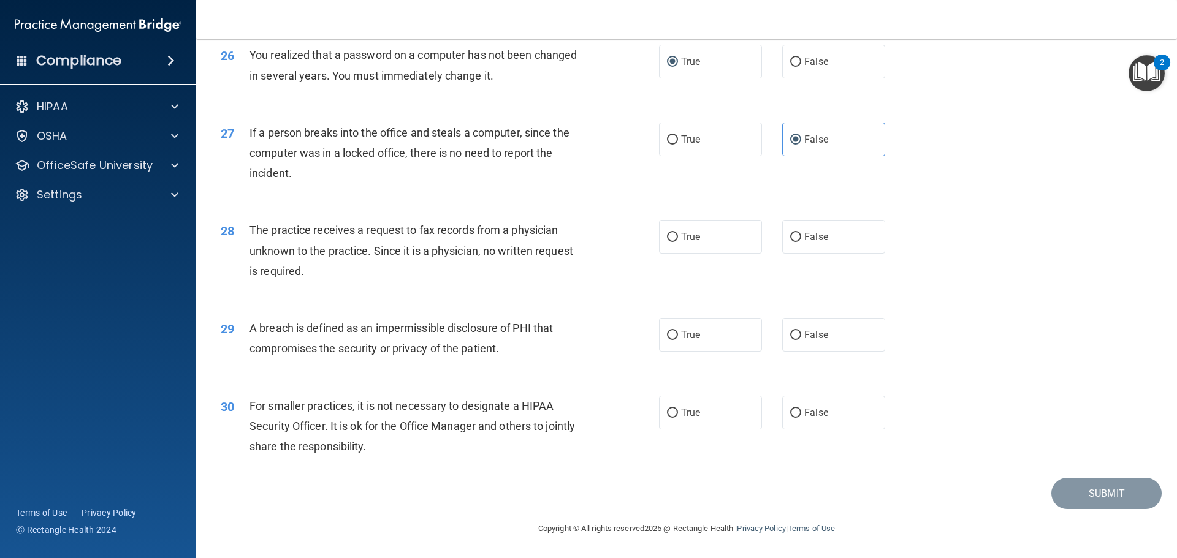
scroll to position [2329, 0]
click at [710, 252] on label "True" at bounding box center [710, 237] width 103 height 34
click at [678, 242] on input "True" at bounding box center [672, 237] width 11 height 9
click at [813, 241] on label "False" at bounding box center [833, 237] width 103 height 34
click at [801, 241] on input "False" at bounding box center [795, 237] width 11 height 9
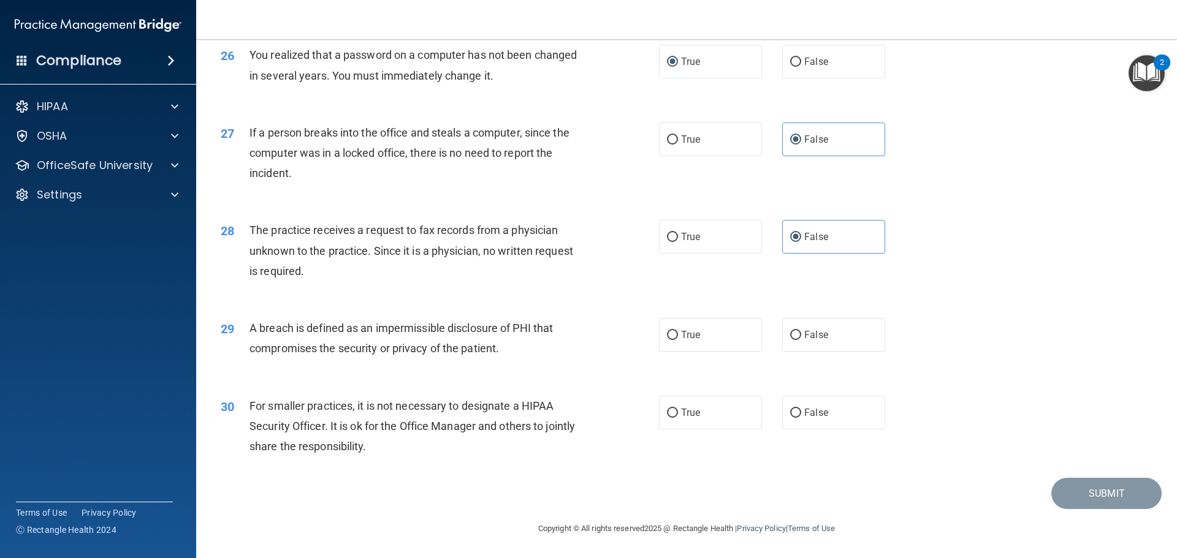
scroll to position [2342, 0]
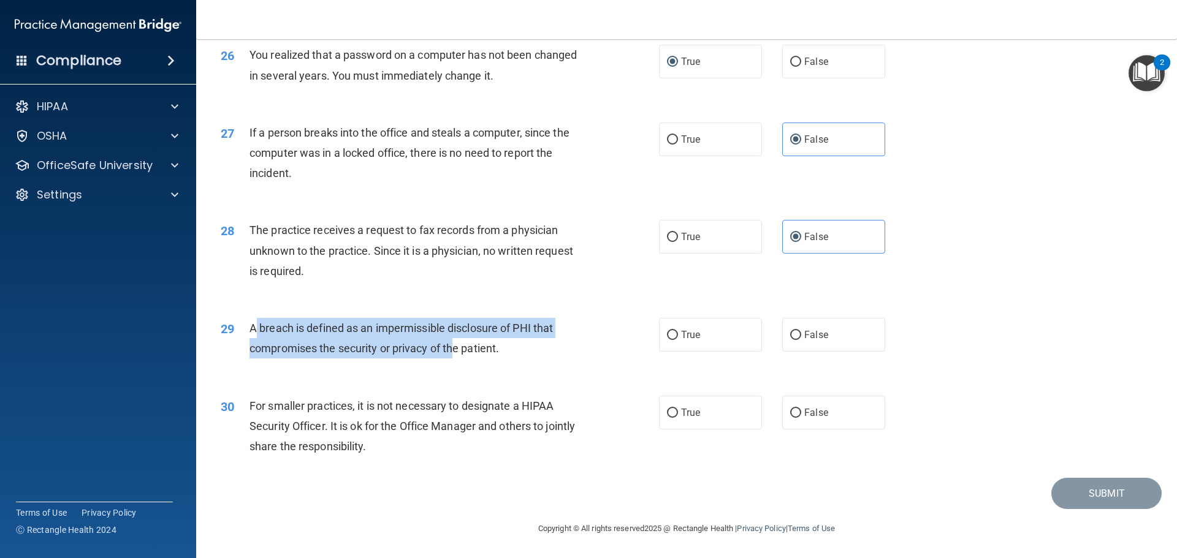
drag, startPoint x: 254, startPoint y: 328, endPoint x: 452, endPoint y: 355, distance: 199.2
click at [452, 355] on div "A breach is defined as an impermissible disclosure of PHI that compromises the …" at bounding box center [420, 338] width 343 height 40
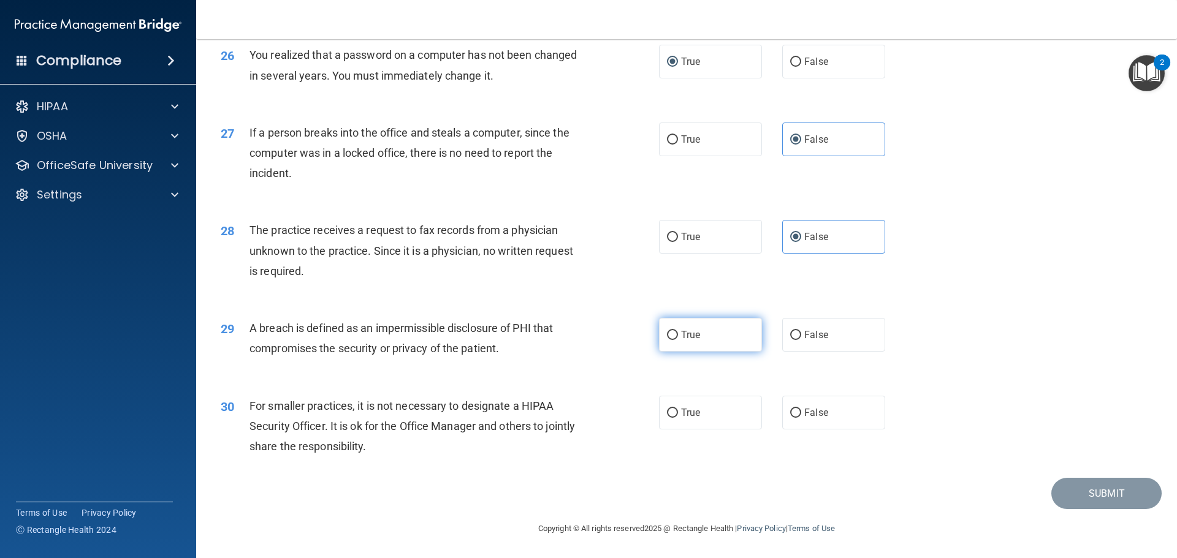
click at [659, 344] on label "True" at bounding box center [710, 335] width 103 height 34
click at [667, 340] on input "True" at bounding box center [672, 335] width 11 height 9
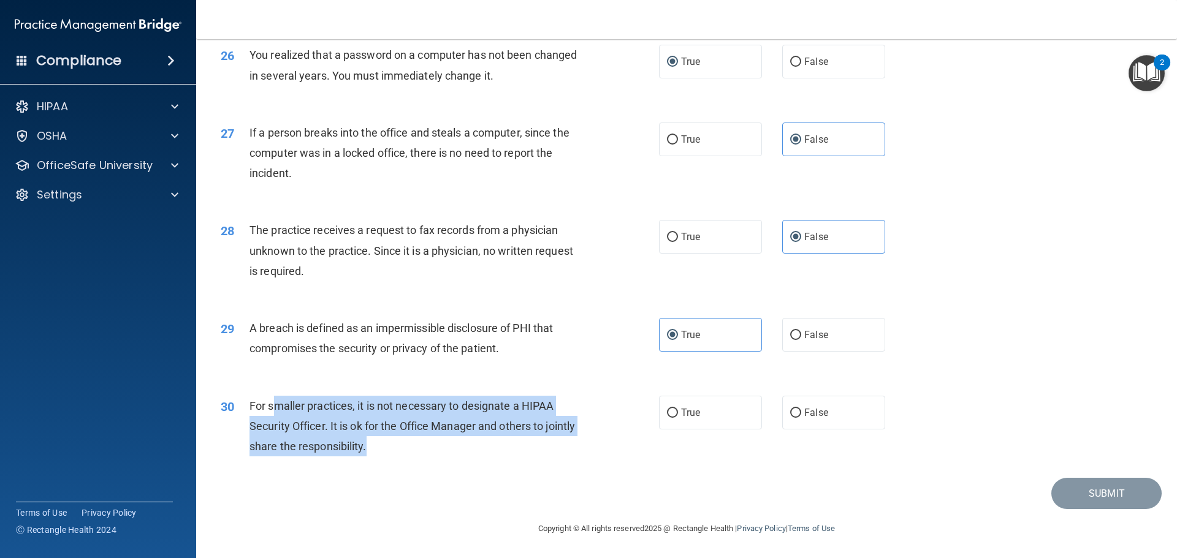
drag, startPoint x: 273, startPoint y: 405, endPoint x: 408, endPoint y: 455, distance: 144.5
click at [408, 455] on div "For smaller practices, it is not necessary to designate a HIPAA Security Office…" at bounding box center [420, 426] width 343 height 61
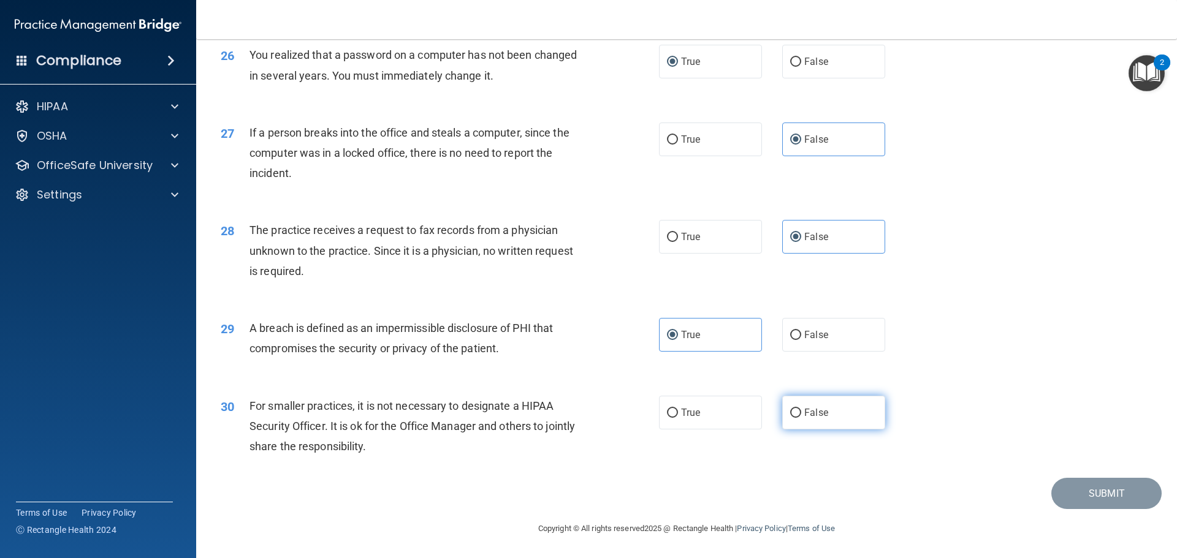
click at [792, 405] on label "False" at bounding box center [833, 413] width 103 height 34
click at [792, 409] on input "False" at bounding box center [795, 413] width 11 height 9
click at [1064, 495] on button "Submit" at bounding box center [1106, 493] width 110 height 31
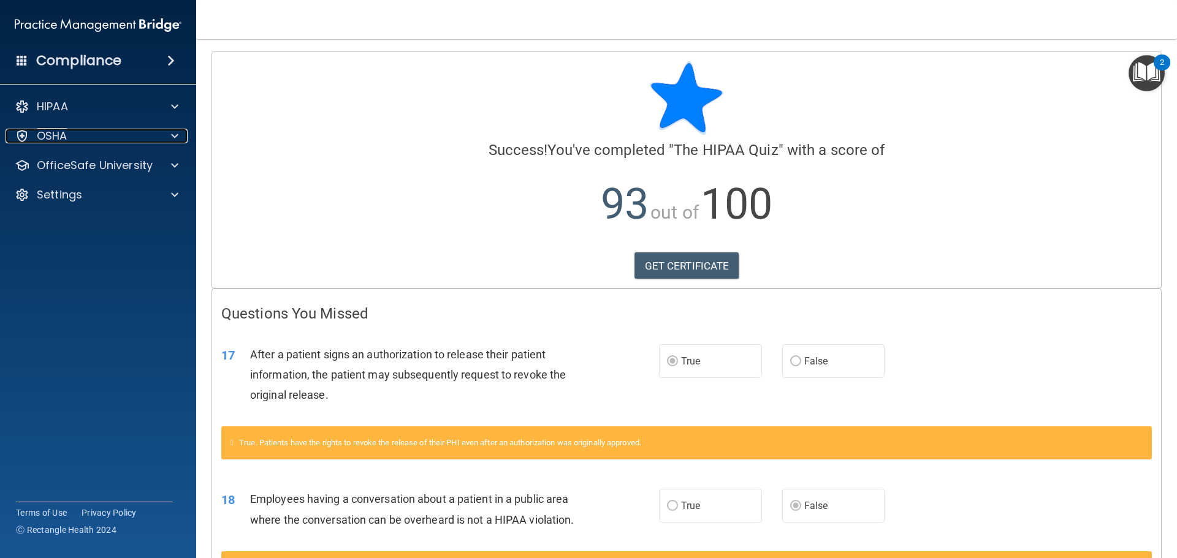
drag, startPoint x: 99, startPoint y: 142, endPoint x: 121, endPoint y: 165, distance: 31.2
click at [99, 142] on div "OSHA" at bounding box center [82, 136] width 152 height 15
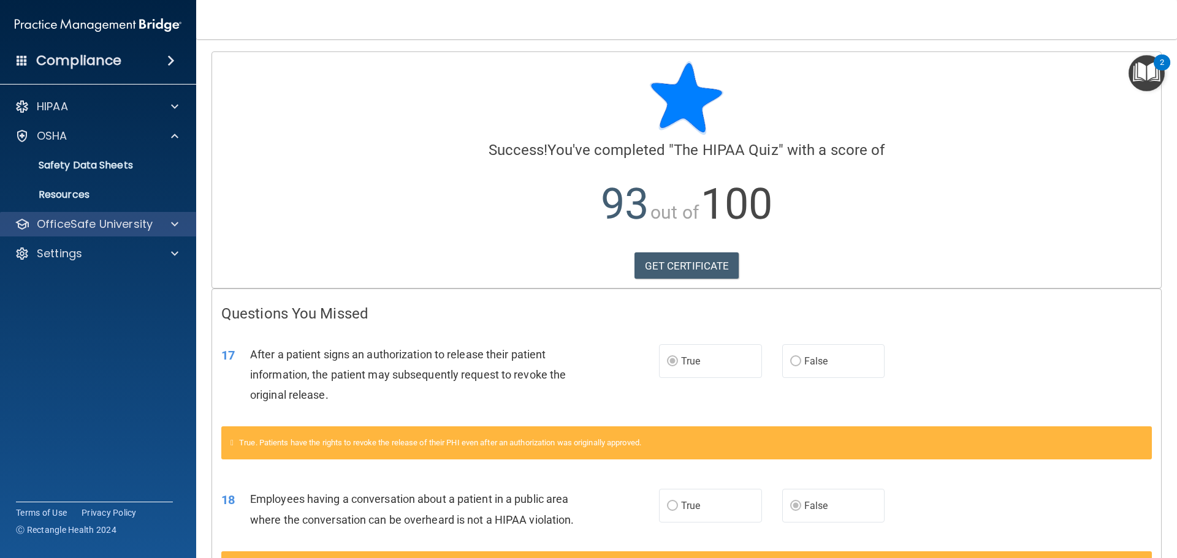
click at [58, 233] on div "OfficeSafe University" at bounding box center [98, 224] width 197 height 25
click at [85, 219] on p "OfficeSafe University" at bounding box center [95, 224] width 116 height 15
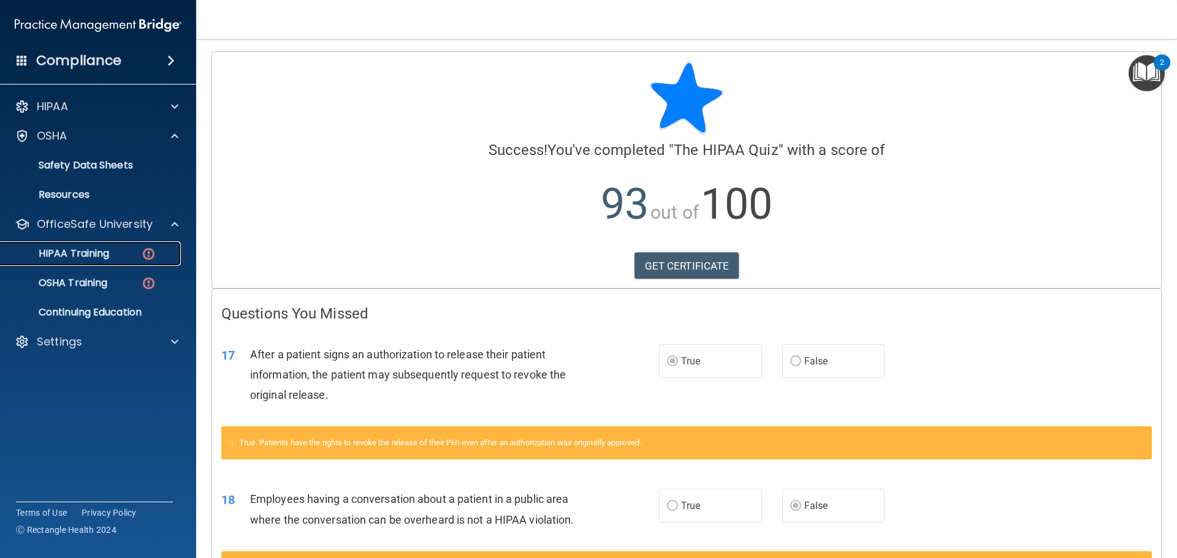
click at [67, 242] on link "HIPAA Training" at bounding box center [84, 253] width 193 height 25
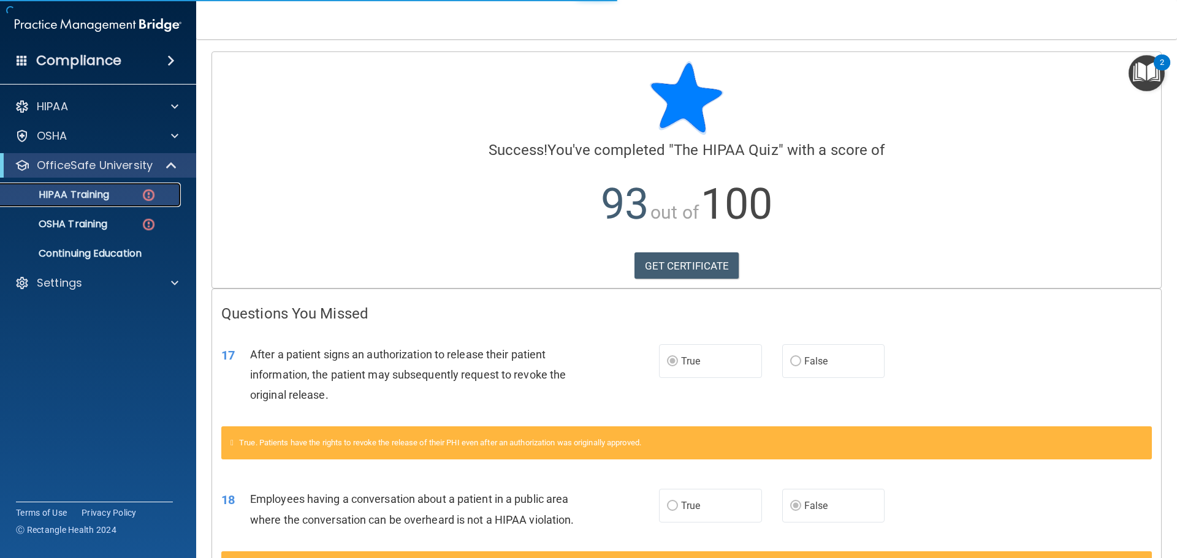
click at [116, 192] on div "HIPAA Training" at bounding box center [91, 195] width 167 height 12
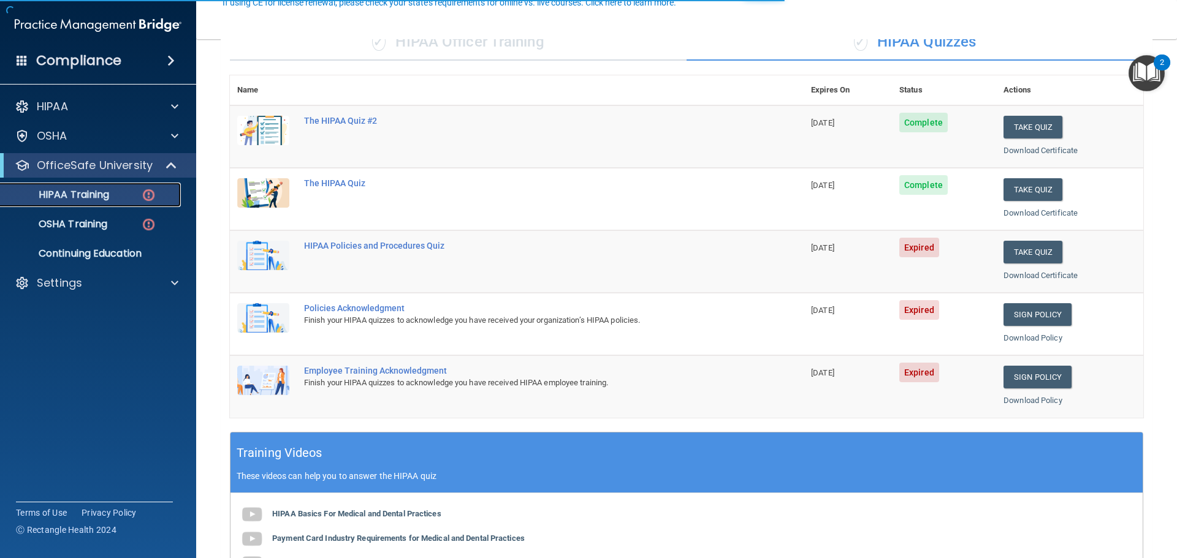
scroll to position [123, 0]
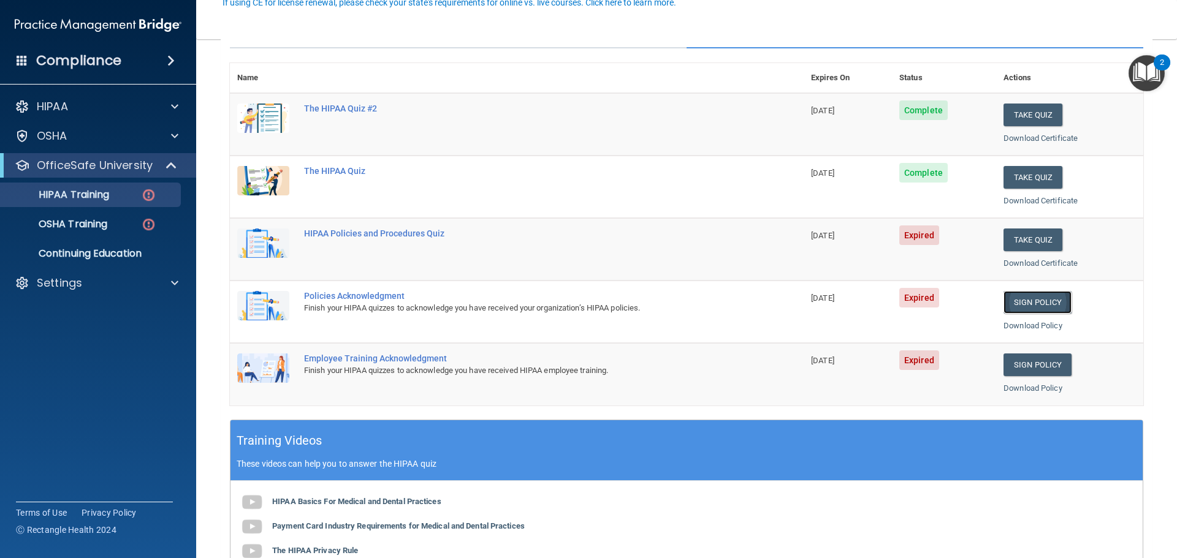
click at [1036, 308] on link "Sign Policy" at bounding box center [1037, 302] width 68 height 23
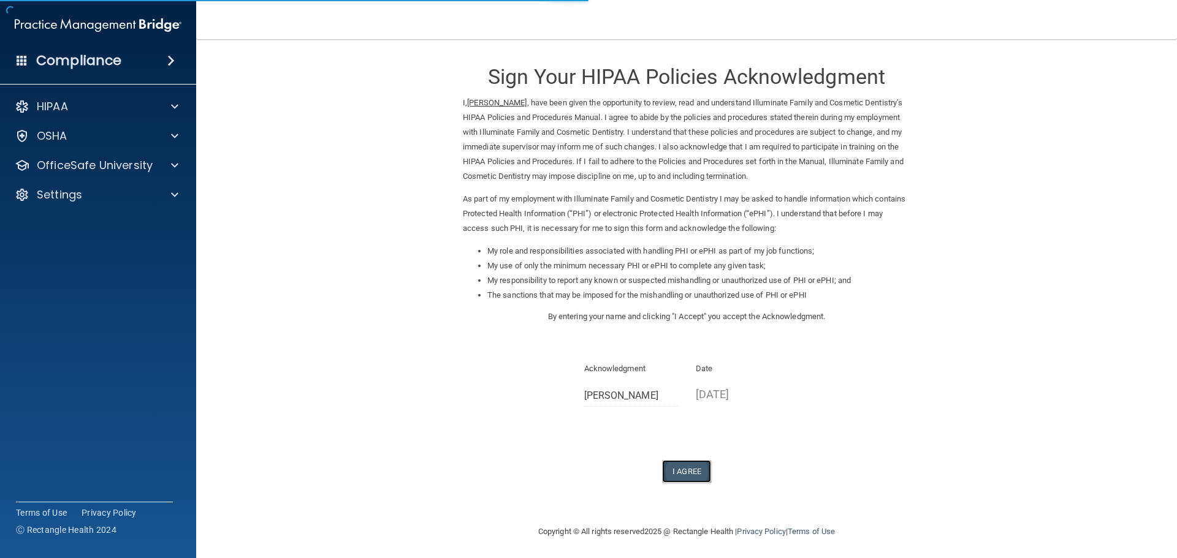
click at [689, 462] on button "I Agree" at bounding box center [686, 471] width 49 height 23
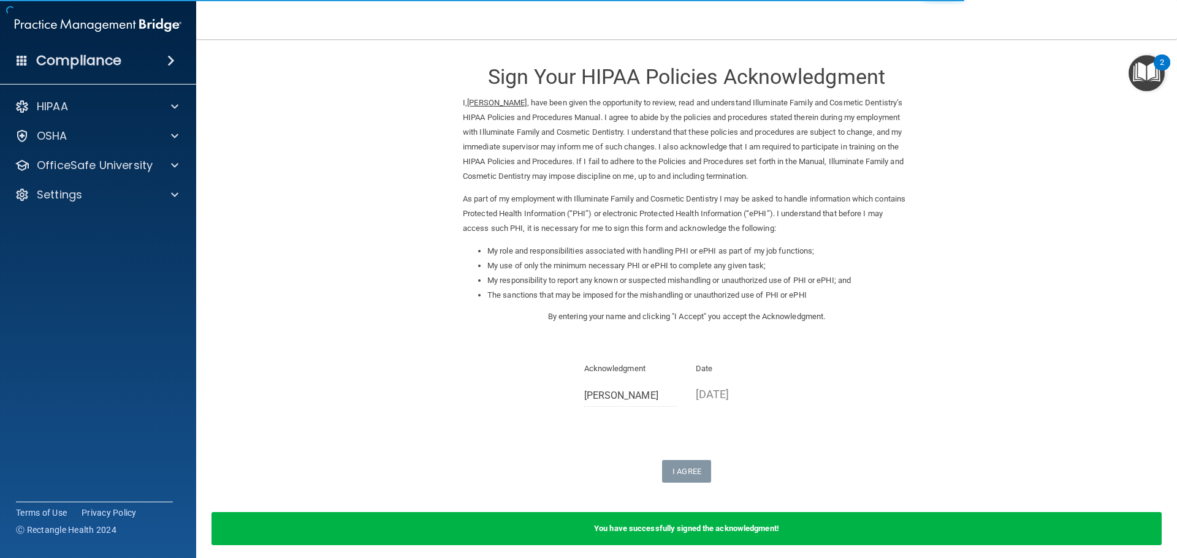
scroll to position [51, 0]
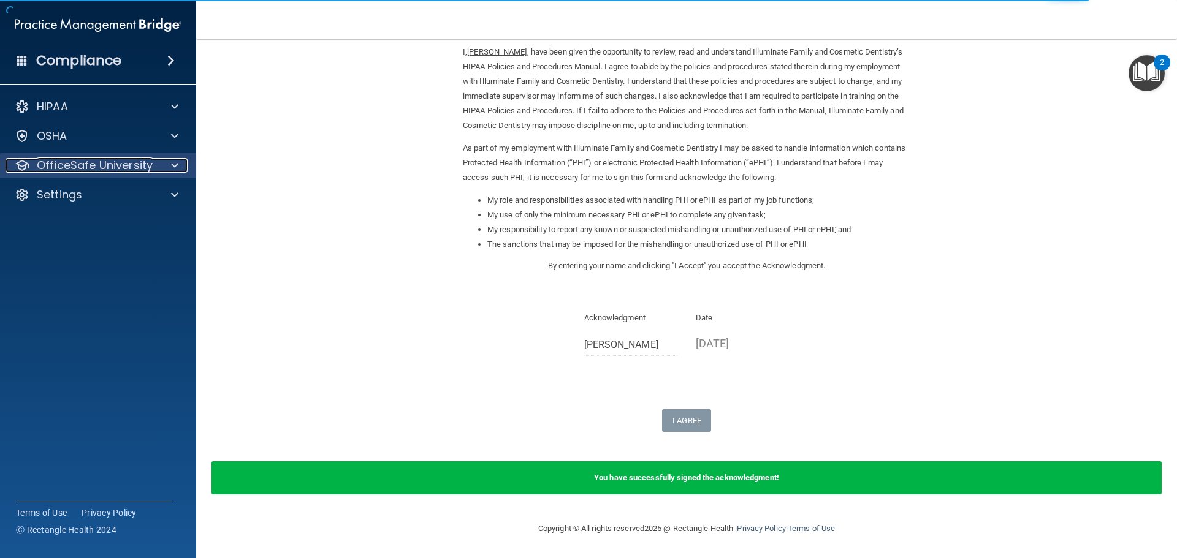
click at [134, 161] on p "OfficeSafe University" at bounding box center [95, 165] width 116 height 15
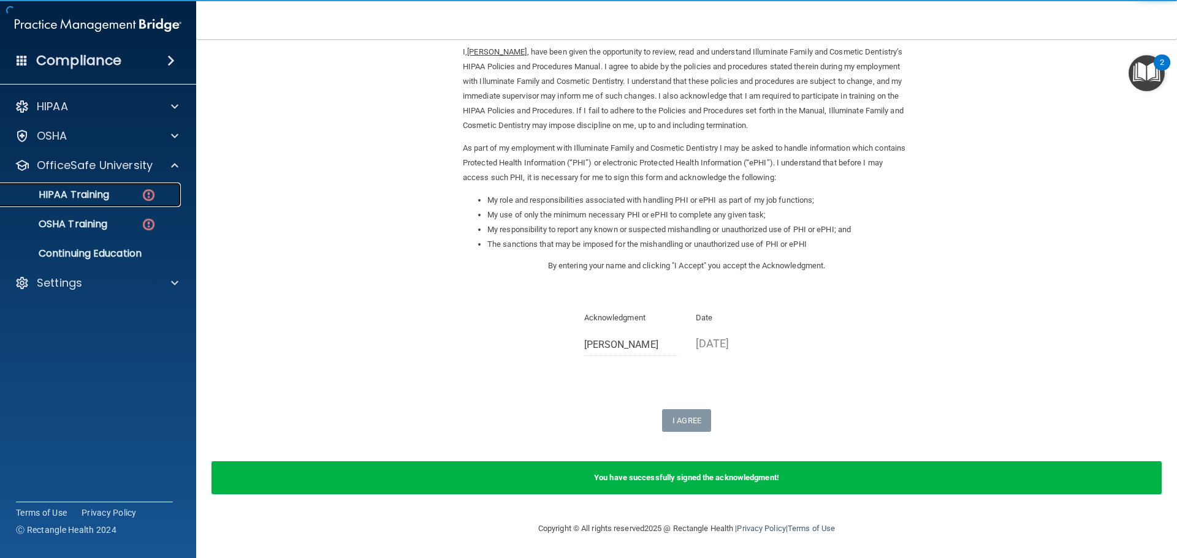
click at [121, 199] on div "HIPAA Training" at bounding box center [91, 195] width 167 height 12
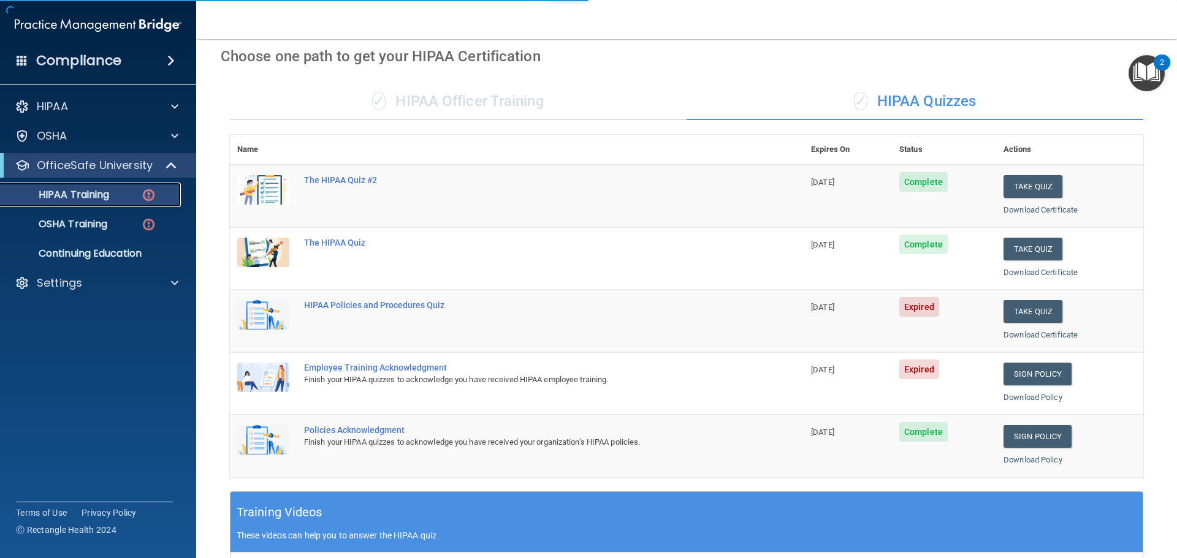
scroll to position [365, 0]
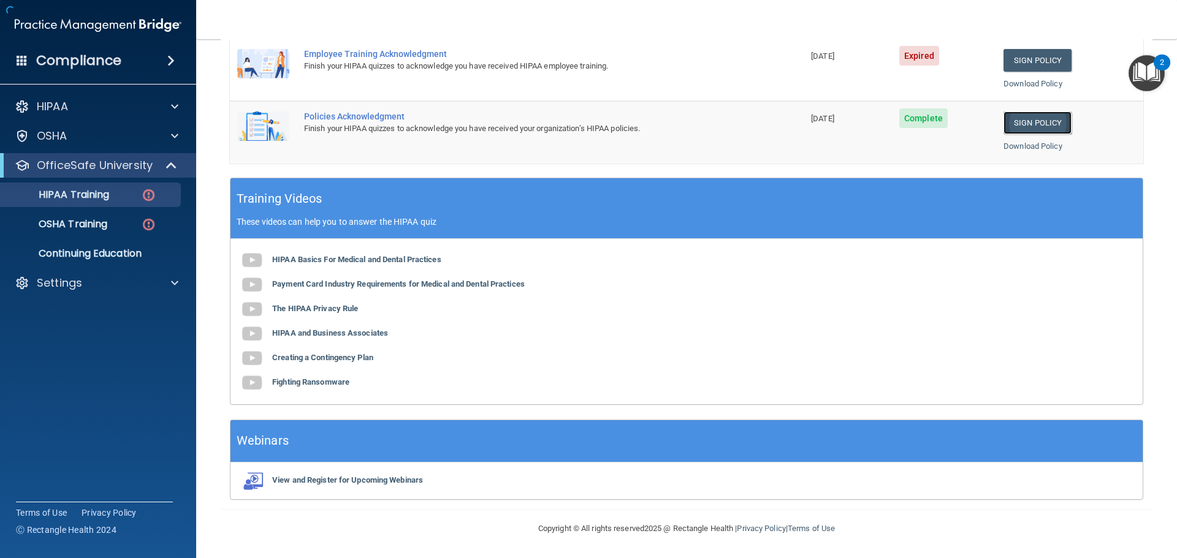
click at [1004, 127] on link "Sign Policy" at bounding box center [1037, 123] width 68 height 23
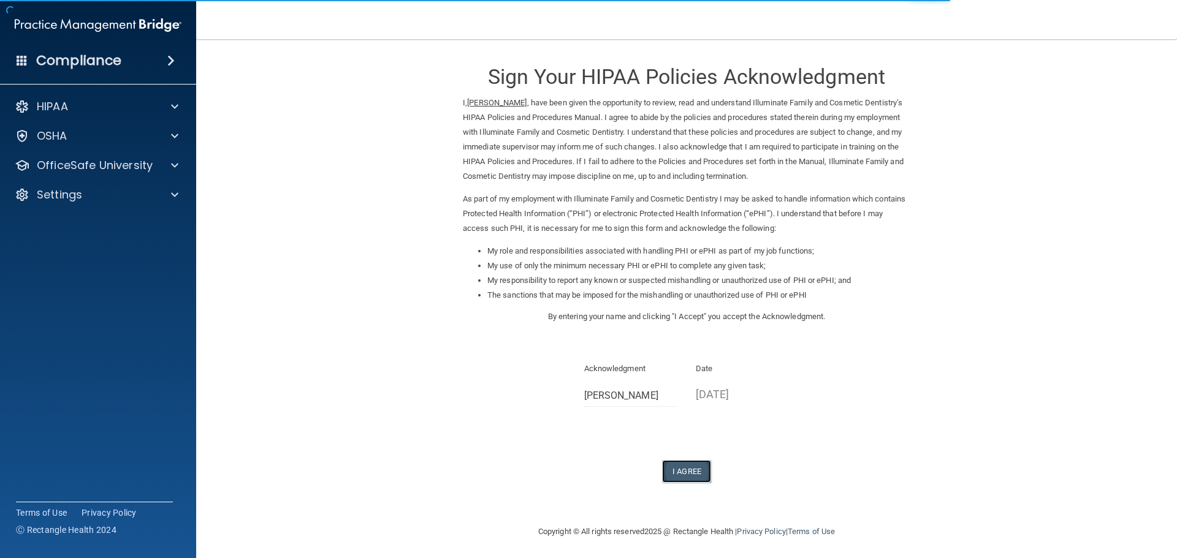
click at [683, 471] on button "I Agree" at bounding box center [686, 471] width 49 height 23
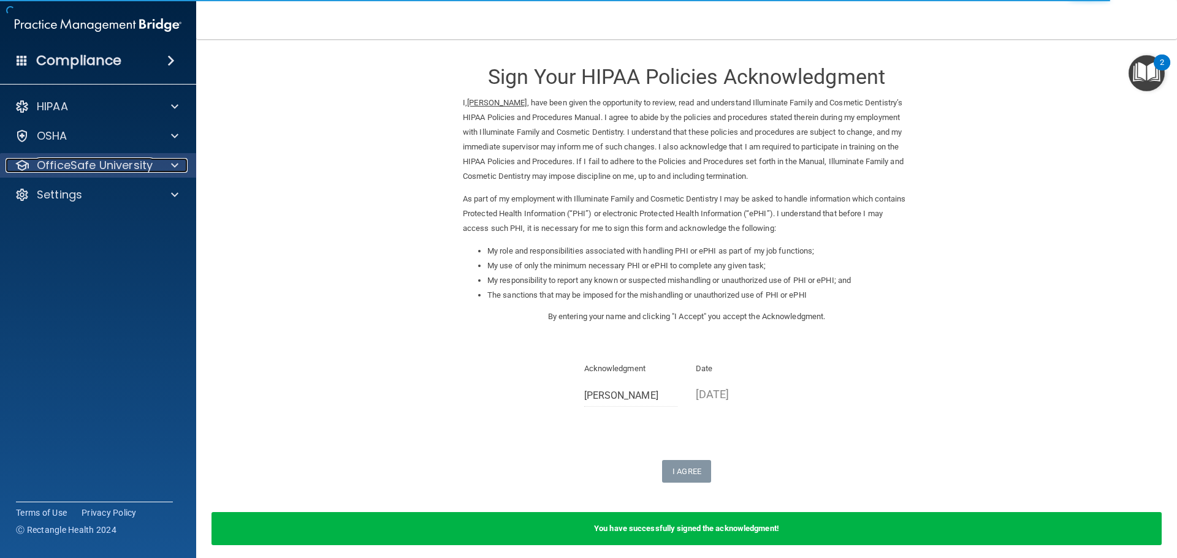
click at [85, 167] on p "OfficeSafe University" at bounding box center [95, 165] width 116 height 15
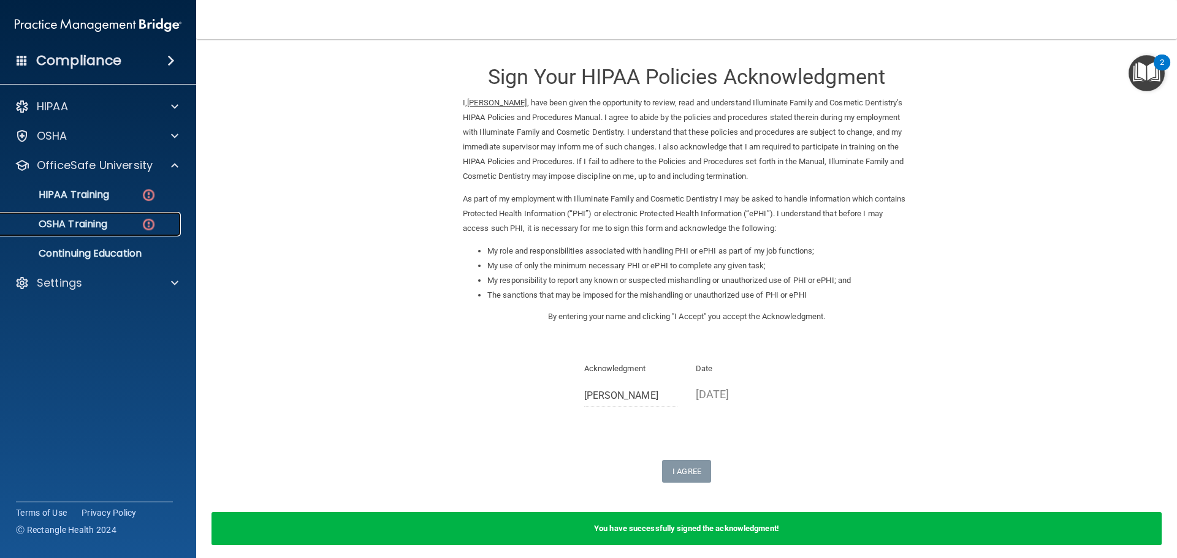
click at [76, 224] on p "OSHA Training" at bounding box center [57, 224] width 99 height 12
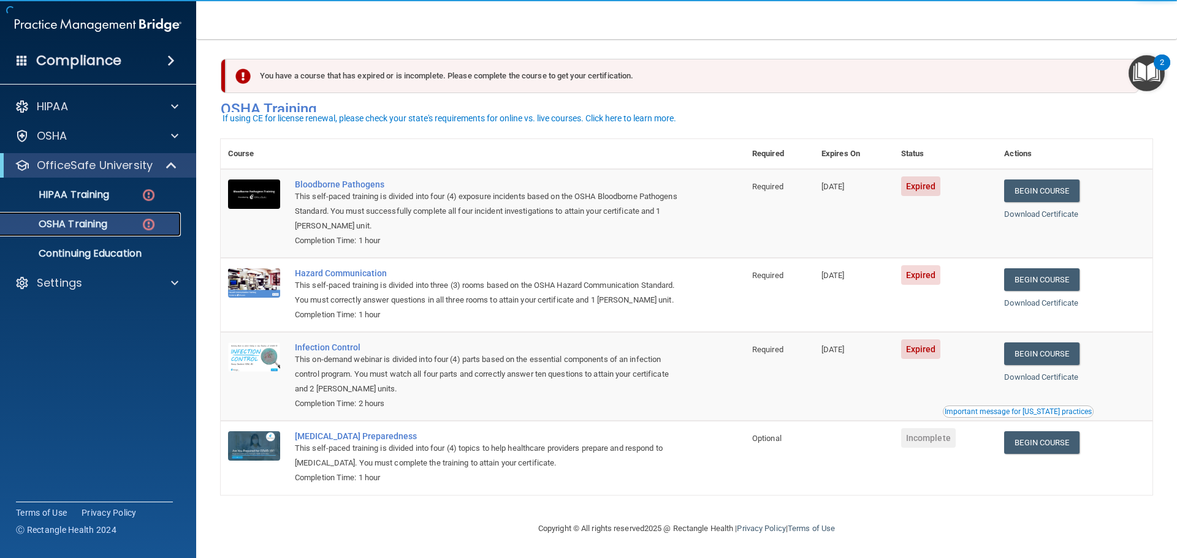
scroll to position [20, 0]
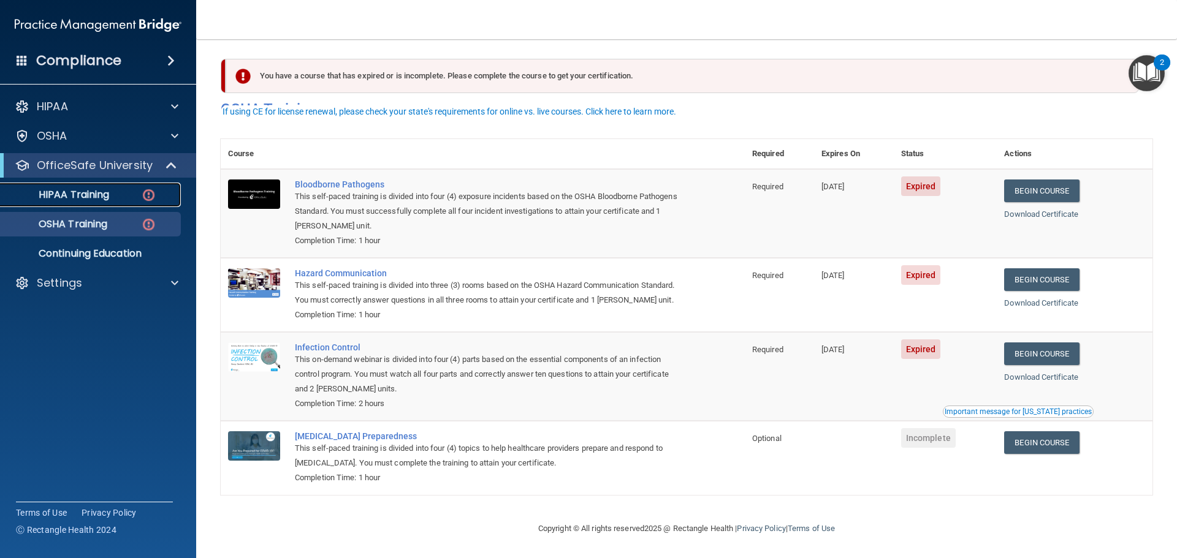
click at [91, 190] on p "HIPAA Training" at bounding box center [58, 195] width 101 height 12
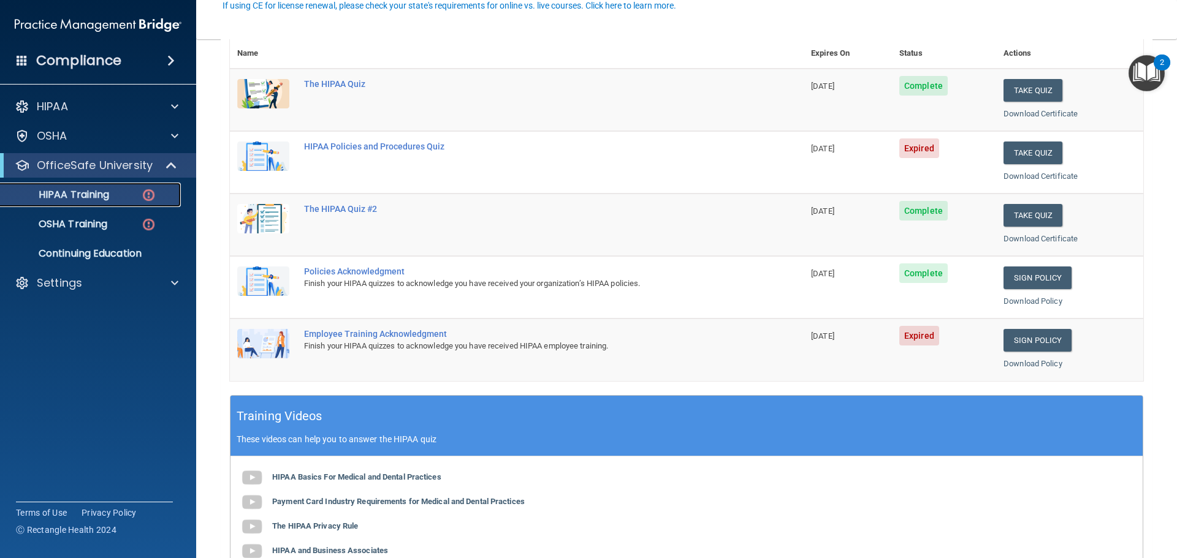
scroll to position [119, 0]
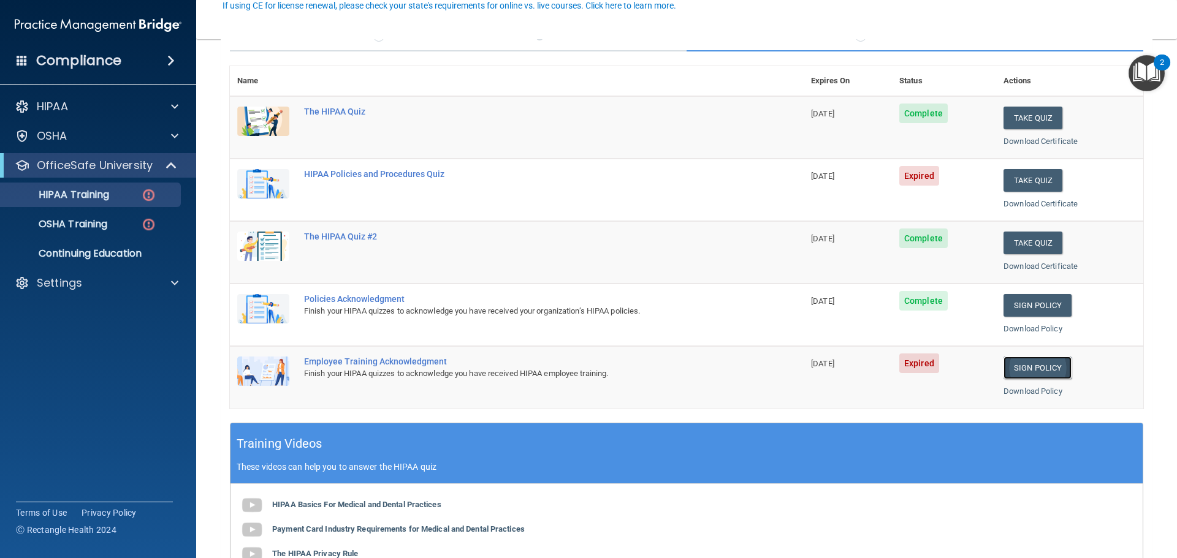
click at [1017, 371] on link "Sign Policy" at bounding box center [1037, 368] width 68 height 23
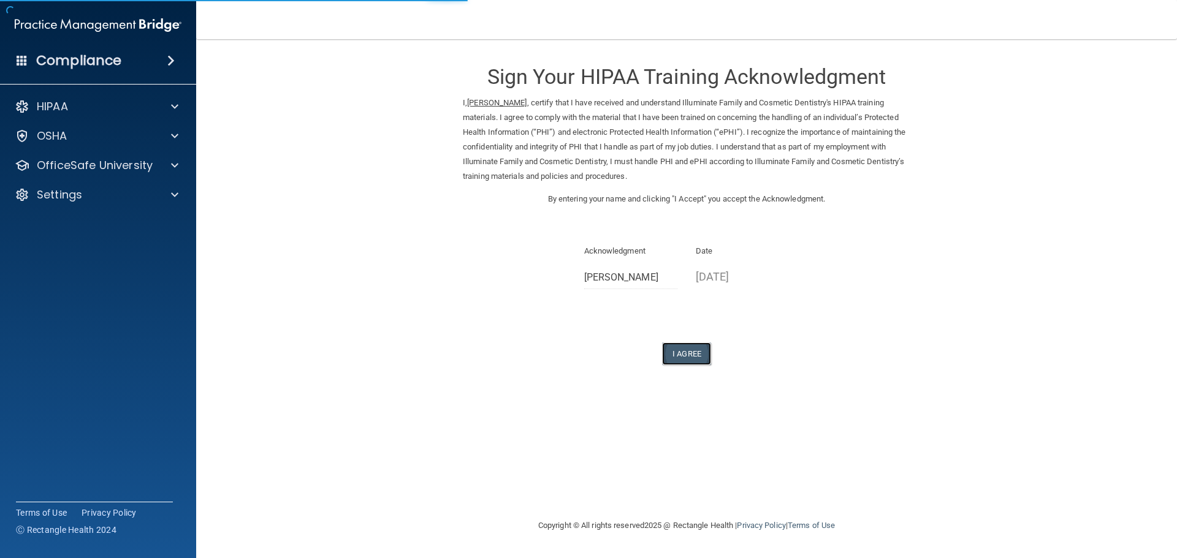
click at [673, 354] on button "I Agree" at bounding box center [686, 354] width 49 height 23
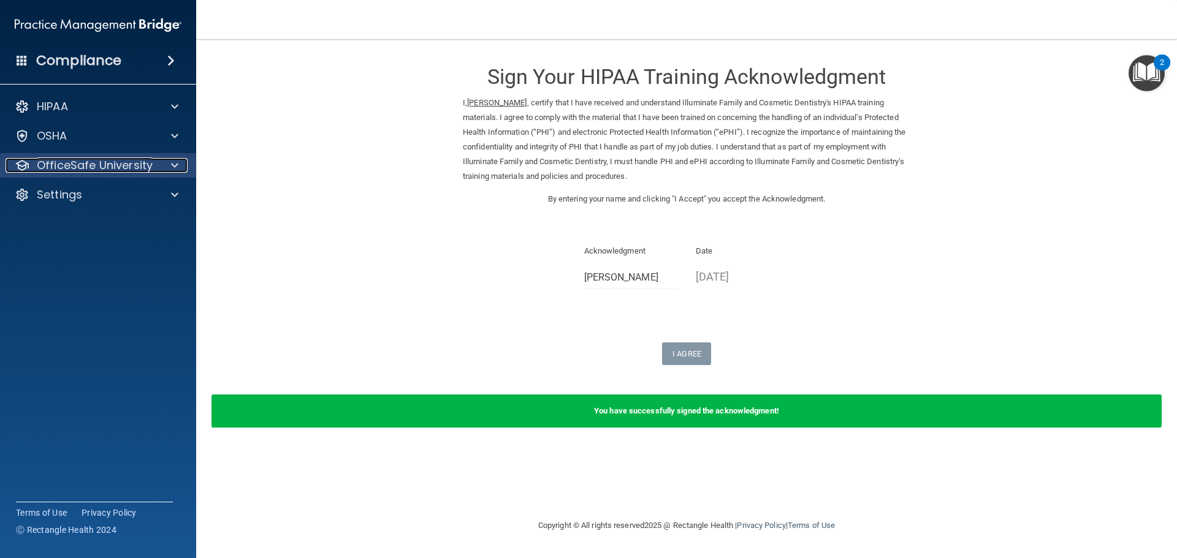
click at [56, 159] on p "OfficeSafe University" at bounding box center [95, 165] width 116 height 15
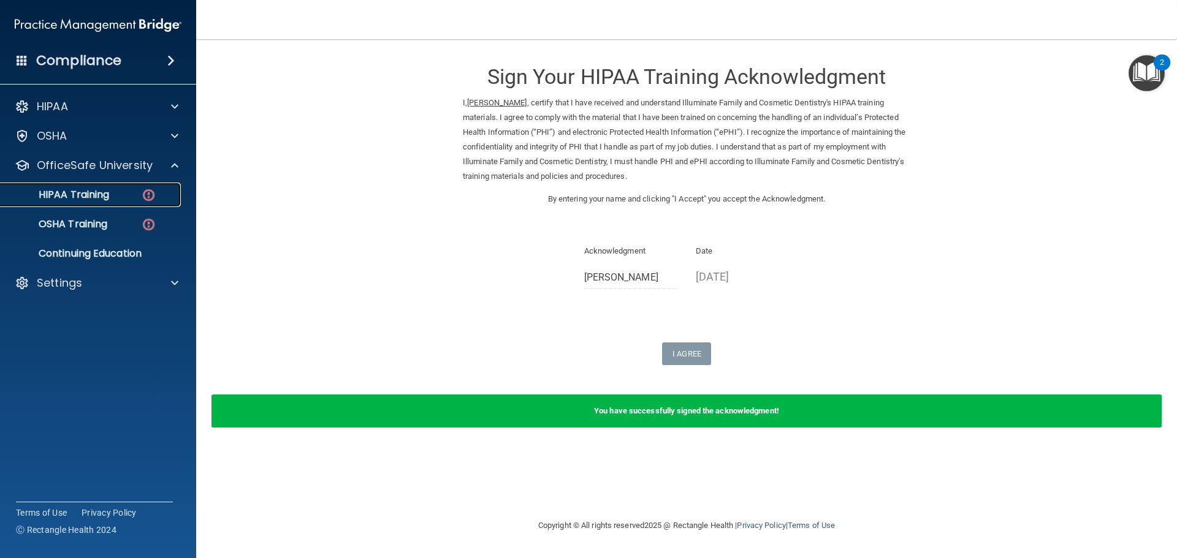
click at [119, 202] on link "HIPAA Training" at bounding box center [84, 195] width 193 height 25
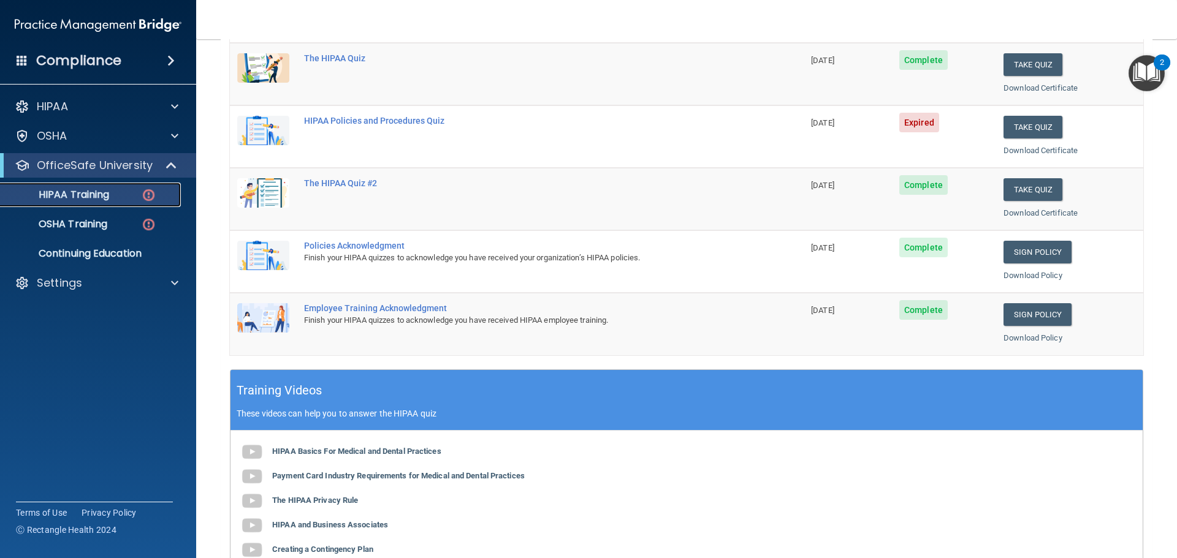
scroll to position [61, 0]
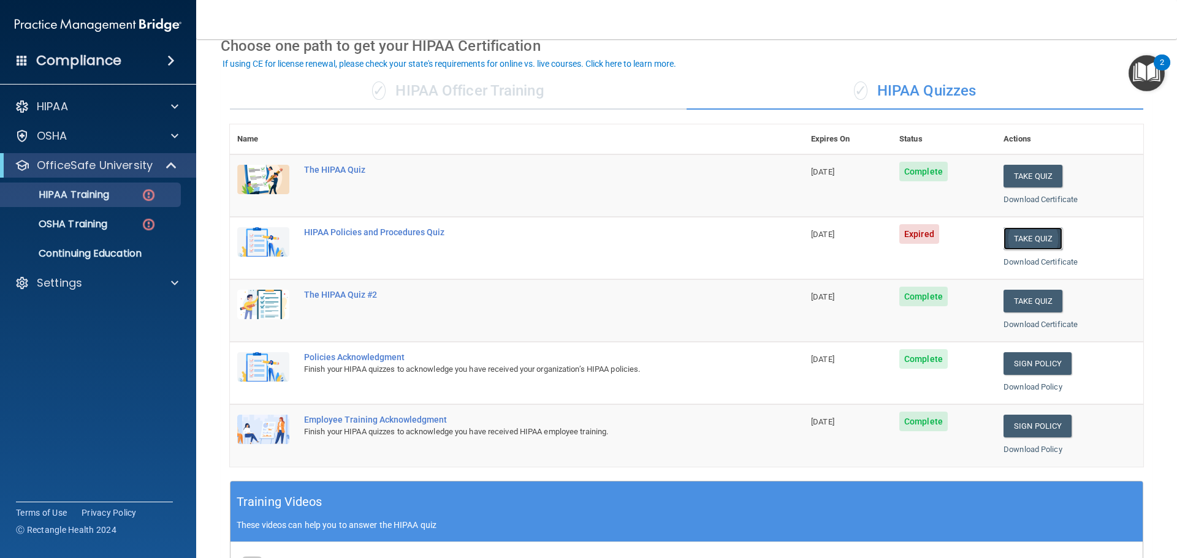
click at [1023, 247] on button "Take Quiz" at bounding box center [1032, 238] width 59 height 23
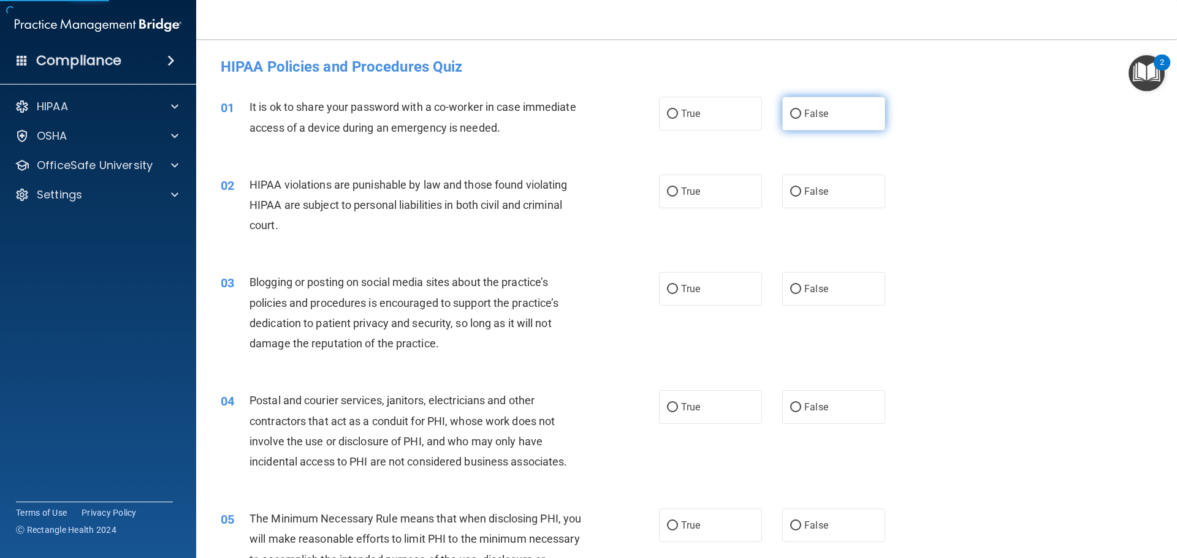
click at [790, 118] on input "False" at bounding box center [795, 114] width 11 height 9
radio input "true"
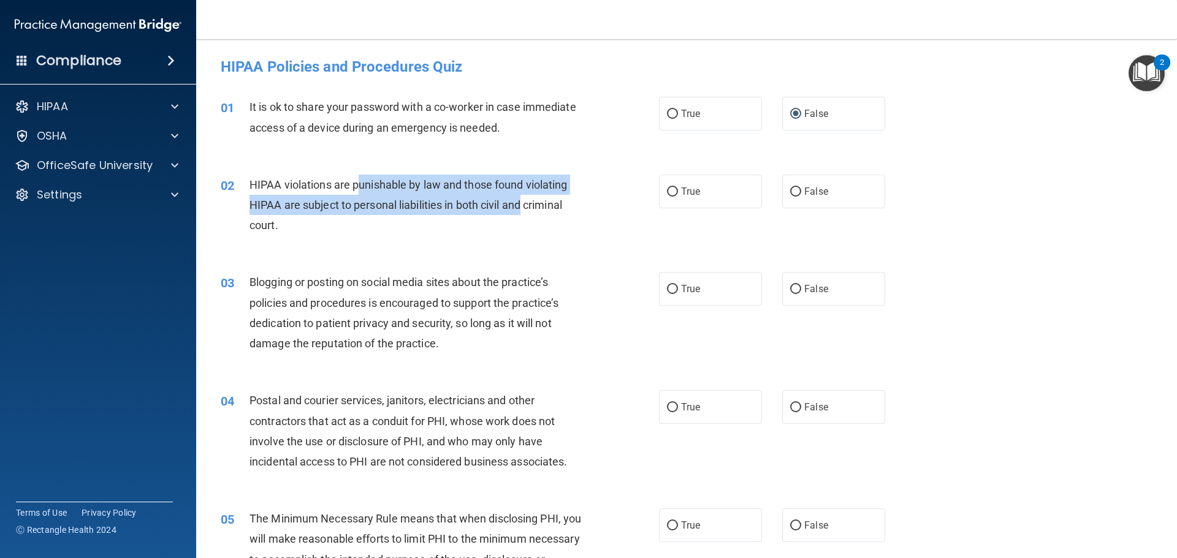
drag, startPoint x: 414, startPoint y: 191, endPoint x: 523, endPoint y: 201, distance: 109.6
click at [523, 201] on span "HIPAA violations are punishable by law and those found violating HIPAA are subj…" at bounding box center [407, 204] width 317 height 53
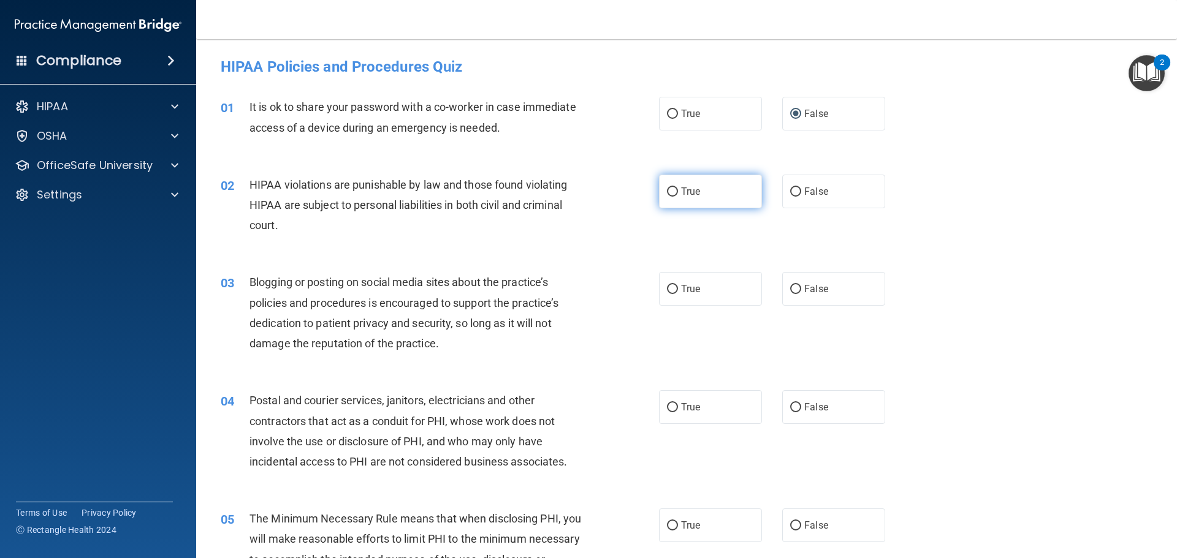
click at [699, 186] on label "True" at bounding box center [710, 192] width 103 height 34
click at [678, 188] on input "True" at bounding box center [672, 192] width 11 height 9
radio input "true"
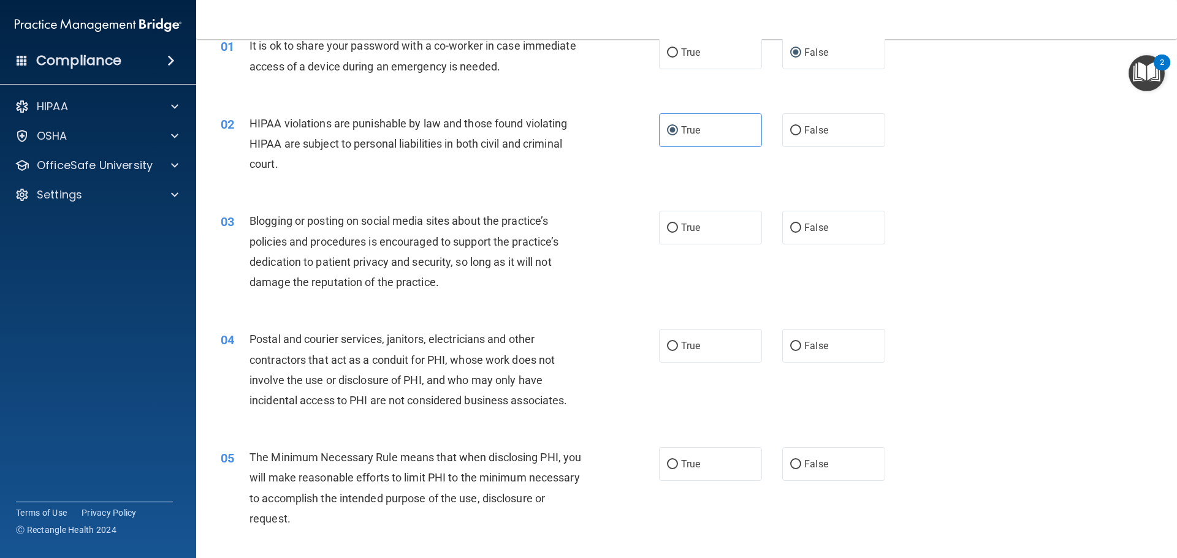
scroll to position [184, 0]
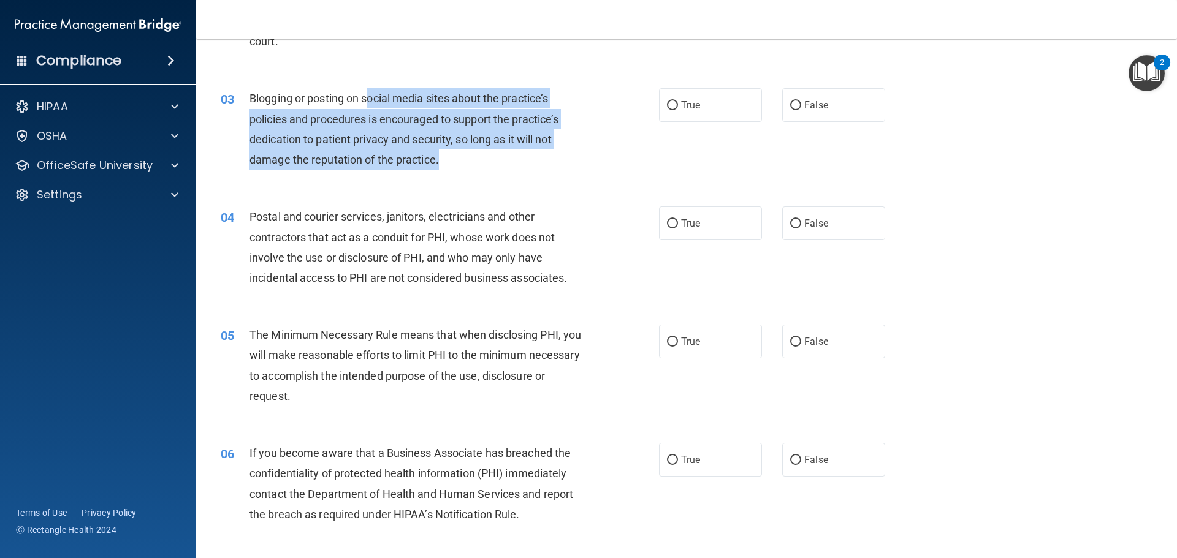
drag, startPoint x: 375, startPoint y: 96, endPoint x: 590, endPoint y: 164, distance: 225.6
click at [590, 164] on div "03 Blogging or posting on social media sites about the practice’s policies and …" at bounding box center [439, 132] width 475 height 88
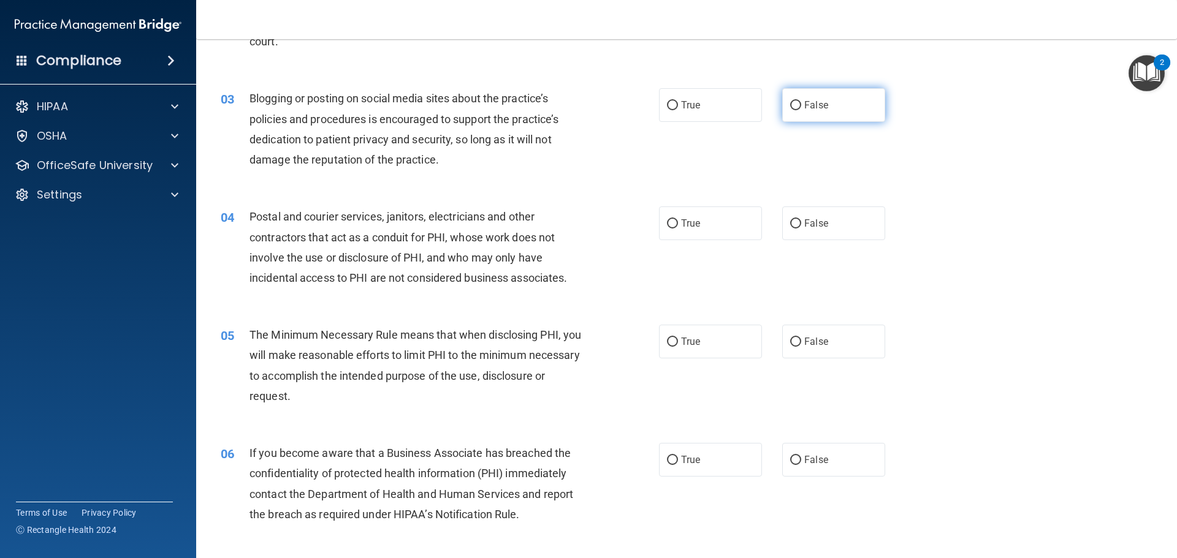
click at [785, 115] on label "False" at bounding box center [833, 105] width 103 height 34
click at [790, 110] on input "False" at bounding box center [795, 105] width 11 height 9
radio input "true"
drag, startPoint x: 685, startPoint y: 101, endPoint x: 559, endPoint y: 199, distance: 159.0
click at [686, 101] on span "True" at bounding box center [690, 105] width 19 height 12
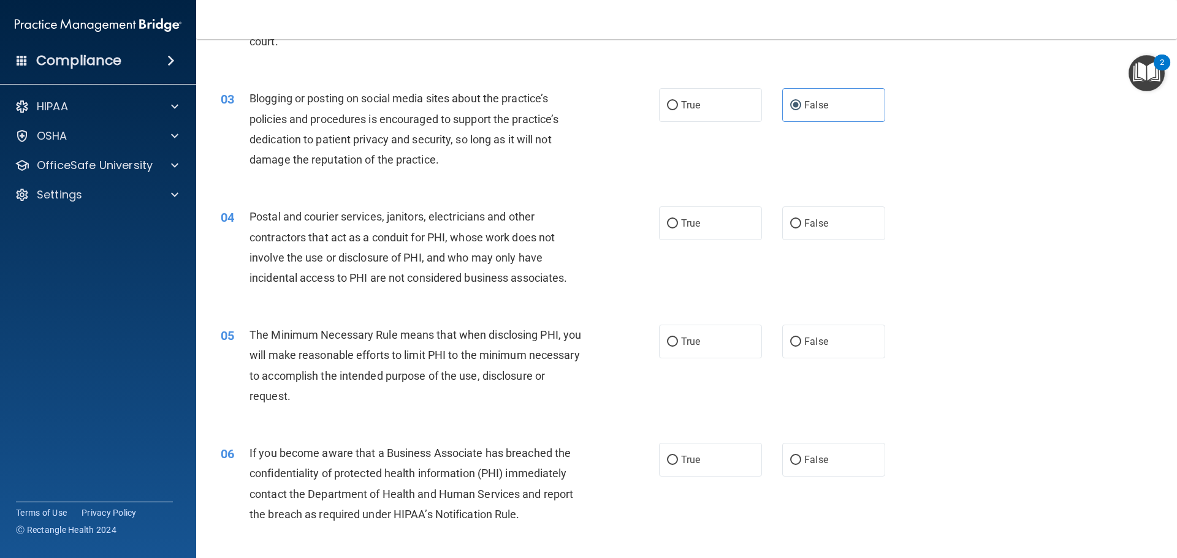
click at [678, 101] on input "True" at bounding box center [672, 105] width 11 height 9
radio input "true"
radio input "false"
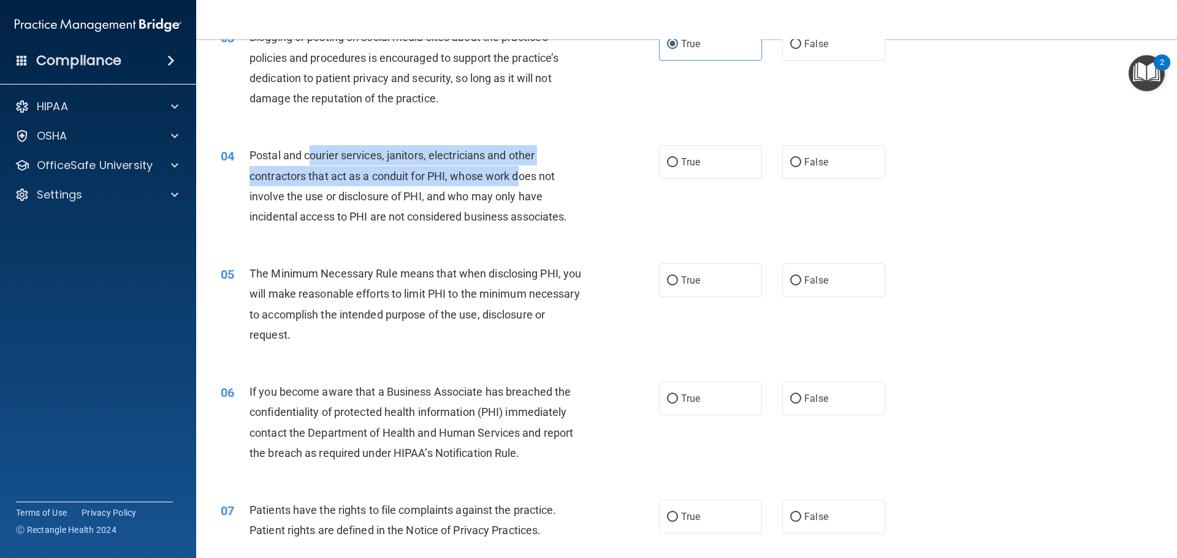
drag, startPoint x: 334, startPoint y: 160, endPoint x: 525, endPoint y: 176, distance: 191.2
click at [525, 176] on div "Postal and courier services, janitors, electricians and other contractors that …" at bounding box center [420, 186] width 343 height 82
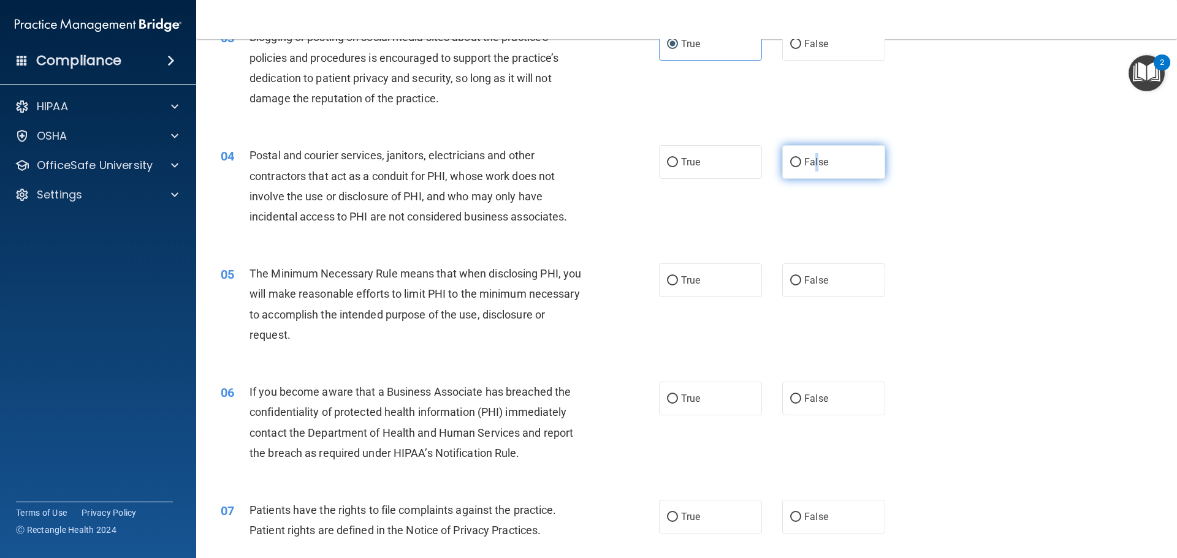
click at [810, 159] on span "False" at bounding box center [816, 162] width 24 height 12
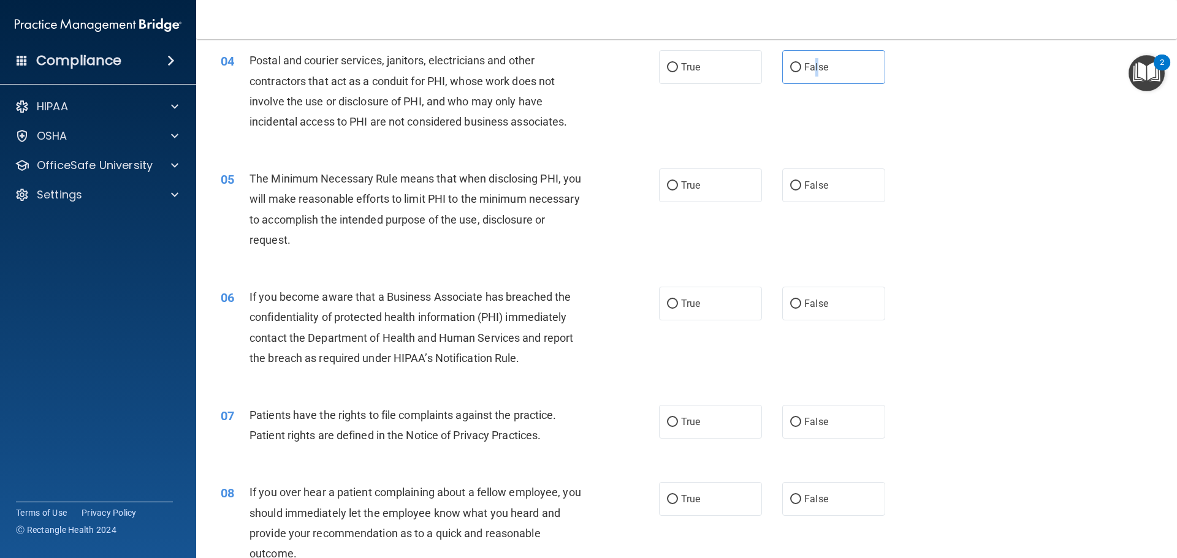
scroll to position [368, 0]
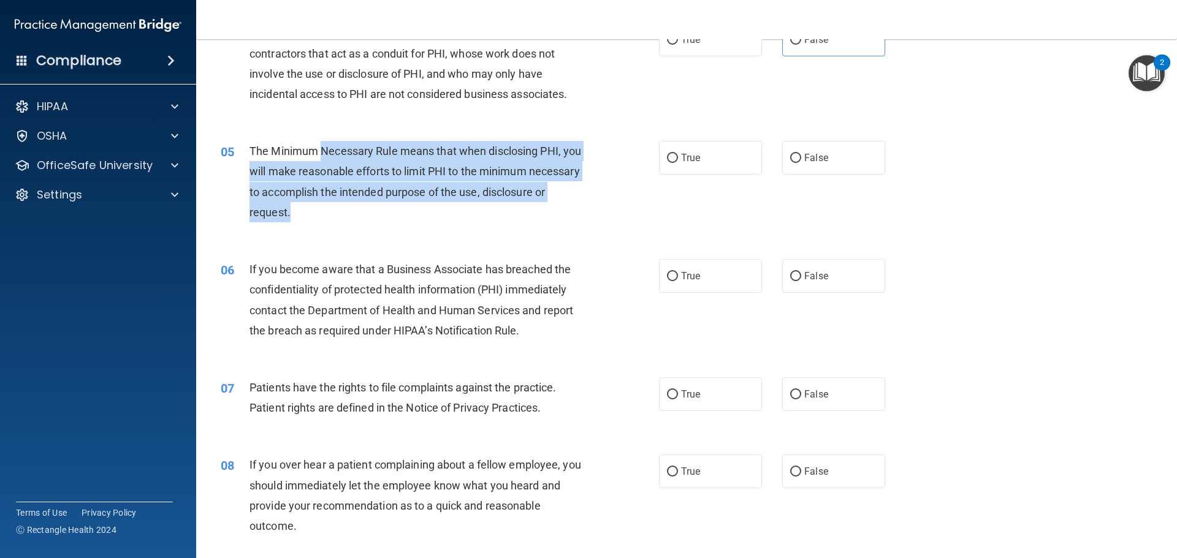
drag, startPoint x: 393, startPoint y: 173, endPoint x: 504, endPoint y: 217, distance: 118.8
click at [504, 217] on div "The Minimum Necessary Rule means that when disclosing PHI, you will make reason…" at bounding box center [420, 182] width 343 height 82
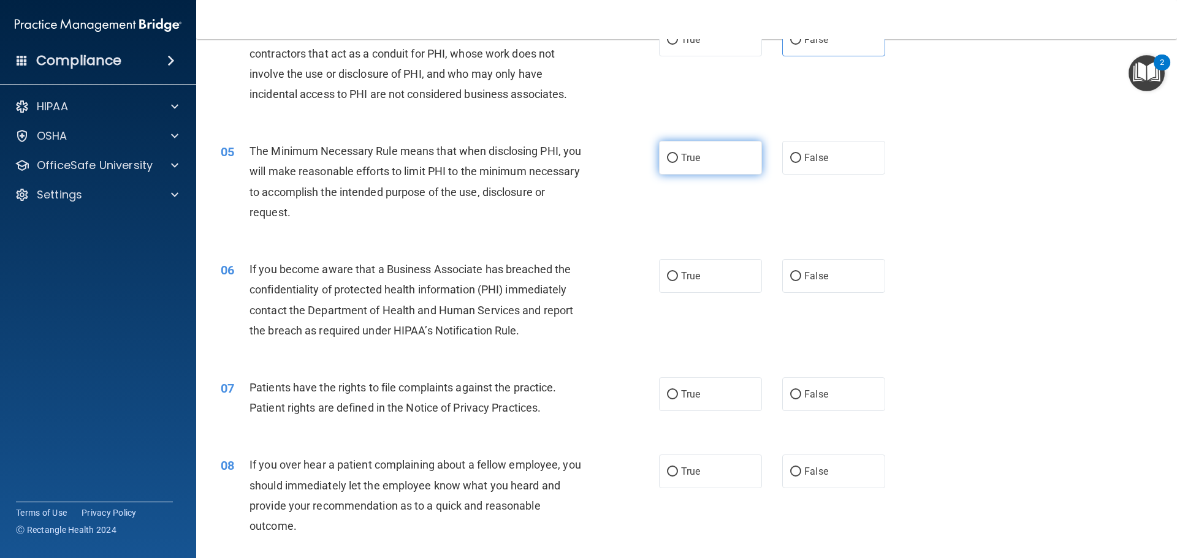
click at [666, 151] on label "True" at bounding box center [710, 158] width 103 height 34
click at [667, 154] on input "True" at bounding box center [672, 158] width 11 height 9
radio input "true"
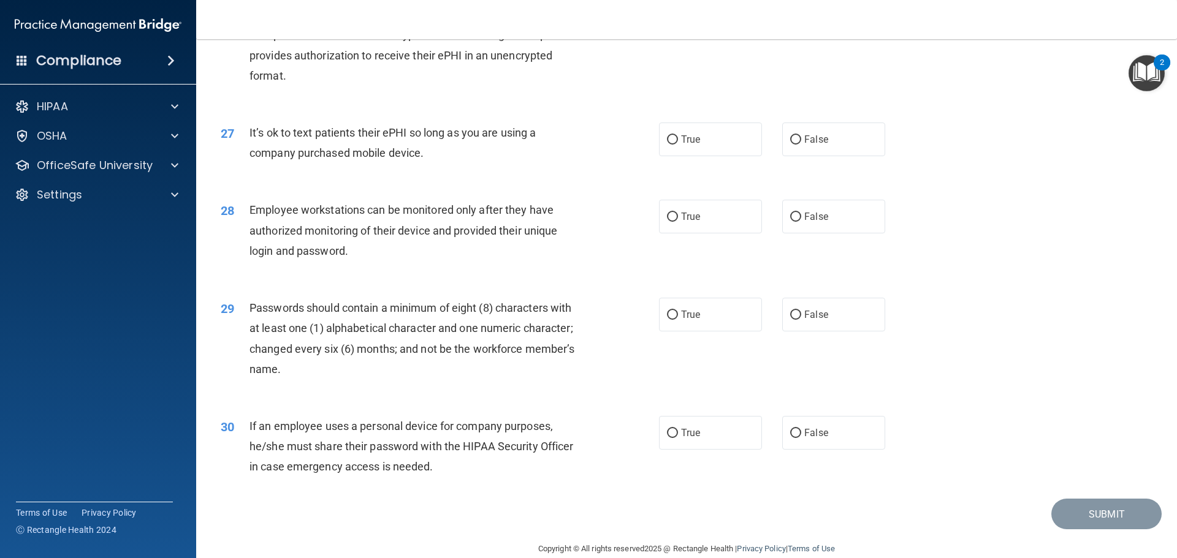
scroll to position [2518, 0]
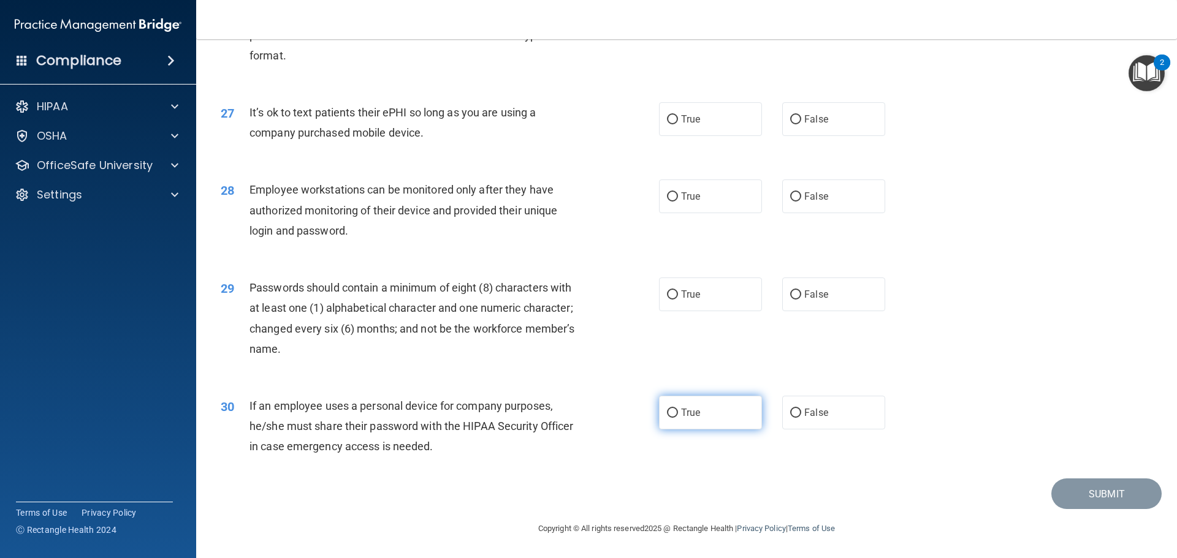
click at [694, 414] on span "True" at bounding box center [690, 413] width 19 height 12
click at [678, 414] on input "True" at bounding box center [672, 413] width 11 height 9
radio input "true"
click at [703, 304] on label "True" at bounding box center [710, 295] width 103 height 34
click at [678, 300] on input "True" at bounding box center [672, 294] width 11 height 9
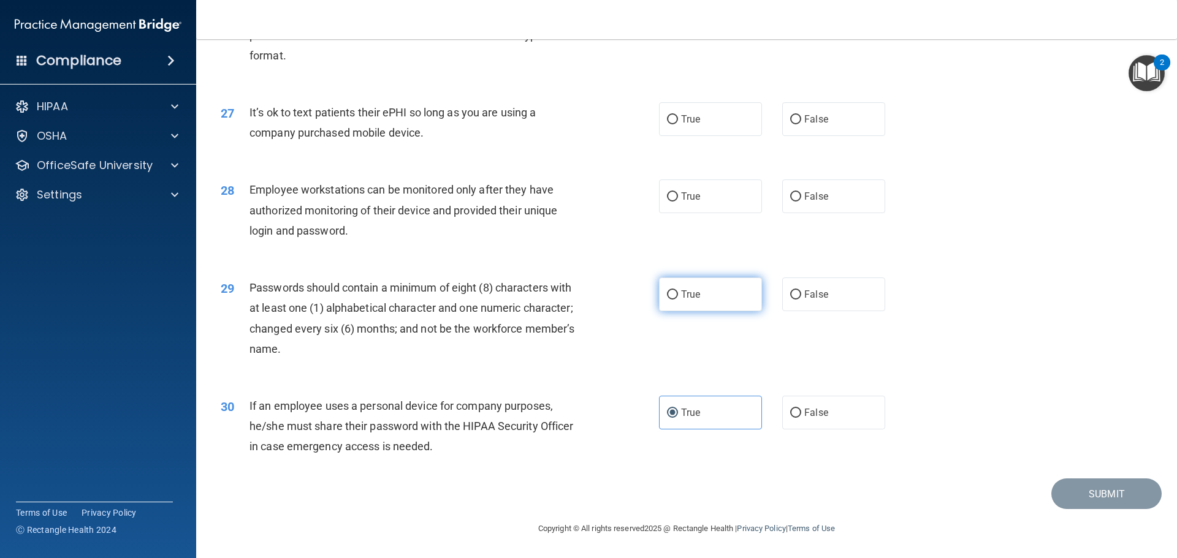
radio input "true"
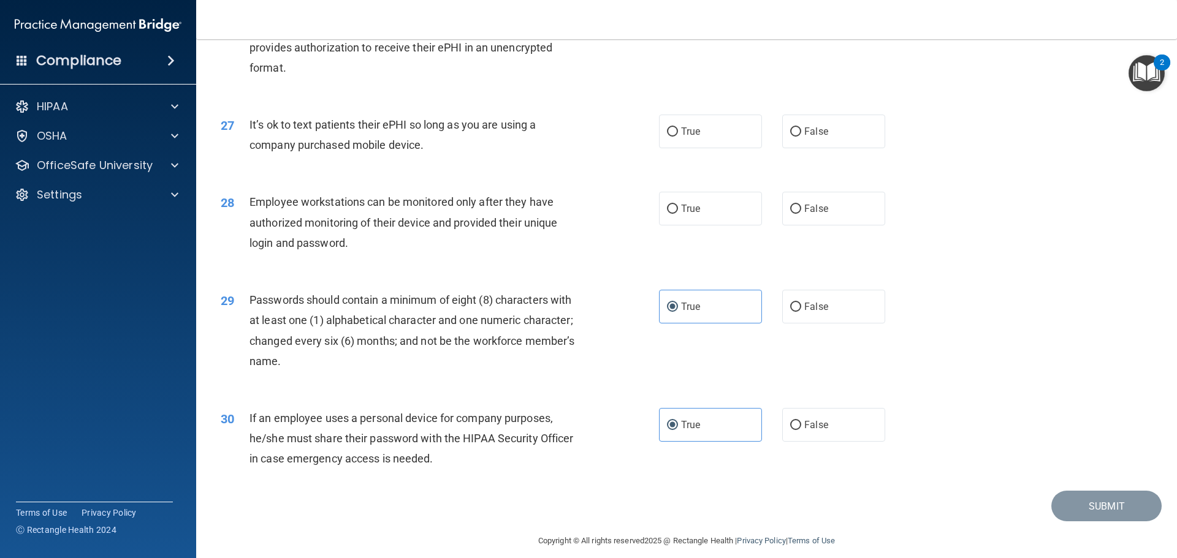
scroll to position [2457, 0]
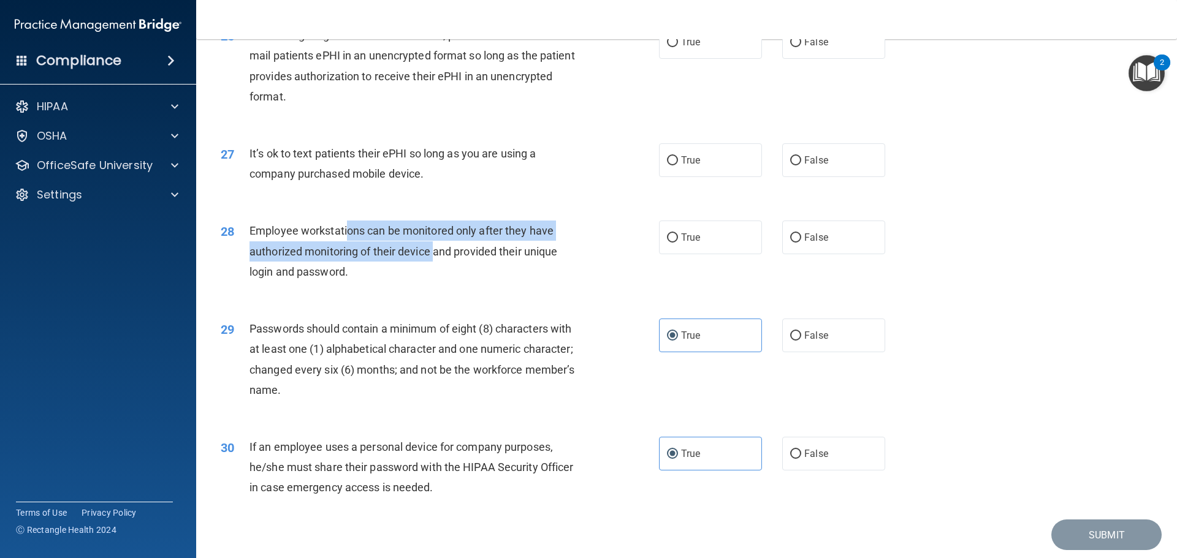
drag, startPoint x: 348, startPoint y: 251, endPoint x: 434, endPoint y: 276, distance: 89.6
click at [434, 276] on span "Employee workstations can be monitored only after they have authorized monitori…" at bounding box center [403, 250] width 308 height 53
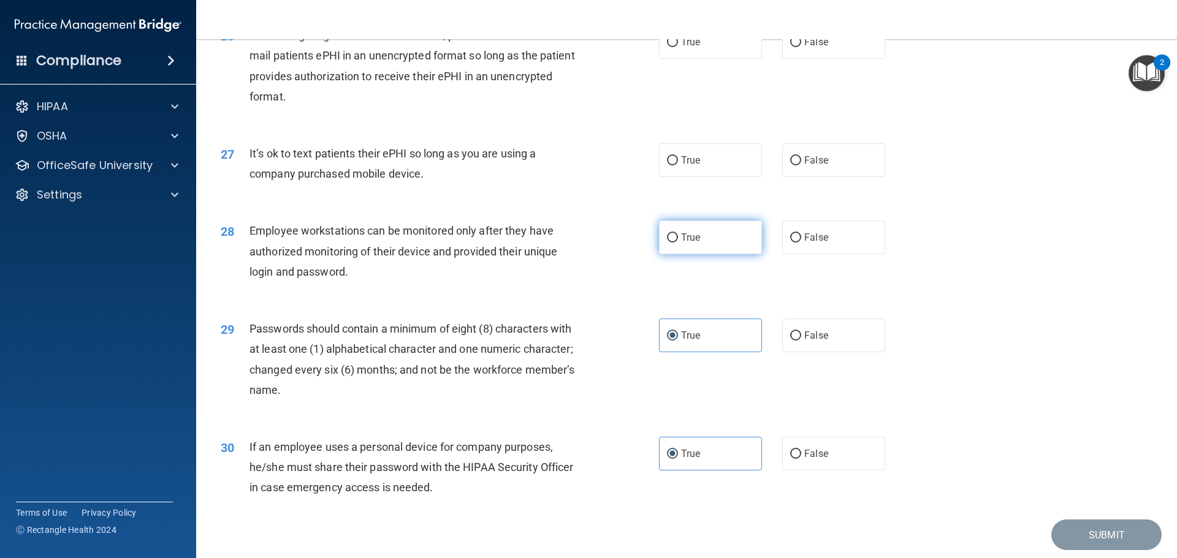
click at [681, 243] on span "True" at bounding box center [690, 238] width 19 height 12
click at [678, 243] on input "True" at bounding box center [672, 237] width 11 height 9
radio input "true"
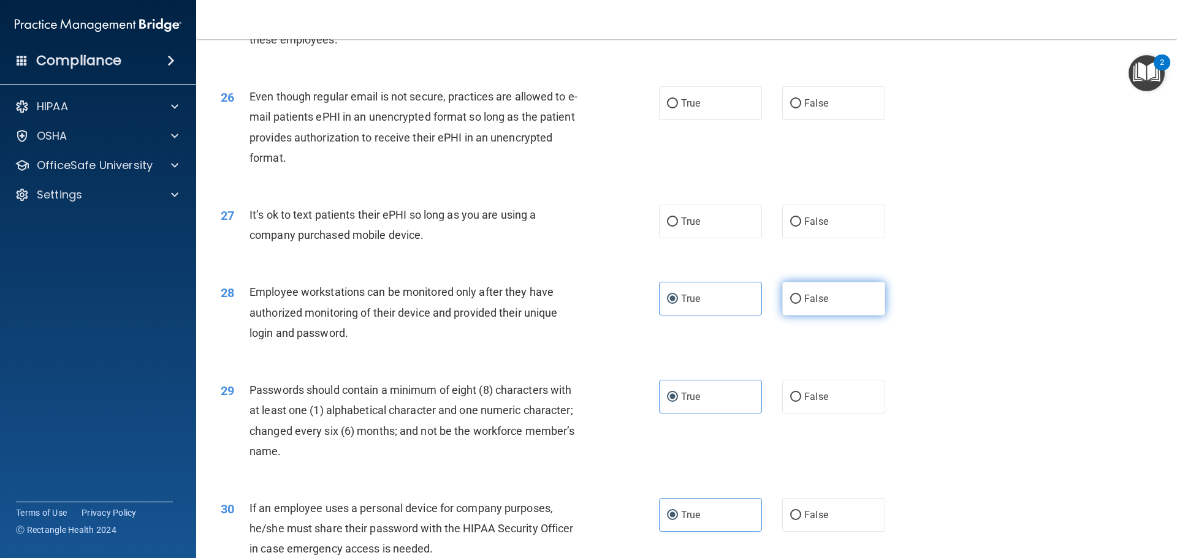
click at [825, 316] on label "False" at bounding box center [833, 299] width 103 height 34
click at [801, 304] on input "False" at bounding box center [795, 299] width 11 height 9
radio input "true"
radio input "false"
click at [819, 227] on span "False" at bounding box center [816, 222] width 24 height 12
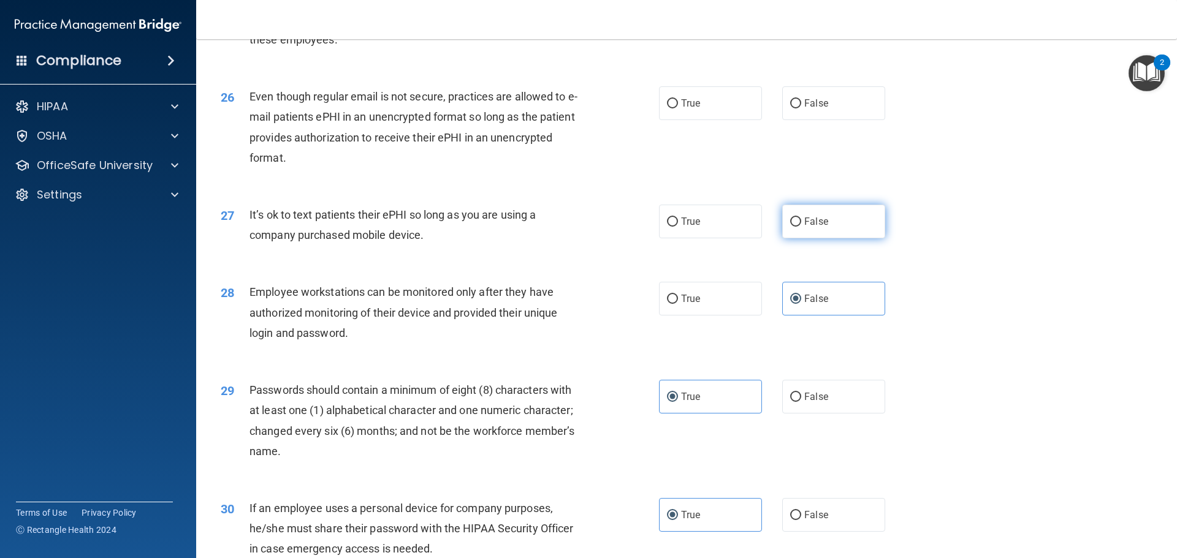
click at [801, 227] on input "False" at bounding box center [795, 222] width 11 height 9
radio input "true"
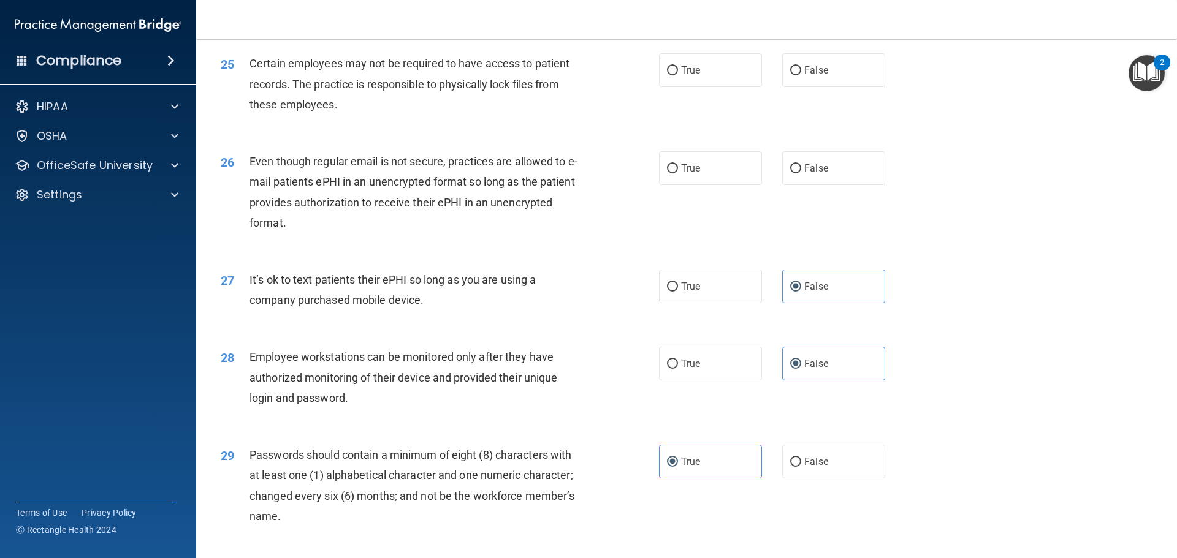
scroll to position [2273, 0]
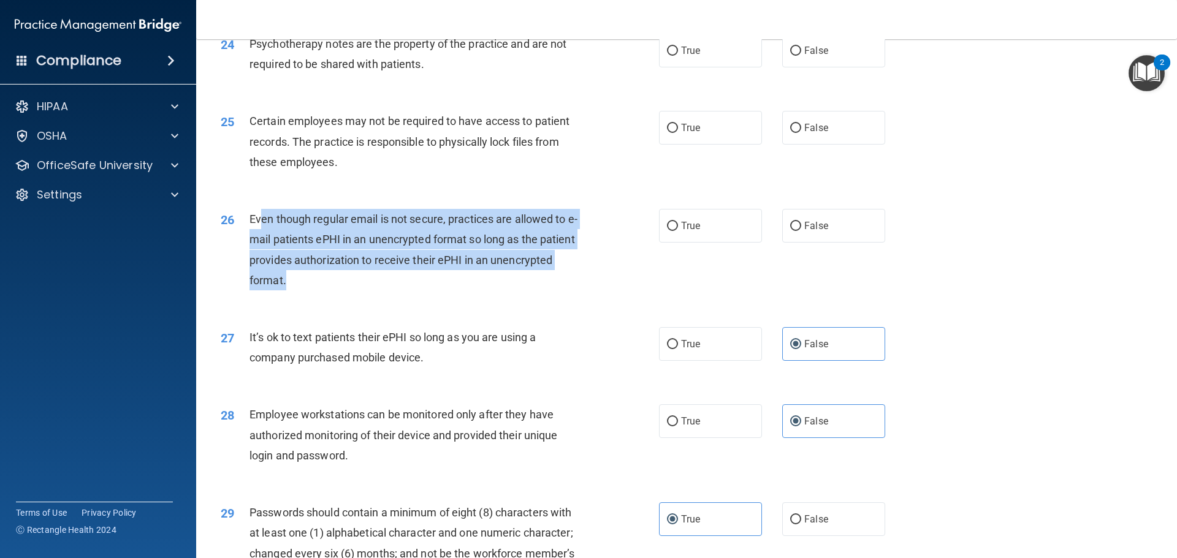
drag, startPoint x: 260, startPoint y: 236, endPoint x: 357, endPoint y: 300, distance: 116.8
click at [357, 290] on div "Even though regular email is not secure, practices are allowed to e-mail patien…" at bounding box center [420, 250] width 343 height 82
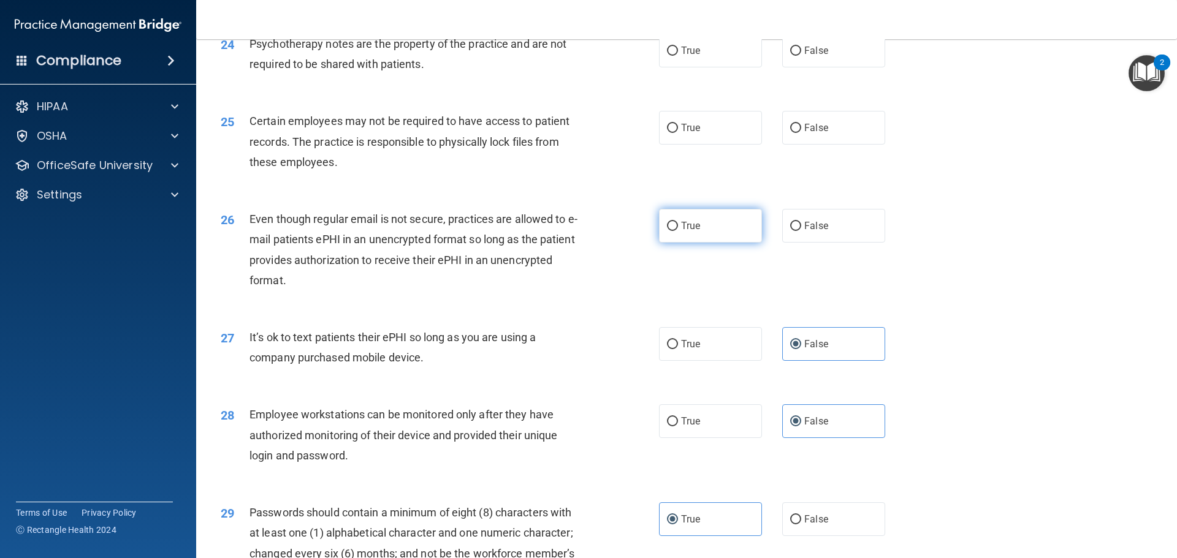
click at [671, 240] on label "True" at bounding box center [710, 226] width 103 height 34
click at [671, 231] on input "True" at bounding box center [672, 226] width 11 height 9
radio input "true"
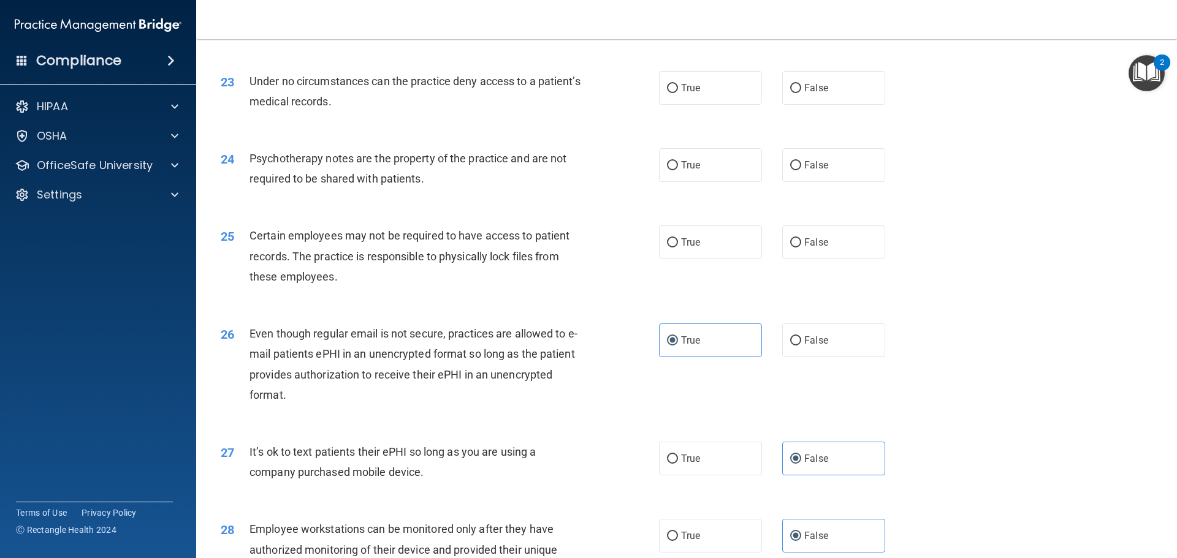
scroll to position [2150, 0]
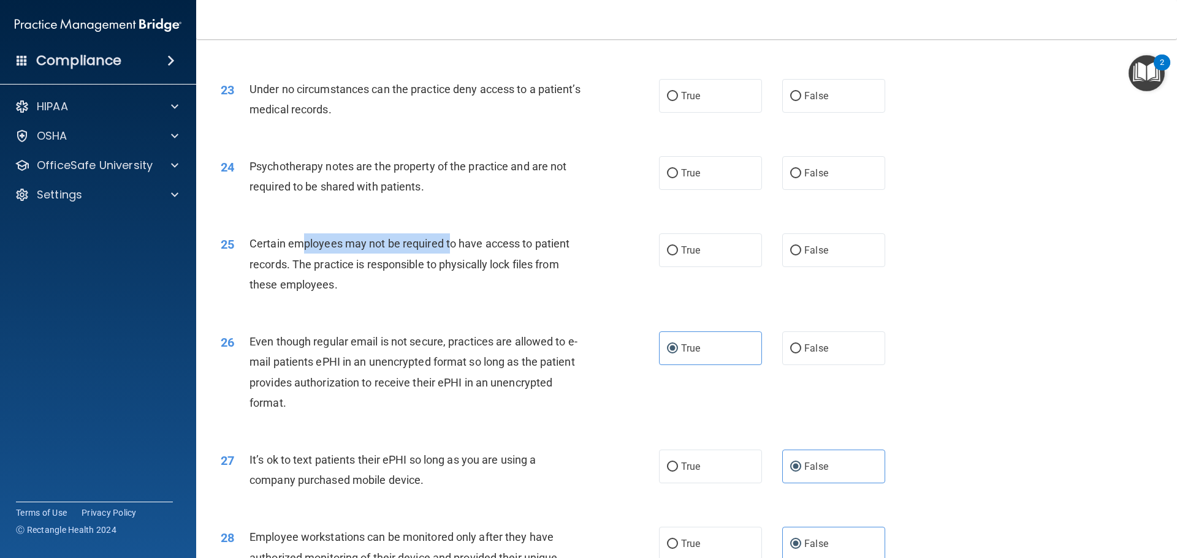
drag, startPoint x: 315, startPoint y: 267, endPoint x: 450, endPoint y: 270, distance: 134.9
click at [450, 270] on span "Certain employees may not be required to have access to patient records. The pr…" at bounding box center [409, 263] width 320 height 53
click at [690, 256] on span "True" at bounding box center [690, 251] width 19 height 12
click at [678, 256] on input "True" at bounding box center [672, 250] width 11 height 9
radio input "true"
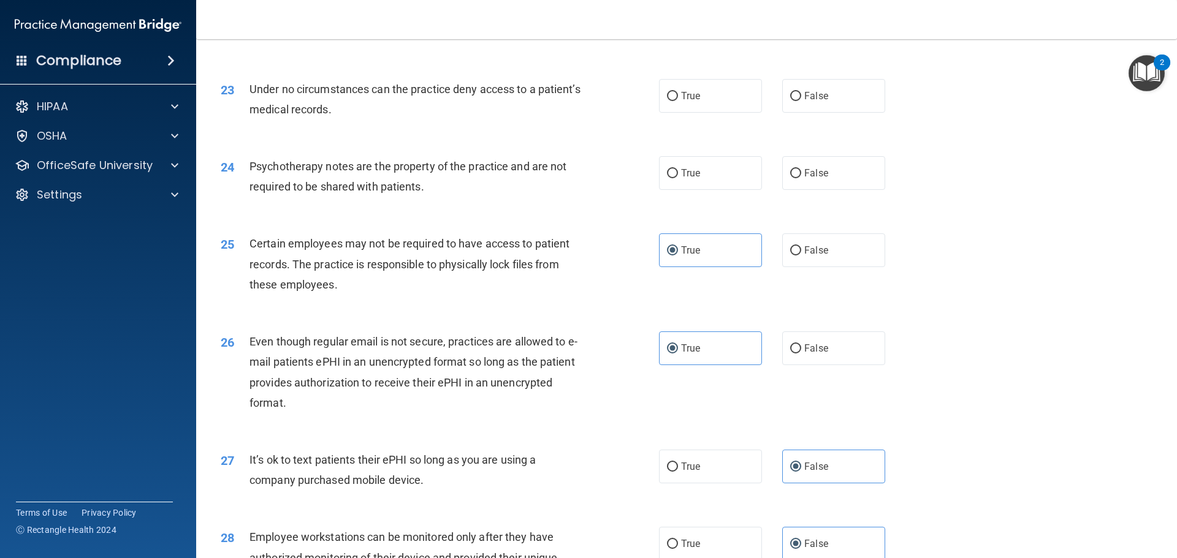
scroll to position [2089, 0]
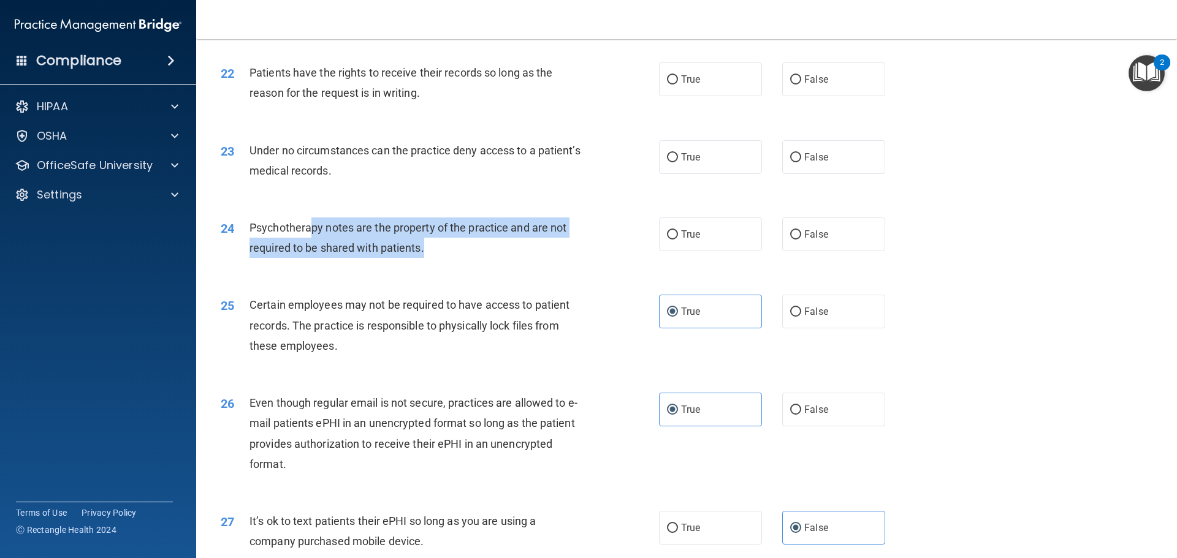
drag, startPoint x: 308, startPoint y: 245, endPoint x: 480, endPoint y: 279, distance: 175.0
click at [480, 264] on div "24 Psychotherapy notes are the property of the practice and are not required to…" at bounding box center [439, 241] width 475 height 47
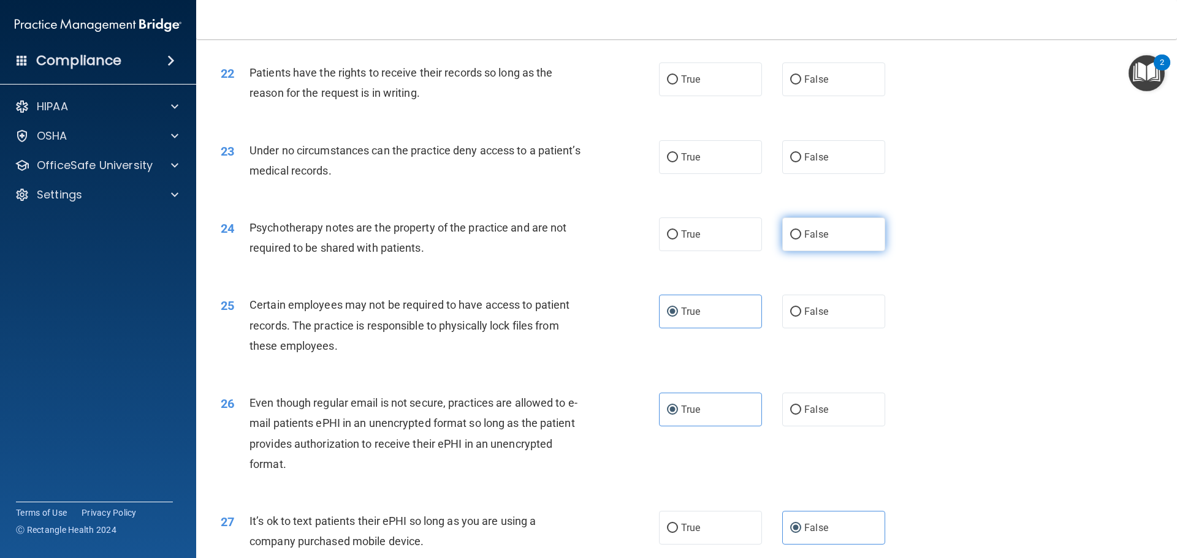
click at [831, 251] on label "False" at bounding box center [833, 235] width 103 height 34
click at [801, 240] on input "False" at bounding box center [795, 234] width 11 height 9
radio input "true"
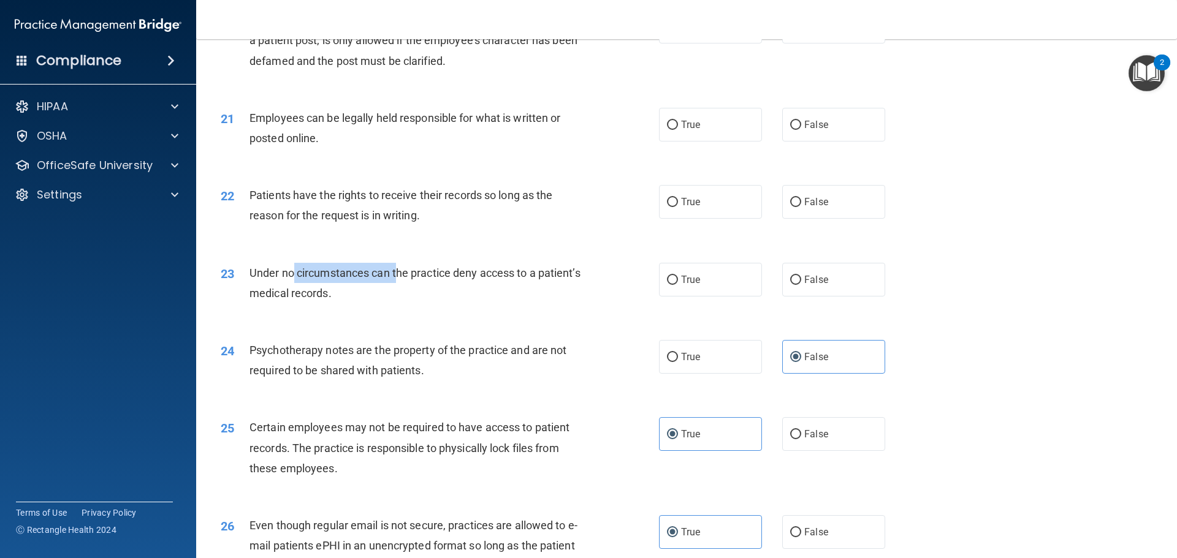
drag, startPoint x: 294, startPoint y: 291, endPoint x: 400, endPoint y: 303, distance: 106.7
click at [400, 303] on div "Under no circumstances can the practice deny access to a patient’s medical reco…" at bounding box center [420, 283] width 343 height 40
click at [696, 363] on span "True" at bounding box center [690, 357] width 19 height 12
click at [678, 362] on input "True" at bounding box center [672, 357] width 11 height 9
radio input "true"
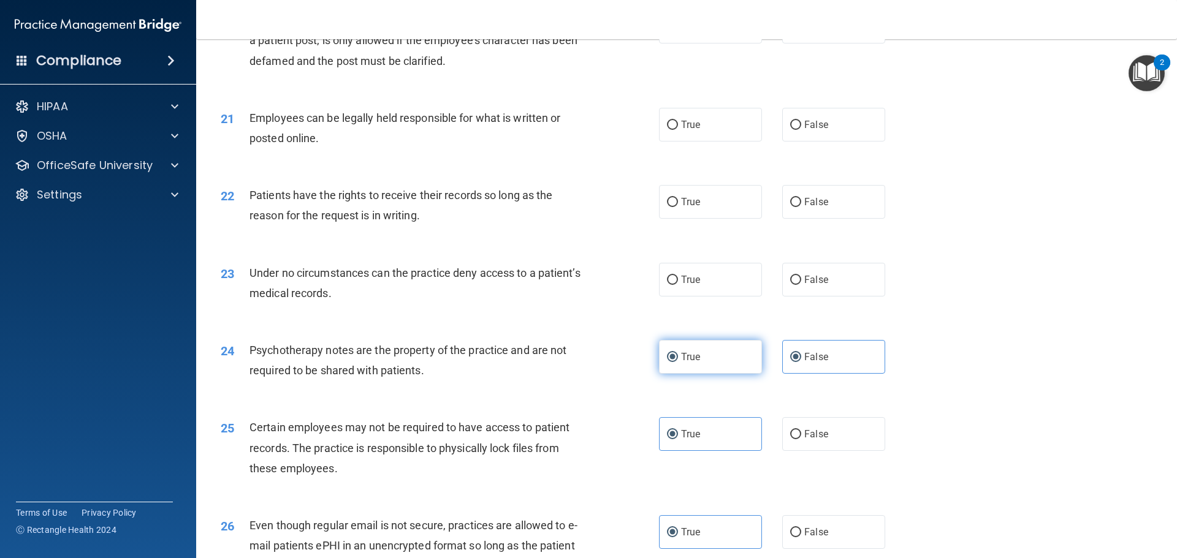
radio input "false"
click at [490, 303] on div "Under no circumstances can the practice deny access to a patient’s medical reco…" at bounding box center [420, 283] width 343 height 40
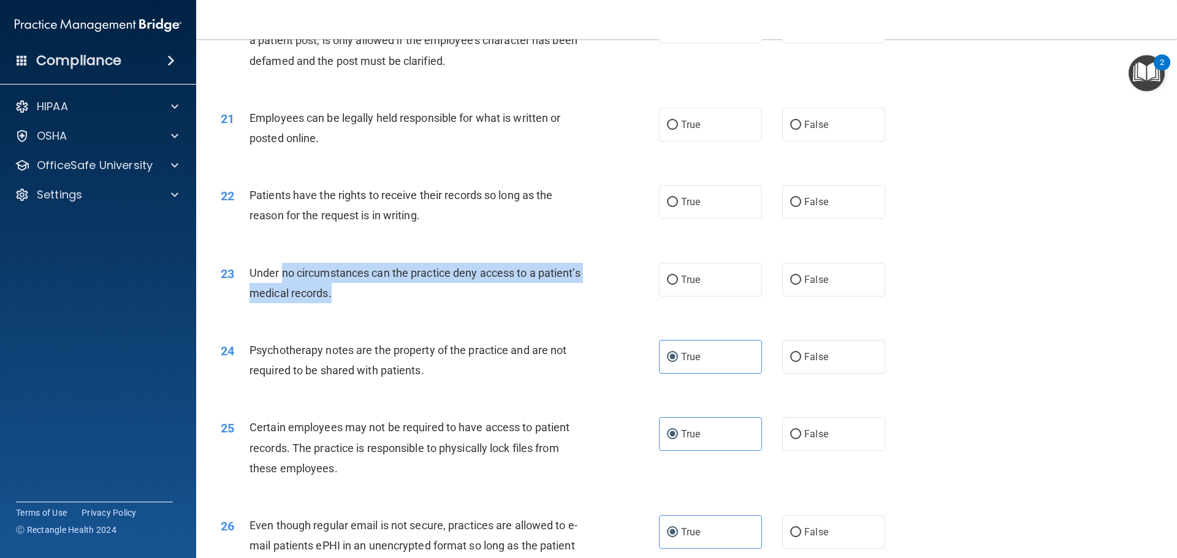
drag, startPoint x: 282, startPoint y: 298, endPoint x: 391, endPoint y: 309, distance: 109.7
click at [391, 303] on div "Under no circumstances can the practice deny access to a patient’s medical reco…" at bounding box center [420, 283] width 343 height 40
click at [424, 303] on div "Under no circumstances can the practice deny access to a patient’s medical reco…" at bounding box center [420, 283] width 343 height 40
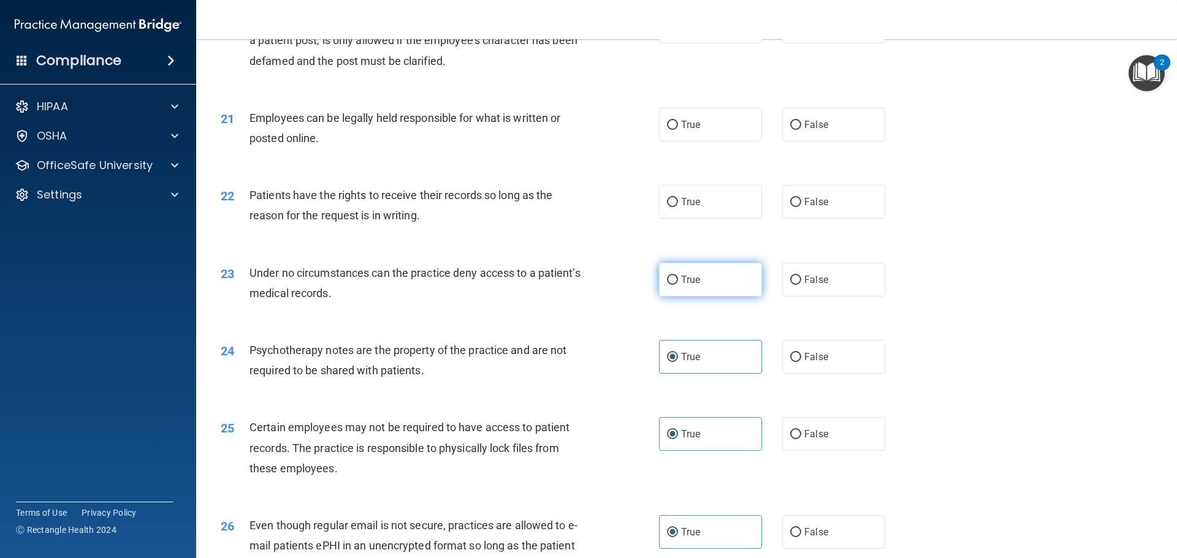
click at [711, 297] on label "True" at bounding box center [710, 280] width 103 height 34
click at [678, 285] on input "True" at bounding box center [672, 280] width 11 height 9
radio input "true"
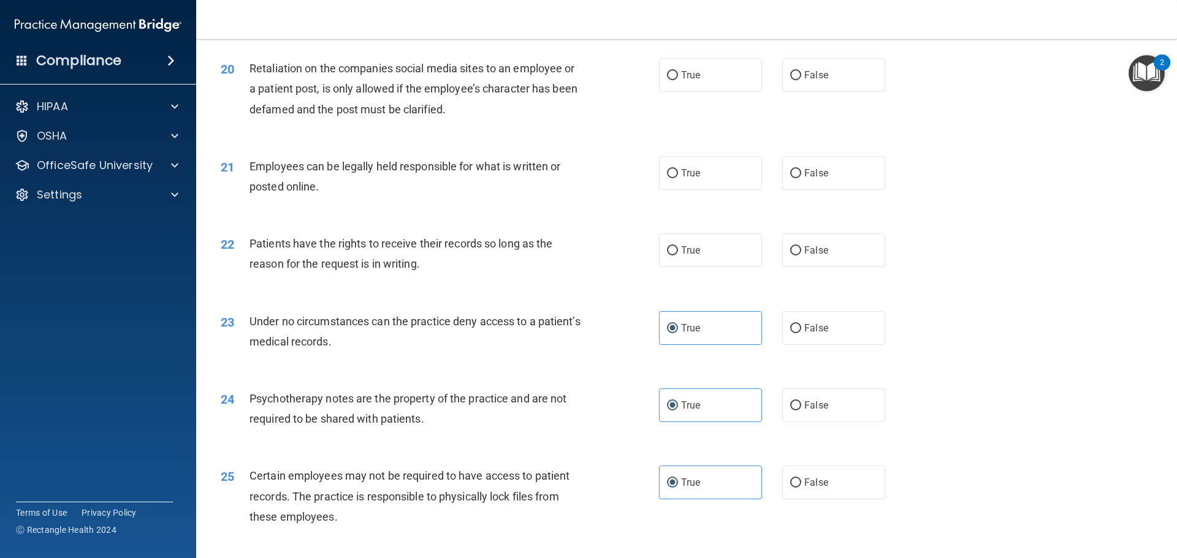
scroll to position [1844, 0]
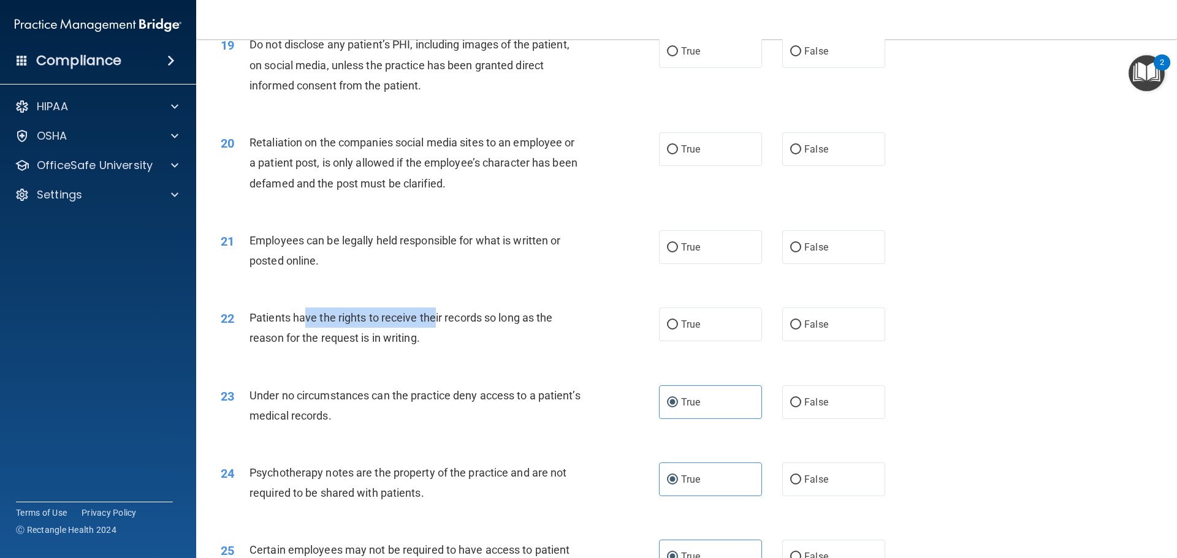
drag, startPoint x: 423, startPoint y: 344, endPoint x: 436, endPoint y: 346, distance: 12.3
click at [436, 346] on div "Patients have the rights to receive their records so long as the reason for the…" at bounding box center [420, 328] width 343 height 40
click at [520, 348] on div "Patients have the rights to receive their records so long as the reason for the…" at bounding box center [420, 328] width 343 height 40
drag, startPoint x: 324, startPoint y: 339, endPoint x: 466, endPoint y: 354, distance: 142.3
click at [466, 348] on div "Patients have the rights to receive their records so long as the reason for the…" at bounding box center [420, 328] width 343 height 40
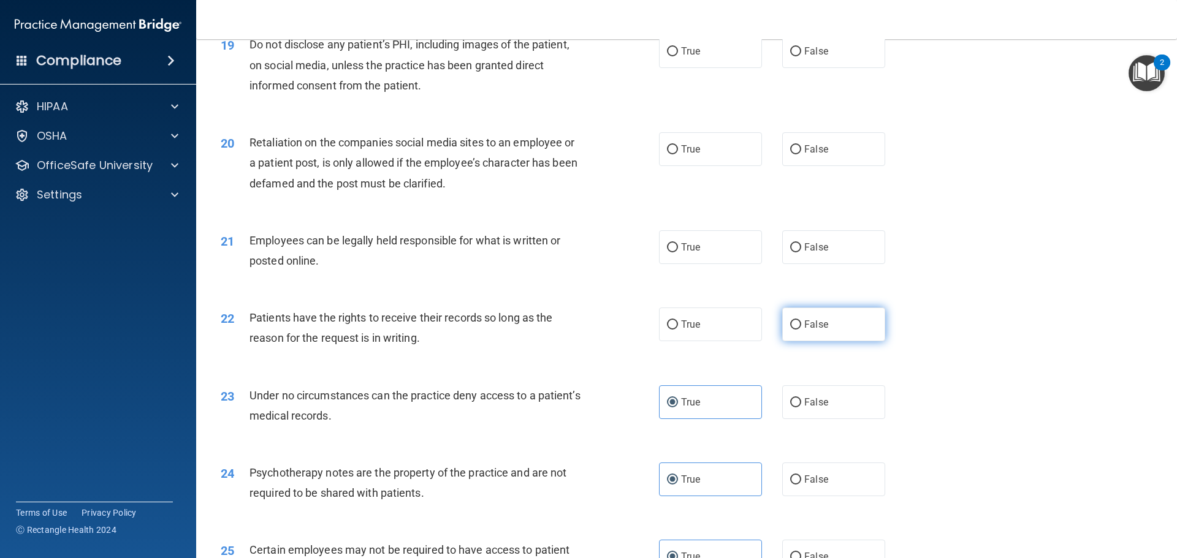
click at [818, 330] on span "False" at bounding box center [816, 325] width 24 height 12
click at [801, 330] on input "False" at bounding box center [795, 325] width 11 height 9
radio input "true"
click at [715, 338] on label "True" at bounding box center [710, 325] width 103 height 34
click at [678, 330] on input "True" at bounding box center [672, 325] width 11 height 9
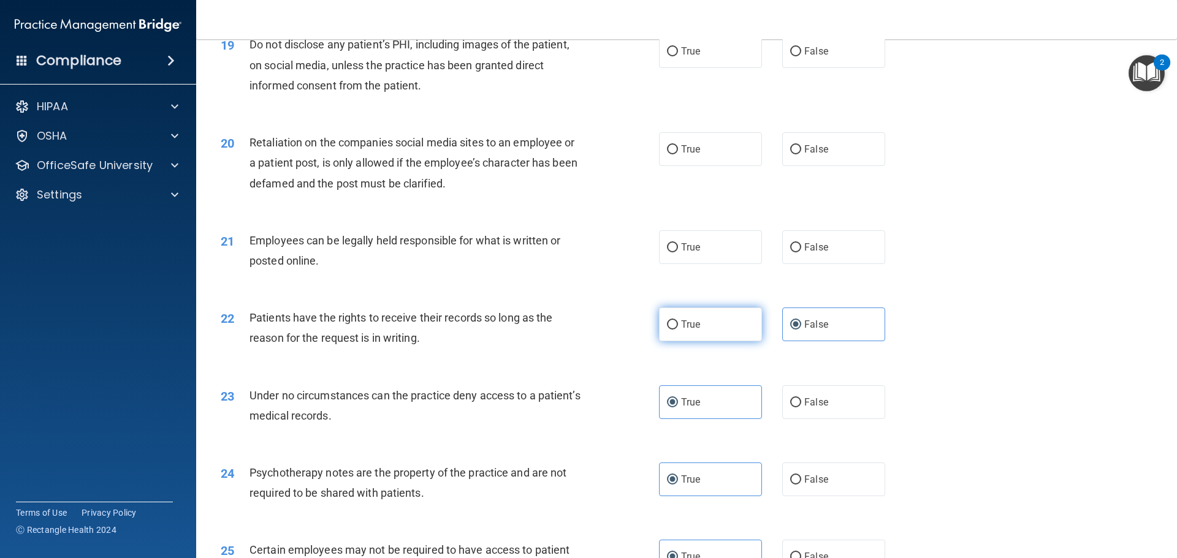
radio input "true"
radio input "false"
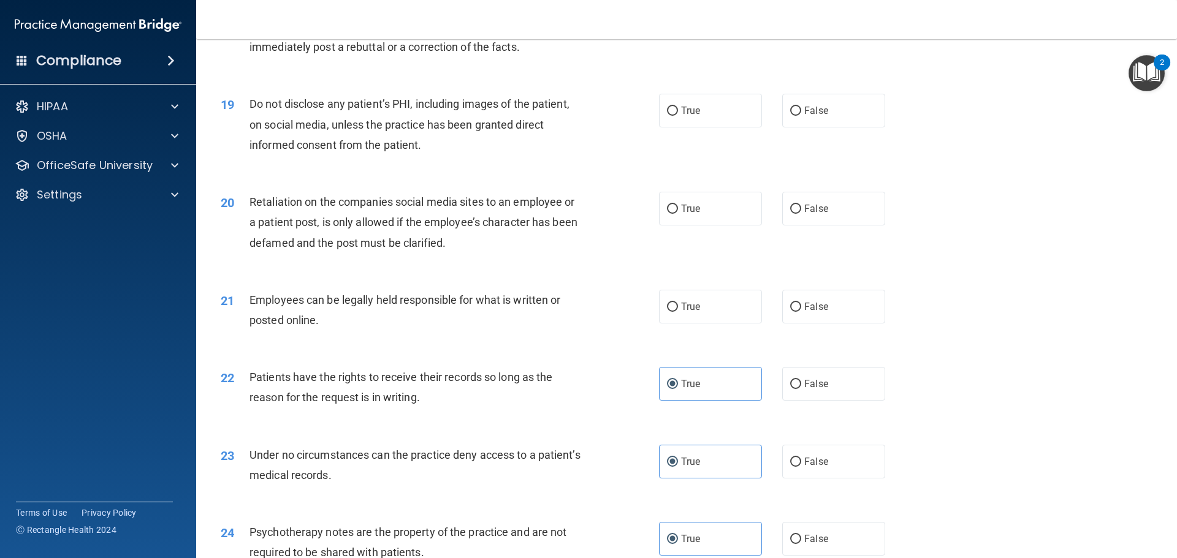
scroll to position [1783, 0]
drag, startPoint x: 370, startPoint y: 325, endPoint x: 546, endPoint y: 345, distance: 177.0
click at [546, 332] on div "Employees can be legally held responsible for what is written or posted online." at bounding box center [420, 312] width 343 height 40
click at [688, 317] on label "True" at bounding box center [710, 309] width 103 height 34
click at [678, 314] on input "True" at bounding box center [672, 309] width 11 height 9
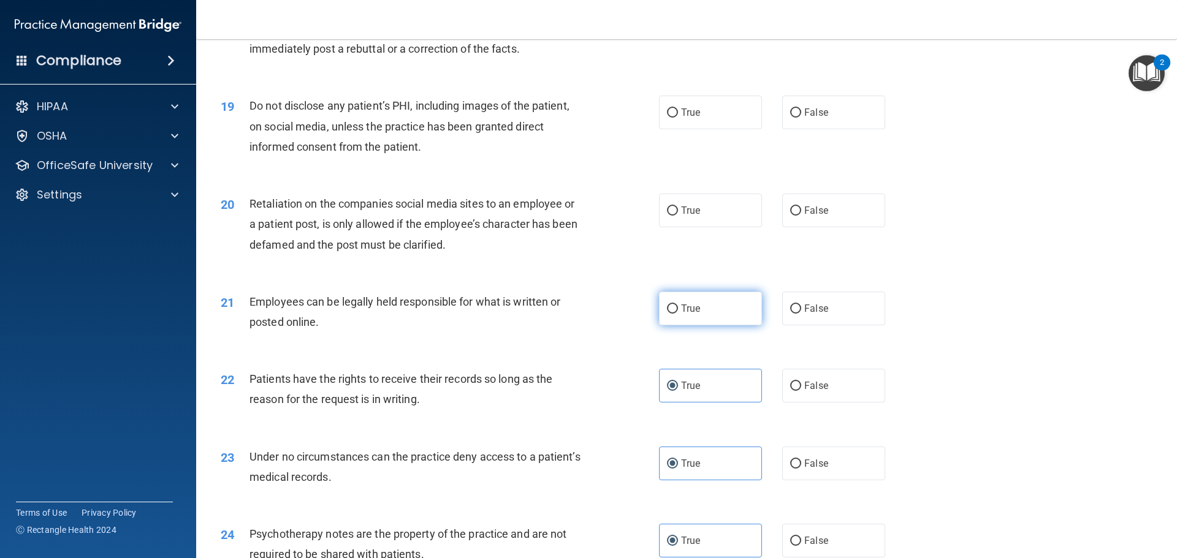
radio input "true"
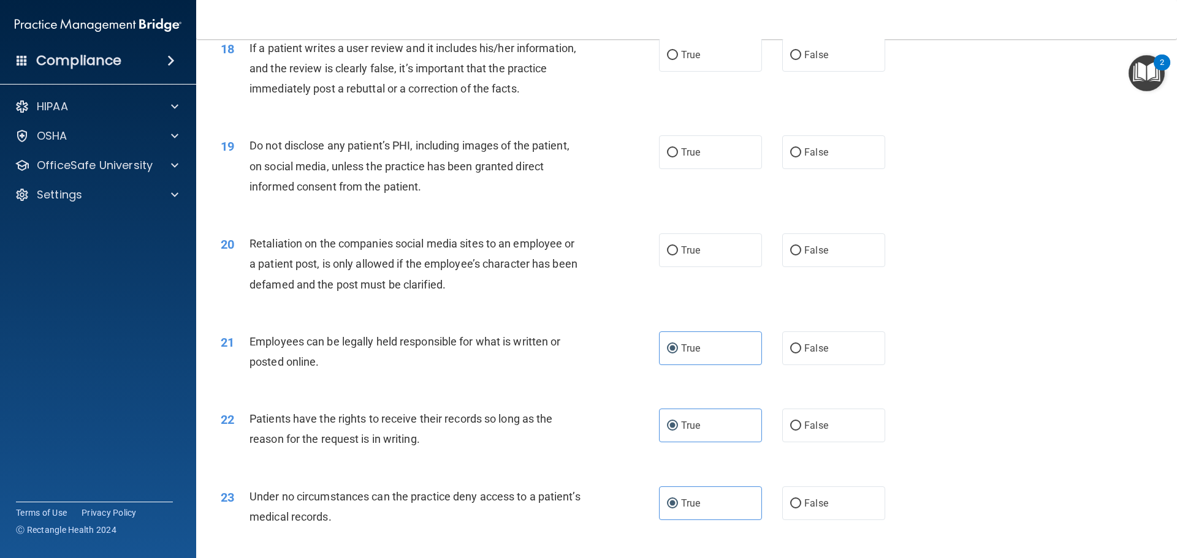
scroll to position [1721, 0]
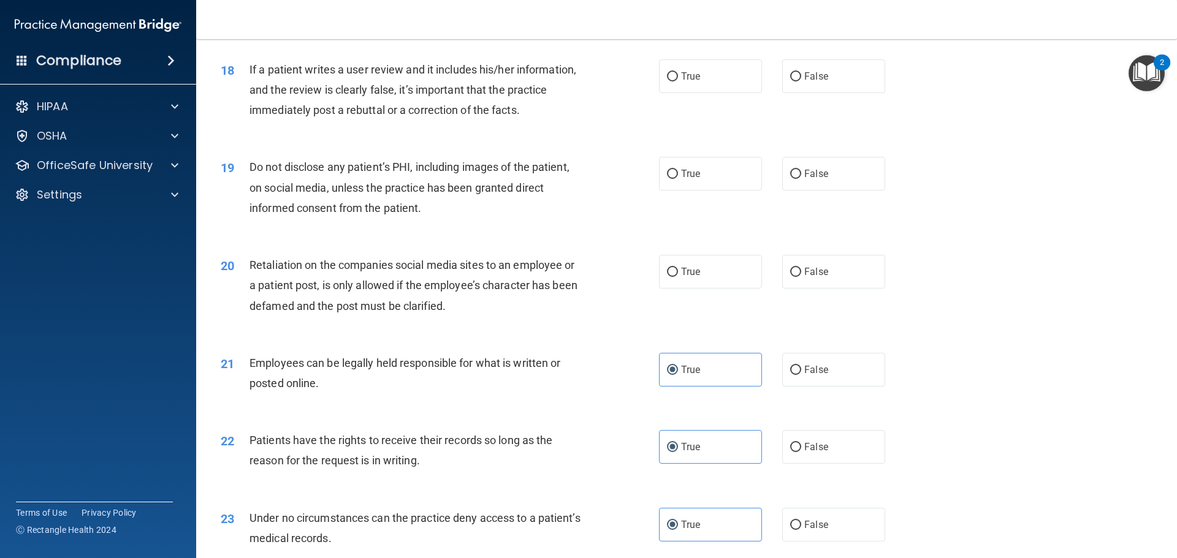
click at [1003, 197] on div "19 Do not disclose any patient’s PHI, including images of the patient, on socia…" at bounding box center [686, 191] width 950 height 98
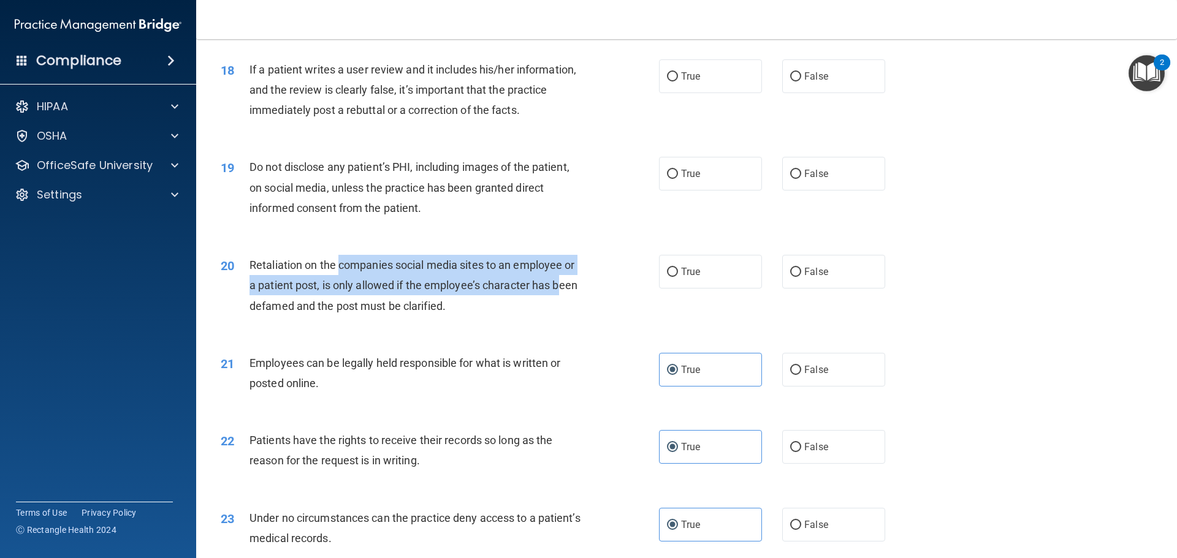
drag, startPoint x: 340, startPoint y: 276, endPoint x: 562, endPoint y: 311, distance: 224.5
click at [562, 311] on div "Retaliation on the companies social media sites to an employee or a patient pos…" at bounding box center [420, 285] width 343 height 61
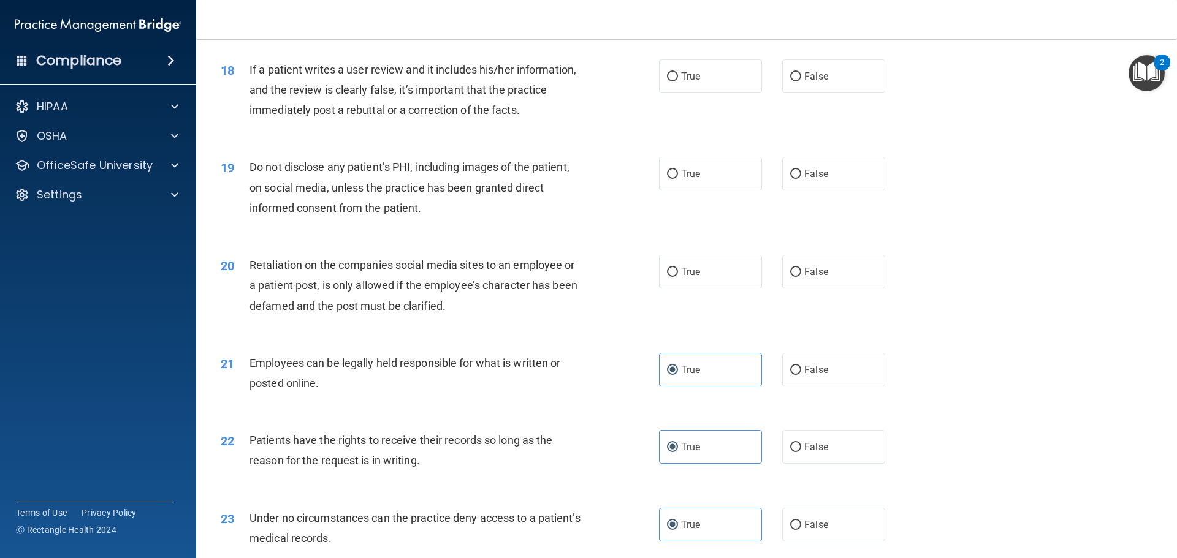
click at [522, 322] on div "20 Retaliation on the companies social media sites to an employee or a patient …" at bounding box center [439, 288] width 475 height 67
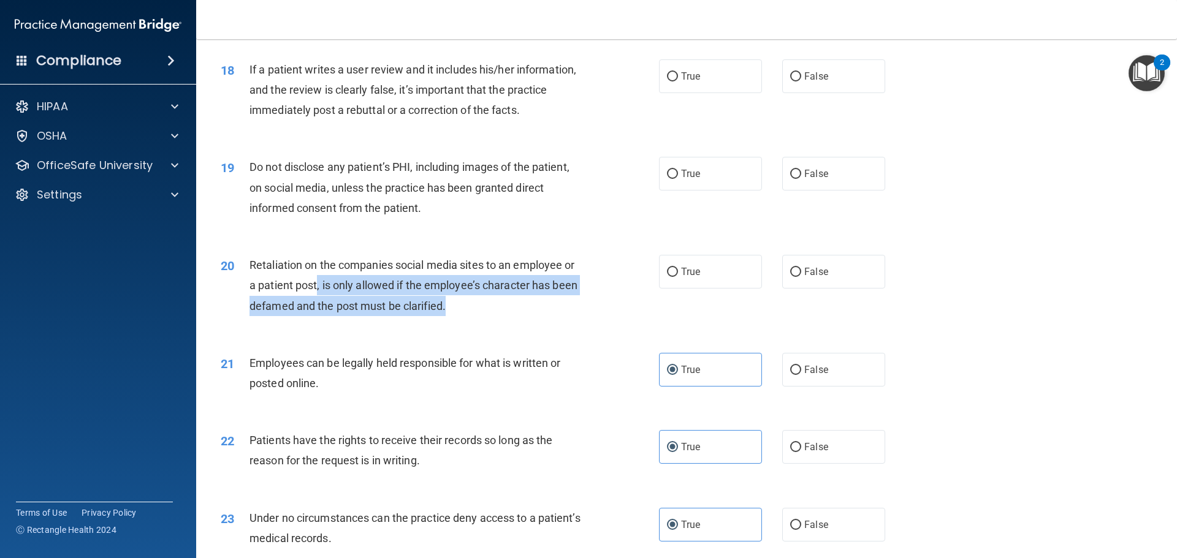
drag, startPoint x: 318, startPoint y: 307, endPoint x: 517, endPoint y: 325, distance: 200.0
click at [517, 316] on div "Retaliation on the companies social media sites to an employee or a patient pos…" at bounding box center [420, 285] width 343 height 61
click at [499, 316] on div "Retaliation on the companies social media sites to an employee or a patient pos…" at bounding box center [420, 285] width 343 height 61
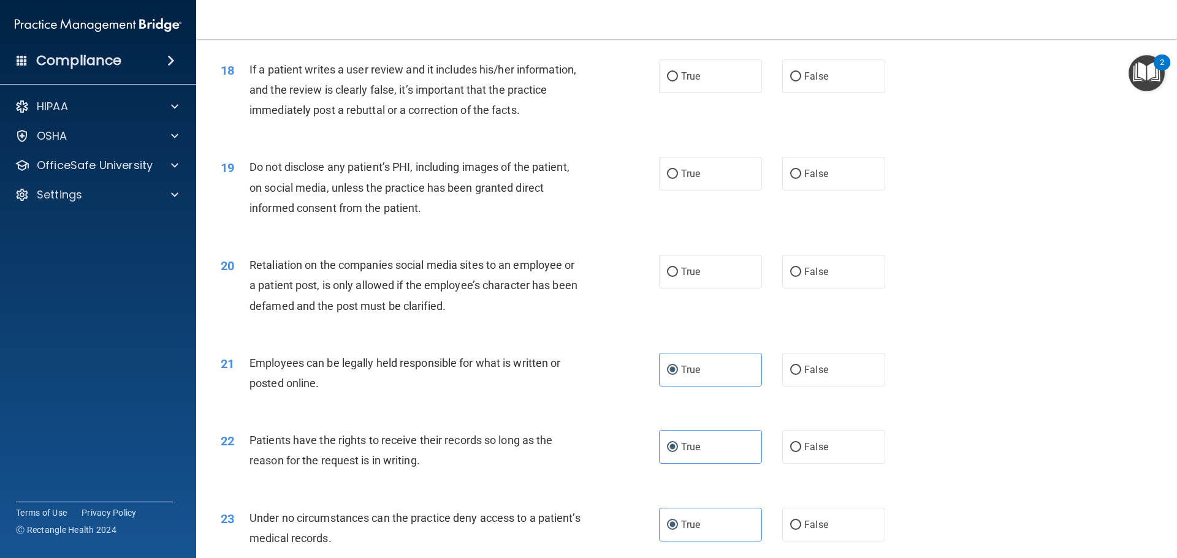
click at [498, 316] on div "Retaliation on the companies social media sites to an employee or a patient pos…" at bounding box center [420, 285] width 343 height 61
click at [797, 289] on label "False" at bounding box center [833, 272] width 103 height 34
click at [797, 277] on input "False" at bounding box center [795, 272] width 11 height 9
radio input "true"
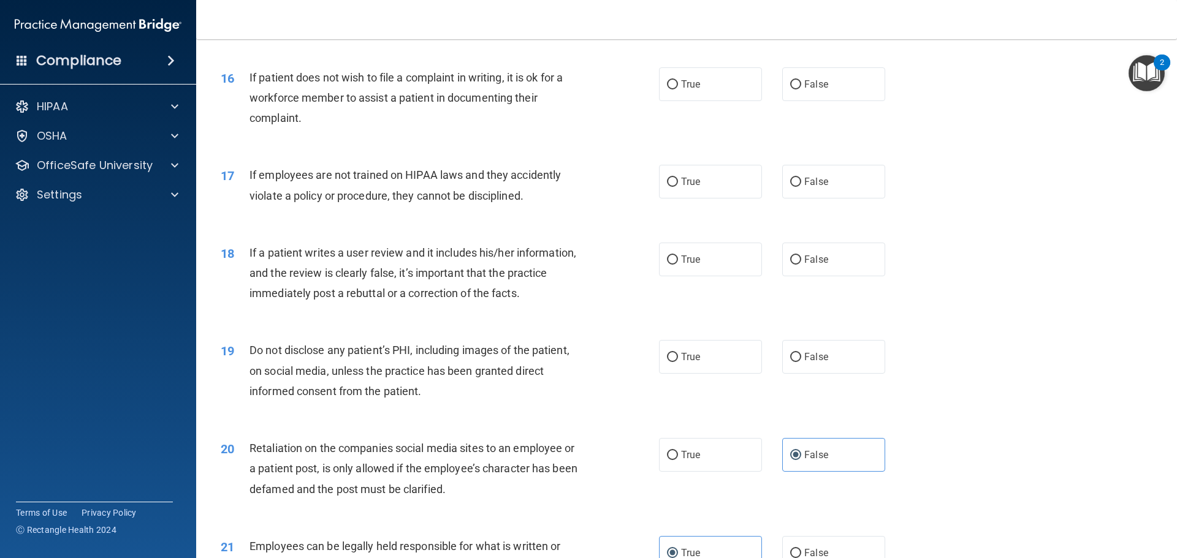
scroll to position [1538, 0]
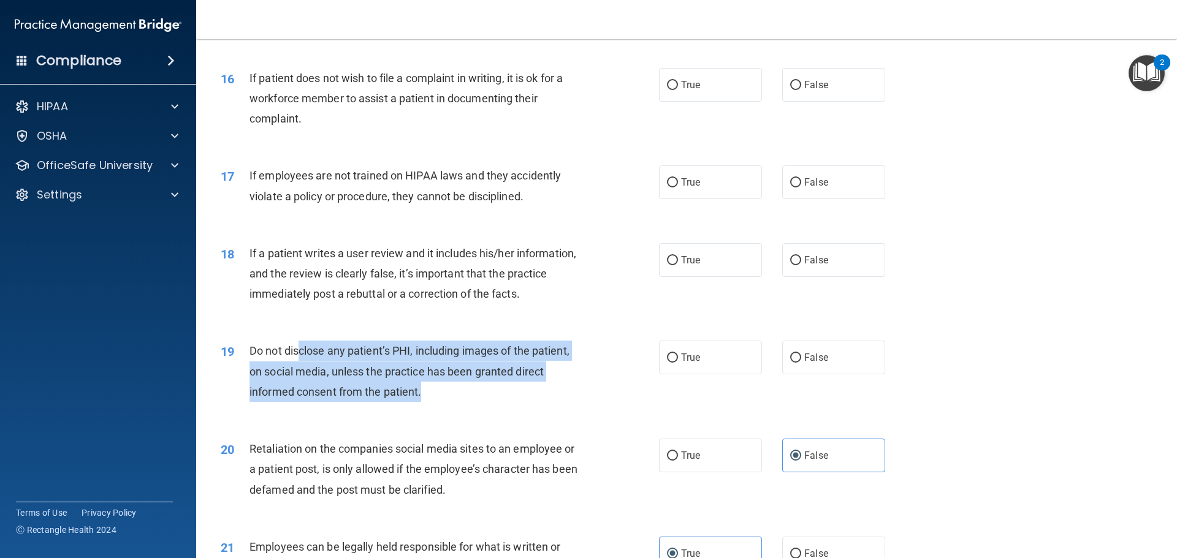
drag, startPoint x: 304, startPoint y: 365, endPoint x: 449, endPoint y: 416, distance: 153.9
click at [449, 402] on div "Do not disclose any patient’s PHI, including images of the patient, on social m…" at bounding box center [420, 371] width 343 height 61
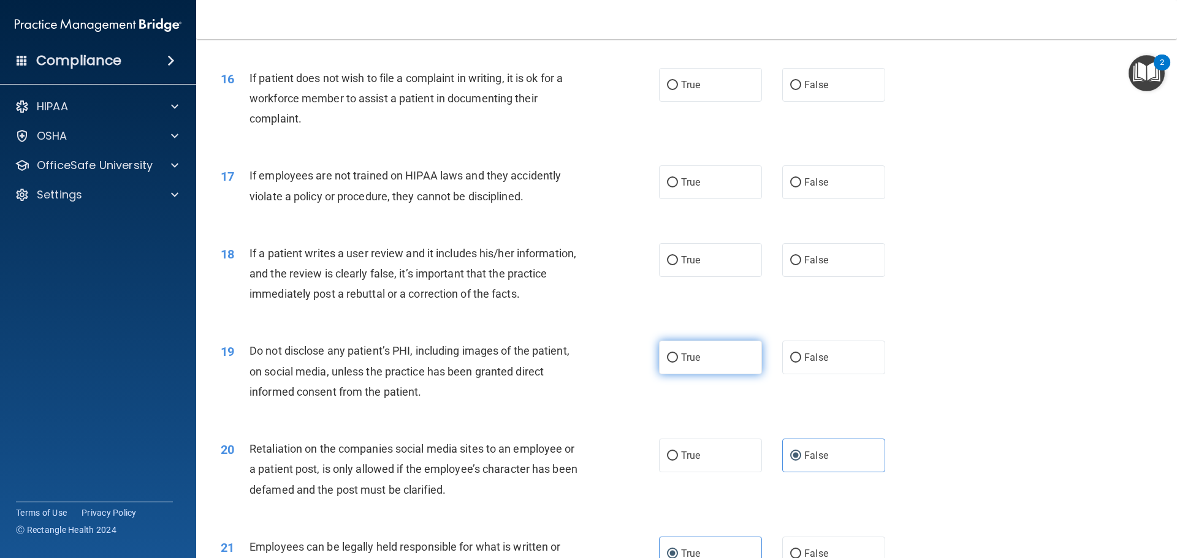
click at [711, 370] on label "True" at bounding box center [710, 358] width 103 height 34
click at [678, 363] on input "True" at bounding box center [672, 358] width 11 height 9
radio input "true"
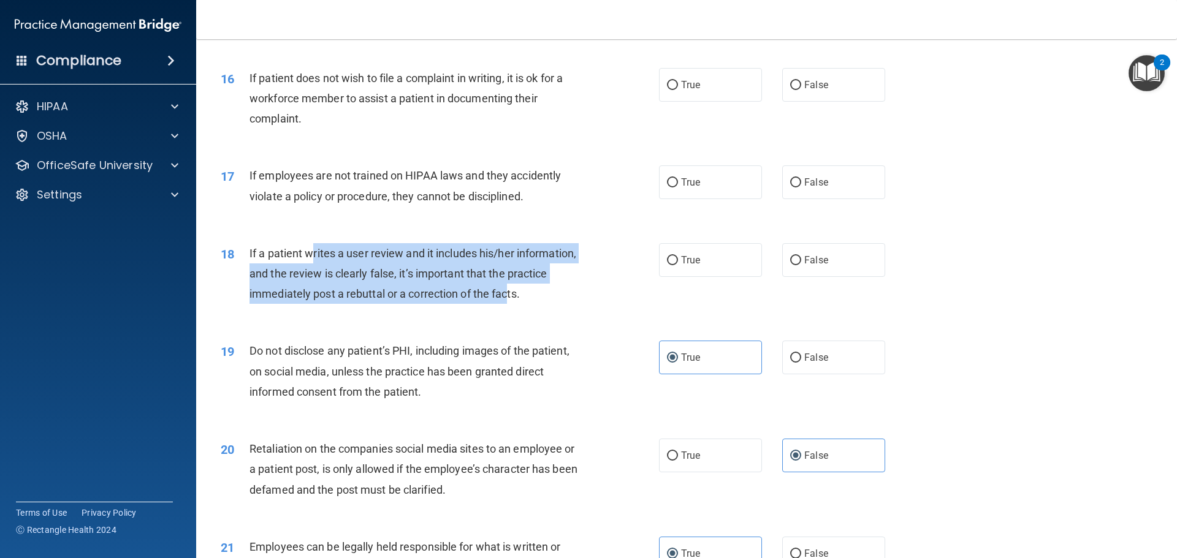
drag, startPoint x: 314, startPoint y: 268, endPoint x: 507, endPoint y: 309, distance: 196.8
click at [507, 300] on span "If a patient writes a user review and it includes his/her information, and the …" at bounding box center [412, 273] width 327 height 53
click at [365, 305] on div "If a patient writes a user review and it includes his/her information, and the …" at bounding box center [420, 273] width 343 height 61
drag, startPoint x: 243, startPoint y: 273, endPoint x: 528, endPoint y: 314, distance: 287.8
click at [528, 311] on div "18 If a patient writes a user review and it includes his/her information, and t…" at bounding box center [439, 276] width 475 height 67
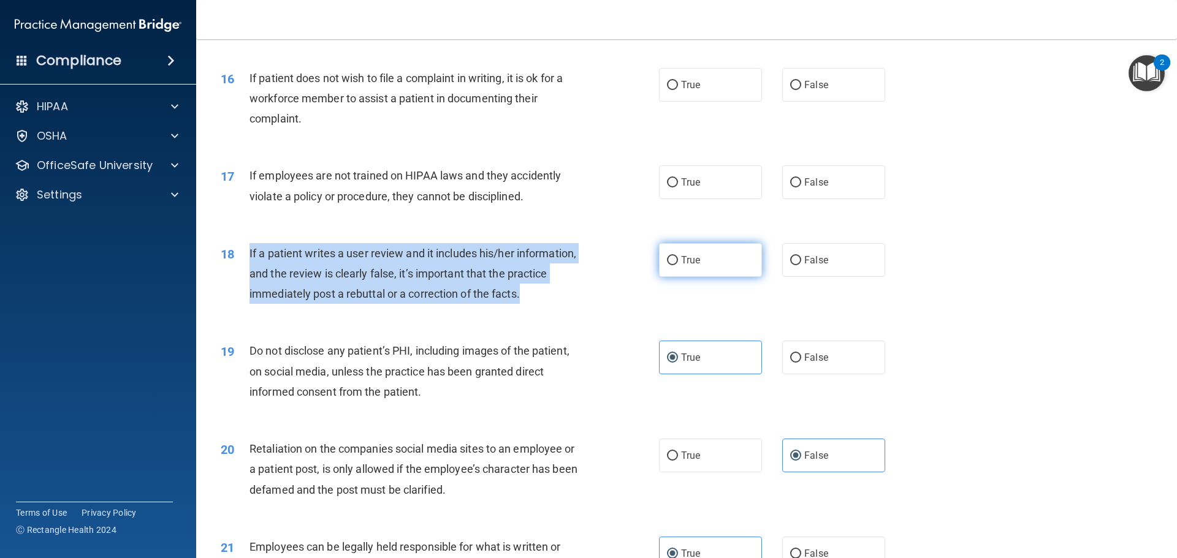
click at [667, 265] on input "True" at bounding box center [672, 260] width 11 height 9
radio input "true"
click at [575, 311] on div "18 If a patient writes a user review and it includes his/her information, and t…" at bounding box center [439, 276] width 475 height 67
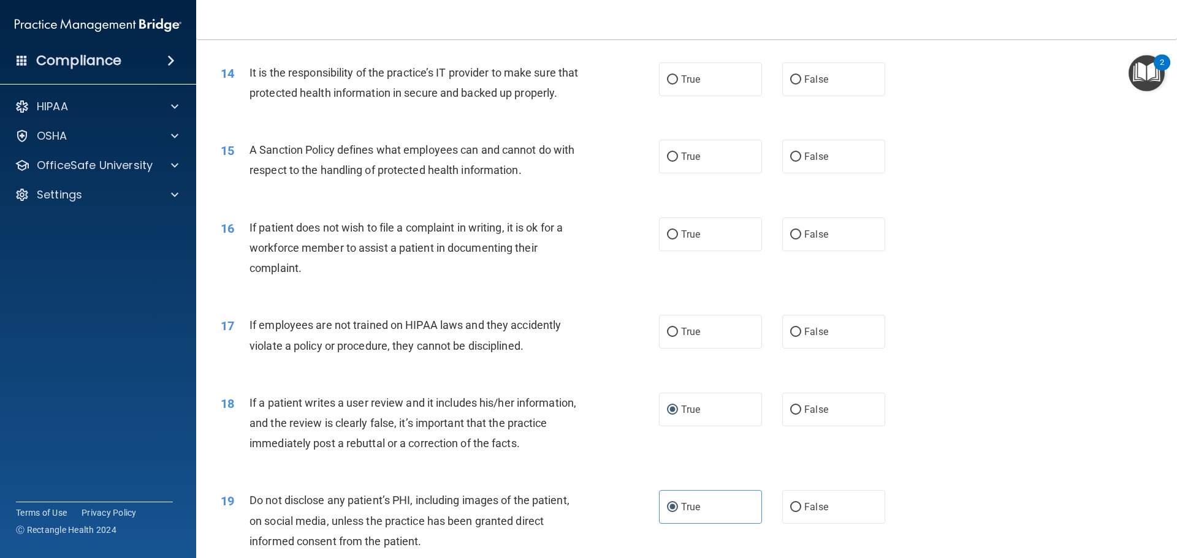
scroll to position [1415, 0]
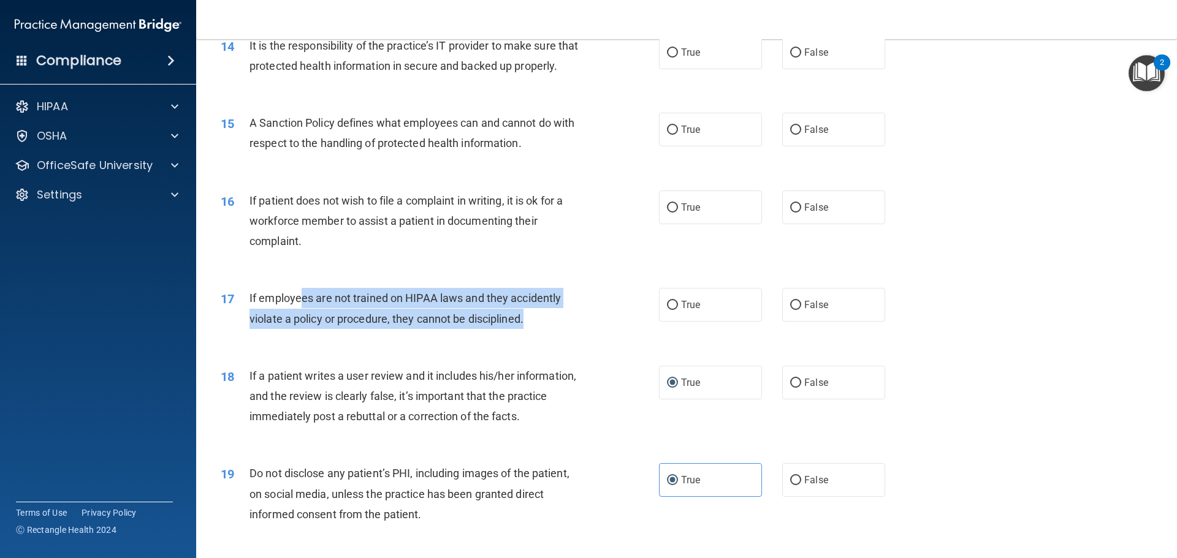
drag, startPoint x: 350, startPoint y: 316, endPoint x: 558, endPoint y: 339, distance: 209.7
click at [556, 328] on div "If employees are not trained on HIPAA laws and they accidently violate a policy…" at bounding box center [420, 308] width 343 height 40
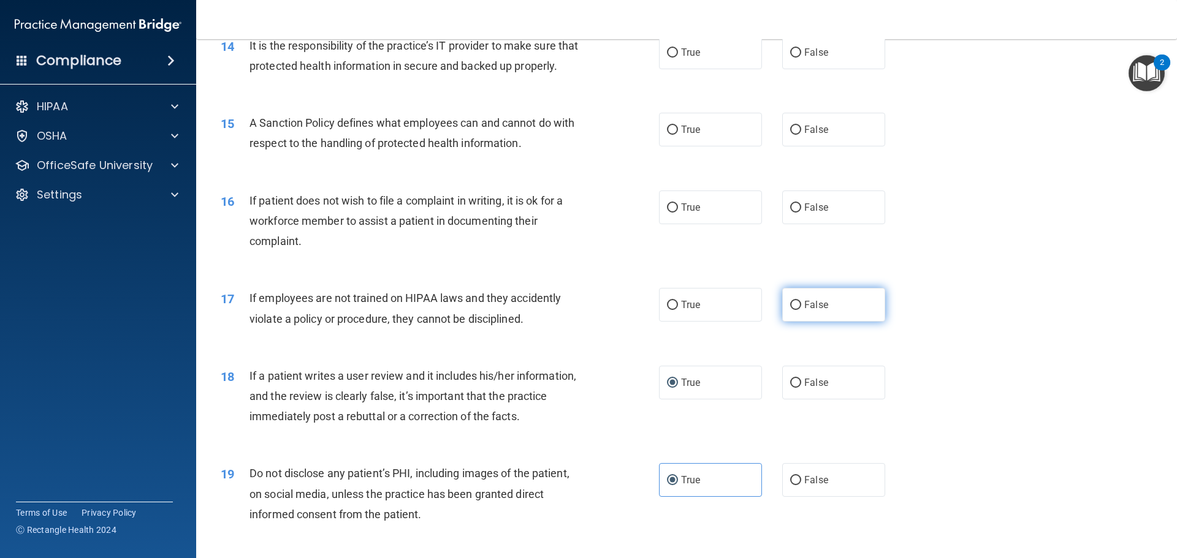
click at [804, 311] on span "False" at bounding box center [816, 305] width 24 height 12
click at [801, 310] on input "False" at bounding box center [795, 305] width 11 height 9
radio input "true"
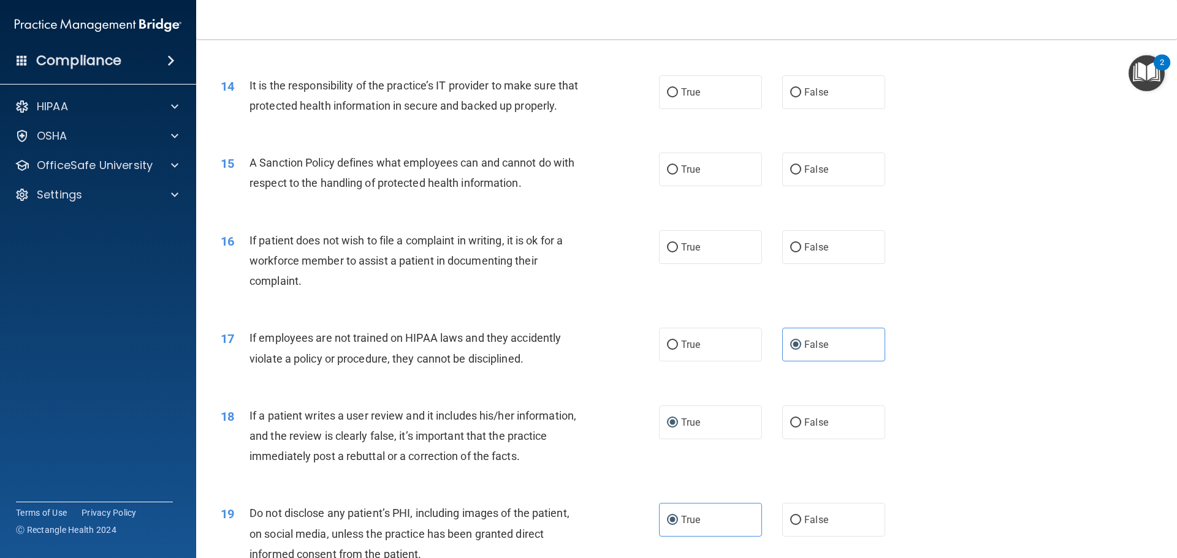
scroll to position [1354, 0]
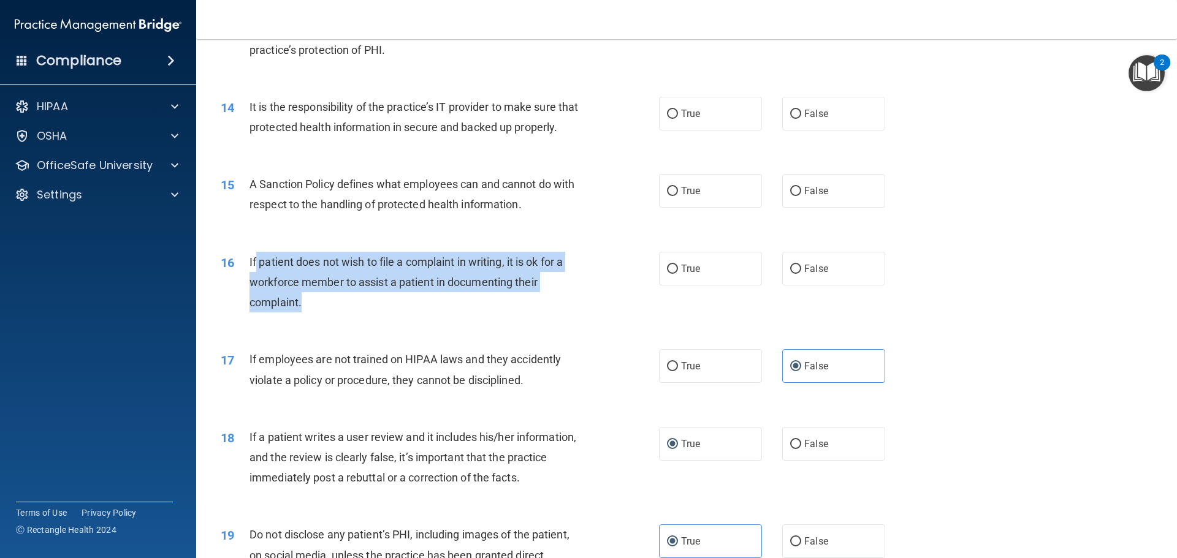
drag, startPoint x: 264, startPoint y: 281, endPoint x: 487, endPoint y: 339, distance: 229.9
click at [468, 313] on div "If patient does not wish to file a complaint in writing, it is ok for a workfor…" at bounding box center [420, 282] width 343 height 61
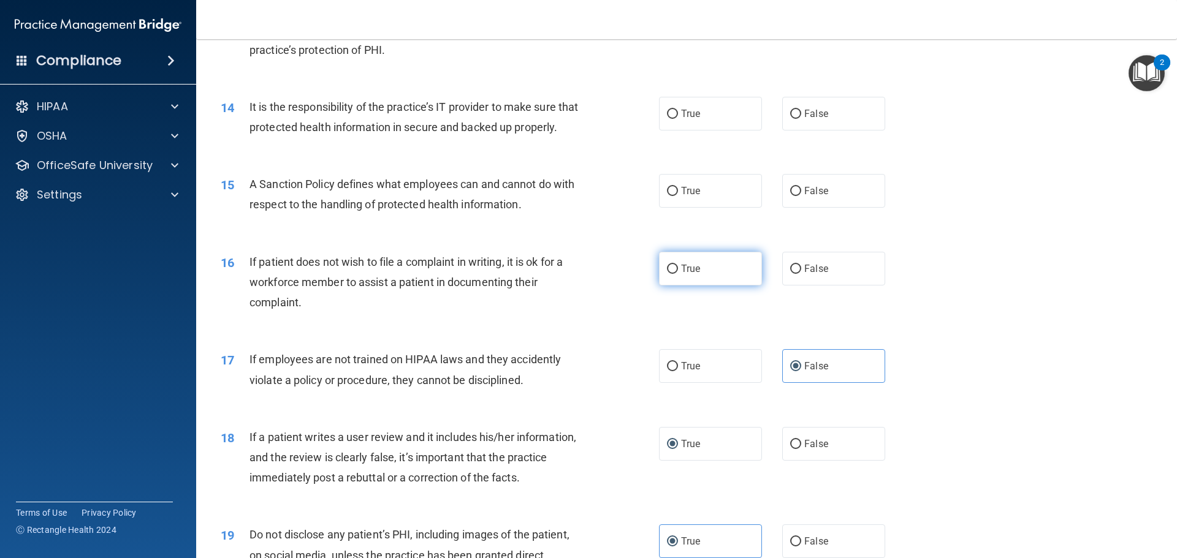
click at [711, 286] on label "True" at bounding box center [710, 269] width 103 height 34
click at [678, 274] on input "True" at bounding box center [672, 269] width 11 height 9
radio input "true"
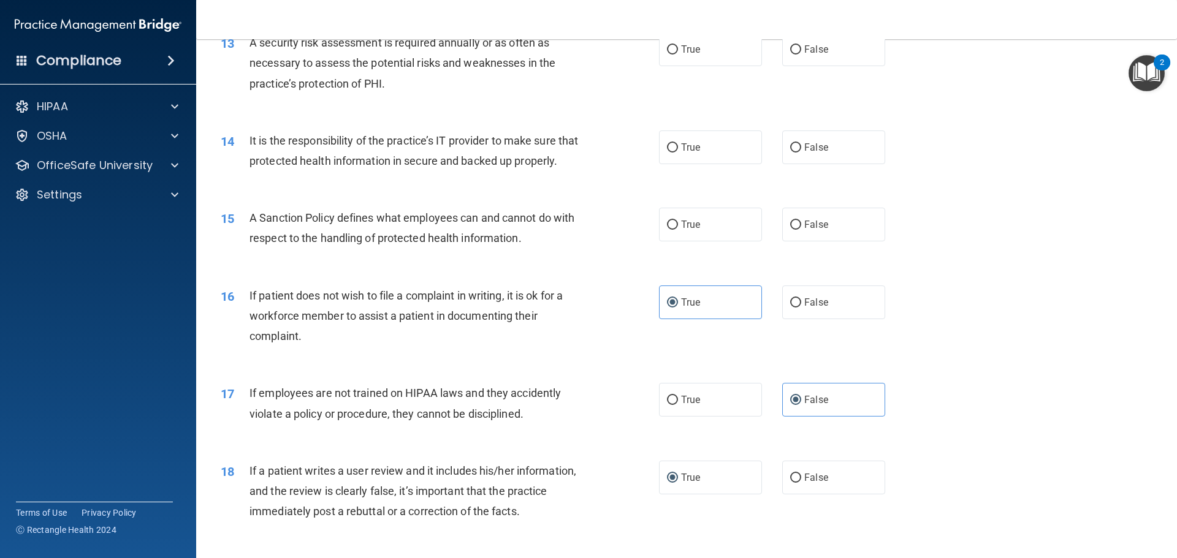
scroll to position [1292, 0]
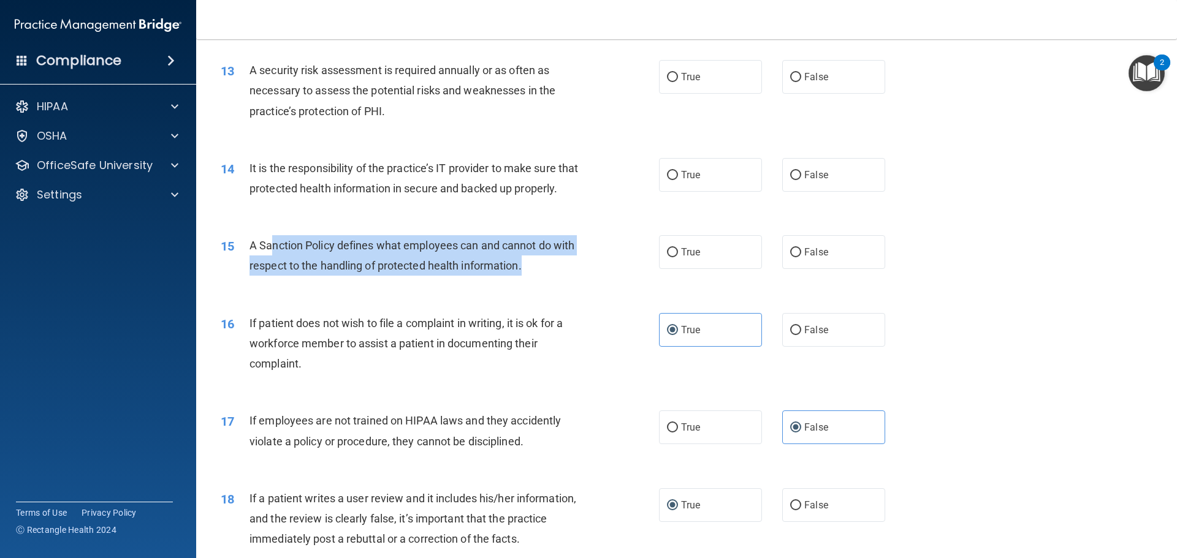
drag, startPoint x: 273, startPoint y: 263, endPoint x: 574, endPoint y: 281, distance: 301.4
click at [574, 276] on div "A Sanction Policy defines what employees can and cannot do with respect to the …" at bounding box center [420, 255] width 343 height 40
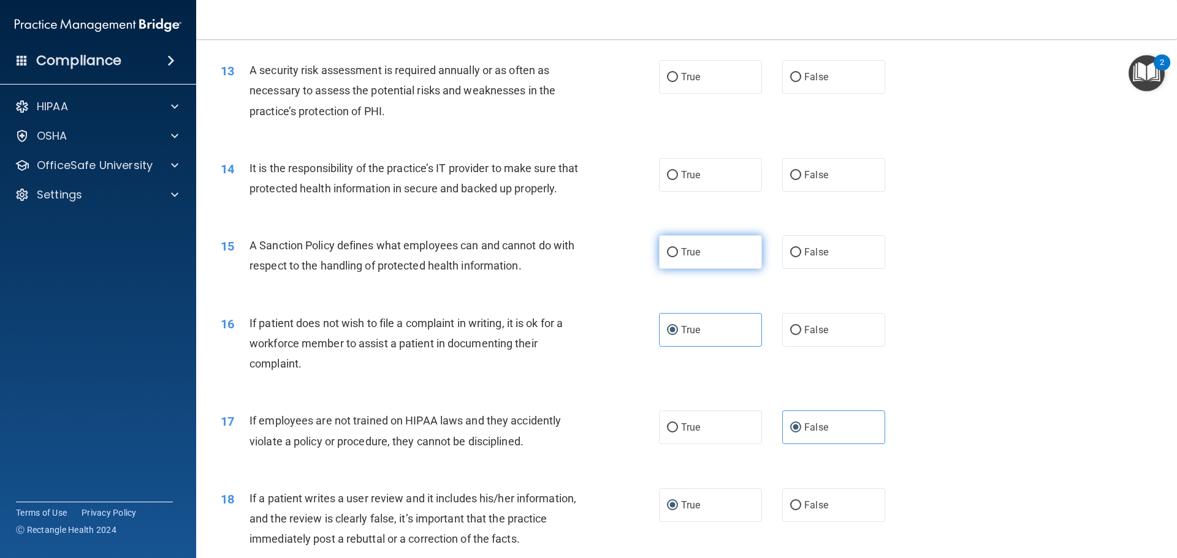
click at [713, 269] on label "True" at bounding box center [710, 252] width 103 height 34
click at [678, 257] on input "True" at bounding box center [672, 252] width 11 height 9
radio input "true"
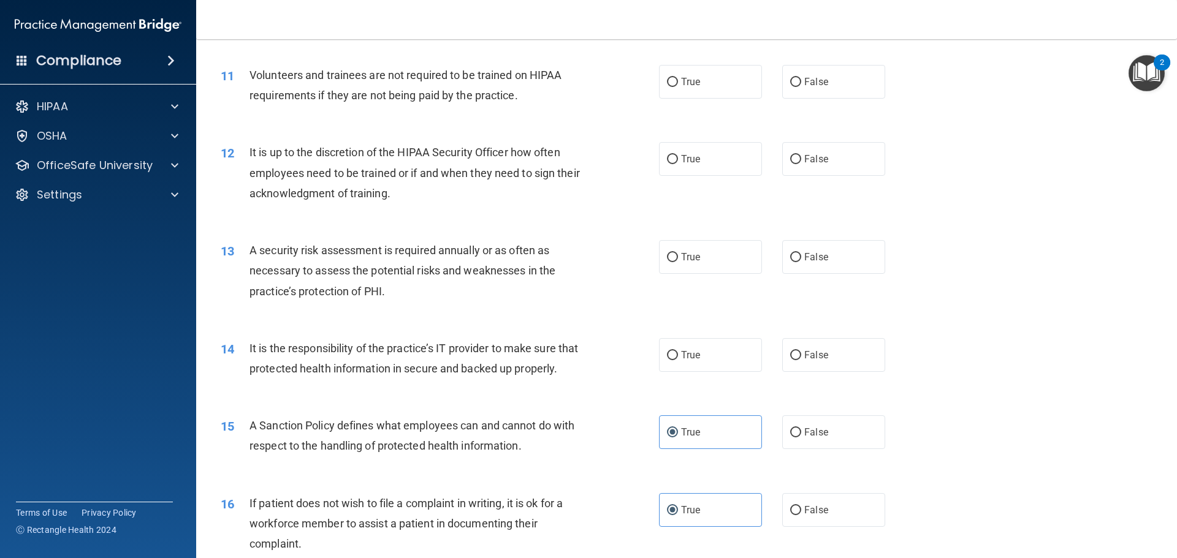
scroll to position [1109, 0]
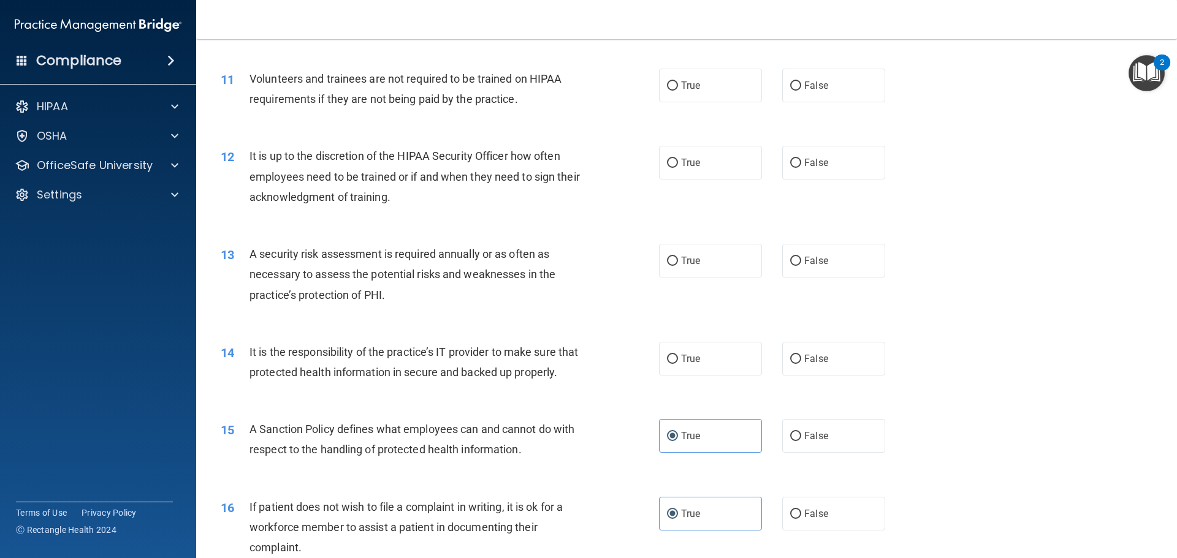
click at [773, 447] on div "True False" at bounding box center [782, 436] width 247 height 34
click at [790, 441] on input "False" at bounding box center [795, 436] width 11 height 9
radio input "true"
radio input "false"
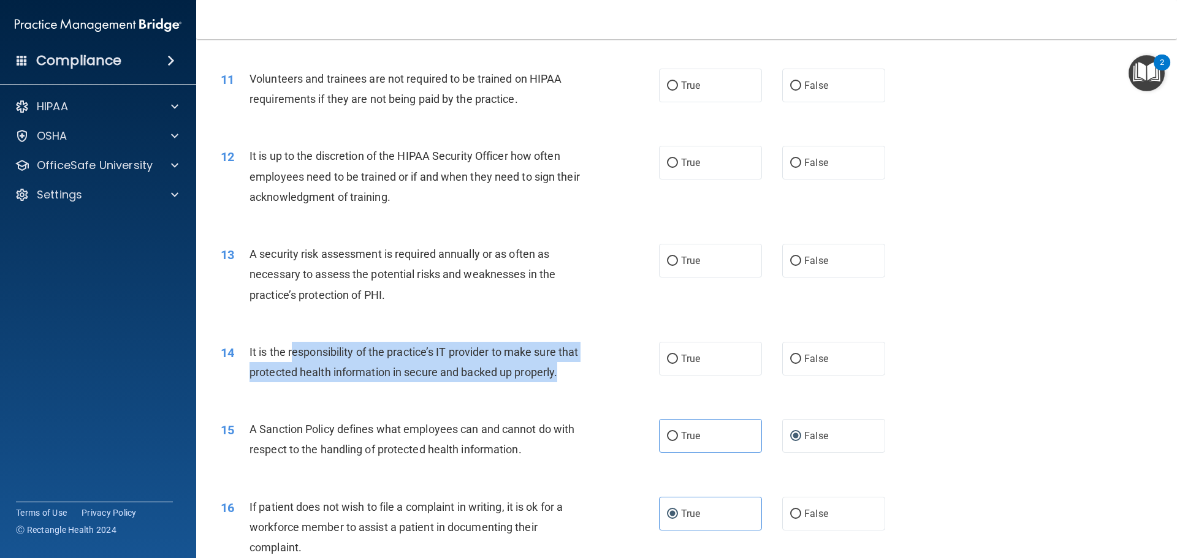
drag, startPoint x: 290, startPoint y: 351, endPoint x: 408, endPoint y: 393, distance: 125.0
click at [408, 382] on div "It is the responsibility of the practice’s IT provider to make sure that protec…" at bounding box center [420, 362] width 343 height 40
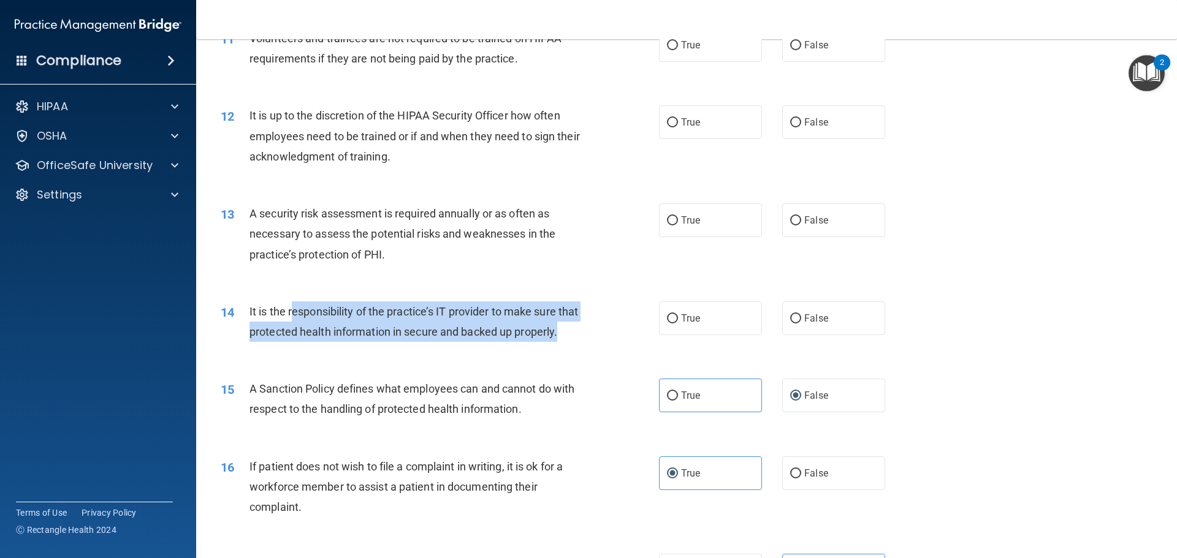
scroll to position [1170, 0]
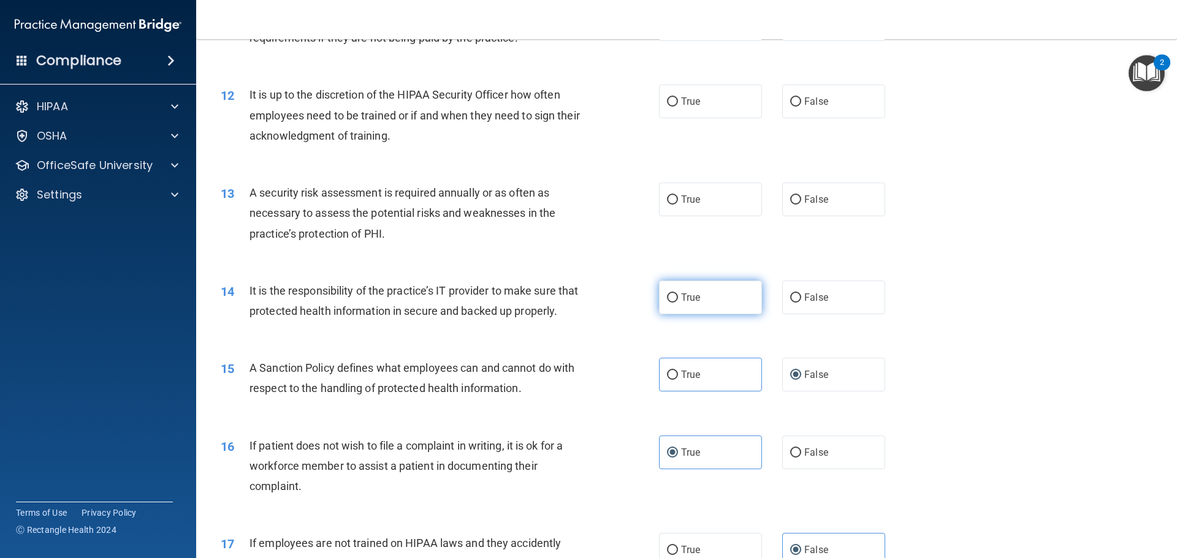
click at [713, 300] on label "True" at bounding box center [710, 298] width 103 height 34
click at [678, 300] on input "True" at bounding box center [672, 298] width 11 height 9
radio input "true"
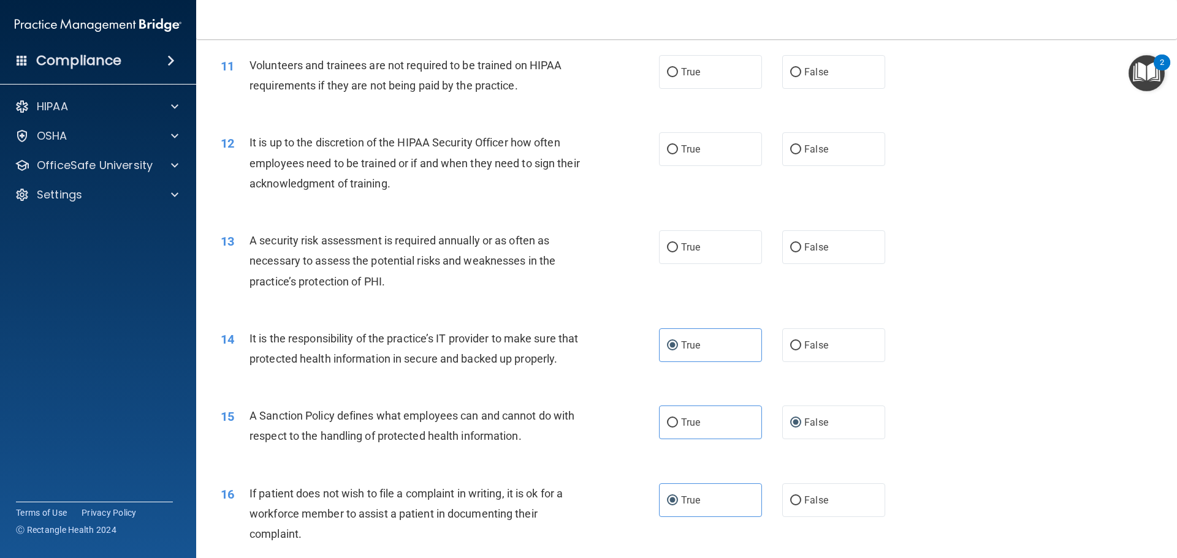
scroll to position [1047, 0]
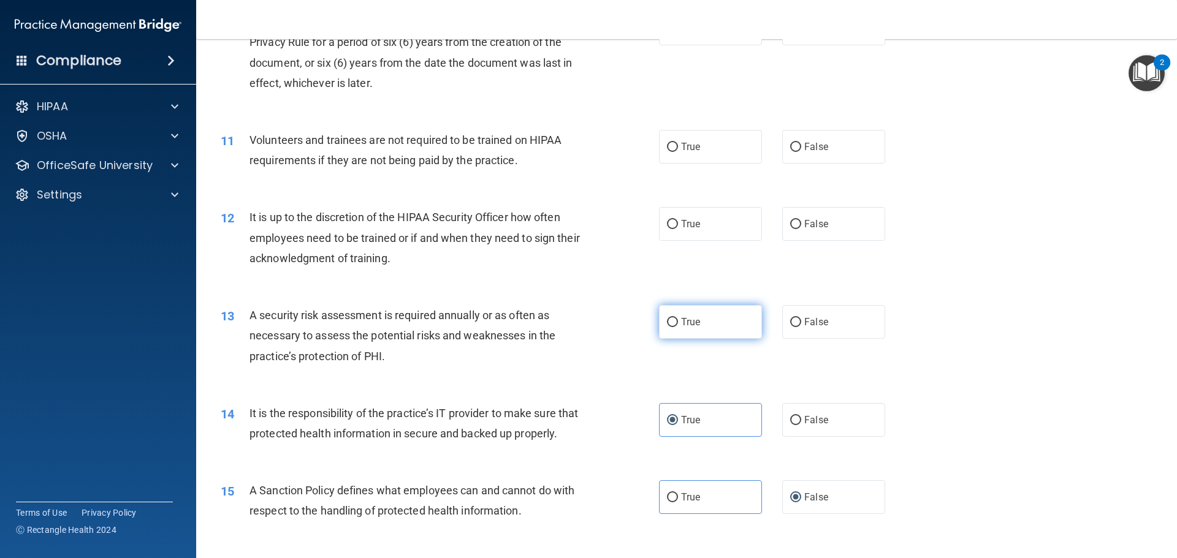
click at [660, 325] on label "True" at bounding box center [710, 322] width 103 height 34
click at [667, 325] on input "True" at bounding box center [672, 322] width 11 height 9
radio input "true"
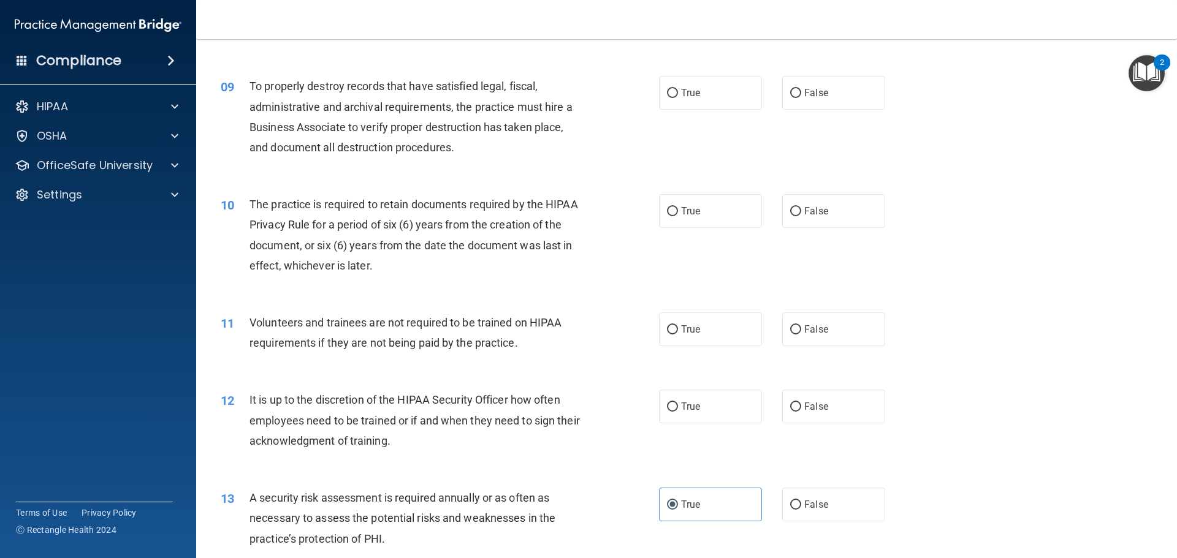
scroll to position [863, 0]
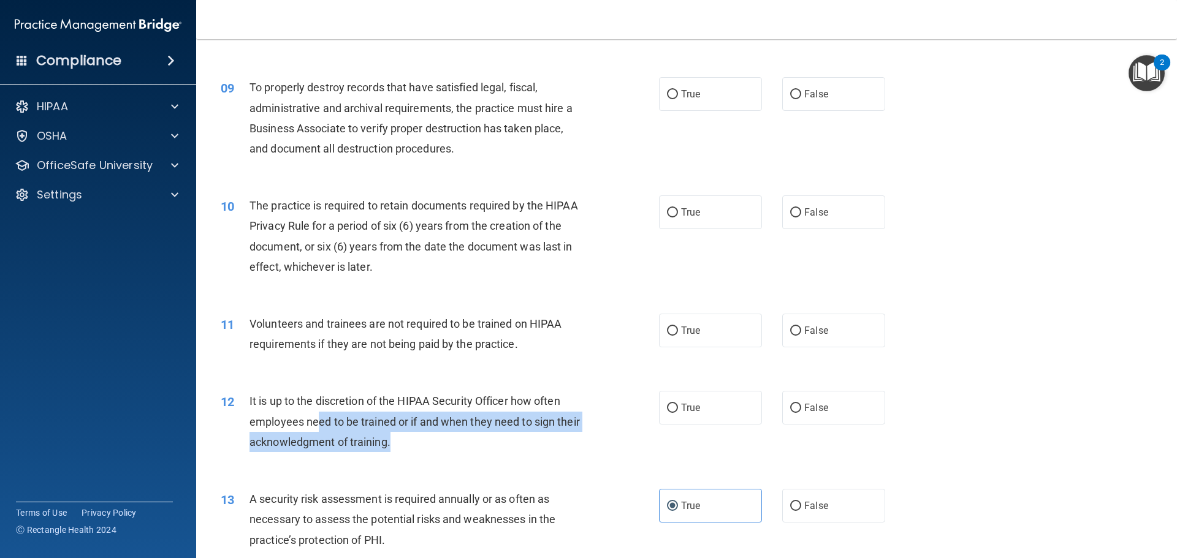
drag, startPoint x: 315, startPoint y: 422, endPoint x: 479, endPoint y: 436, distance: 164.2
click at [479, 436] on div "It is up to the discretion of the HIPAA Security Officer how often employees ne…" at bounding box center [420, 421] width 343 height 61
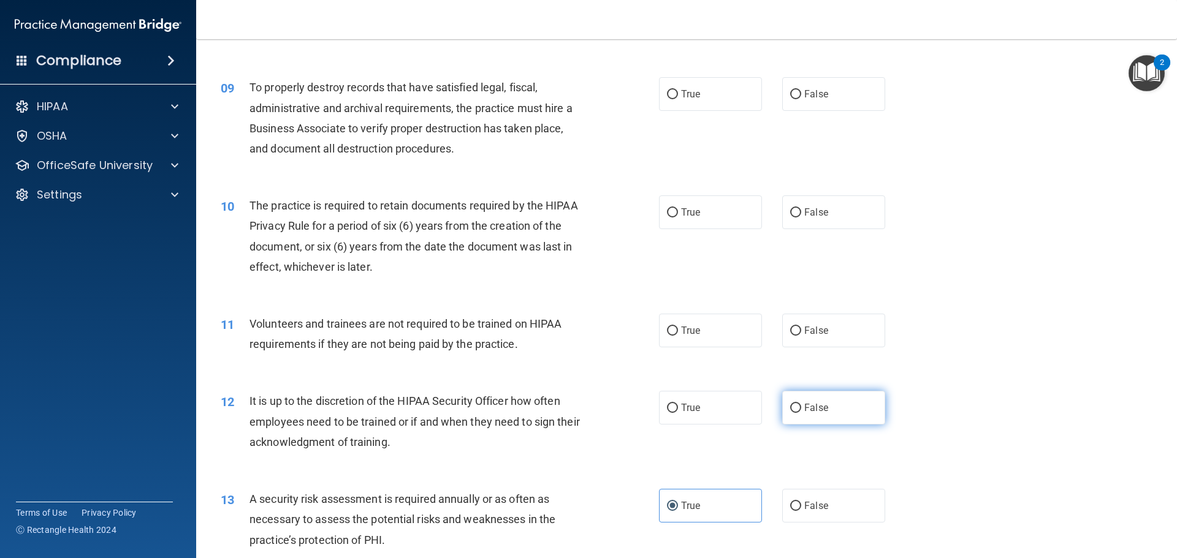
click at [817, 413] on span "False" at bounding box center [816, 408] width 24 height 12
click at [801, 413] on input "False" at bounding box center [795, 408] width 11 height 9
radio input "true"
drag, startPoint x: 832, startPoint y: 325, endPoint x: 823, endPoint y: 334, distance: 12.6
click at [830, 325] on label "False" at bounding box center [833, 331] width 103 height 34
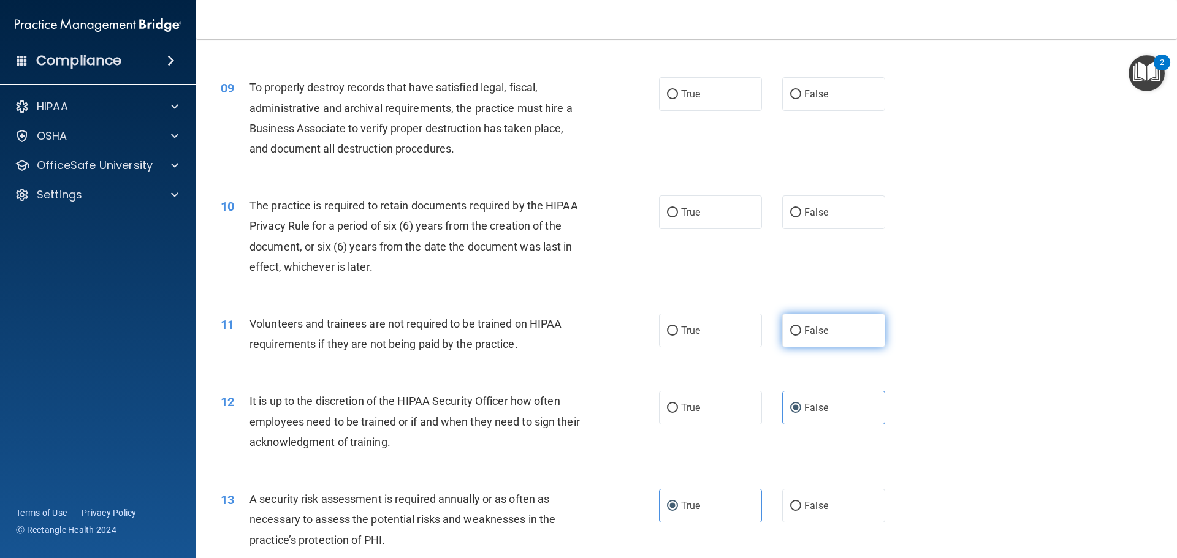
click at [801, 327] on input "False" at bounding box center [795, 331] width 11 height 9
radio input "true"
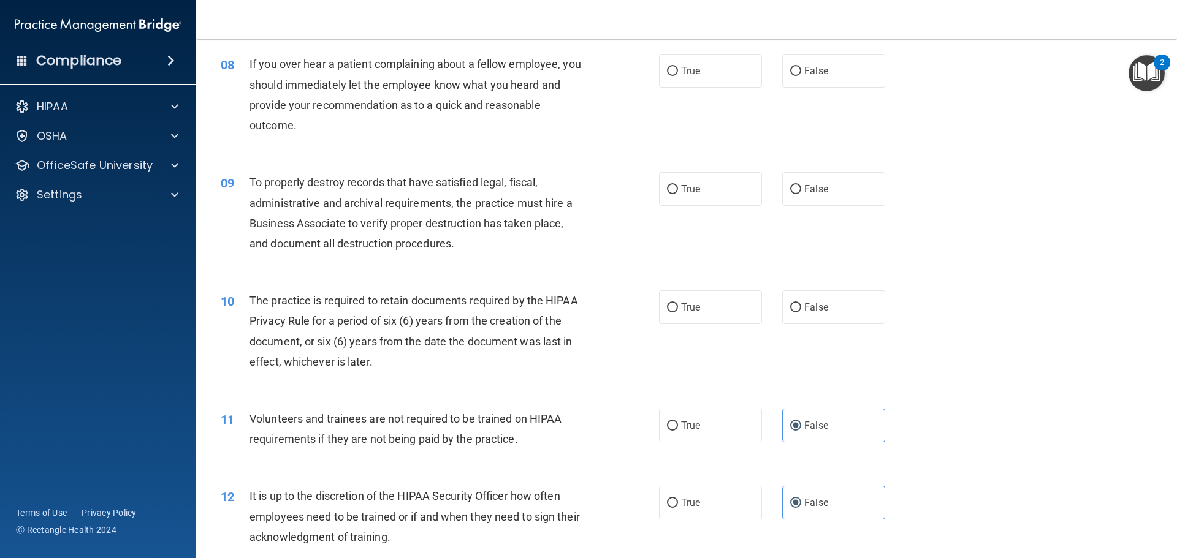
scroll to position [741, 0]
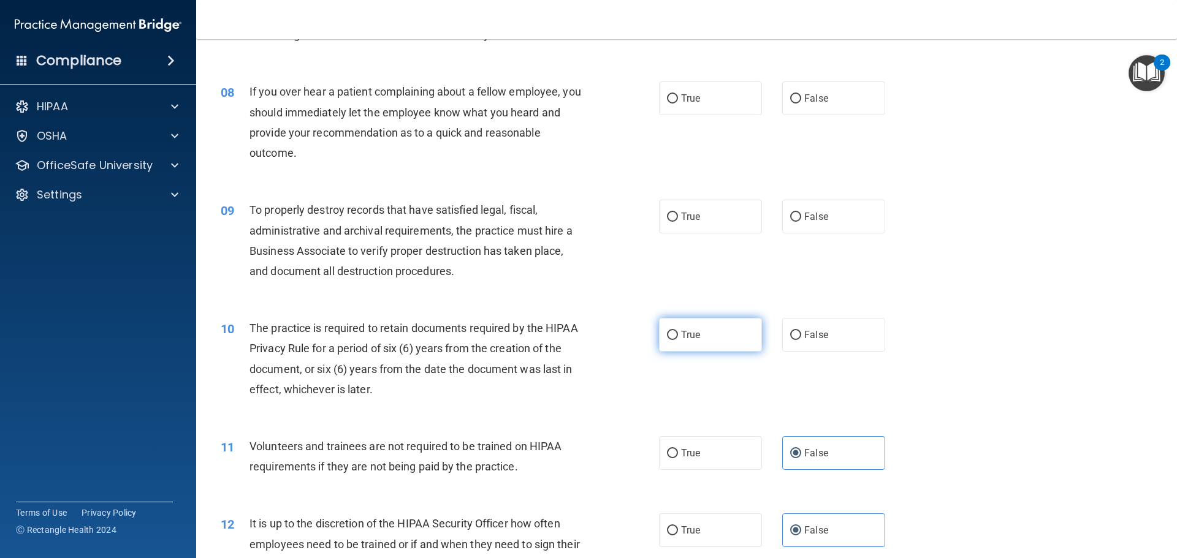
click at [660, 339] on label "True" at bounding box center [710, 335] width 103 height 34
click at [667, 339] on input "True" at bounding box center [672, 335] width 11 height 9
radio input "true"
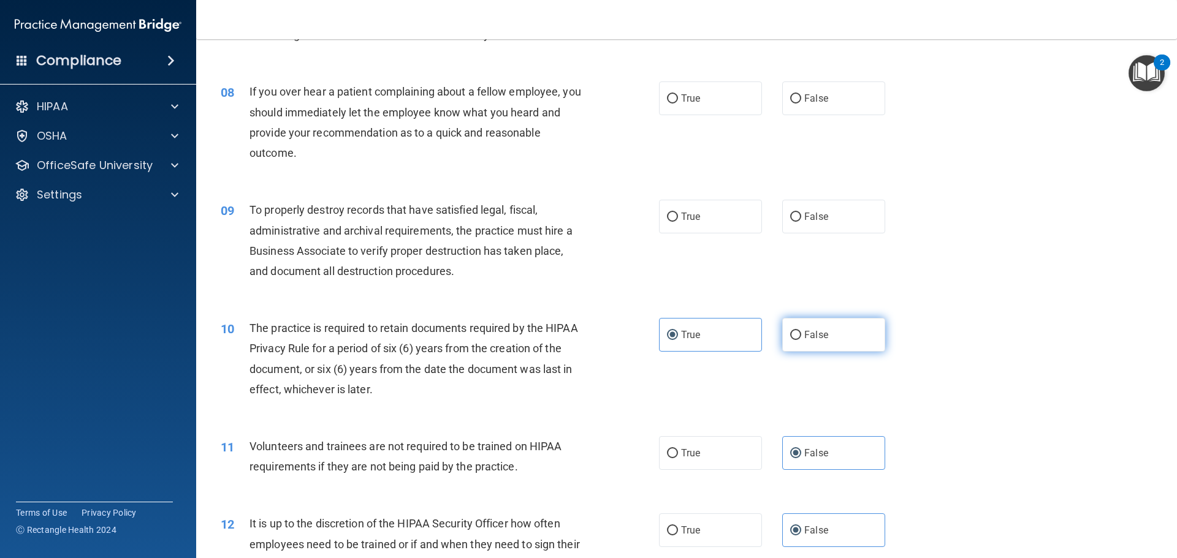
click at [790, 332] on input "False" at bounding box center [795, 335] width 11 height 9
radio input "true"
radio input "false"
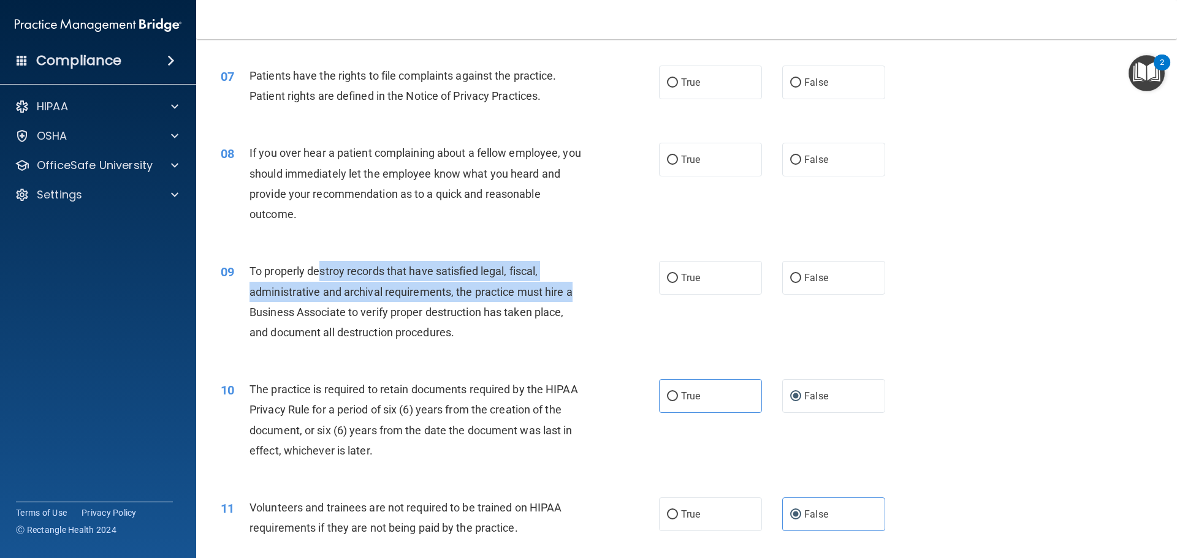
drag, startPoint x: 322, startPoint y: 262, endPoint x: 621, endPoint y: 298, distance: 301.2
click at [621, 298] on div "09 To properly destroy records that have satisfied legal, fiscal, administrativ…" at bounding box center [439, 305] width 475 height 88
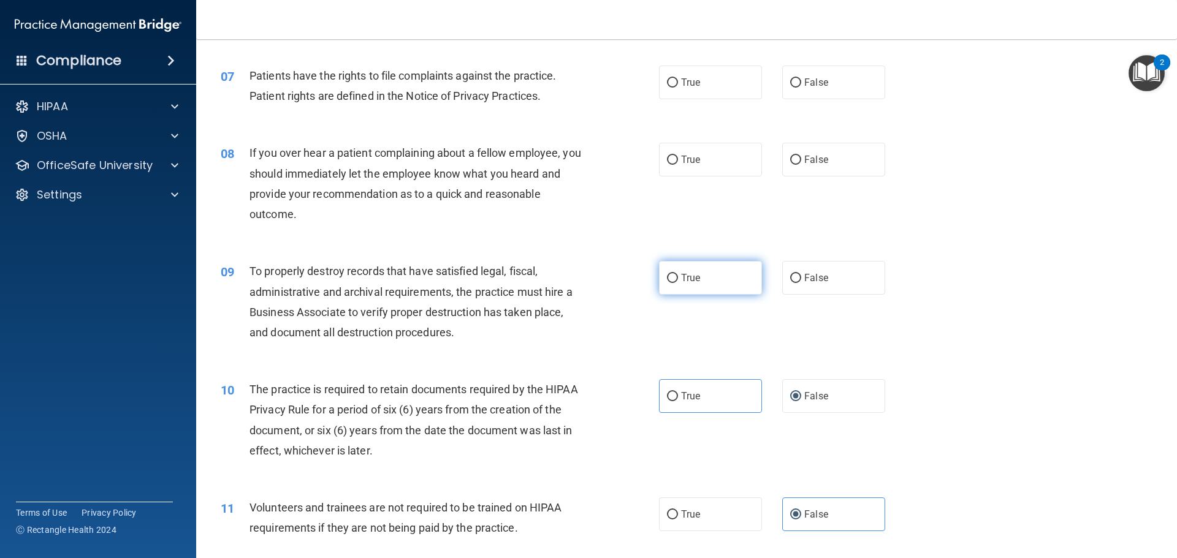
click at [721, 290] on label "True" at bounding box center [710, 278] width 103 height 34
click at [678, 283] on input "True" at bounding box center [672, 278] width 11 height 9
radio input "true"
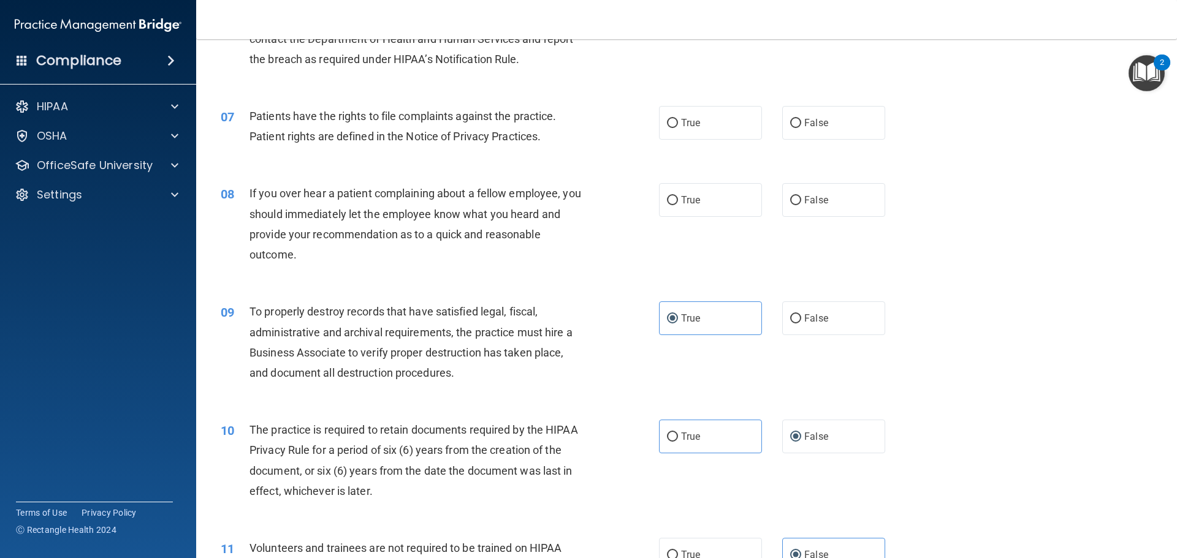
scroll to position [557, 0]
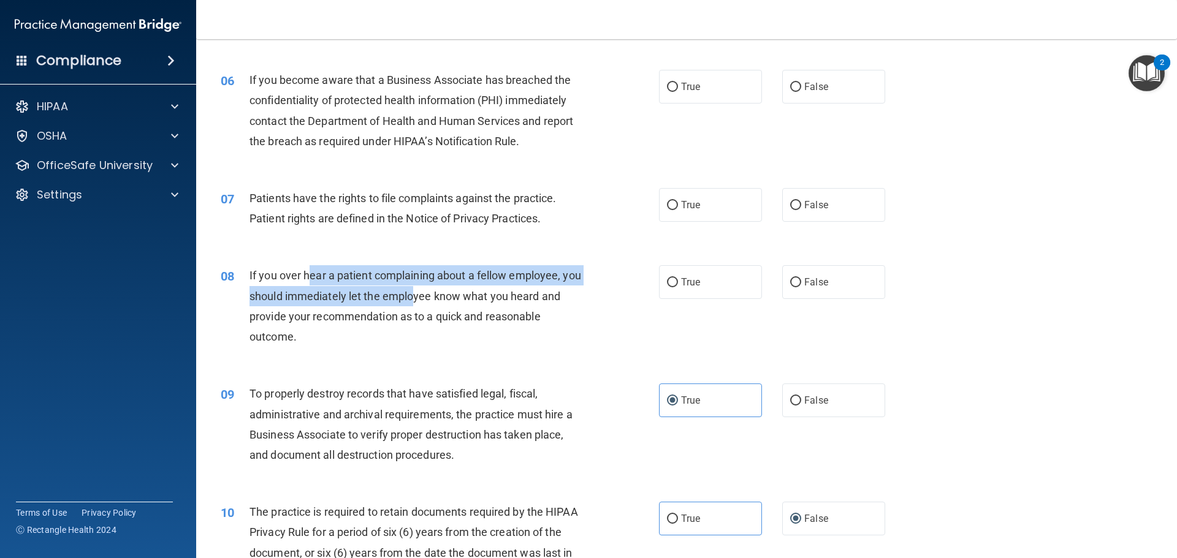
drag, startPoint x: 320, startPoint y: 278, endPoint x: 436, endPoint y: 296, distance: 117.3
click at [433, 294] on span "If you over hear a patient complaining about a fellow employee, you should imme…" at bounding box center [415, 306] width 332 height 74
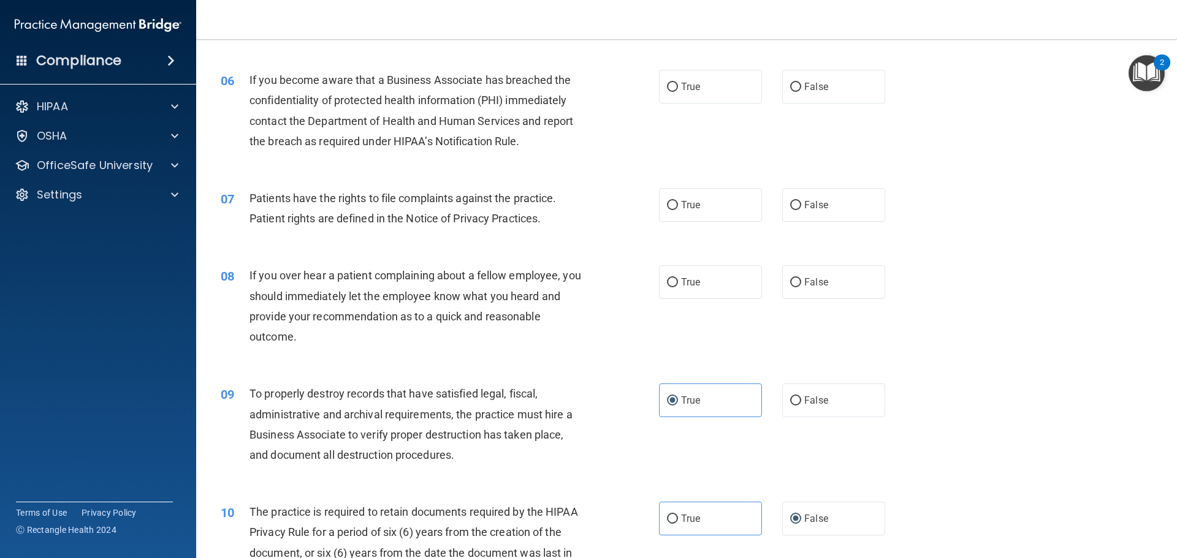
click at [466, 339] on div "If you over hear a patient complaining about a fellow employee, you should imme…" at bounding box center [420, 306] width 343 height 82
drag, startPoint x: 375, startPoint y: 315, endPoint x: 479, endPoint y: 331, distance: 105.4
click at [479, 331] on div "If you over hear a patient complaining about a fellow employee, you should imme…" at bounding box center [420, 306] width 343 height 82
click at [847, 282] on label "False" at bounding box center [833, 282] width 103 height 34
click at [801, 282] on input "False" at bounding box center [795, 282] width 11 height 9
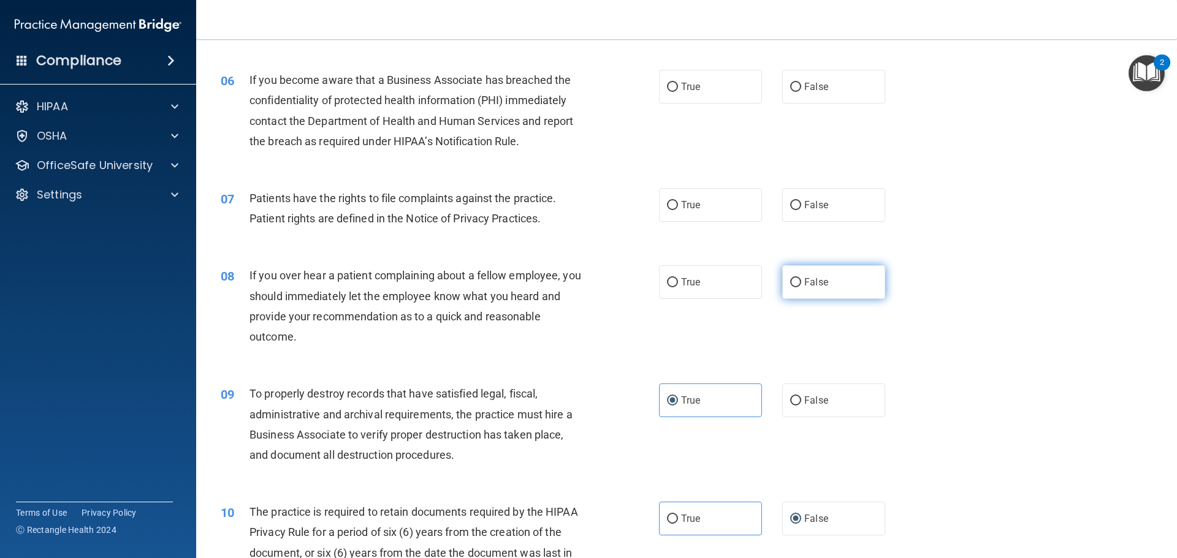
radio input "true"
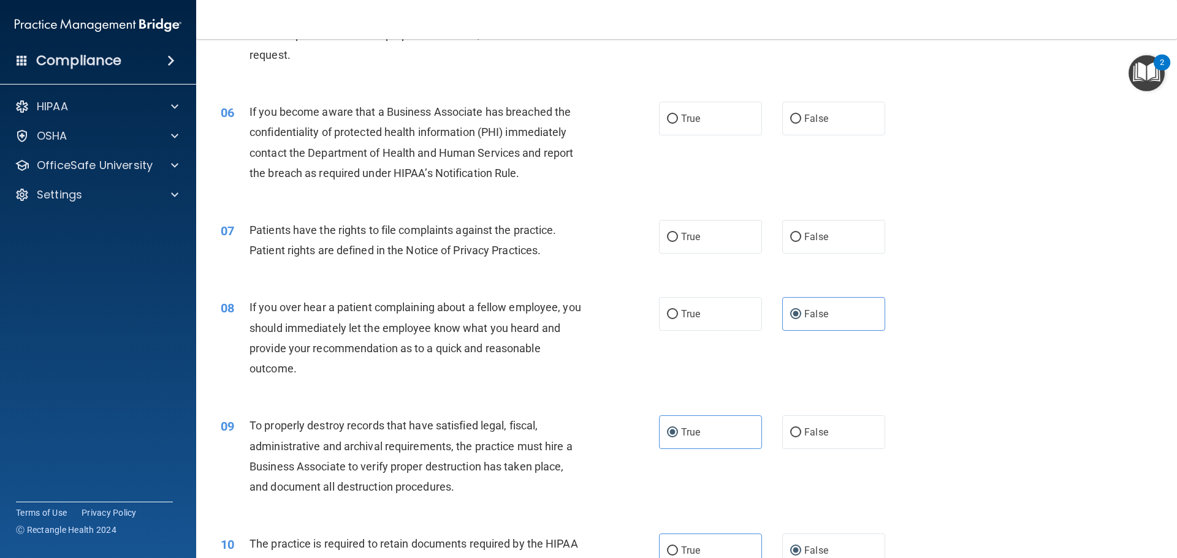
scroll to position [496, 0]
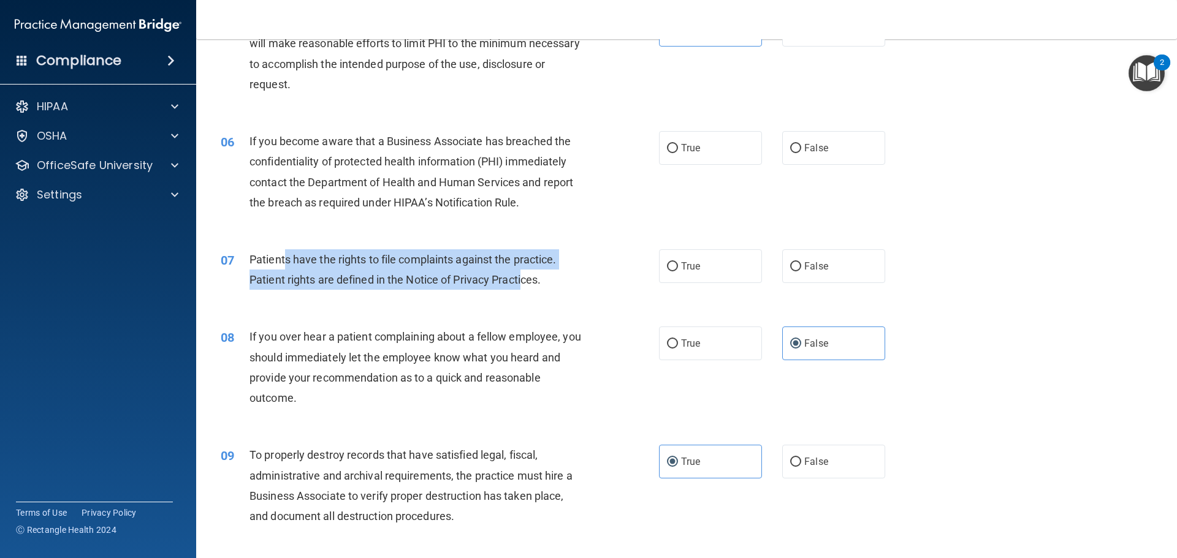
drag, startPoint x: 283, startPoint y: 260, endPoint x: 523, endPoint y: 290, distance: 242.0
click at [523, 290] on div "Patients have the rights to file complaints against the practice. Patient right…" at bounding box center [420, 269] width 343 height 40
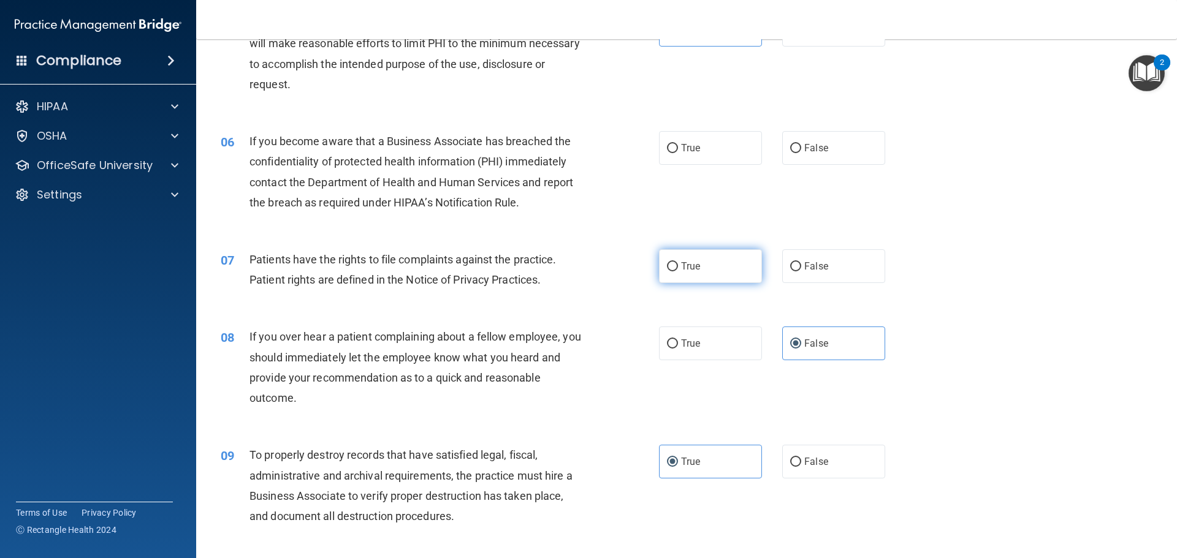
click at [712, 275] on label "True" at bounding box center [710, 266] width 103 height 34
click at [678, 271] on input "True" at bounding box center [672, 266] width 11 height 9
radio input "true"
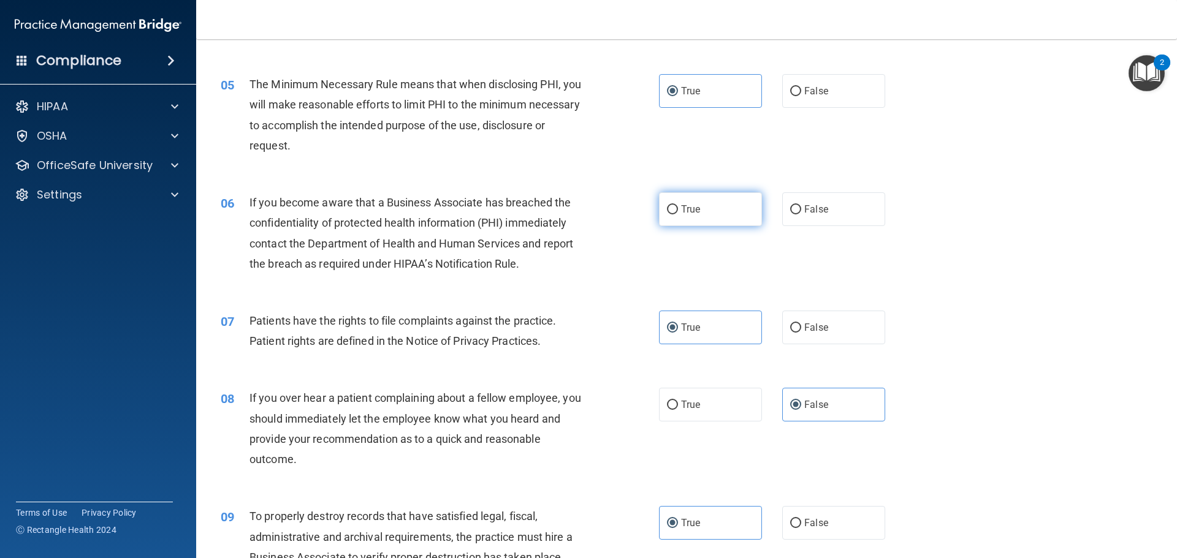
click at [674, 214] on label "True" at bounding box center [710, 209] width 103 height 34
click at [674, 214] on input "True" at bounding box center [672, 209] width 11 height 9
radio input "true"
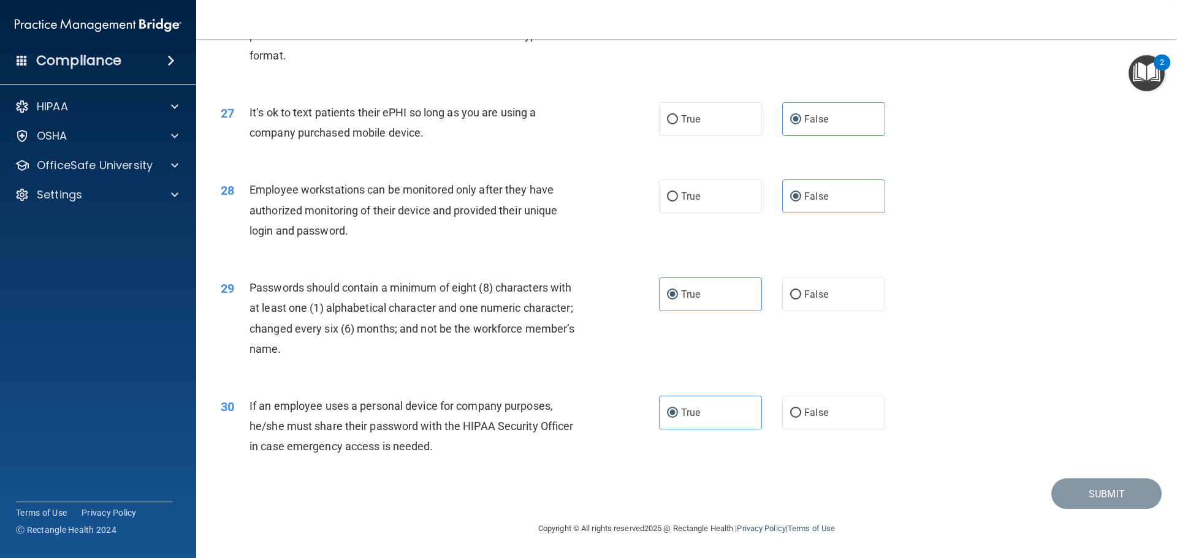
scroll to position [2457, 0]
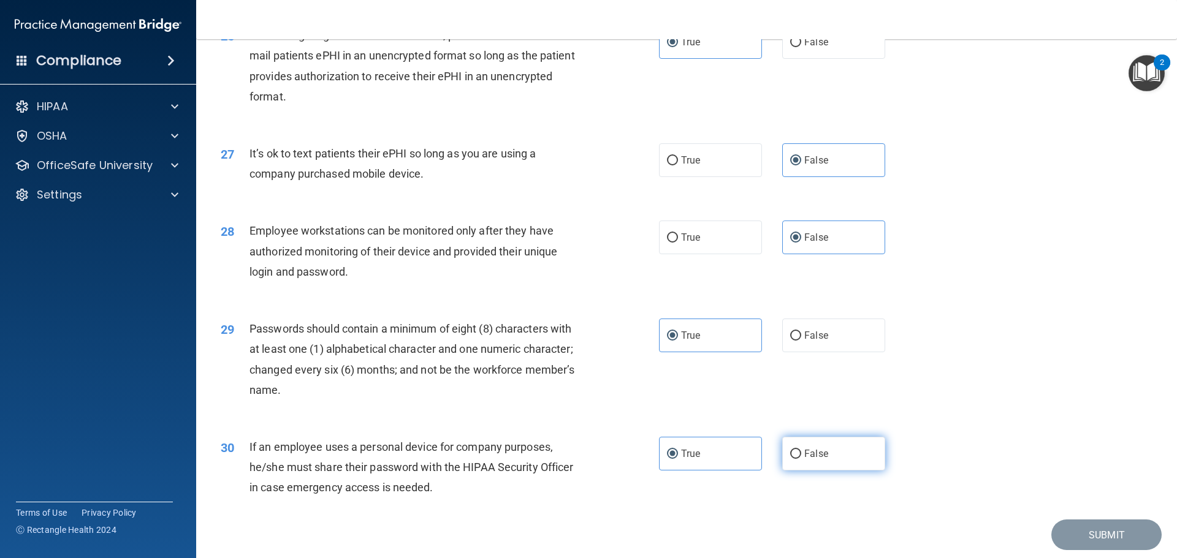
click at [791, 459] on input "False" at bounding box center [795, 454] width 11 height 9
radio input "true"
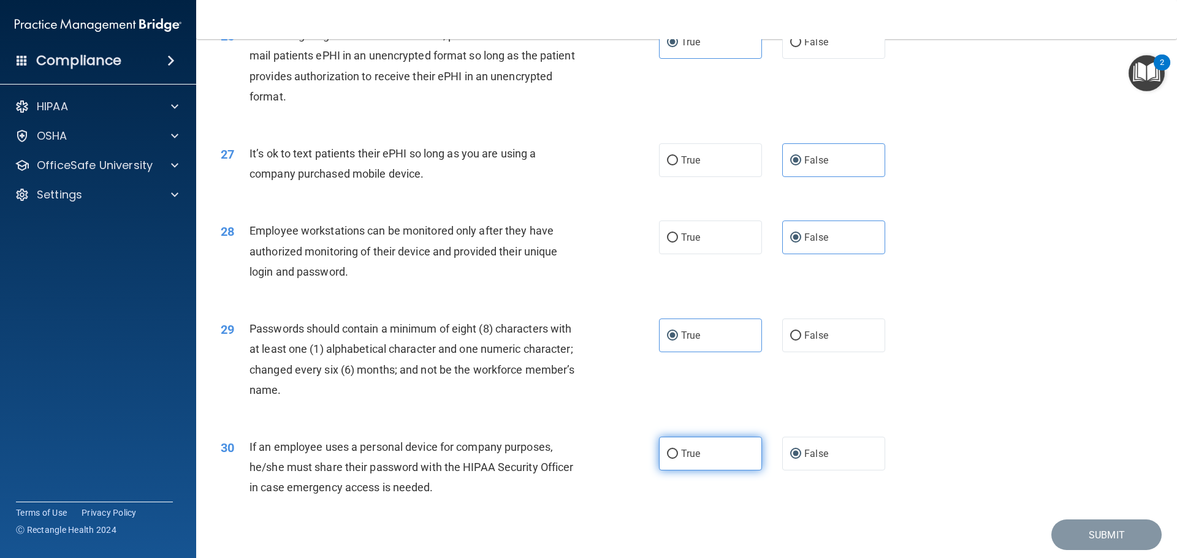
click at [719, 471] on label "True" at bounding box center [710, 454] width 103 height 34
click at [678, 459] on input "True" at bounding box center [672, 454] width 11 height 9
radio input "true"
radio input "false"
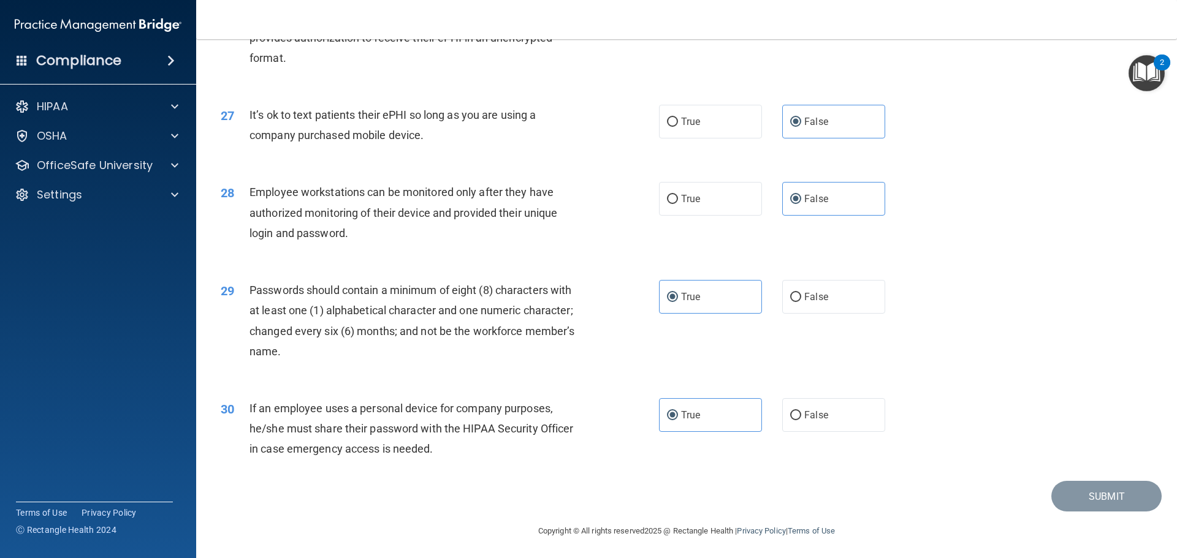
scroll to position [2518, 0]
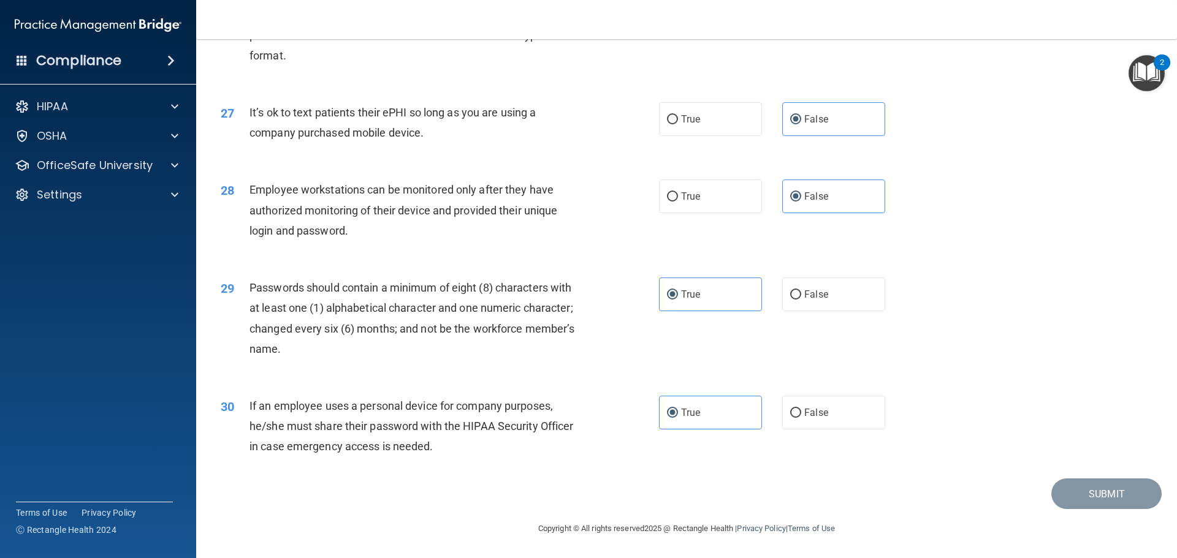
click at [838, 450] on div "30 If an employee uses a personal device for company purposes, he/she must shar…" at bounding box center [686, 430] width 950 height 98
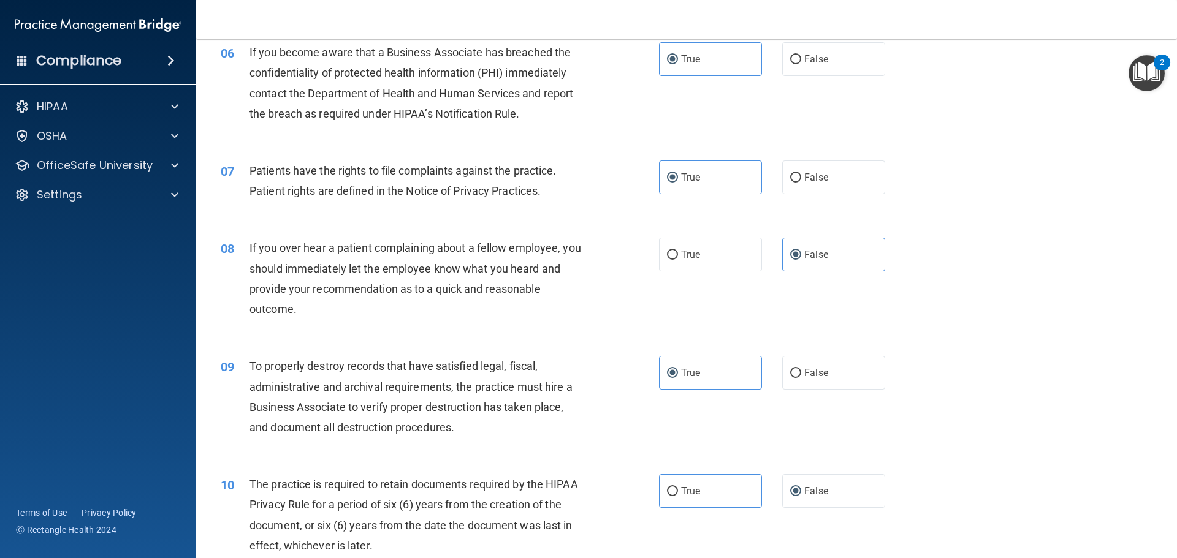
scroll to position [557, 0]
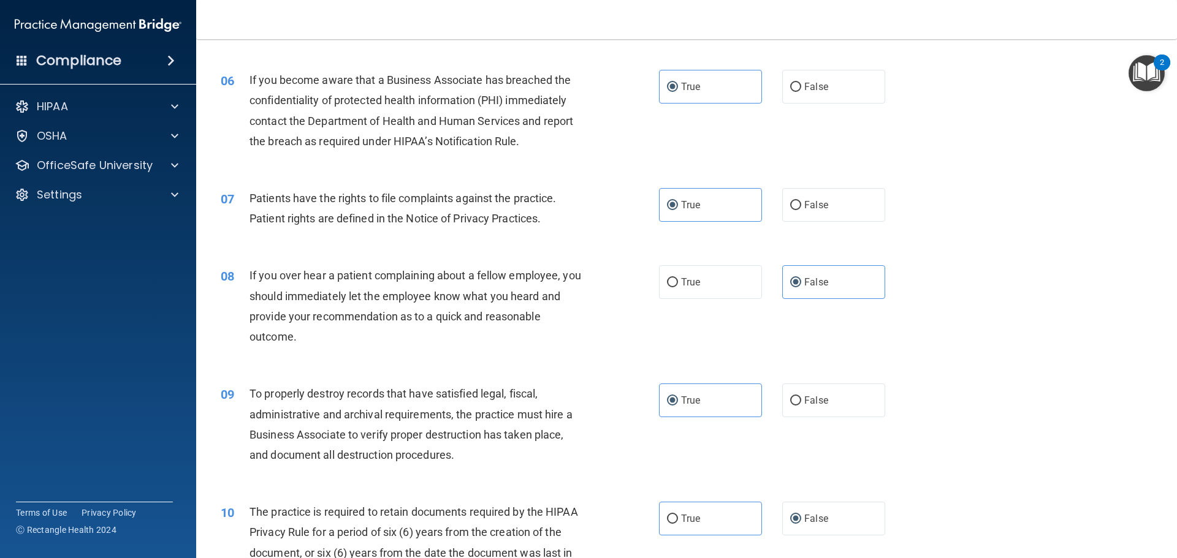
click at [1058, 89] on div "06 If you become aware that a Business Associate has breached the confidentiali…" at bounding box center [686, 114] width 950 height 118
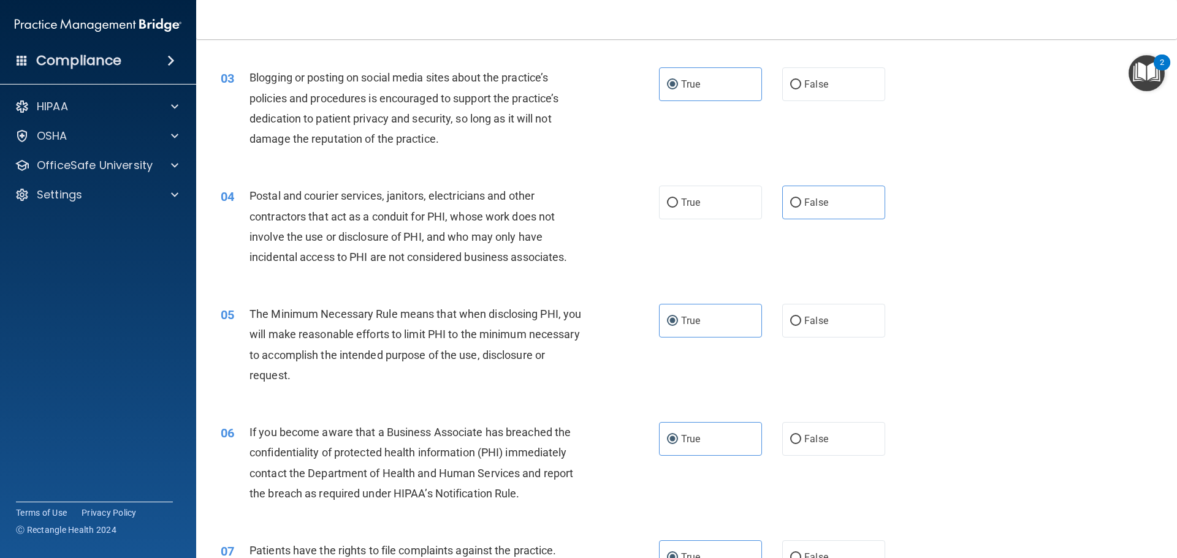
scroll to position [189, 0]
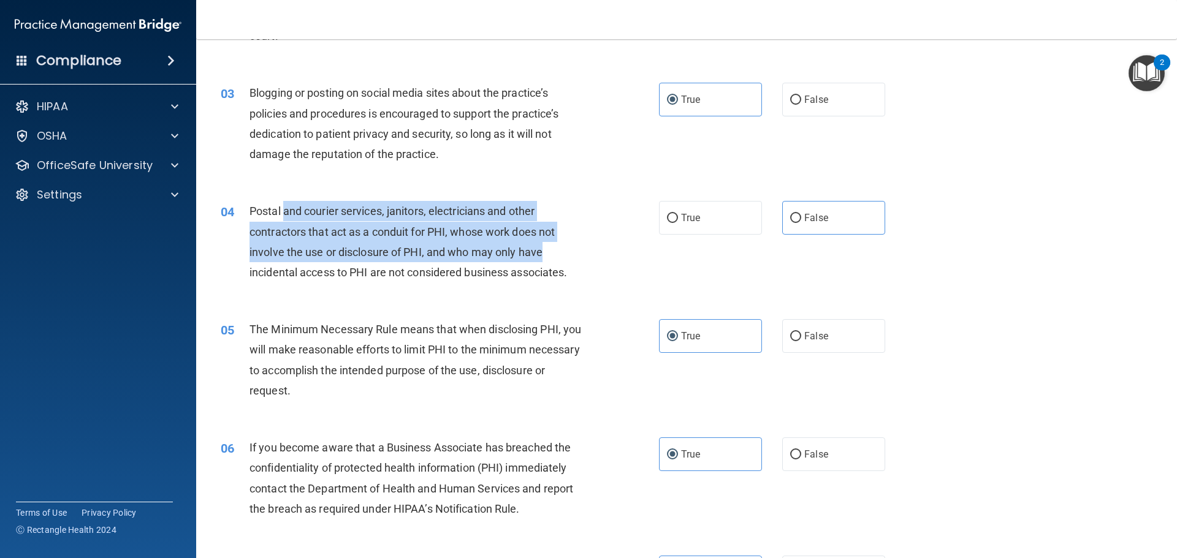
drag, startPoint x: 286, startPoint y: 204, endPoint x: 548, endPoint y: 246, distance: 266.3
click at [548, 246] on div "Postal and courier services, janitors, electricians and other contractors that …" at bounding box center [420, 242] width 343 height 82
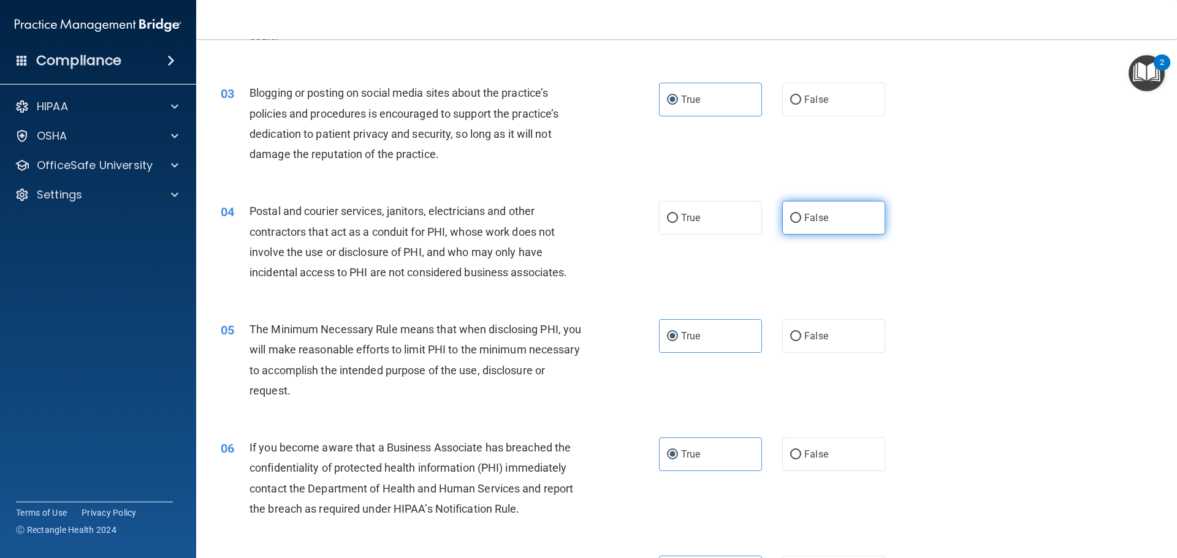
click at [825, 221] on label "False" at bounding box center [833, 218] width 103 height 34
click at [801, 221] on input "False" at bounding box center [795, 218] width 11 height 9
radio input "true"
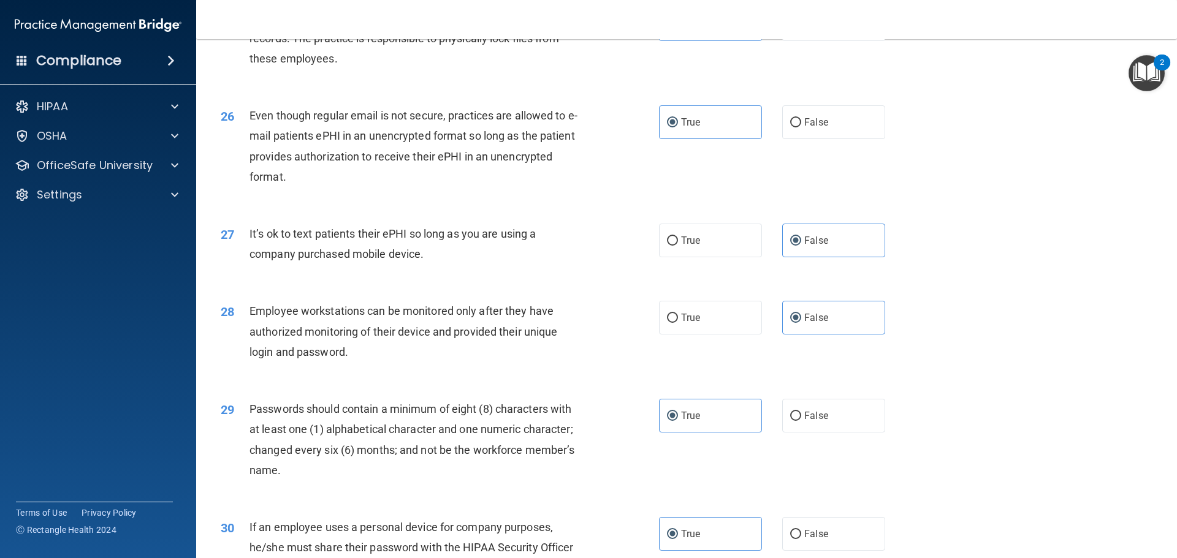
scroll to position [2518, 0]
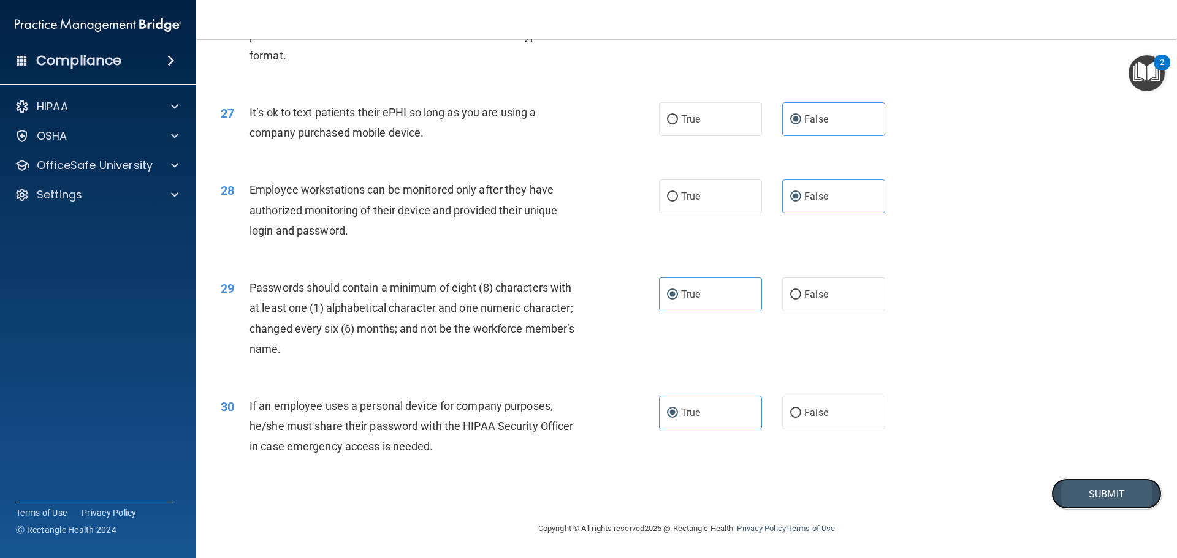
click at [1095, 484] on button "Submit" at bounding box center [1106, 494] width 110 height 31
click at [1105, 487] on button "Submit" at bounding box center [1106, 494] width 110 height 31
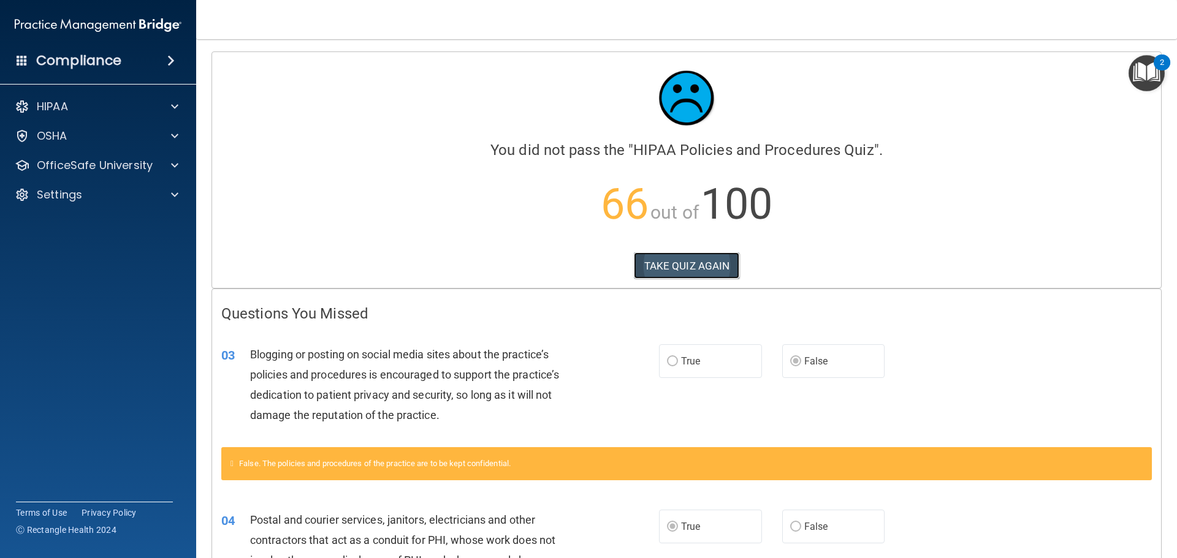
click at [680, 268] on button "TAKE QUIZ AGAIN" at bounding box center [687, 265] width 106 height 27
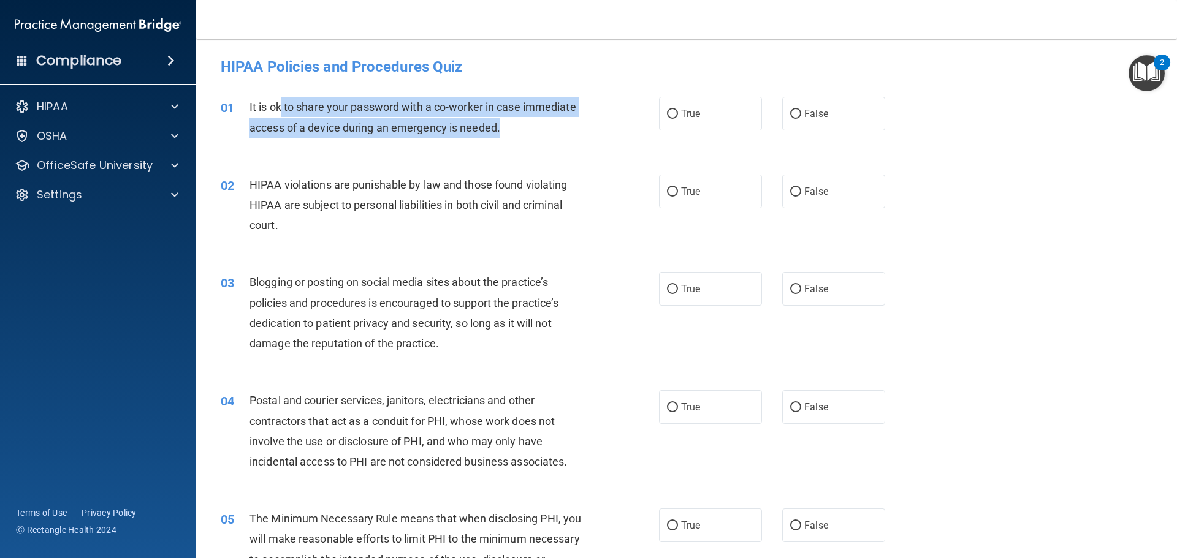
drag, startPoint x: 286, startPoint y: 107, endPoint x: 506, endPoint y: 130, distance: 220.6
click at [505, 130] on div "It is ok to share your password with a co-worker in case immediate access of a …" at bounding box center [420, 117] width 343 height 40
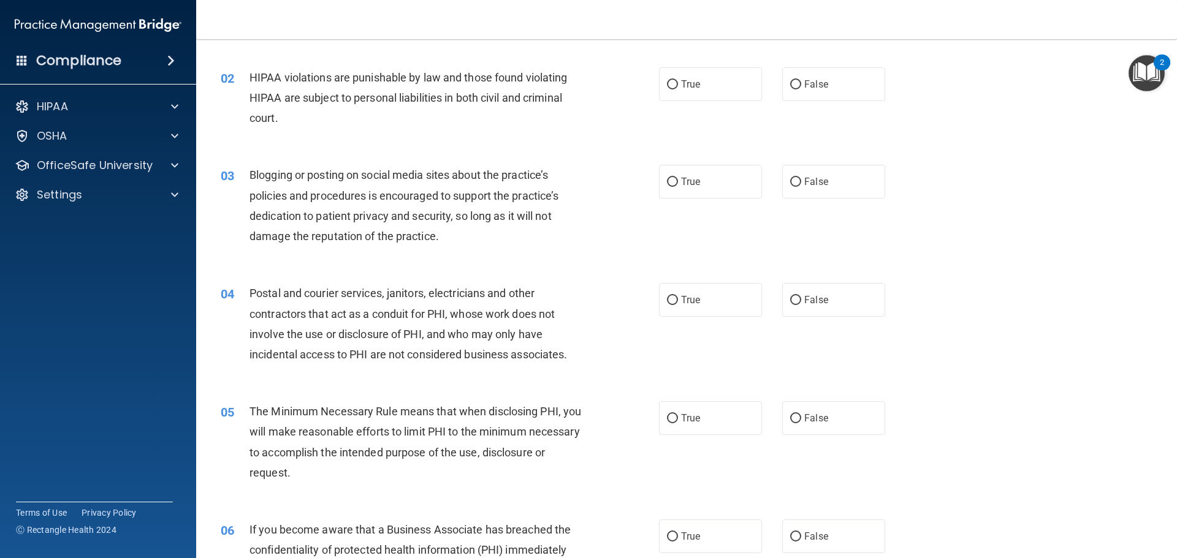
scroll to position [123, 0]
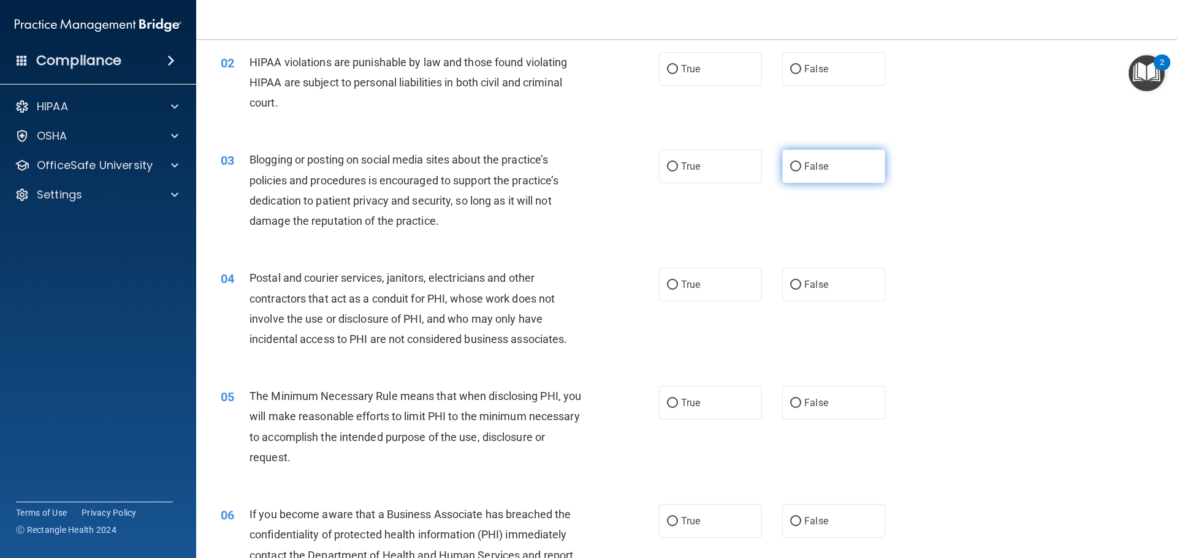
click at [797, 161] on label "False" at bounding box center [833, 167] width 103 height 34
click at [797, 162] on input "False" at bounding box center [795, 166] width 11 height 9
radio input "true"
click at [688, 270] on label "True" at bounding box center [710, 285] width 103 height 34
click at [678, 281] on input "True" at bounding box center [672, 285] width 11 height 9
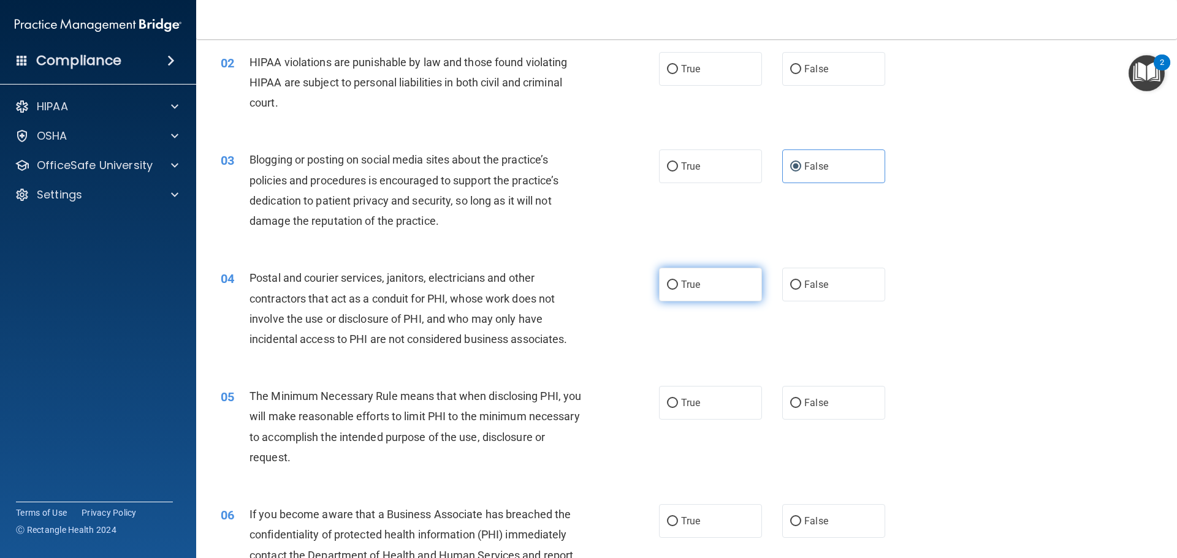
radio input "true"
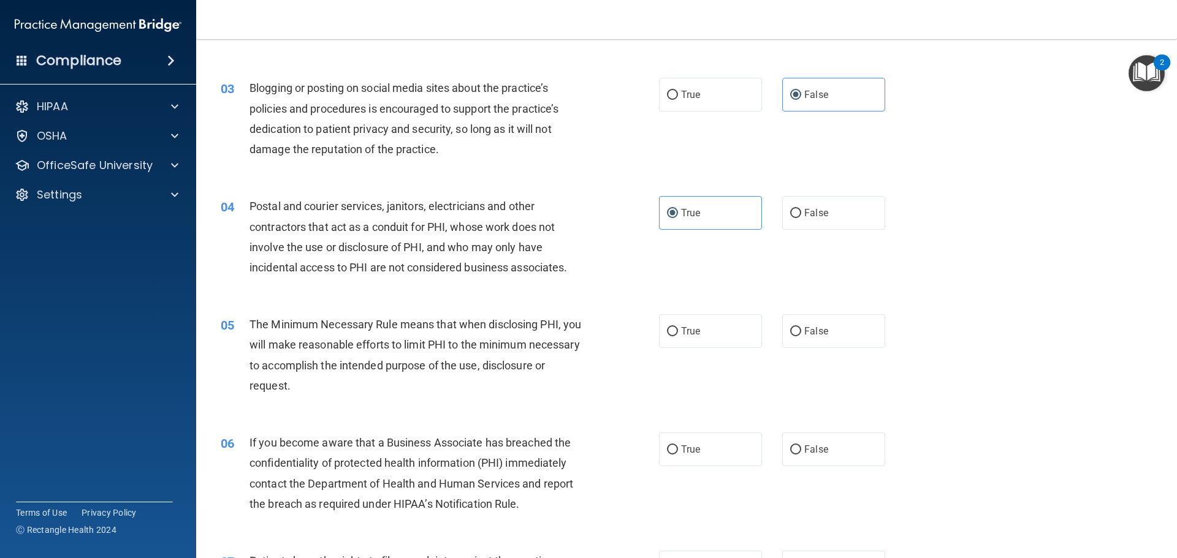
scroll to position [306, 0]
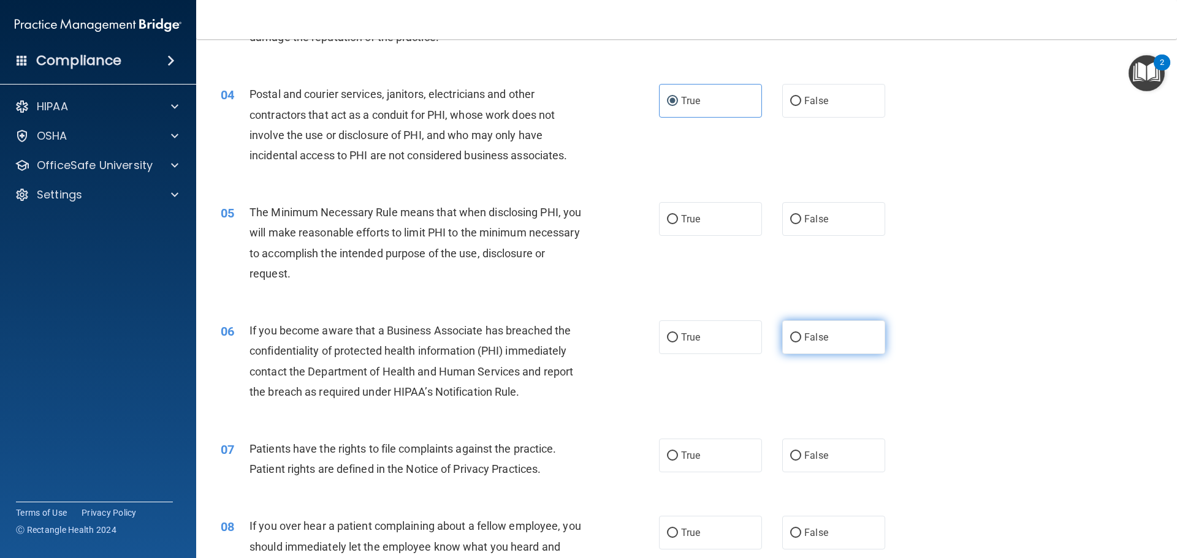
click at [814, 339] on span "False" at bounding box center [816, 338] width 24 height 12
click at [801, 339] on input "False" at bounding box center [795, 337] width 11 height 9
radio input "true"
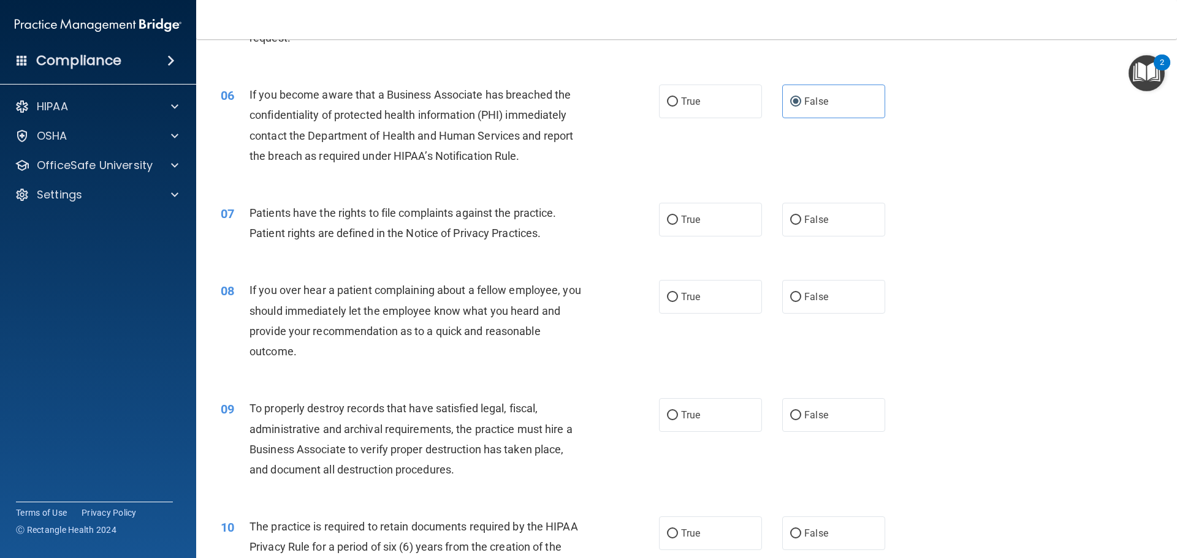
scroll to position [552, 0]
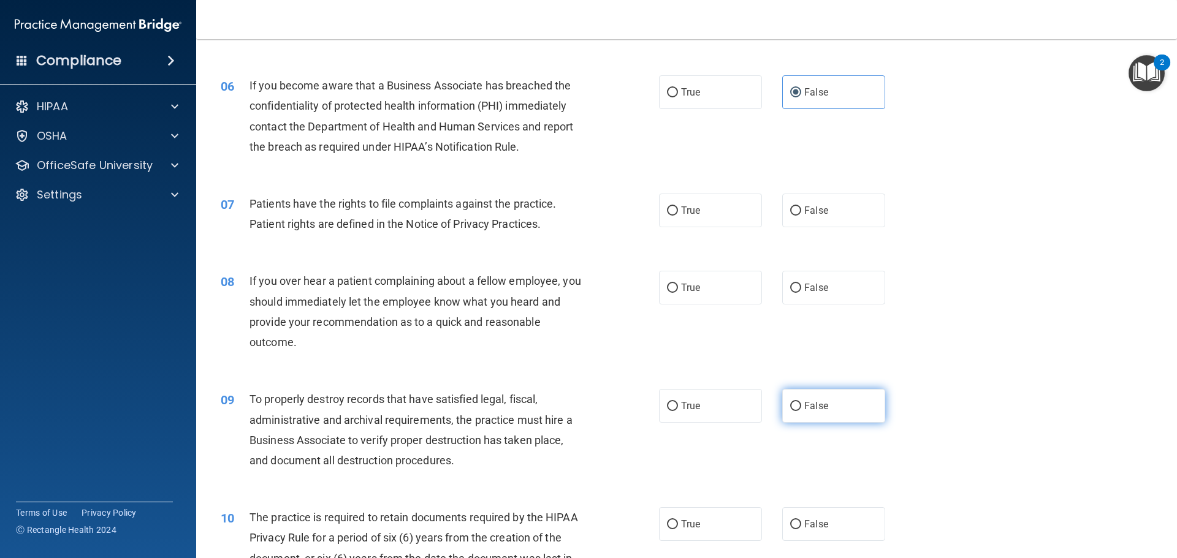
click at [789, 397] on label "False" at bounding box center [833, 406] width 103 height 34
click at [790, 402] on input "False" at bounding box center [795, 406] width 11 height 9
radio input "true"
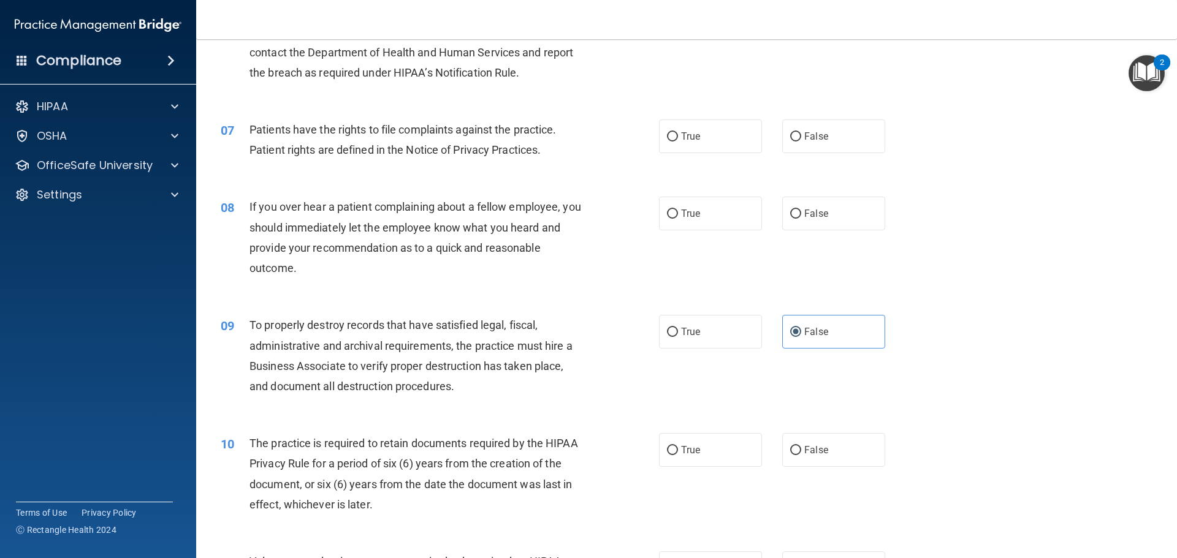
scroll to position [674, 0]
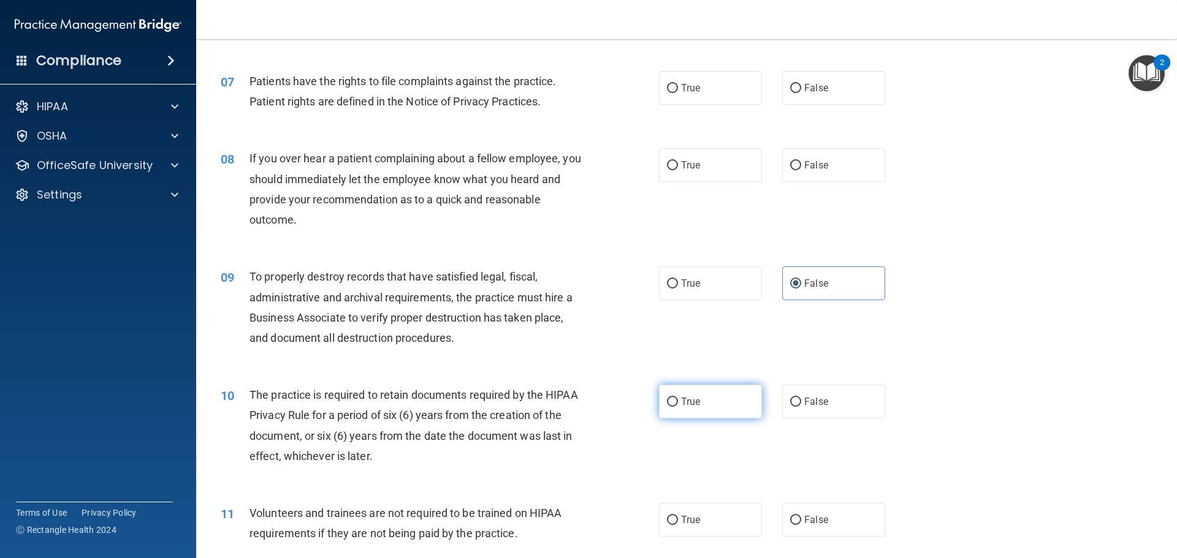
click at [735, 406] on label "True" at bounding box center [710, 402] width 103 height 34
click at [678, 406] on input "True" at bounding box center [672, 402] width 11 height 9
radio input "true"
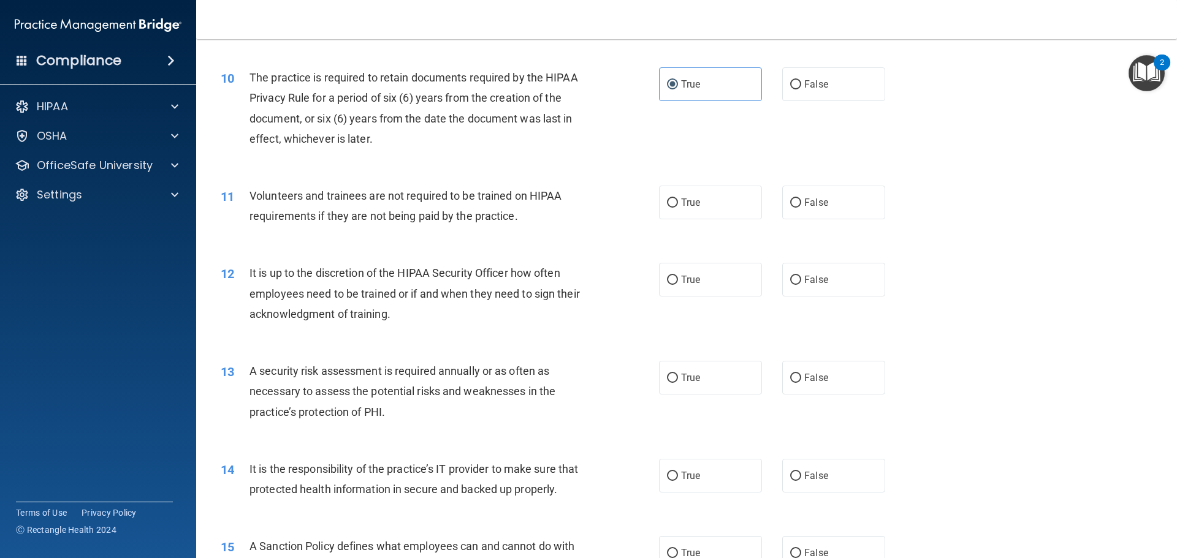
scroll to position [1103, 0]
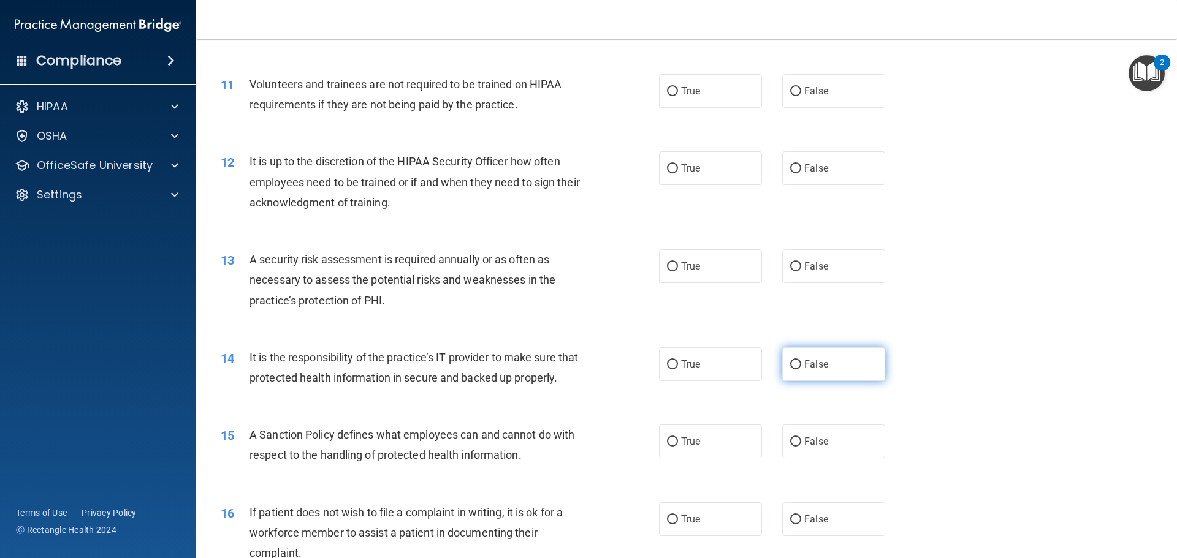
click at [831, 360] on label "False" at bounding box center [833, 364] width 103 height 34
click at [801, 360] on input "False" at bounding box center [795, 364] width 11 height 9
radio input "true"
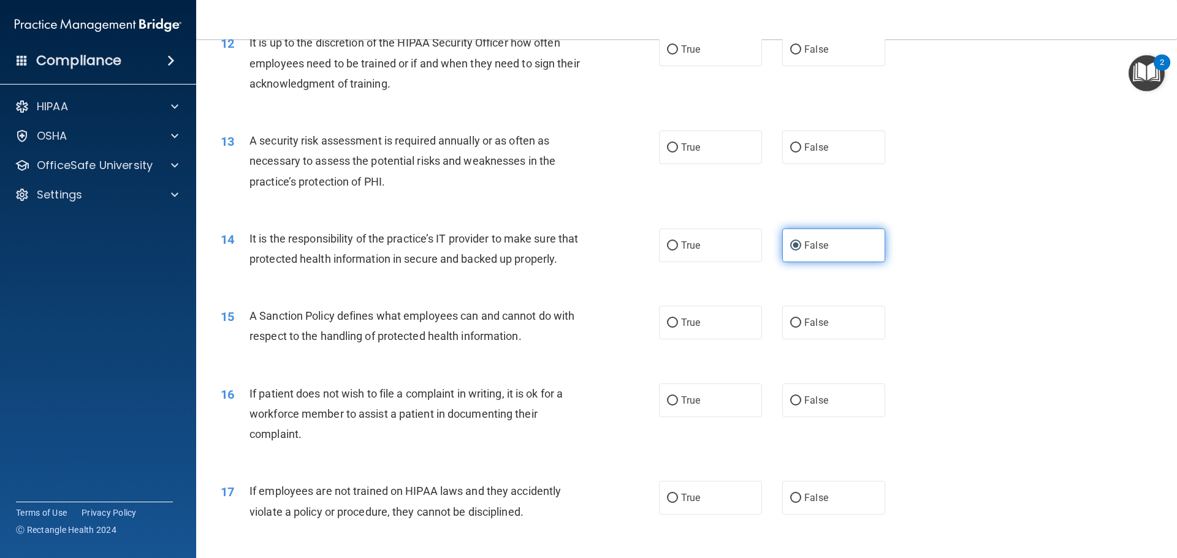
scroll to position [1409, 0]
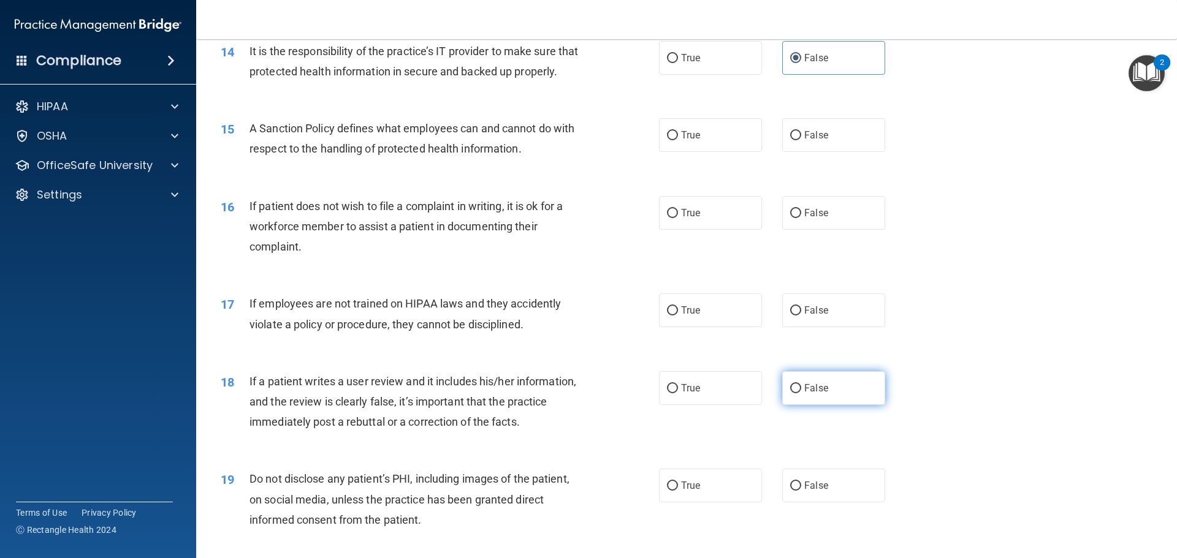
click at [811, 405] on label "False" at bounding box center [833, 388] width 103 height 34
click at [801, 393] on input "False" at bounding box center [795, 388] width 11 height 9
radio input "true"
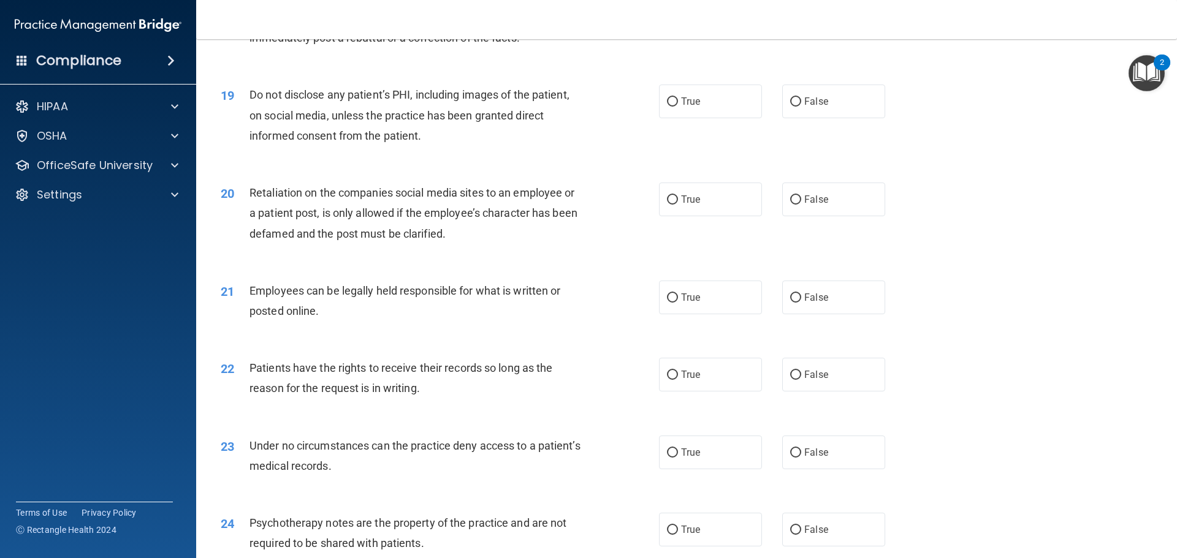
scroll to position [1900, 0]
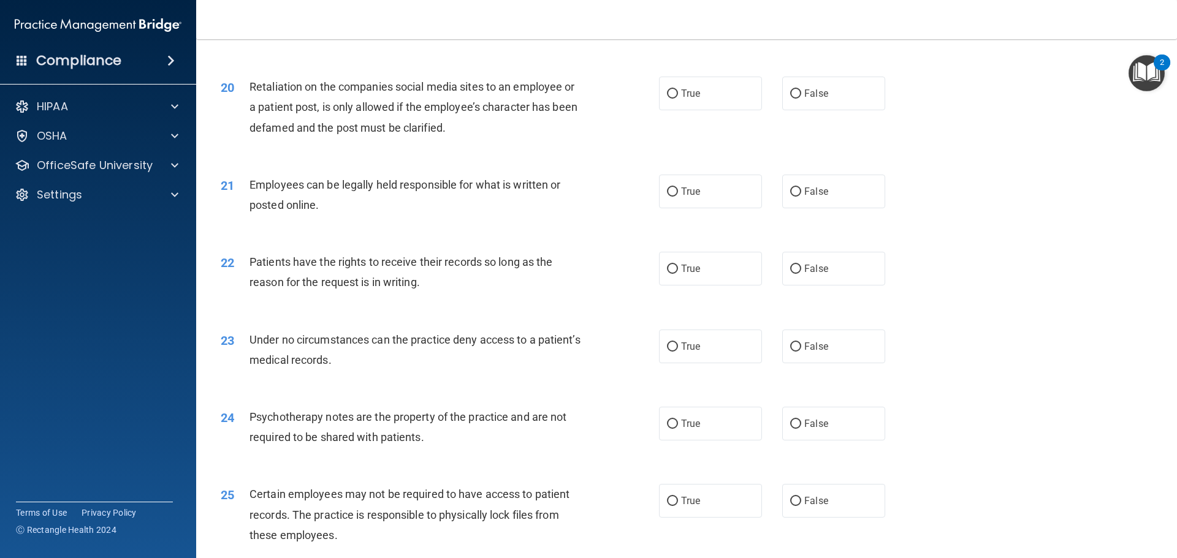
click at [813, 384] on div "23 Under no circumstances can the practice deny access to a patient’s medical r…" at bounding box center [686, 352] width 950 height 77
click at [829, 286] on label "False" at bounding box center [833, 269] width 103 height 34
click at [801, 274] on input "False" at bounding box center [795, 269] width 11 height 9
radio input "true"
click at [832, 363] on label "False" at bounding box center [833, 347] width 103 height 34
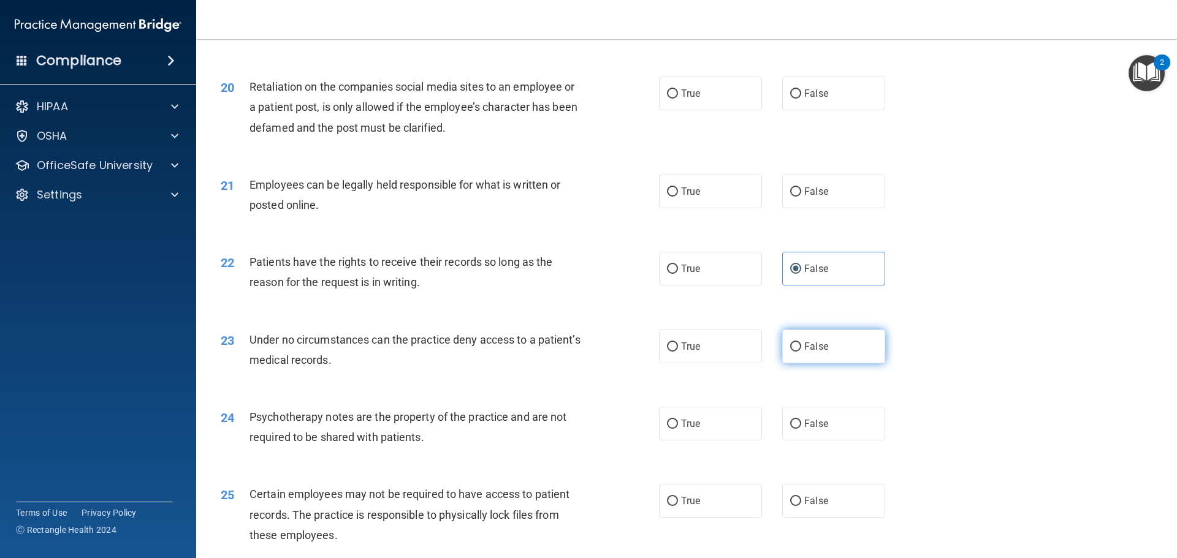
click at [801, 352] on input "False" at bounding box center [795, 347] width 11 height 9
radio input "true"
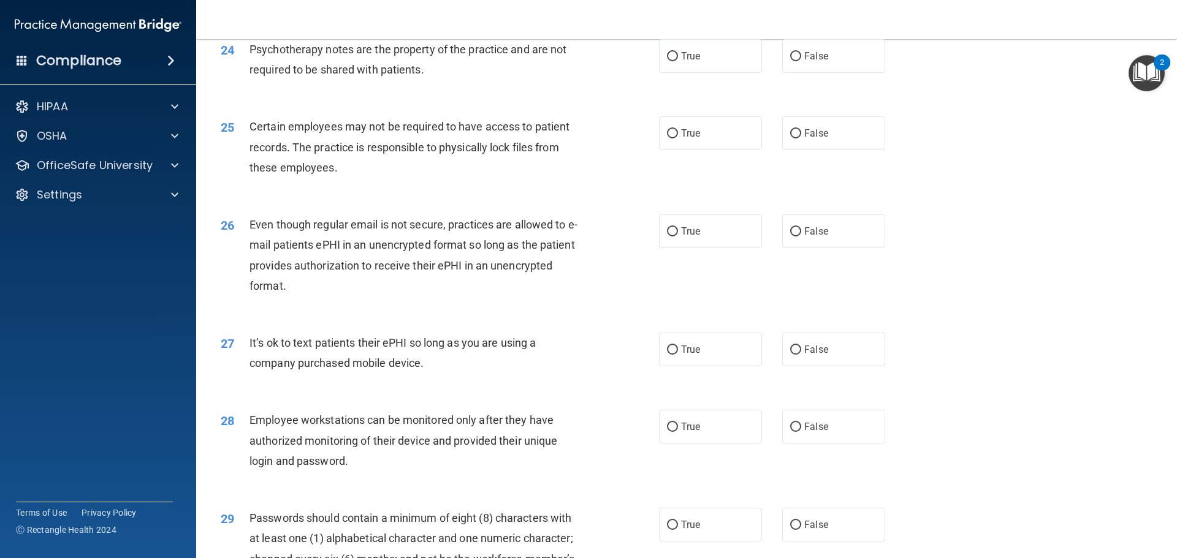
scroll to position [2513, 0]
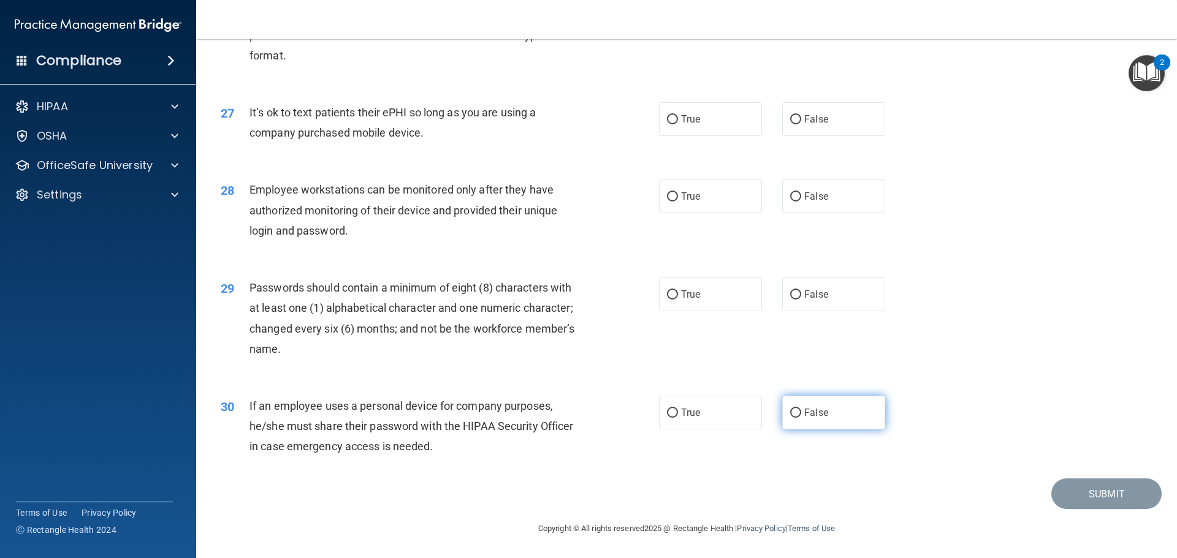
click at [796, 415] on label "False" at bounding box center [833, 413] width 103 height 34
click at [796, 415] on input "False" at bounding box center [795, 413] width 11 height 9
radio input "true"
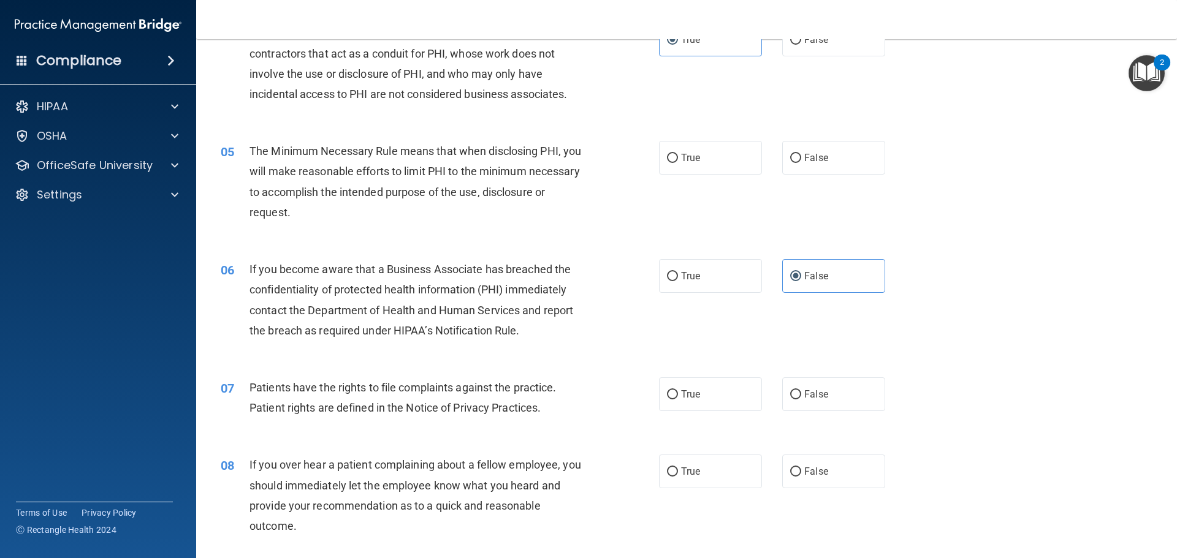
scroll to position [0, 0]
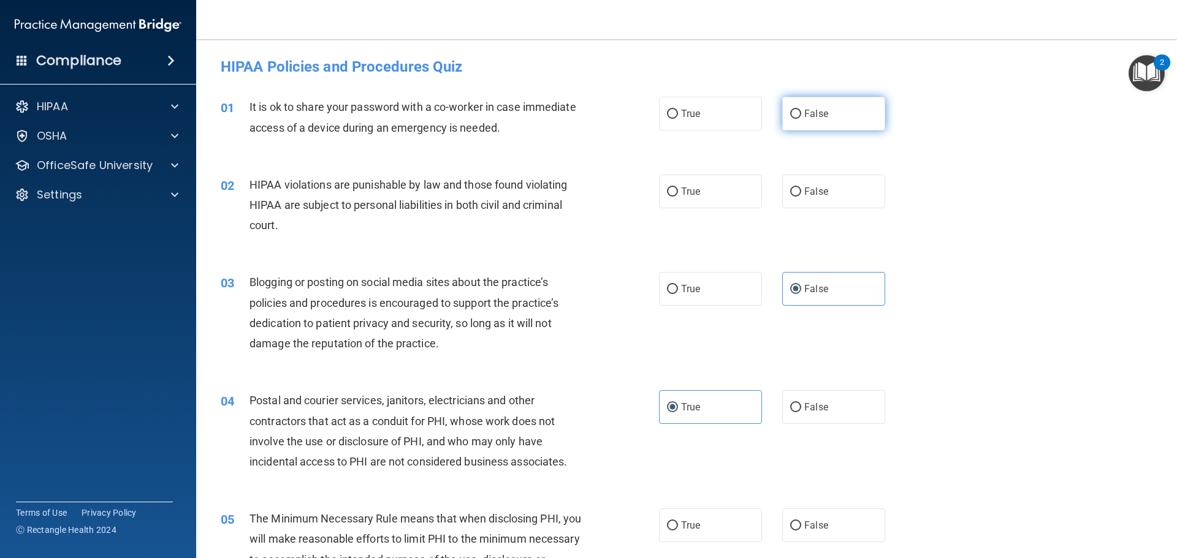
click at [808, 118] on span "False" at bounding box center [816, 114] width 24 height 12
click at [801, 118] on input "False" at bounding box center [795, 114] width 11 height 9
radio input "true"
click at [691, 194] on span "True" at bounding box center [690, 192] width 19 height 12
click at [678, 194] on input "True" at bounding box center [672, 192] width 11 height 9
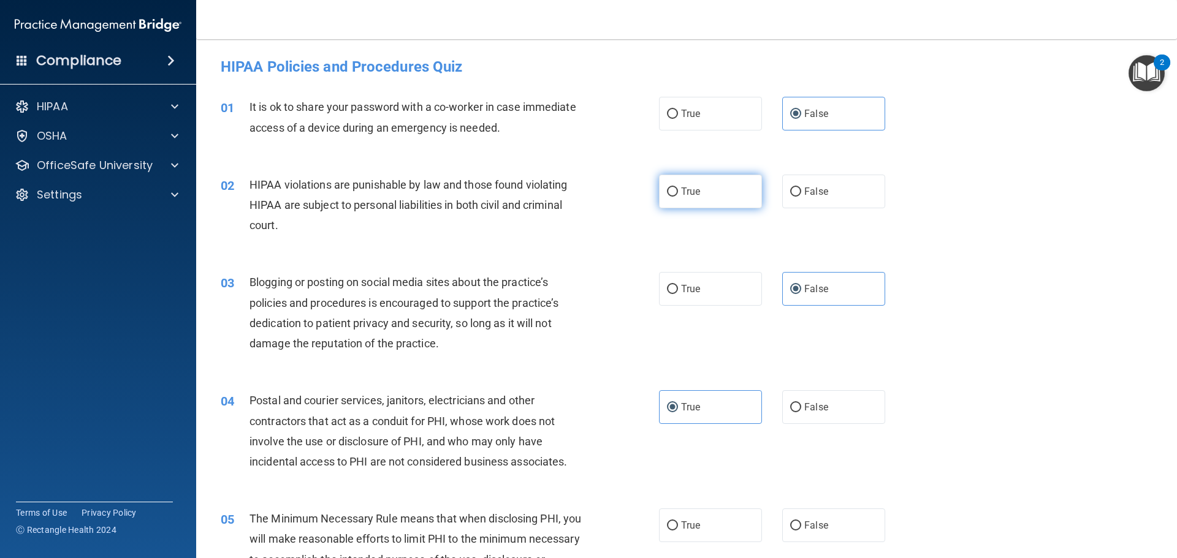
radio input "true"
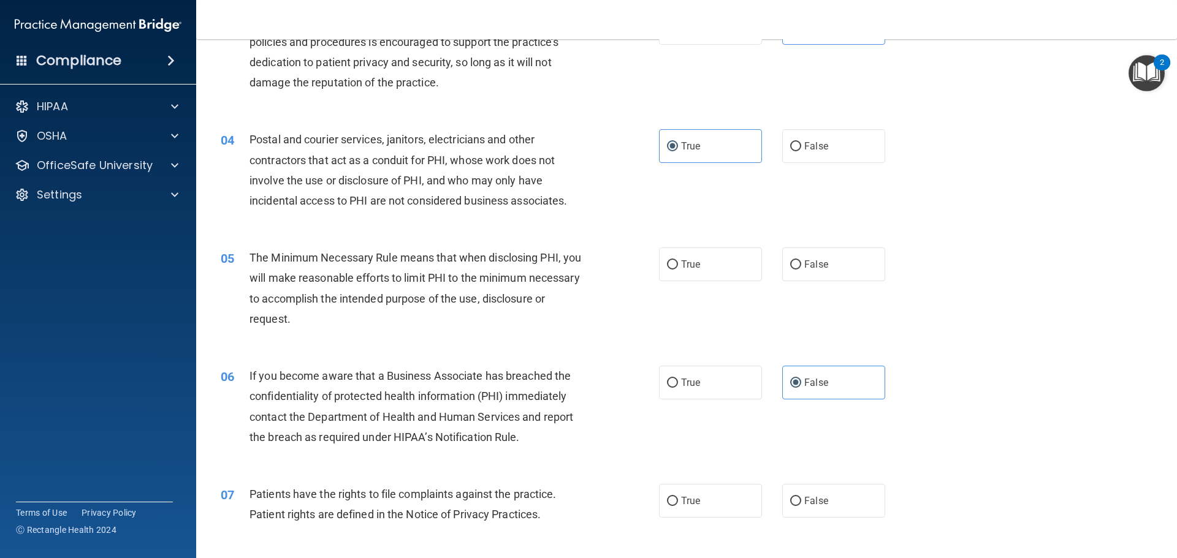
scroll to position [306, 0]
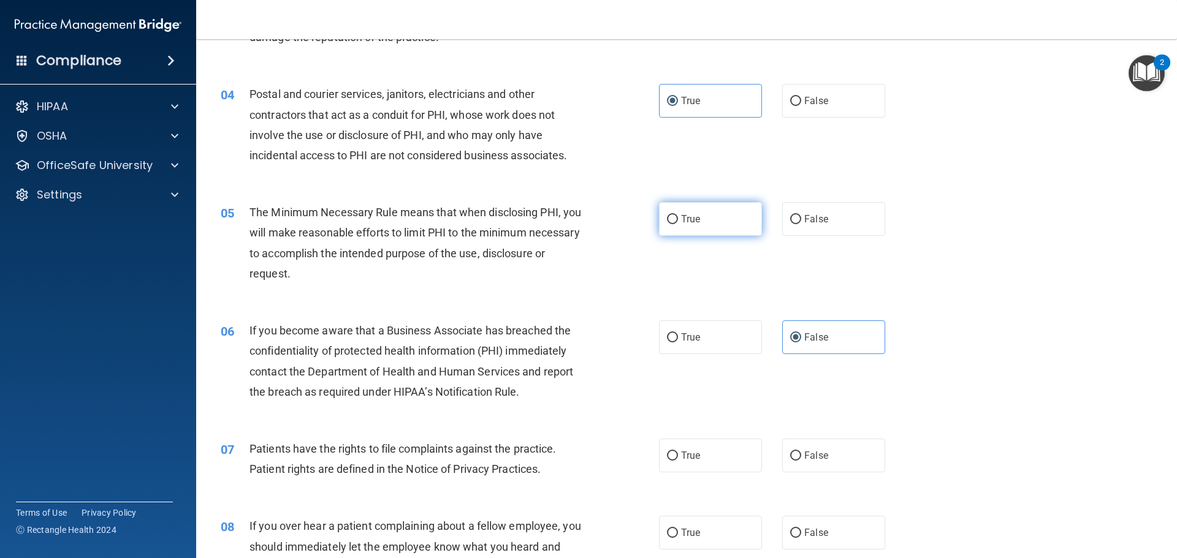
click at [681, 214] on span "True" at bounding box center [690, 219] width 19 height 12
click at [678, 215] on input "True" at bounding box center [672, 219] width 11 height 9
radio input "true"
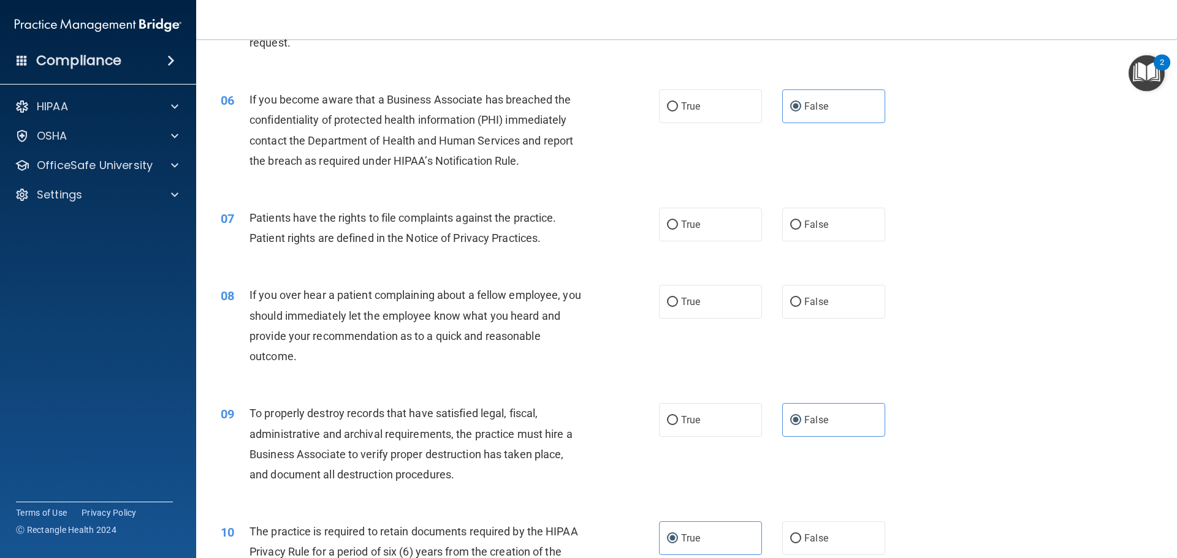
scroll to position [552, 0]
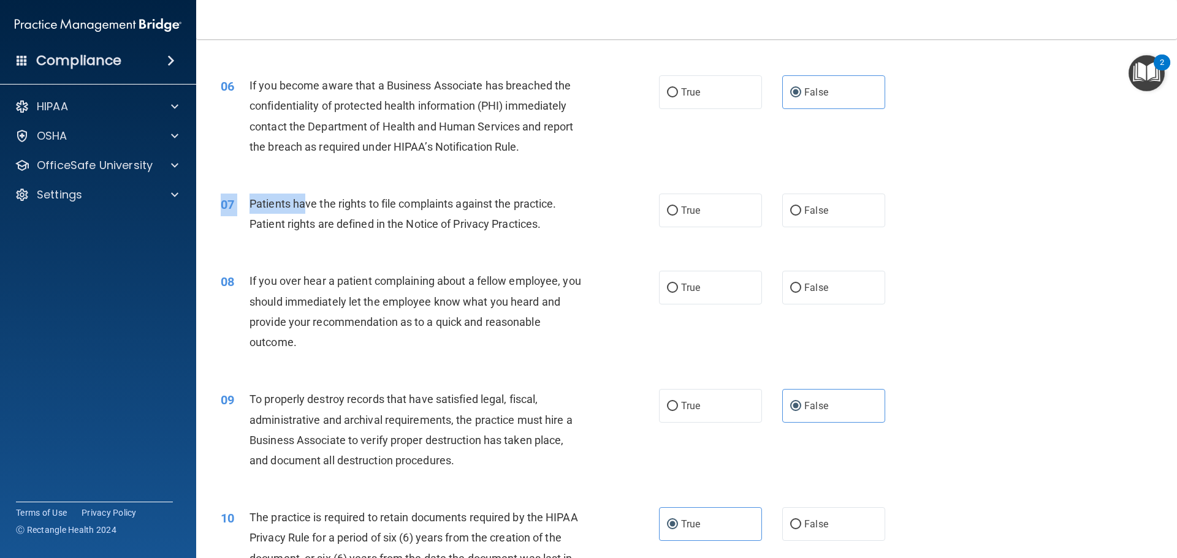
drag, startPoint x: 306, startPoint y: 202, endPoint x: 552, endPoint y: 248, distance: 250.7
click at [552, 248] on div "07 Patients have the rights to file complaints against the practice. Patient ri…" at bounding box center [686, 216] width 950 height 77
click at [563, 233] on div "Patients have the rights to file complaints against the practice. Patient right…" at bounding box center [420, 214] width 343 height 40
click at [810, 215] on span "False" at bounding box center [816, 211] width 24 height 12
click at [801, 215] on input "False" at bounding box center [795, 211] width 11 height 9
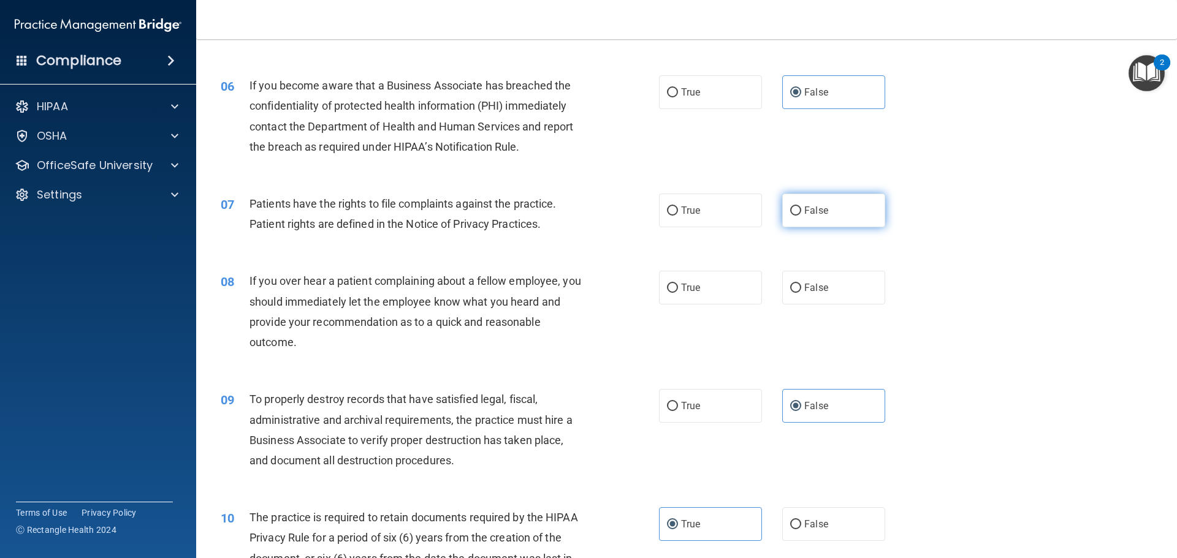
radio input "true"
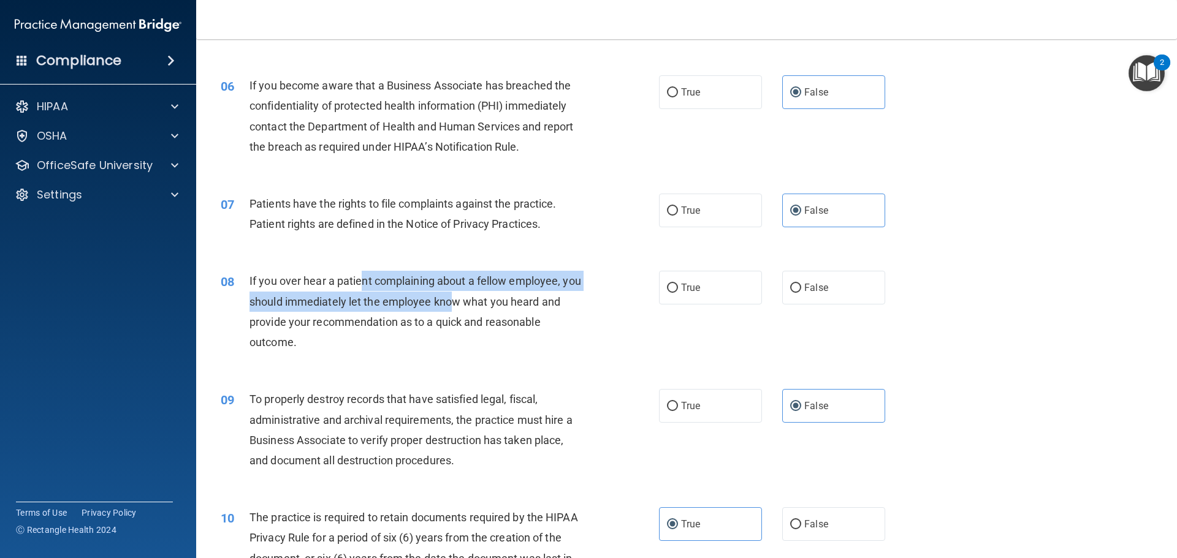
drag, startPoint x: 362, startPoint y: 275, endPoint x: 469, endPoint y: 295, distance: 109.1
click at [469, 295] on span "If you over hear a patient complaining about a fellow employee, you should imme…" at bounding box center [415, 312] width 332 height 74
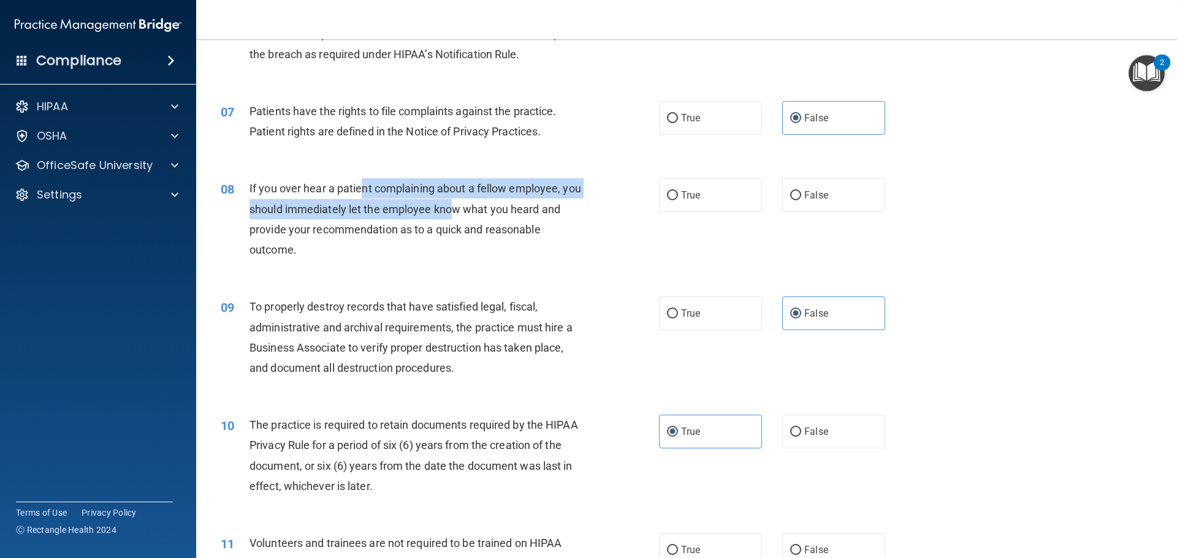
scroll to position [674, 0]
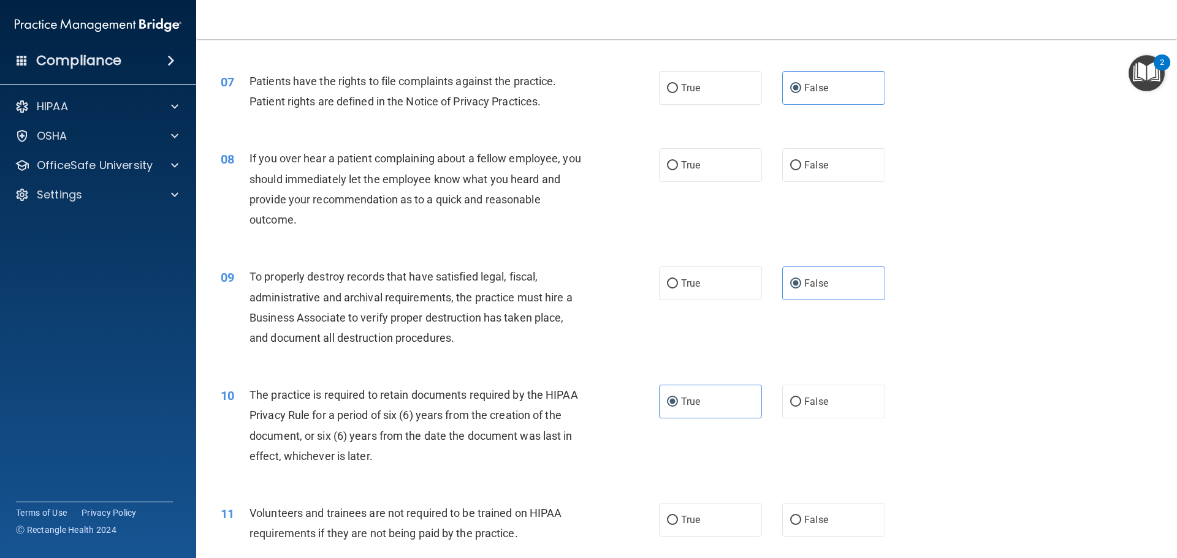
drag, startPoint x: 829, startPoint y: 167, endPoint x: 795, endPoint y: 192, distance: 42.4
click at [829, 166] on label "False" at bounding box center [833, 165] width 103 height 34
click at [801, 166] on input "False" at bounding box center [795, 165] width 11 height 9
radio input "true"
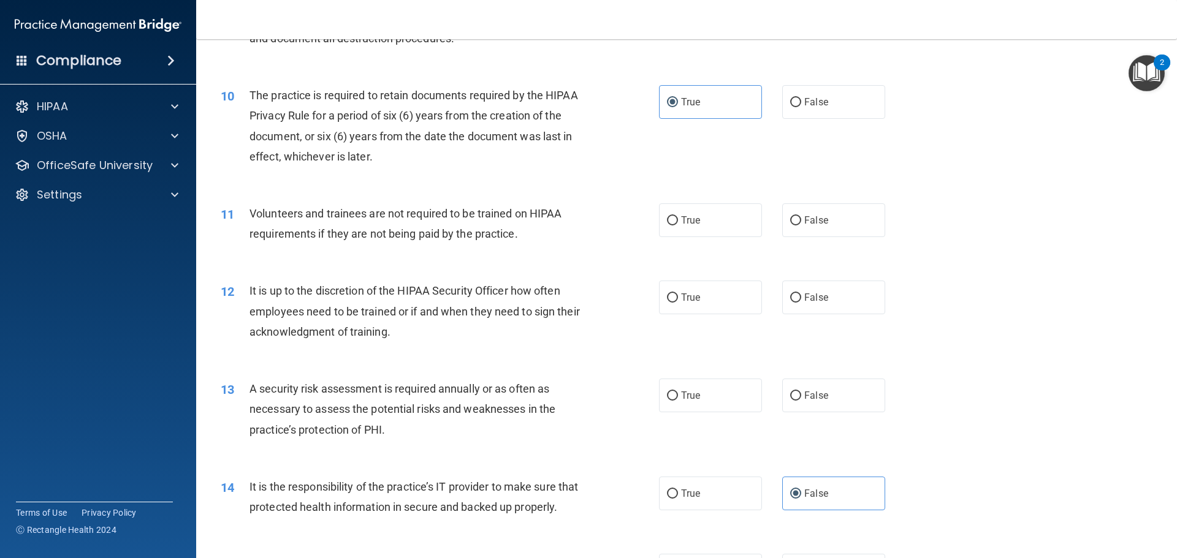
scroll to position [980, 0]
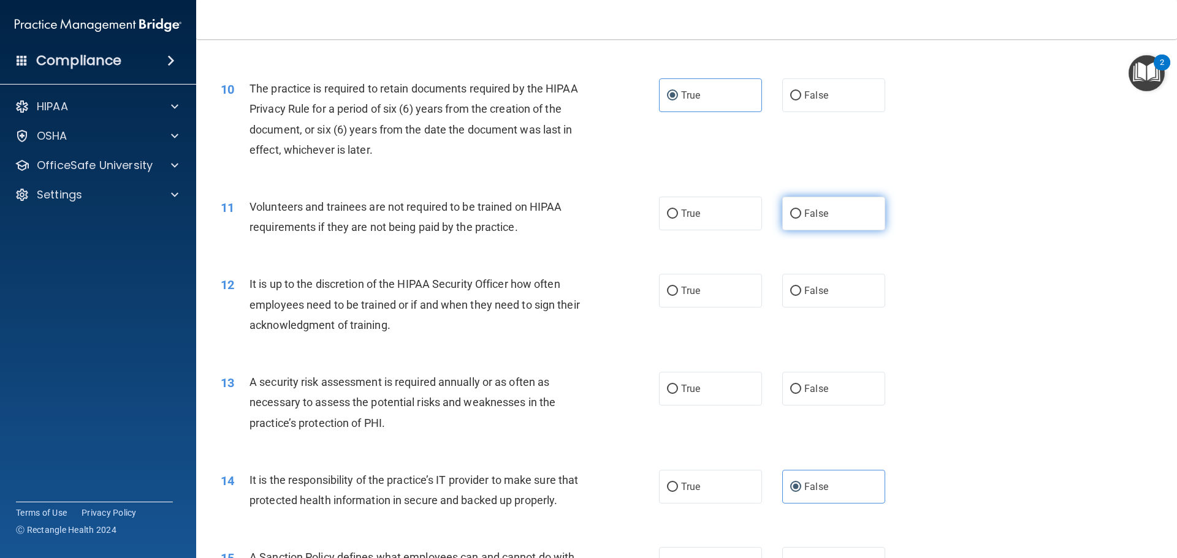
click at [782, 210] on label "False" at bounding box center [833, 214] width 103 height 34
click at [790, 210] on input "False" at bounding box center [795, 214] width 11 height 9
radio input "true"
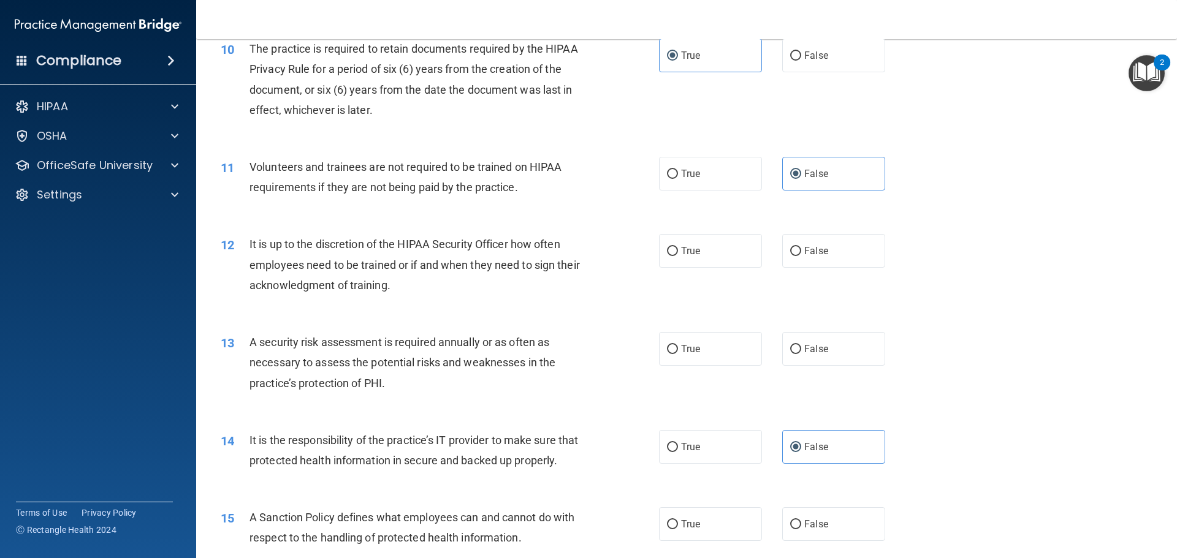
scroll to position [1042, 0]
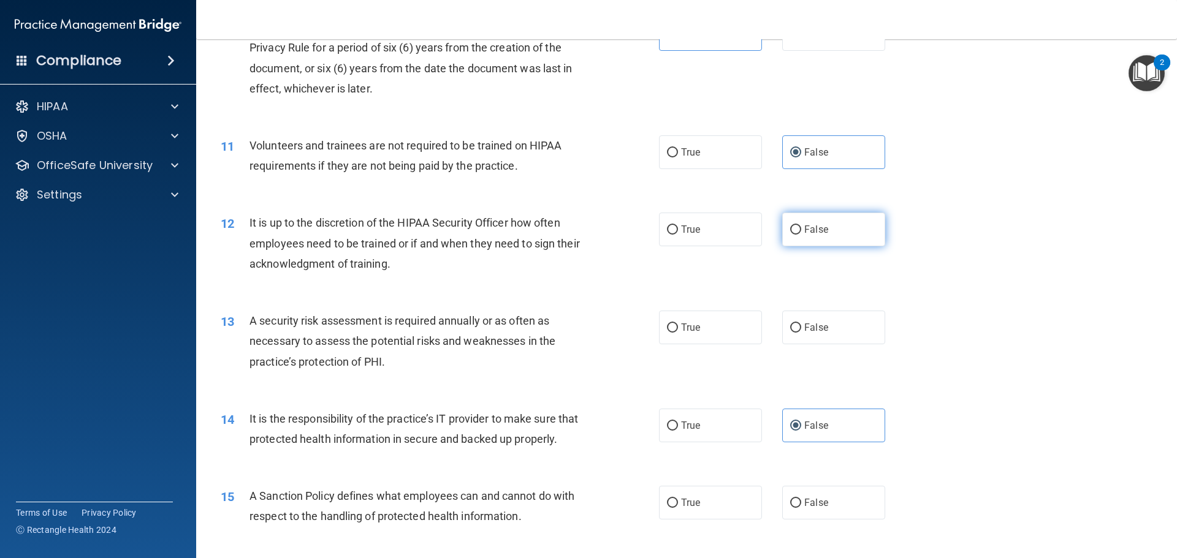
click at [867, 229] on label "False" at bounding box center [833, 230] width 103 height 34
click at [801, 229] on input "False" at bounding box center [795, 230] width 11 height 9
radio input "true"
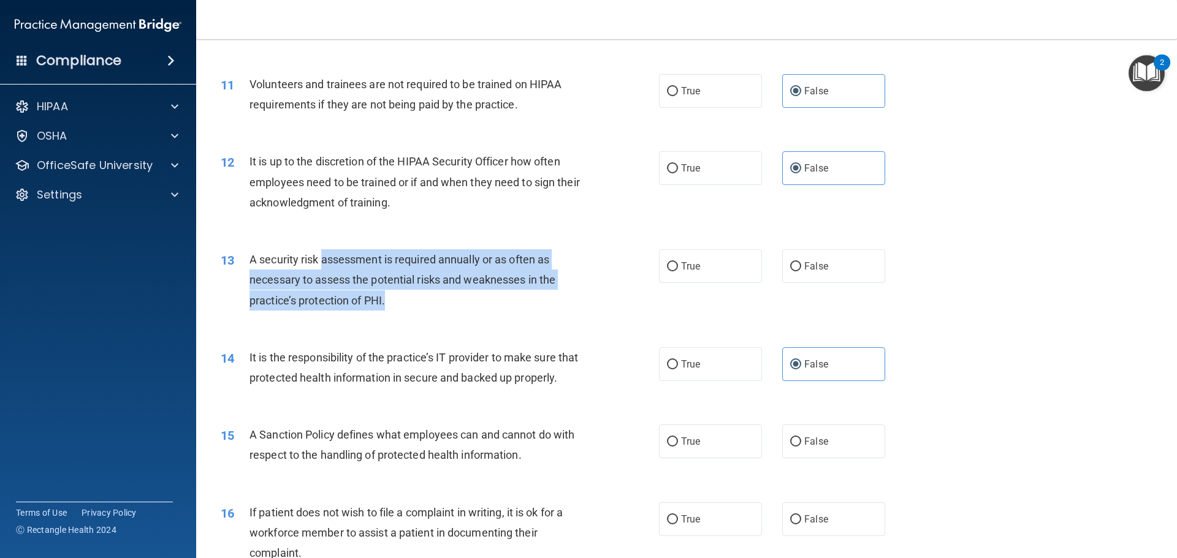
drag, startPoint x: 324, startPoint y: 256, endPoint x: 513, endPoint y: 309, distance: 196.0
click at [513, 309] on div "A security risk assessment is required annually or as often as necessary to ass…" at bounding box center [420, 279] width 343 height 61
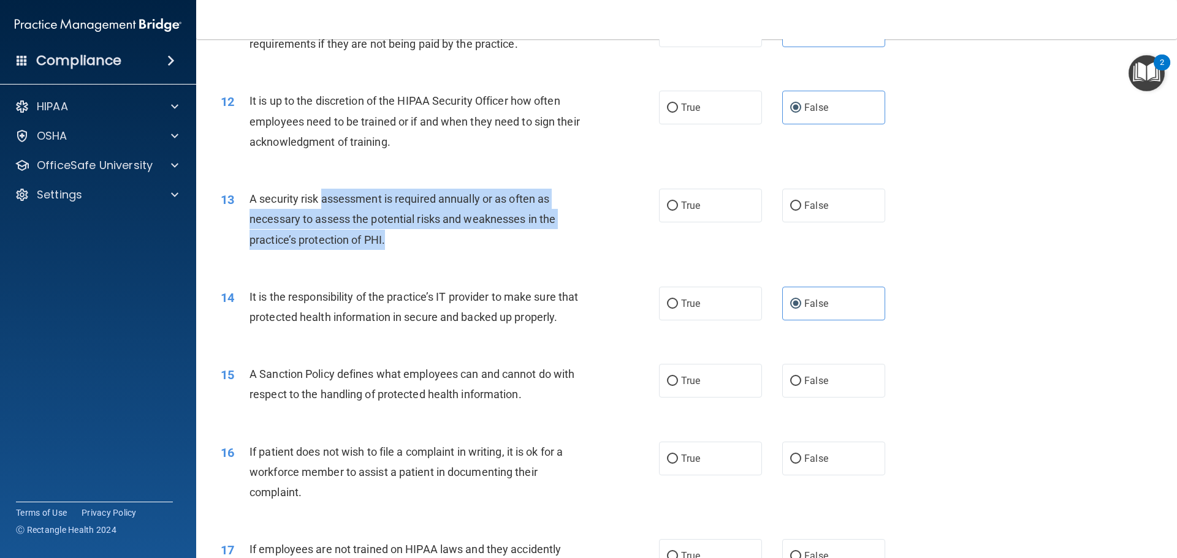
scroll to position [1164, 0]
click at [472, 237] on div "A security risk assessment is required annually or as often as necessary to ass…" at bounding box center [420, 218] width 343 height 61
drag, startPoint x: 401, startPoint y: 234, endPoint x: 431, endPoint y: 237, distance: 30.8
click at [431, 237] on div "A security risk assessment is required annually or as often as necessary to ass…" at bounding box center [420, 218] width 343 height 61
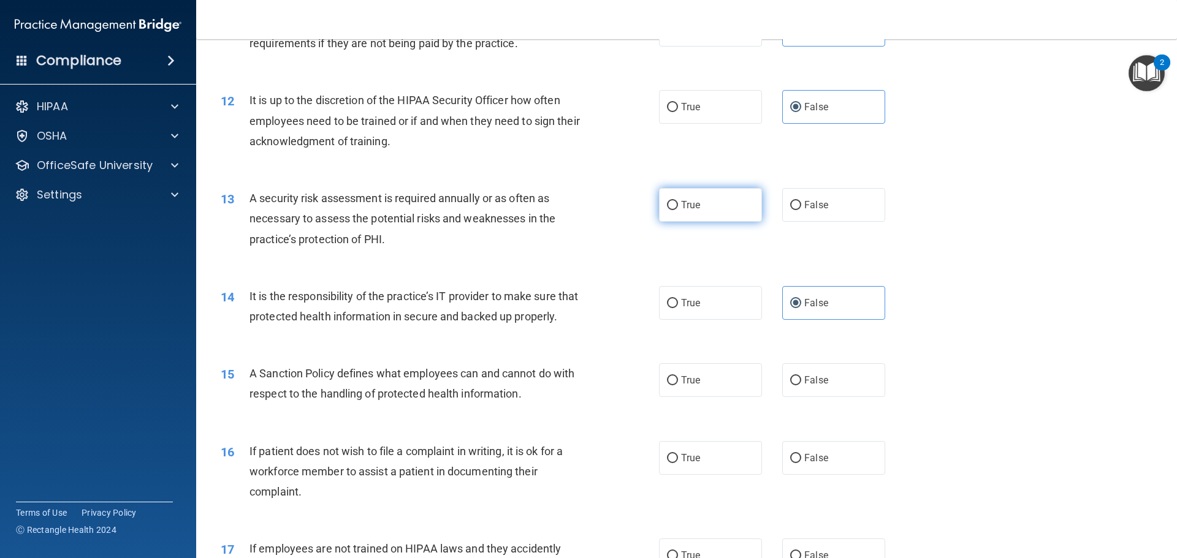
click at [710, 196] on label "True" at bounding box center [710, 205] width 103 height 34
click at [678, 201] on input "True" at bounding box center [672, 205] width 11 height 9
radio input "true"
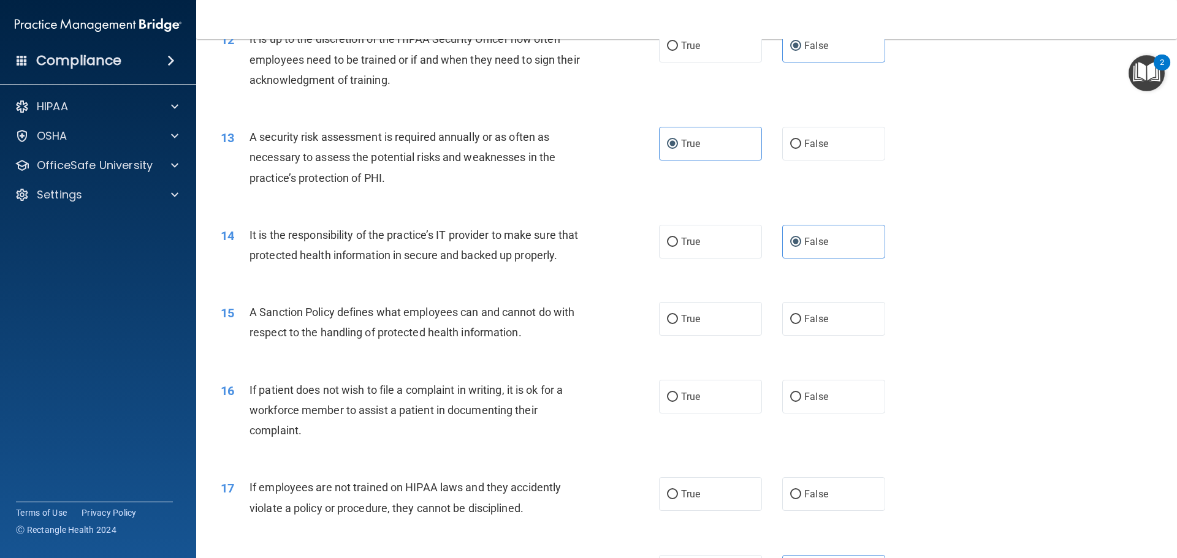
scroll to position [1287, 0]
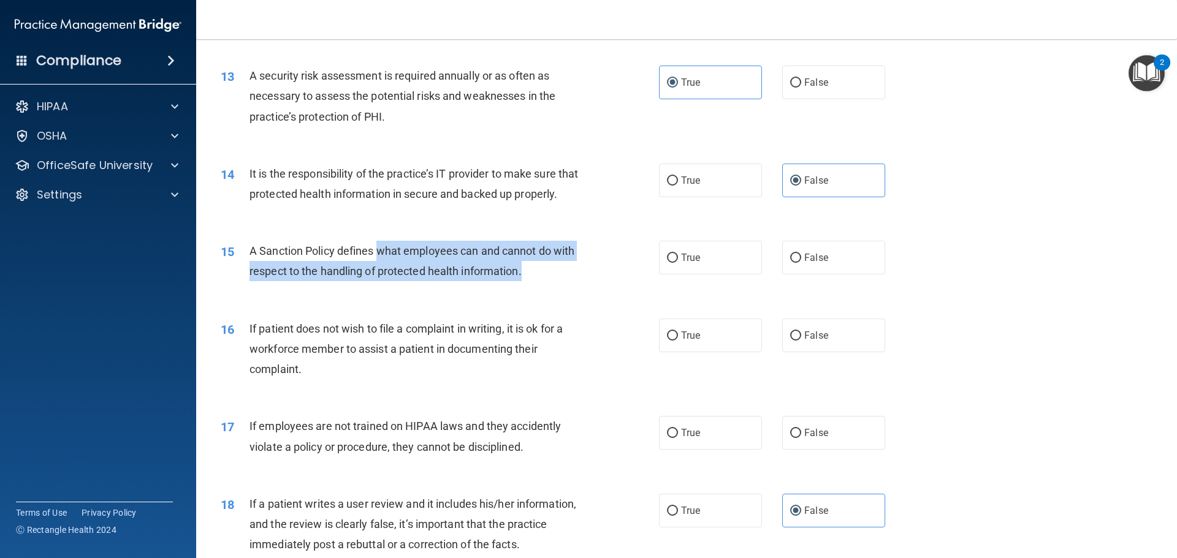
drag, startPoint x: 477, startPoint y: 280, endPoint x: 581, endPoint y: 306, distance: 106.9
click at [581, 287] on div "15 A Sanction Policy defines what employees can and cannot do with respect to t…" at bounding box center [439, 264] width 475 height 47
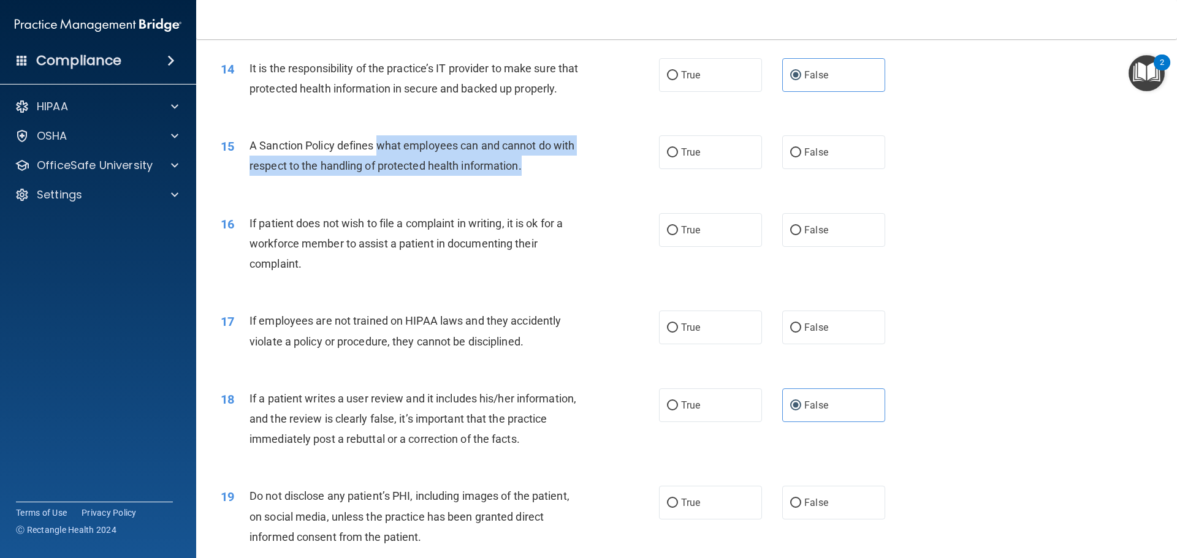
scroll to position [1409, 0]
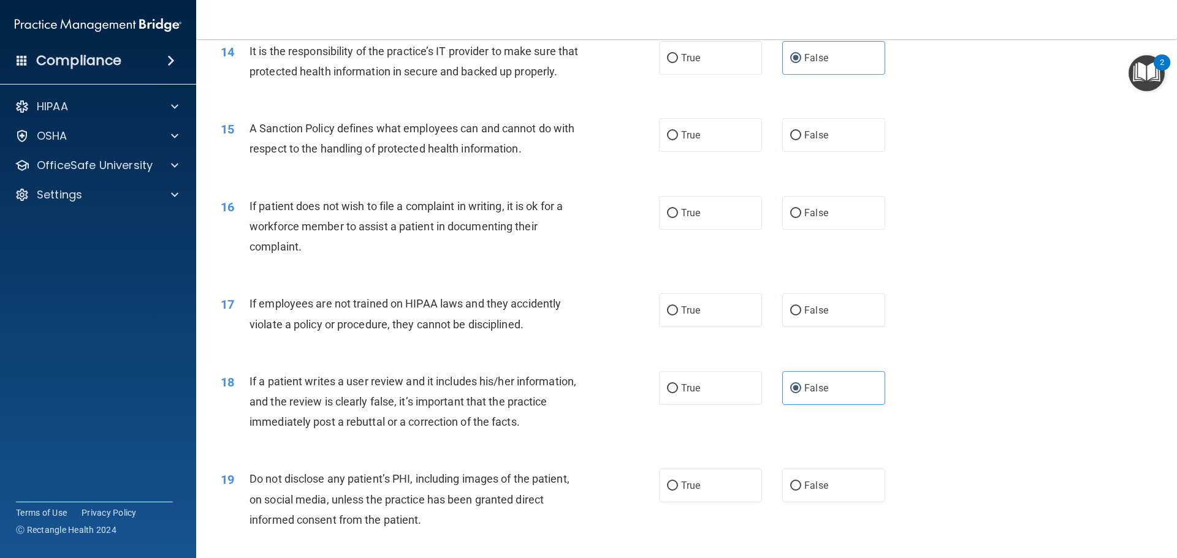
drag, startPoint x: 806, startPoint y: 163, endPoint x: 773, endPoint y: 188, distance: 40.7
click at [806, 152] on label "False" at bounding box center [833, 135] width 103 height 34
click at [801, 140] on input "False" at bounding box center [795, 135] width 11 height 9
radio input "true"
click at [824, 230] on label "False" at bounding box center [833, 213] width 103 height 34
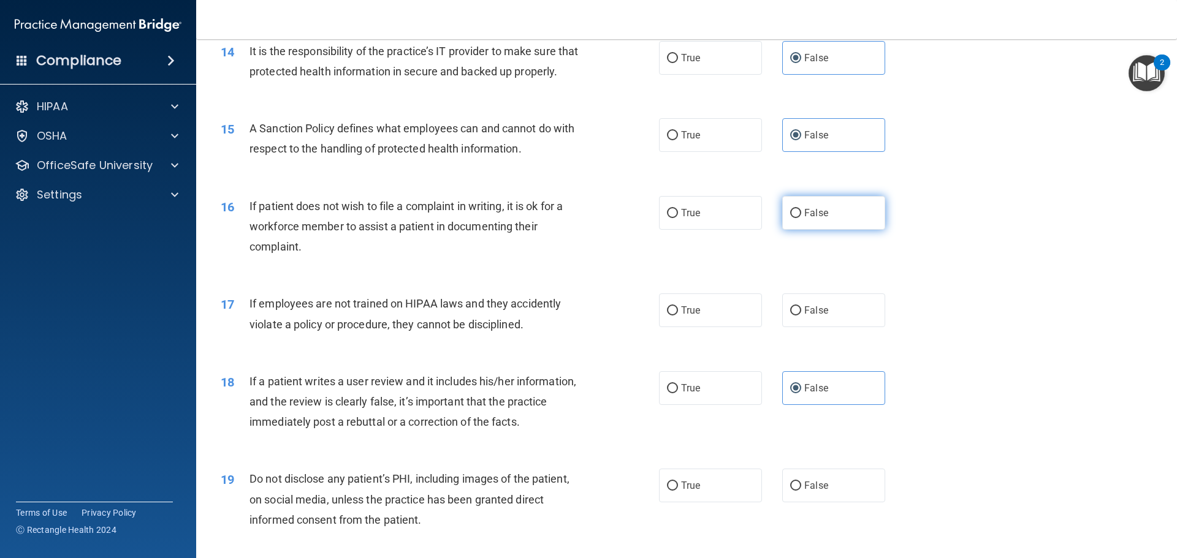
click at [801, 218] on input "False" at bounding box center [795, 213] width 11 height 9
radio input "true"
click at [821, 355] on div "17 If employees are not trained on HIPAA laws and they accidently violate a pol…" at bounding box center [686, 316] width 950 height 77
click at [825, 327] on label "False" at bounding box center [833, 311] width 103 height 34
click at [801, 316] on input "False" at bounding box center [795, 310] width 11 height 9
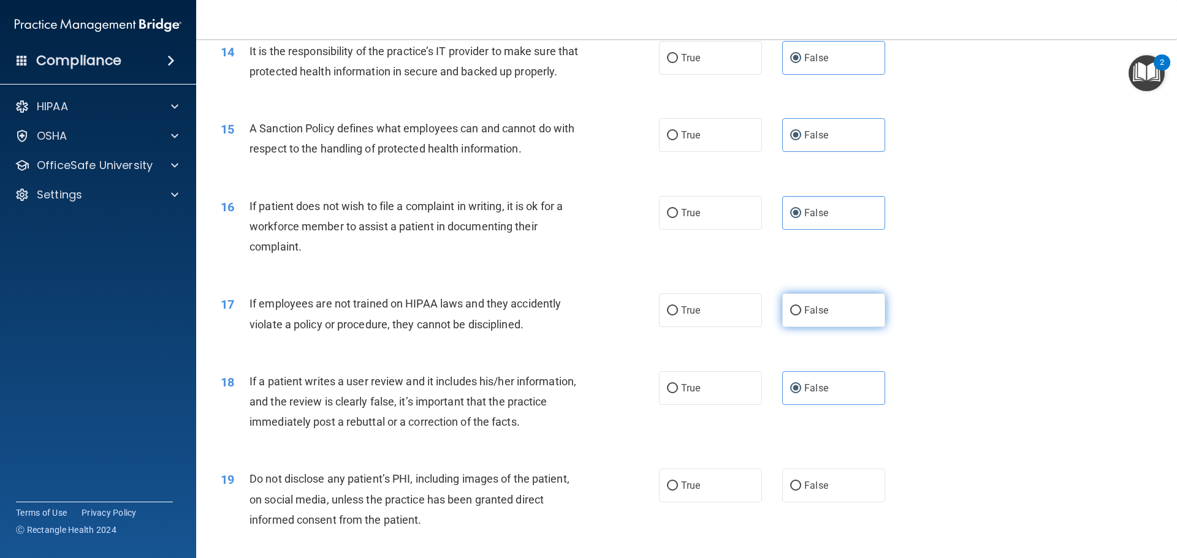
radio input "true"
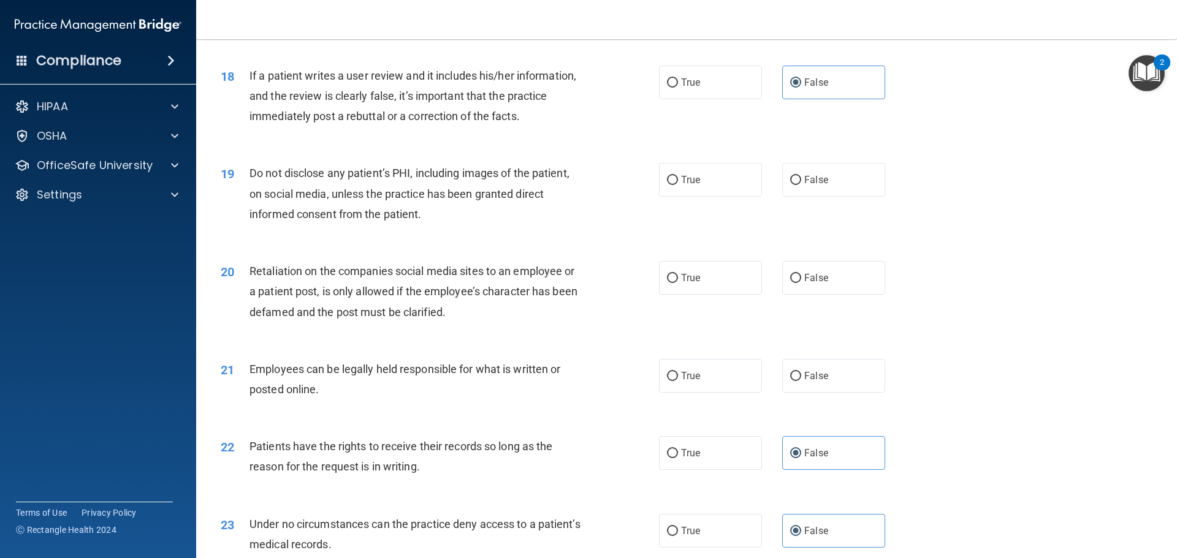
scroll to position [1716, 0]
click at [821, 185] on span "False" at bounding box center [816, 179] width 24 height 12
click at [801, 184] on input "False" at bounding box center [795, 179] width 11 height 9
radio input "true"
drag, startPoint x: 811, startPoint y: 278, endPoint x: 811, endPoint y: 307, distance: 28.8
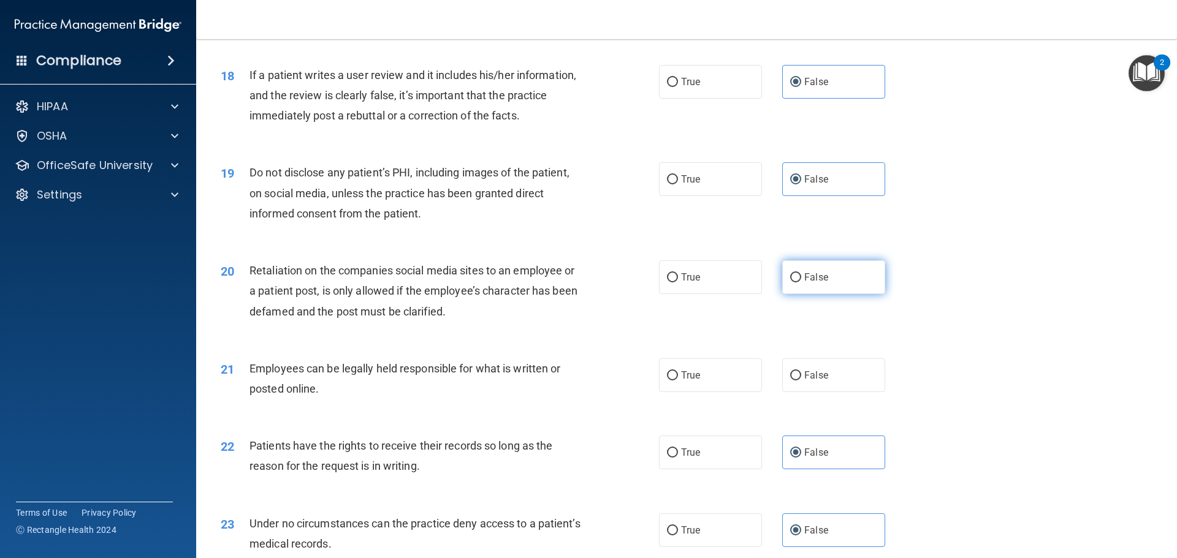
click at [811, 279] on div "20 Retaliation on the companies social media sites to an employee or a patient …" at bounding box center [686, 294] width 950 height 98
click at [812, 294] on label "False" at bounding box center [833, 277] width 103 height 34
click at [801, 283] on input "False" at bounding box center [795, 277] width 11 height 9
radio input "true"
click at [809, 420] on div "21 Employees can be legally held responsible for what is written or posted onli…" at bounding box center [686, 381] width 950 height 77
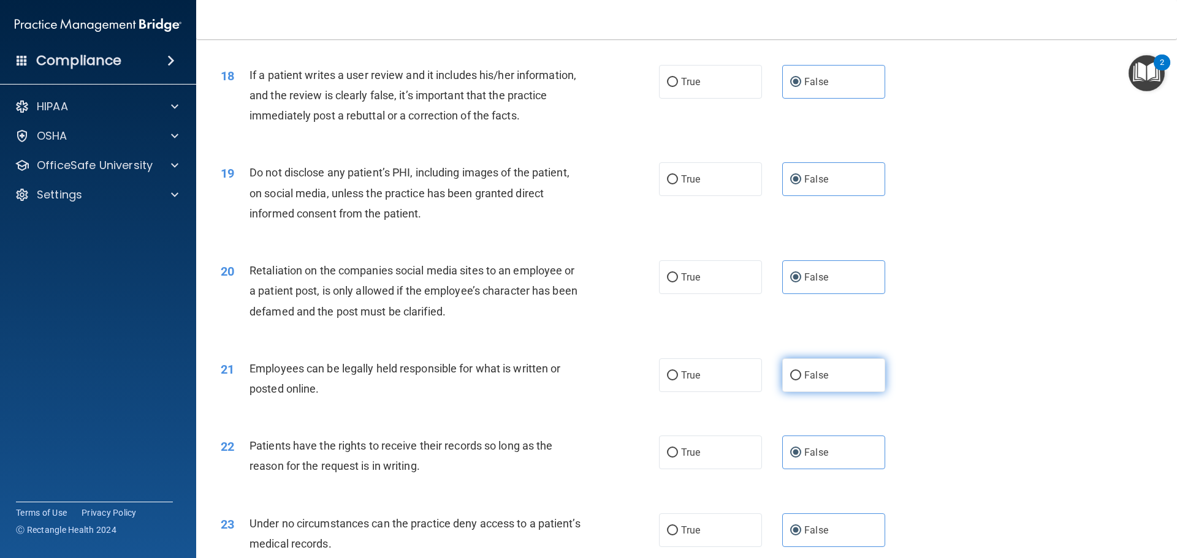
click at [821, 392] on label "False" at bounding box center [833, 375] width 103 height 34
click at [801, 381] on input "False" at bounding box center [795, 375] width 11 height 9
radio input "true"
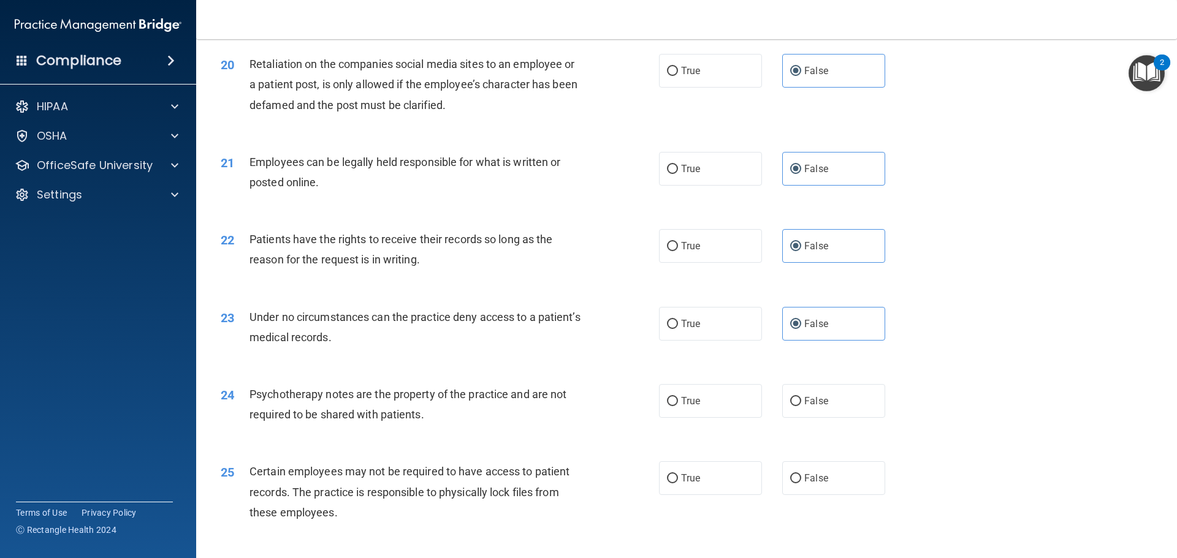
scroll to position [2084, 0]
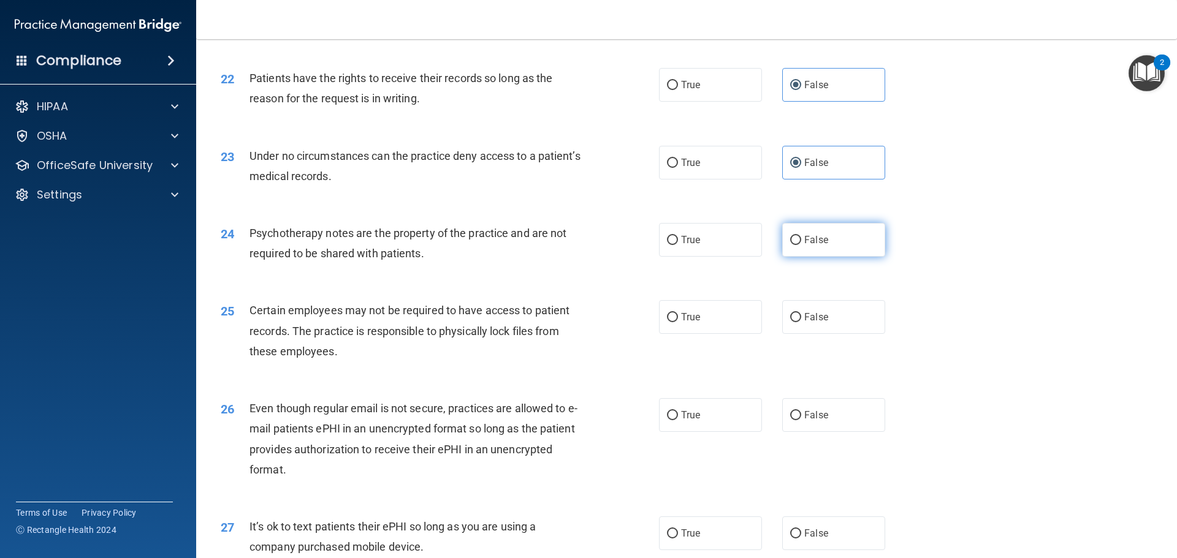
click at [799, 256] on label "False" at bounding box center [833, 240] width 103 height 34
click at [799, 245] on input "False" at bounding box center [795, 240] width 11 height 9
radio input "true"
click at [813, 319] on div "25 Certain employees may not be required to have access to patient records. The…" at bounding box center [686, 334] width 950 height 98
click at [813, 334] on label "False" at bounding box center [833, 317] width 103 height 34
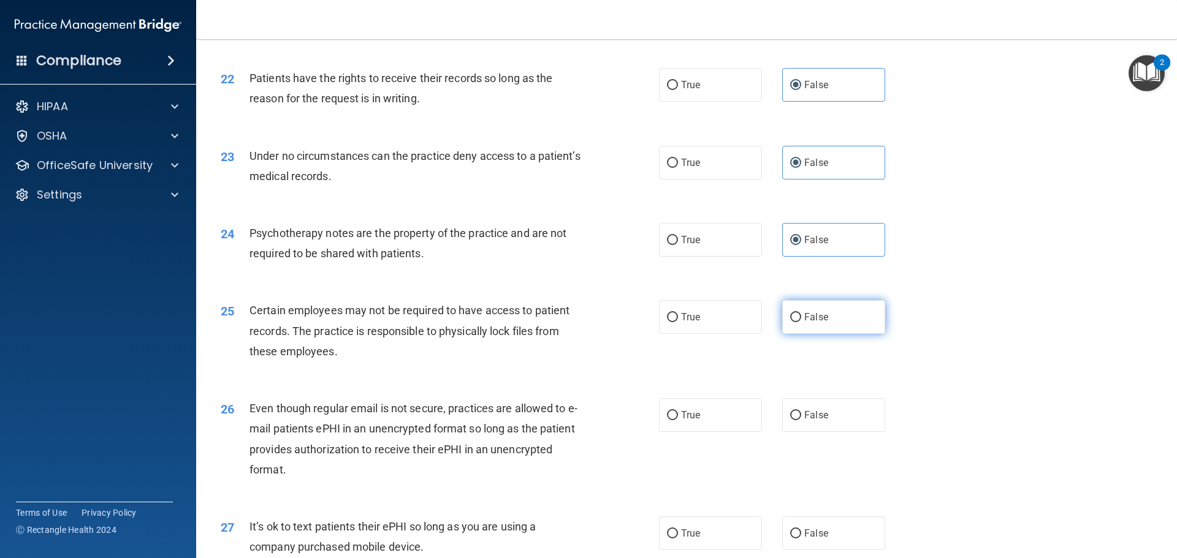
click at [801, 322] on input "False" at bounding box center [795, 317] width 11 height 9
radio input "true"
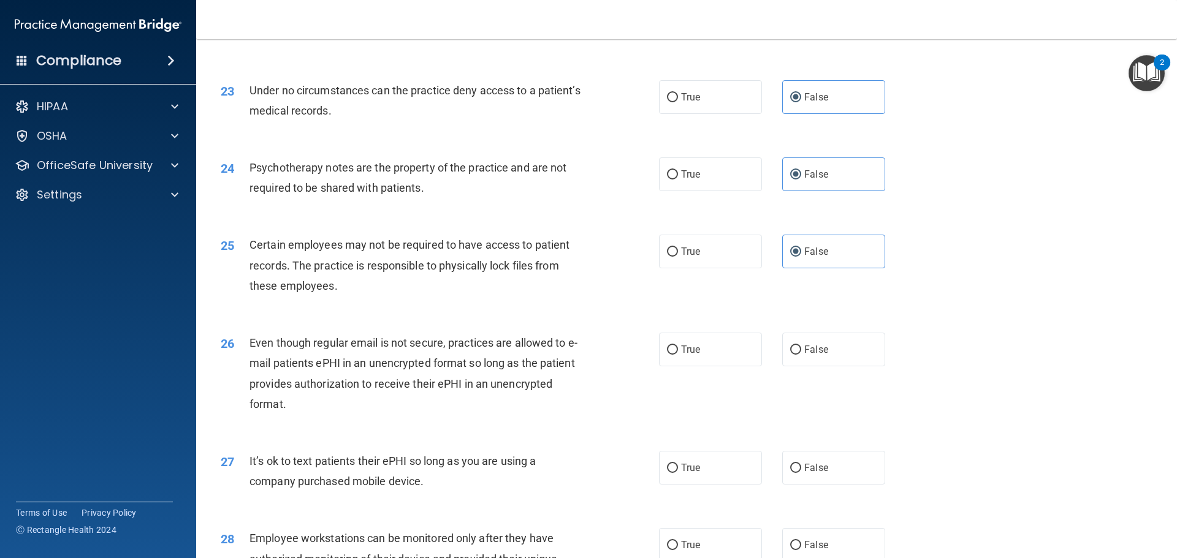
scroll to position [2267, 0]
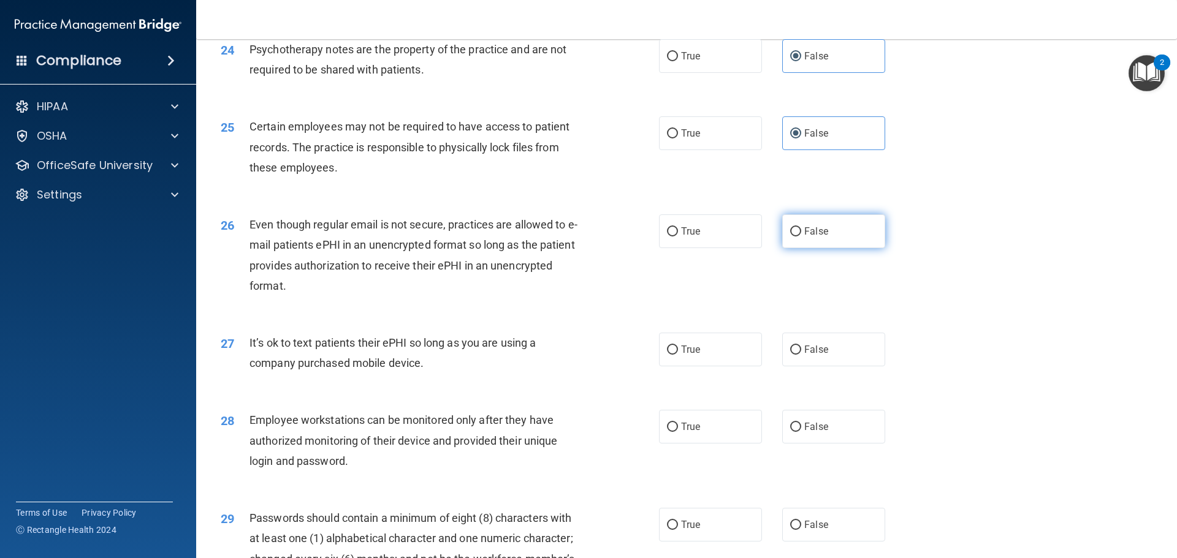
click at [824, 230] on div "26 Even though regular email is not secure, practices are allowed to e-mail pat…" at bounding box center [686, 258] width 950 height 118
click at [822, 248] on label "False" at bounding box center [833, 231] width 103 height 34
click at [801, 237] on input "False" at bounding box center [795, 231] width 11 height 9
radio input "true"
drag, startPoint x: 833, startPoint y: 419, endPoint x: 832, endPoint y: 379, distance: 40.5
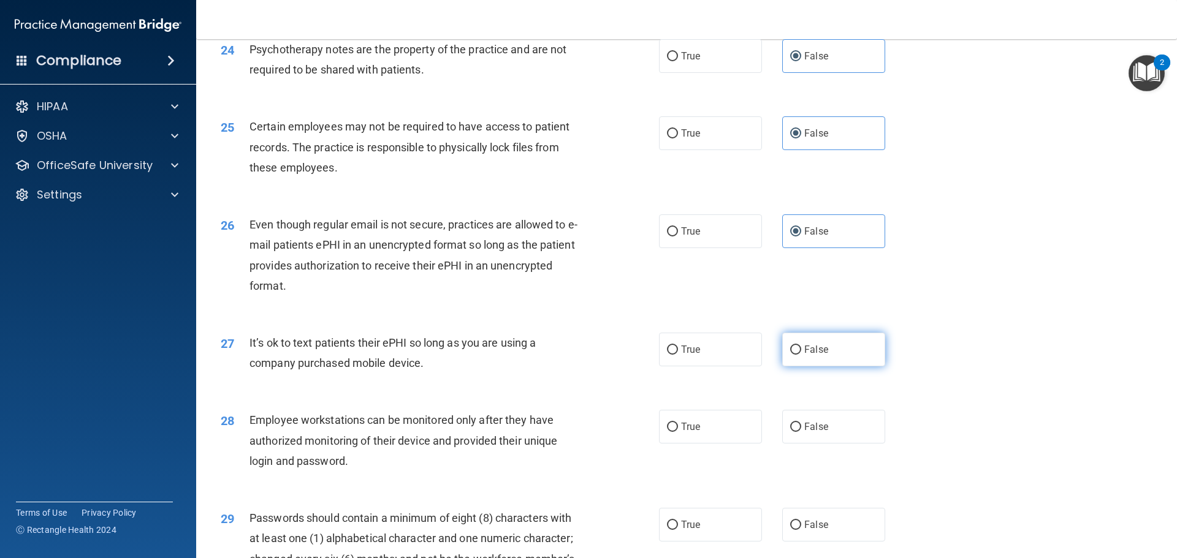
click at [713, 248] on label "True" at bounding box center [710, 231] width 103 height 34
click at [678, 237] on input "True" at bounding box center [672, 231] width 11 height 9
radio input "true"
radio input "false"
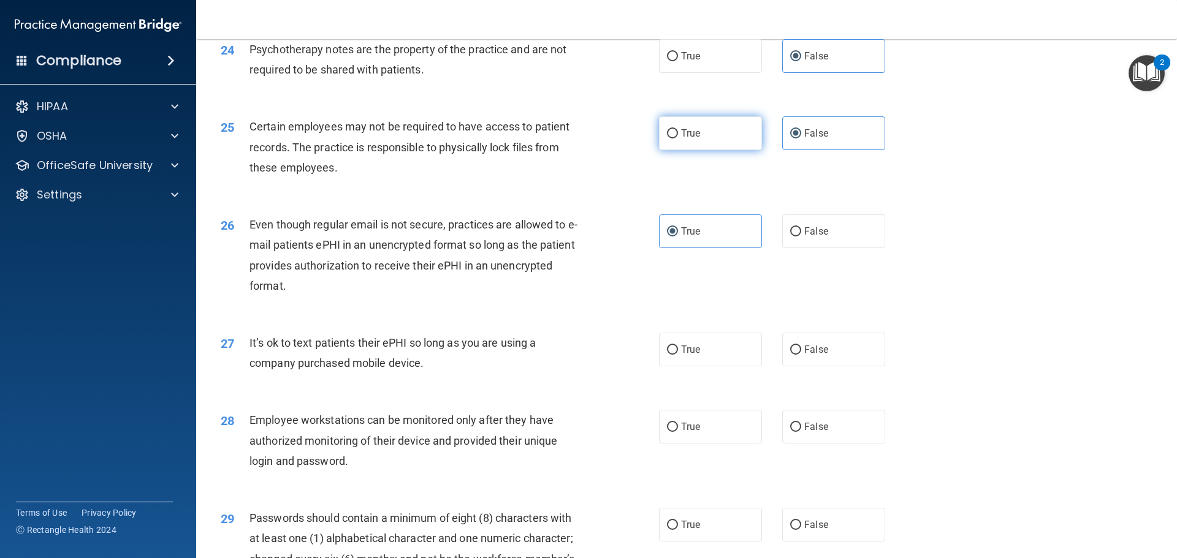
click at [675, 147] on label "True" at bounding box center [710, 133] width 103 height 34
click at [675, 138] on input "True" at bounding box center [672, 133] width 11 height 9
radio input "true"
radio input "false"
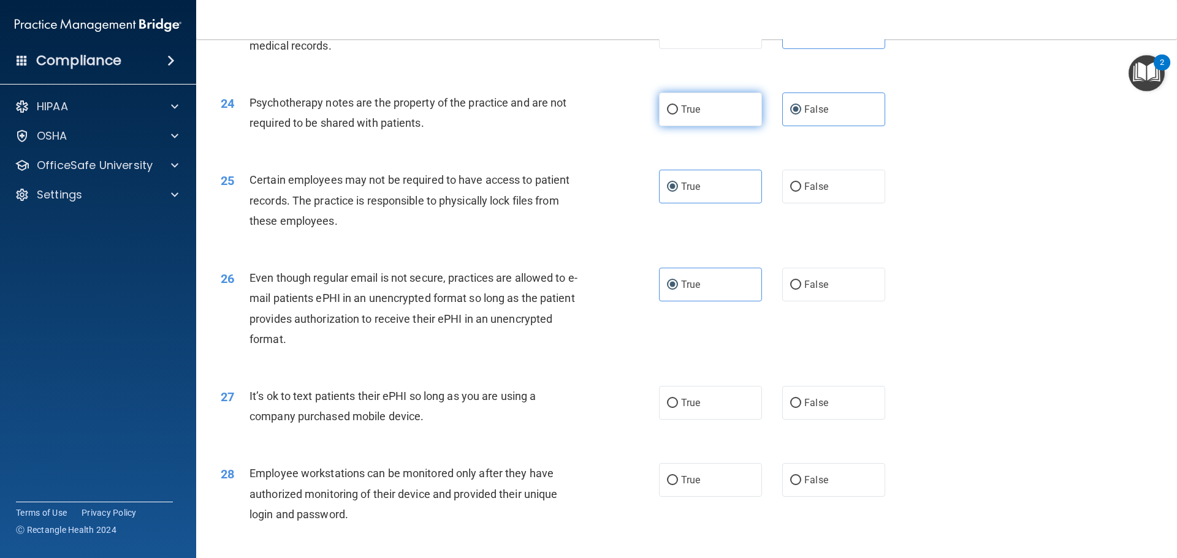
scroll to position [2145, 0]
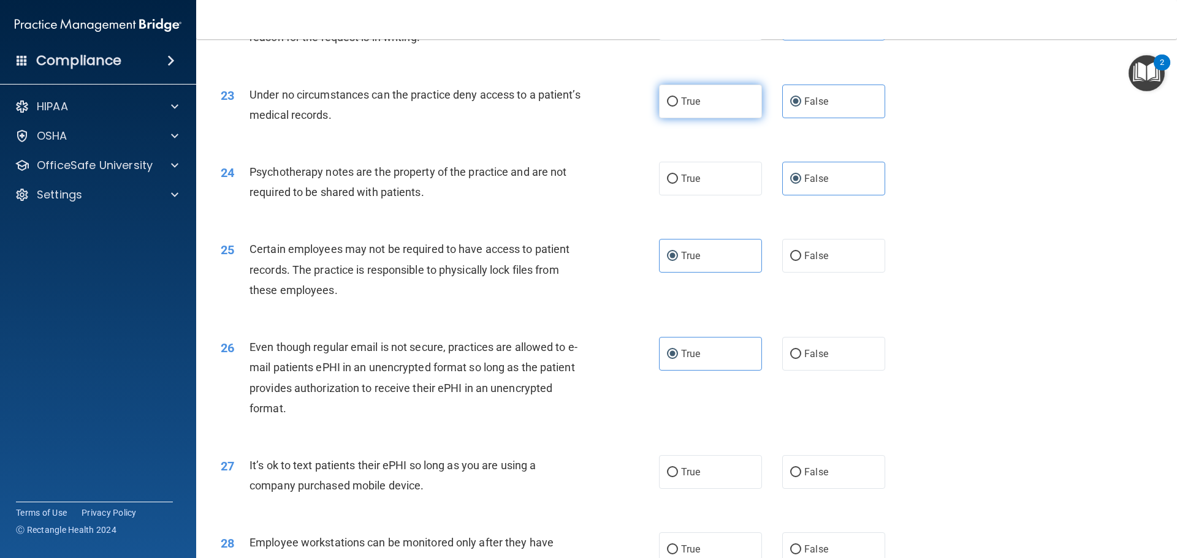
drag, startPoint x: 699, startPoint y: 197, endPoint x: 708, endPoint y: 128, distance: 69.2
click at [699, 195] on label "True" at bounding box center [710, 179] width 103 height 34
click at [678, 184] on input "True" at bounding box center [672, 179] width 11 height 9
radio input "true"
radio input "false"
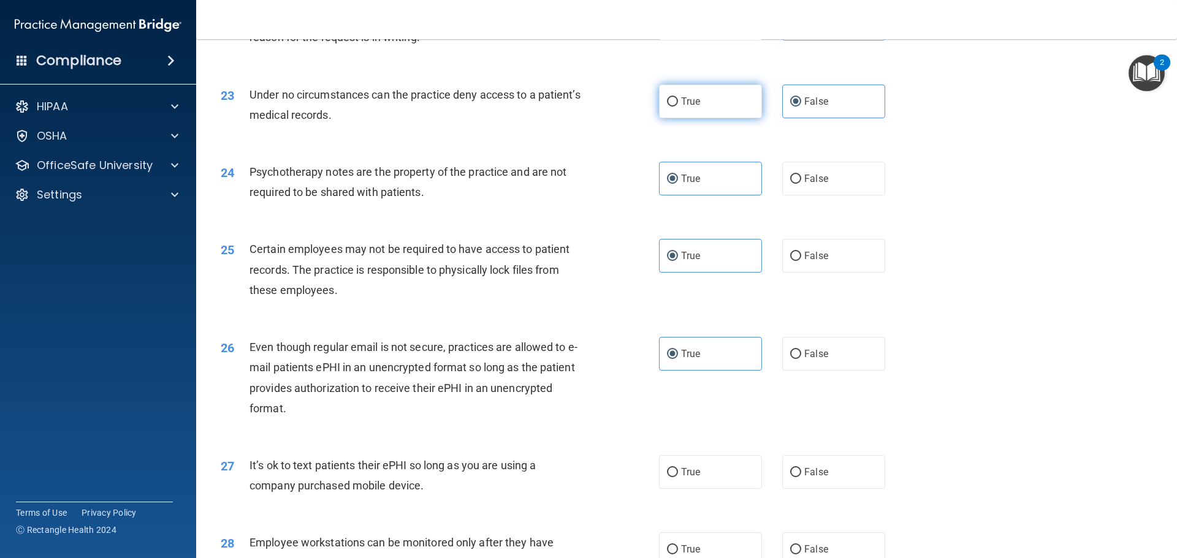
drag, startPoint x: 708, startPoint y: 103, endPoint x: 707, endPoint y: 118, distance: 15.3
click at [708, 105] on div "23 Under no circumstances can the practice deny access to a patient’s medical r…" at bounding box center [686, 107] width 950 height 77
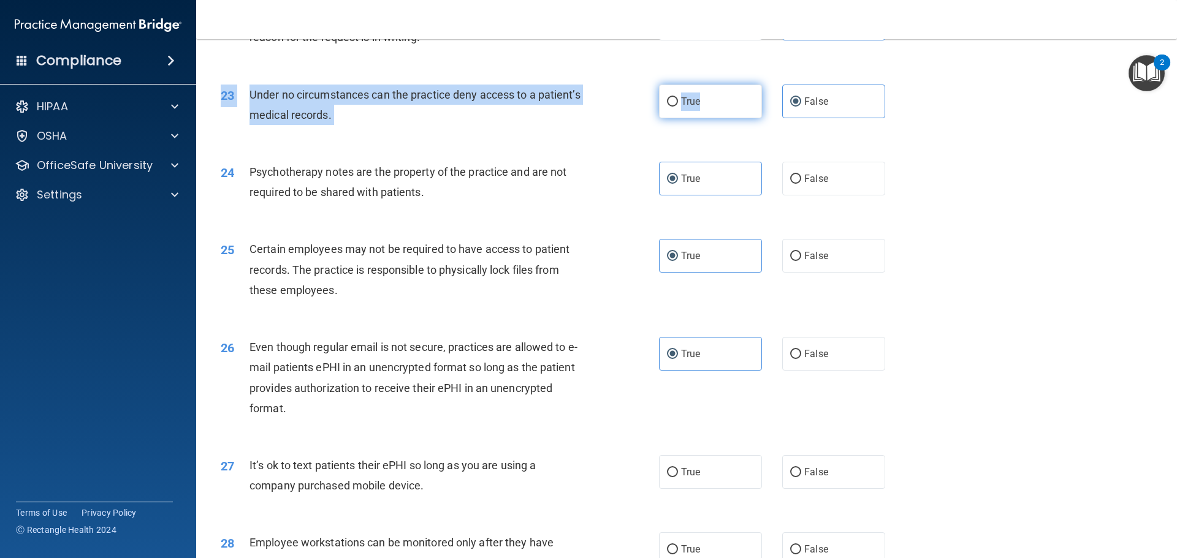
click at [701, 118] on label "True" at bounding box center [710, 102] width 103 height 34
click at [678, 107] on input "True" at bounding box center [672, 101] width 11 height 9
radio input "true"
radio input "false"
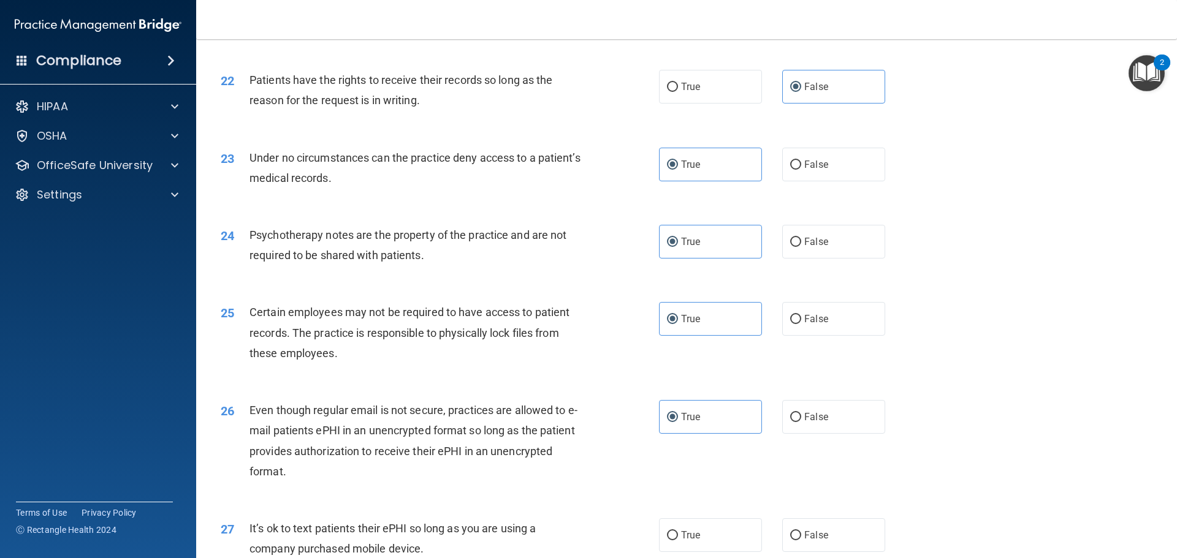
scroll to position [1900, 0]
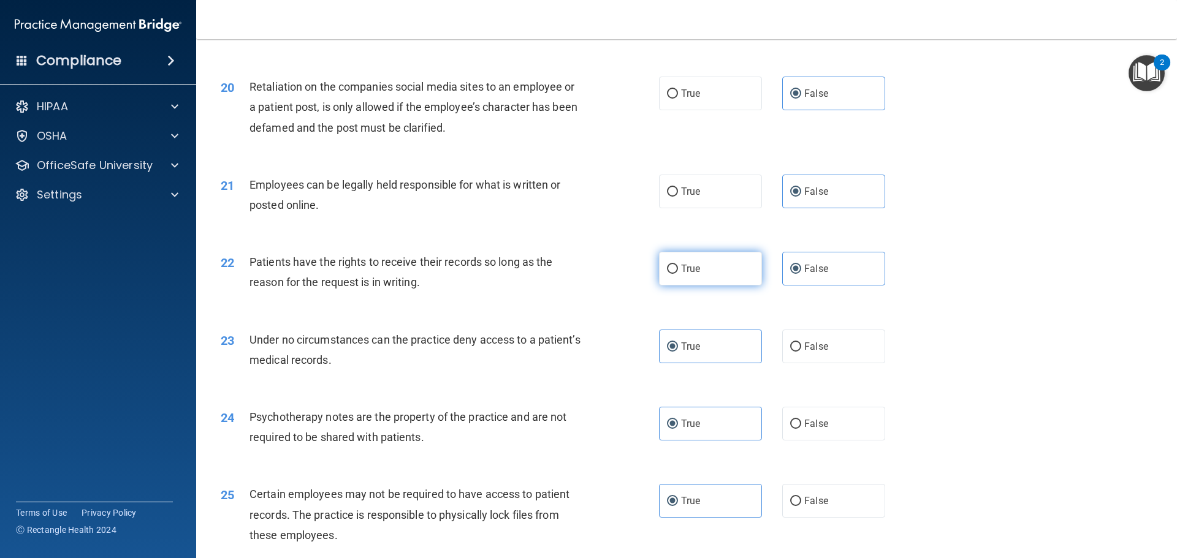
click at [718, 286] on label "True" at bounding box center [710, 269] width 103 height 34
click at [678, 274] on input "True" at bounding box center [672, 269] width 11 height 9
radio input "true"
radio input "false"
click at [721, 204] on label "True" at bounding box center [710, 192] width 103 height 34
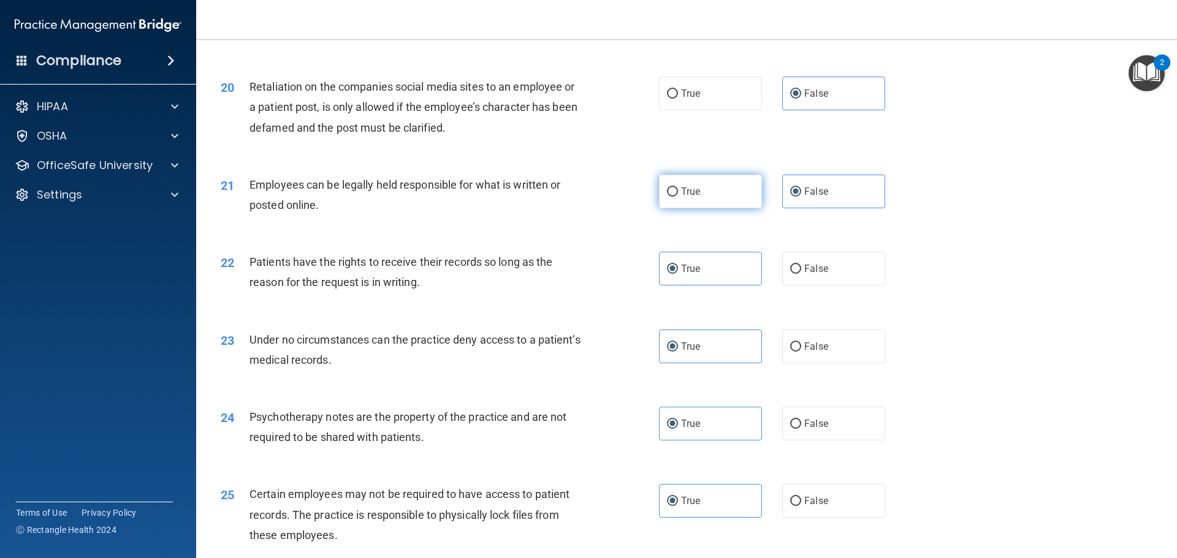
click at [678, 197] on input "True" at bounding box center [672, 192] width 11 height 9
radio input "true"
radio input "false"
click at [708, 110] on label "True" at bounding box center [710, 94] width 103 height 34
click at [678, 99] on input "True" at bounding box center [672, 93] width 11 height 9
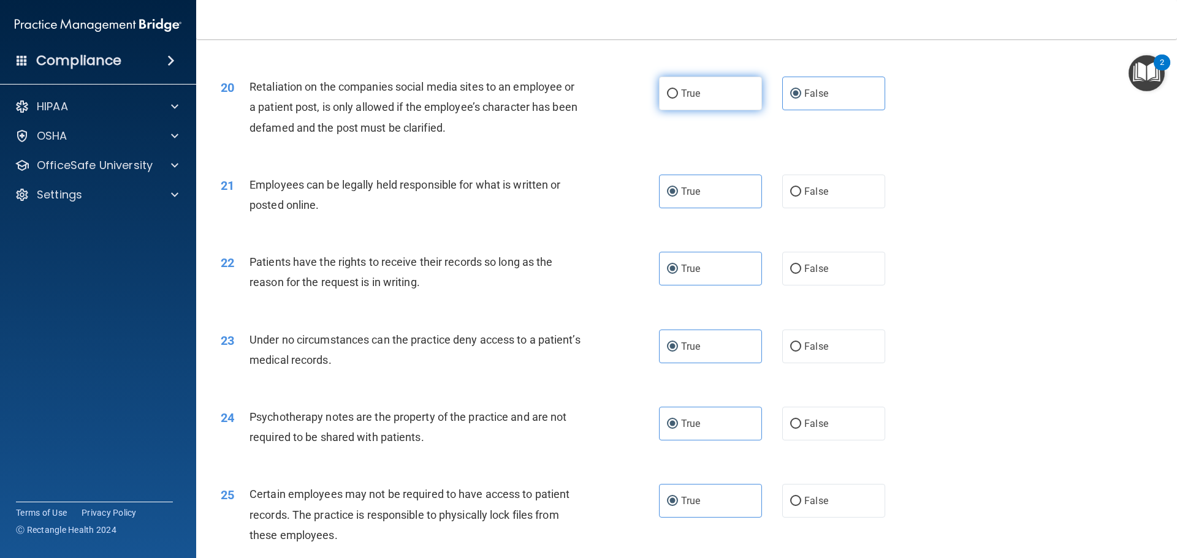
radio input "true"
radio input "false"
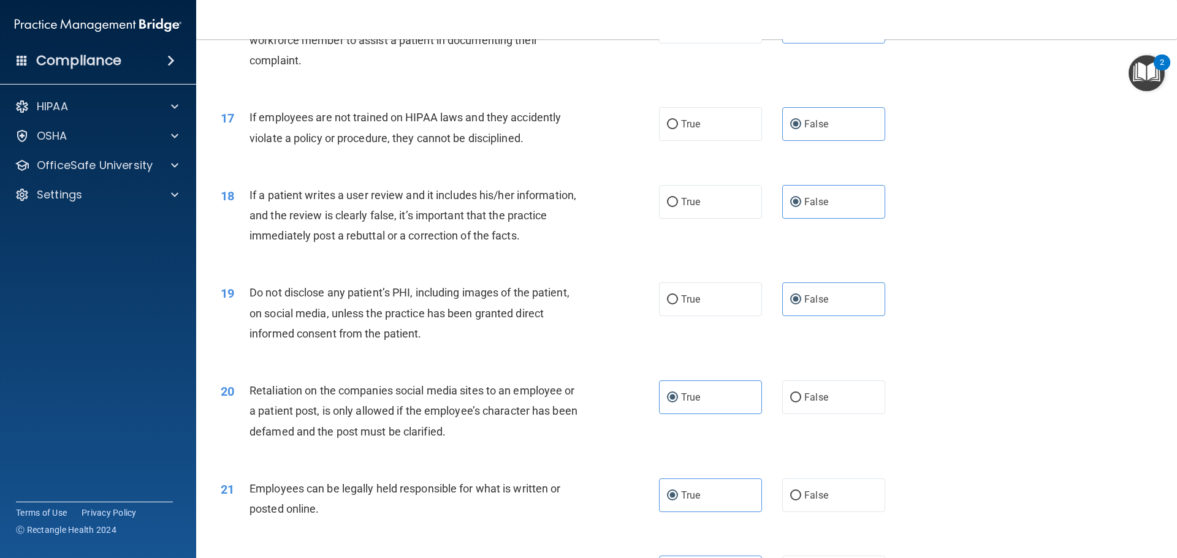
scroll to position [1593, 0]
click at [691, 319] on label "True" at bounding box center [710, 302] width 103 height 34
click at [678, 307] on input "True" at bounding box center [672, 302] width 11 height 9
radio input "true"
radio input "false"
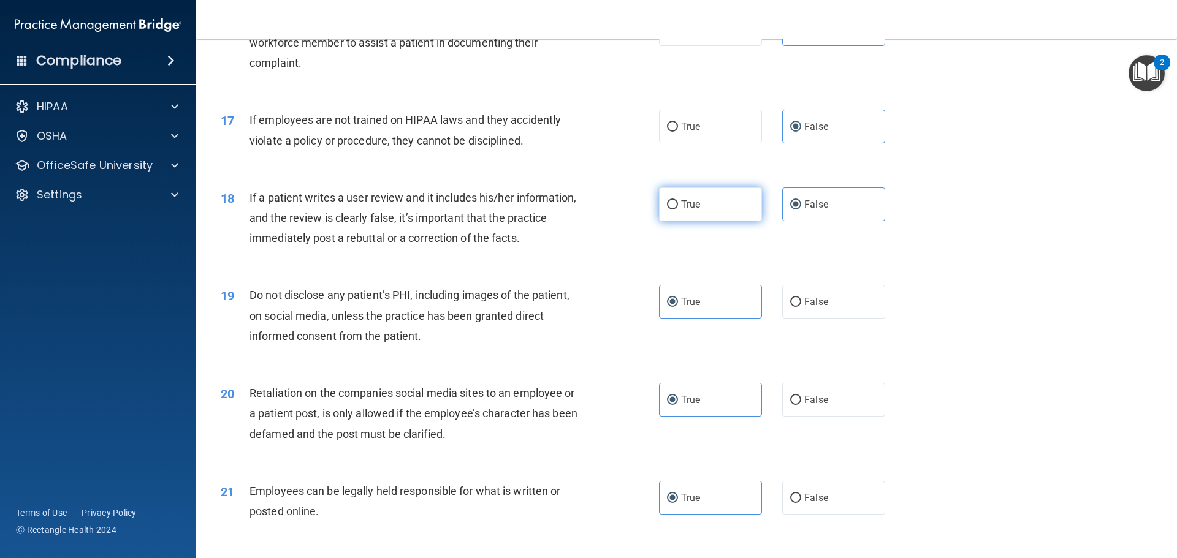
click at [697, 221] on label "True" at bounding box center [710, 205] width 103 height 34
click at [678, 210] on input "True" at bounding box center [672, 204] width 11 height 9
radio input "true"
radio input "false"
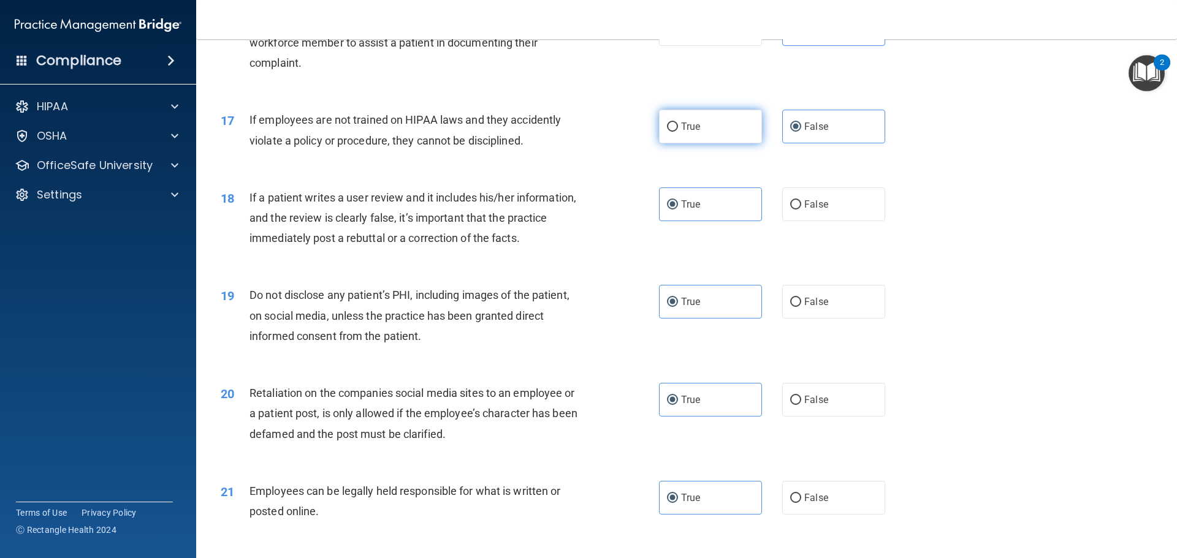
click at [702, 143] on label "True" at bounding box center [710, 127] width 103 height 34
click at [678, 132] on input "True" at bounding box center [672, 127] width 11 height 9
radio input "true"
radio input "false"
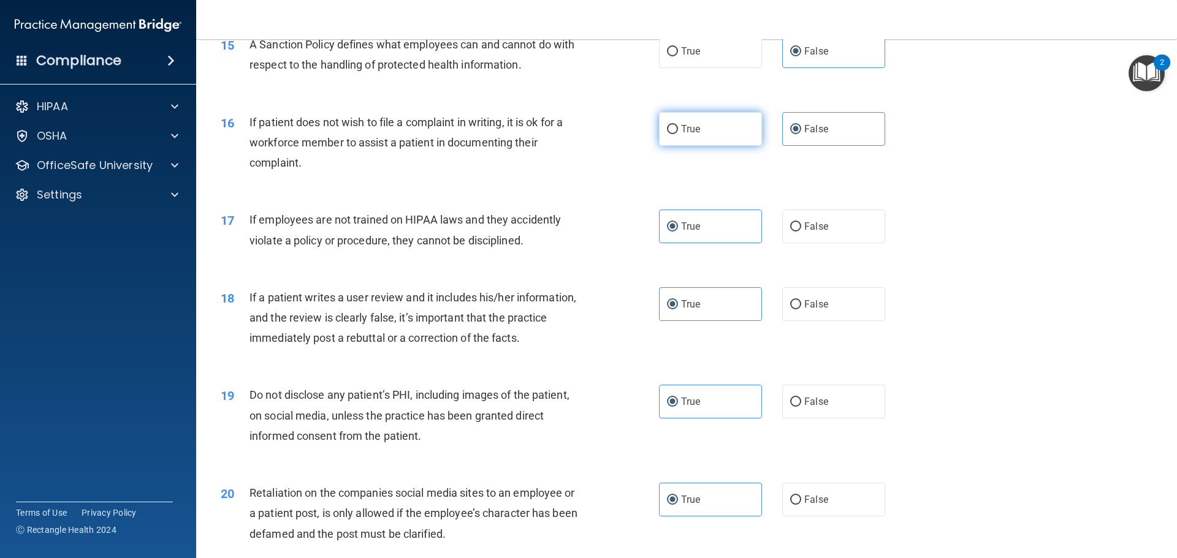
scroll to position [1409, 0]
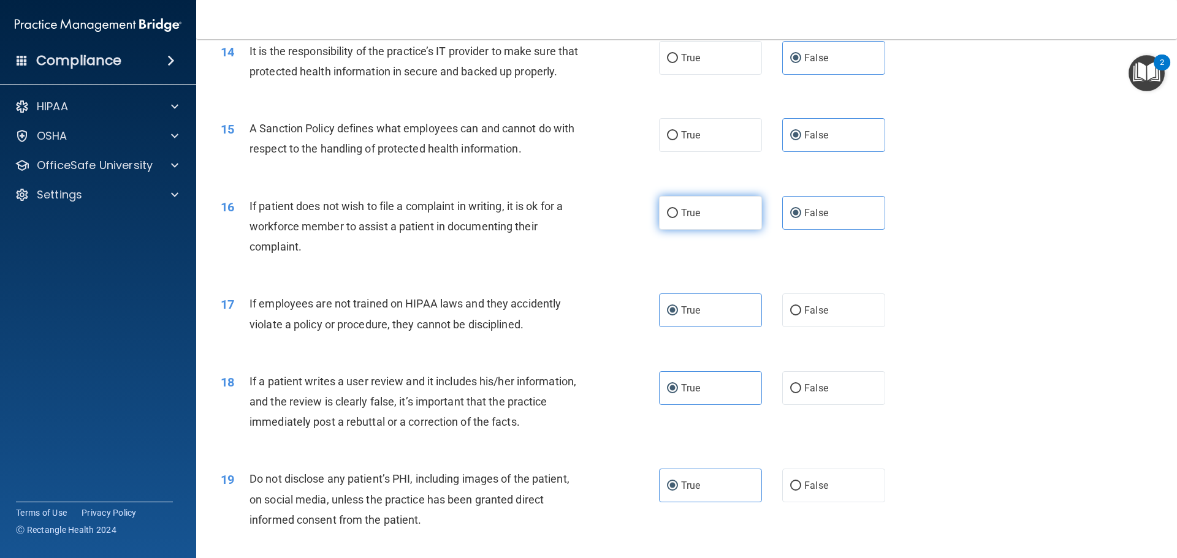
drag, startPoint x: 710, startPoint y: 248, endPoint x: 712, endPoint y: 226, distance: 22.2
click at [710, 230] on label "True" at bounding box center [710, 213] width 103 height 34
click at [678, 218] on input "True" at bounding box center [672, 213] width 11 height 9
radio input "true"
radio input "false"
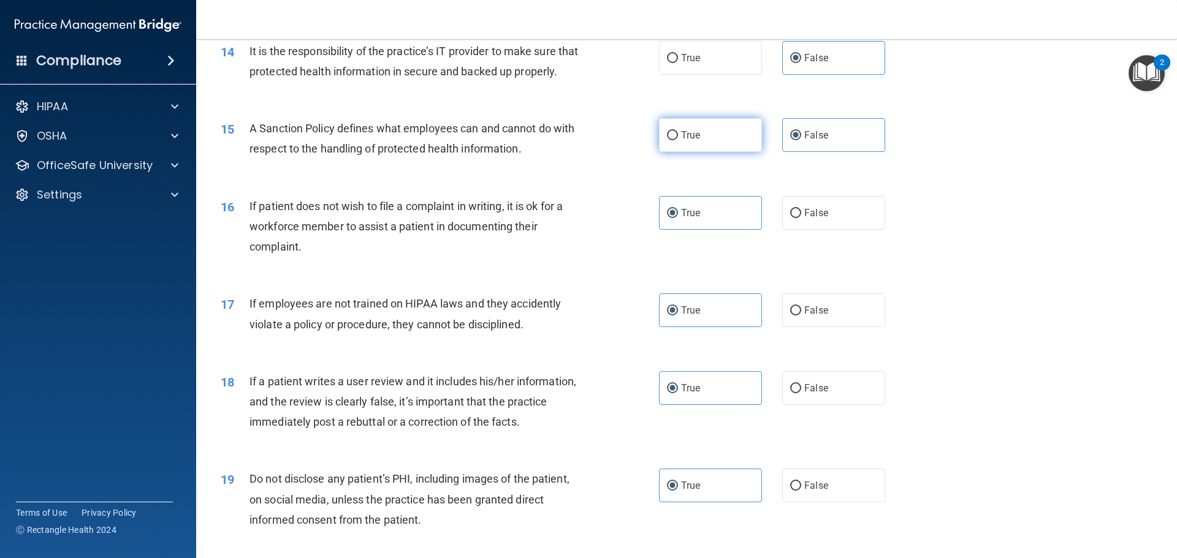
click at [704, 148] on label "True" at bounding box center [710, 135] width 103 height 34
click at [678, 140] on input "True" at bounding box center [672, 135] width 11 height 9
radio input "true"
radio input "false"
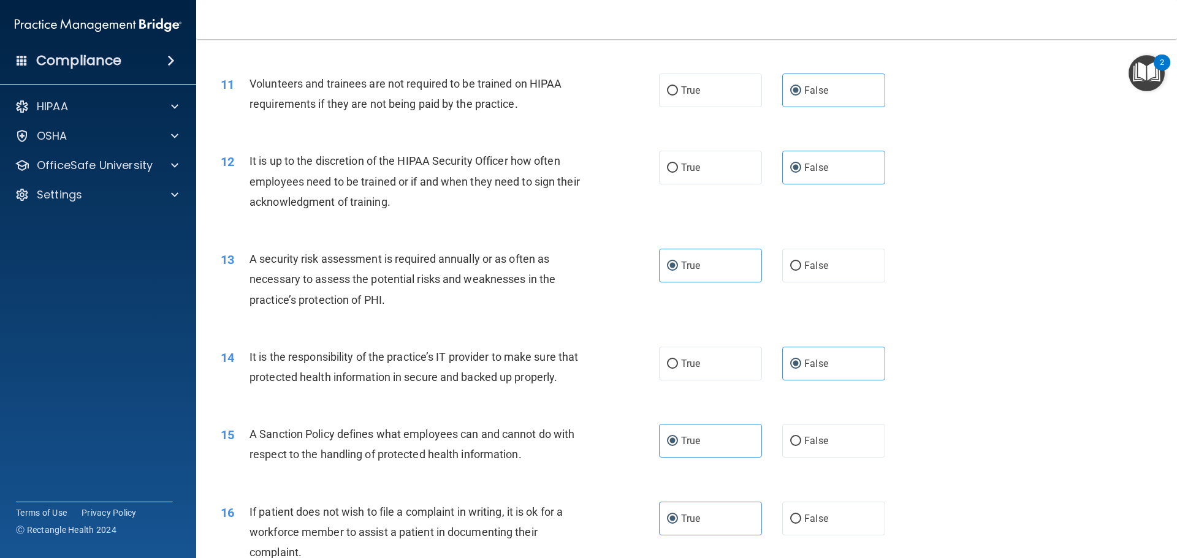
scroll to position [1103, 0]
drag, startPoint x: 705, startPoint y: 374, endPoint x: 704, endPoint y: 300, distance: 74.2
click at [704, 374] on label "True" at bounding box center [710, 364] width 103 height 34
click at [678, 370] on input "True" at bounding box center [672, 364] width 11 height 9
radio input "true"
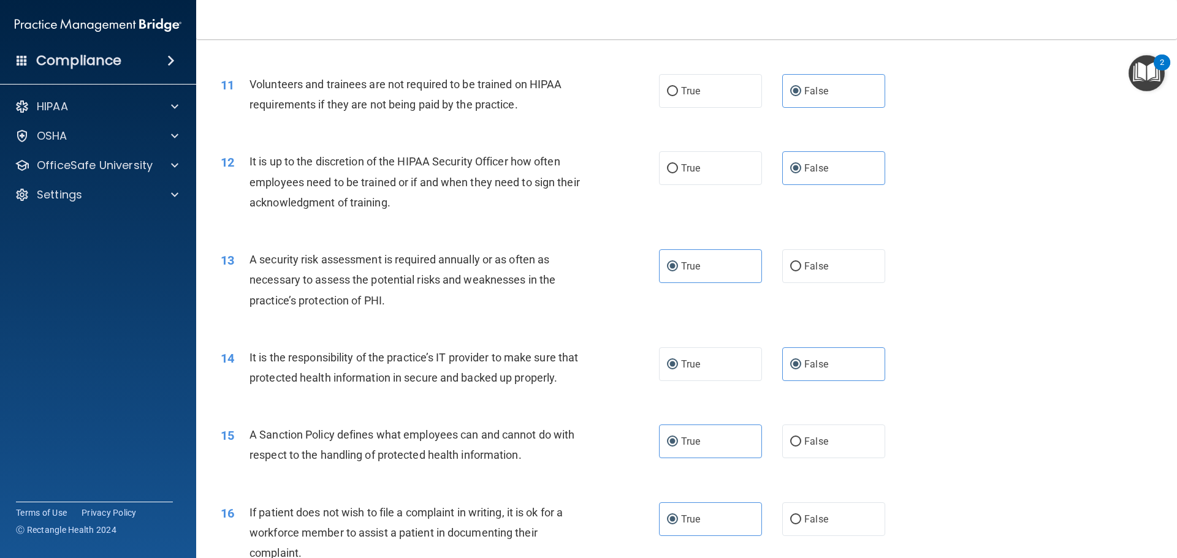
radio input "false"
click at [707, 282] on label "True" at bounding box center [710, 266] width 103 height 34
click at [678, 271] on input "True" at bounding box center [672, 266] width 11 height 9
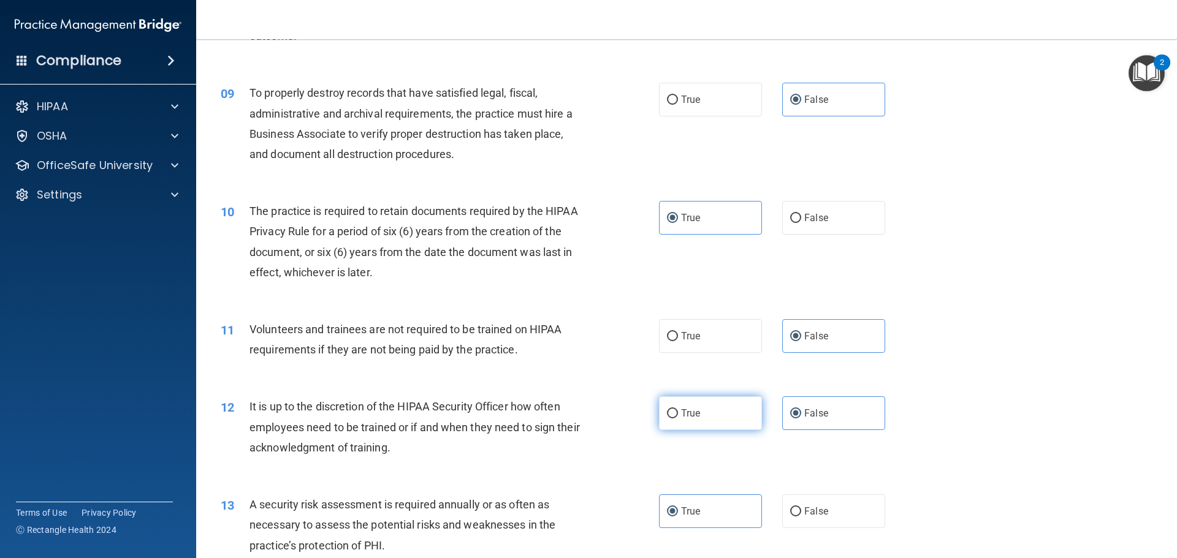
click at [707, 411] on label "True" at bounding box center [710, 413] width 103 height 34
click at [678, 411] on input "True" at bounding box center [672, 413] width 11 height 9
radio input "true"
radio input "false"
click at [708, 343] on label "True" at bounding box center [710, 336] width 103 height 34
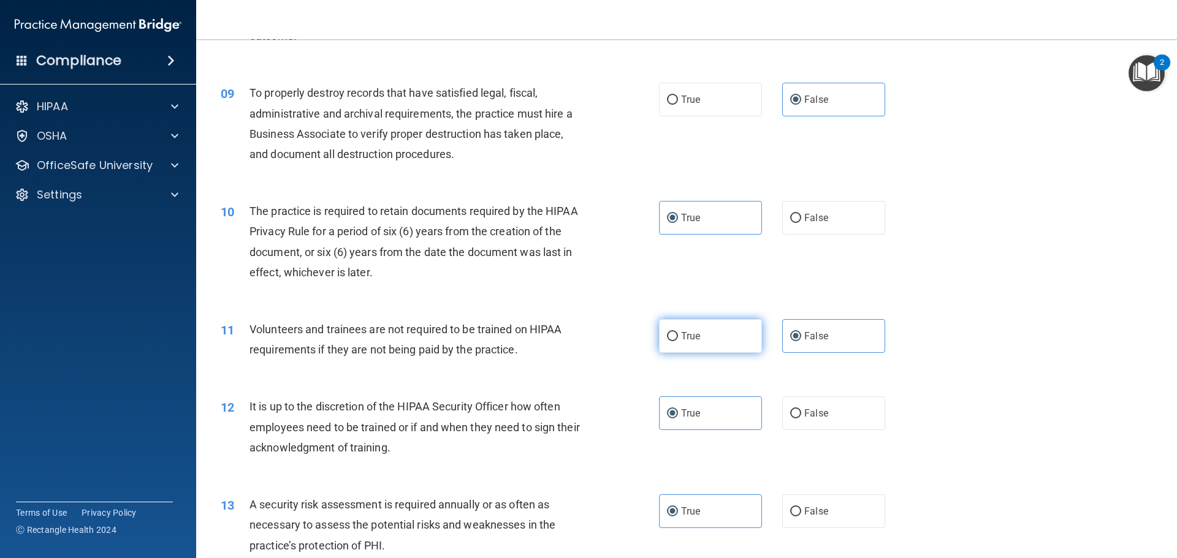
click at [678, 341] on input "True" at bounding box center [672, 336] width 11 height 9
radio input "true"
radio input "false"
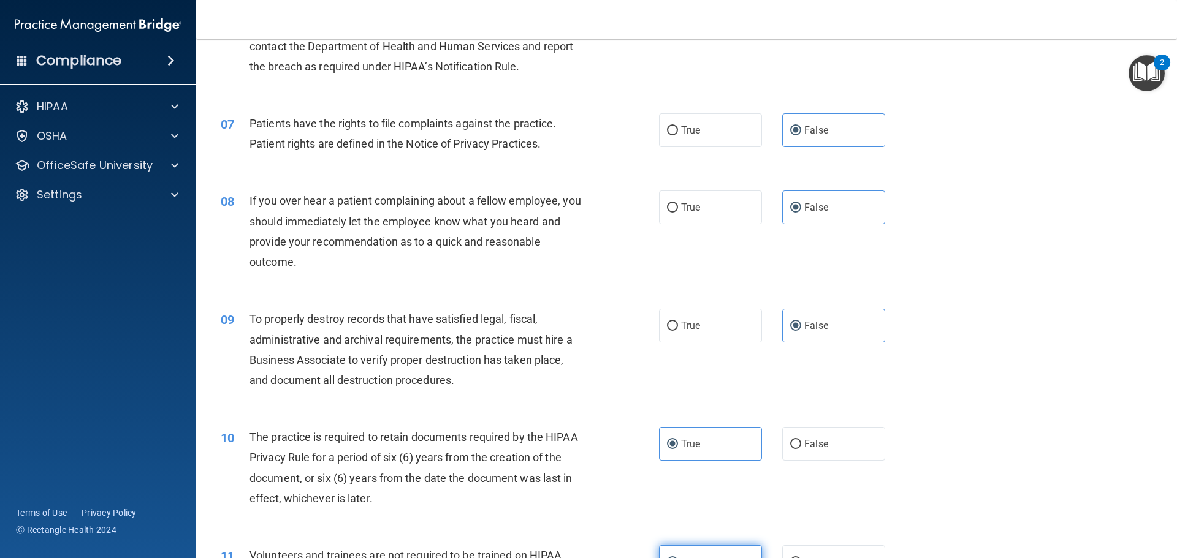
scroll to position [613, 0]
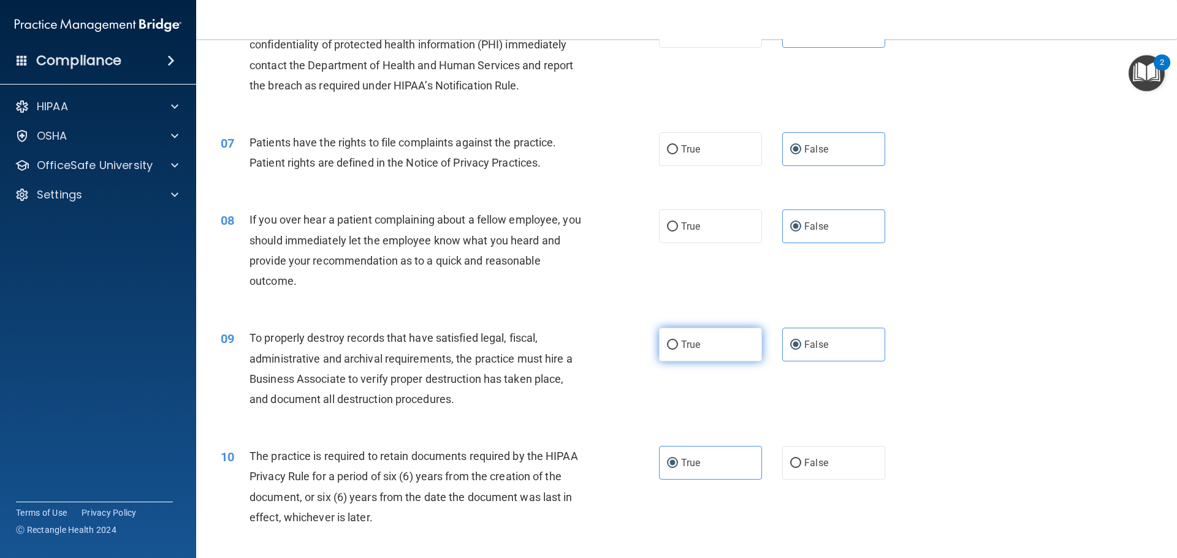
click at [708, 343] on label "True" at bounding box center [710, 345] width 103 height 34
click at [678, 343] on input "True" at bounding box center [672, 345] width 11 height 9
radio input "true"
radio input "false"
click at [692, 233] on label "True" at bounding box center [710, 227] width 103 height 34
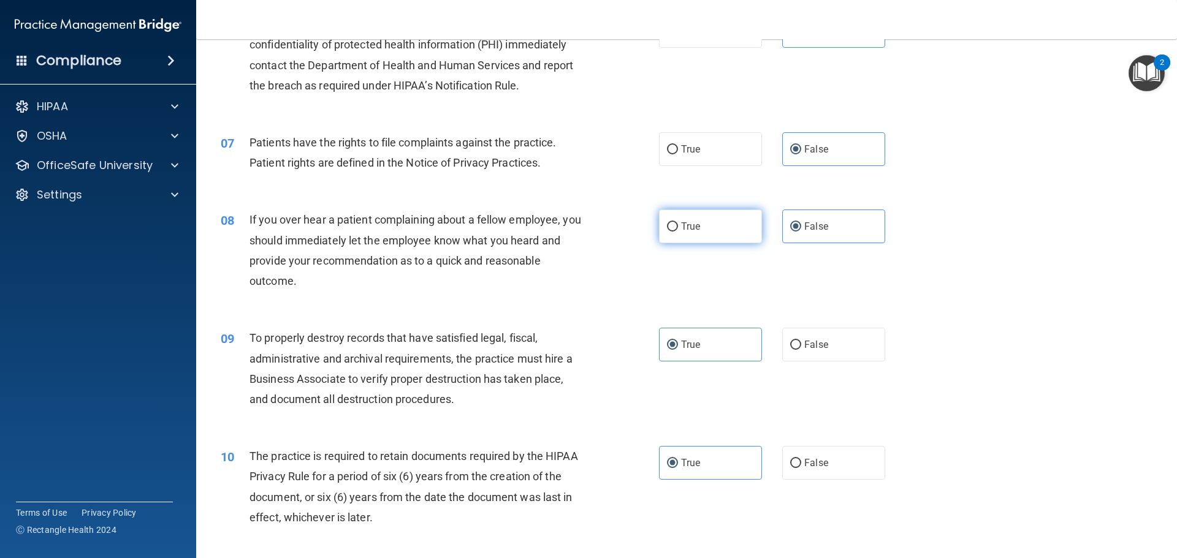
click at [678, 232] on input "True" at bounding box center [672, 226] width 11 height 9
radio input "true"
radio input "false"
click at [713, 150] on label "True" at bounding box center [710, 149] width 103 height 34
click at [678, 150] on input "True" at bounding box center [672, 149] width 11 height 9
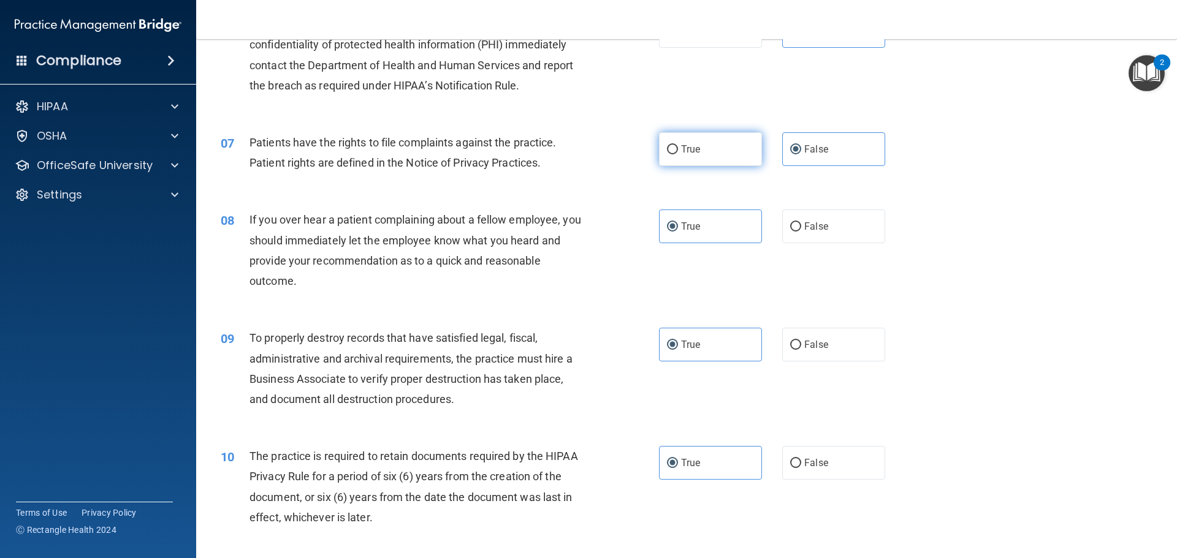
radio input "true"
radio input "false"
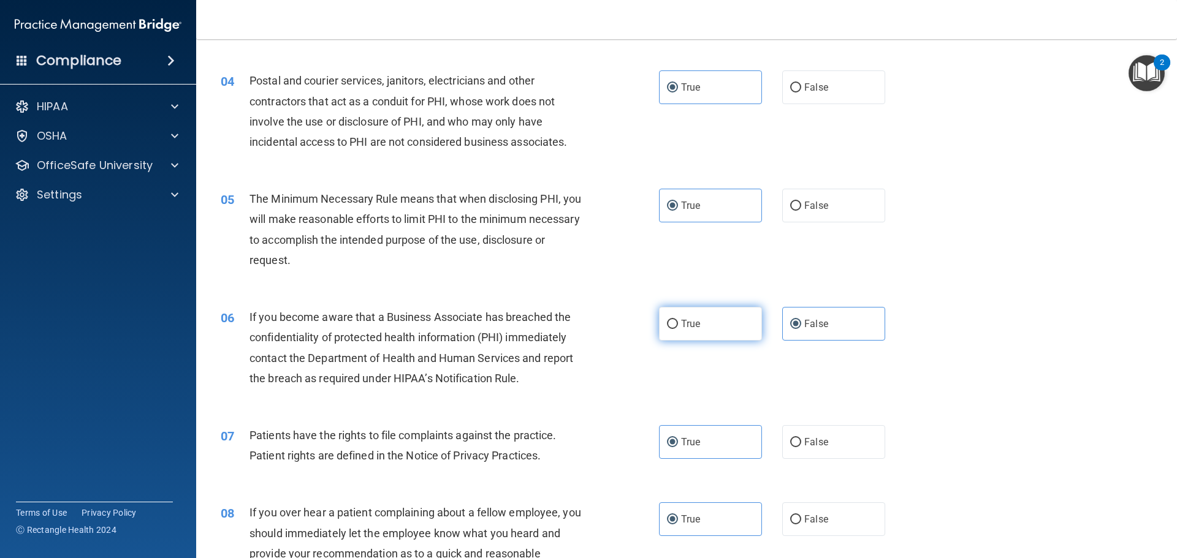
scroll to position [306, 0]
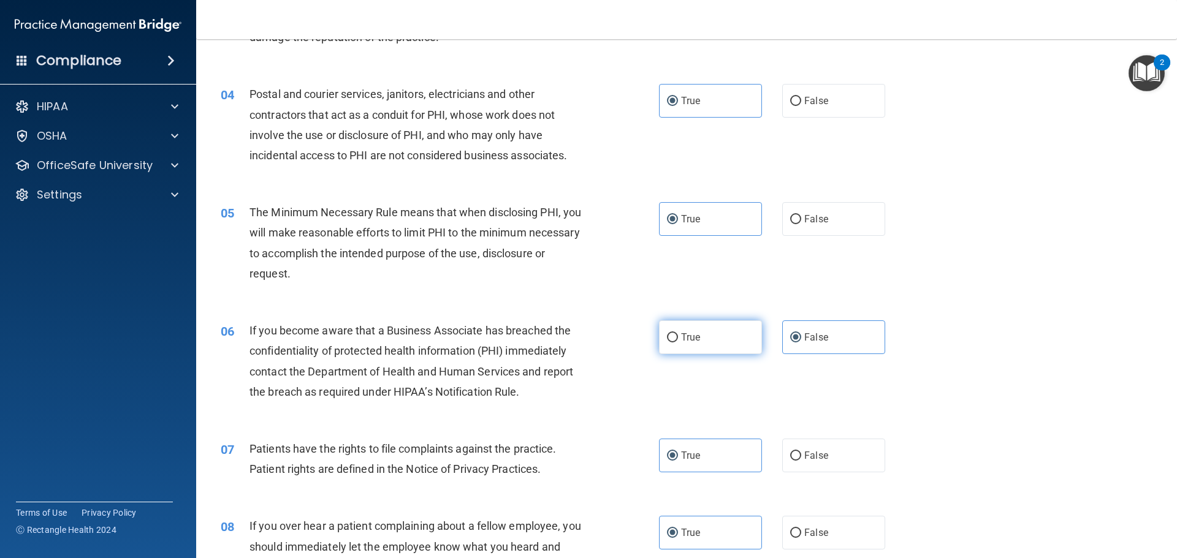
click at [691, 337] on span "True" at bounding box center [690, 338] width 19 height 12
click at [678, 337] on input "True" at bounding box center [672, 337] width 11 height 9
radio input "true"
radio input "false"
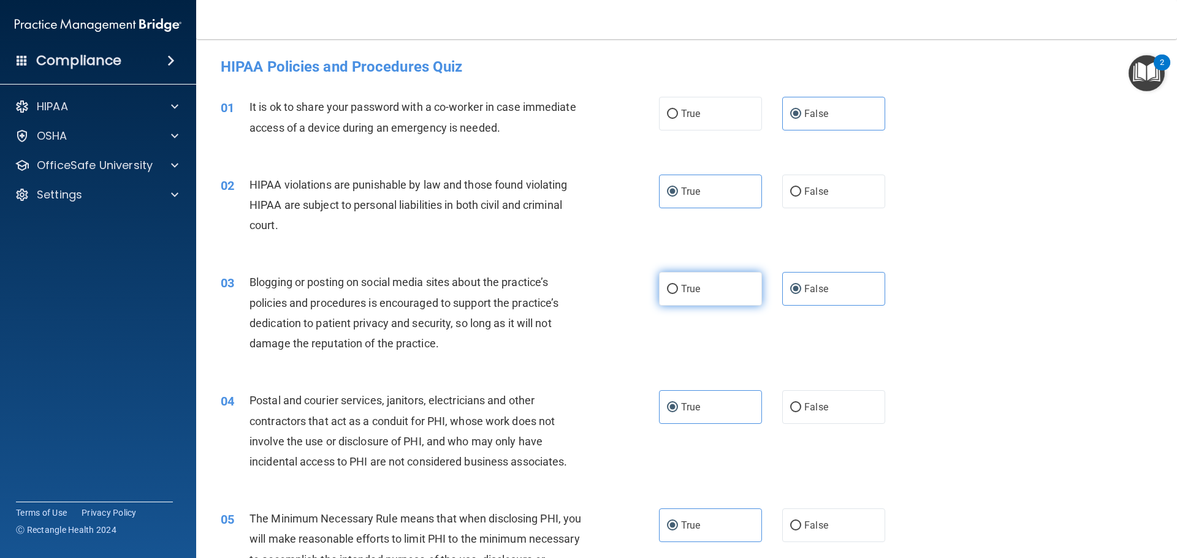
click at [711, 284] on label "True" at bounding box center [710, 289] width 103 height 34
click at [678, 285] on input "True" at bounding box center [672, 289] width 11 height 9
radio input "true"
radio input "false"
click at [700, 102] on label "True" at bounding box center [710, 114] width 103 height 34
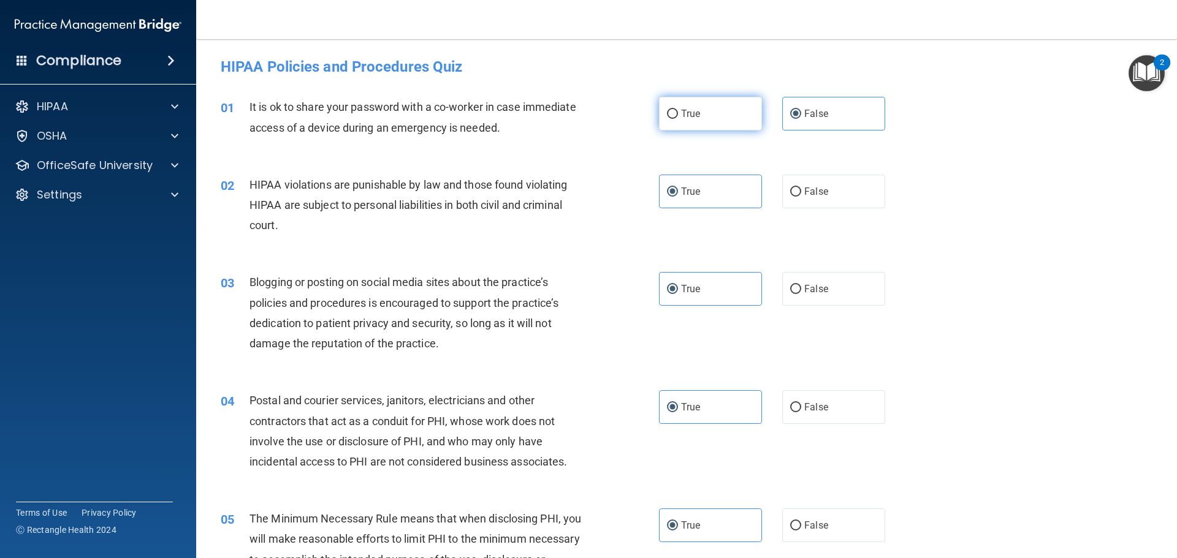
click at [678, 110] on input "True" at bounding box center [672, 114] width 11 height 9
radio input "true"
radio input "false"
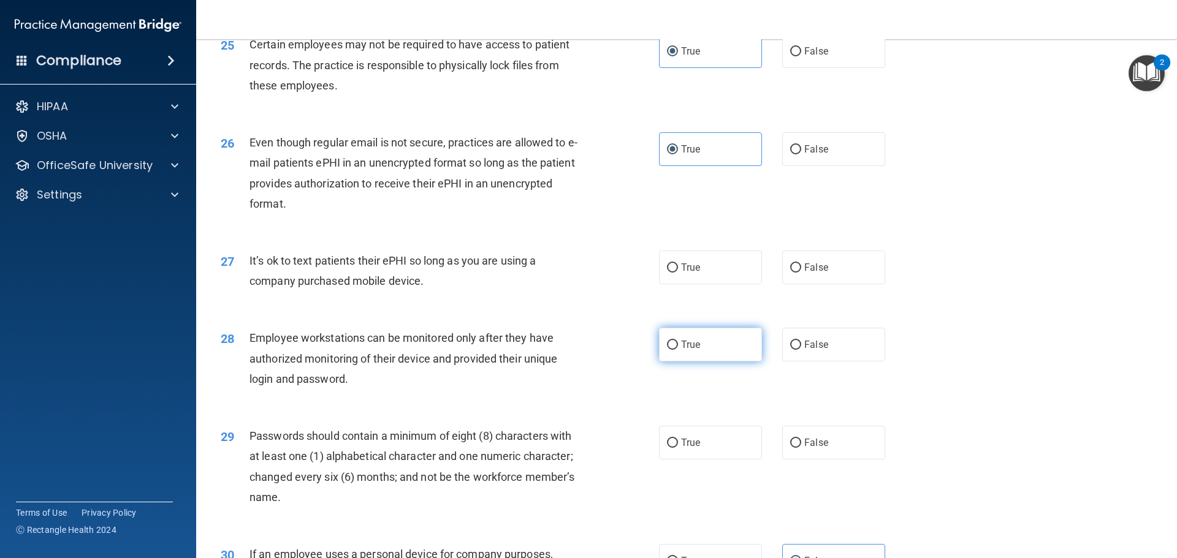
scroll to position [2451, 0]
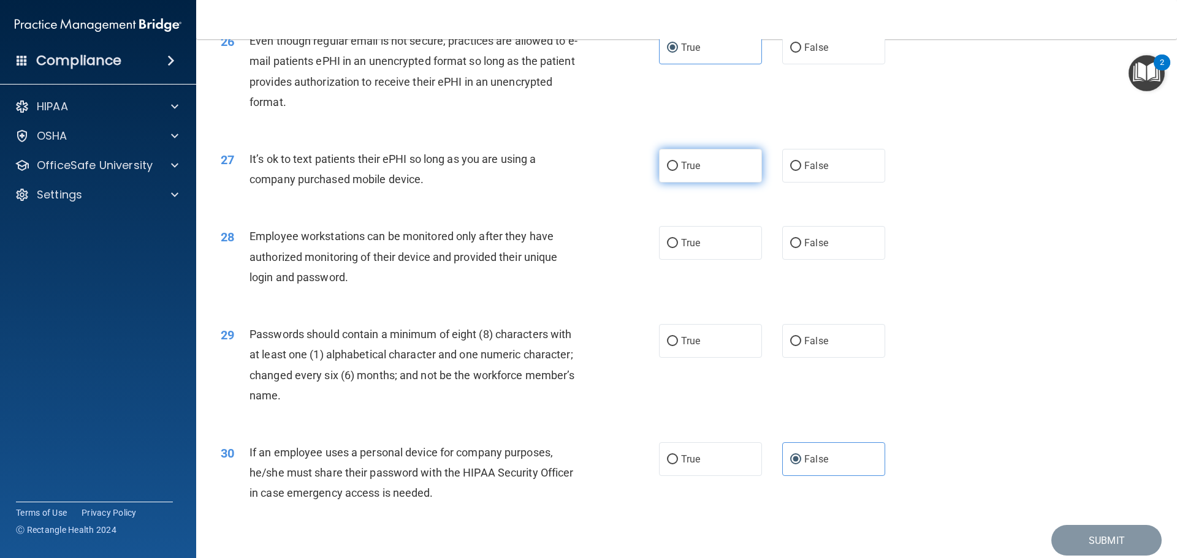
click at [698, 183] on label "True" at bounding box center [710, 166] width 103 height 34
click at [678, 171] on input "True" at bounding box center [672, 166] width 11 height 9
radio input "true"
drag, startPoint x: 698, startPoint y: 251, endPoint x: 700, endPoint y: 297, distance: 46.0
click at [698, 252] on label "True" at bounding box center [710, 243] width 103 height 34
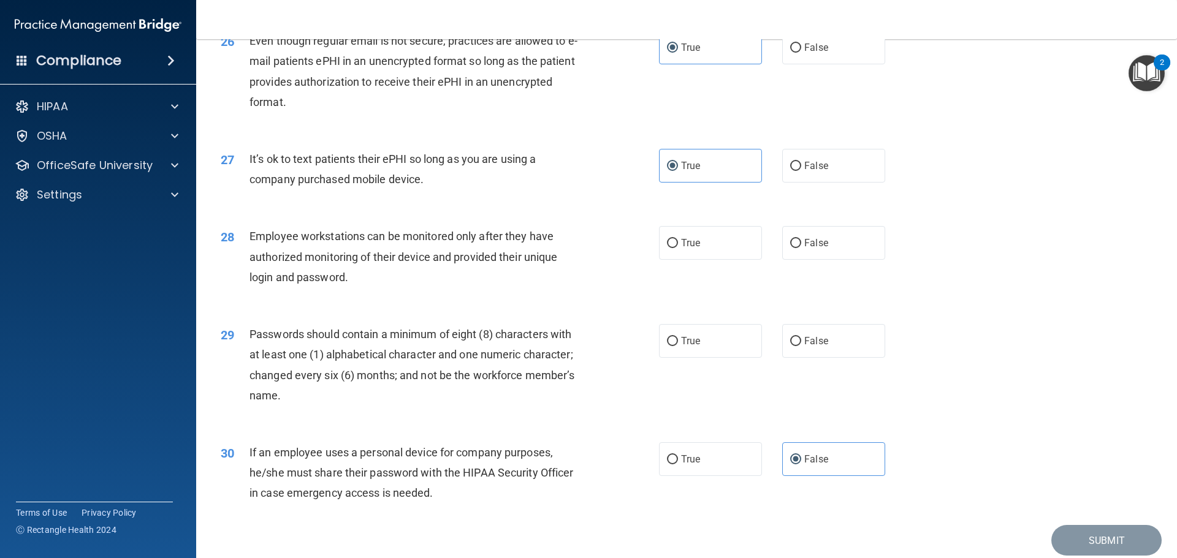
click at [678, 248] on input "True" at bounding box center [672, 243] width 11 height 9
radio input "true"
click at [700, 346] on label "True" at bounding box center [710, 341] width 103 height 34
click at [678, 346] on input "True" at bounding box center [672, 341] width 11 height 9
radio input "true"
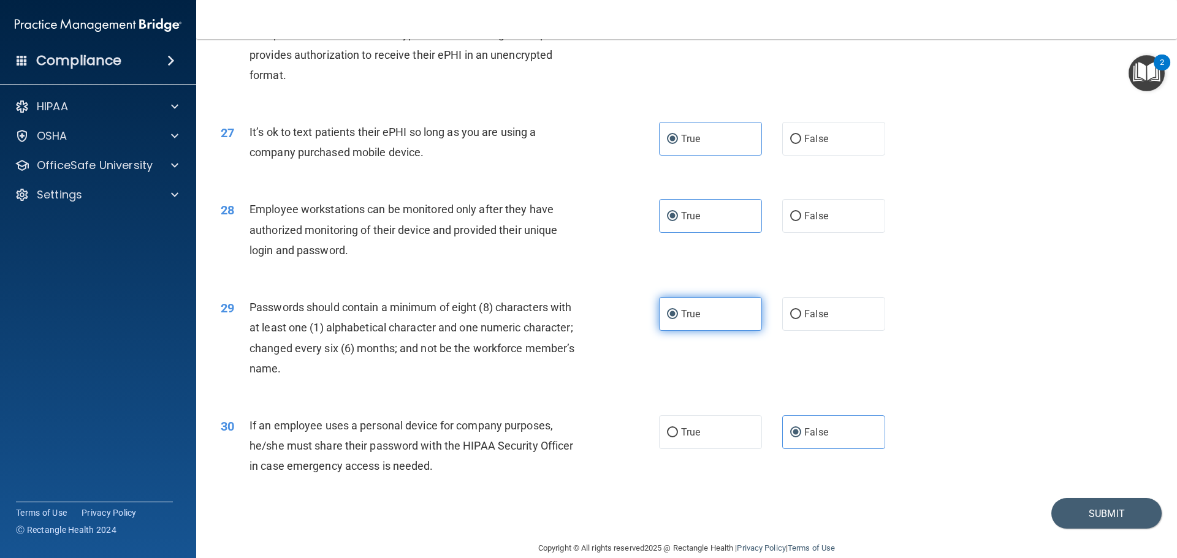
scroll to position [2518, 0]
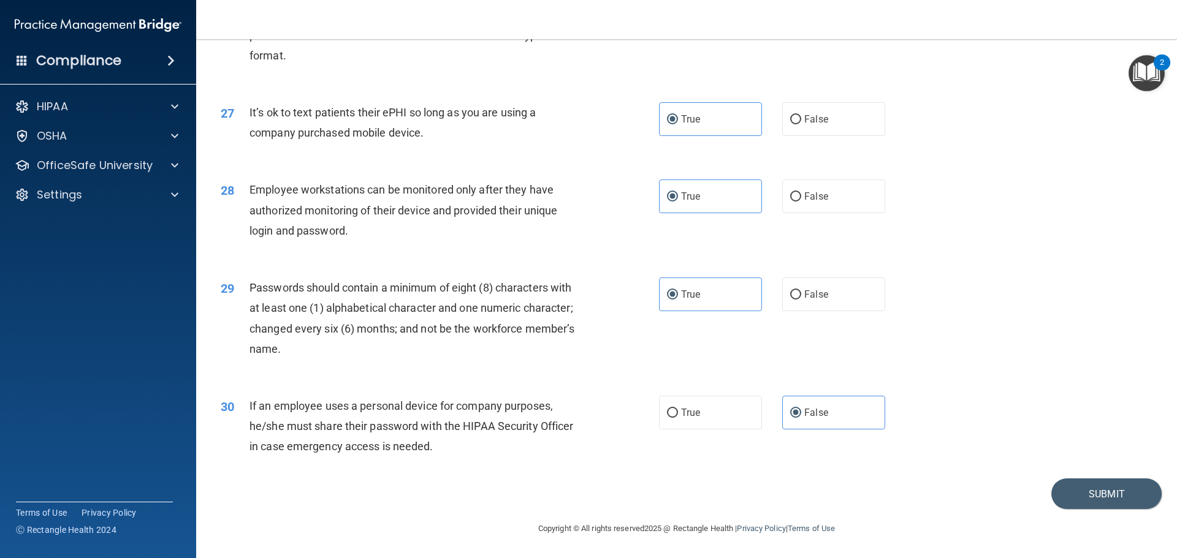
click at [943, 465] on div "30 If an employee uses a personal device for company purposes, he/she must shar…" at bounding box center [686, 430] width 950 height 98
click at [703, 410] on label "True" at bounding box center [710, 413] width 103 height 34
click at [678, 410] on input "True" at bounding box center [672, 413] width 11 height 9
radio input "true"
radio input "false"
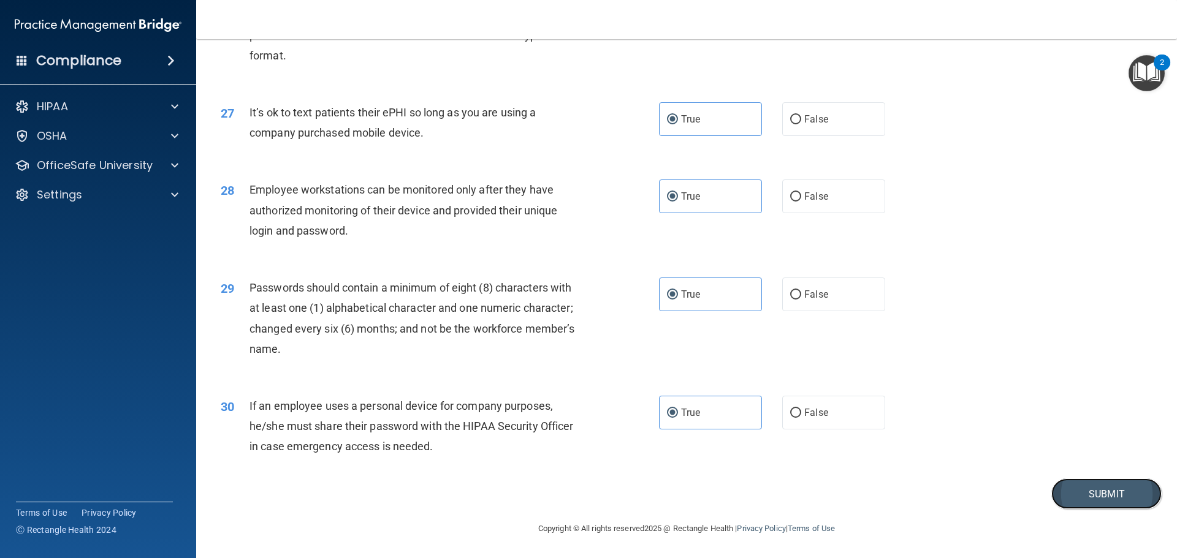
click at [1104, 490] on button "Submit" at bounding box center [1106, 494] width 110 height 31
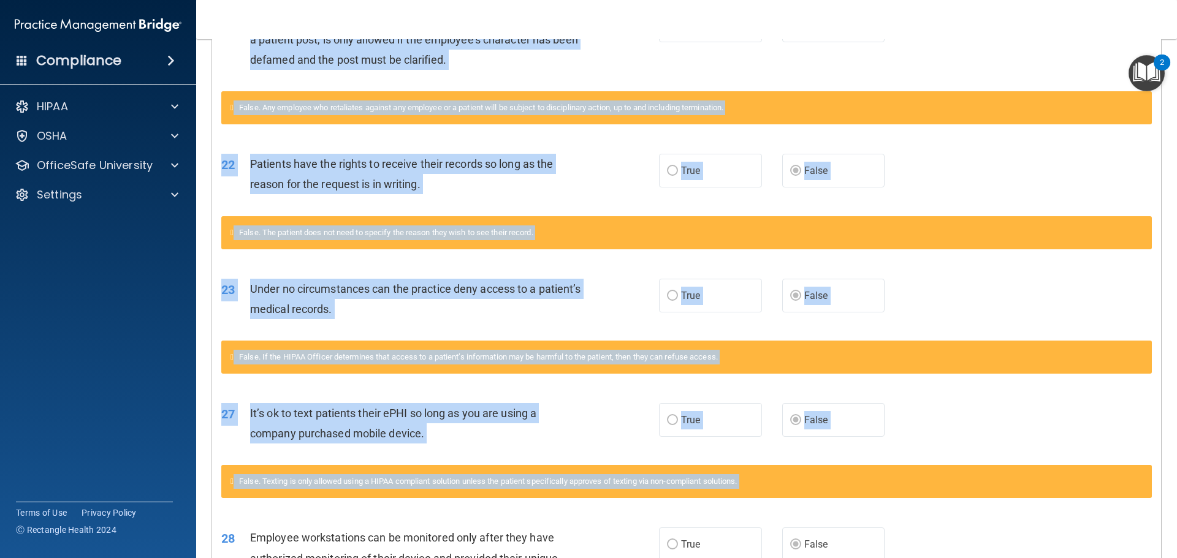
scroll to position [2234, 0]
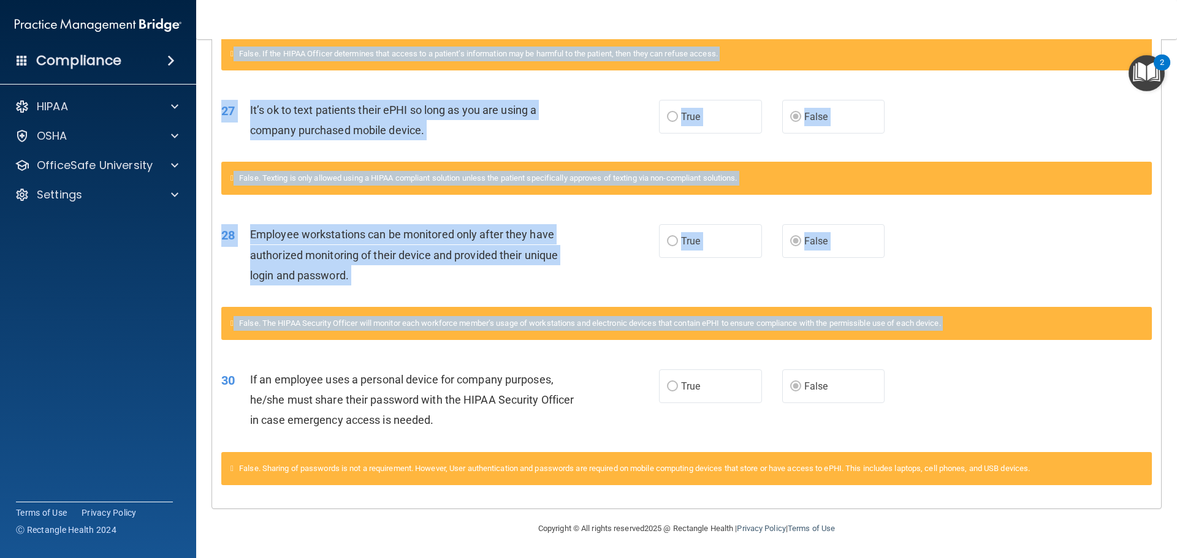
drag, startPoint x: 221, startPoint y: 312, endPoint x: 852, endPoint y: 429, distance: 642.0
click at [1015, 350] on div "False. The HIPAA Security Officer will monitor each workforce member’s usage of…" at bounding box center [686, 330] width 949 height 47
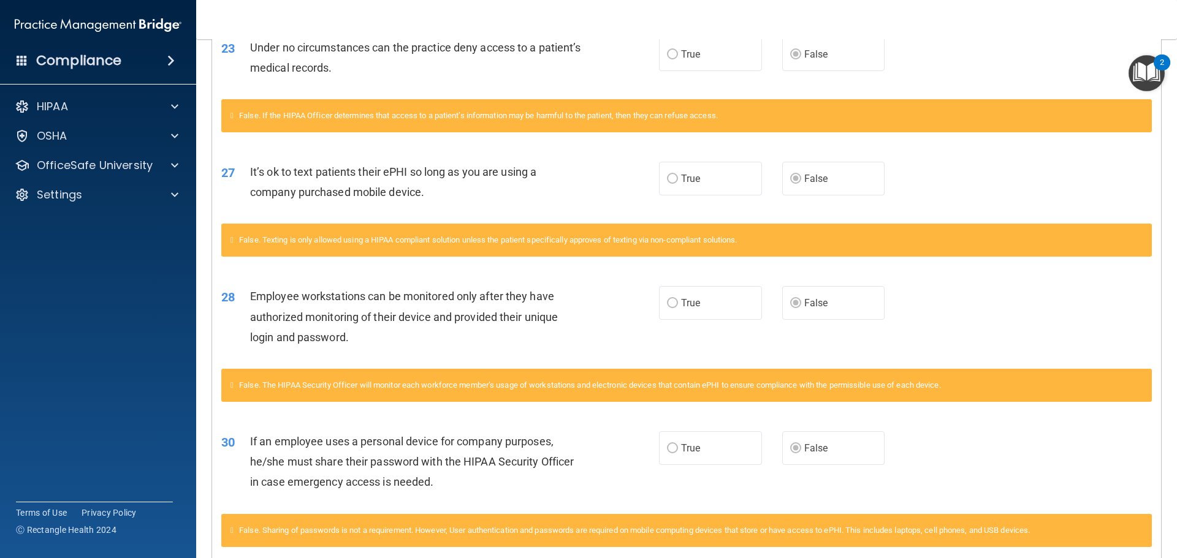
scroll to position [2206, 0]
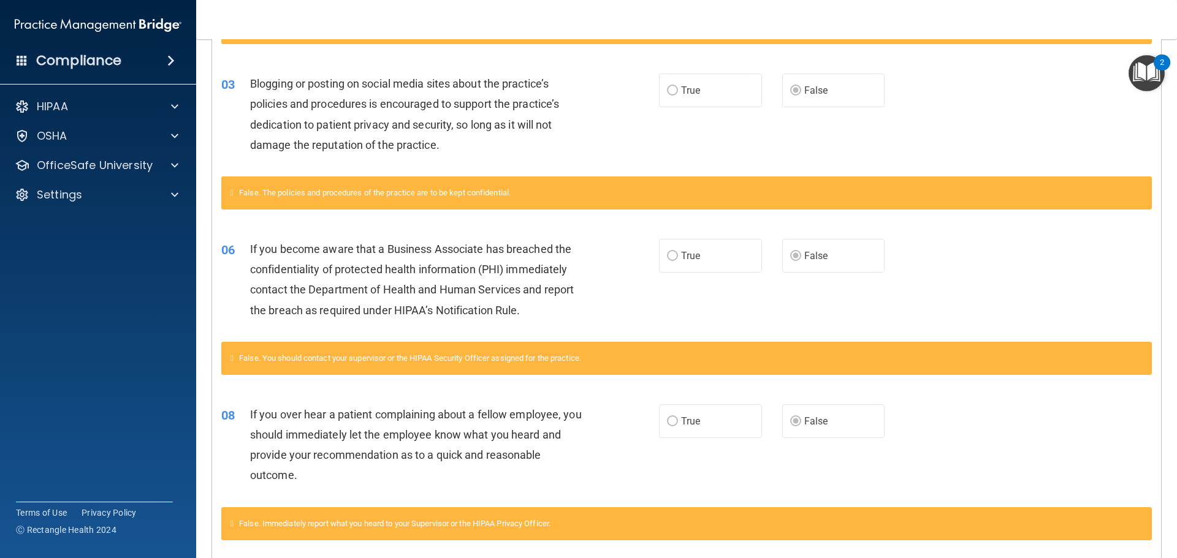
click at [991, 444] on div "08 If you over hear a patient complaining about a fellow employee, you should i…" at bounding box center [686, 448] width 949 height 118
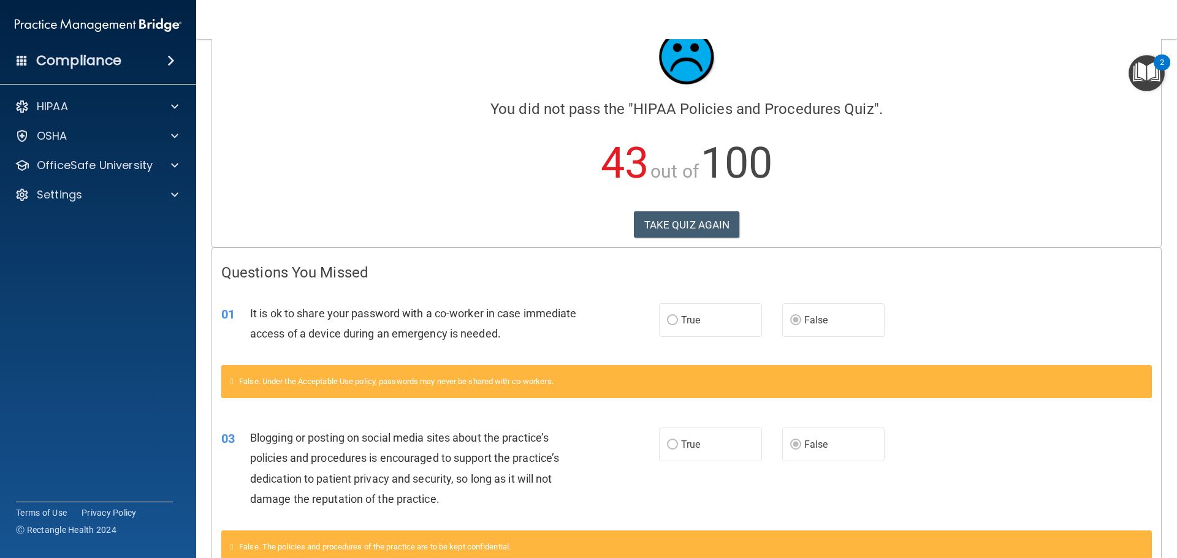
scroll to position [0, 0]
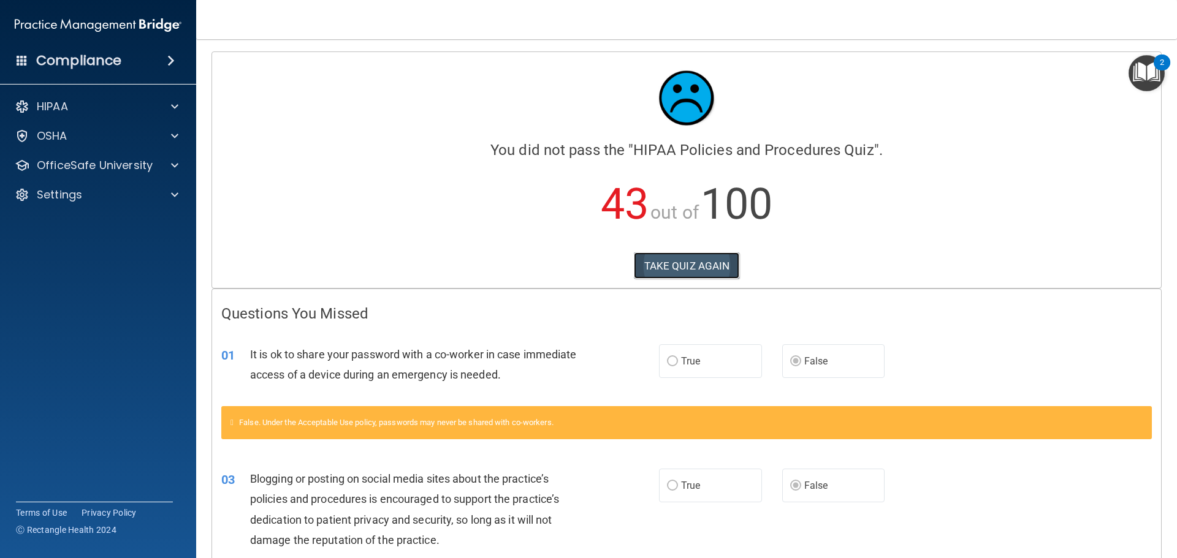
click at [669, 267] on button "TAKE QUIZ AGAIN" at bounding box center [687, 265] width 106 height 27
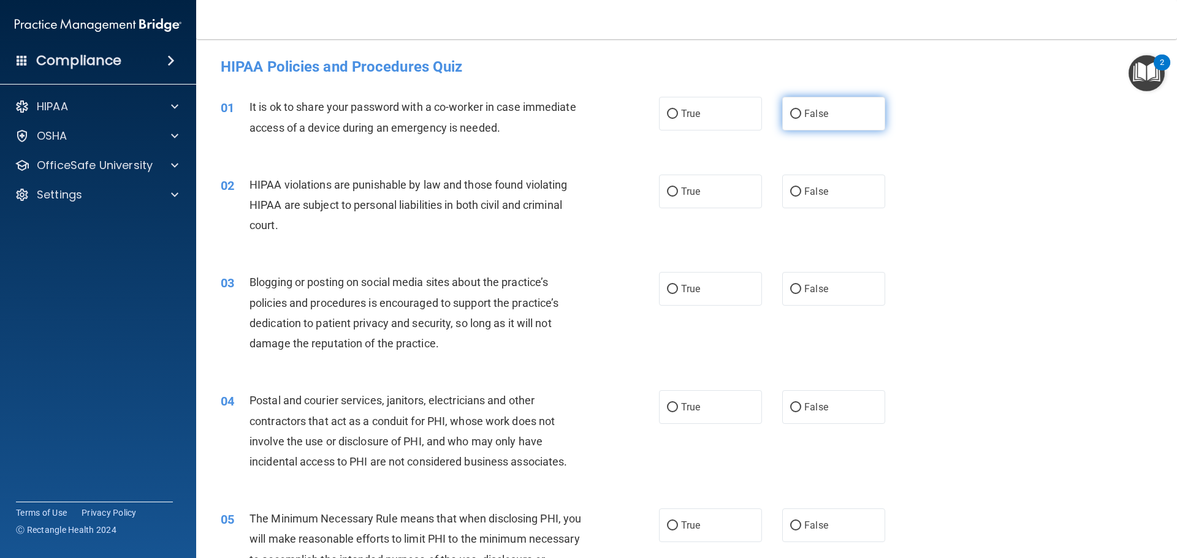
click at [814, 128] on label "False" at bounding box center [833, 114] width 103 height 34
click at [801, 119] on input "False" at bounding box center [795, 114] width 11 height 9
radio input "true"
click at [745, 194] on label "True" at bounding box center [710, 192] width 103 height 34
click at [678, 194] on input "True" at bounding box center [672, 192] width 11 height 9
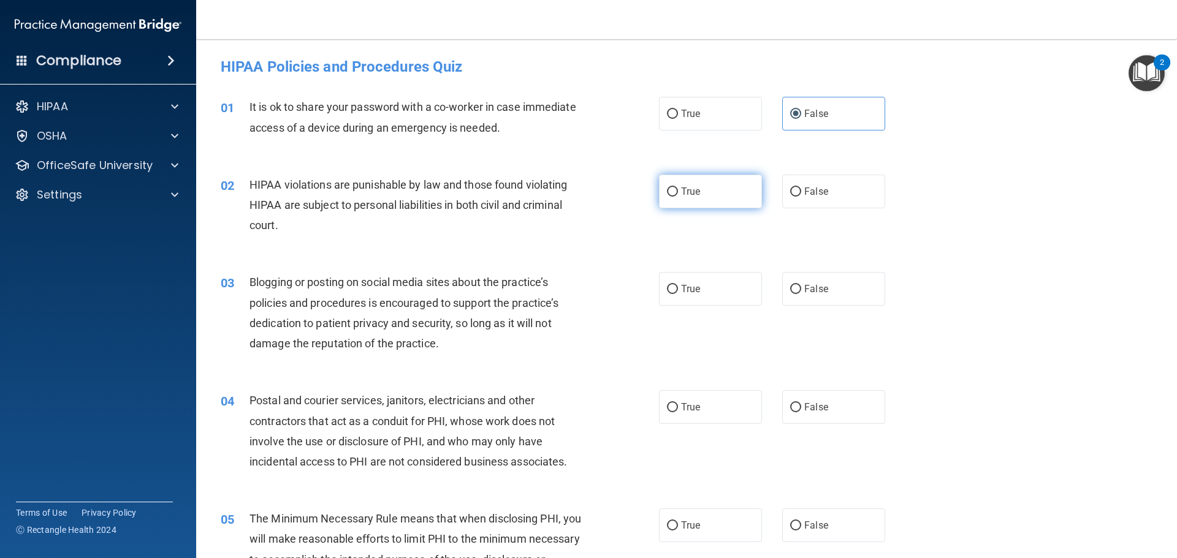
radio input "true"
click at [816, 295] on label "False" at bounding box center [833, 289] width 103 height 34
click at [801, 294] on input "False" at bounding box center [795, 289] width 11 height 9
radio input "true"
drag, startPoint x: 696, startPoint y: 398, endPoint x: 693, endPoint y: 447, distance: 49.1
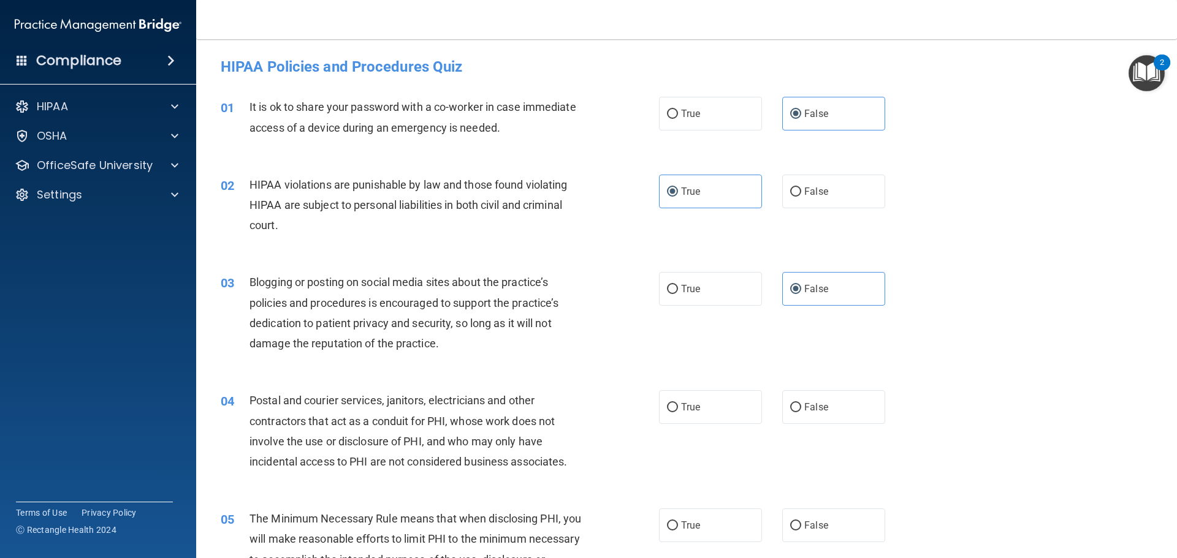
click at [695, 399] on label "True" at bounding box center [710, 407] width 103 height 34
click at [678, 403] on input "True" at bounding box center [672, 407] width 11 height 9
radio input "true"
drag, startPoint x: 683, startPoint y: 523, endPoint x: 697, endPoint y: 510, distance: 18.7
click at [683, 523] on span "True" at bounding box center [690, 526] width 19 height 12
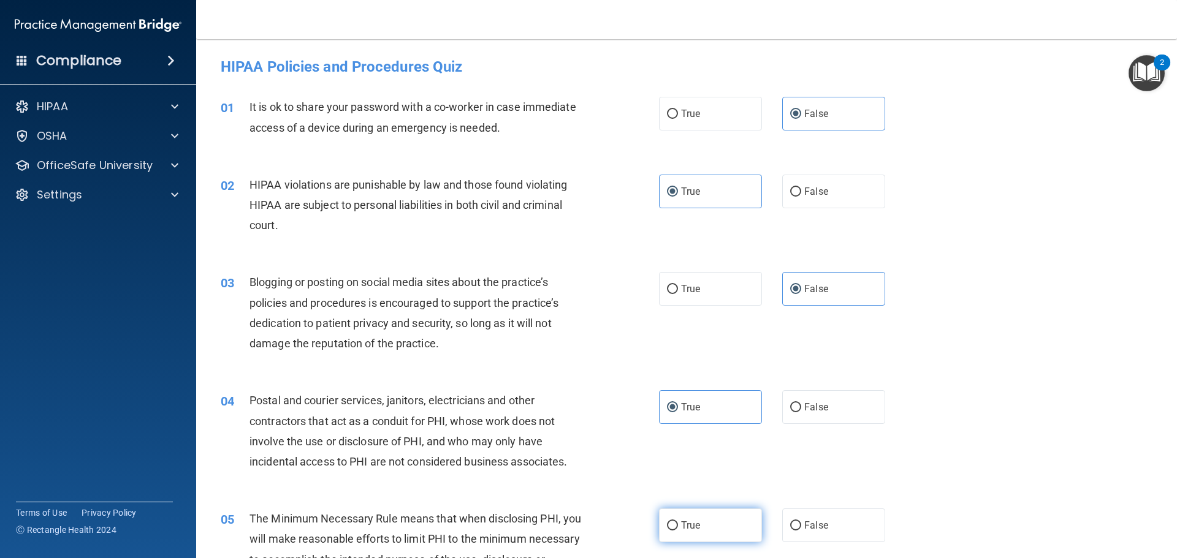
click at [678, 523] on input "True" at bounding box center [672, 526] width 11 height 9
radio input "true"
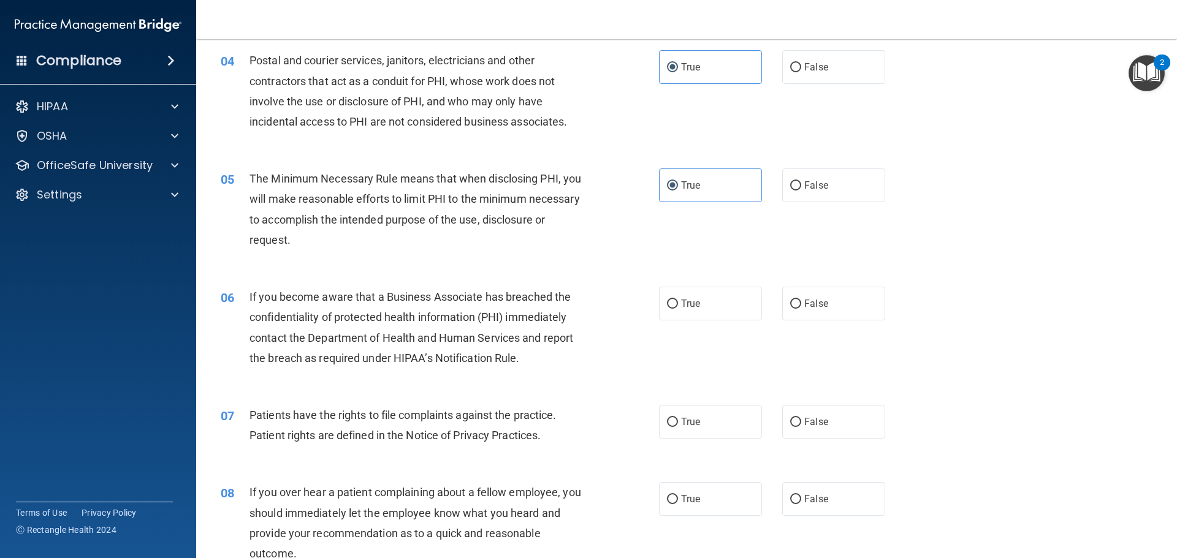
scroll to position [368, 0]
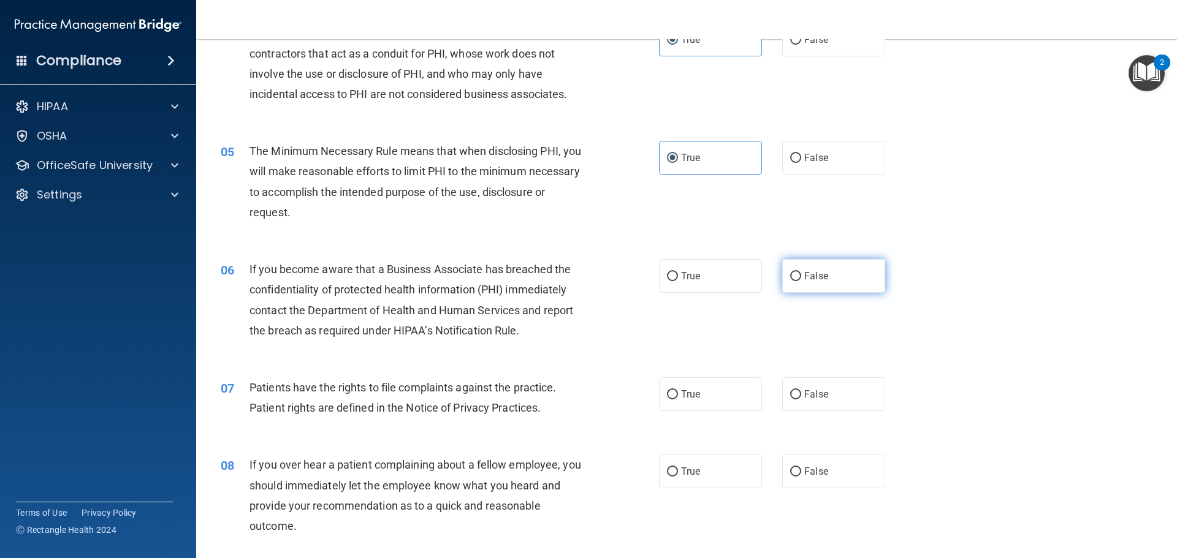
click at [808, 268] on label "False" at bounding box center [833, 276] width 103 height 34
click at [801, 272] on input "False" at bounding box center [795, 276] width 11 height 9
radio input "true"
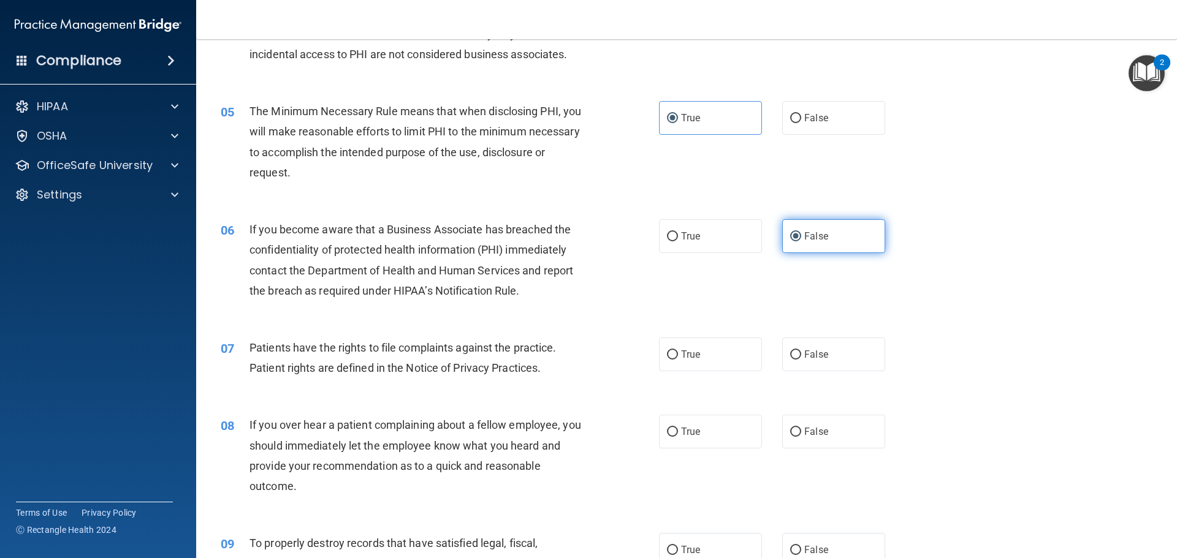
scroll to position [429, 0]
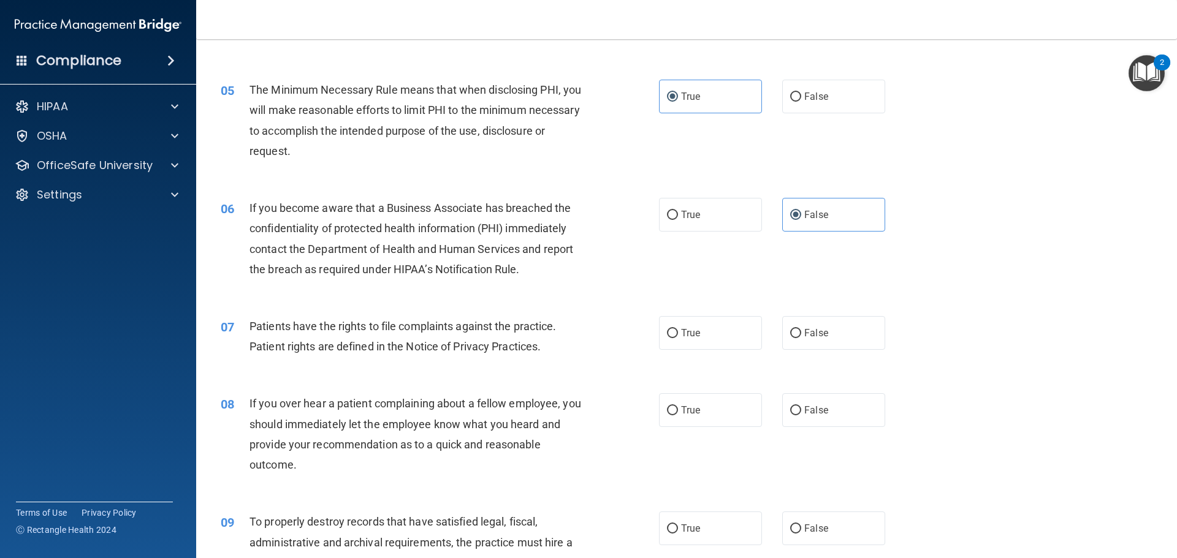
click at [688, 352] on div "07 Patients have the rights to file complaints against the practice. Patient ri…" at bounding box center [686, 339] width 950 height 77
click at [688, 346] on label "True" at bounding box center [710, 333] width 103 height 34
click at [678, 338] on input "True" at bounding box center [672, 333] width 11 height 9
radio input "true"
click at [797, 415] on label "False" at bounding box center [833, 410] width 103 height 34
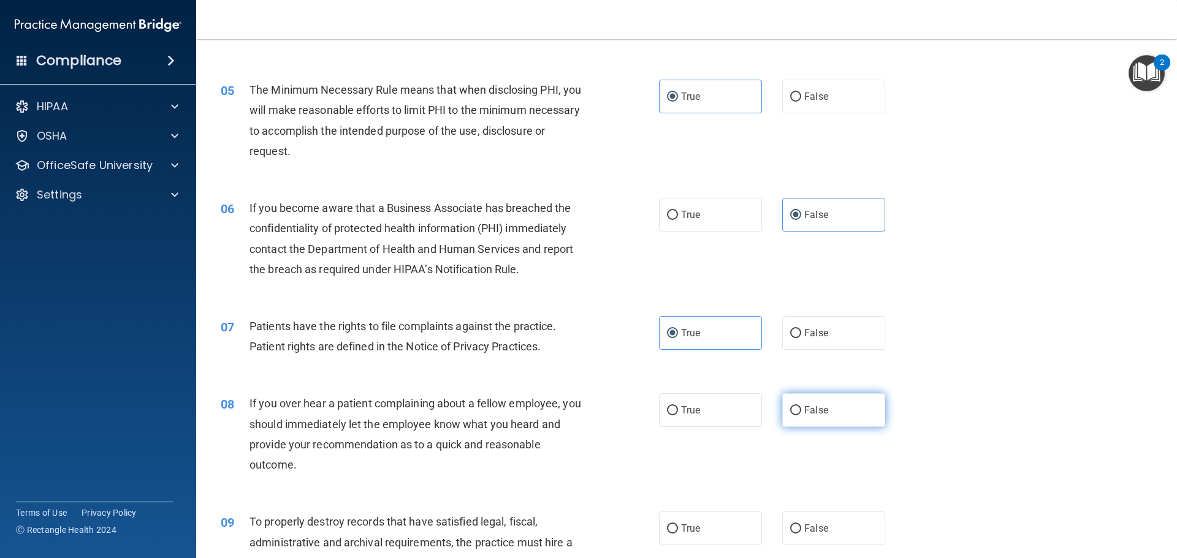
click at [797, 415] on input "False" at bounding box center [795, 410] width 11 height 9
radio input "true"
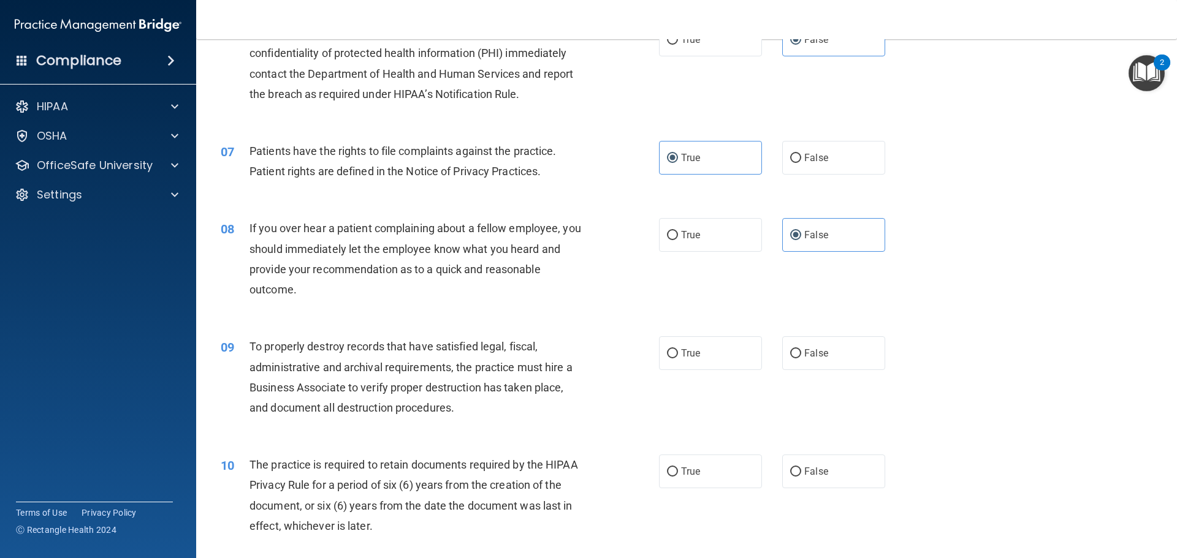
scroll to position [613, 0]
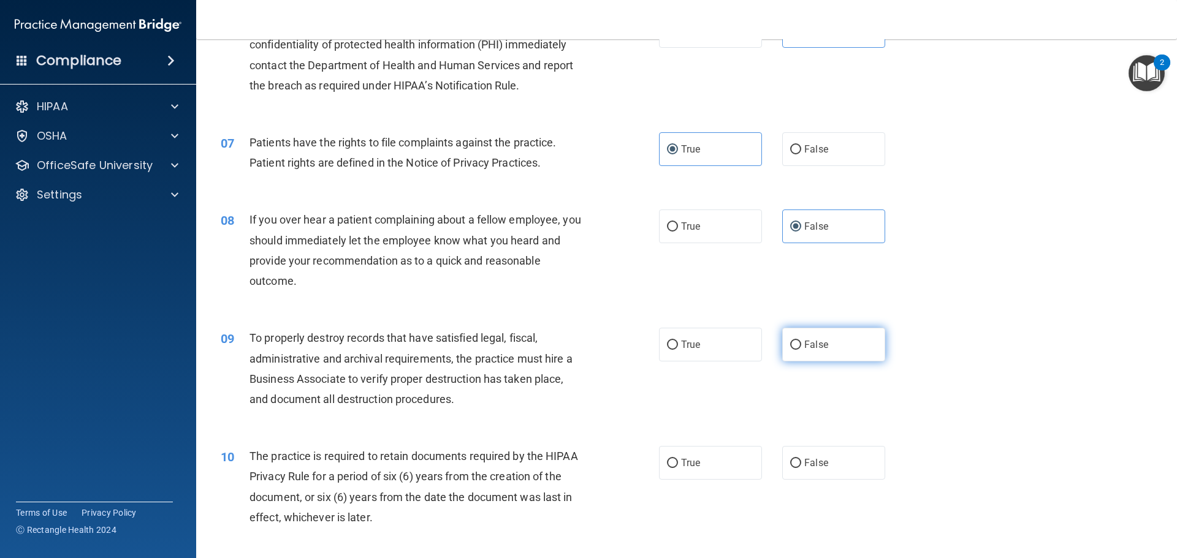
click at [804, 339] on span "False" at bounding box center [816, 345] width 24 height 12
click at [800, 341] on input "False" at bounding box center [795, 345] width 11 height 9
radio input "true"
click at [811, 459] on span "False" at bounding box center [816, 463] width 24 height 12
click at [801, 459] on input "False" at bounding box center [795, 463] width 11 height 9
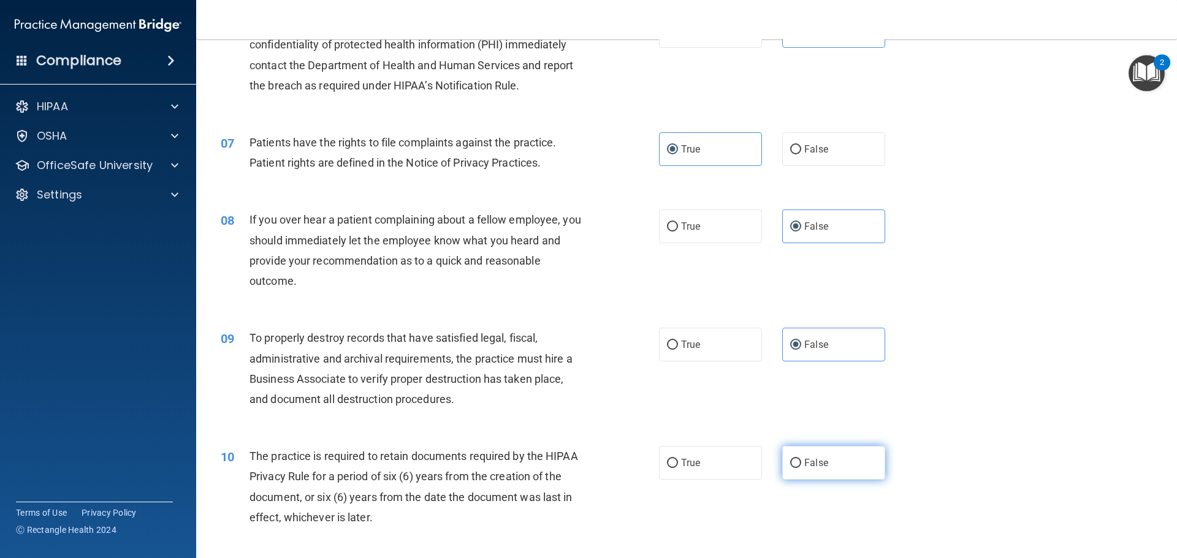
radio input "true"
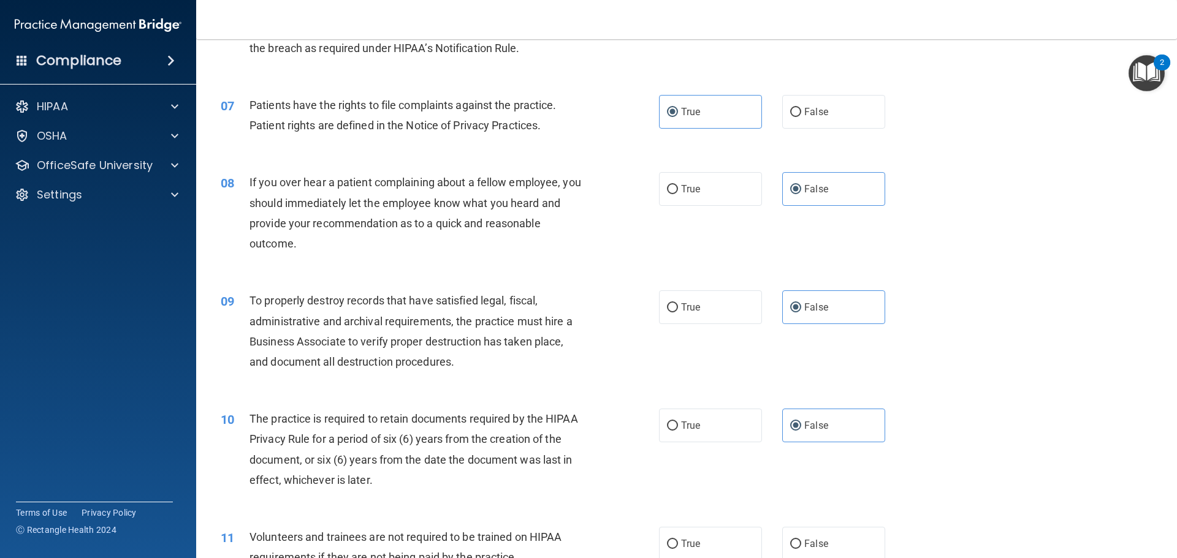
scroll to position [735, 0]
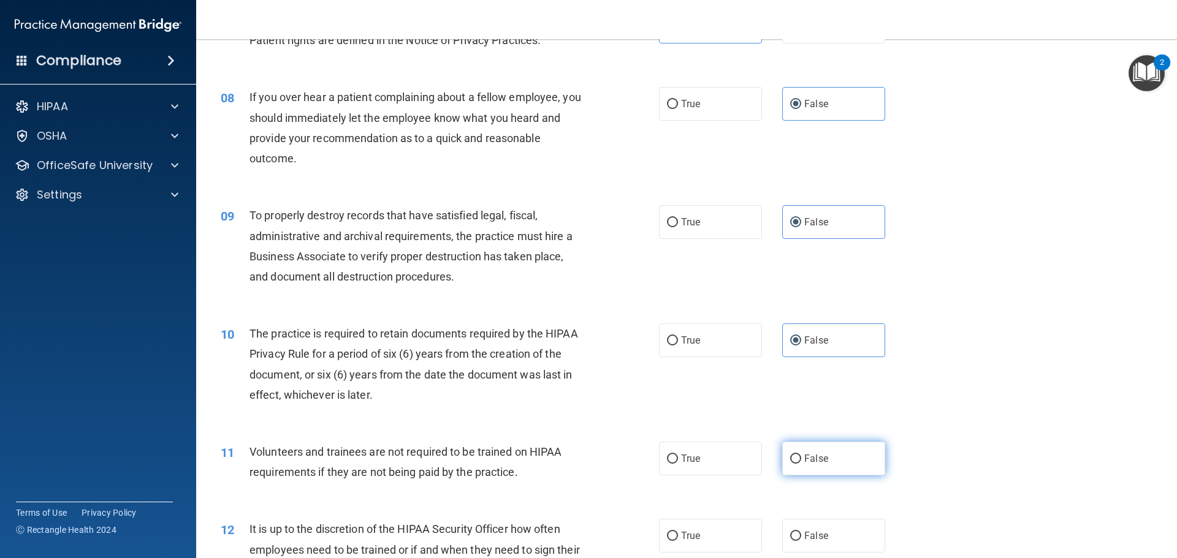
click at [798, 476] on label "False" at bounding box center [833, 459] width 103 height 34
click at [798, 464] on input "False" at bounding box center [795, 459] width 11 height 9
radio input "true"
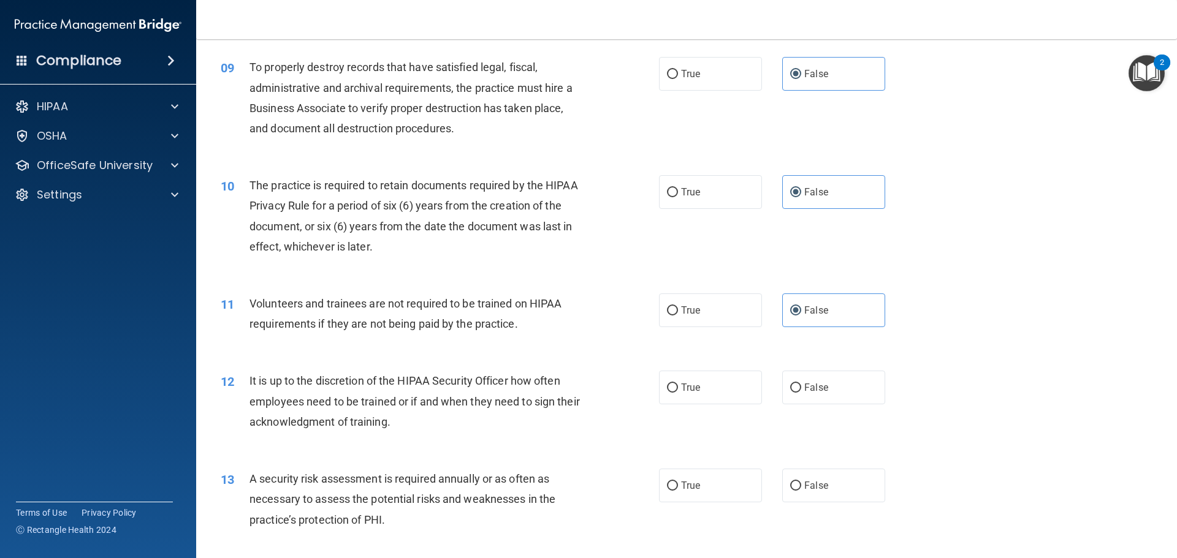
scroll to position [919, 0]
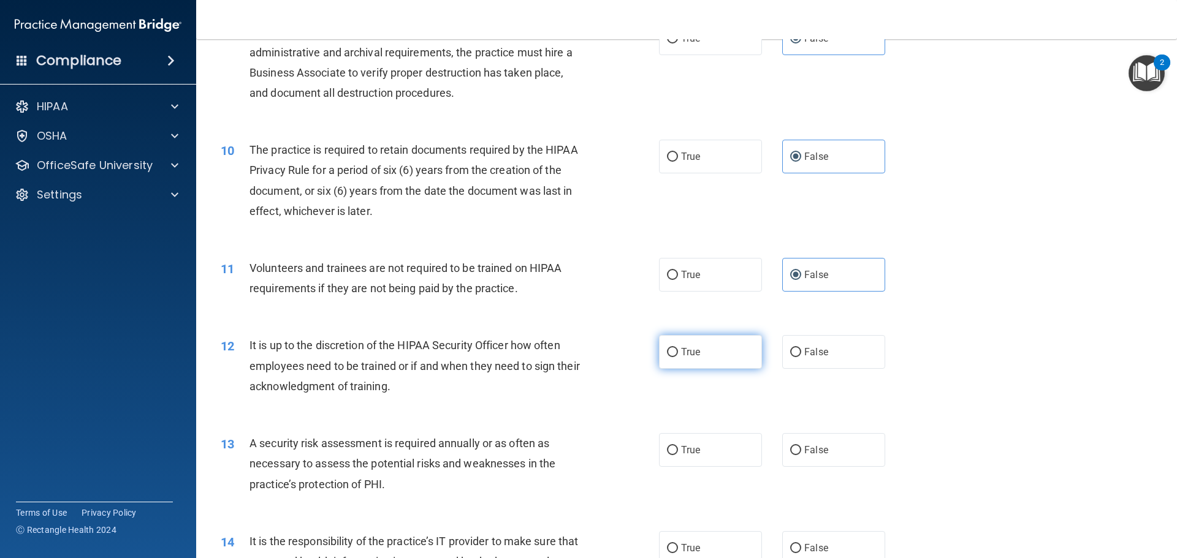
click at [681, 356] on span "True" at bounding box center [690, 352] width 19 height 12
click at [678, 356] on input "True" at bounding box center [672, 352] width 11 height 9
radio input "true"
click at [827, 453] on label "False" at bounding box center [833, 450] width 103 height 34
click at [801, 453] on input "False" at bounding box center [795, 450] width 11 height 9
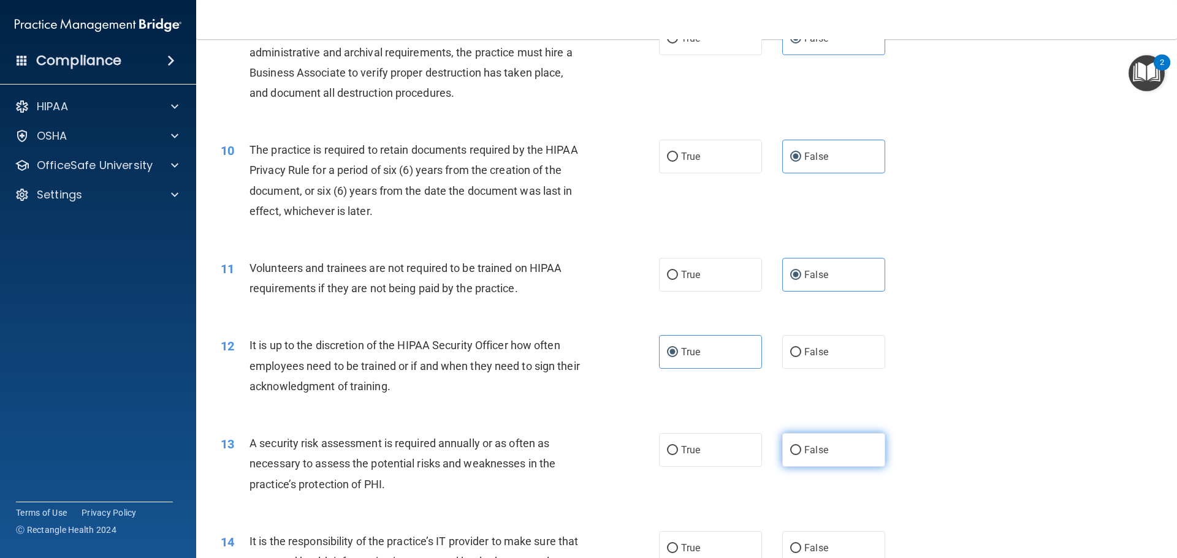
radio input "true"
click at [701, 442] on label "True" at bounding box center [710, 450] width 103 height 34
click at [678, 446] on input "True" at bounding box center [672, 450] width 11 height 9
radio input "true"
radio input "false"
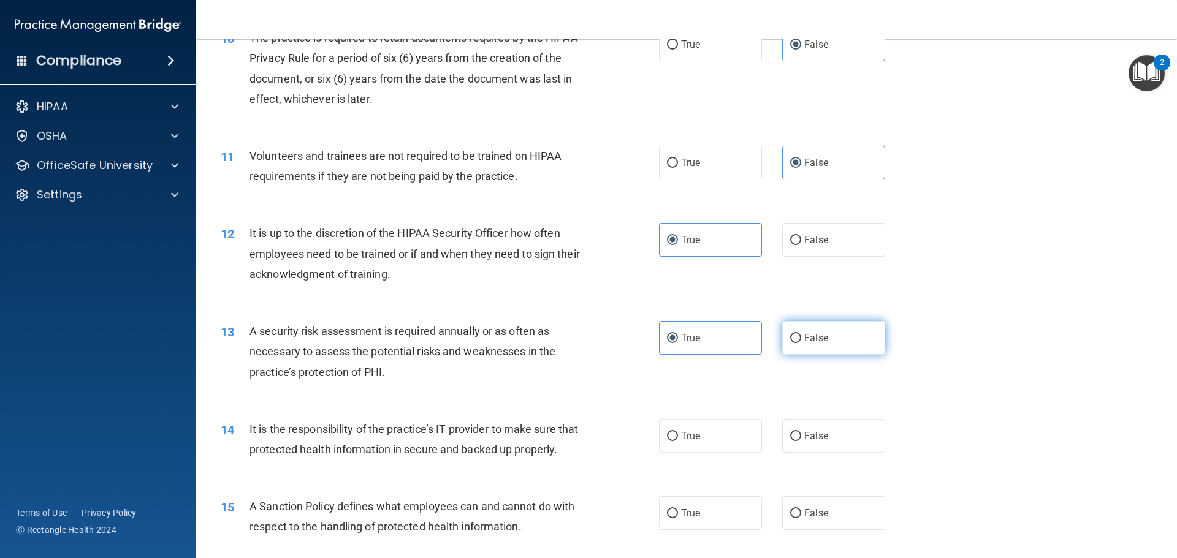
scroll to position [1042, 0]
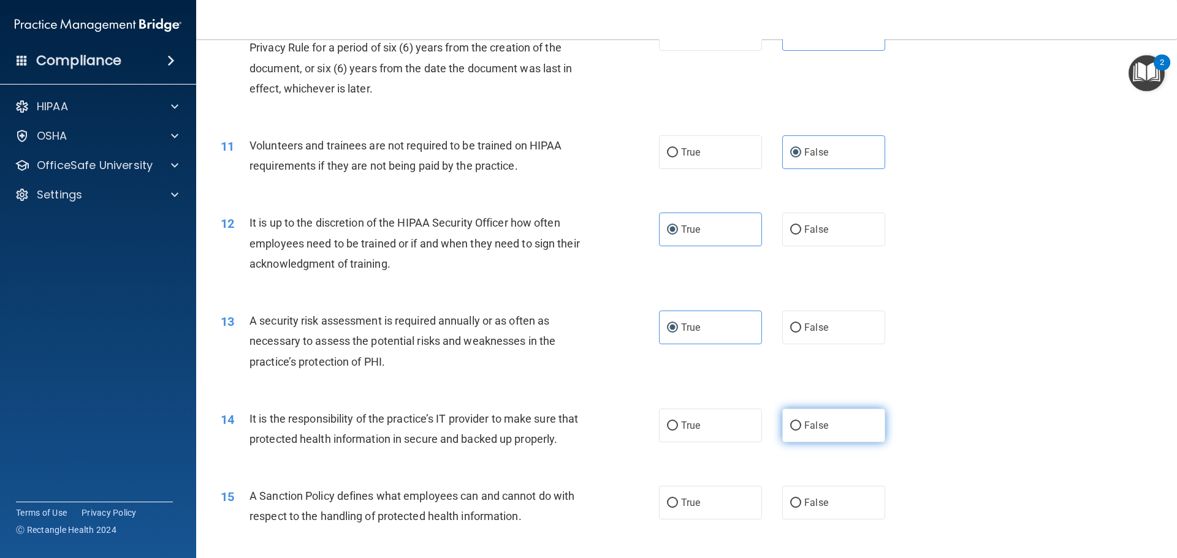
click at [817, 429] on span "False" at bounding box center [816, 426] width 24 height 12
click at [801, 429] on input "False" at bounding box center [795, 426] width 11 height 9
radio input "true"
click at [802, 512] on label "False" at bounding box center [833, 503] width 103 height 34
click at [801, 508] on input "False" at bounding box center [795, 503] width 11 height 9
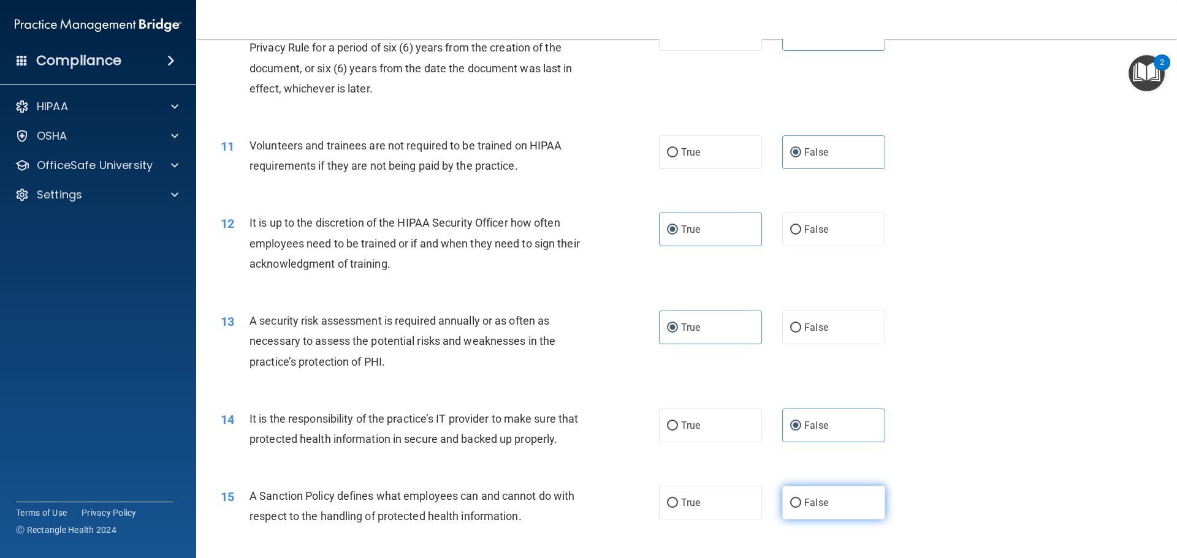
radio input "true"
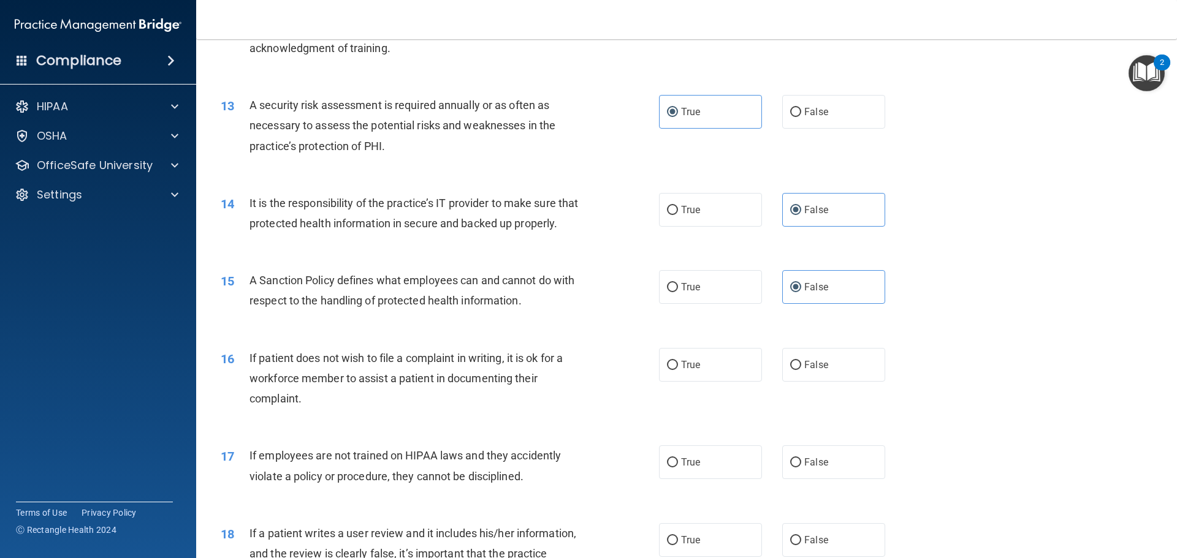
scroll to position [1287, 0]
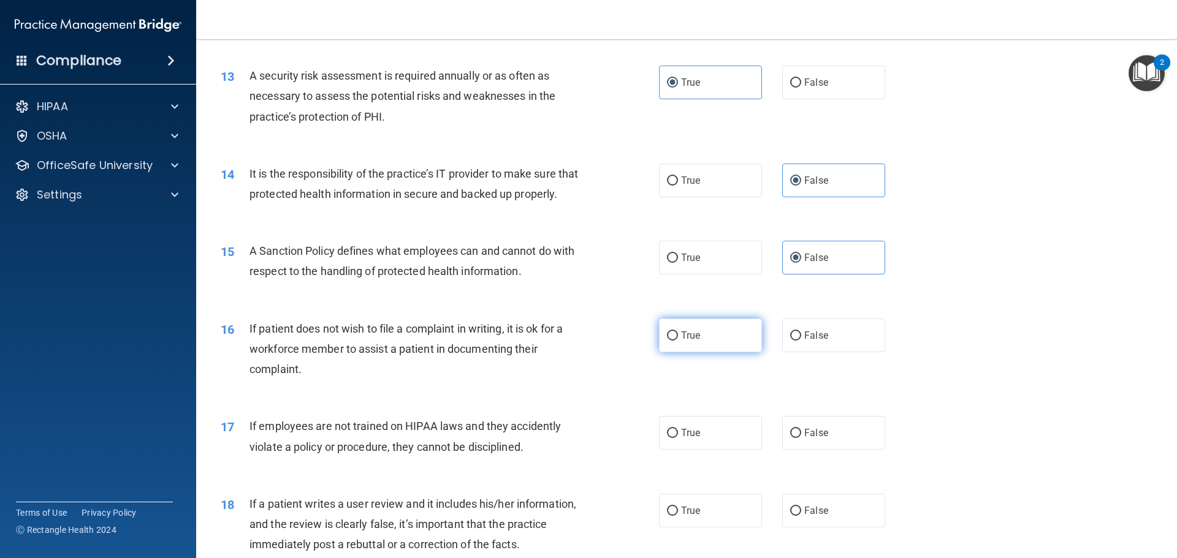
click at [676, 346] on label "True" at bounding box center [710, 336] width 103 height 34
click at [676, 341] on input "True" at bounding box center [672, 336] width 11 height 9
radio input "true"
click at [826, 450] on label "False" at bounding box center [833, 433] width 103 height 34
click at [801, 438] on input "False" at bounding box center [795, 433] width 11 height 9
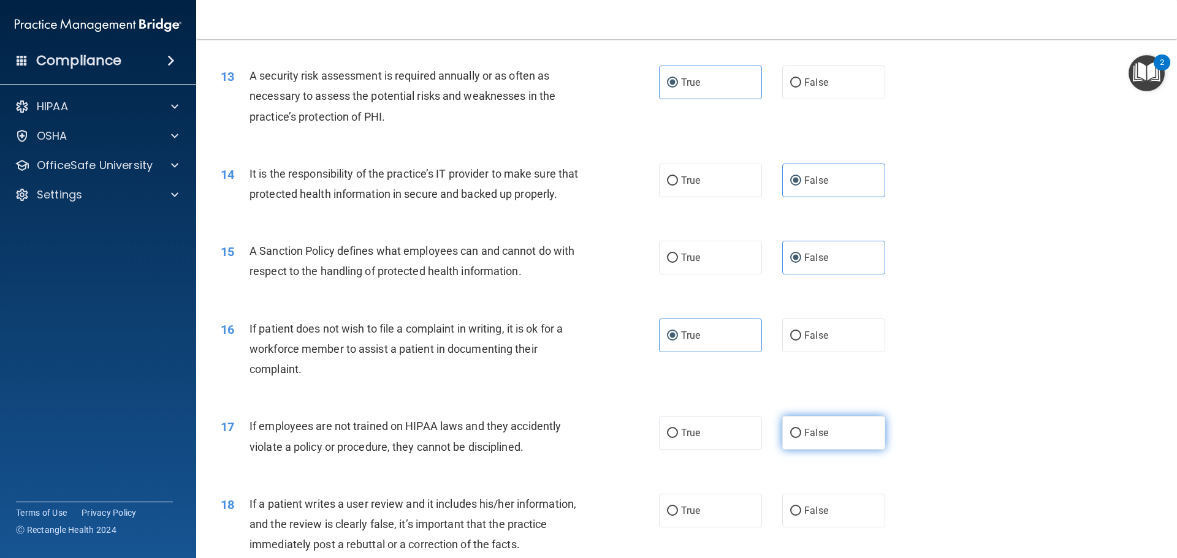
radio input "true"
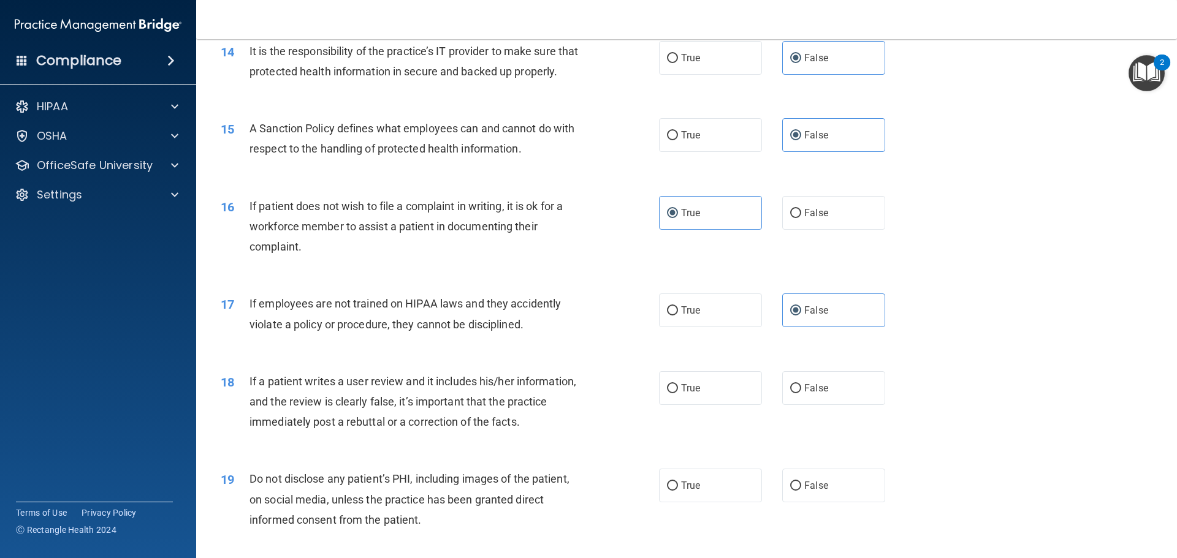
scroll to position [1471, 0]
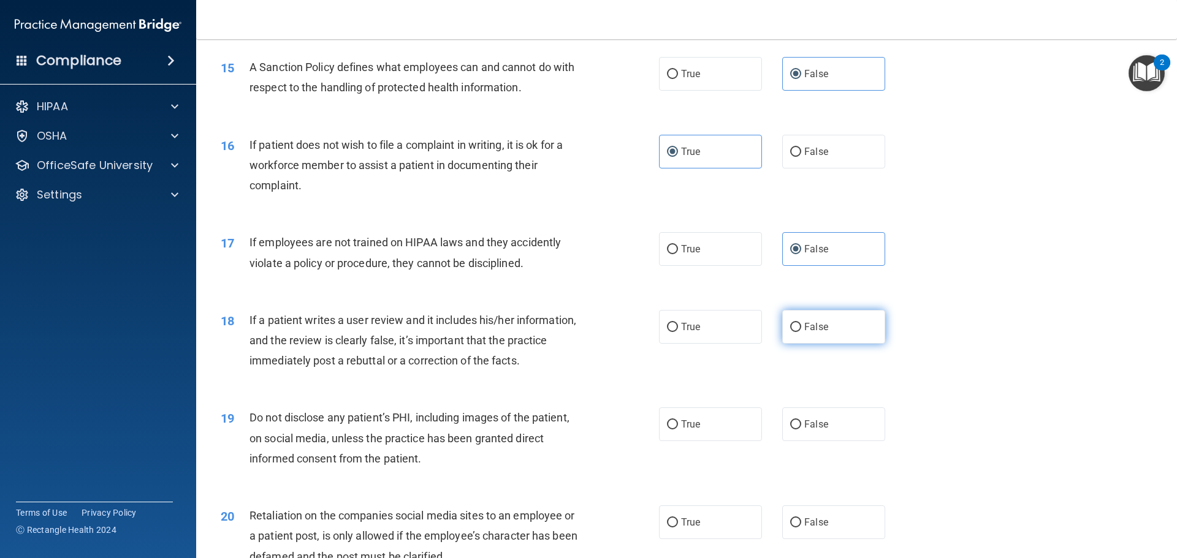
click at [791, 344] on label "False" at bounding box center [833, 327] width 103 height 34
click at [791, 332] on input "False" at bounding box center [795, 327] width 11 height 9
radio input "true"
click at [705, 441] on label "True" at bounding box center [710, 425] width 103 height 34
click at [678, 430] on input "True" at bounding box center [672, 424] width 11 height 9
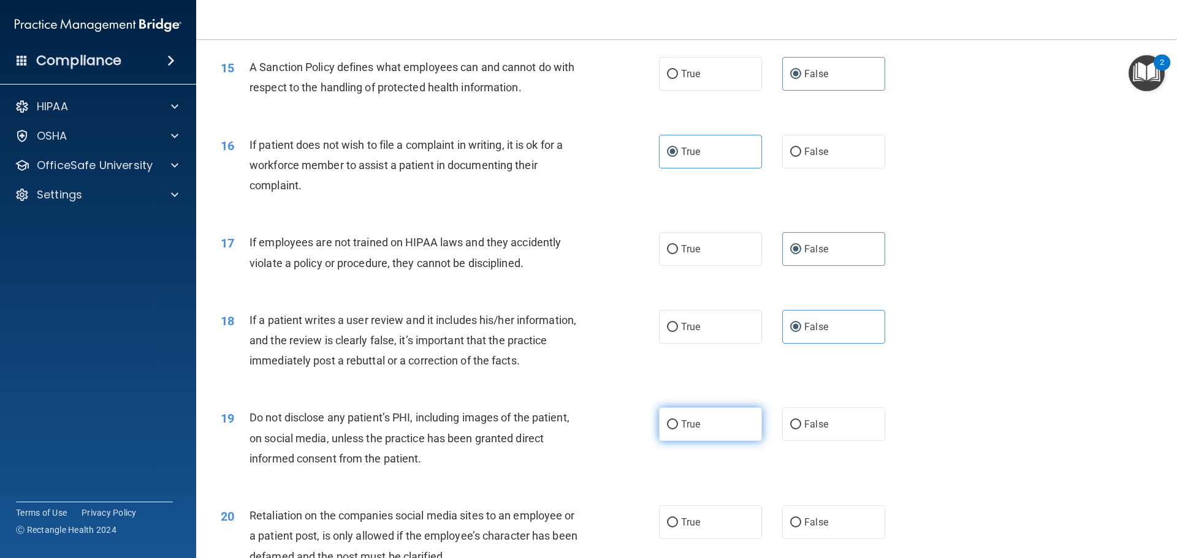
radio input "true"
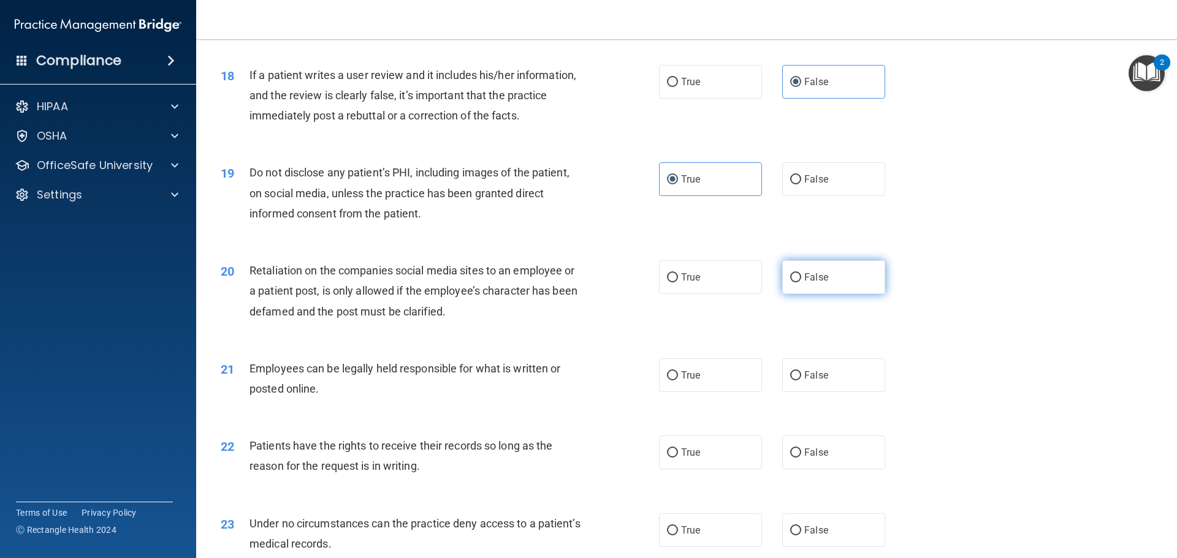
click at [810, 294] on label "False" at bounding box center [833, 277] width 103 height 34
click at [801, 283] on input "False" at bounding box center [795, 277] width 11 height 9
radio input "true"
drag, startPoint x: 679, startPoint y: 415, endPoint x: 716, endPoint y: 422, distance: 37.4
click at [678, 414] on div "21 Employees can be legally held responsible for what is written or posted onli…" at bounding box center [686, 381] width 950 height 77
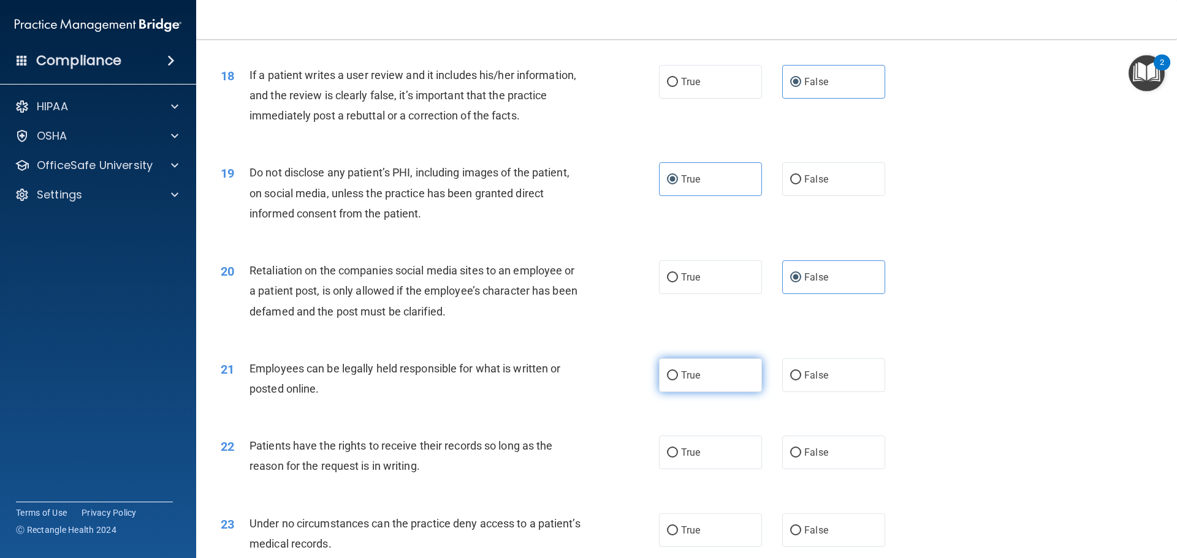
click at [713, 392] on label "True" at bounding box center [710, 375] width 103 height 34
click at [678, 381] on input "True" at bounding box center [672, 375] width 11 height 9
radio input "true"
click at [792, 461] on label "False" at bounding box center [833, 453] width 103 height 34
click at [792, 458] on input "False" at bounding box center [795, 453] width 11 height 9
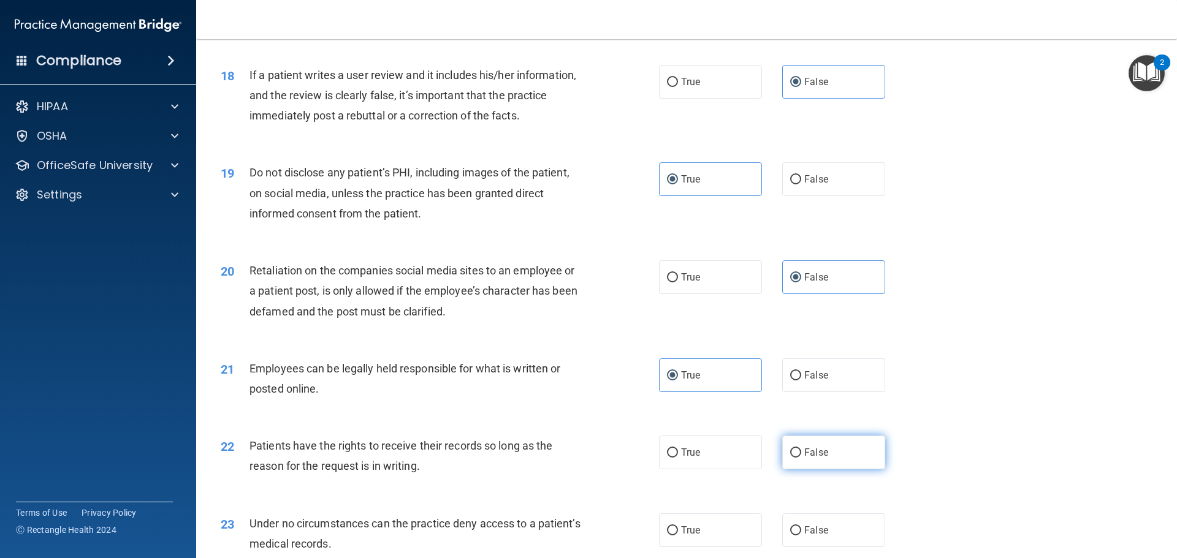
radio input "true"
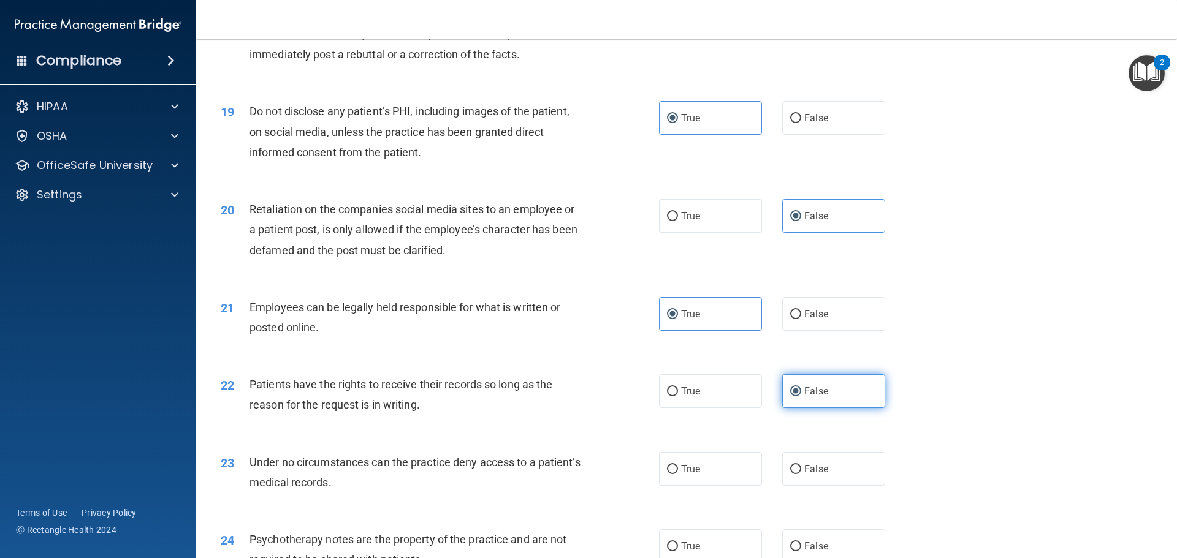
scroll to position [1838, 0]
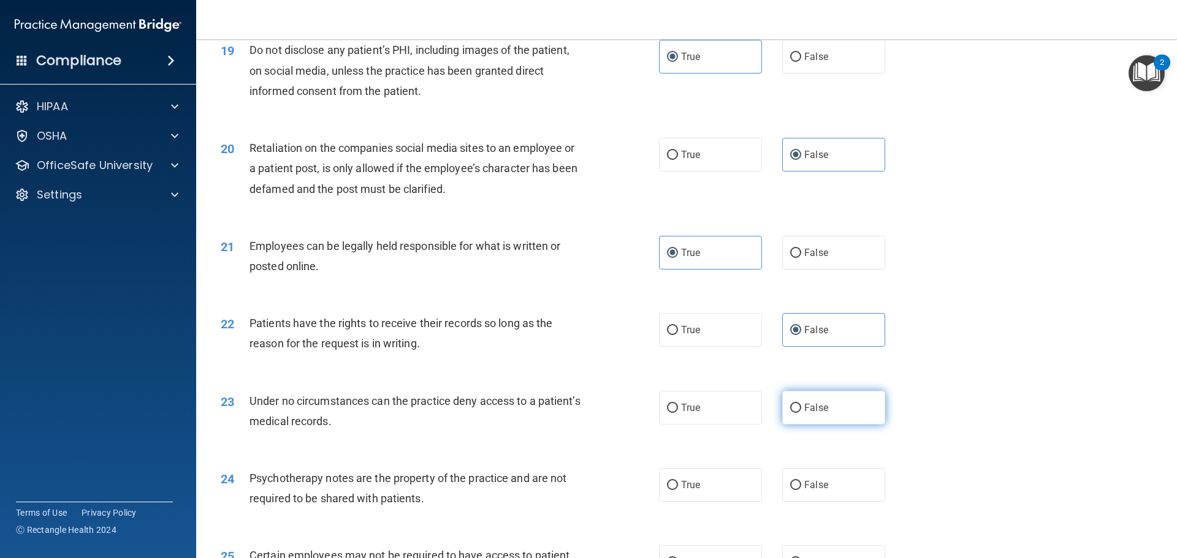
click at [798, 423] on label "False" at bounding box center [833, 408] width 103 height 34
click at [798, 413] on input "False" at bounding box center [795, 408] width 11 height 9
radio input "true"
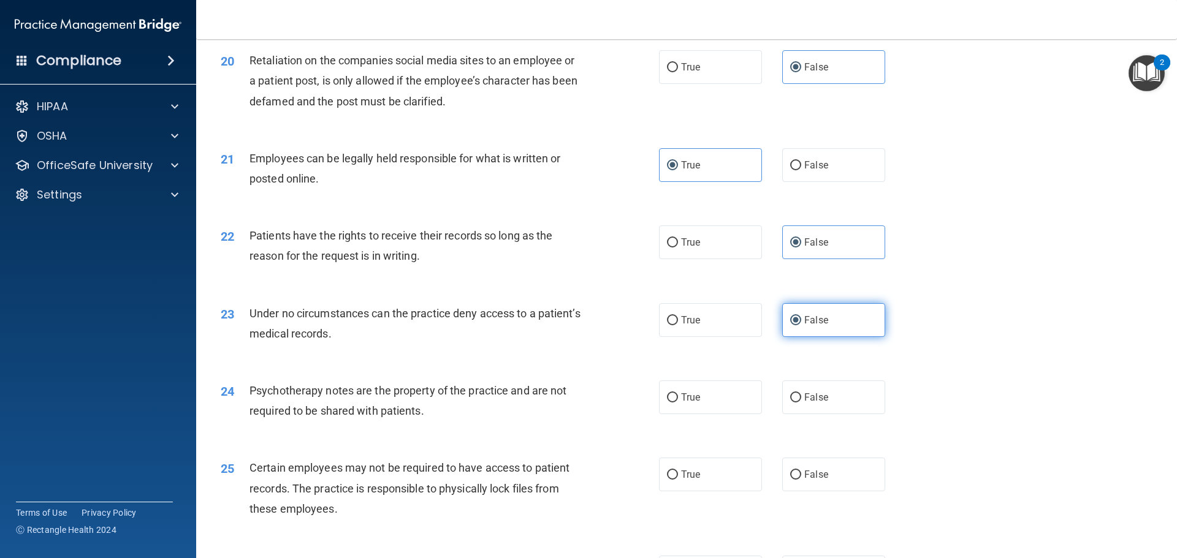
scroll to position [1961, 0]
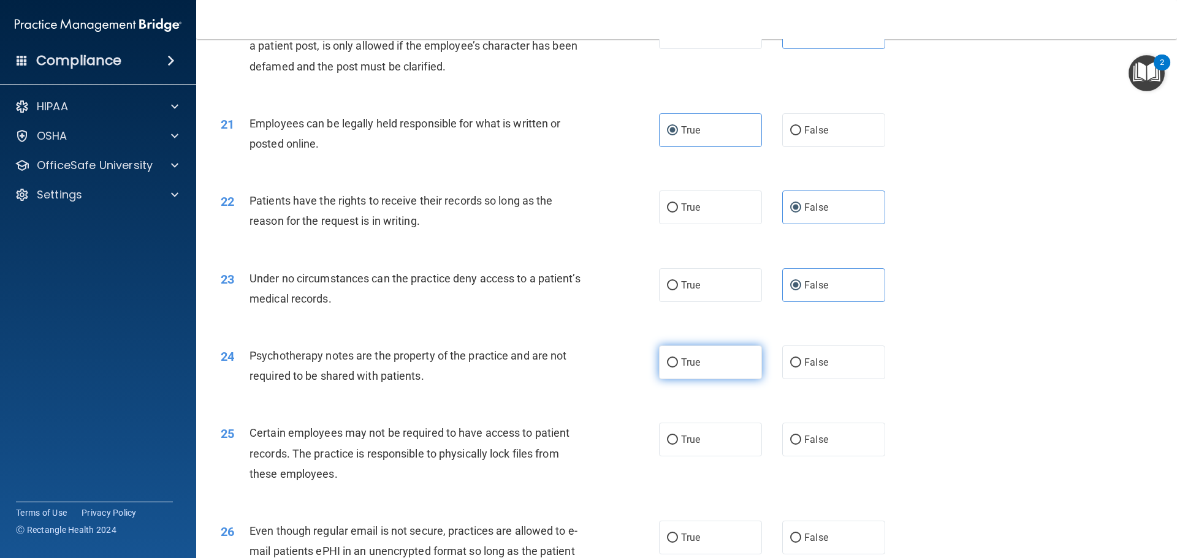
click at [669, 375] on label "True" at bounding box center [710, 363] width 103 height 34
click at [669, 368] on input "True" at bounding box center [672, 362] width 11 height 9
radio input "true"
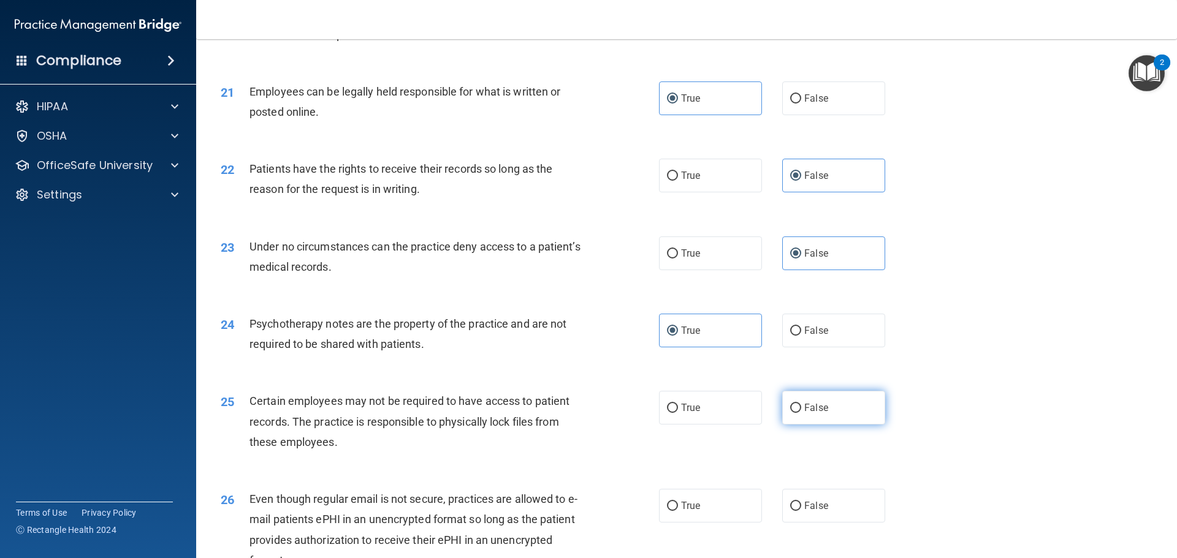
scroll to position [2022, 0]
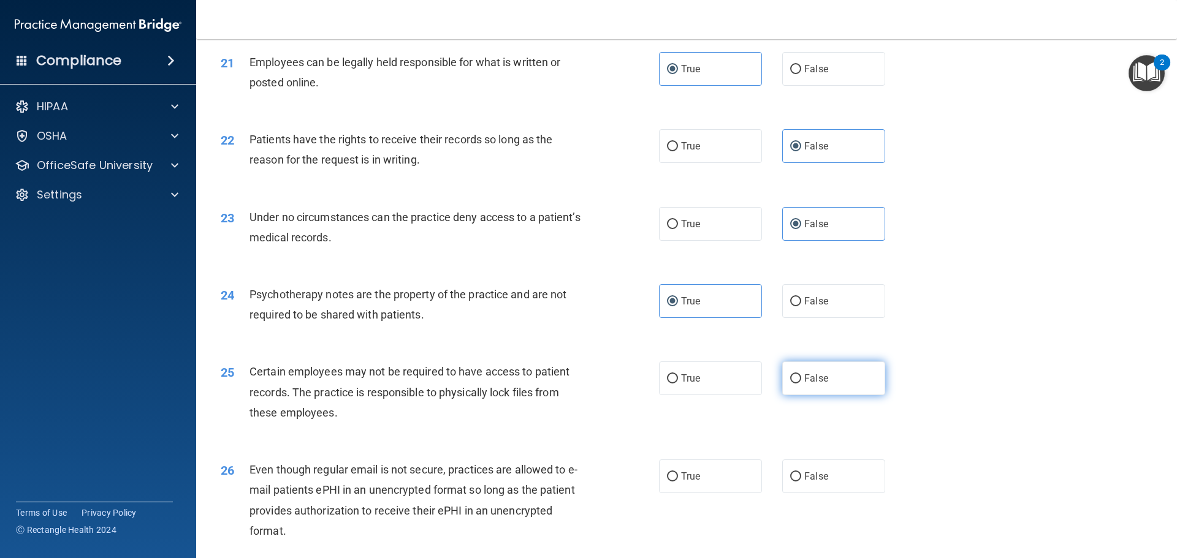
click at [803, 395] on label "False" at bounding box center [833, 379] width 103 height 34
click at [801, 384] on input "False" at bounding box center [795, 378] width 11 height 9
radio input "true"
click at [804, 482] on span "False" at bounding box center [816, 477] width 24 height 12
click at [800, 482] on input "False" at bounding box center [795, 476] width 11 height 9
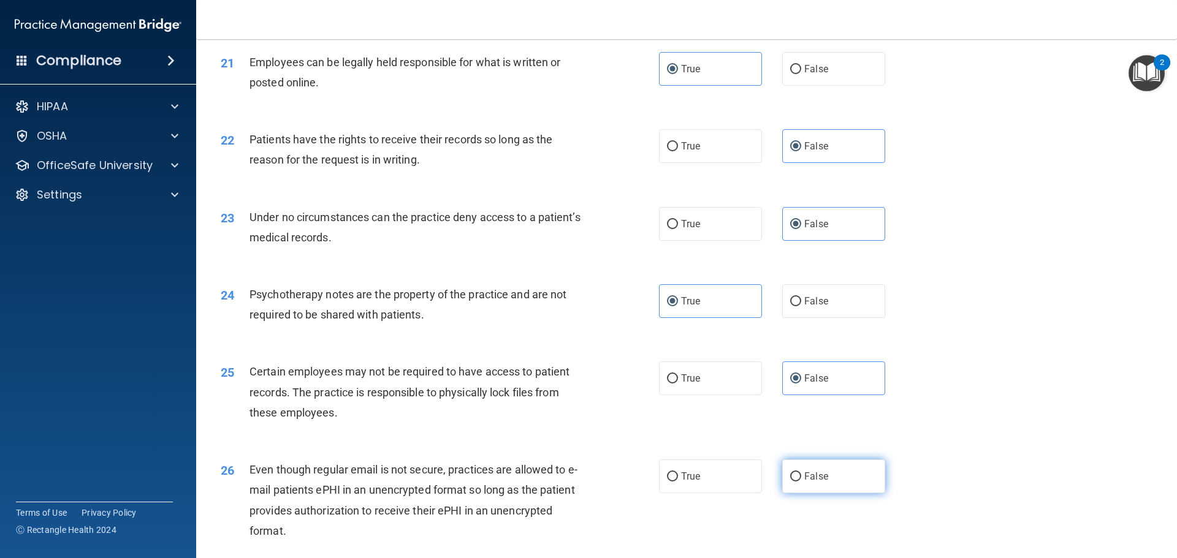
radio input "true"
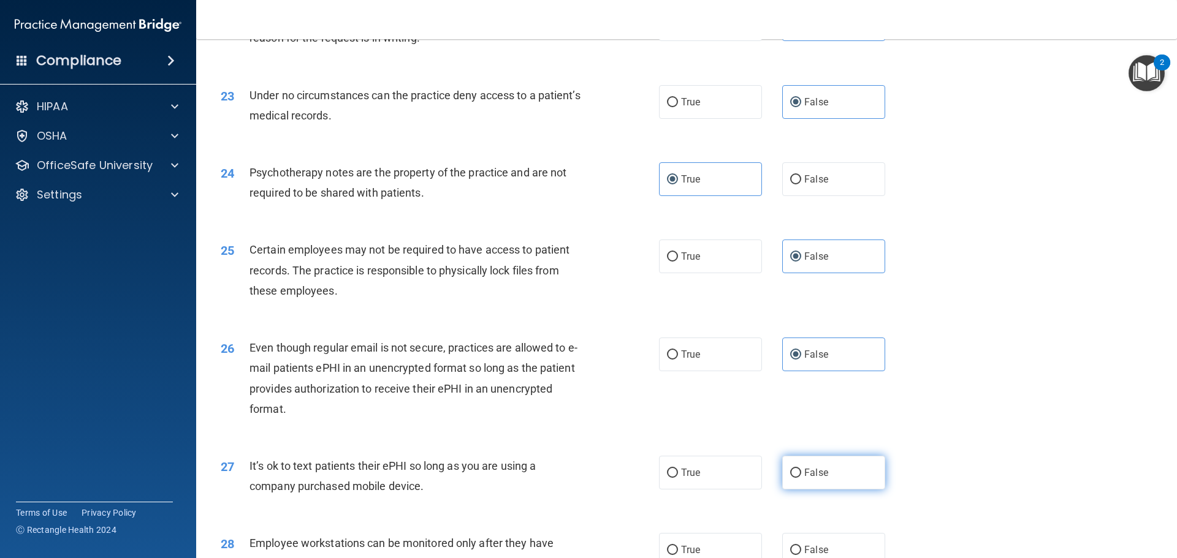
scroll to position [2145, 0]
click at [795, 477] on input "False" at bounding box center [795, 472] width 11 height 9
radio input "true"
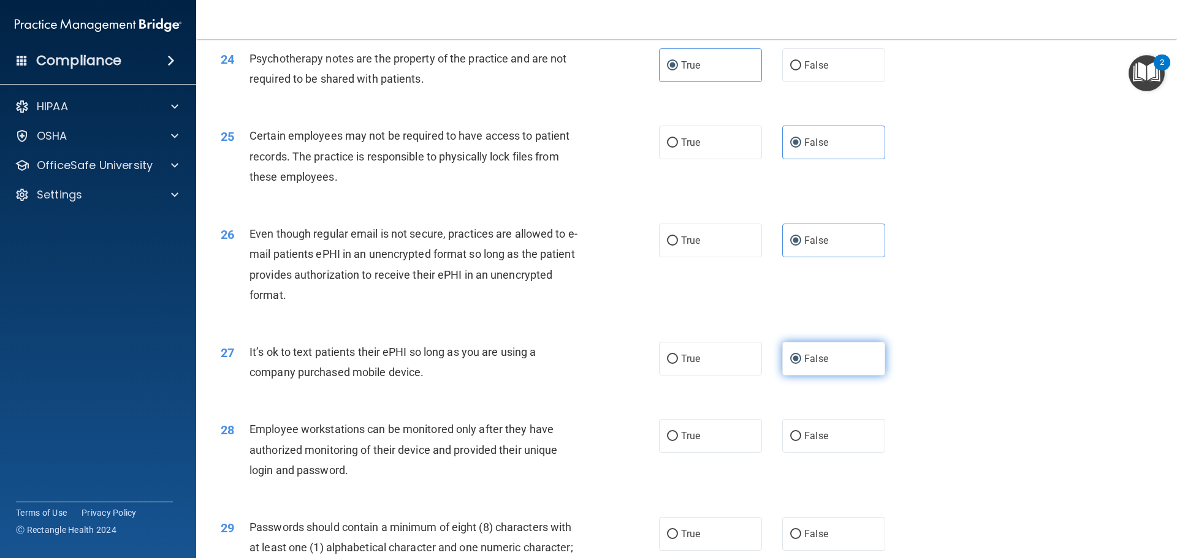
scroll to position [2267, 0]
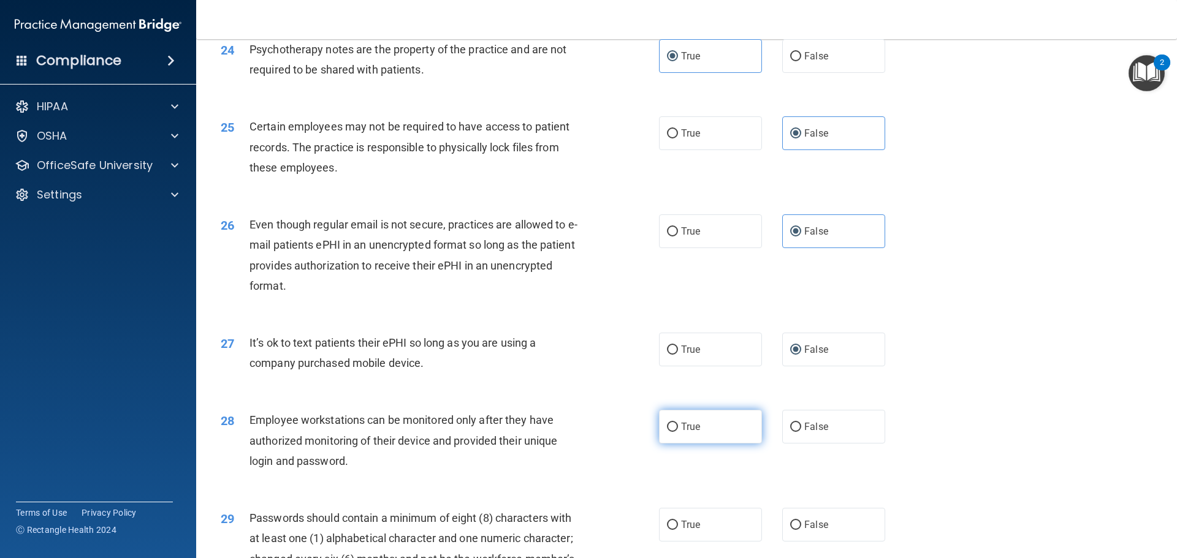
click at [708, 444] on label "True" at bounding box center [710, 427] width 103 height 34
click at [678, 432] on input "True" at bounding box center [672, 427] width 11 height 9
radio input "true"
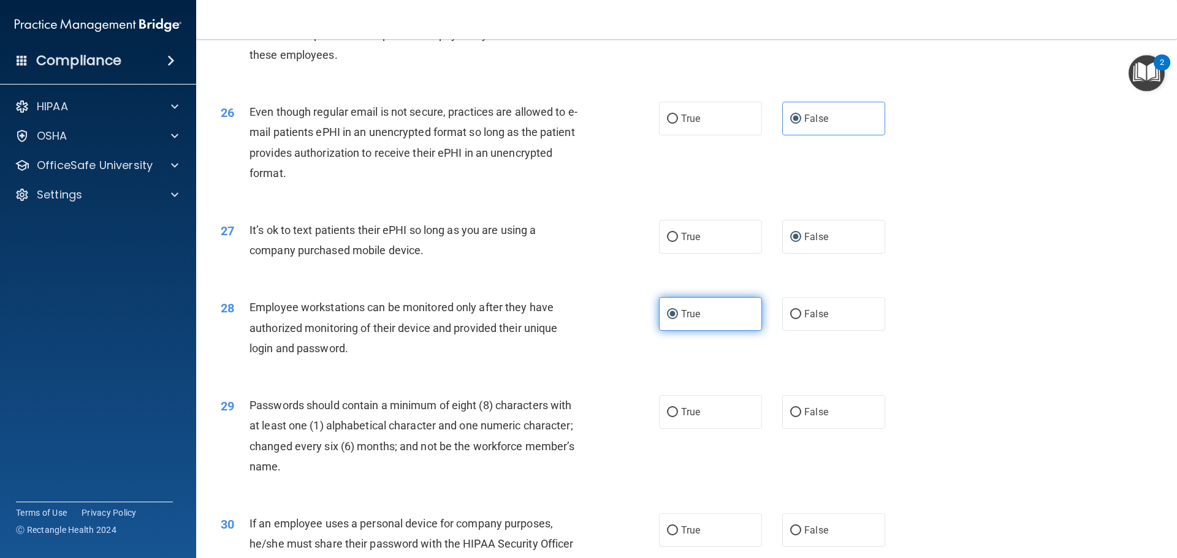
scroll to position [2390, 0]
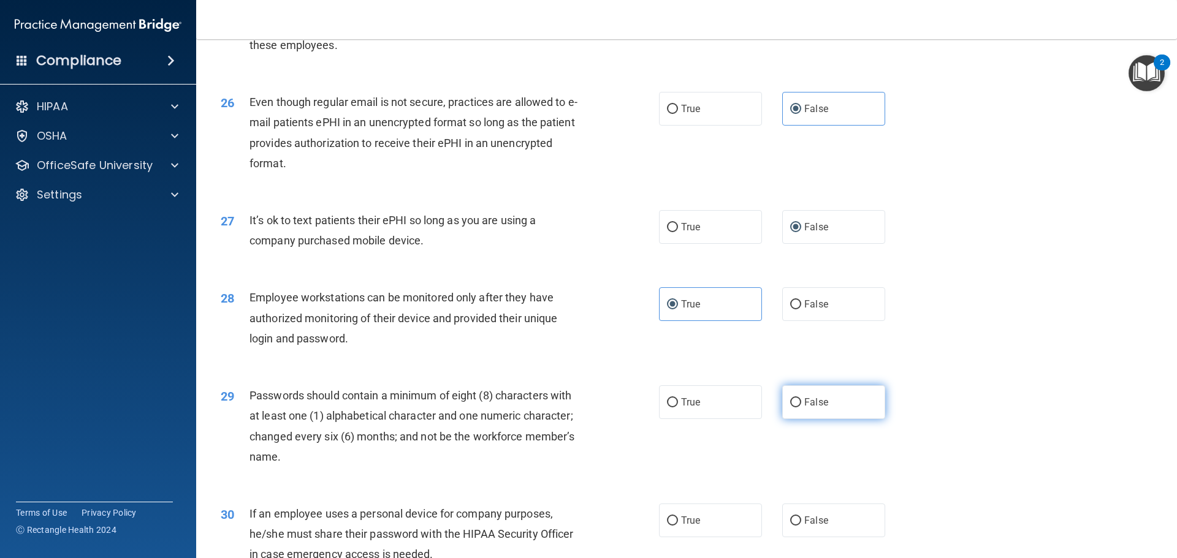
click at [809, 408] on span "False" at bounding box center [816, 402] width 24 height 12
click at [801, 408] on input "False" at bounding box center [795, 402] width 11 height 9
radio input "true"
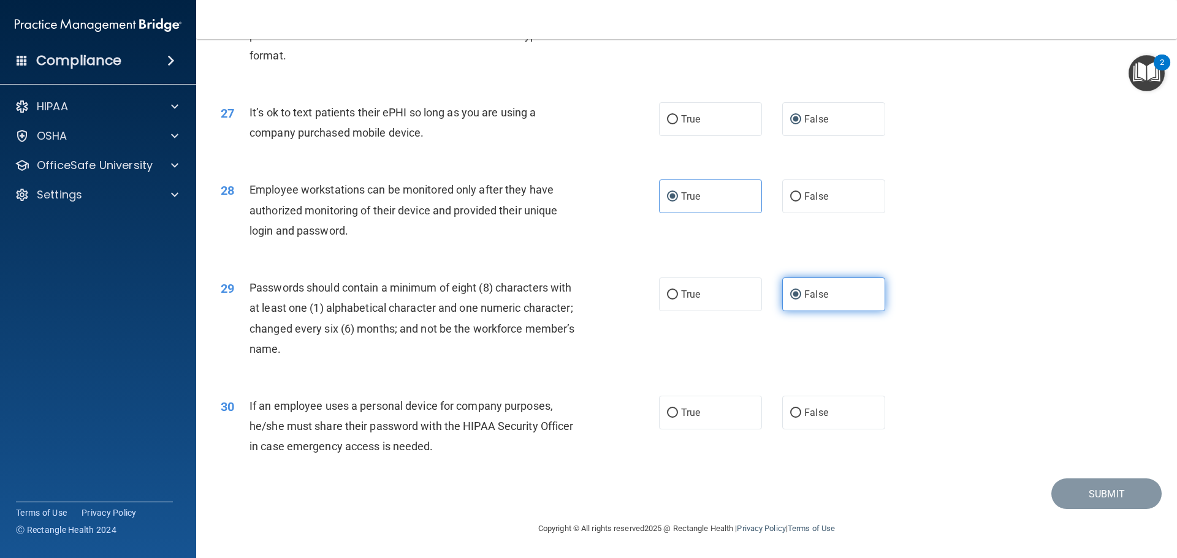
scroll to position [2513, 0]
click at [809, 424] on label "False" at bounding box center [833, 413] width 103 height 34
click at [801, 418] on input "False" at bounding box center [795, 413] width 11 height 9
radio input "true"
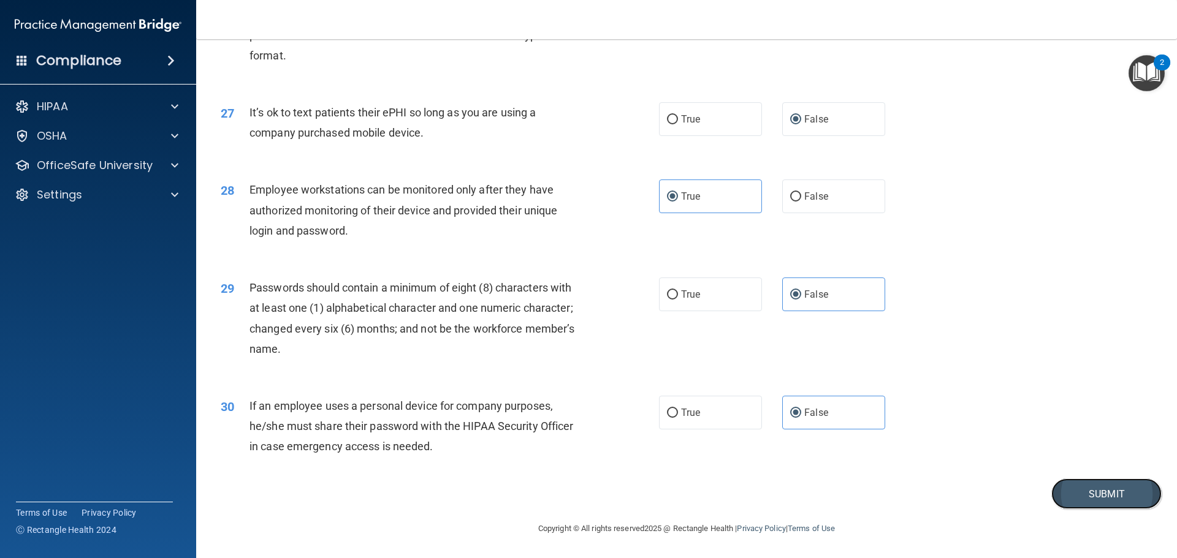
click at [1093, 495] on button "Submit" at bounding box center [1106, 494] width 110 height 31
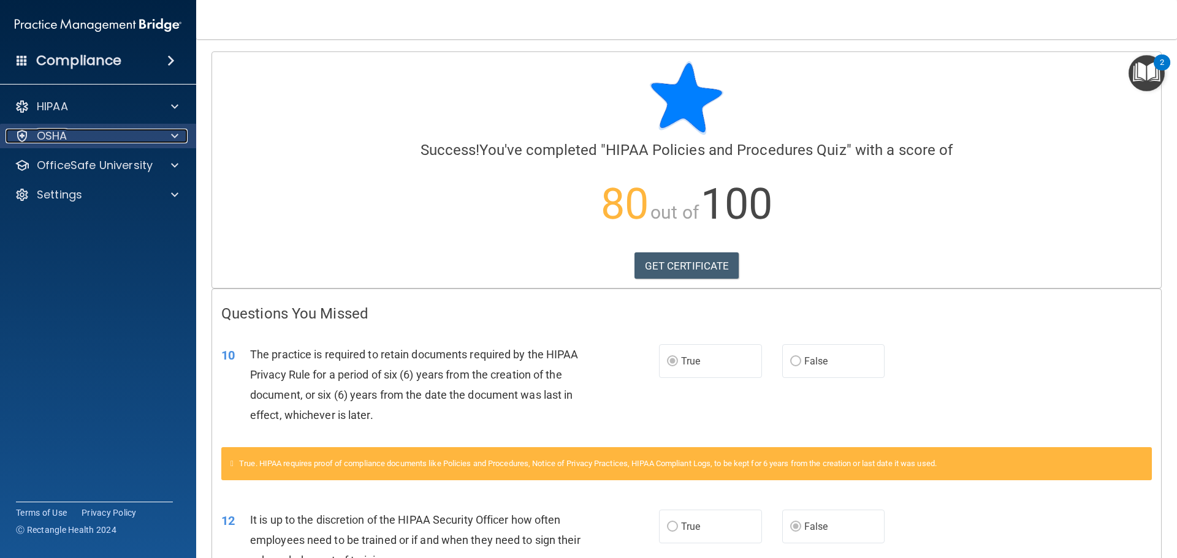
click at [168, 135] on div at bounding box center [172, 136] width 31 height 15
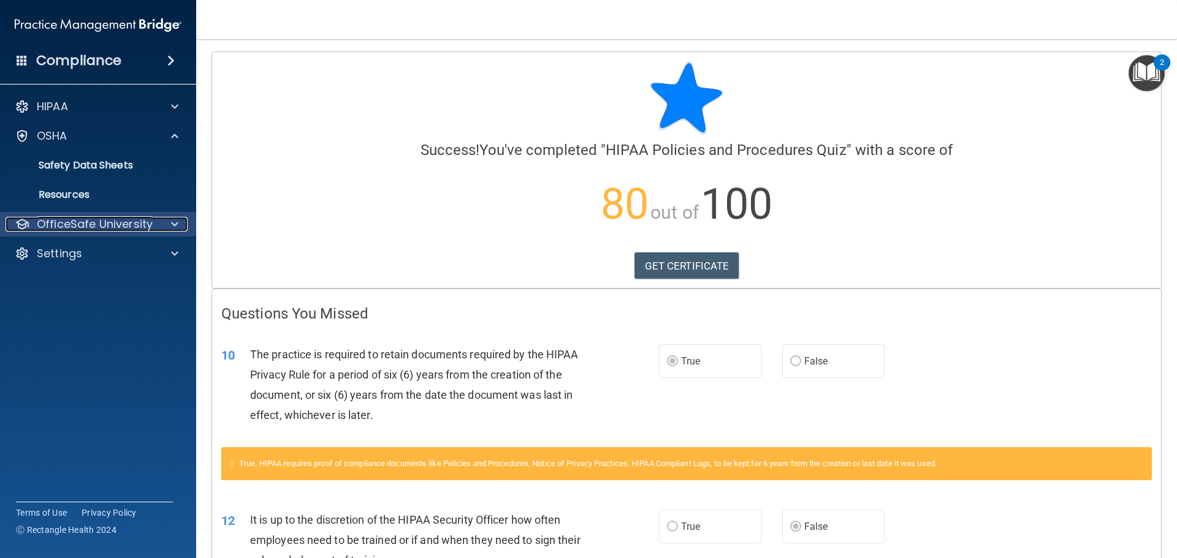
click at [150, 229] on p "OfficeSafe University" at bounding box center [95, 224] width 116 height 15
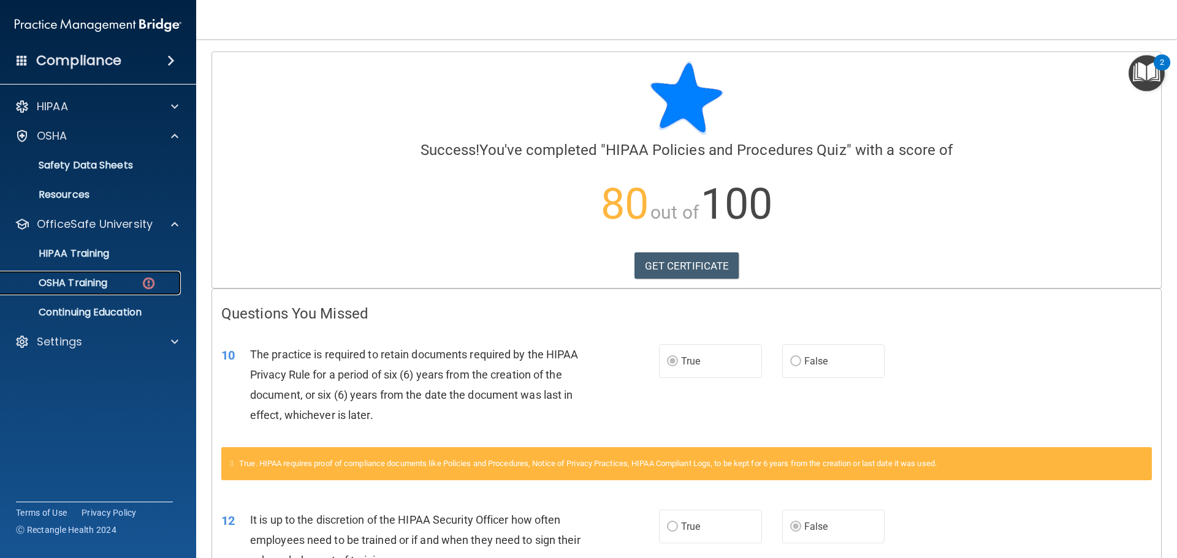
click at [95, 288] on p "OSHA Training" at bounding box center [57, 283] width 99 height 12
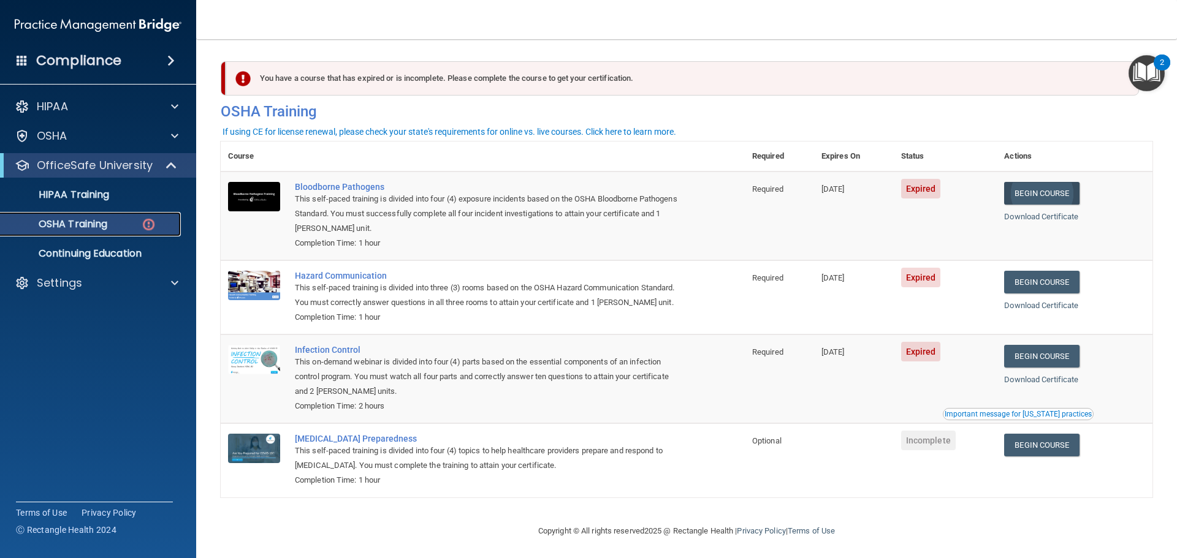
scroll to position [20, 0]
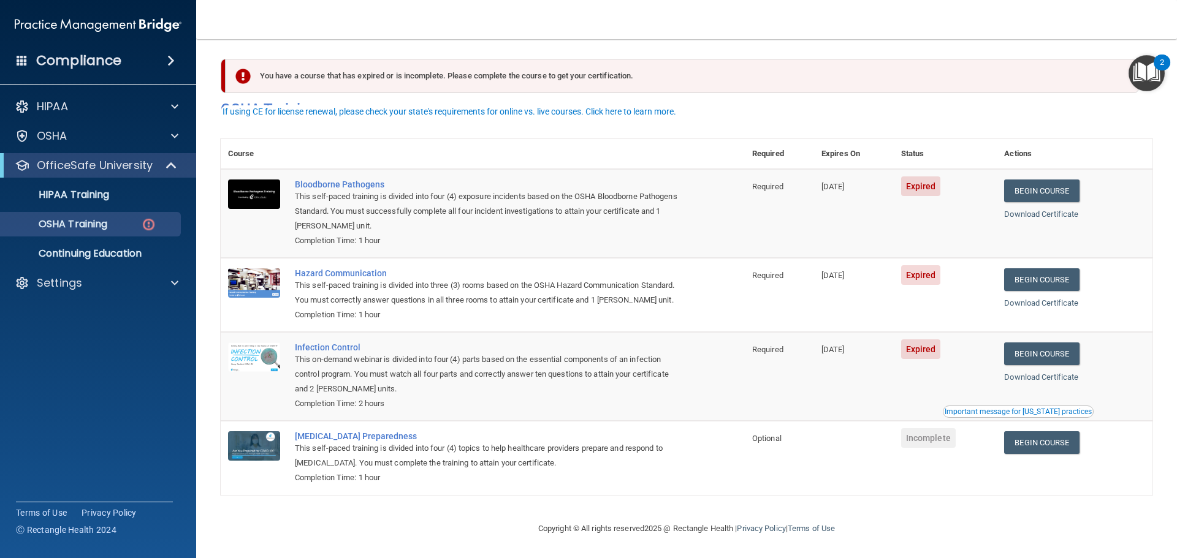
click at [1069, 142] on th "Actions" at bounding box center [1074, 154] width 156 height 30
click at [1052, 180] on link "Begin Course" at bounding box center [1041, 191] width 75 height 23
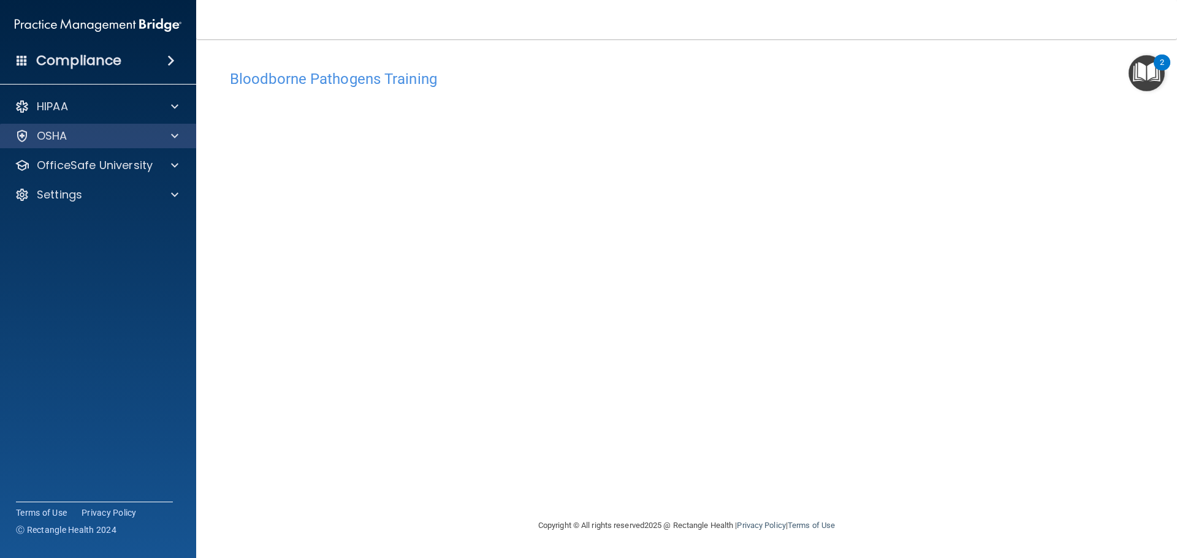
click at [136, 124] on div "OSHA" at bounding box center [98, 136] width 197 height 25
drag, startPoint x: 164, startPoint y: 123, endPoint x: 161, endPoint y: 129, distance: 7.1
click at [164, 123] on div "HIPAA Documents and Policies Report an Incident Business Associates Emergency P…" at bounding box center [98, 152] width 197 height 127
click at [159, 132] on div at bounding box center [172, 136] width 31 height 15
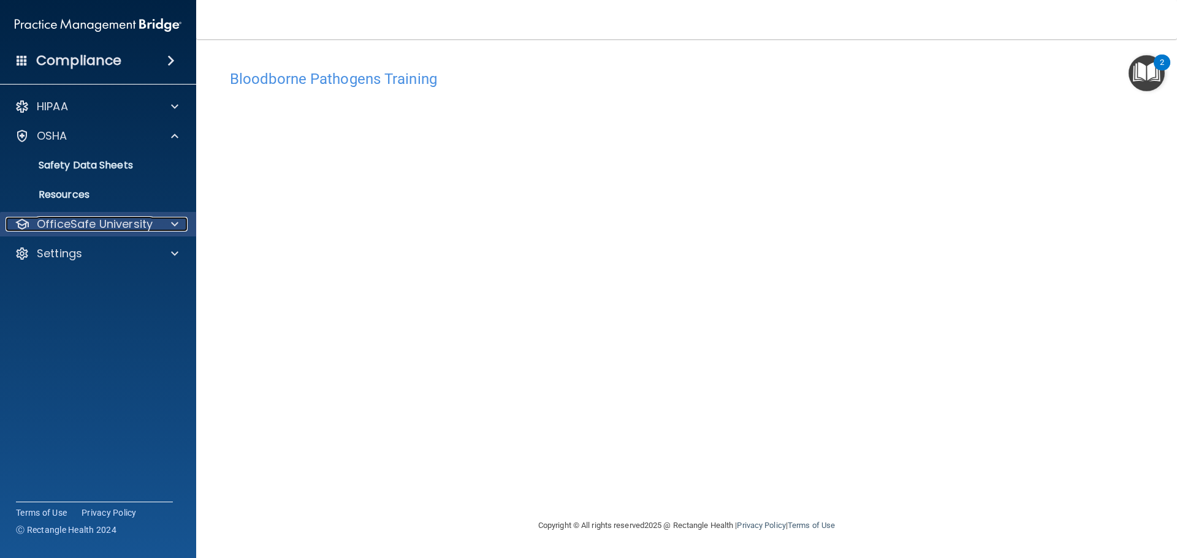
click at [119, 230] on p "OfficeSafe University" at bounding box center [95, 224] width 116 height 15
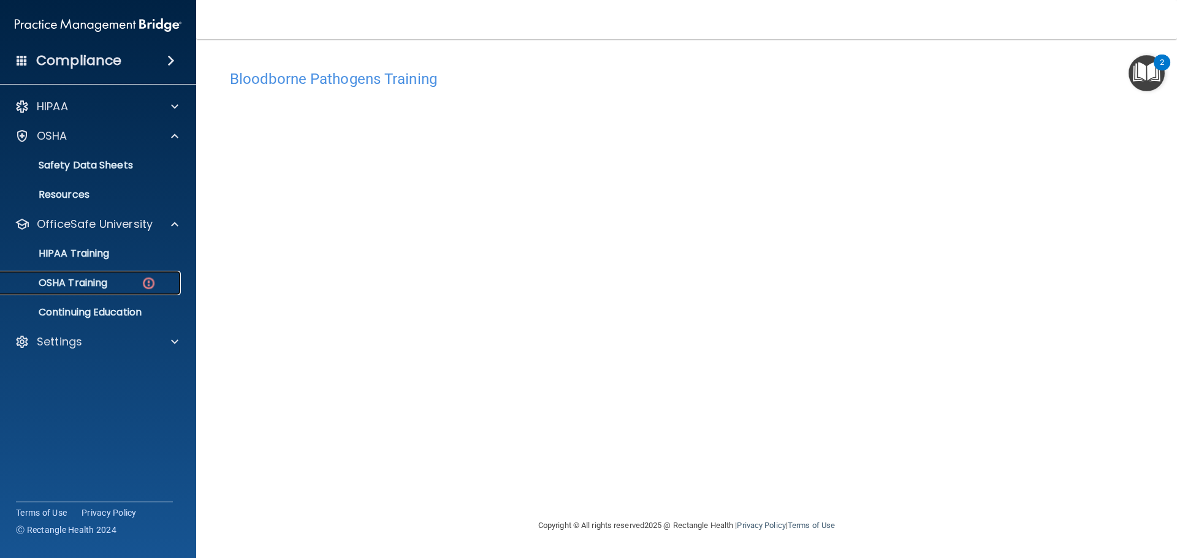
click at [107, 286] on p "OSHA Training" at bounding box center [57, 283] width 99 height 12
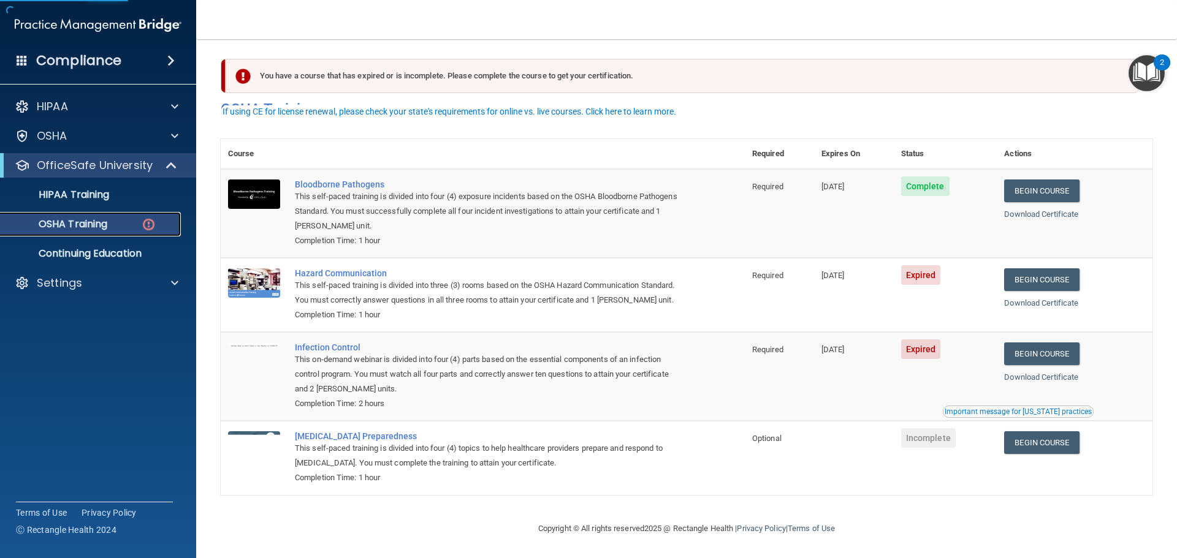
scroll to position [20, 0]
click at [1052, 268] on link "Begin Course" at bounding box center [1041, 279] width 75 height 23
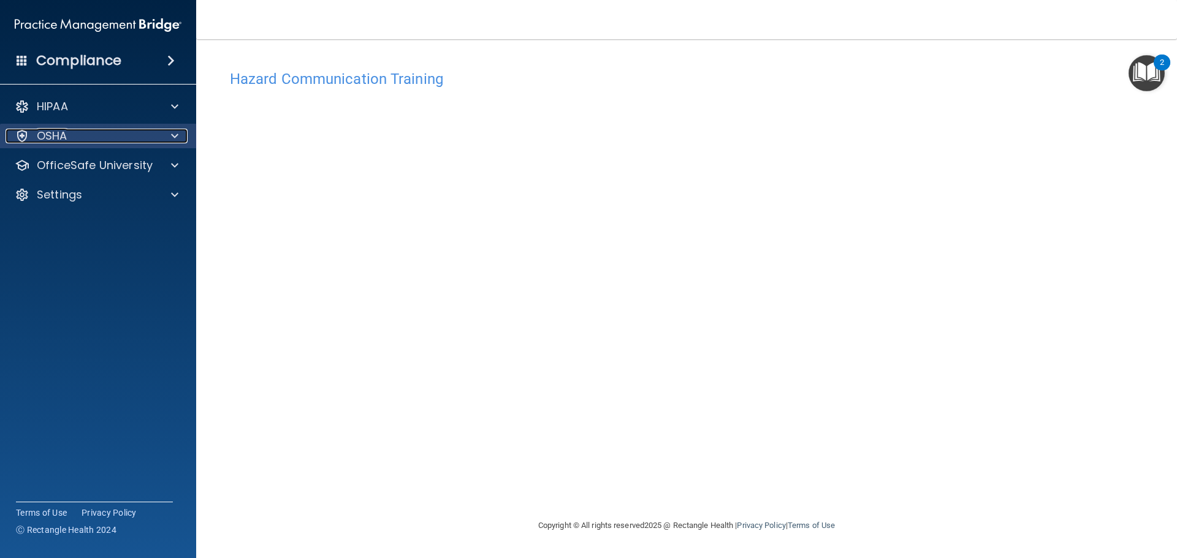
click at [91, 131] on div "OSHA" at bounding box center [82, 136] width 152 height 15
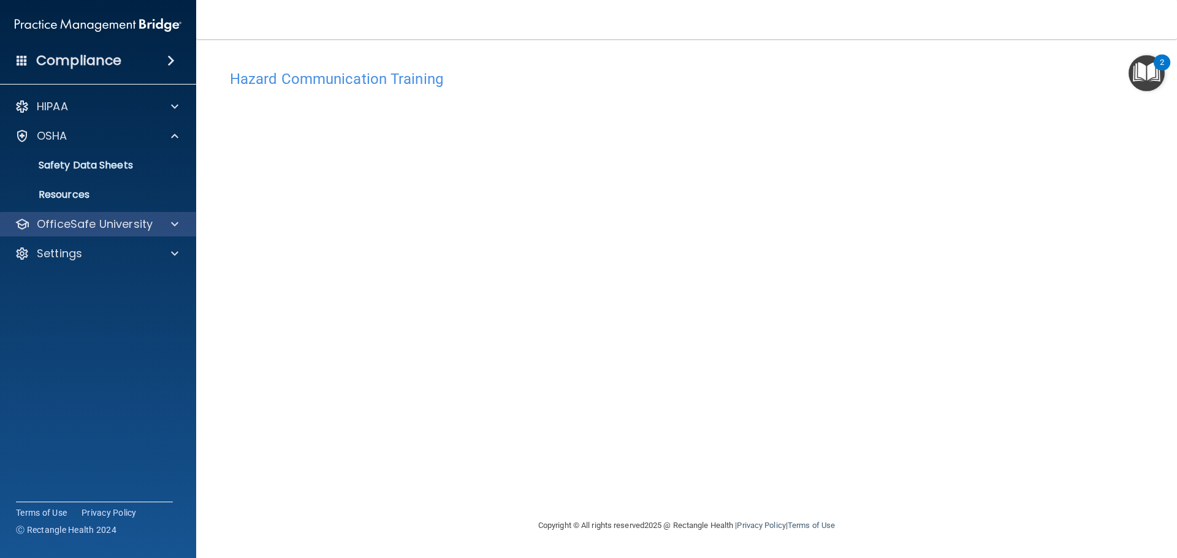
click at [119, 233] on div "OfficeSafe University" at bounding box center [98, 224] width 197 height 25
click at [154, 230] on div "OfficeSafe University" at bounding box center [82, 224] width 152 height 15
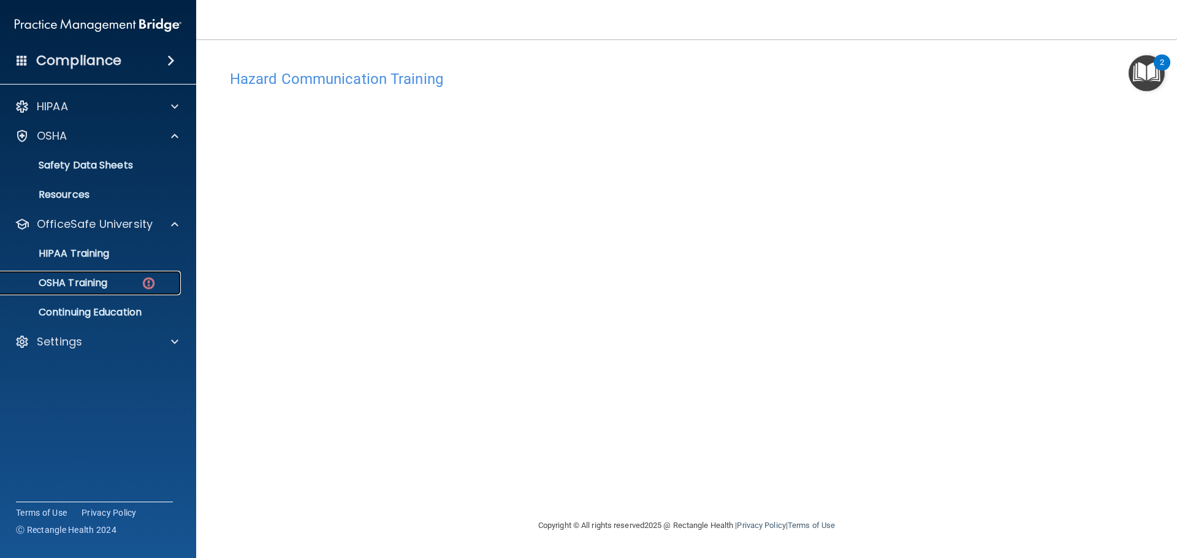
click at [150, 281] on img at bounding box center [148, 283] width 15 height 15
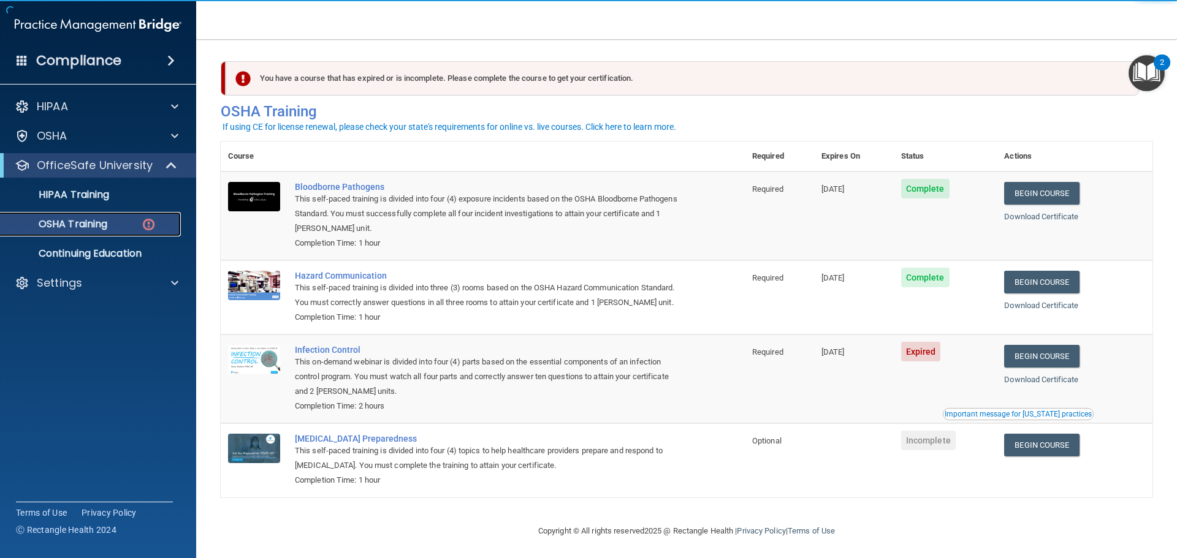
scroll to position [20, 0]
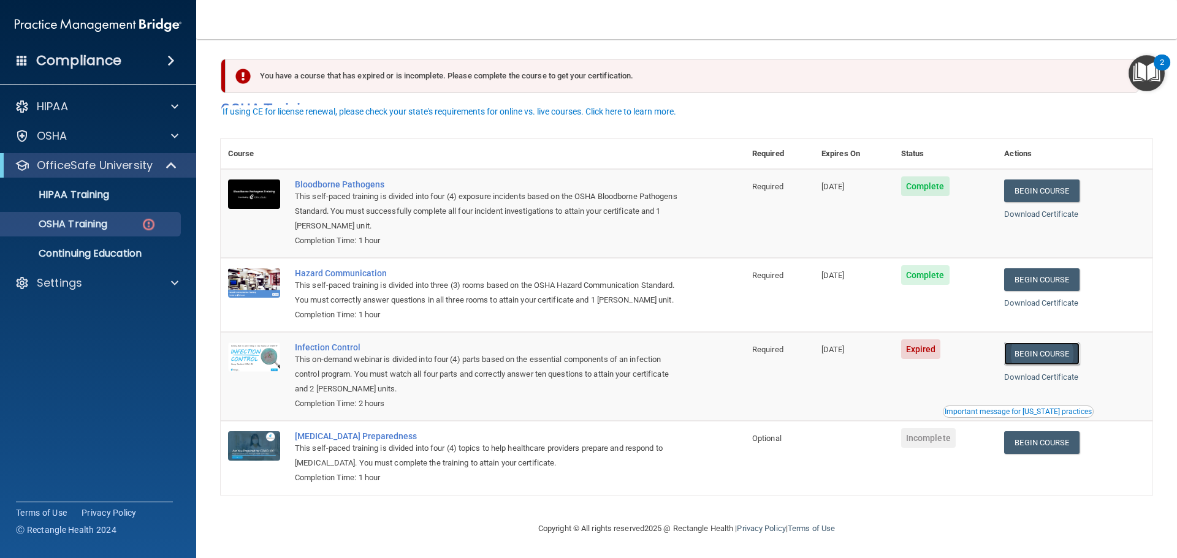
click at [1034, 351] on link "Begin Course" at bounding box center [1041, 354] width 75 height 23
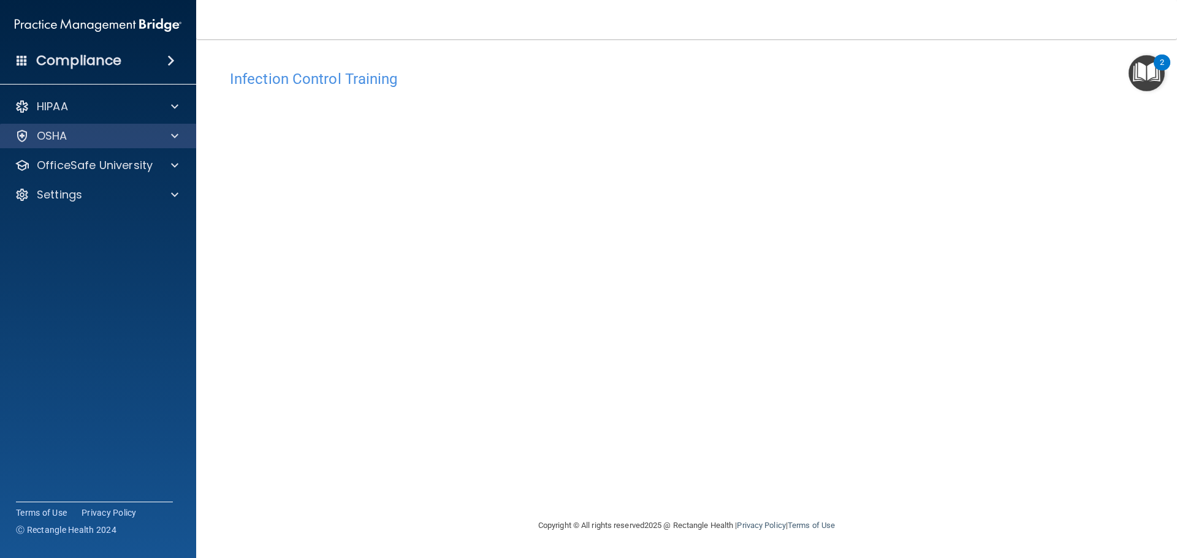
click at [167, 126] on div "OSHA" at bounding box center [98, 136] width 197 height 25
click at [160, 142] on div "OSHA" at bounding box center [98, 136] width 197 height 25
click at [182, 131] on div at bounding box center [172, 136] width 31 height 15
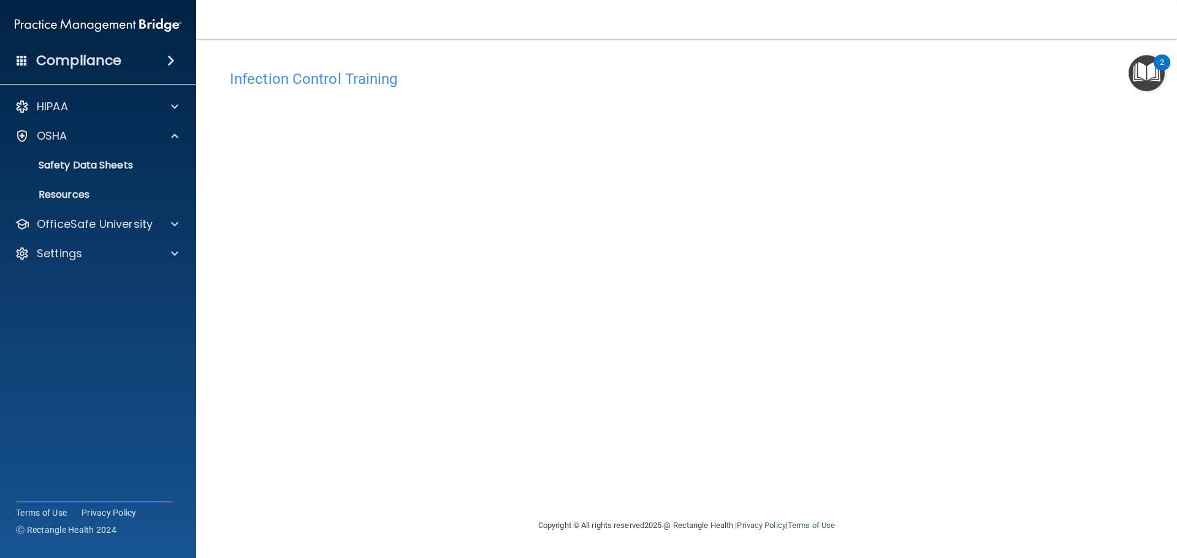
drag, startPoint x: 212, startPoint y: 272, endPoint x: 211, endPoint y: 264, distance: 8.6
click at [211, 268] on main "Infection Control Training This course doesn’t expire until [DATE]. Are you sur…" at bounding box center [686, 298] width 980 height 519
click at [176, 225] on span at bounding box center [174, 224] width 7 height 15
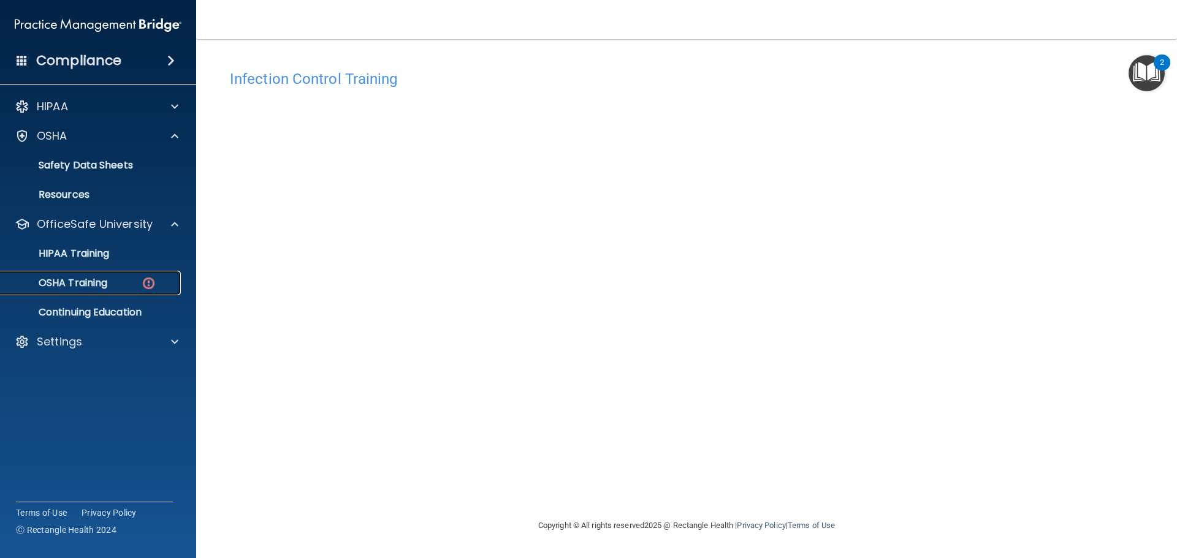
click at [115, 289] on div "OSHA Training" at bounding box center [91, 283] width 167 height 12
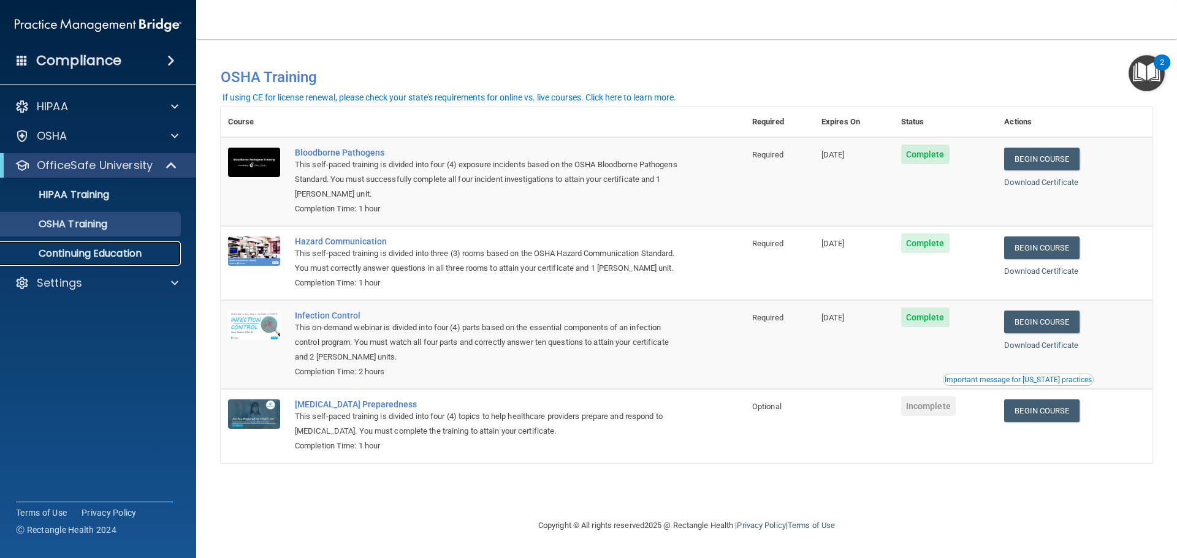
click at [72, 246] on link "Continuing Education" at bounding box center [84, 253] width 193 height 25
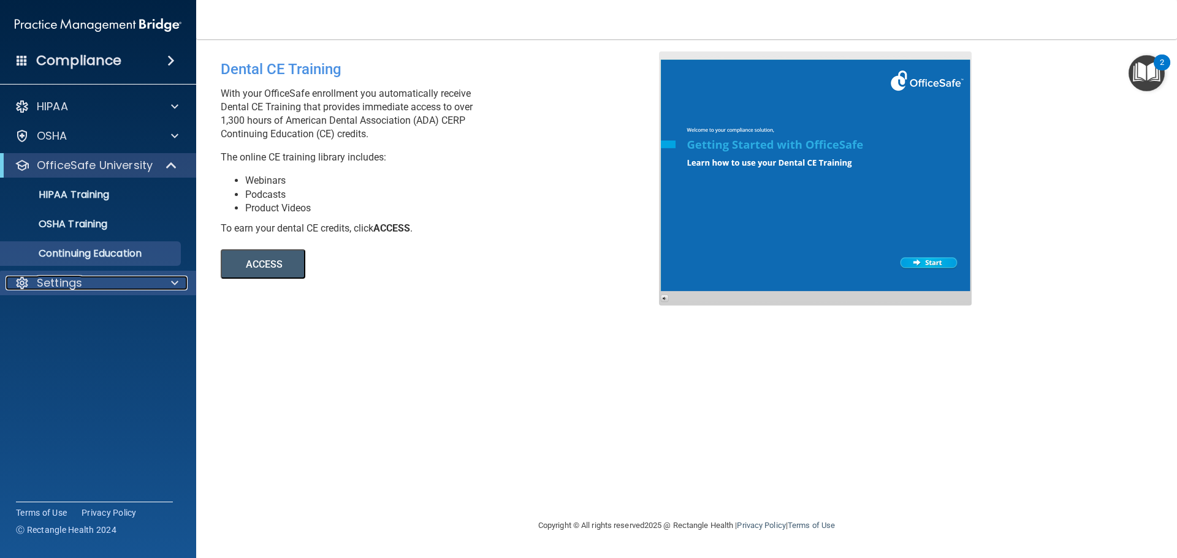
click at [83, 284] on div "Settings" at bounding box center [82, 283] width 152 height 15
